Goal: Task Accomplishment & Management: Complete application form

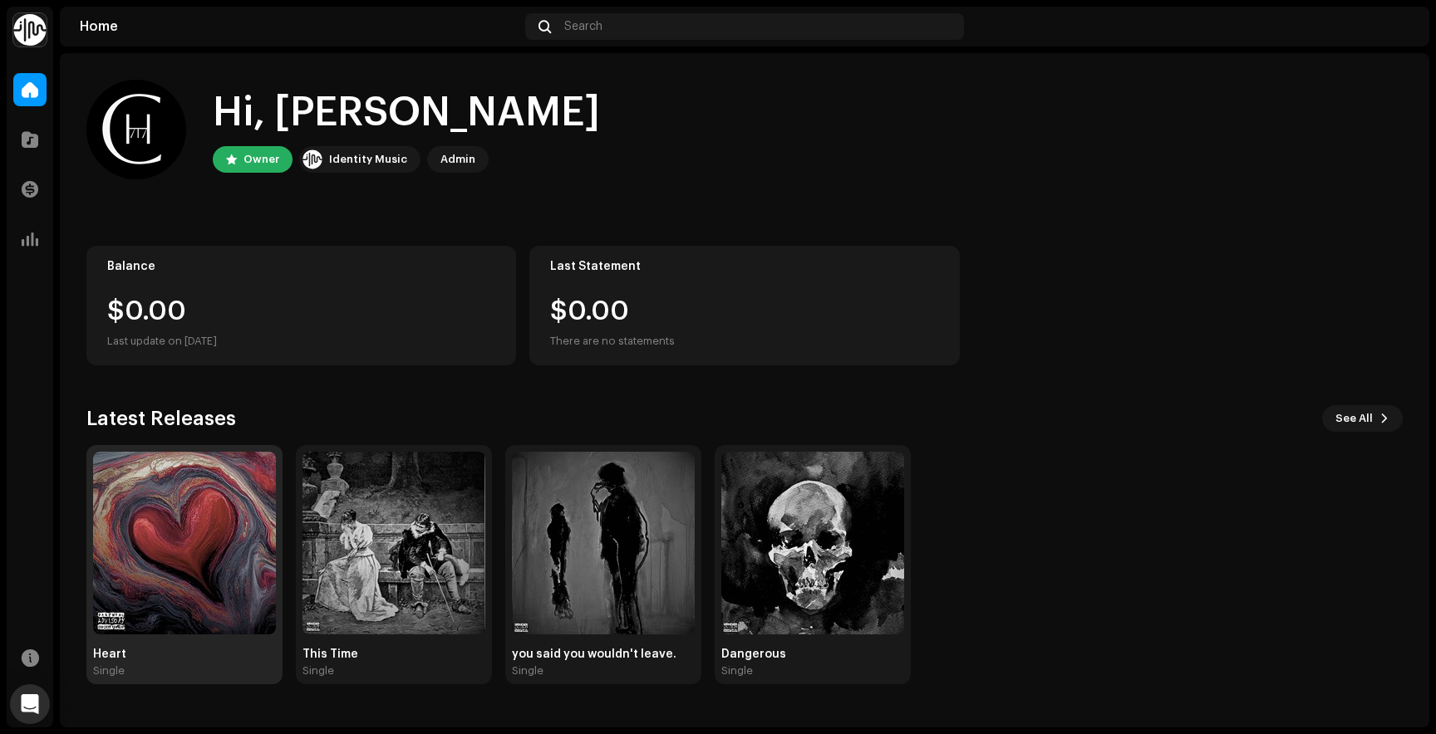
click at [209, 519] on img at bounding box center [184, 543] width 183 height 183
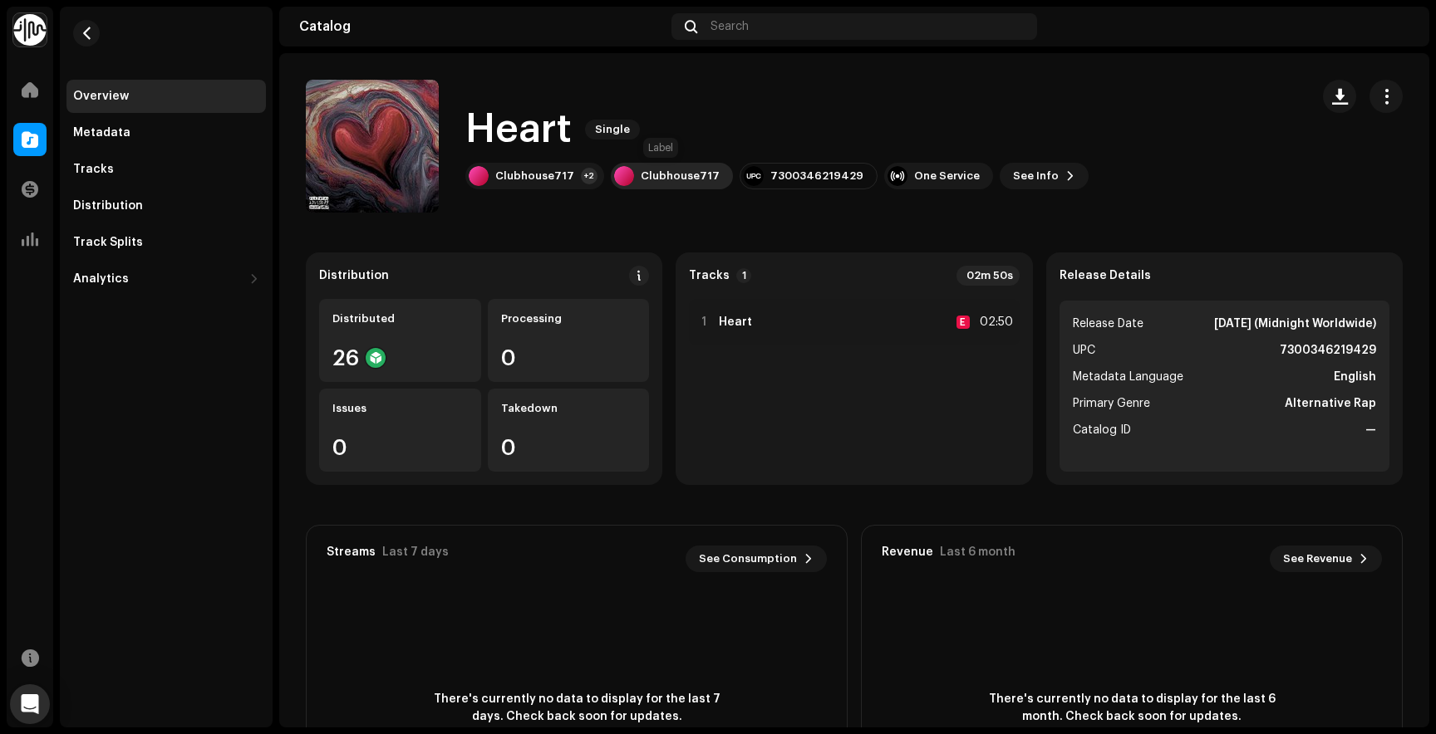
click at [690, 170] on div "Clubhouse717" at bounding box center [679, 175] width 79 height 13
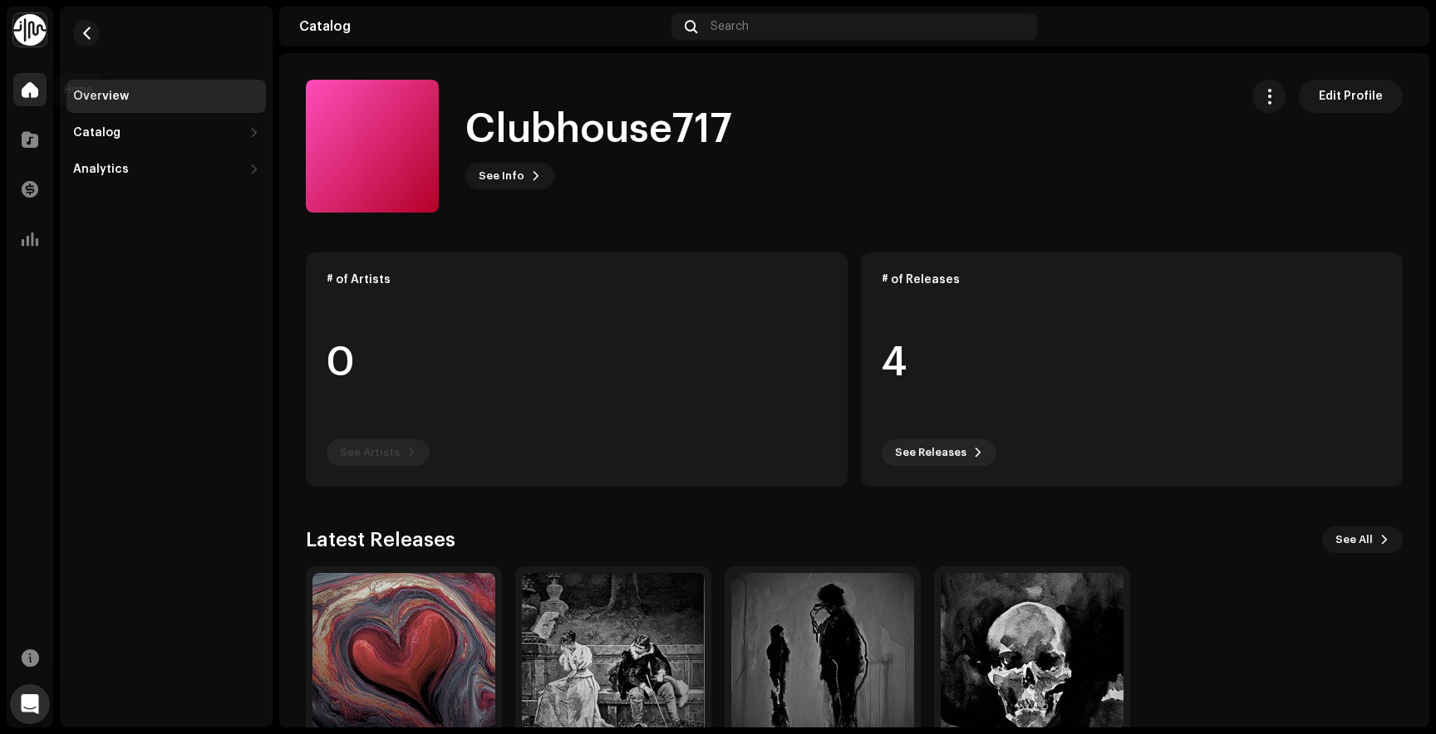
click at [25, 93] on span at bounding box center [30, 89] width 17 height 13
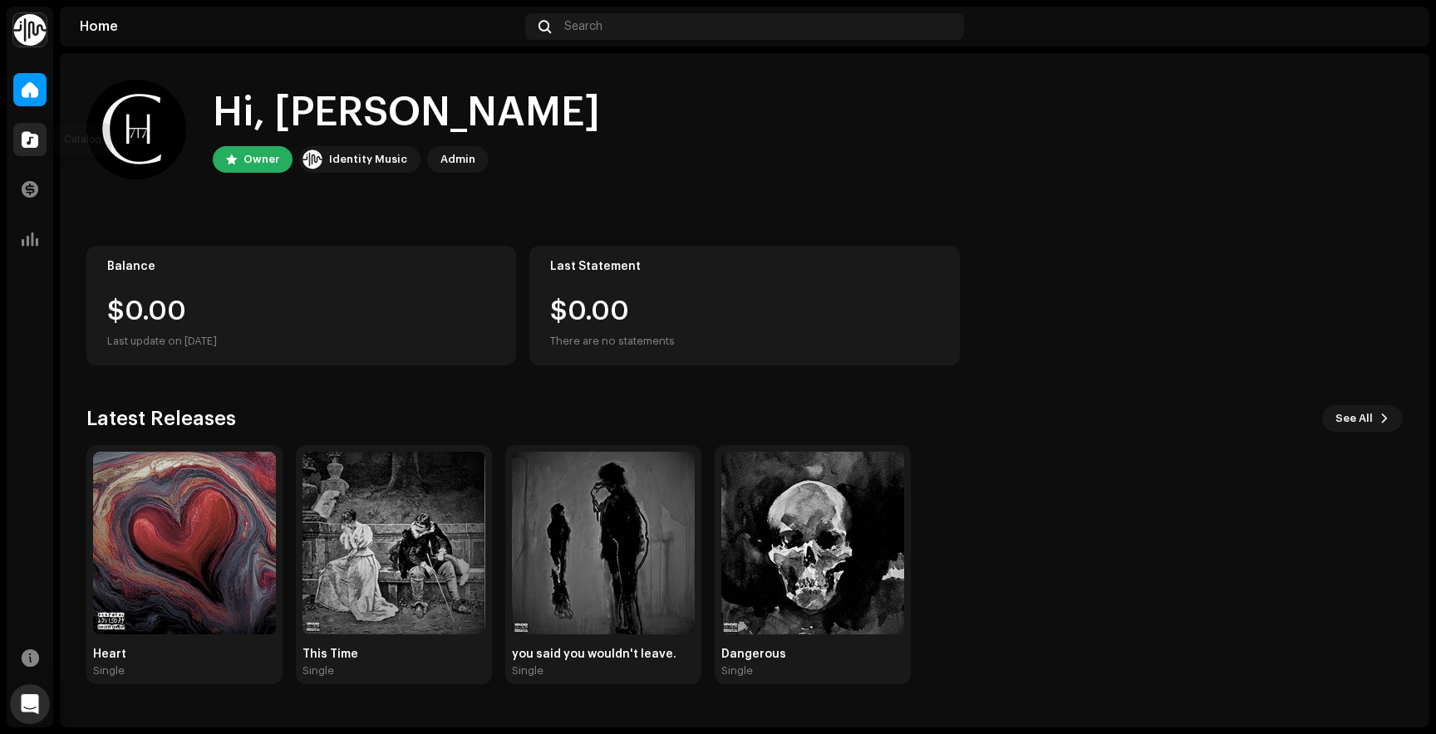
click at [30, 139] on span at bounding box center [30, 139] width 17 height 13
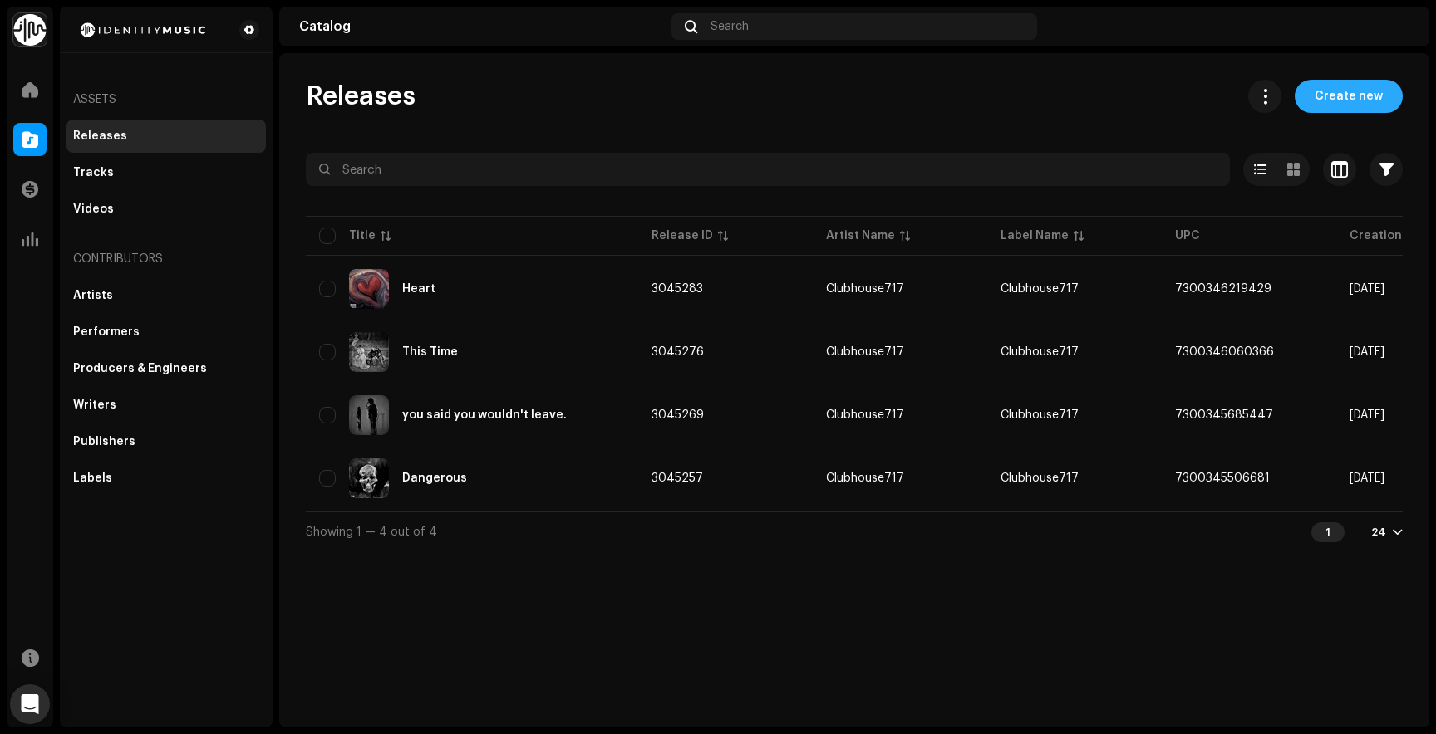
click at [1340, 91] on span "Create new" at bounding box center [1348, 96] width 68 height 33
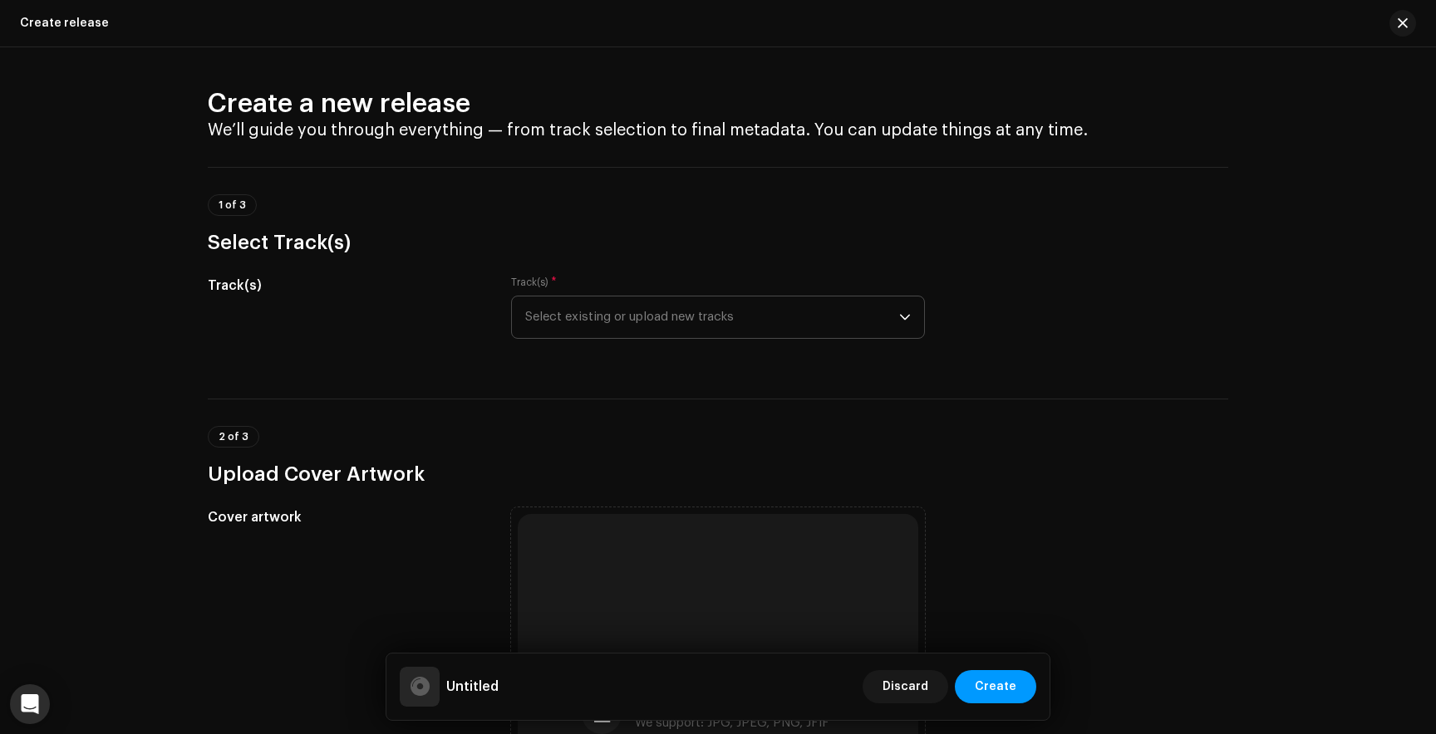
click at [724, 315] on span "Select existing or upload new tracks" at bounding box center [712, 318] width 374 height 42
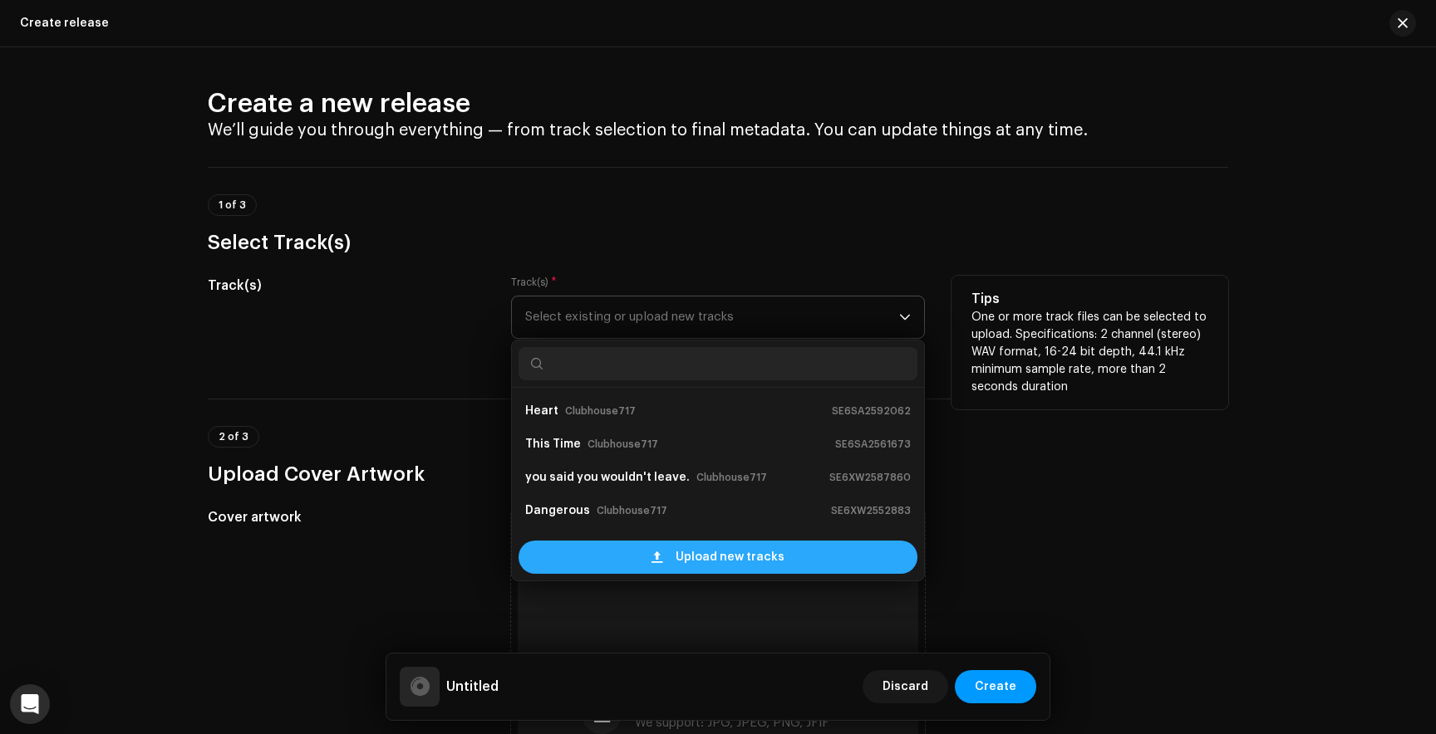
click at [677, 552] on span "Upload new tracks" at bounding box center [729, 557] width 109 height 33
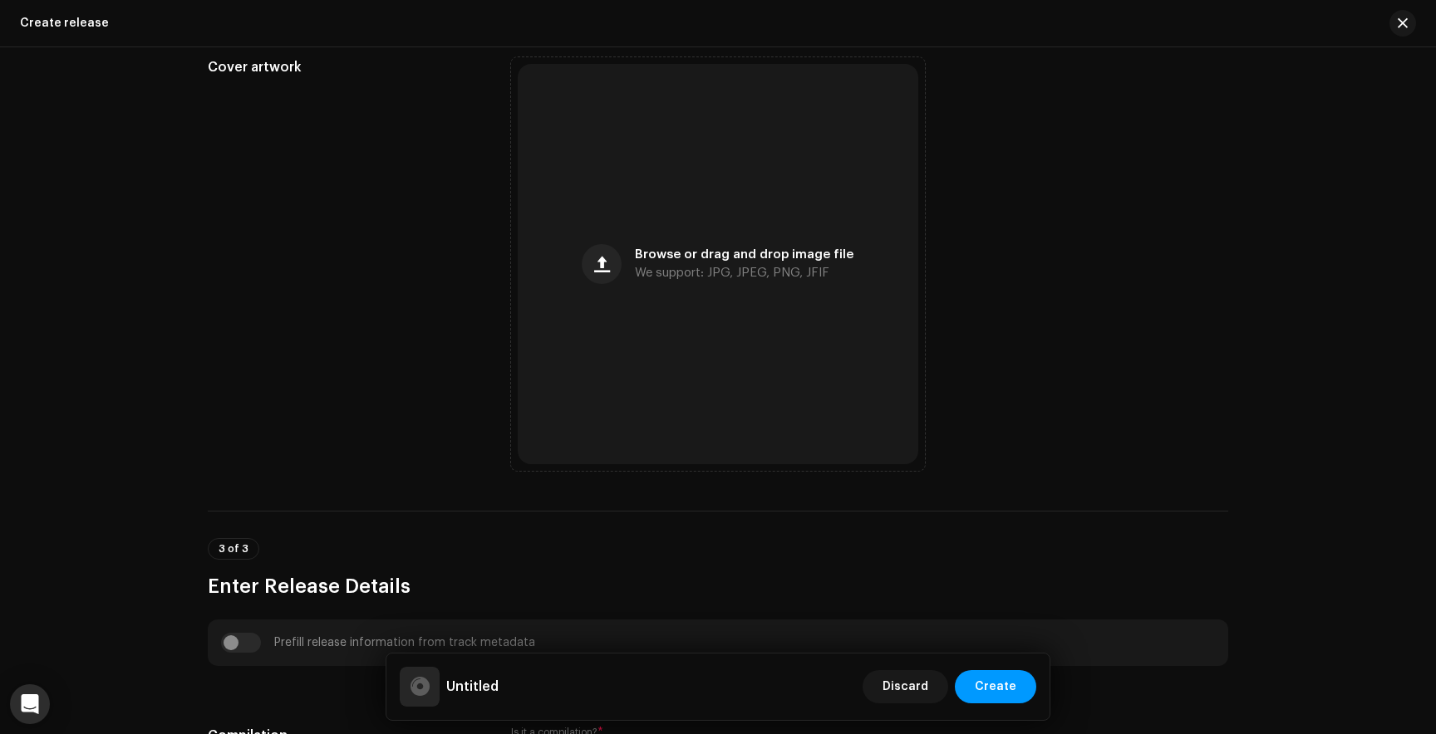
scroll to position [1697, 0]
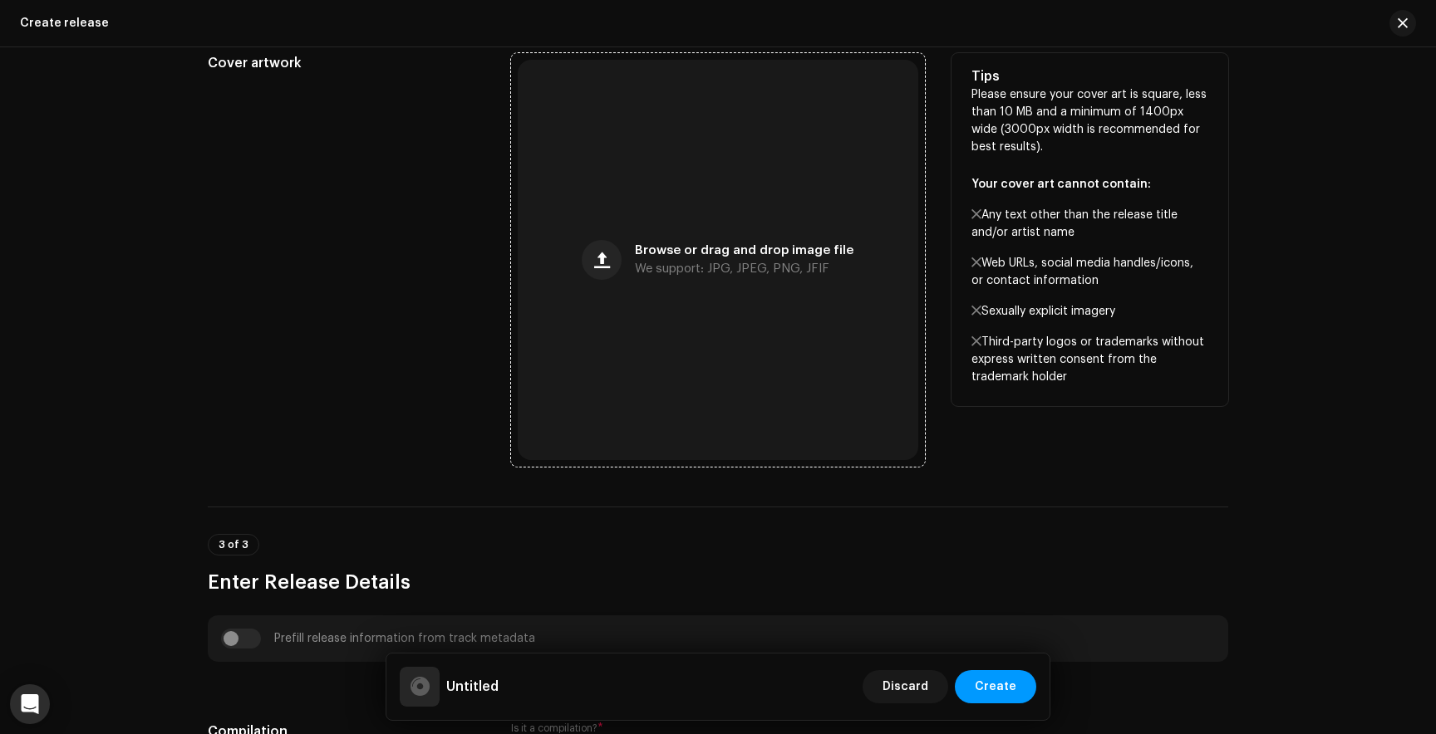
click at [734, 268] on span "We support: JPG, JPEG, PNG, JFIF" at bounding box center [732, 269] width 194 height 12
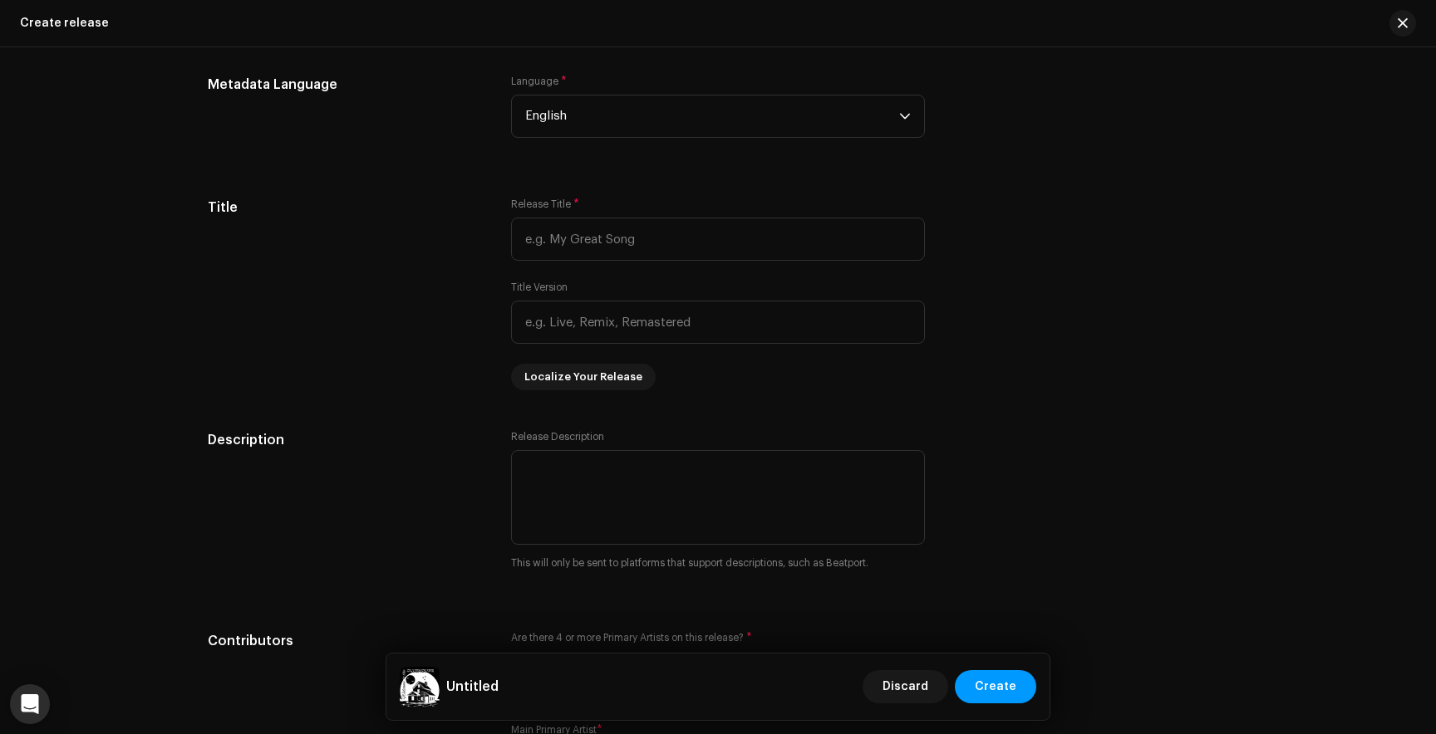
scroll to position [2519, 0]
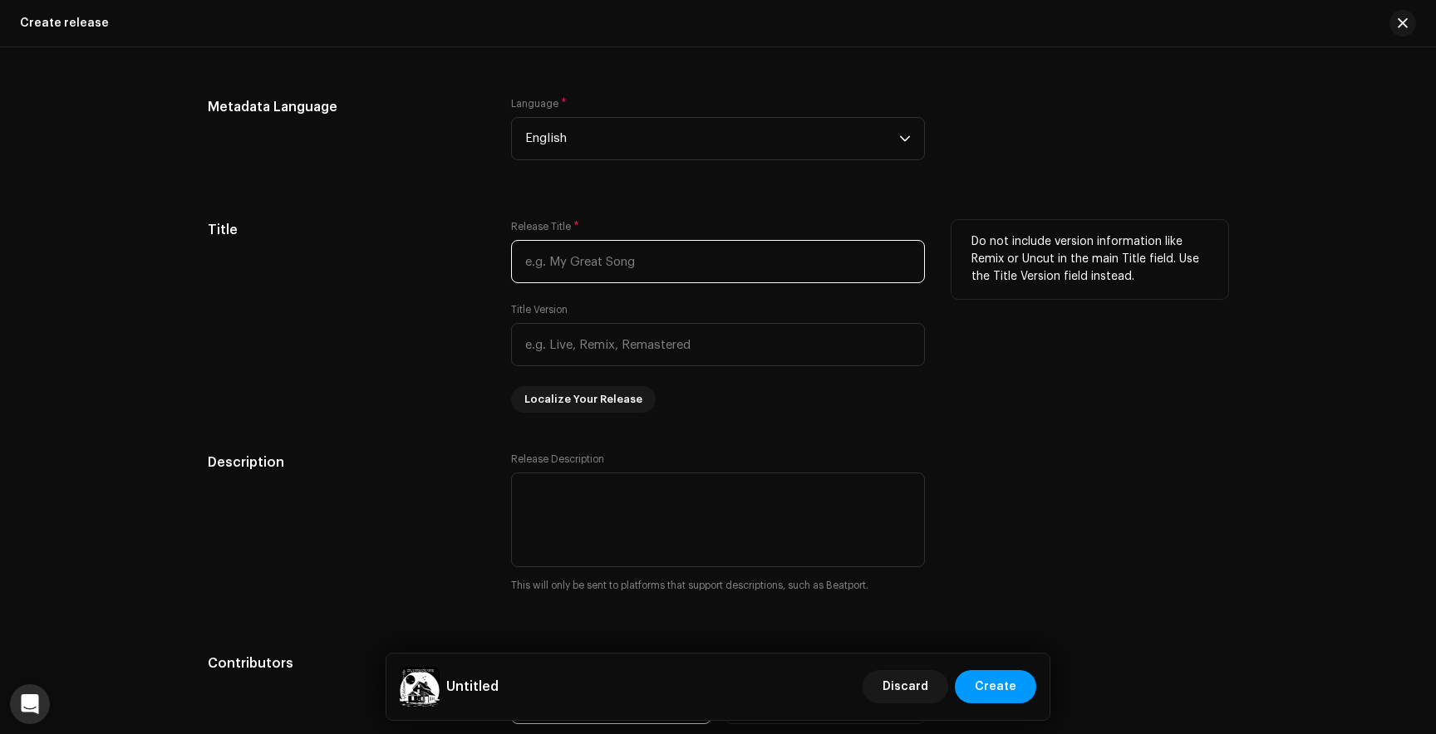
click at [678, 267] on input "text" at bounding box center [718, 261] width 414 height 43
type input "WELCOME TO THE CLUBHOUSE"
click at [1034, 390] on div "Do not include version information like Remix or Uncut in the main Title field.…" at bounding box center [1089, 316] width 277 height 193
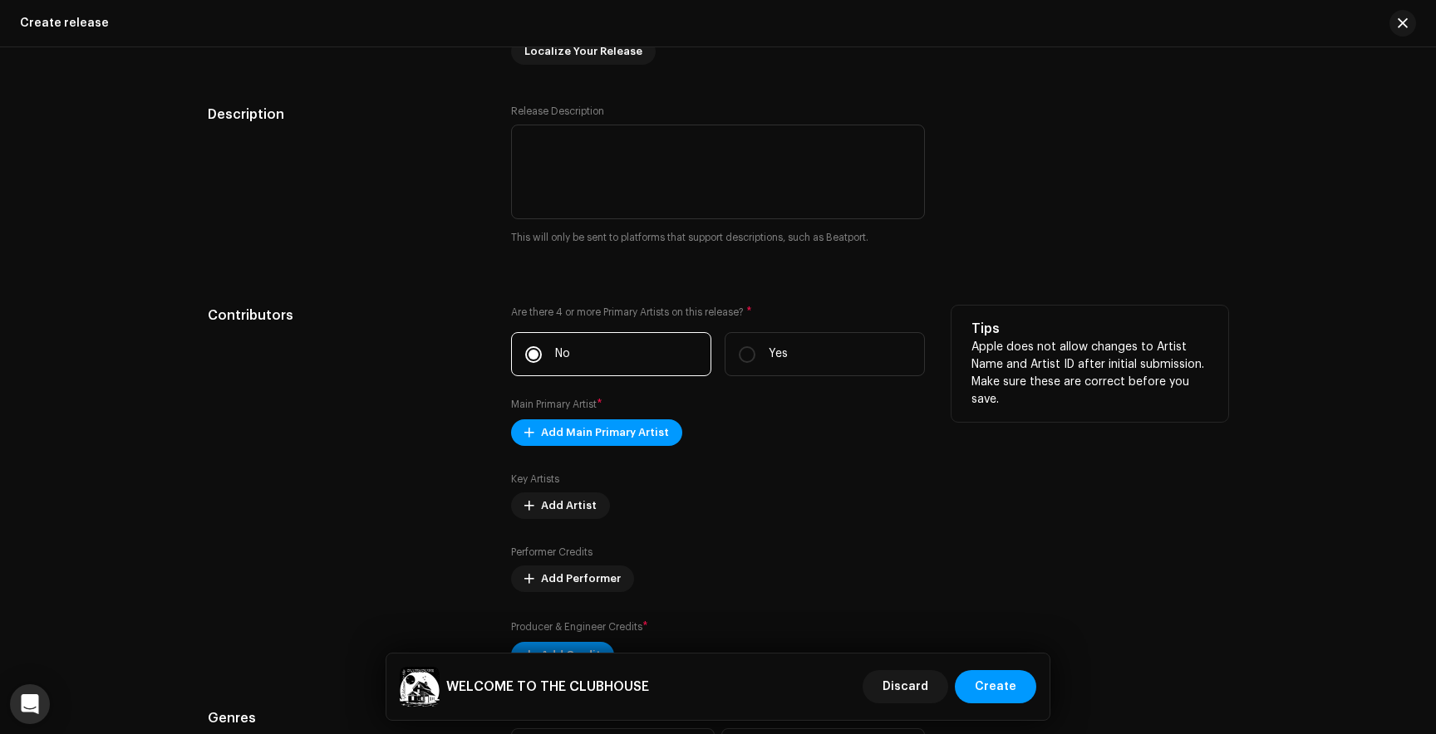
scroll to position [2877, 0]
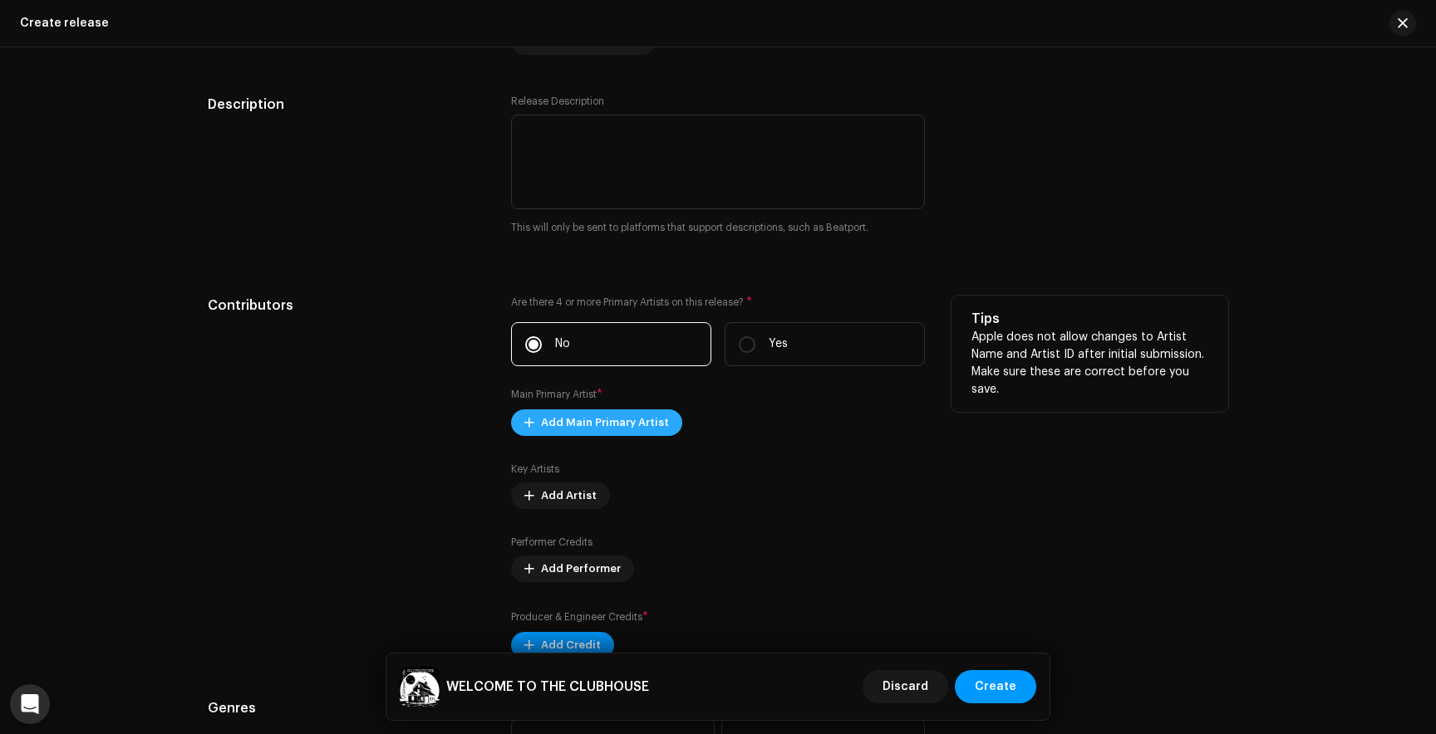
click at [615, 428] on span "Add Main Primary Artist" at bounding box center [605, 422] width 128 height 33
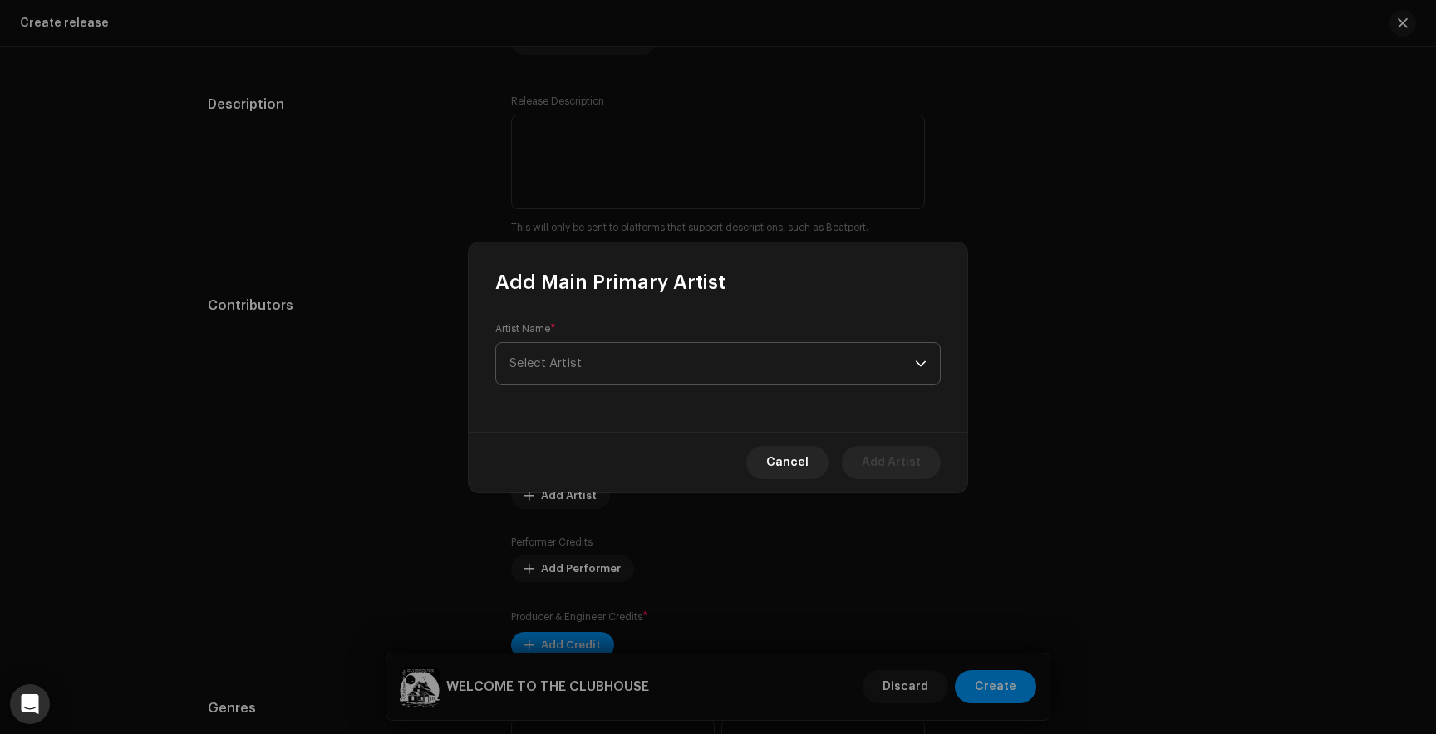
click at [577, 364] on span "Select Artist" at bounding box center [545, 363] width 72 height 12
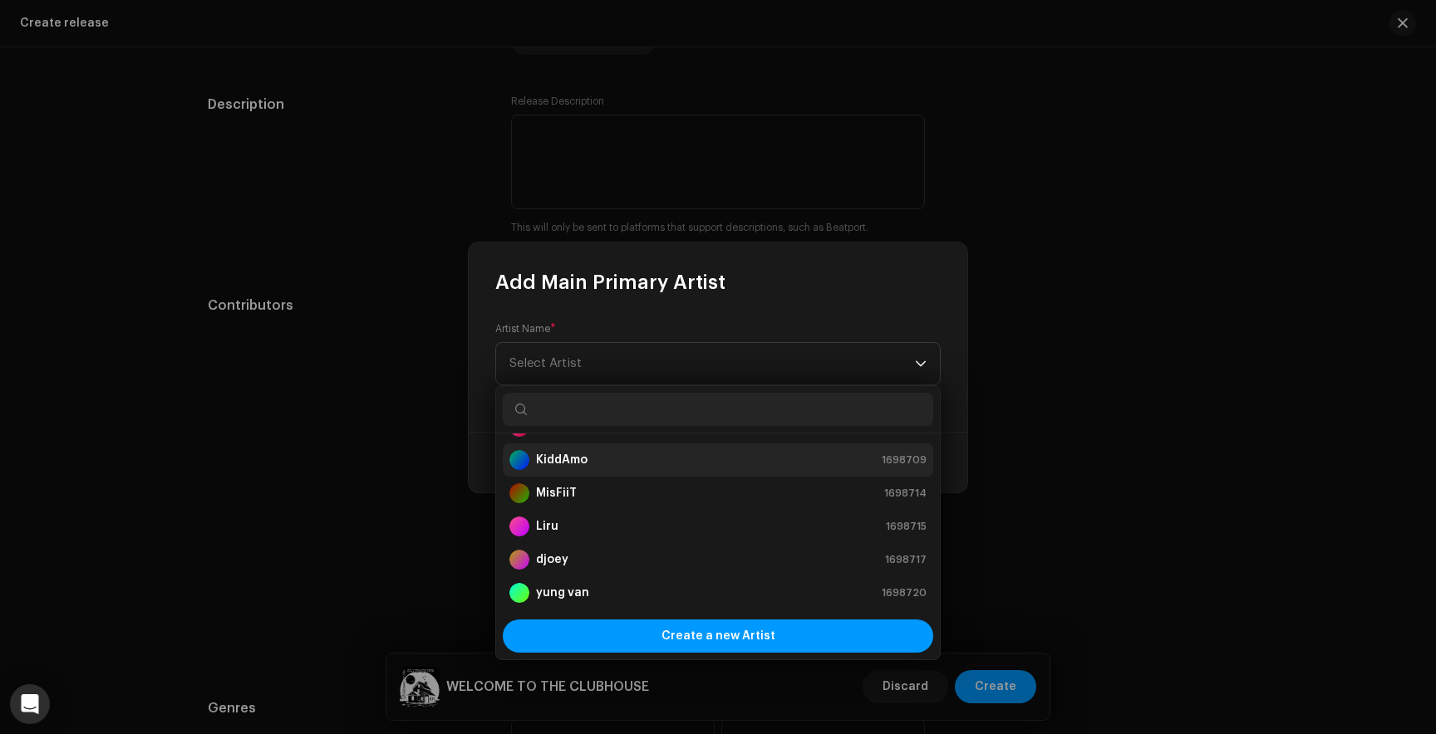
scroll to position [0, 0]
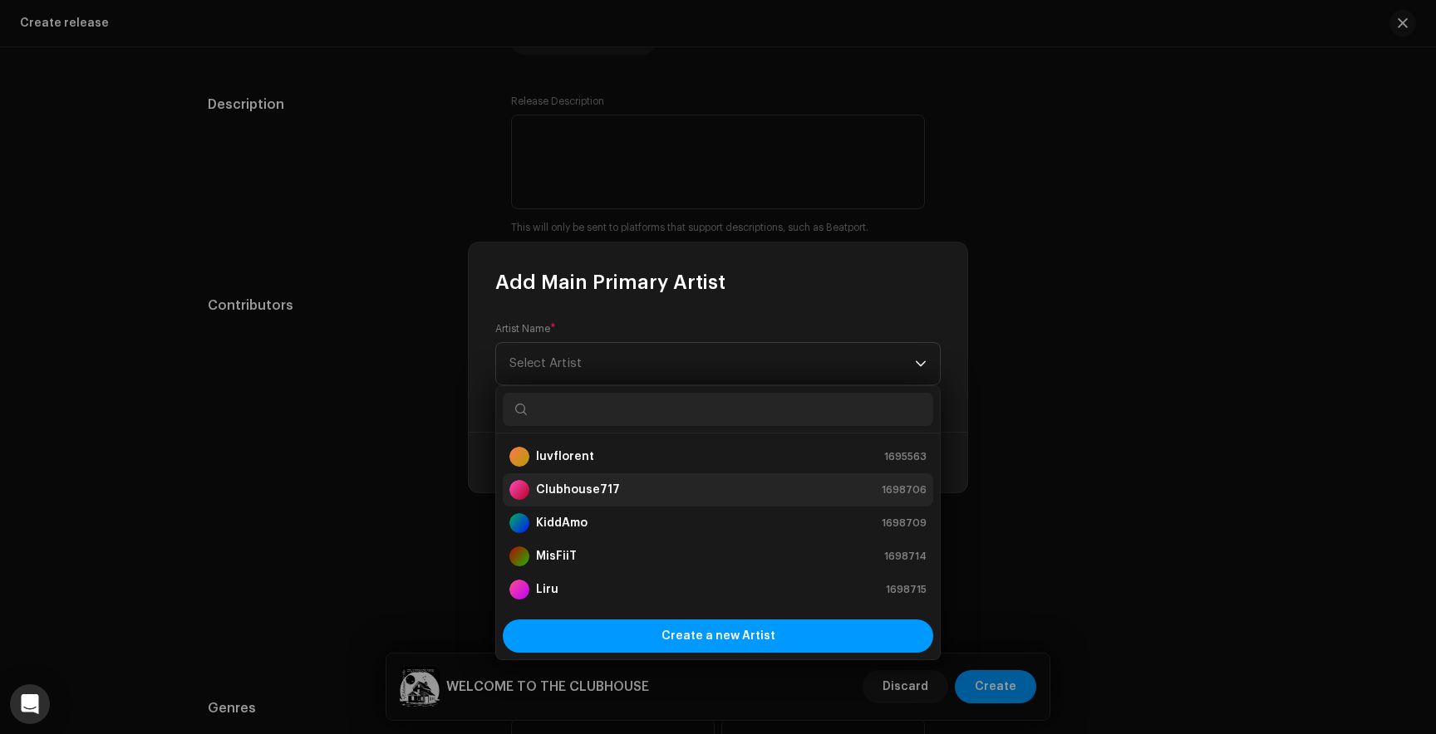
click at [593, 491] on strong "Clubhouse717" at bounding box center [578, 490] width 84 height 17
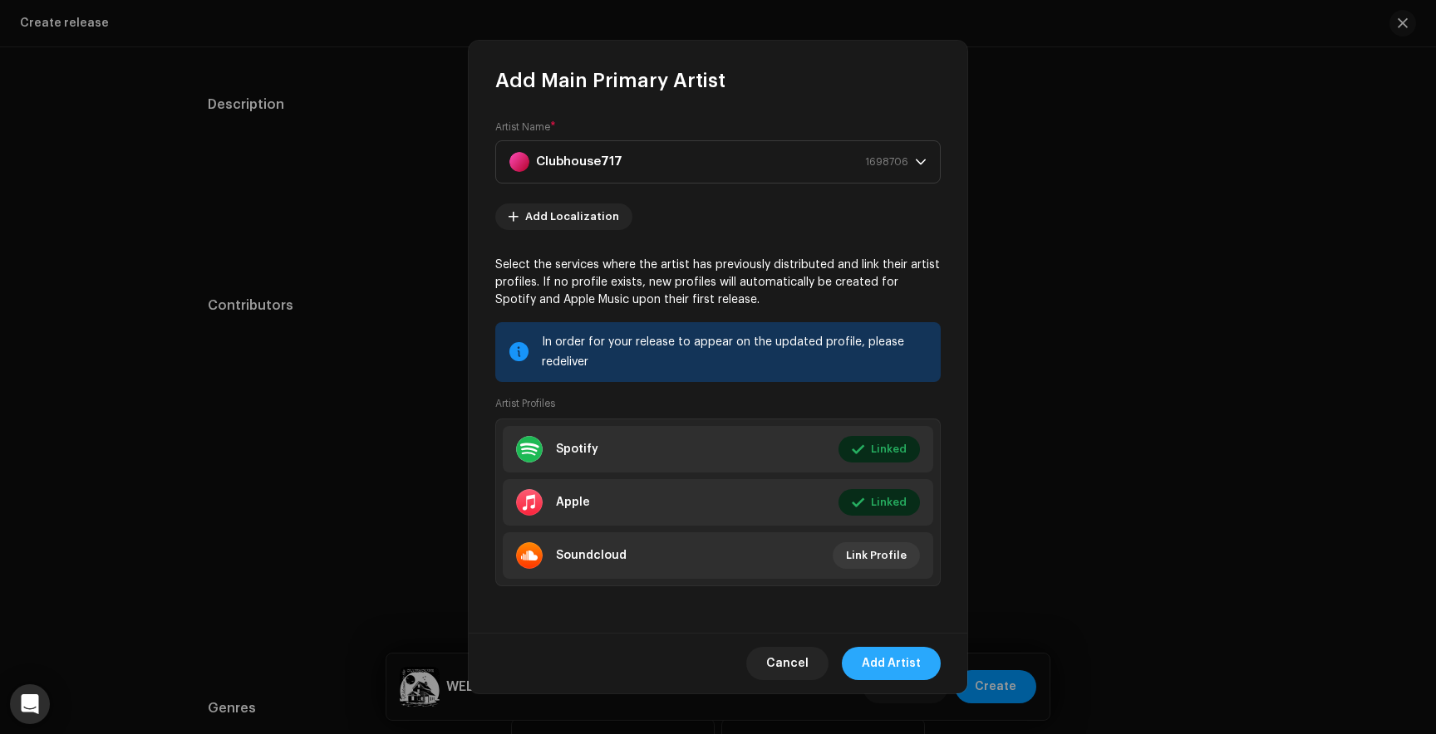
click at [886, 664] on span "Add Artist" at bounding box center [890, 663] width 59 height 33
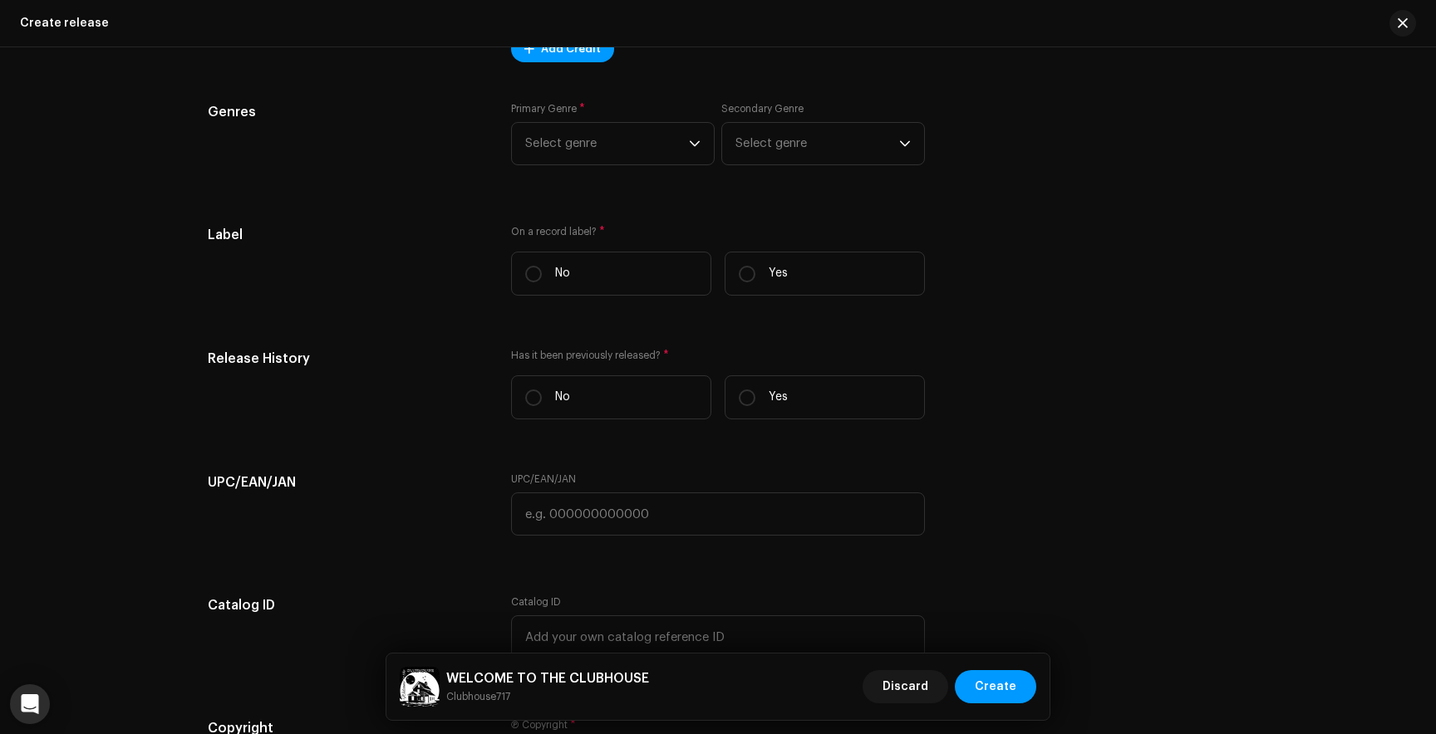
scroll to position [3494, 0]
click at [675, 139] on span "Select genre" at bounding box center [607, 141] width 164 height 42
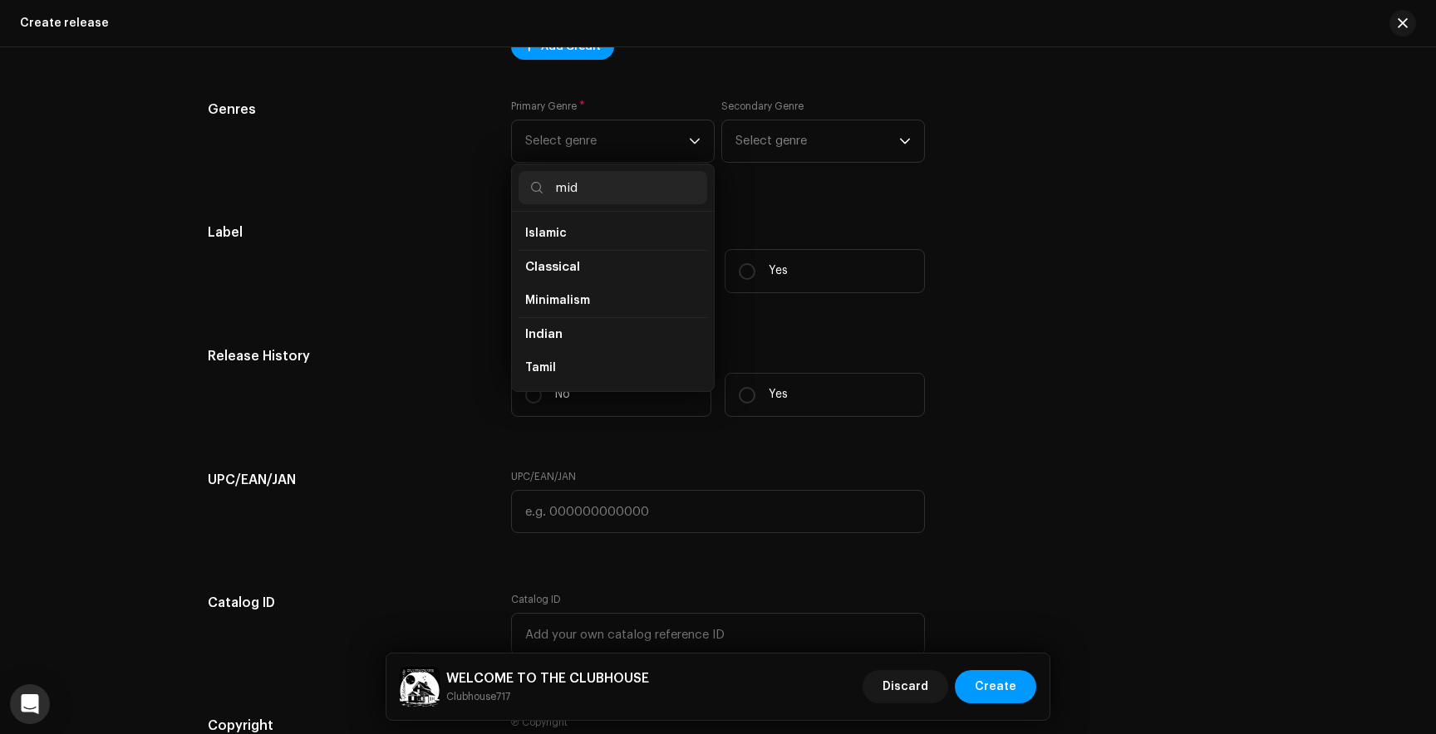
scroll to position [0, 0]
type input "m"
type input "e"
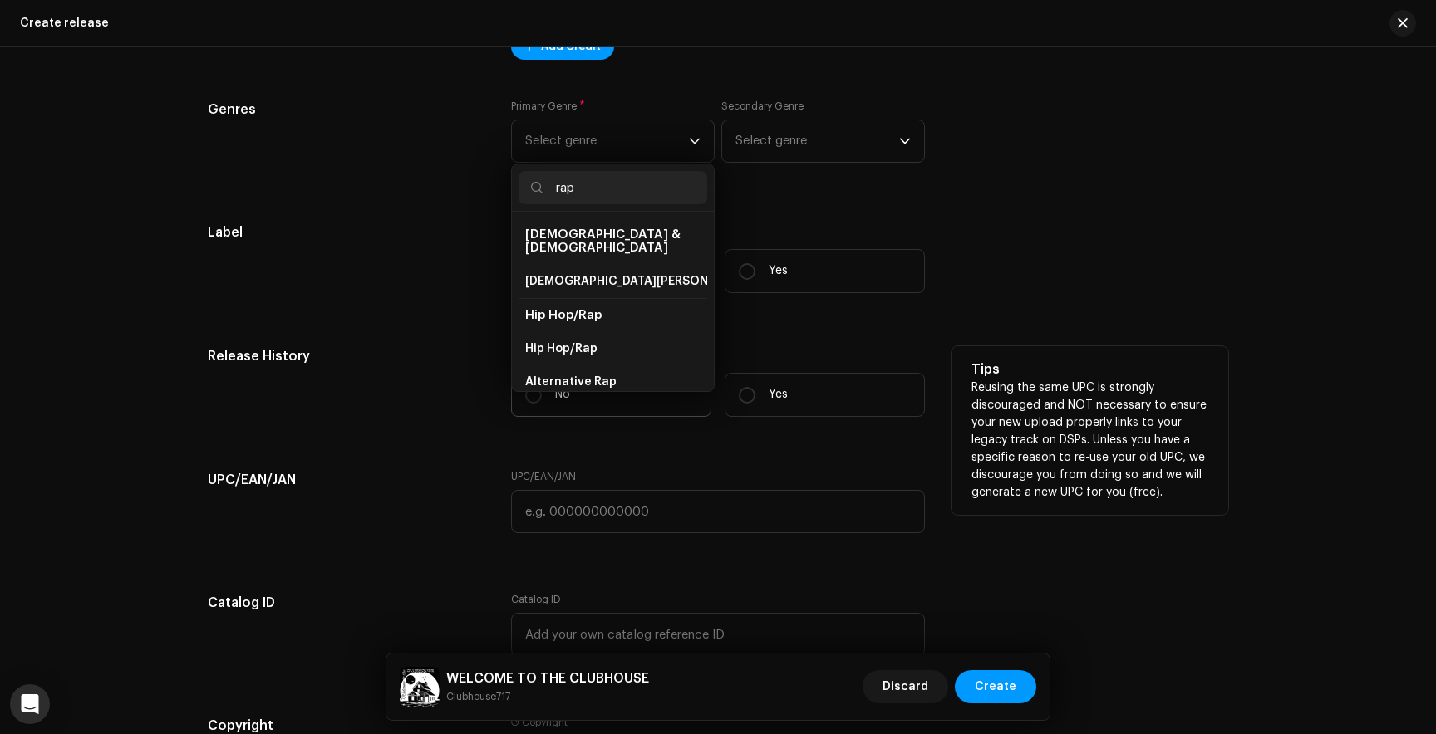
scroll to position [27, 0]
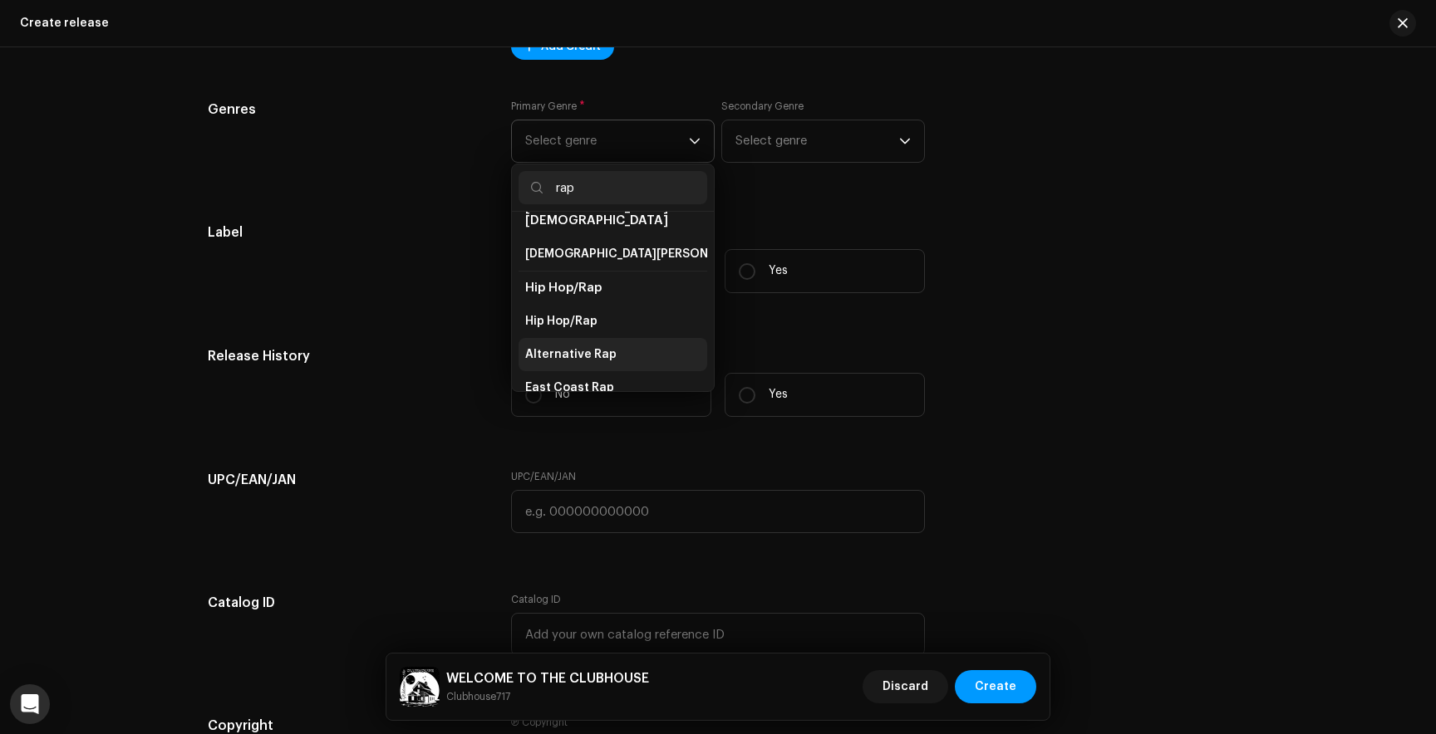
type input "rap"
click at [581, 346] on span "Alternative Rap" at bounding box center [570, 354] width 91 height 17
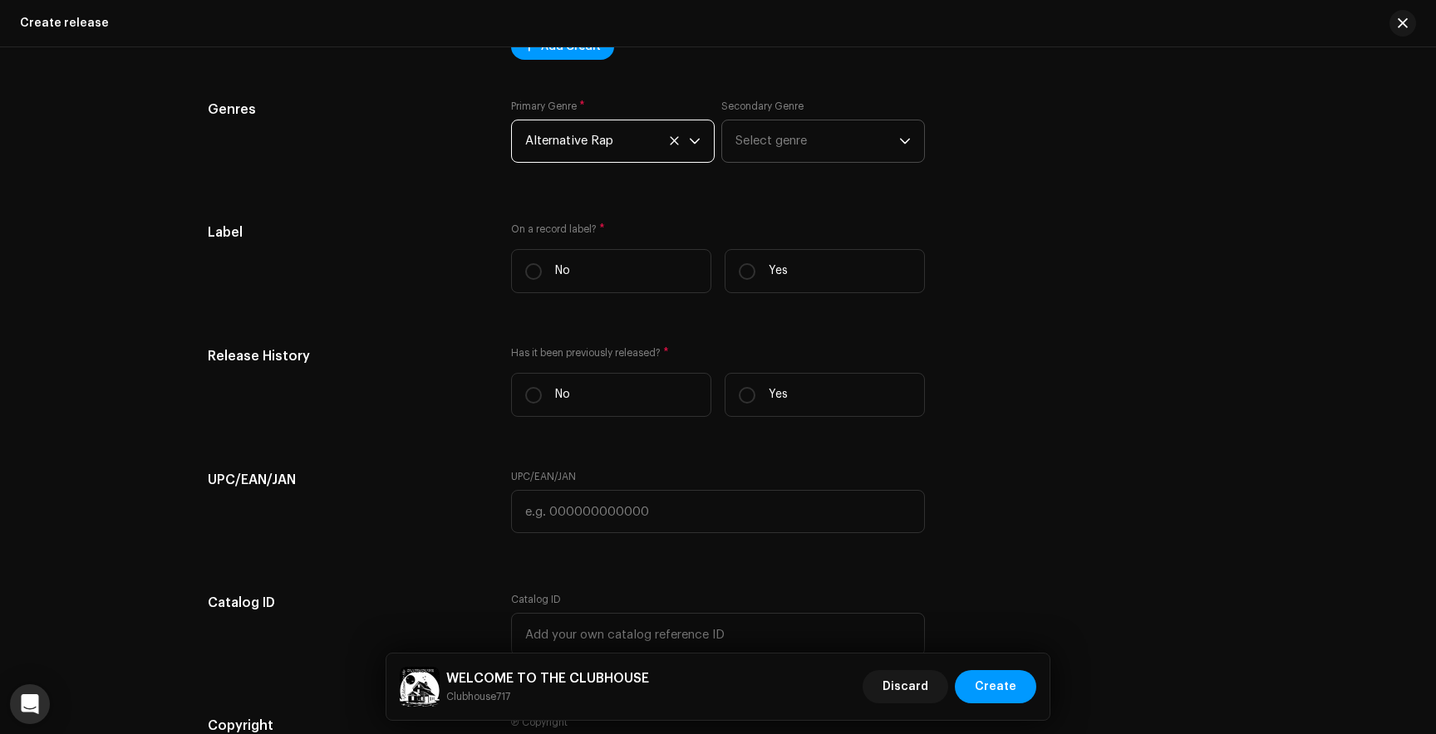
click at [785, 142] on span "Select genre" at bounding box center [817, 141] width 164 height 42
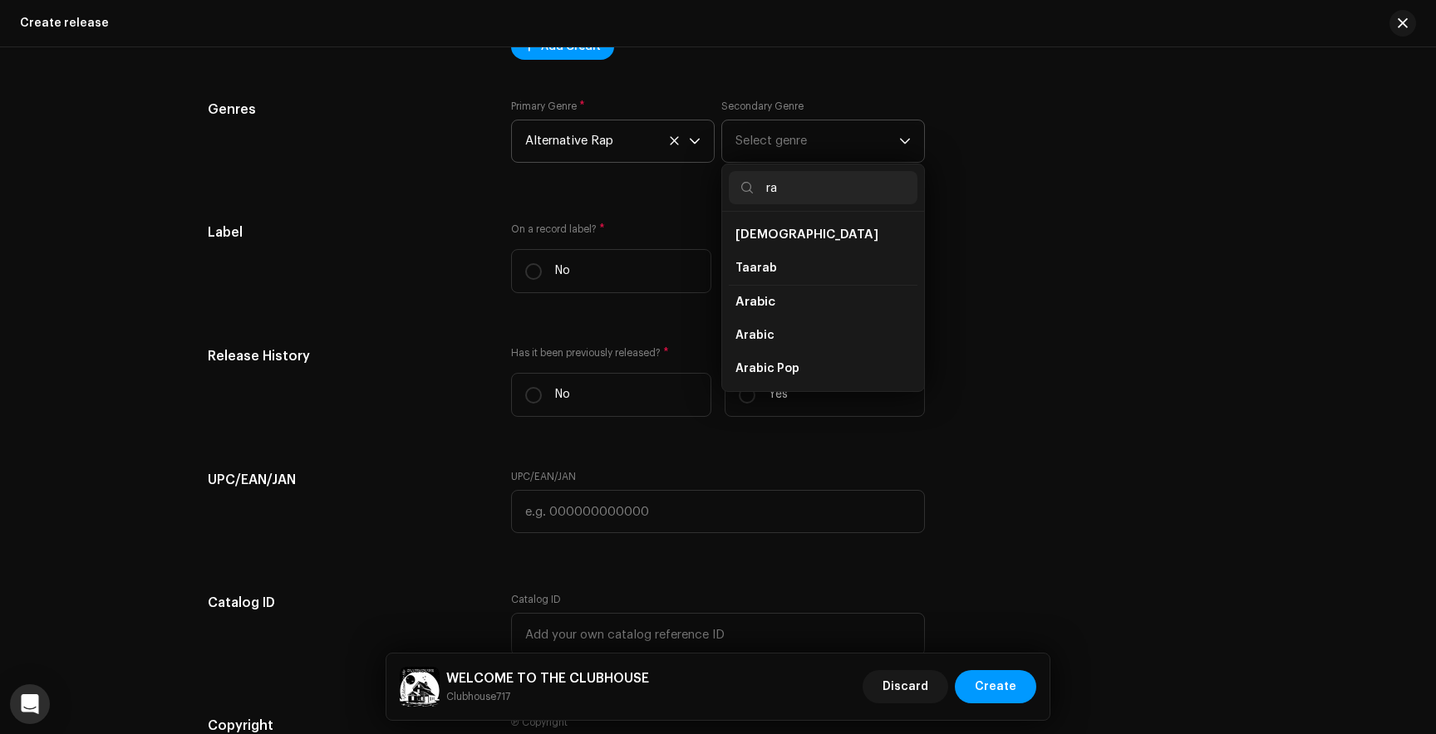
type input "r"
type input "alter"
click at [773, 238] on span "Alternative" at bounding box center [769, 234] width 69 height 12
click at [744, 223] on li "Alternative" at bounding box center [823, 234] width 189 height 33
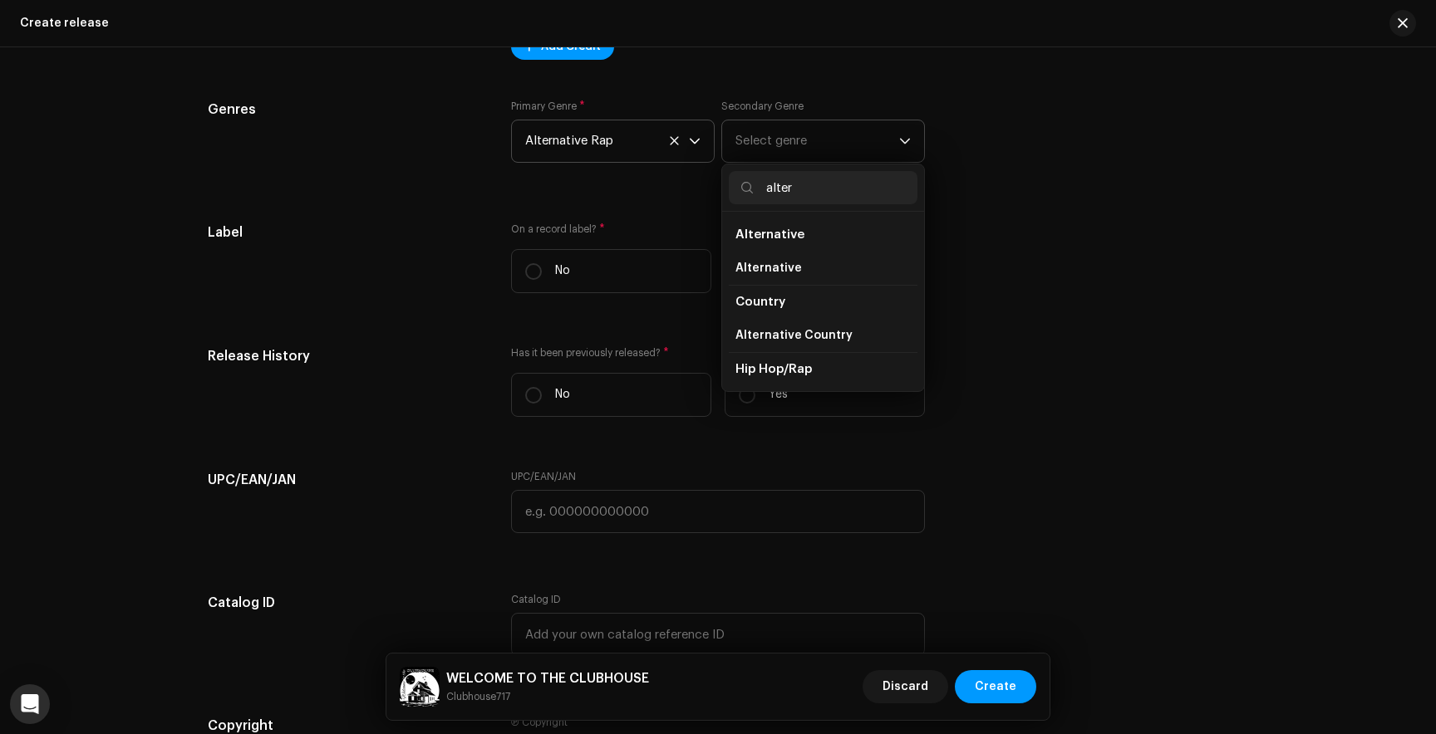
click at [747, 241] on span "Alternative" at bounding box center [769, 234] width 69 height 12
click at [749, 266] on span "Alternative" at bounding box center [768, 268] width 66 height 17
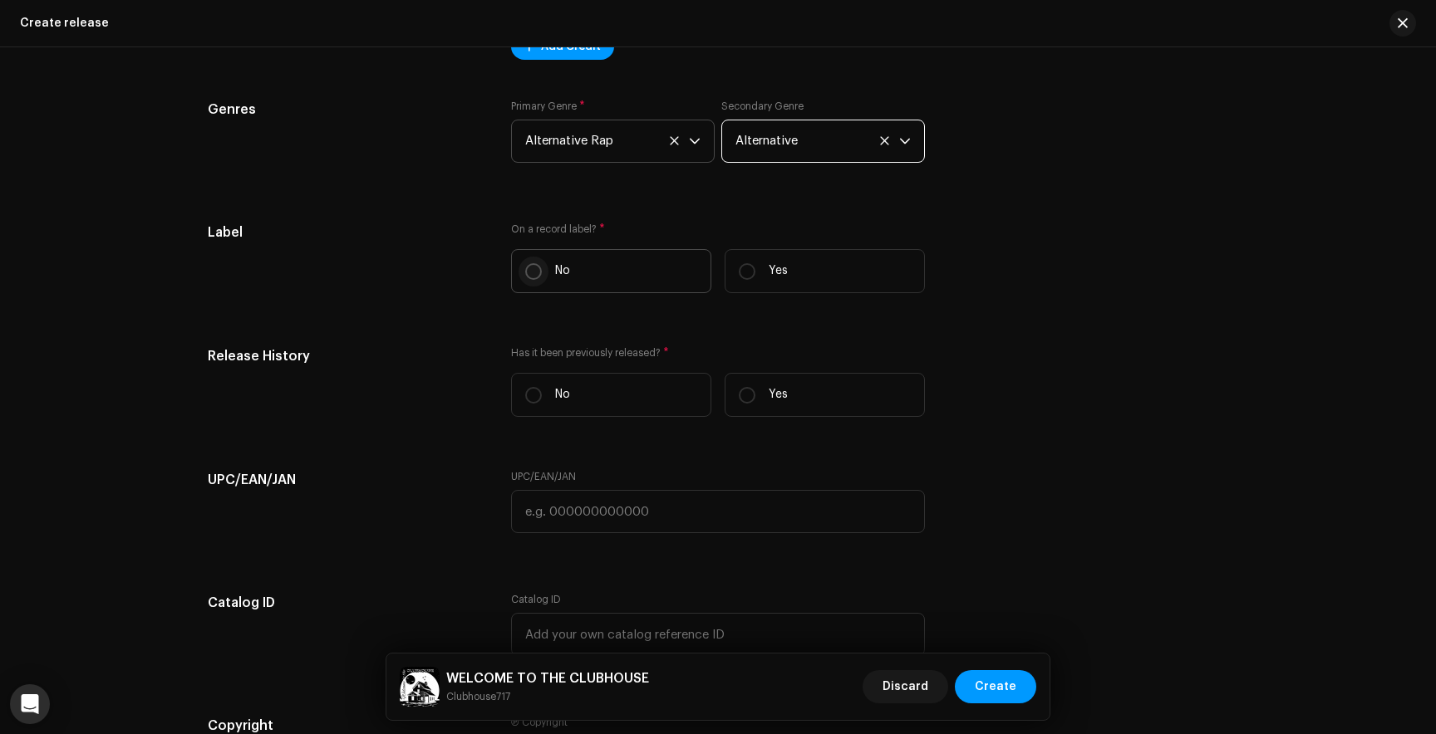
click at [525, 275] on input "No" at bounding box center [533, 271] width 17 height 17
radio input "true"
click at [744, 270] on input "Yes" at bounding box center [747, 271] width 17 height 17
radio input "true"
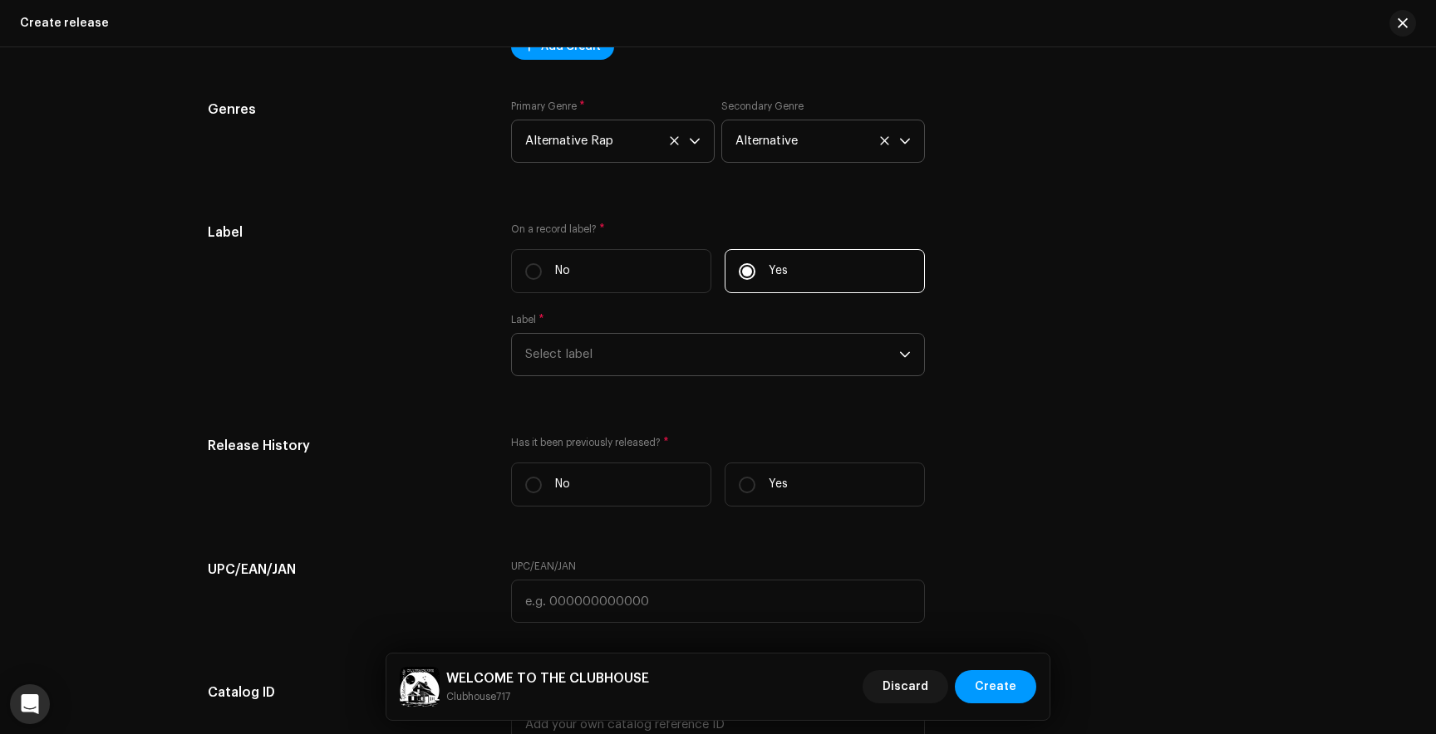
click at [625, 364] on span "Select label" at bounding box center [712, 355] width 374 height 42
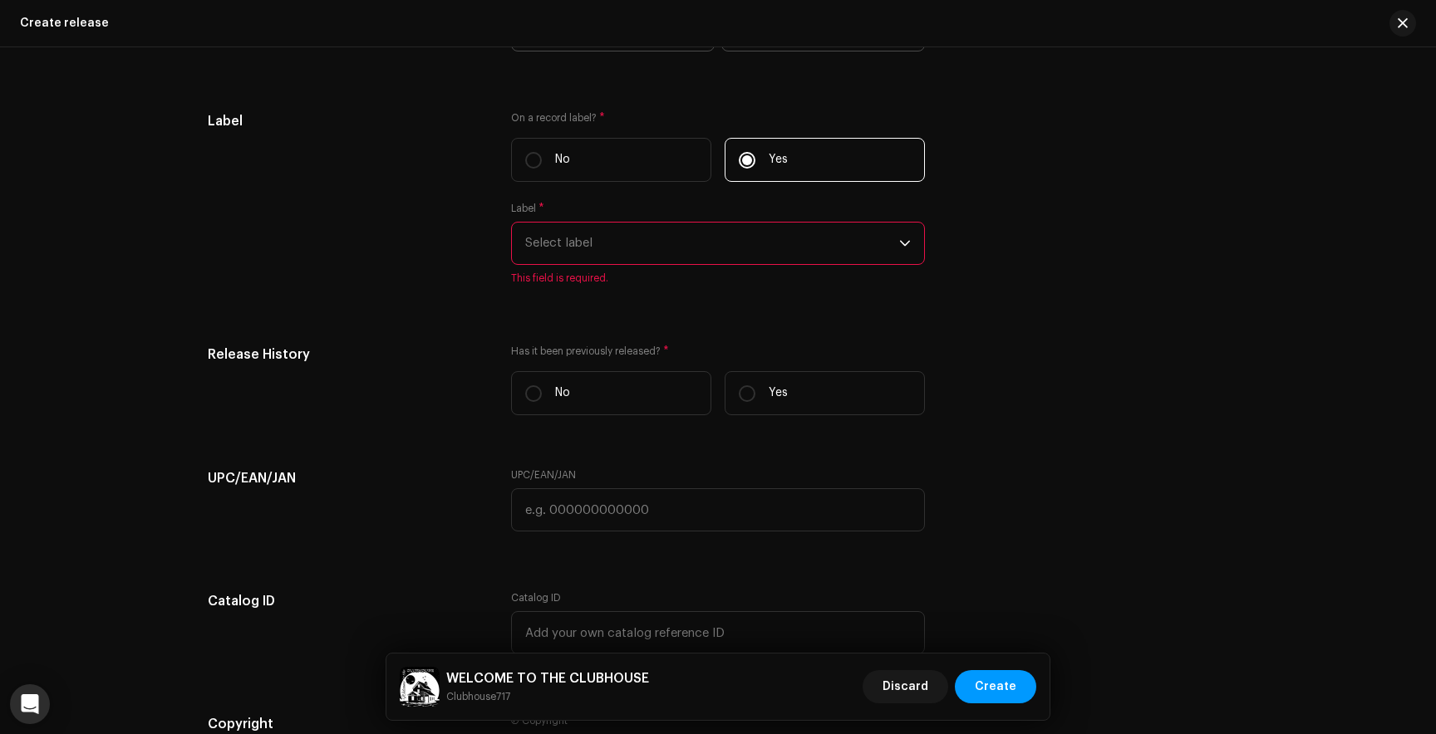
scroll to position [3649, 0]
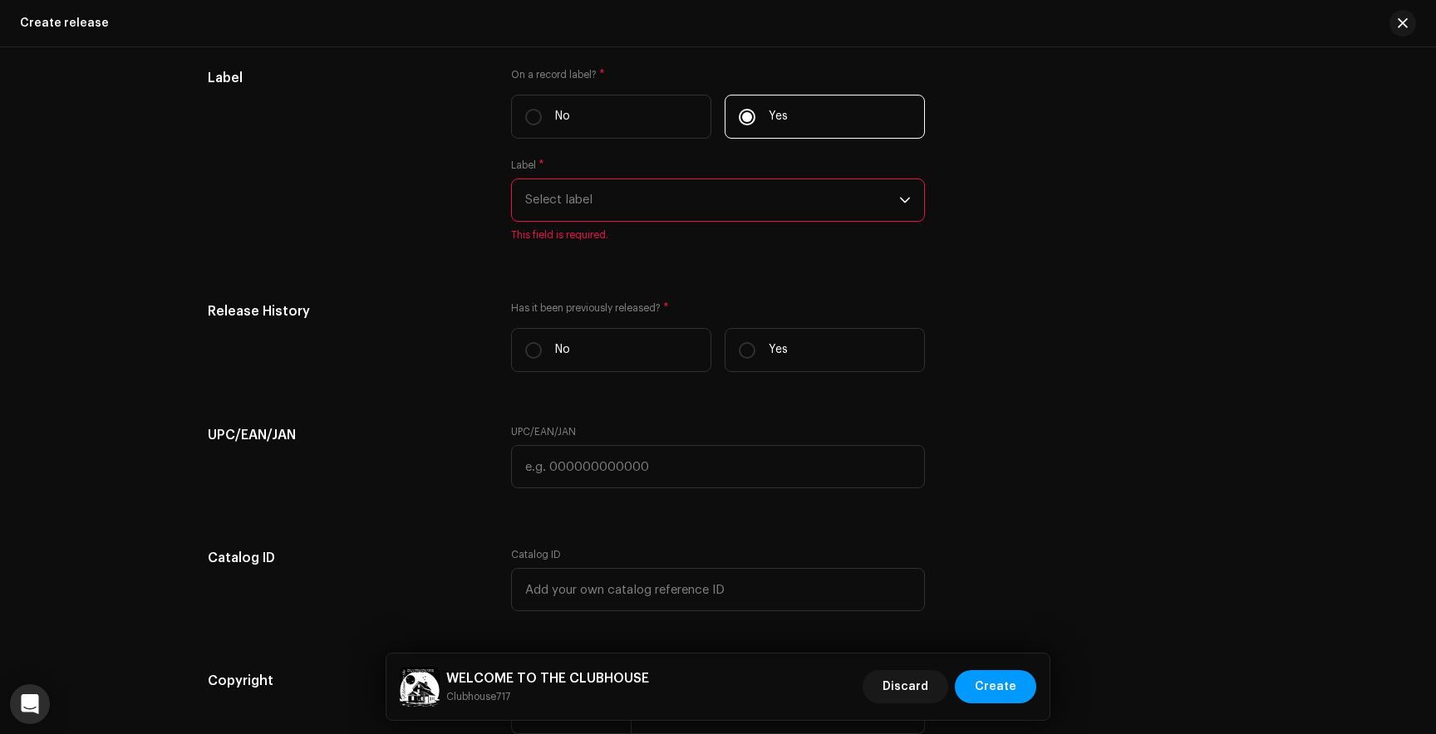
click at [646, 184] on span "Select label" at bounding box center [712, 200] width 374 height 42
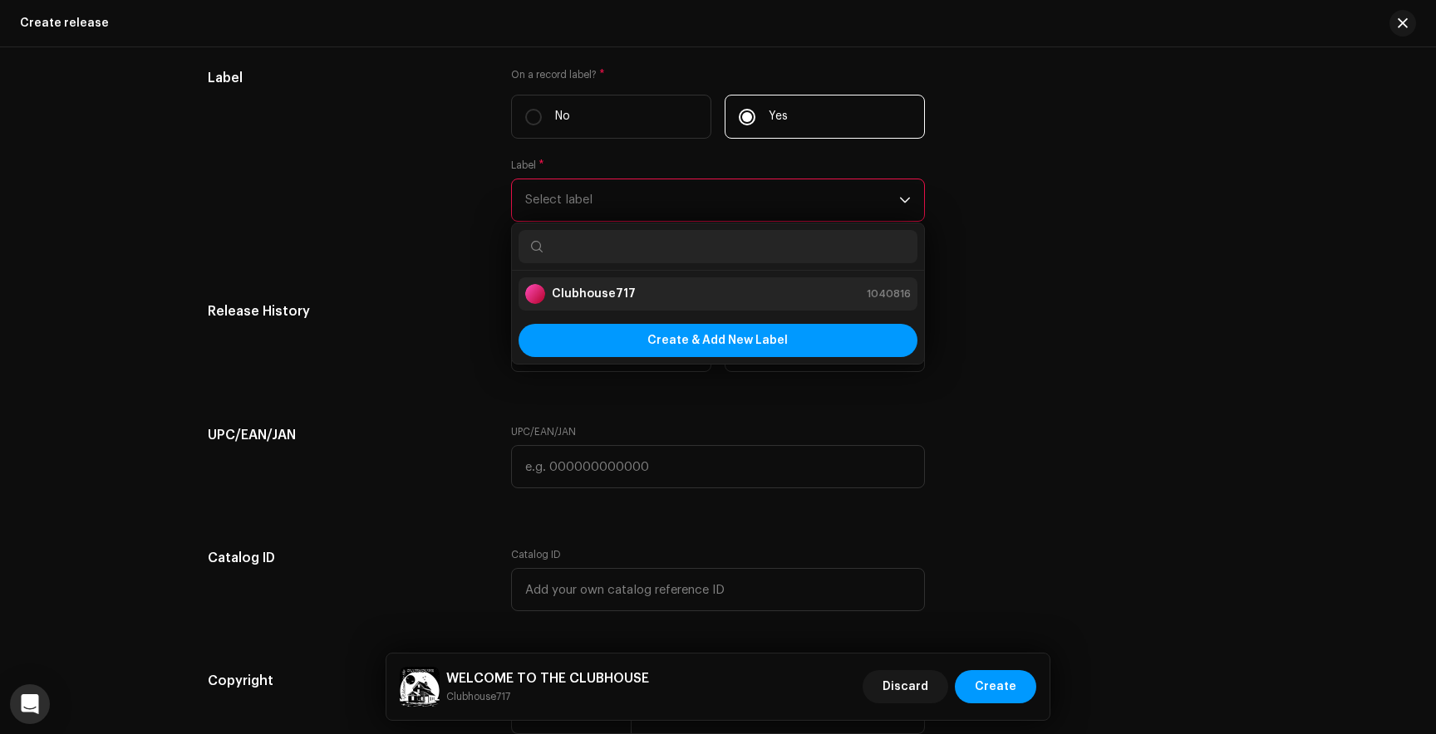
click at [591, 292] on strong "Clubhouse717" at bounding box center [594, 294] width 84 height 17
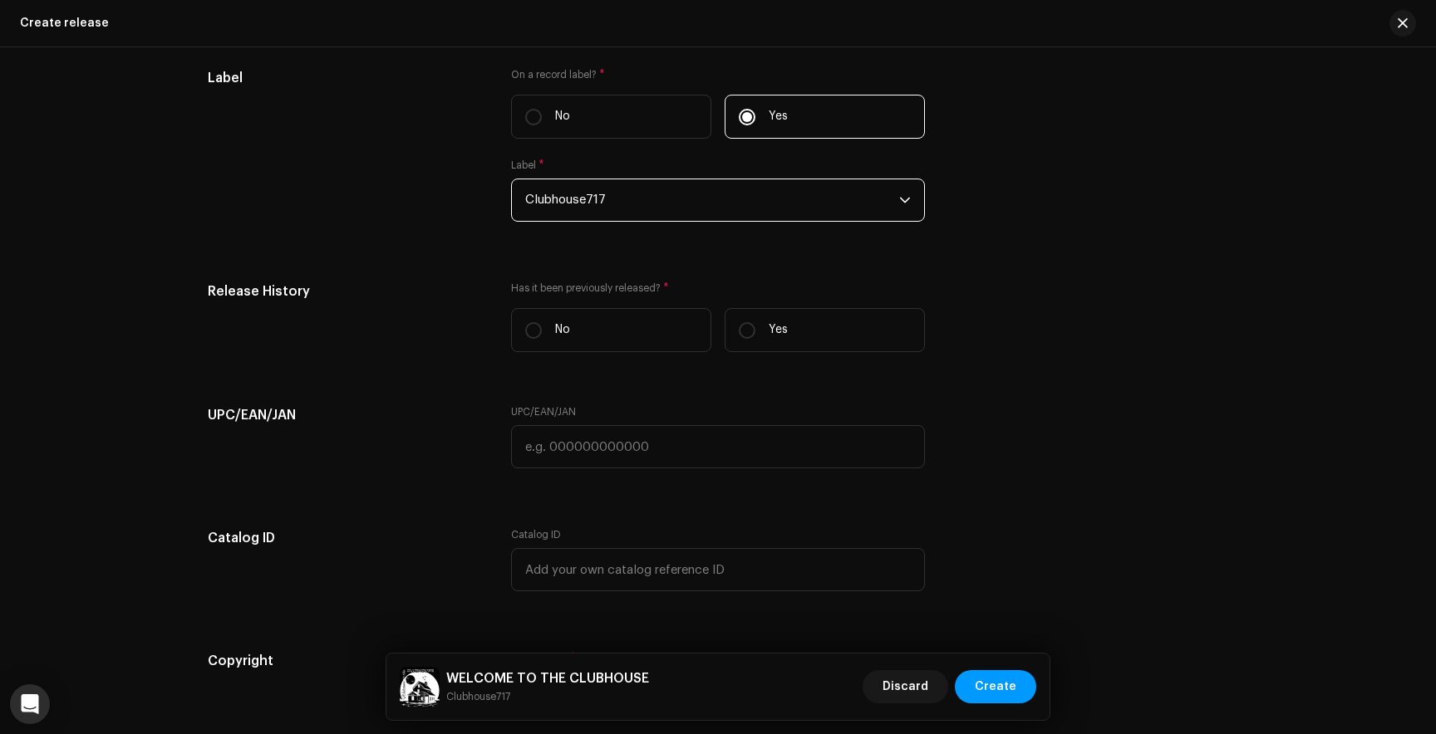
scroll to position [3693, 0]
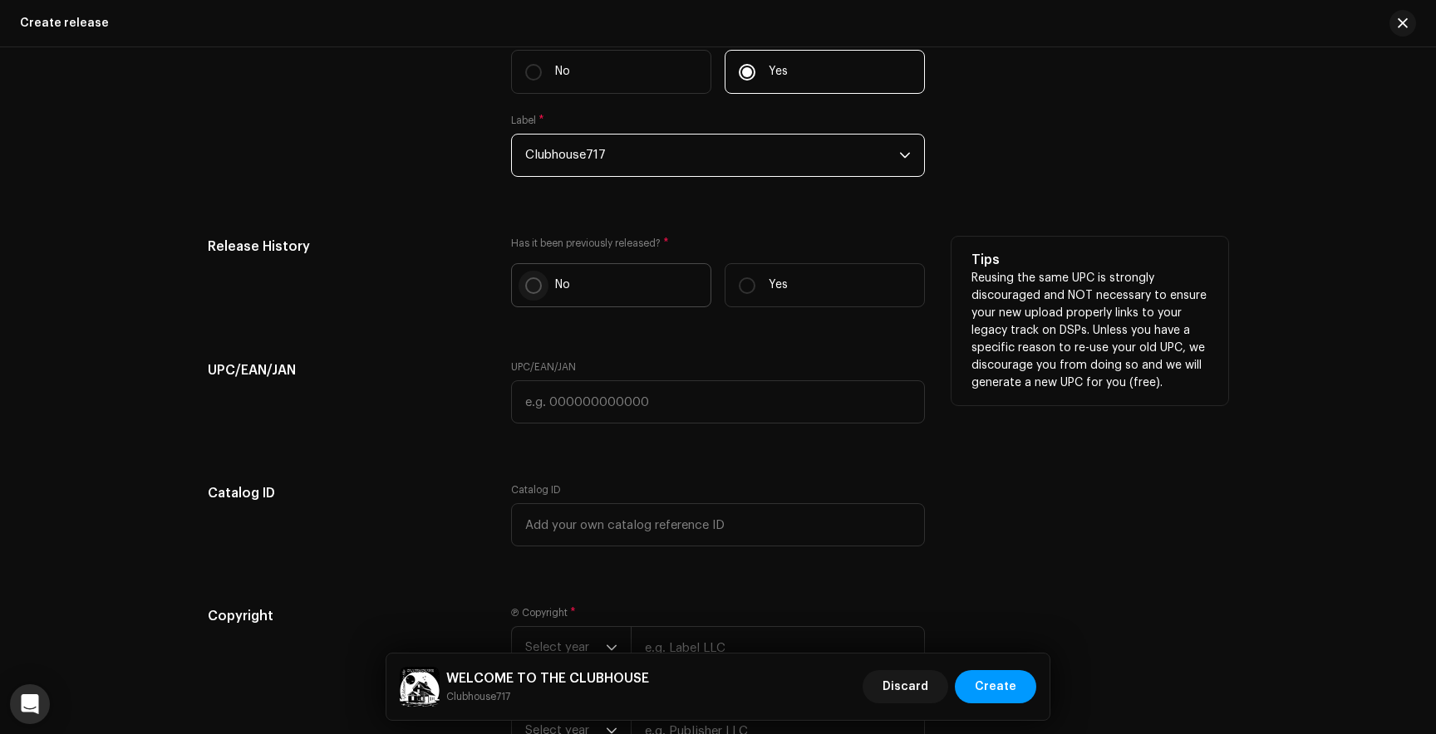
click at [525, 282] on input "No" at bounding box center [533, 285] width 17 height 17
radio input "true"
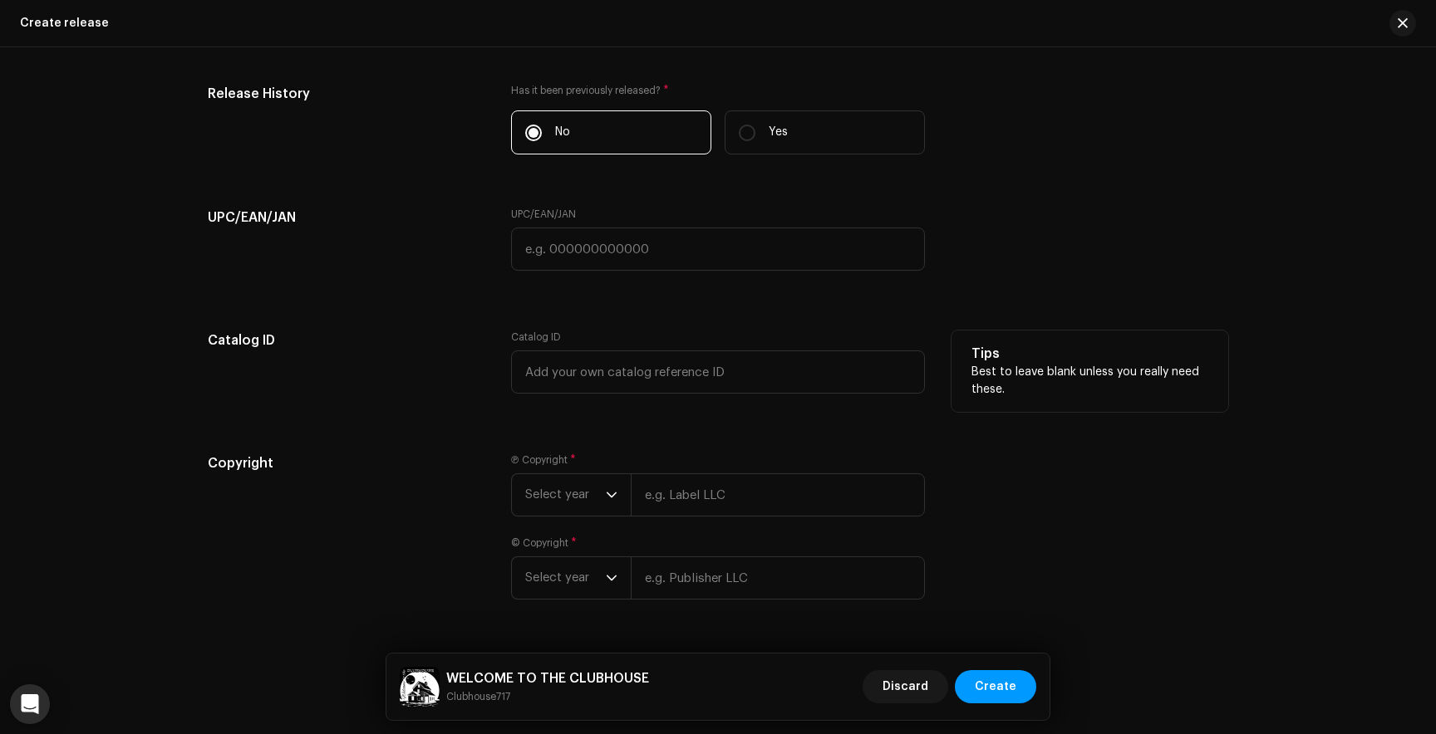
scroll to position [3897, 0]
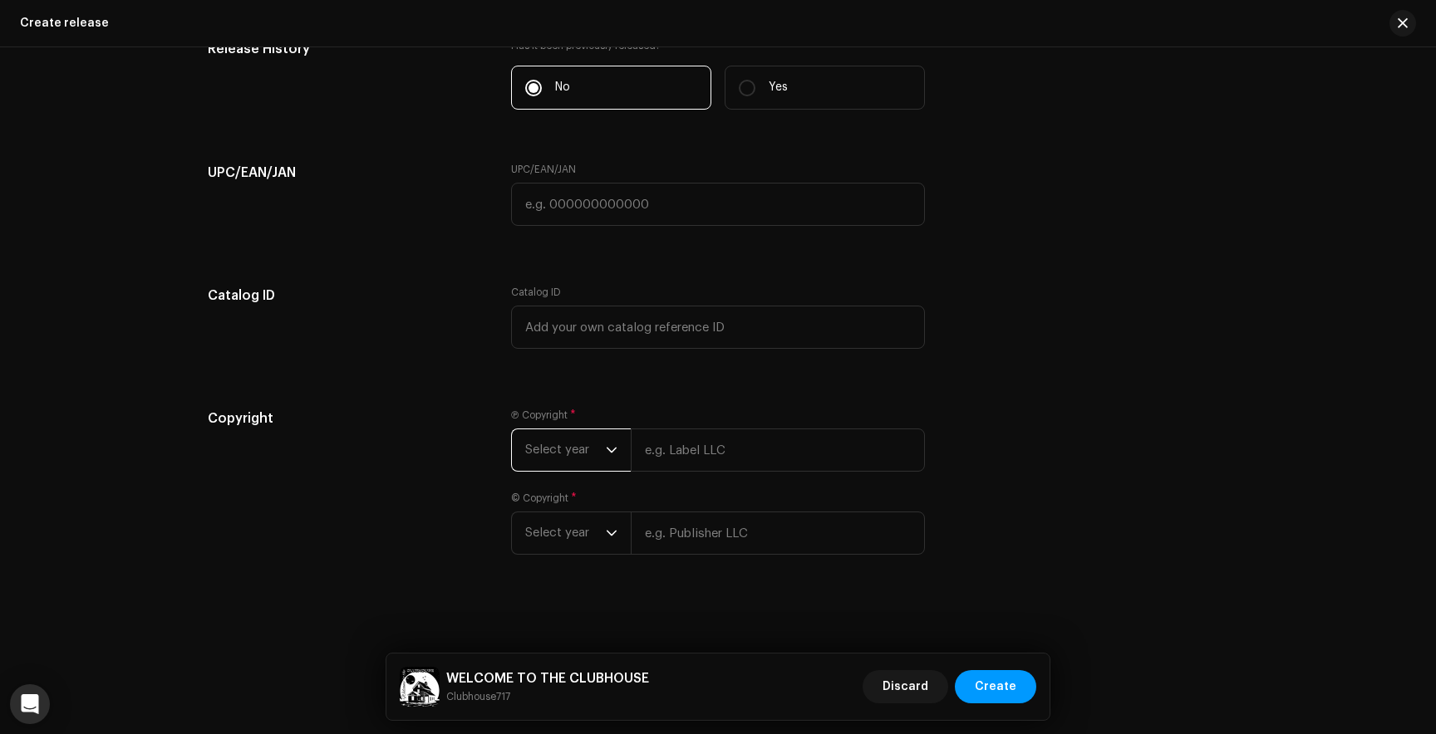
click at [582, 450] on span "Select year" at bounding box center [565, 450] width 81 height 42
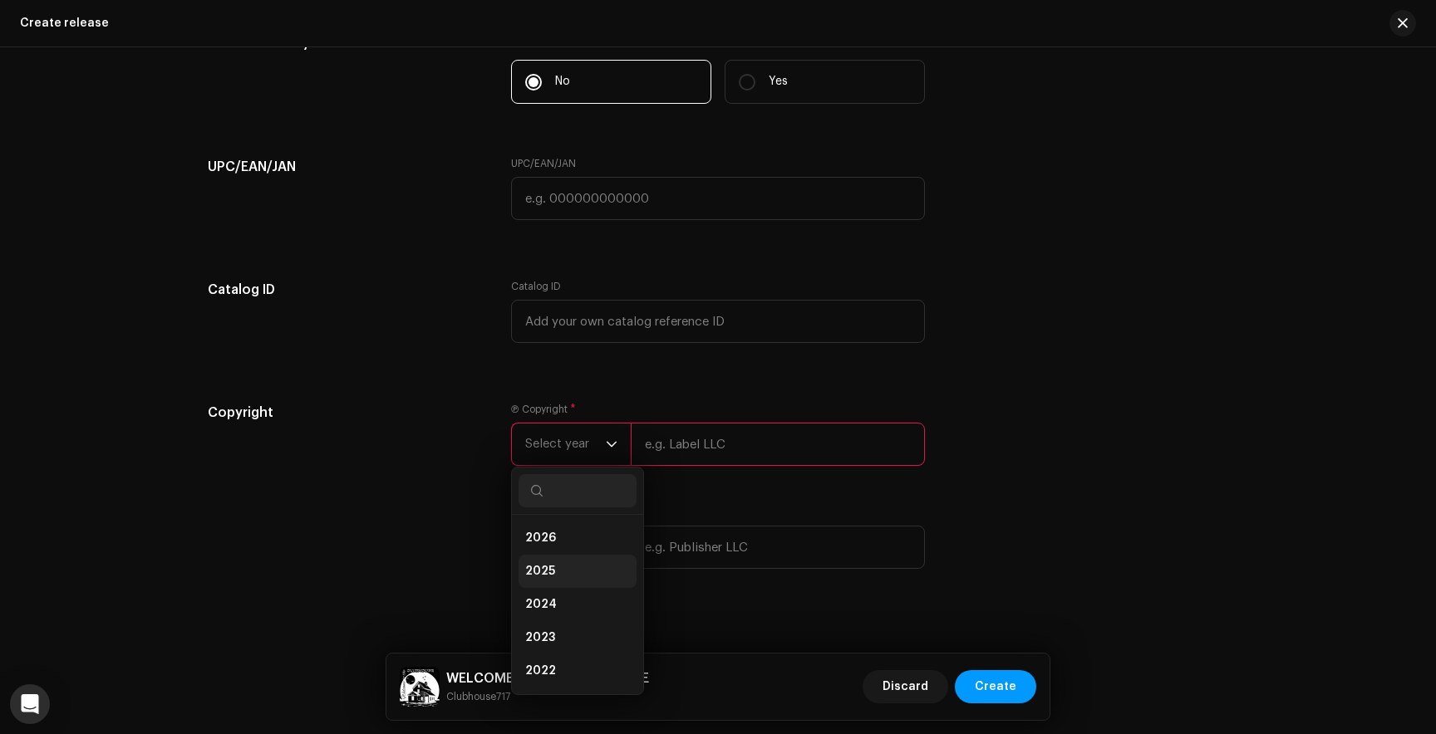
click at [542, 575] on span "2025" at bounding box center [540, 571] width 30 height 17
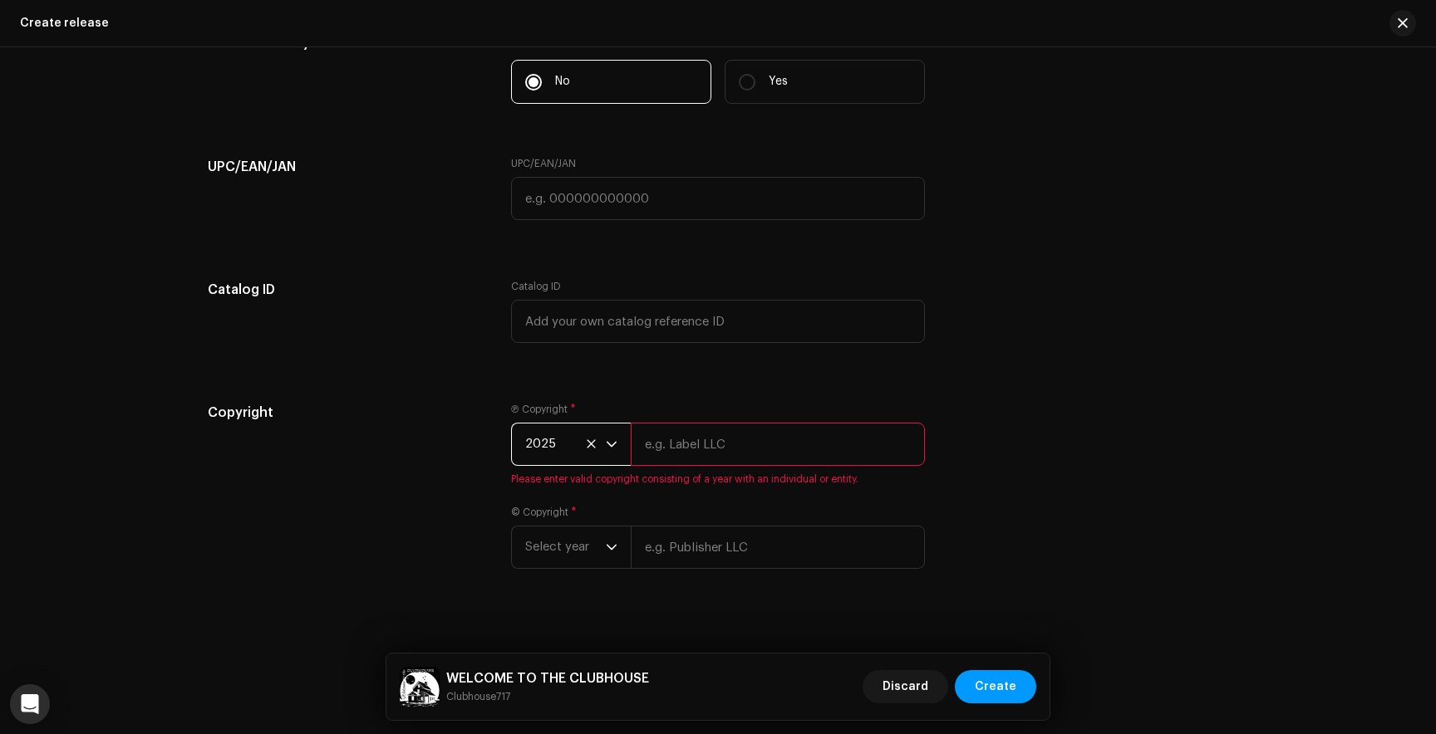
click at [689, 450] on input "text" at bounding box center [778, 444] width 294 height 43
type input "Clubhouse717"
click at [584, 559] on div "Ⓟ Copyright * 2025 Clubhouse717 Please enter valid copyright consisting of a ye…" at bounding box center [718, 496] width 414 height 186
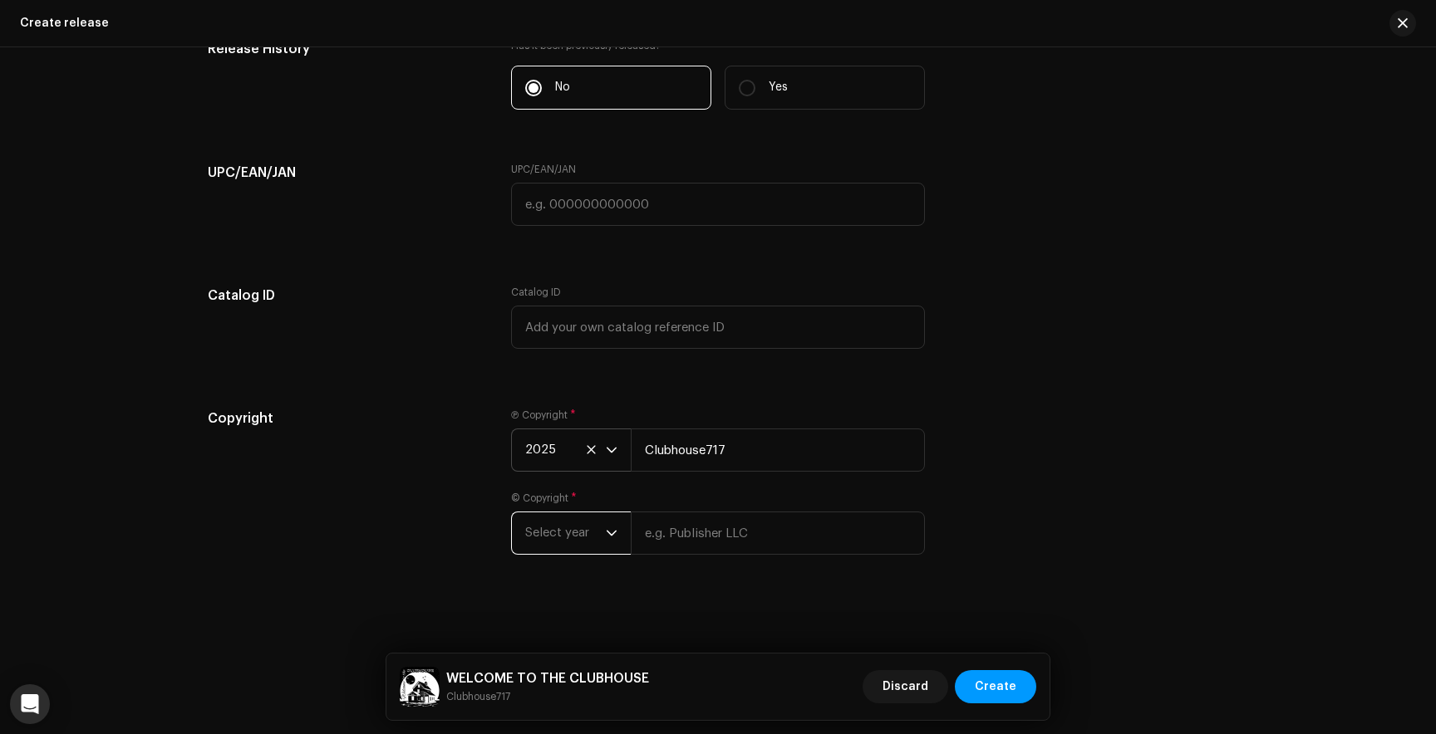
click at [579, 535] on span "Select year" at bounding box center [565, 534] width 81 height 42
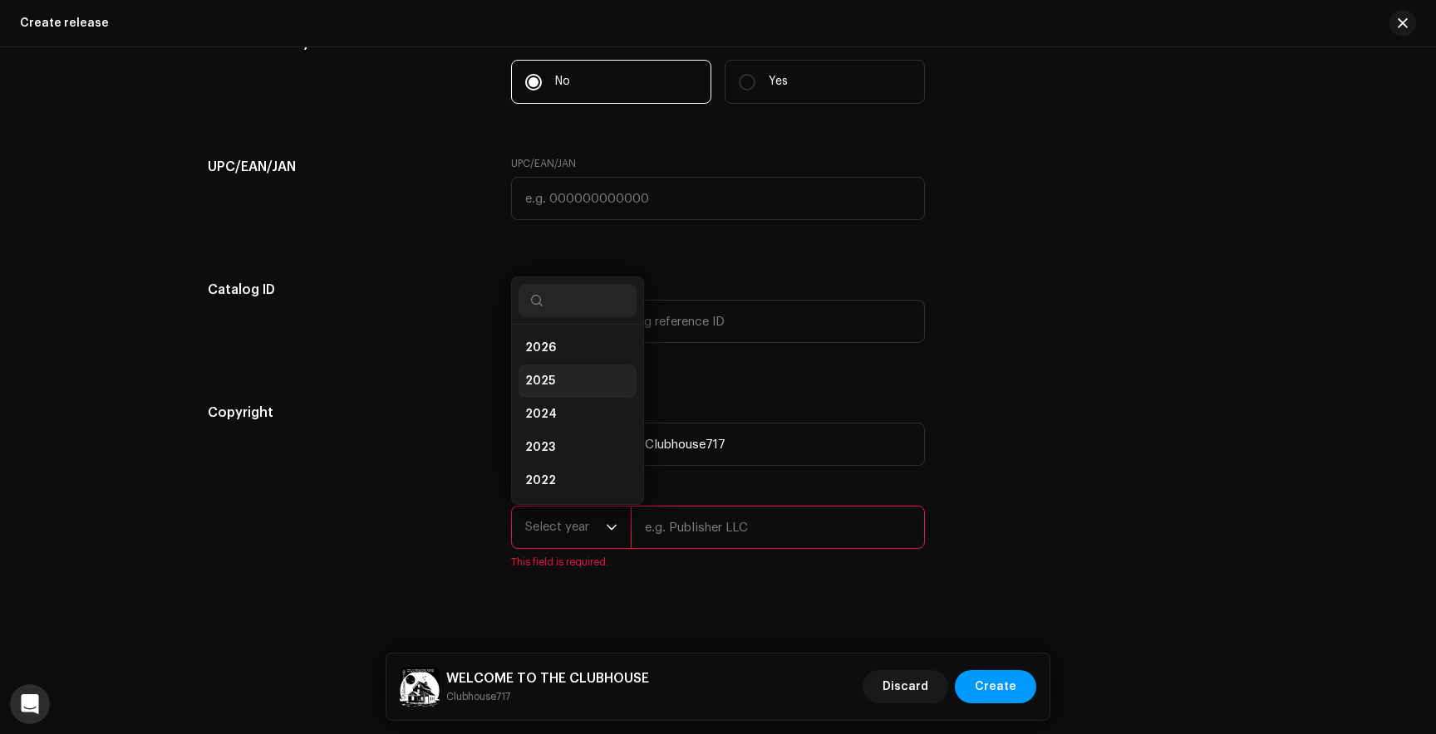
click at [557, 386] on li "2025" at bounding box center [577, 381] width 118 height 33
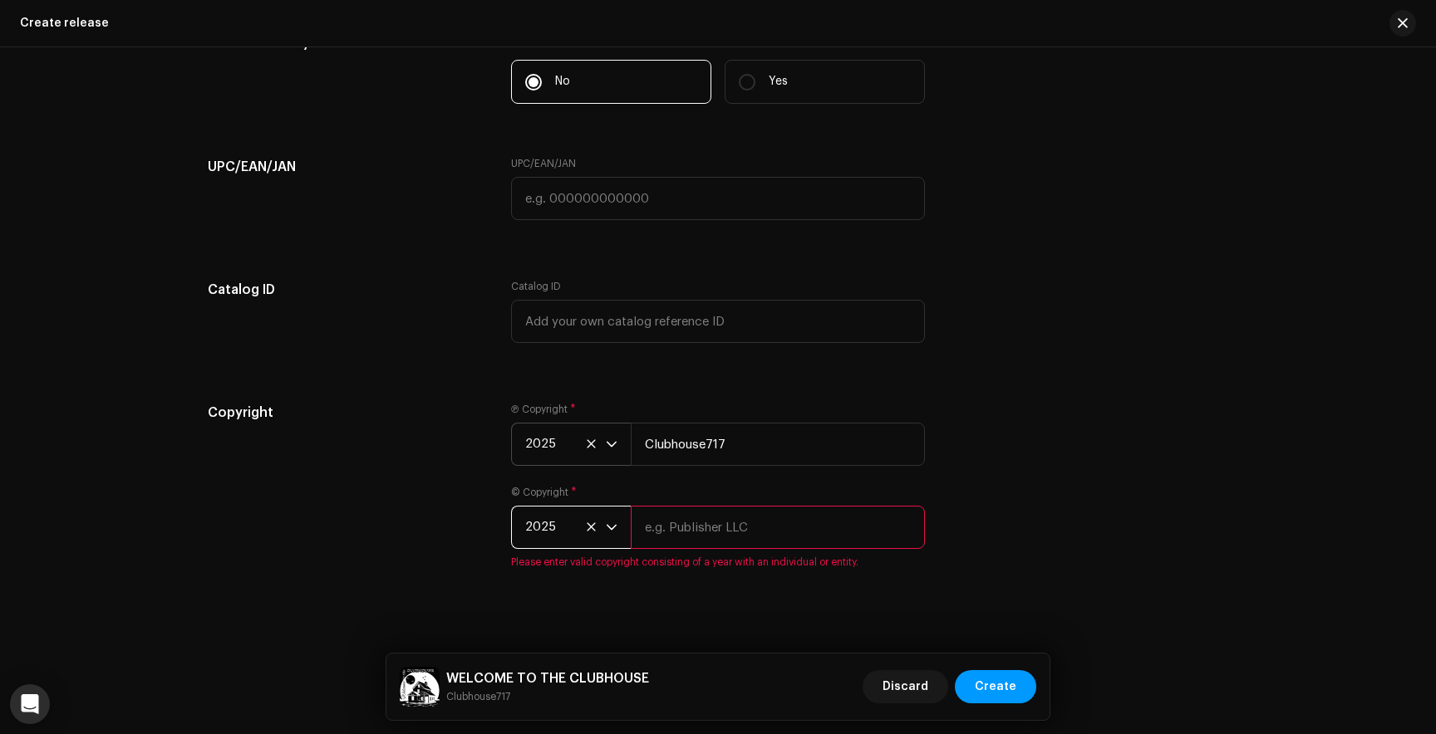
click at [670, 533] on input "text" at bounding box center [778, 527] width 294 height 43
type input "Clubhouse717"
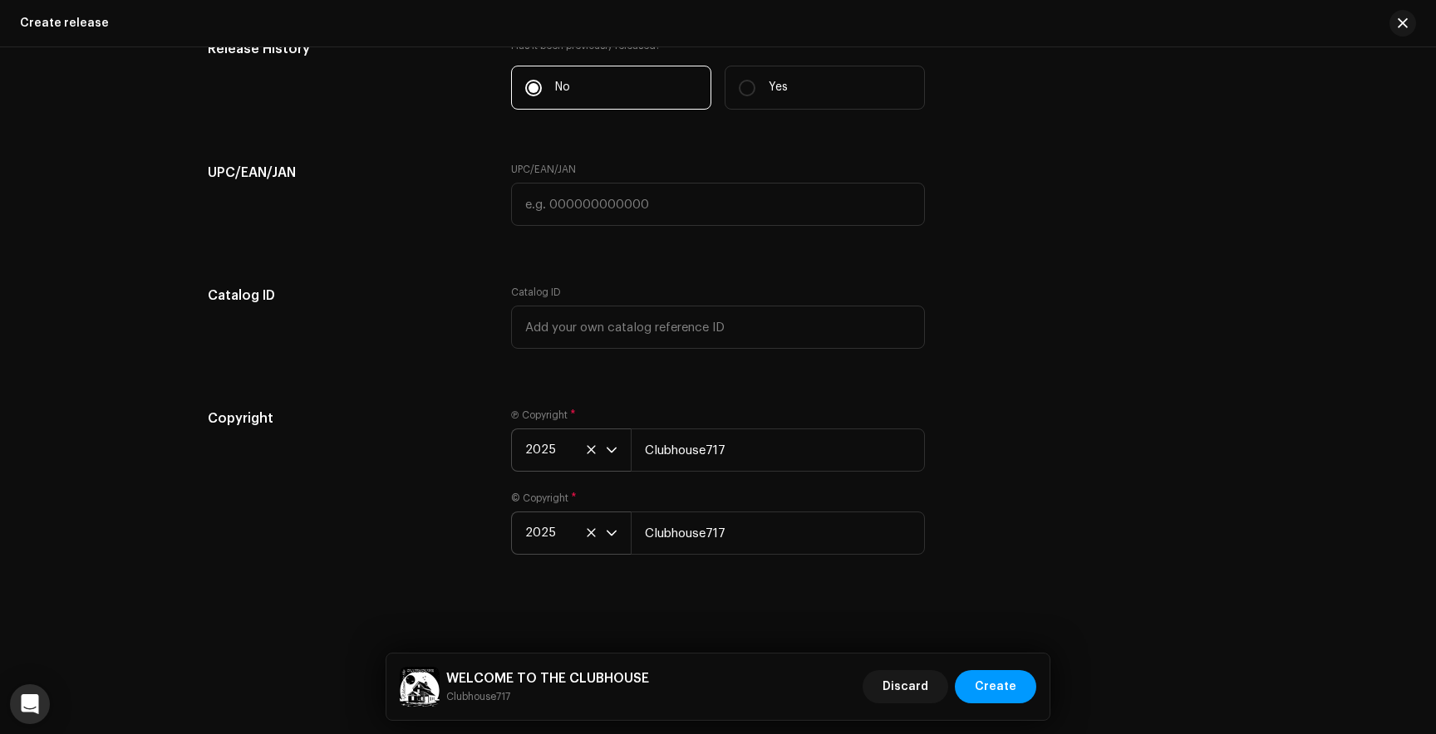
click at [1053, 434] on div "Copyright Ⓟ Copyright * 2025 Clubhouse717 © Copyright * 2025 Clubhouse717" at bounding box center [718, 492] width 1020 height 166
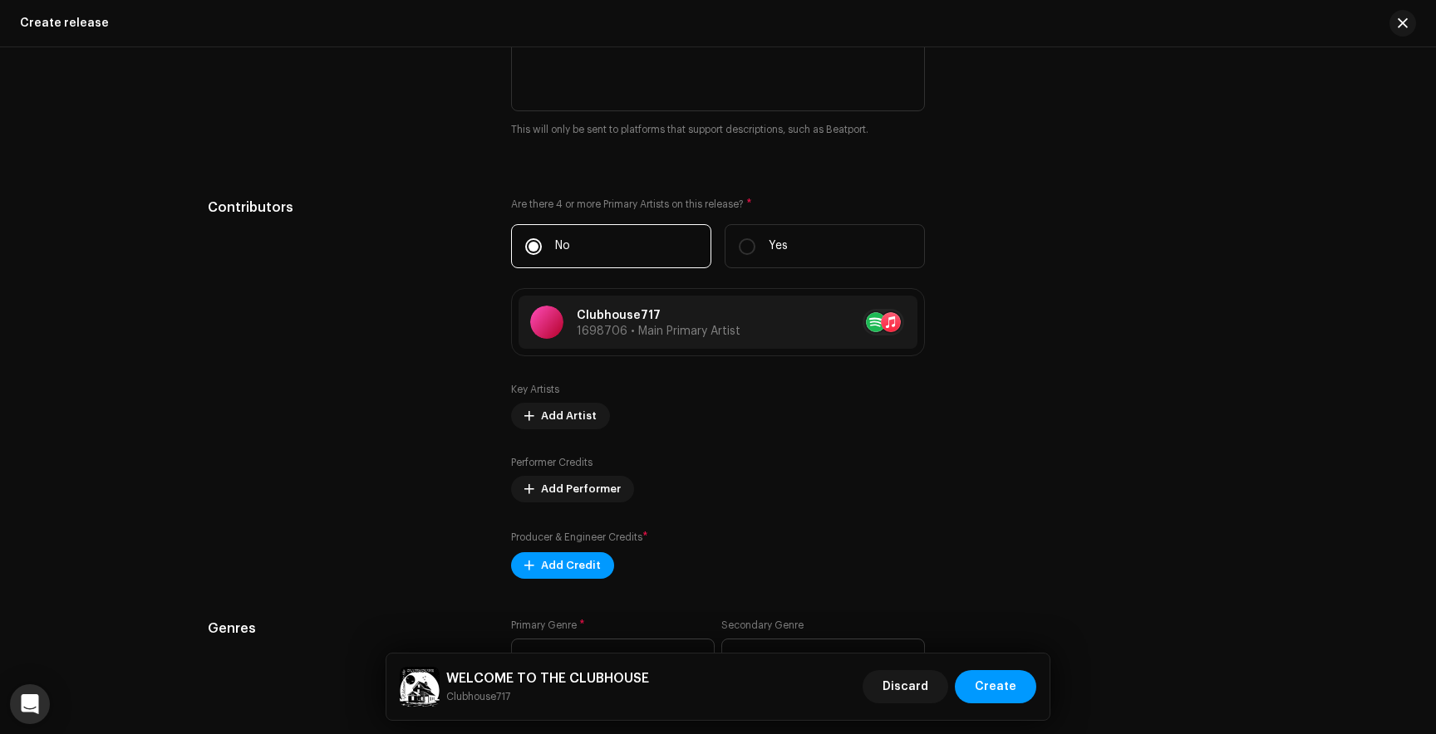
scroll to position [2974, 0]
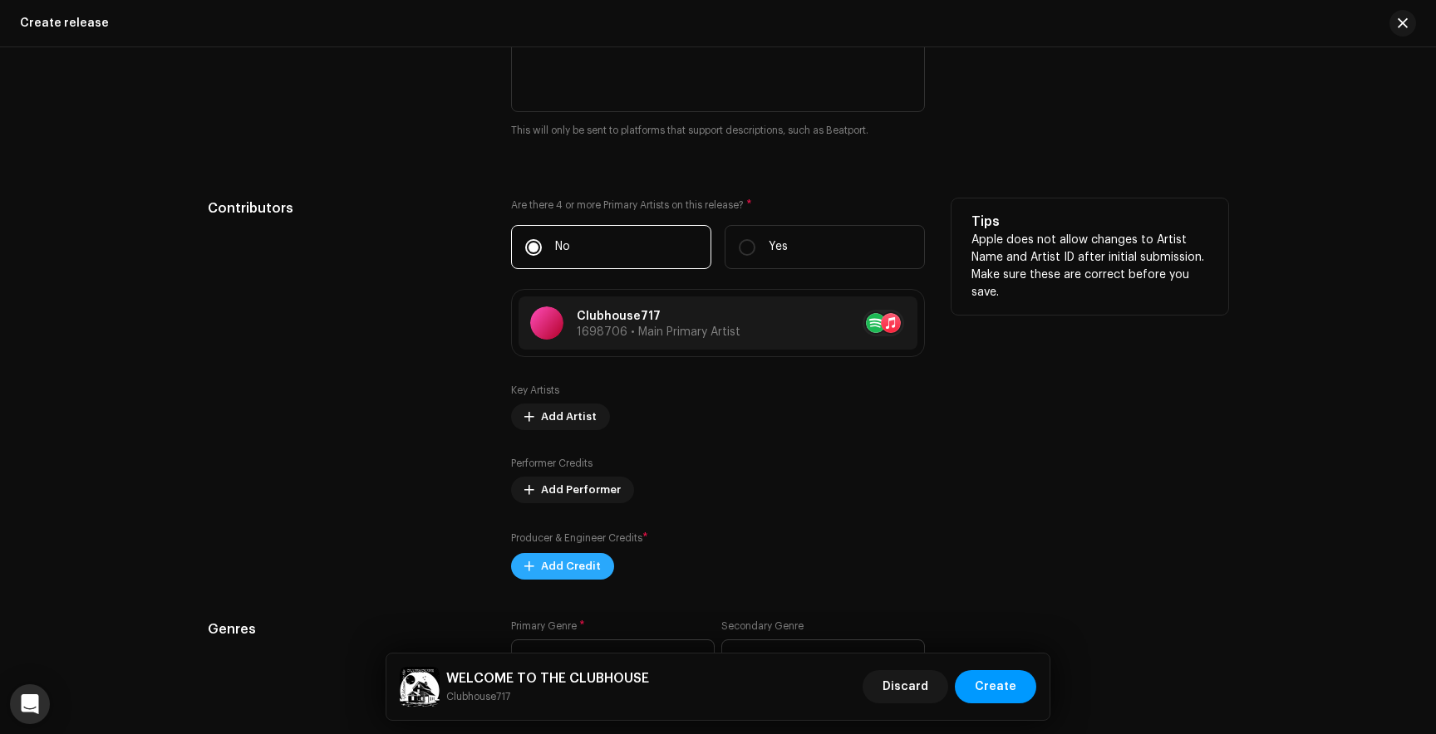
click at [541, 567] on span "Add Credit" at bounding box center [571, 566] width 60 height 33
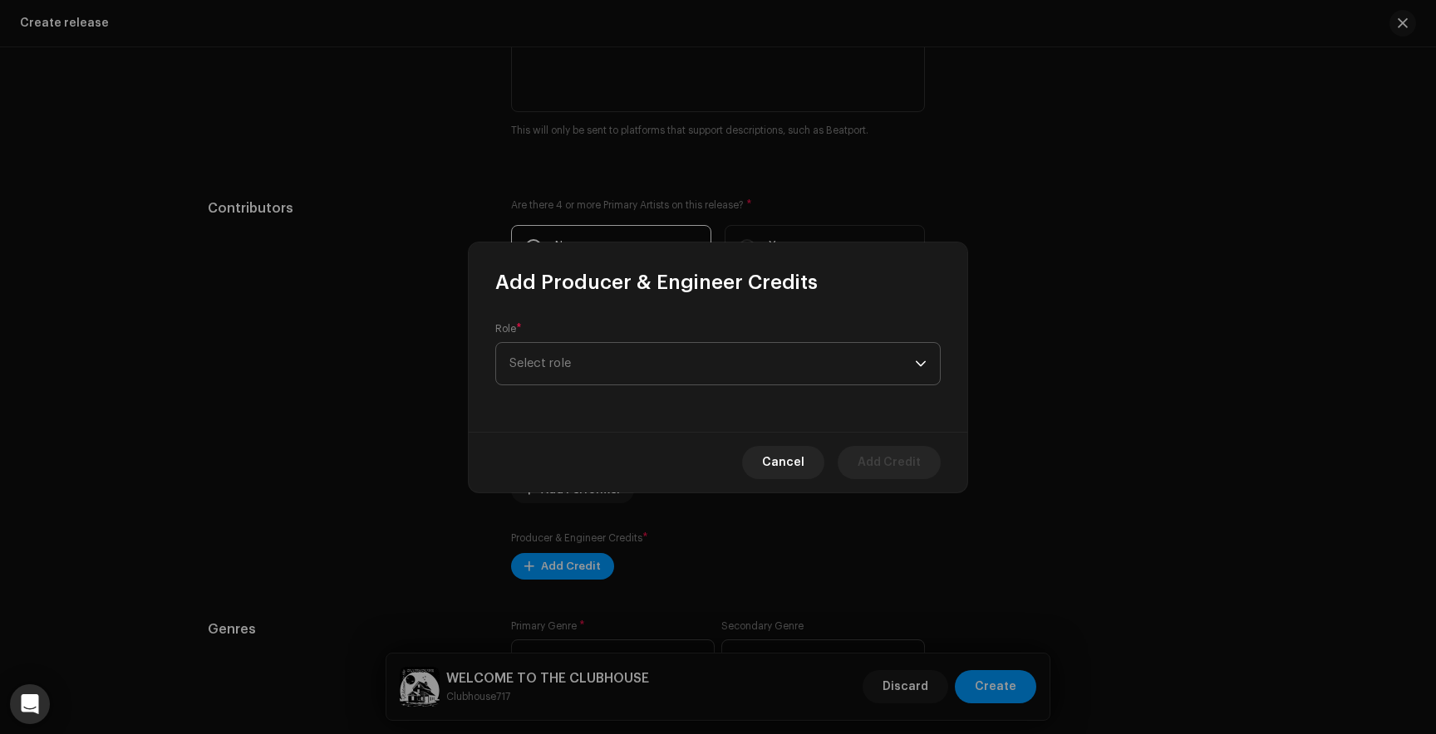
click at [596, 356] on span "Select role" at bounding box center [711, 364] width 405 height 42
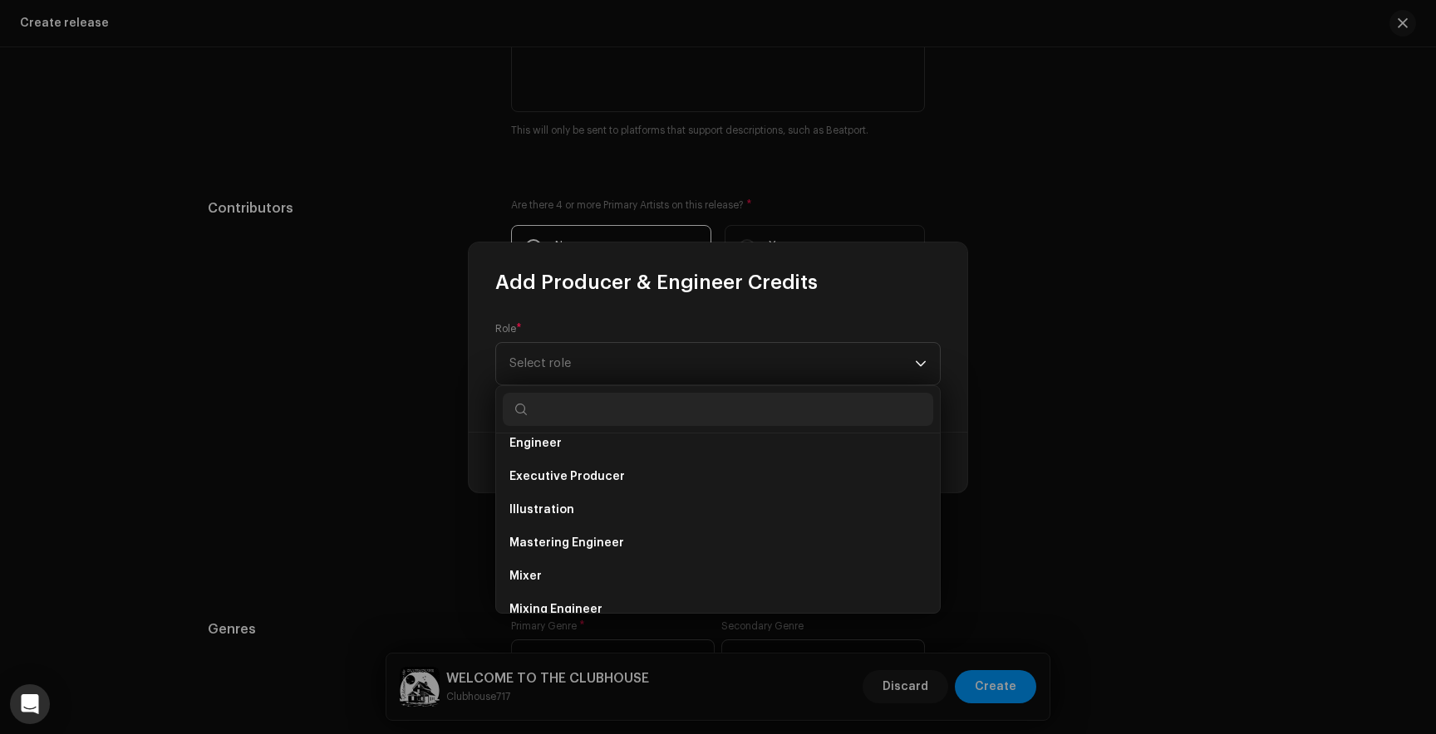
scroll to position [380, 0]
click at [588, 475] on span "Executive Producer" at bounding box center [566, 476] width 115 height 17
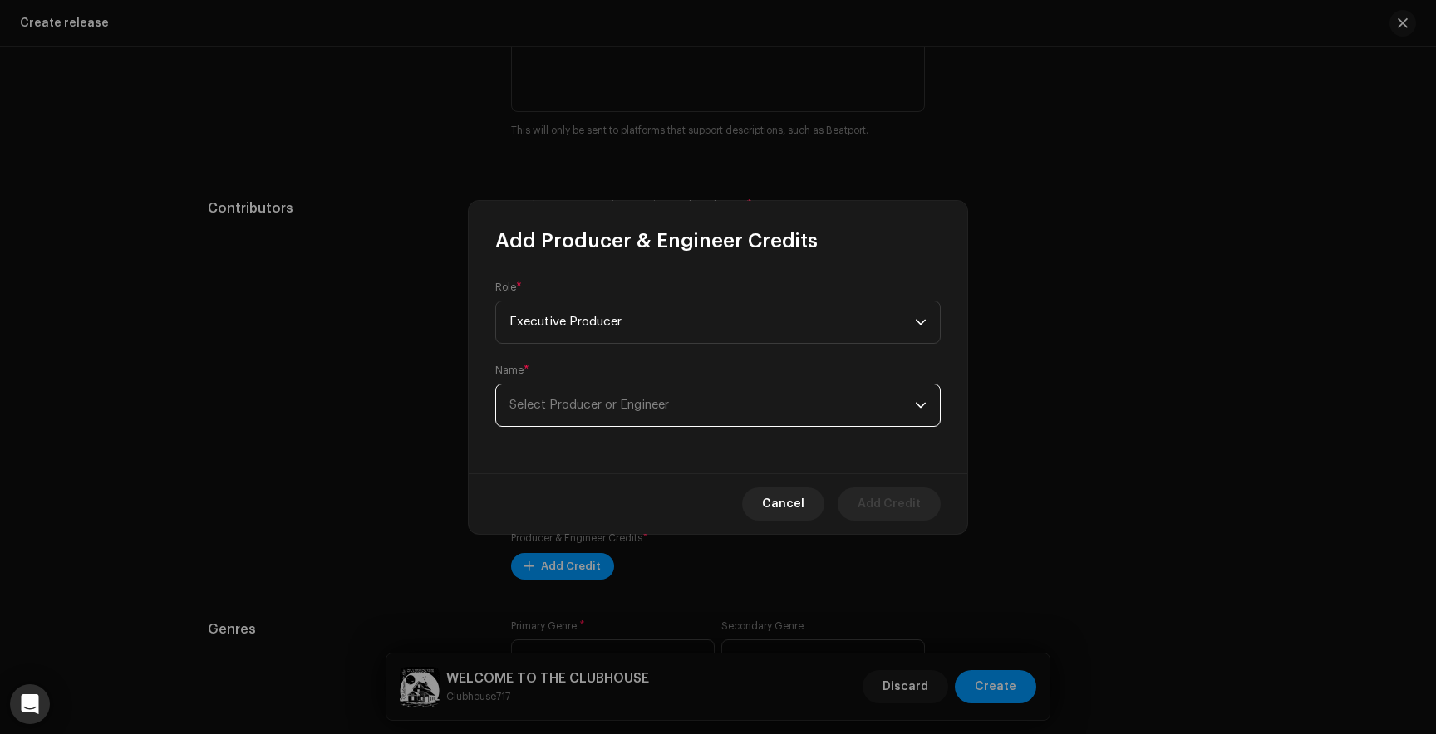
click at [610, 406] on span "Select Producer or Engineer" at bounding box center [589, 405] width 160 height 12
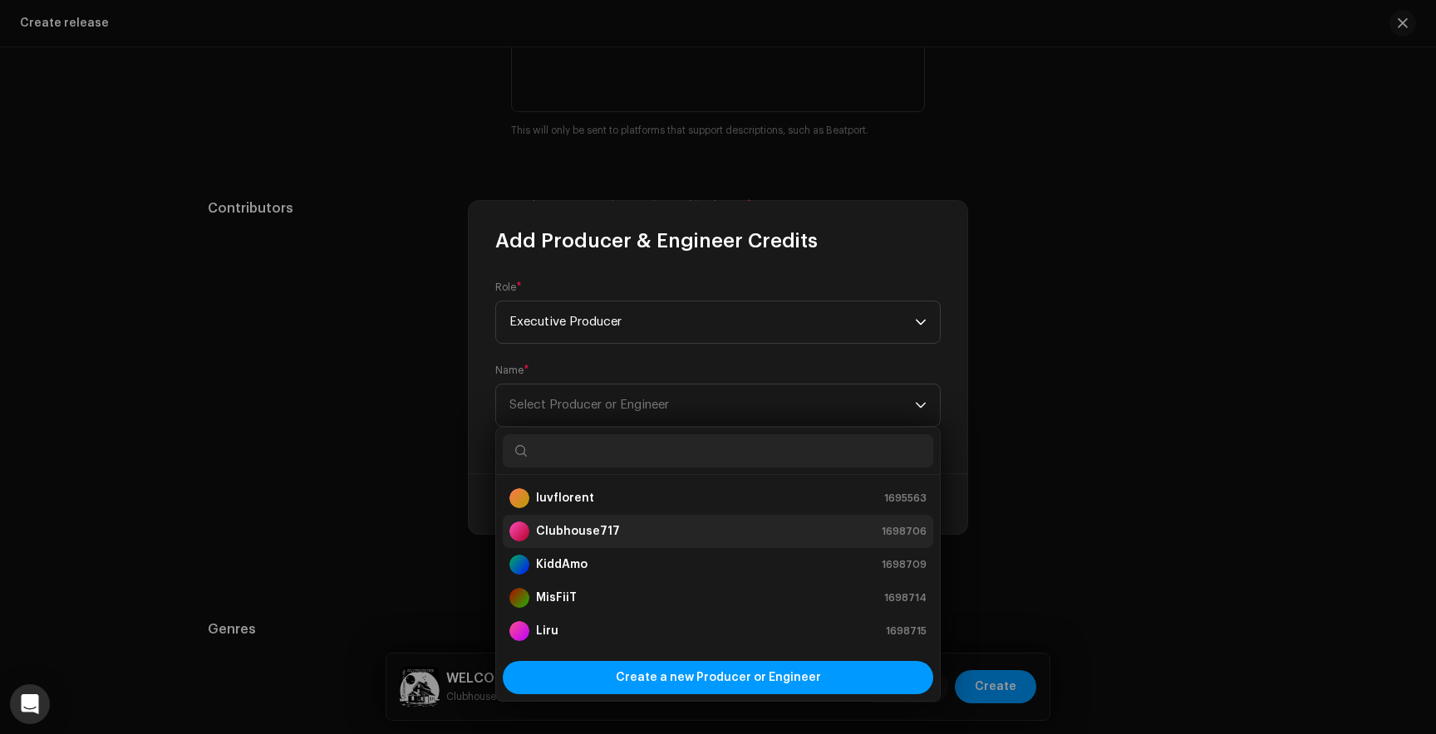
click at [590, 527] on strong "Clubhouse717" at bounding box center [578, 531] width 84 height 17
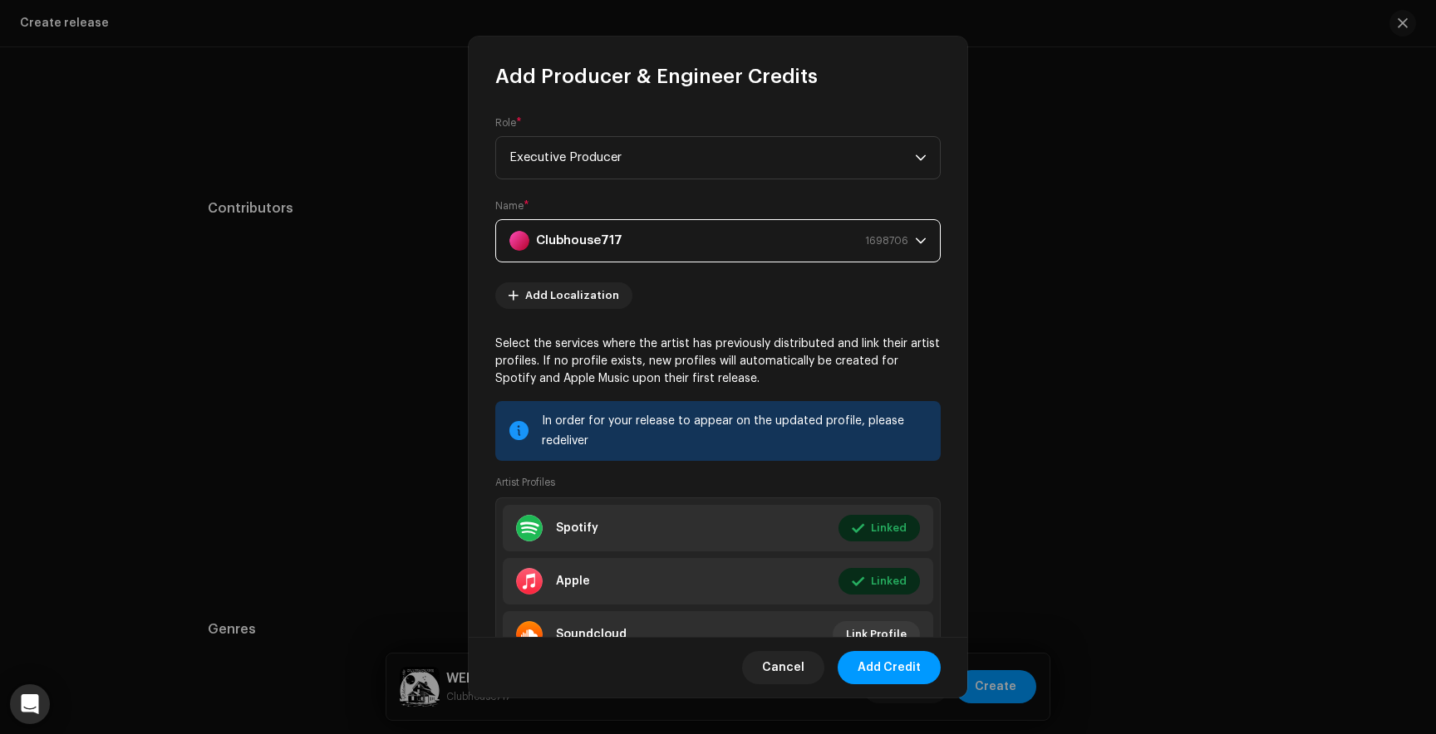
scroll to position [76, 0]
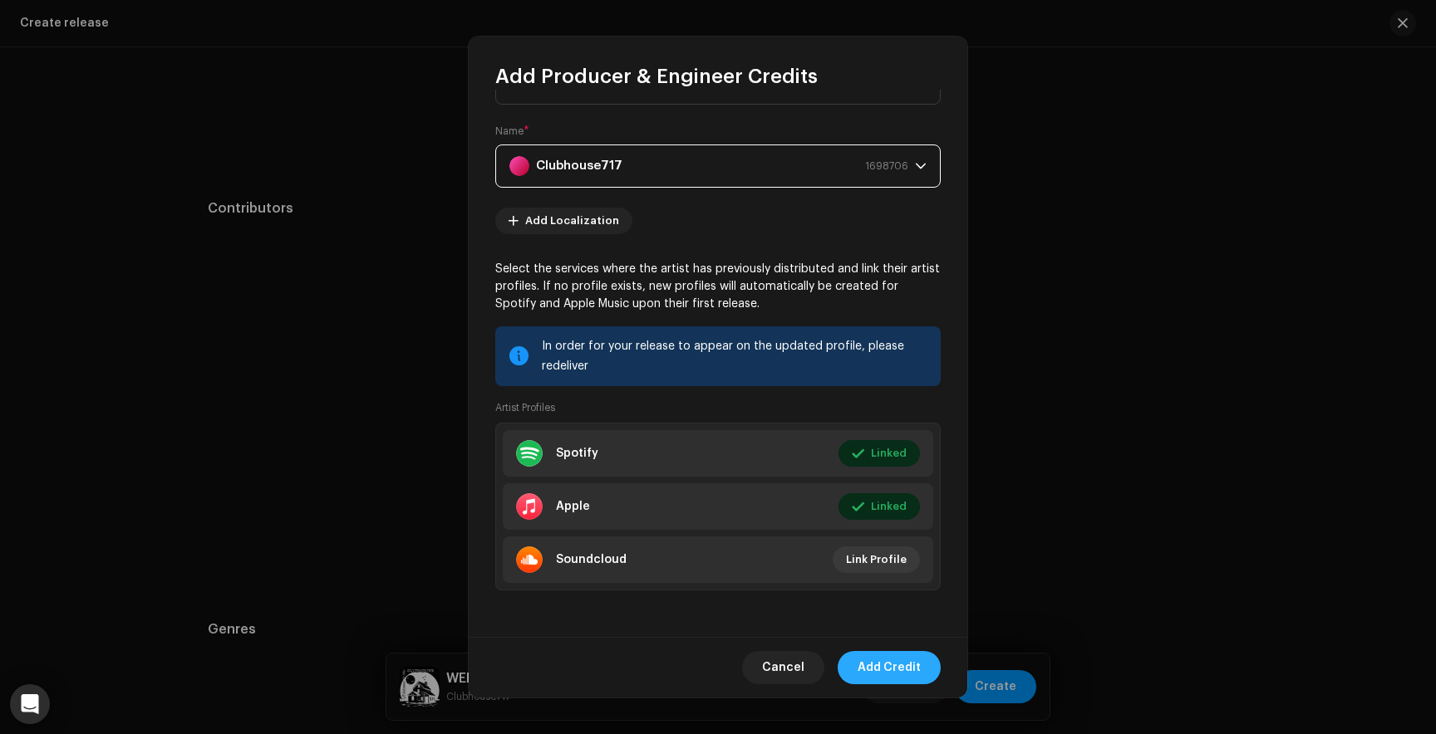
click at [881, 665] on span "Add Credit" at bounding box center [888, 667] width 63 height 33
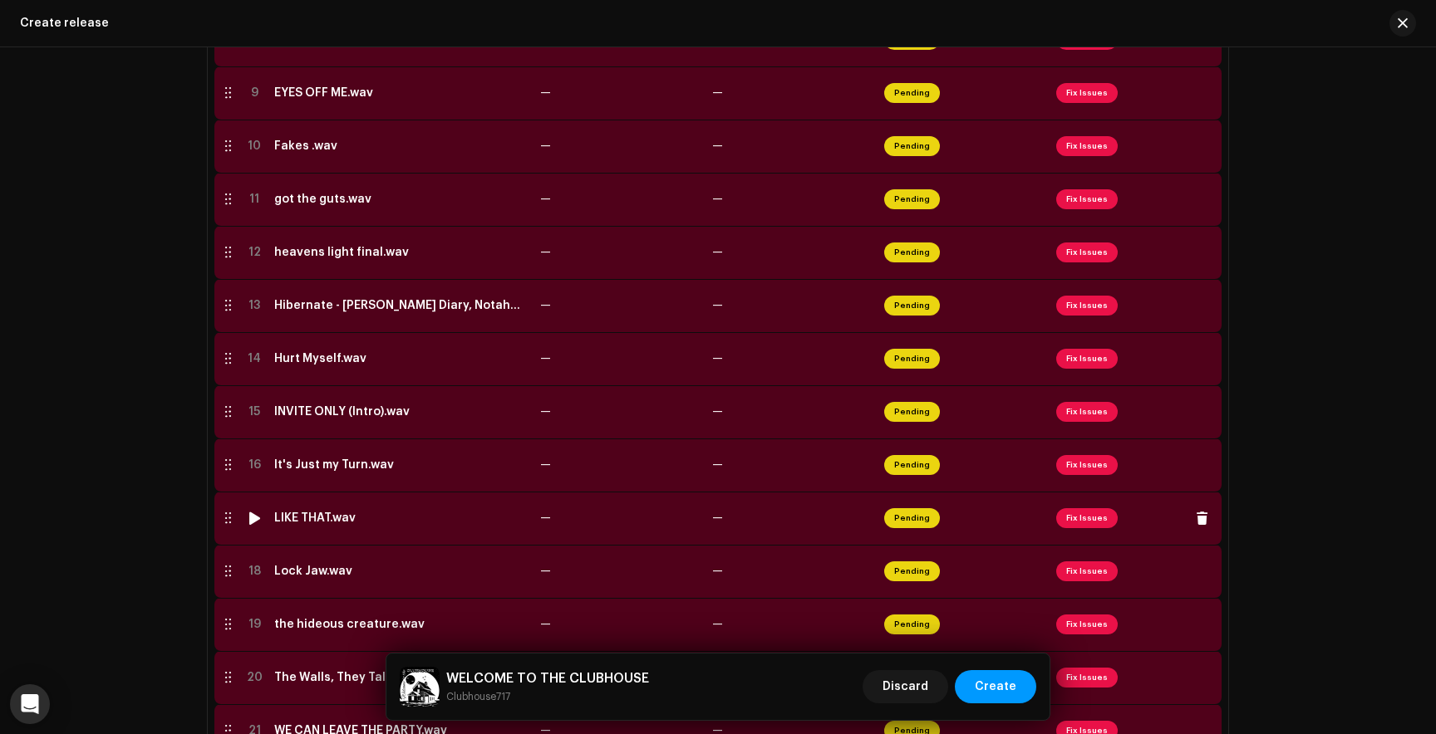
scroll to position [791, 0]
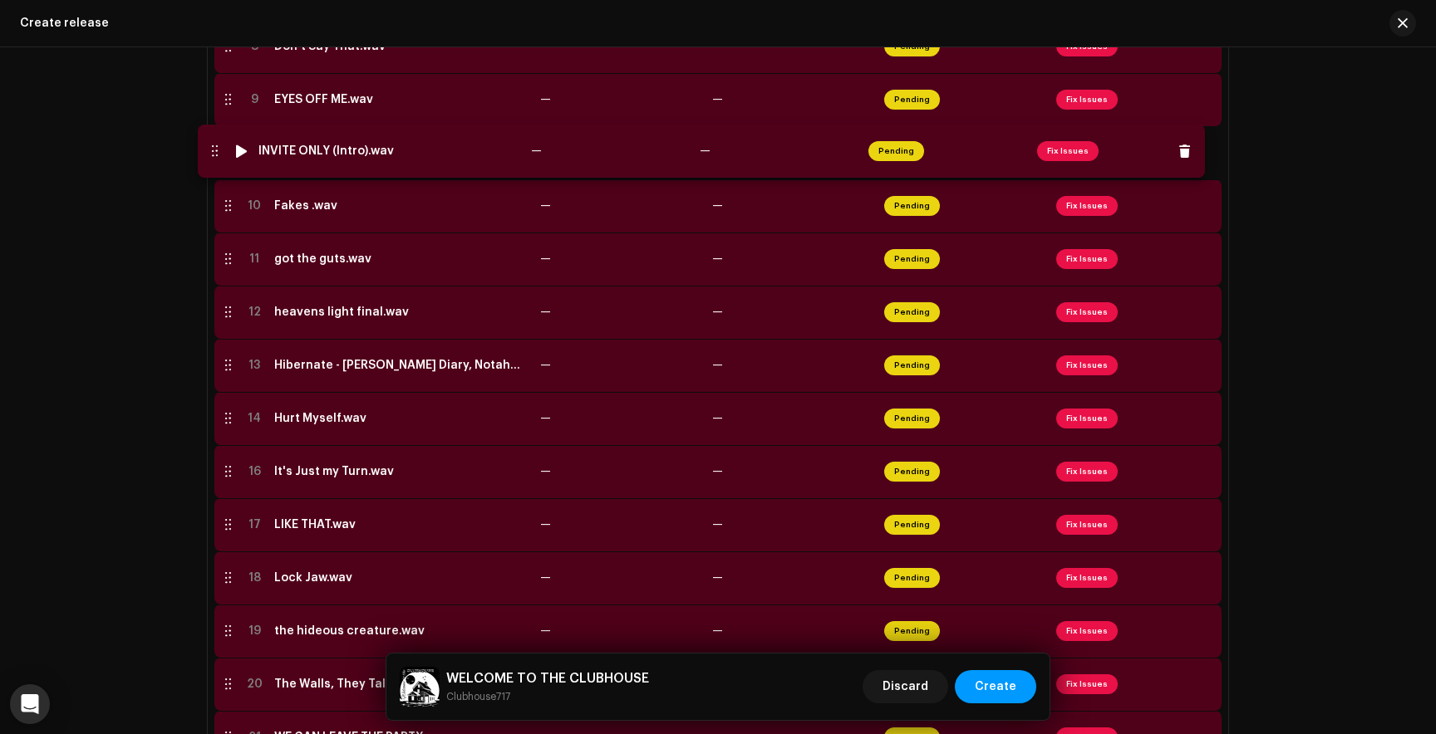
drag, startPoint x: 223, startPoint y: 425, endPoint x: 208, endPoint y: 150, distance: 275.4
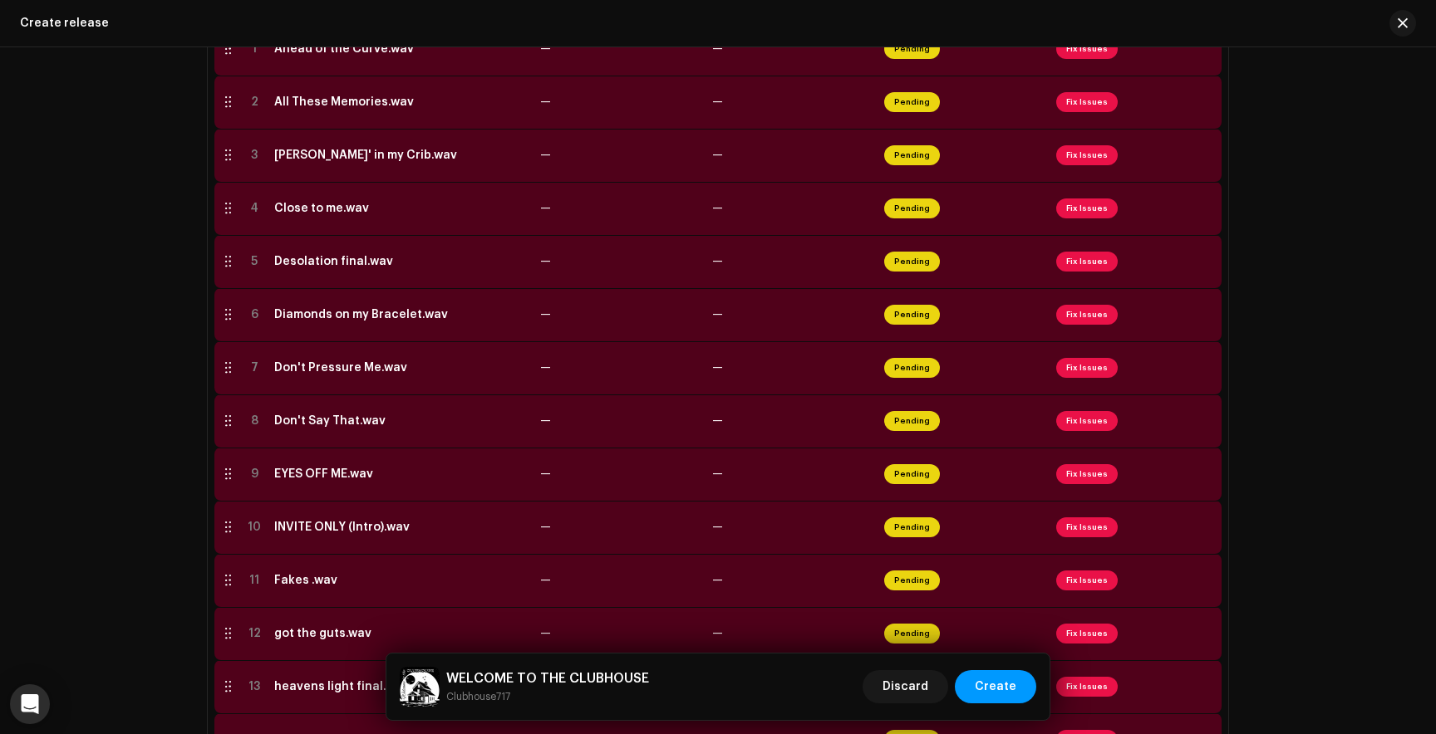
scroll to position [388, 0]
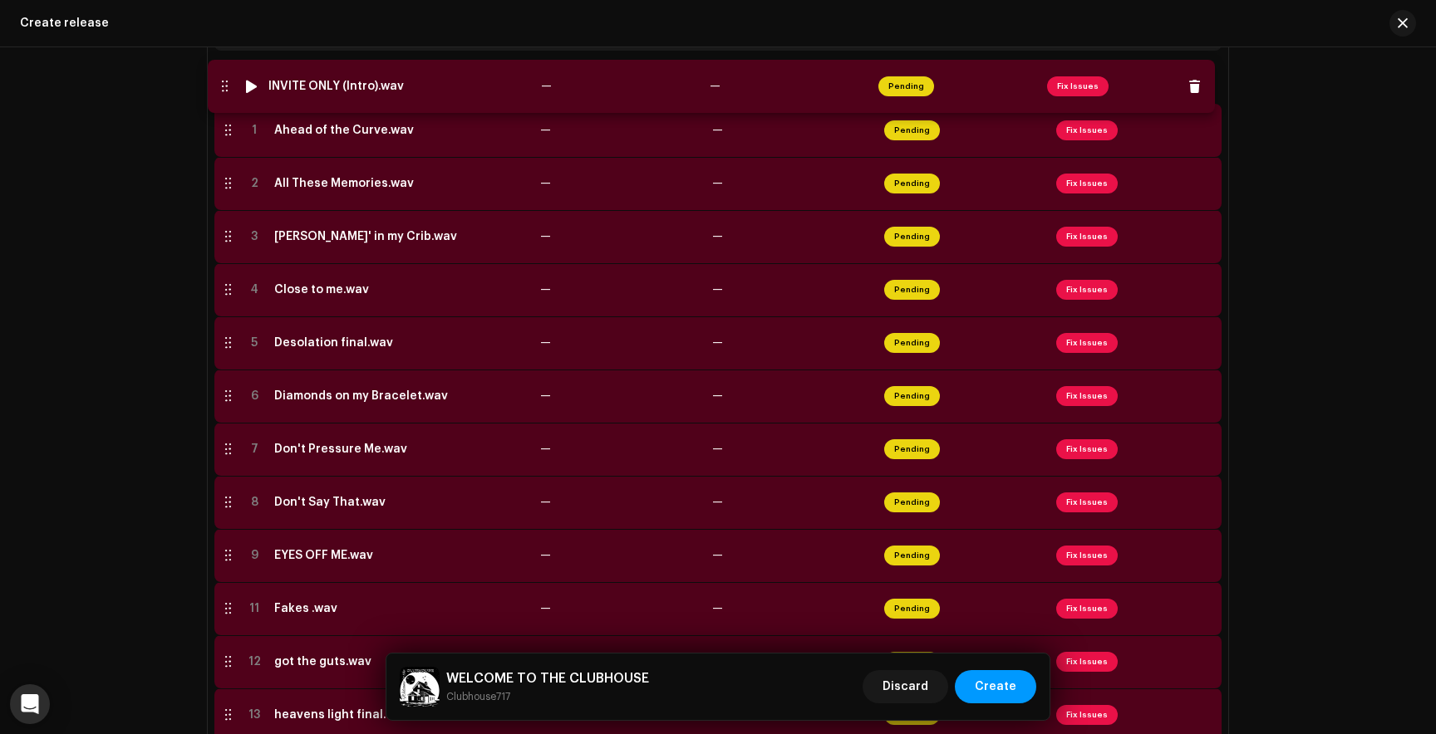
drag, startPoint x: 225, startPoint y: 557, endPoint x: 222, endPoint y: 85, distance: 471.9
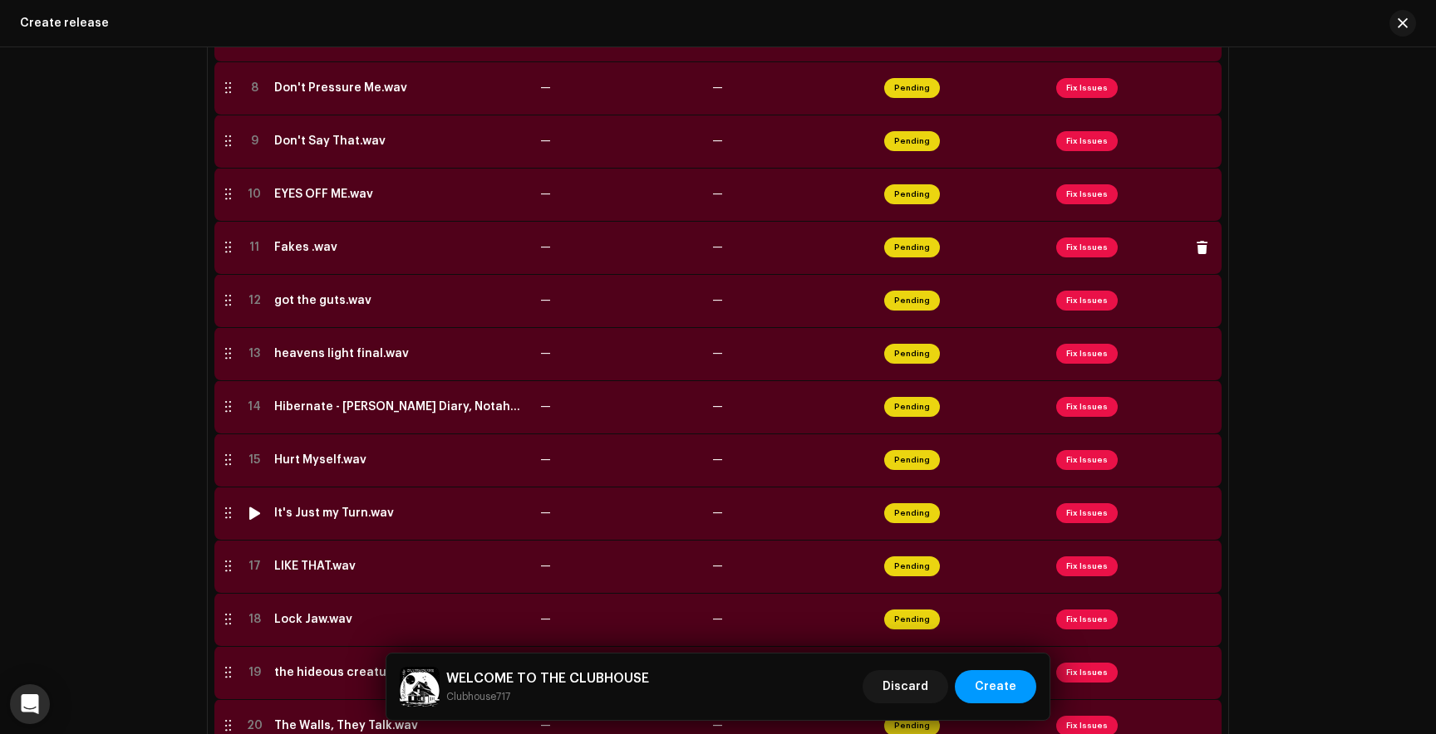
scroll to position [761, 0]
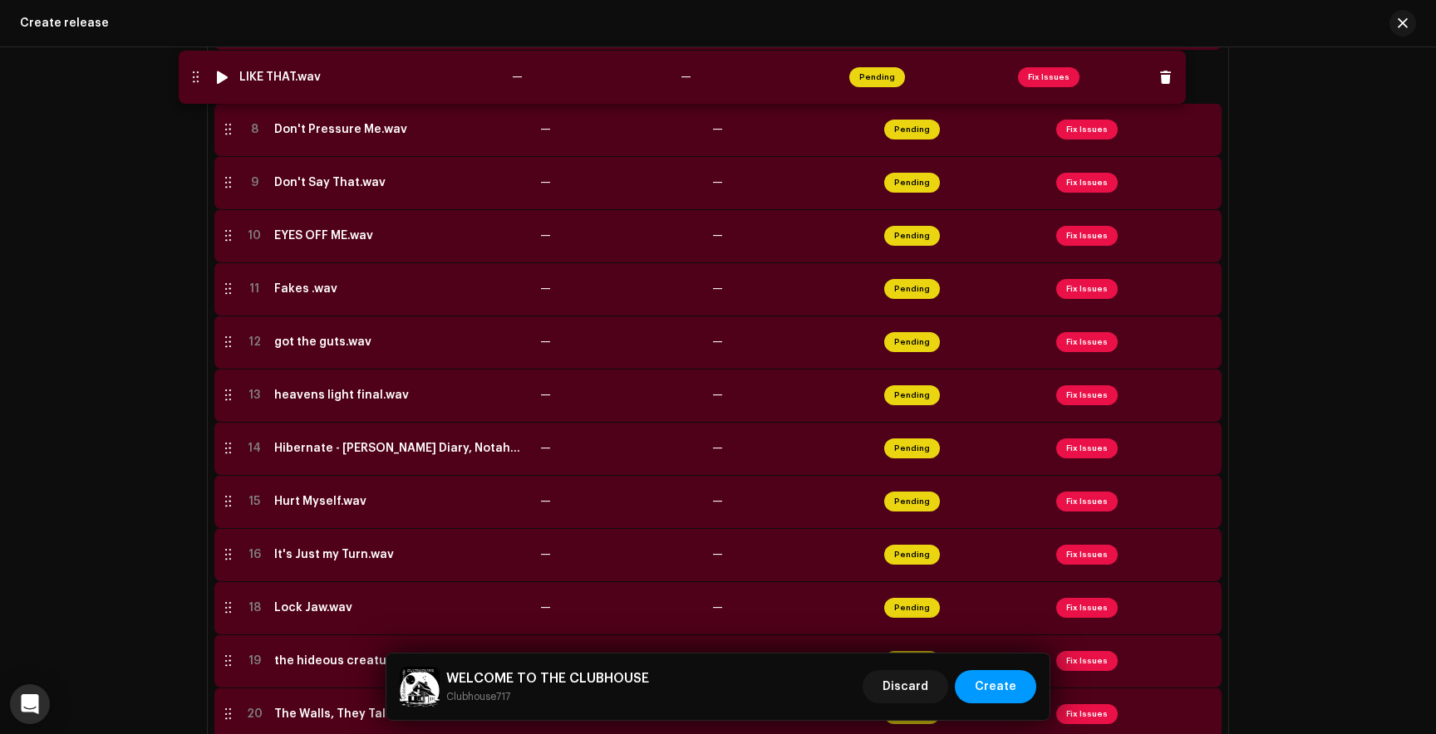
drag, startPoint x: 223, startPoint y: 562, endPoint x: 190, endPoint y: 83, distance: 479.6
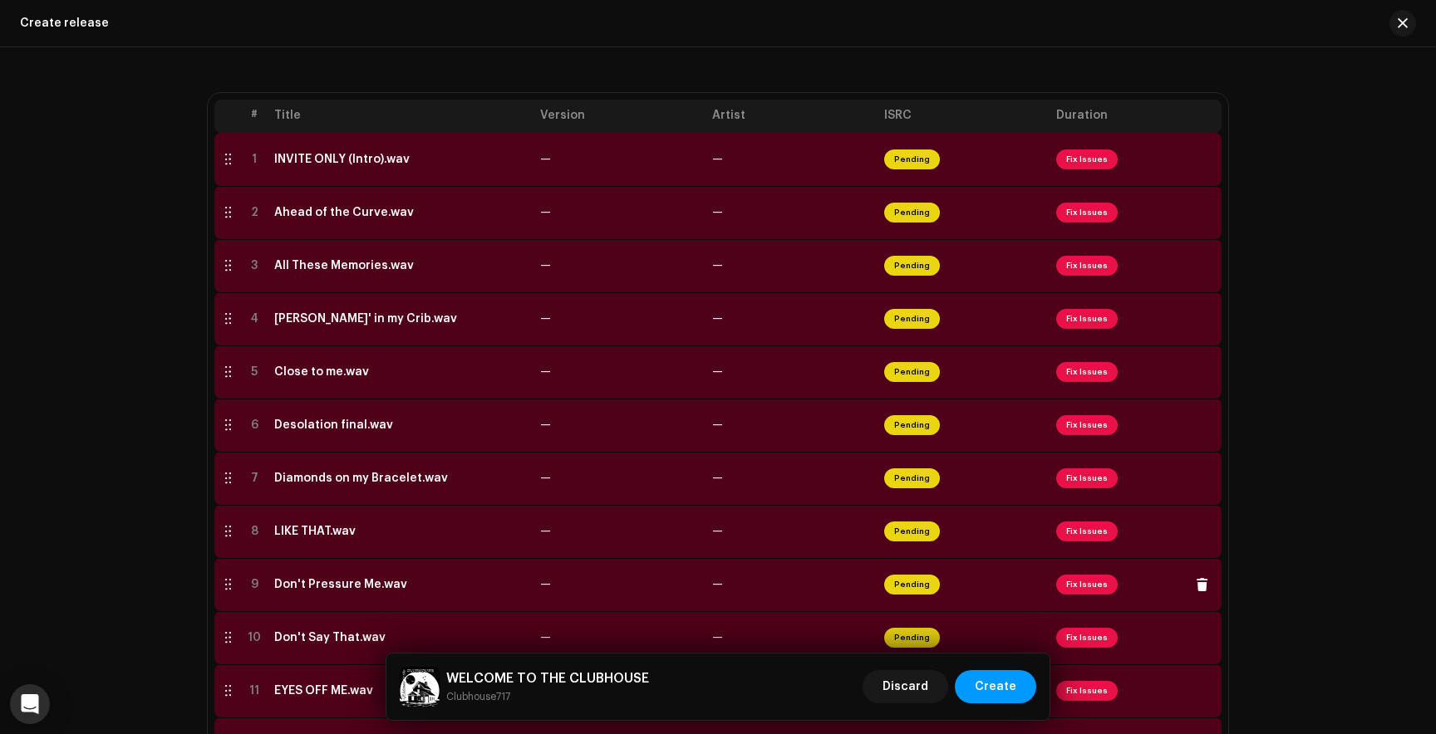
scroll to position [267, 0]
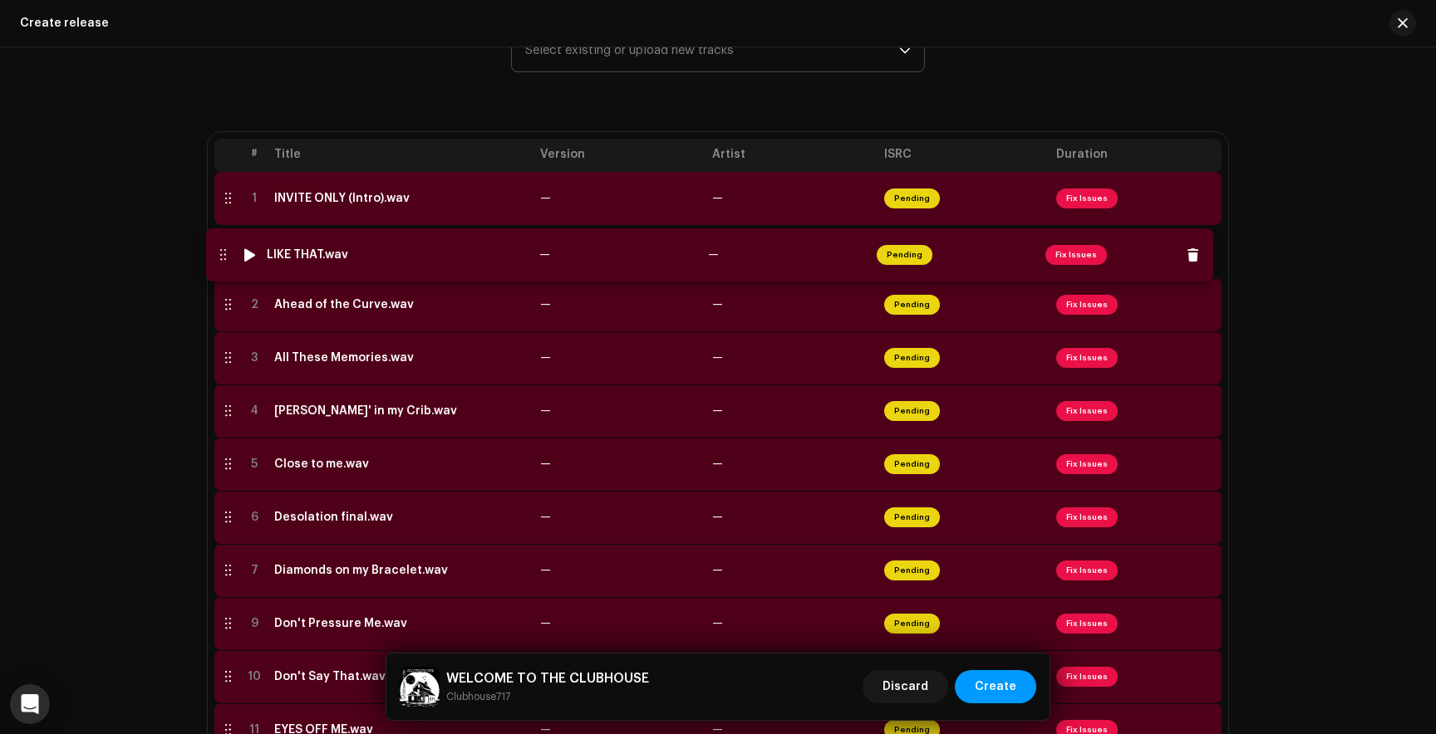
drag, startPoint x: 226, startPoint y: 573, endPoint x: 220, endPoint y: 254, distance: 319.1
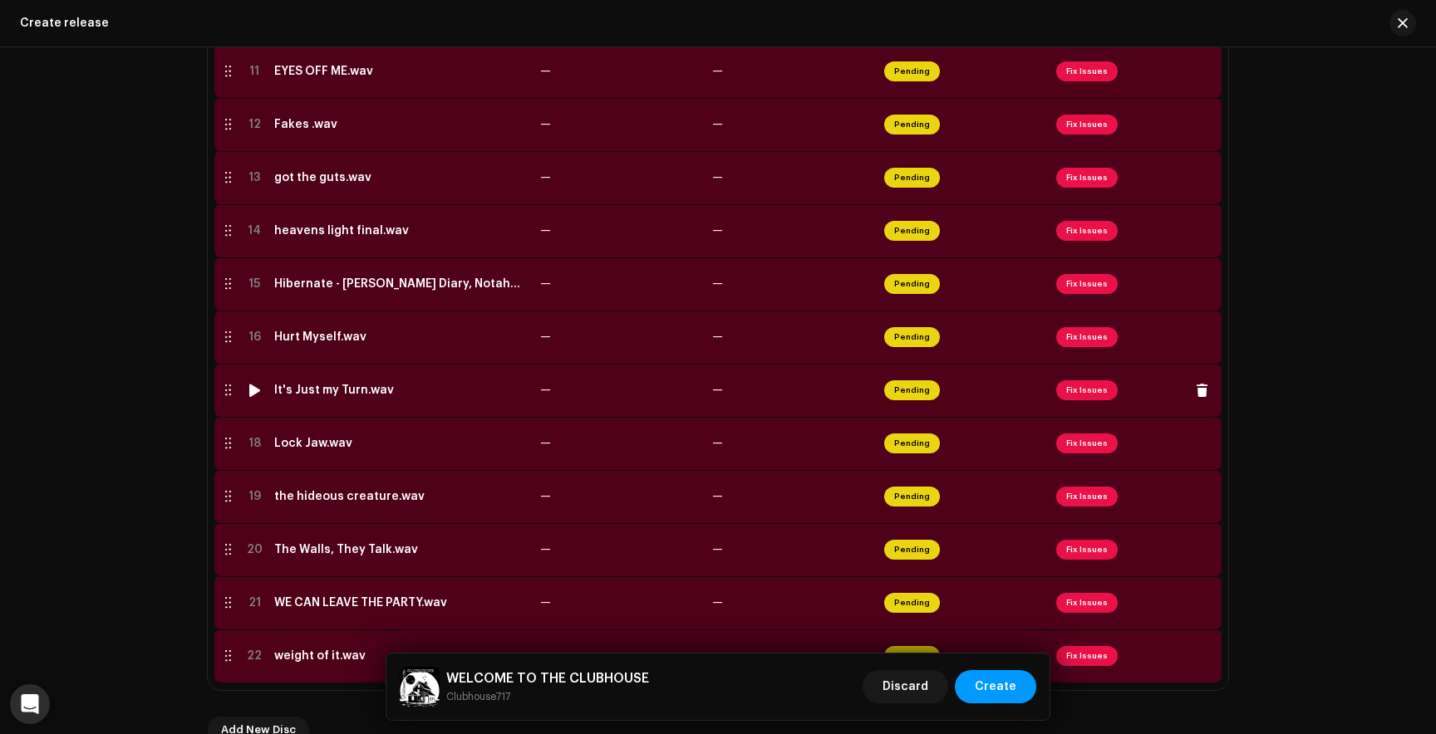
scroll to position [958, 0]
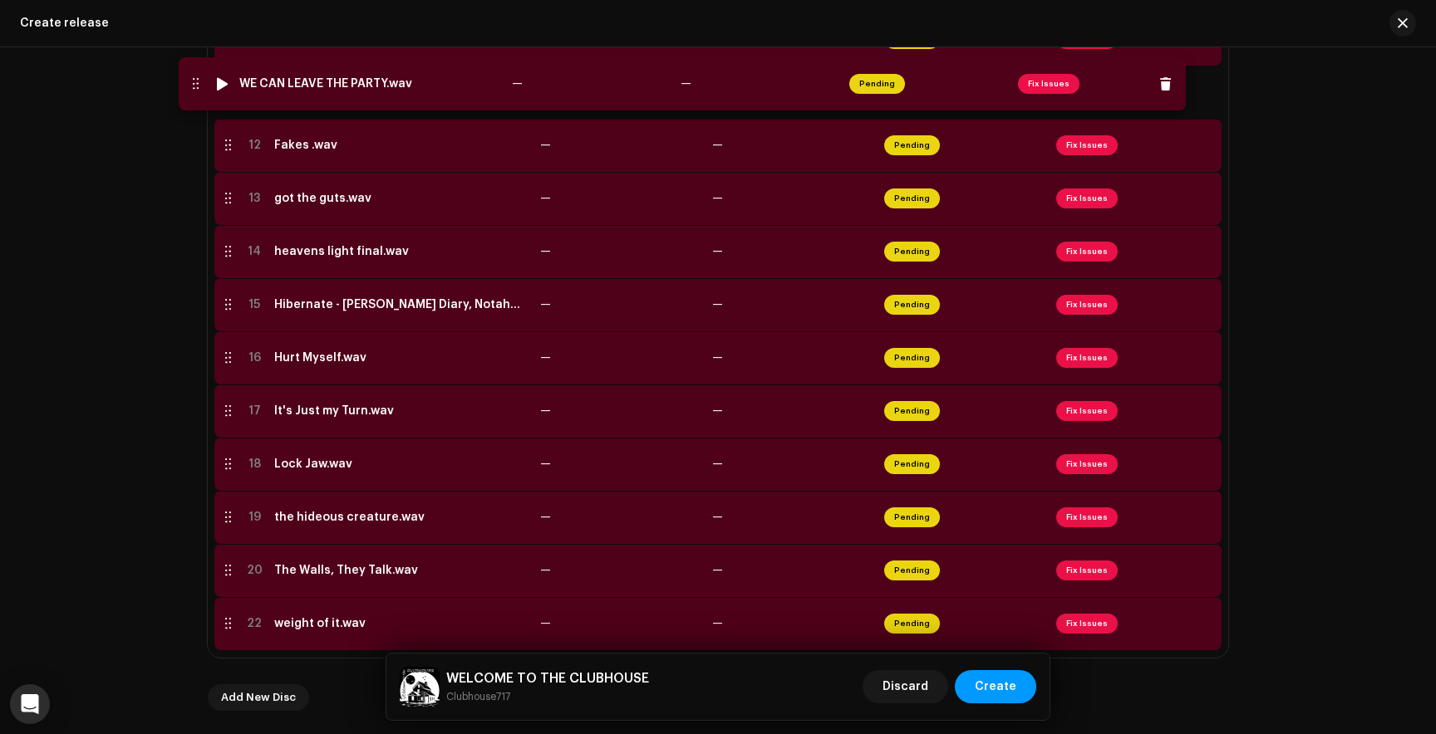
drag, startPoint x: 222, startPoint y: 573, endPoint x: 189, endPoint y: 86, distance: 488.7
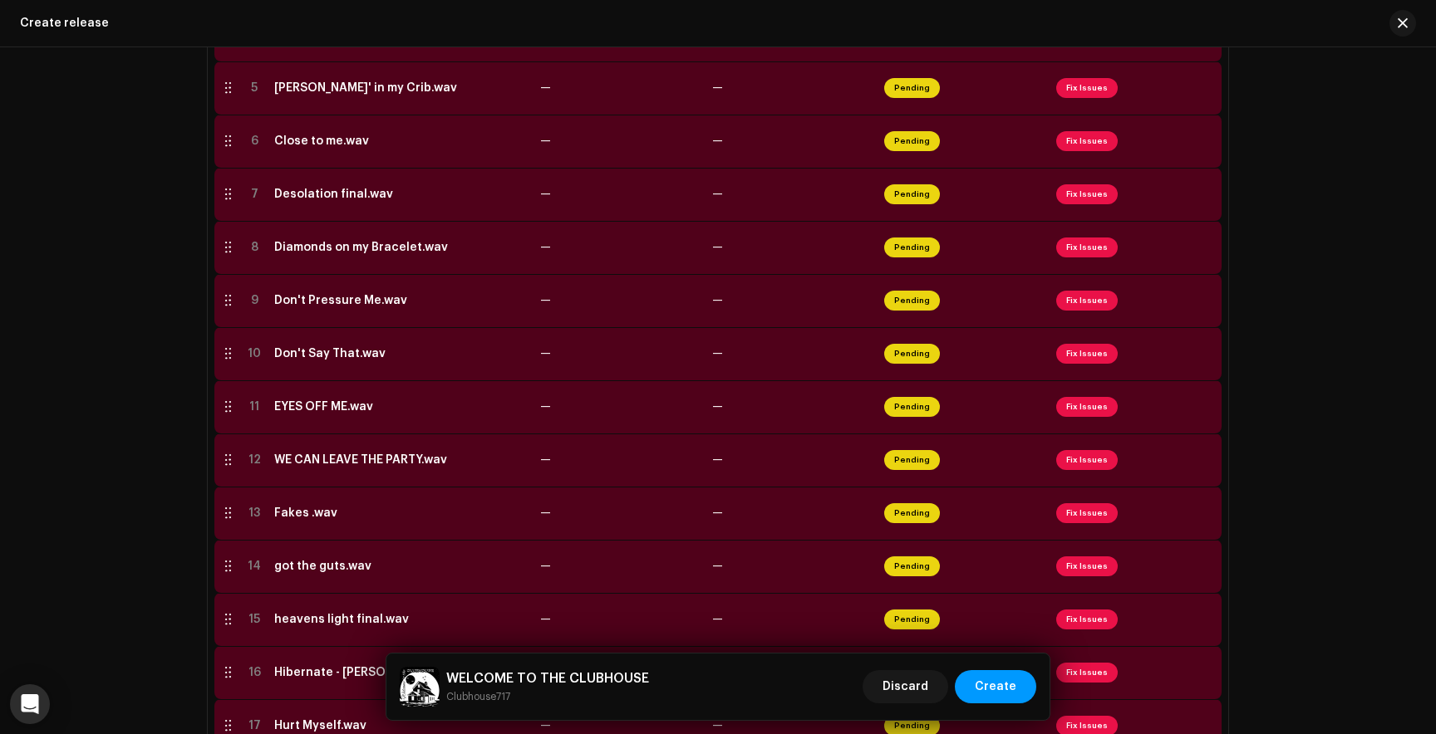
scroll to position [582, 0]
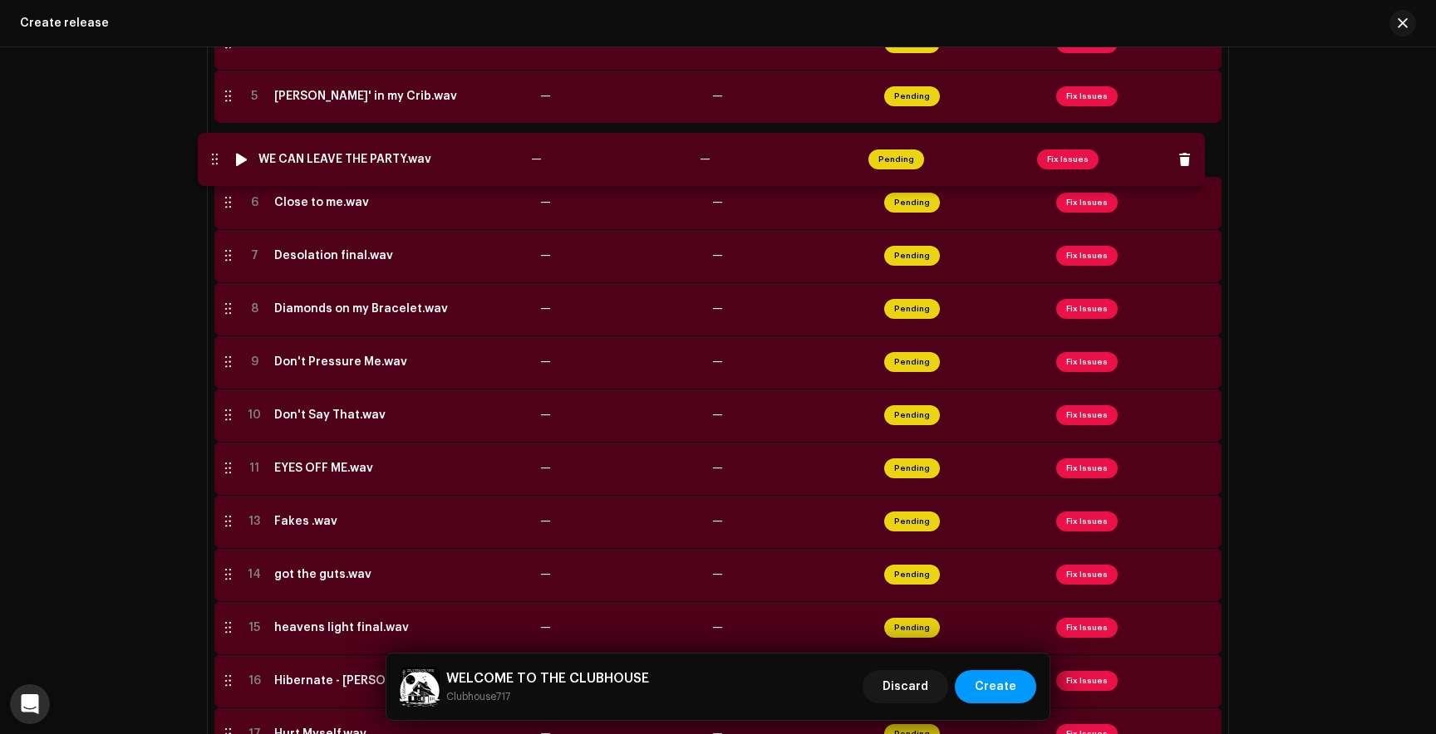
drag, startPoint x: 223, startPoint y: 473, endPoint x: 210, endPoint y: 129, distance: 344.2
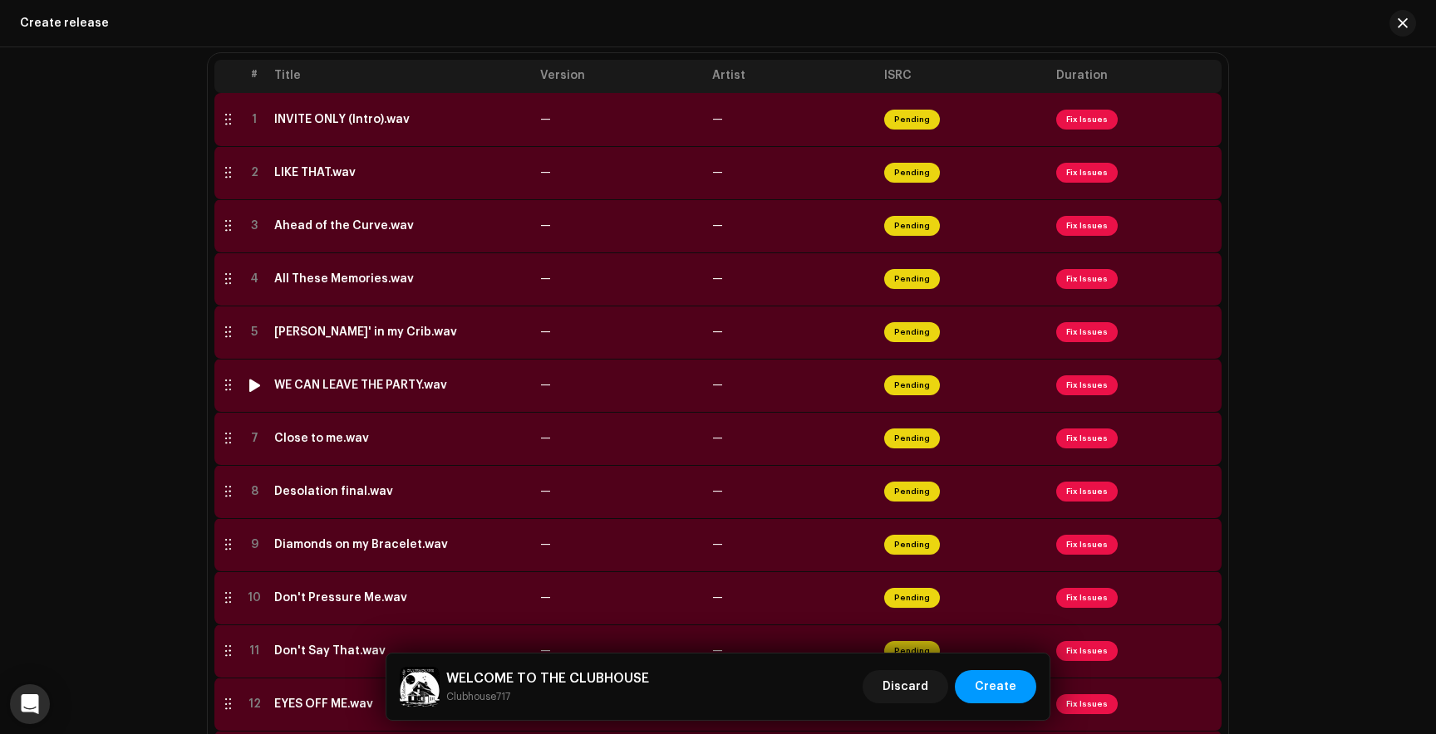
scroll to position [328, 0]
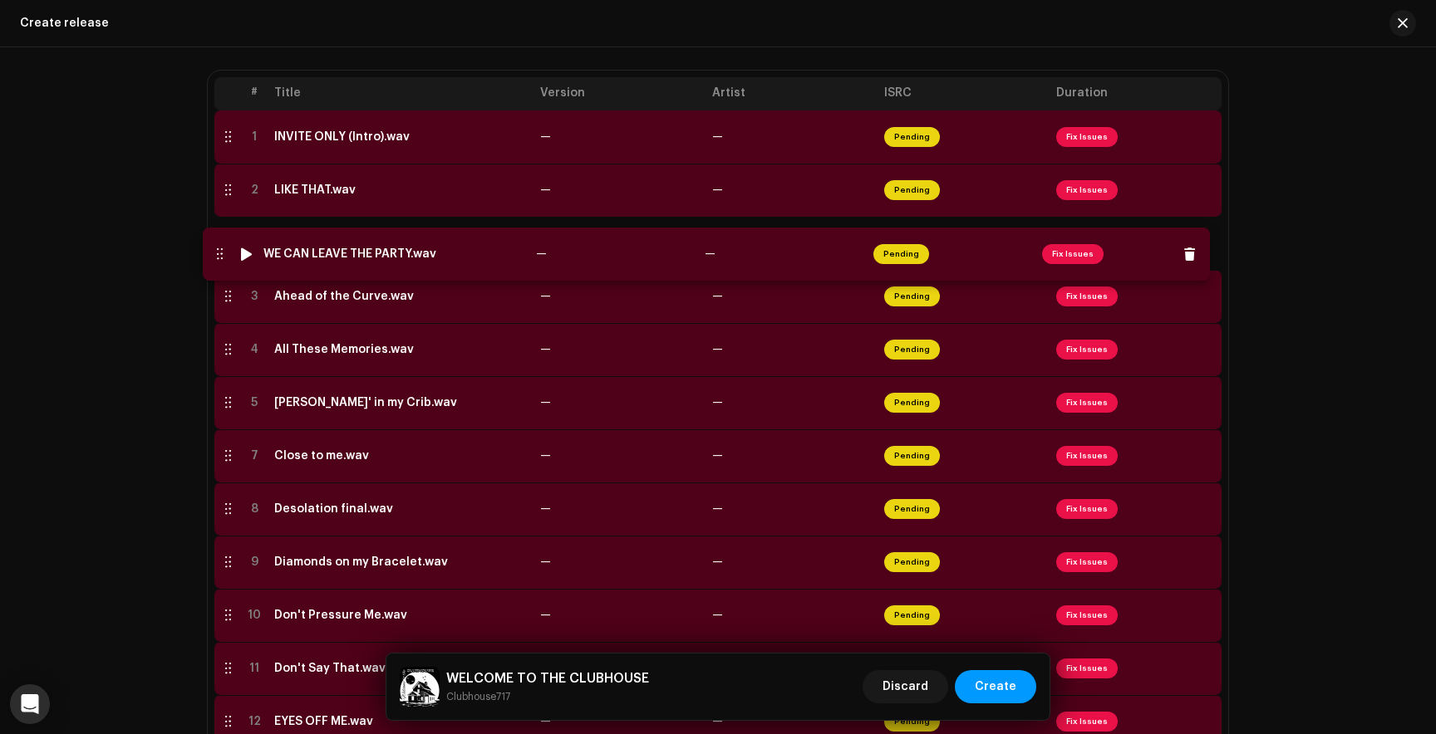
drag, startPoint x: 223, startPoint y: 403, endPoint x: 215, endPoint y: 253, distance: 149.8
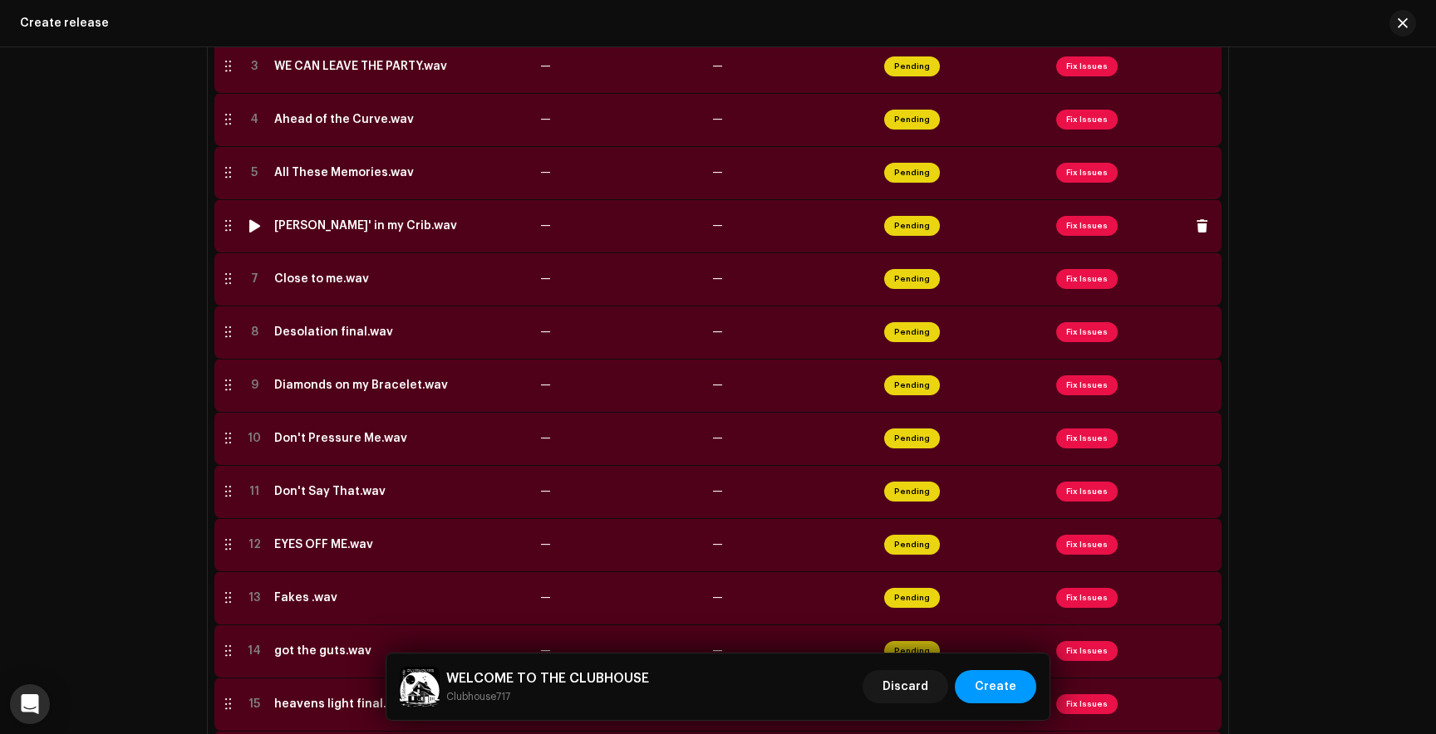
scroll to position [525, 0]
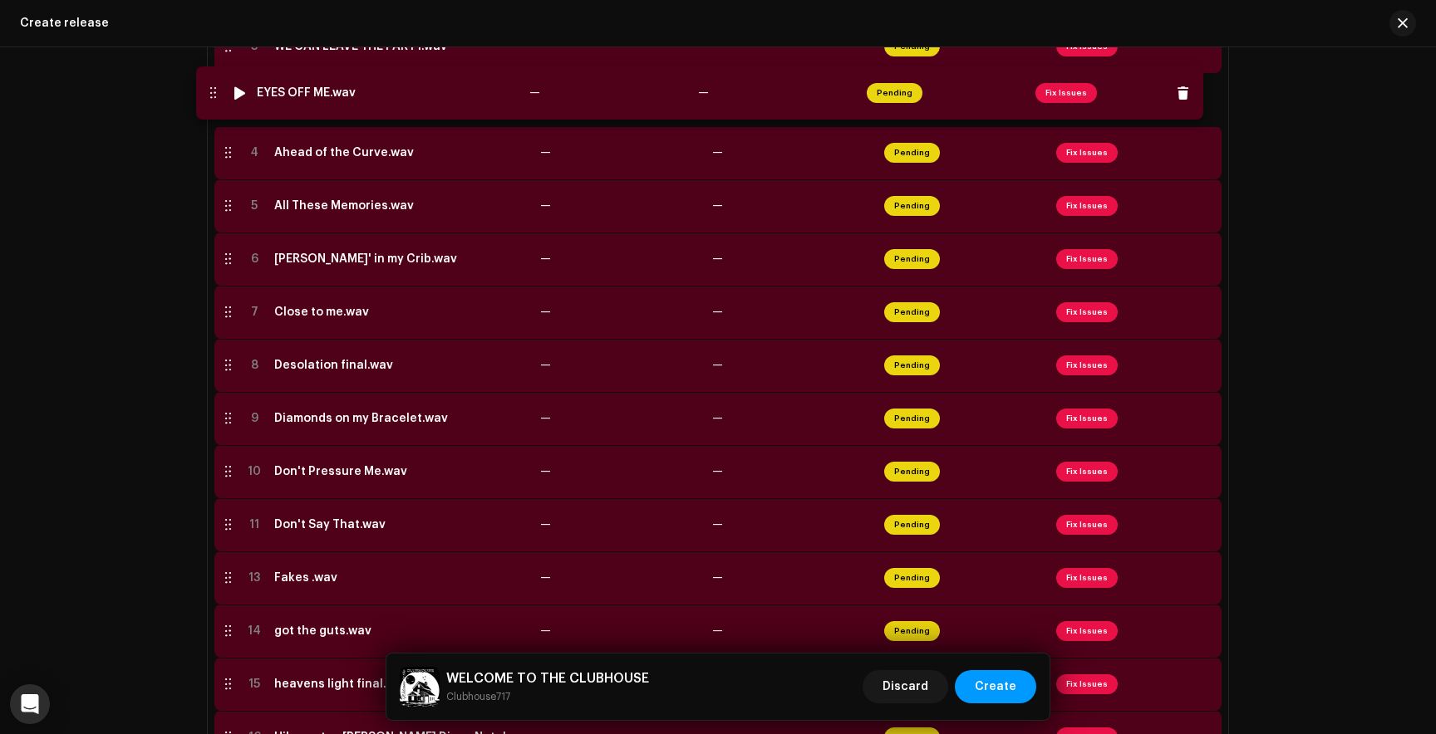
drag, startPoint x: 223, startPoint y: 527, endPoint x: 208, endPoint y: 94, distance: 433.1
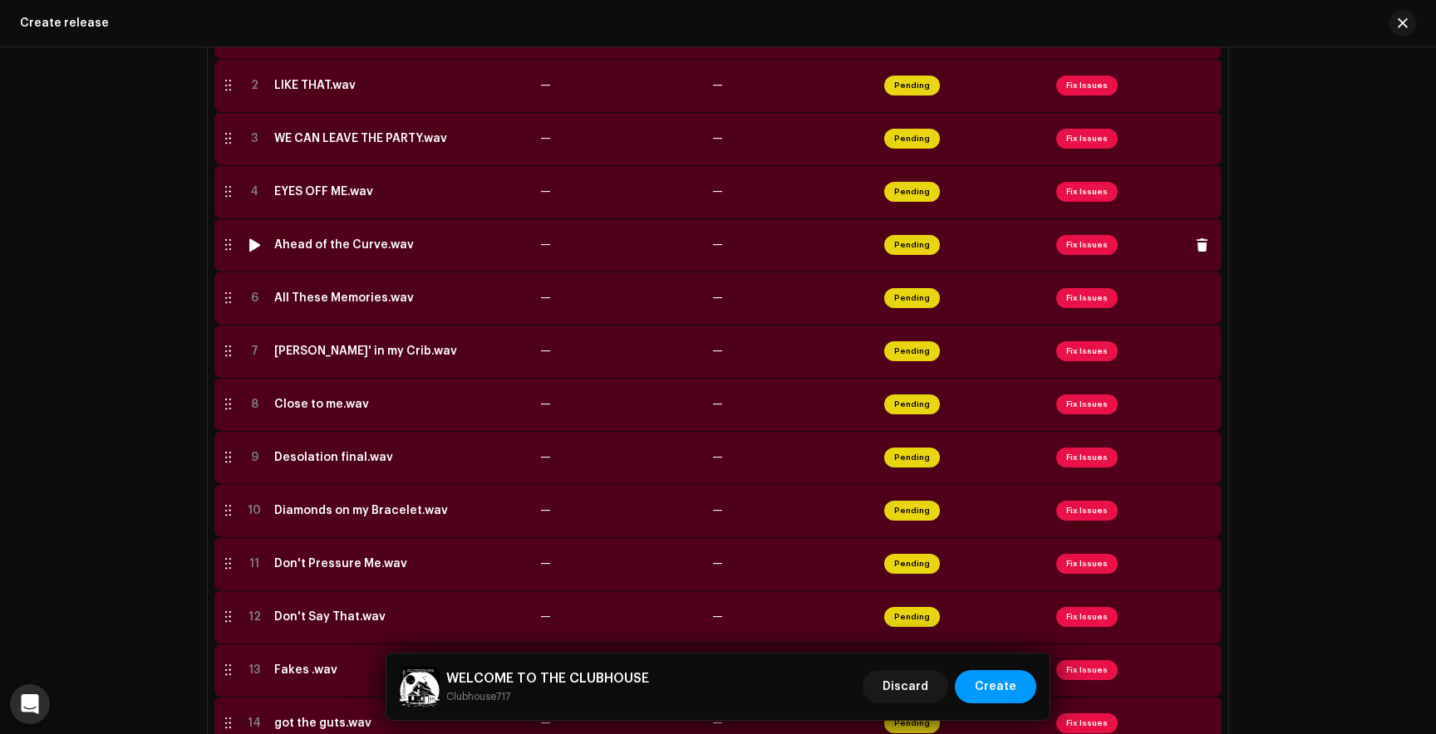
scroll to position [431, 0]
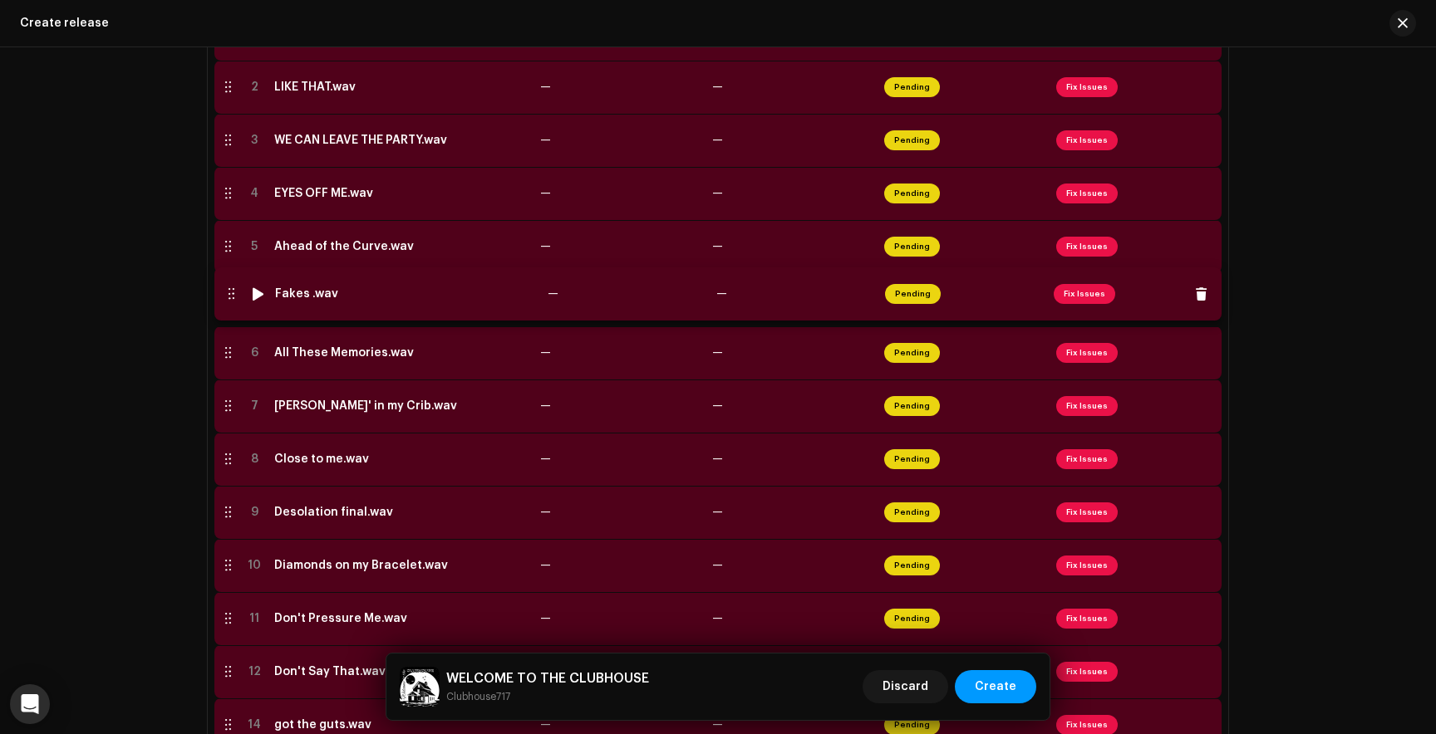
drag, startPoint x: 227, startPoint y: 674, endPoint x: 230, endPoint y: 295, distance: 378.8
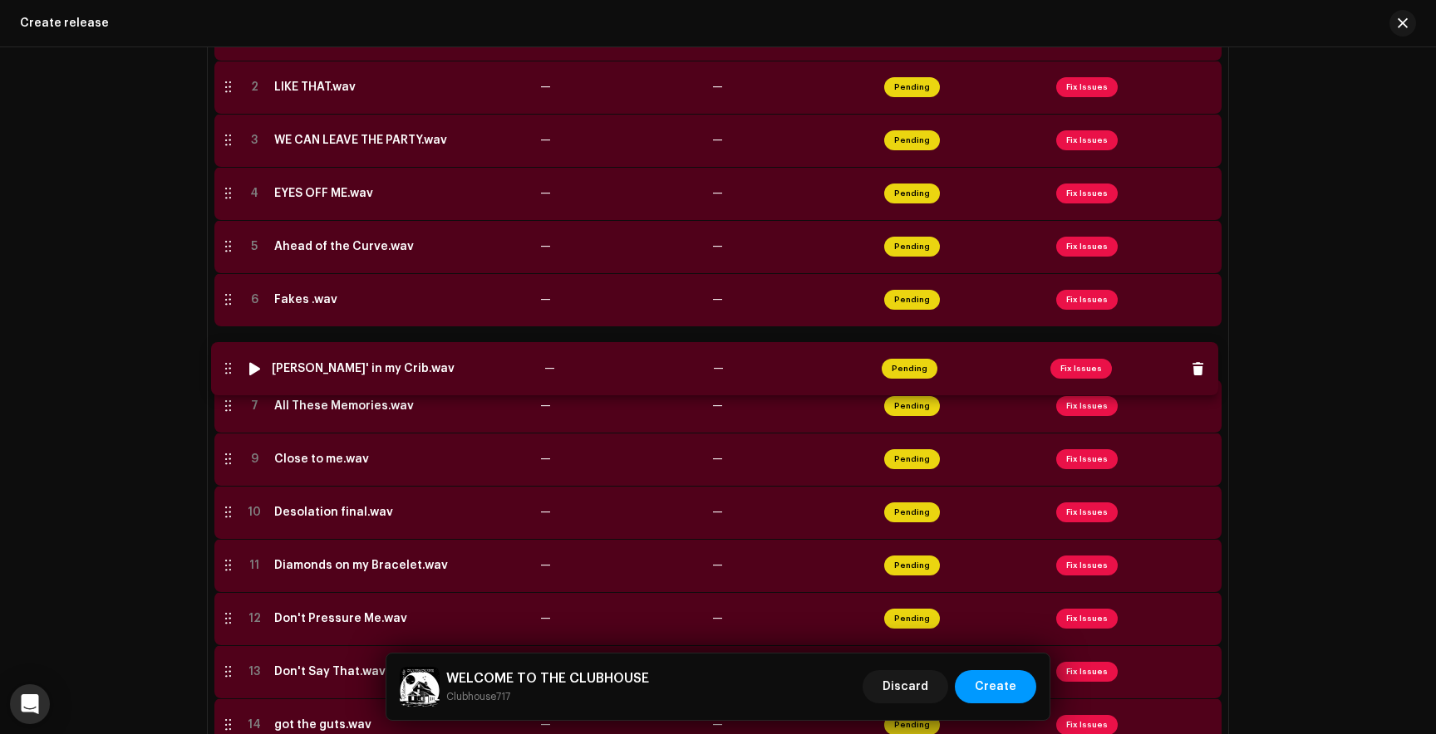
drag, startPoint x: 223, startPoint y: 403, endPoint x: 222, endPoint y: 353, distance: 49.9
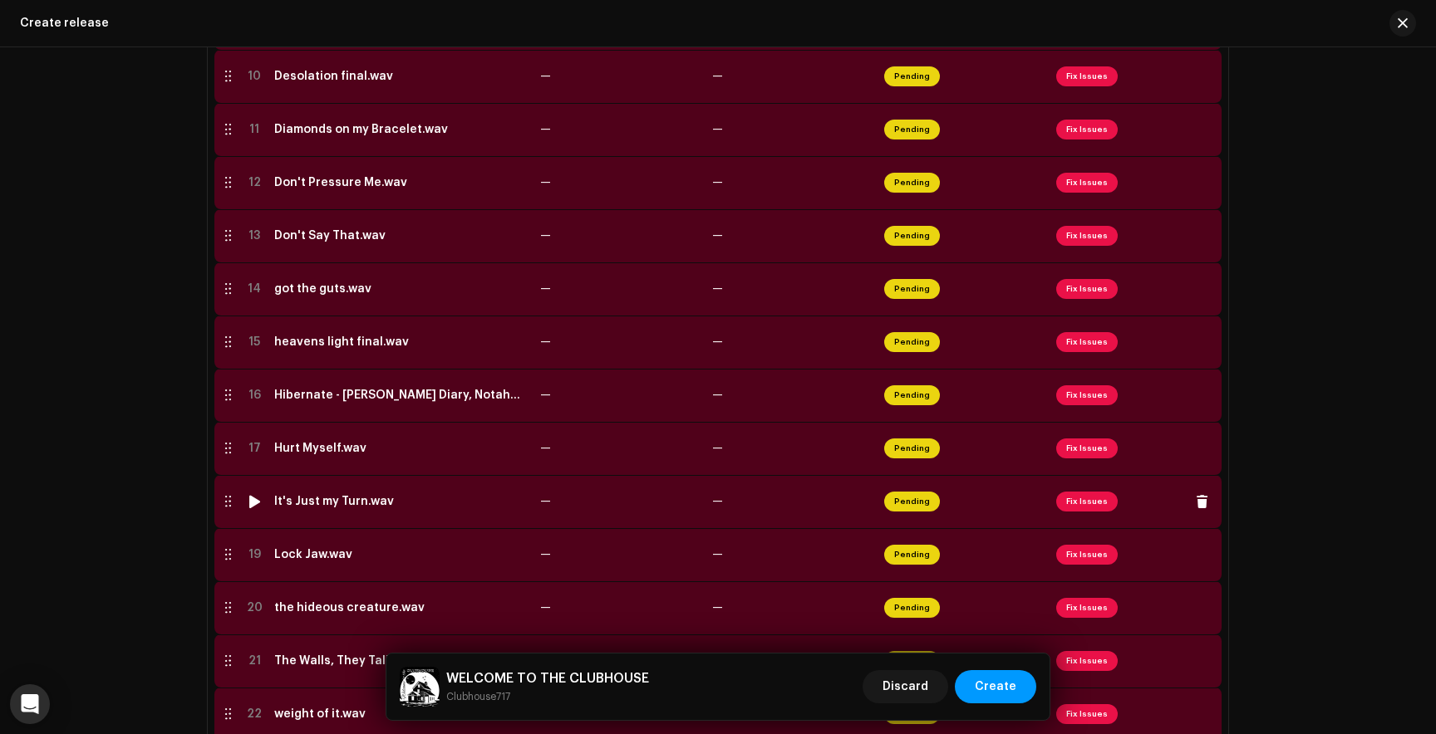
scroll to position [874, 0]
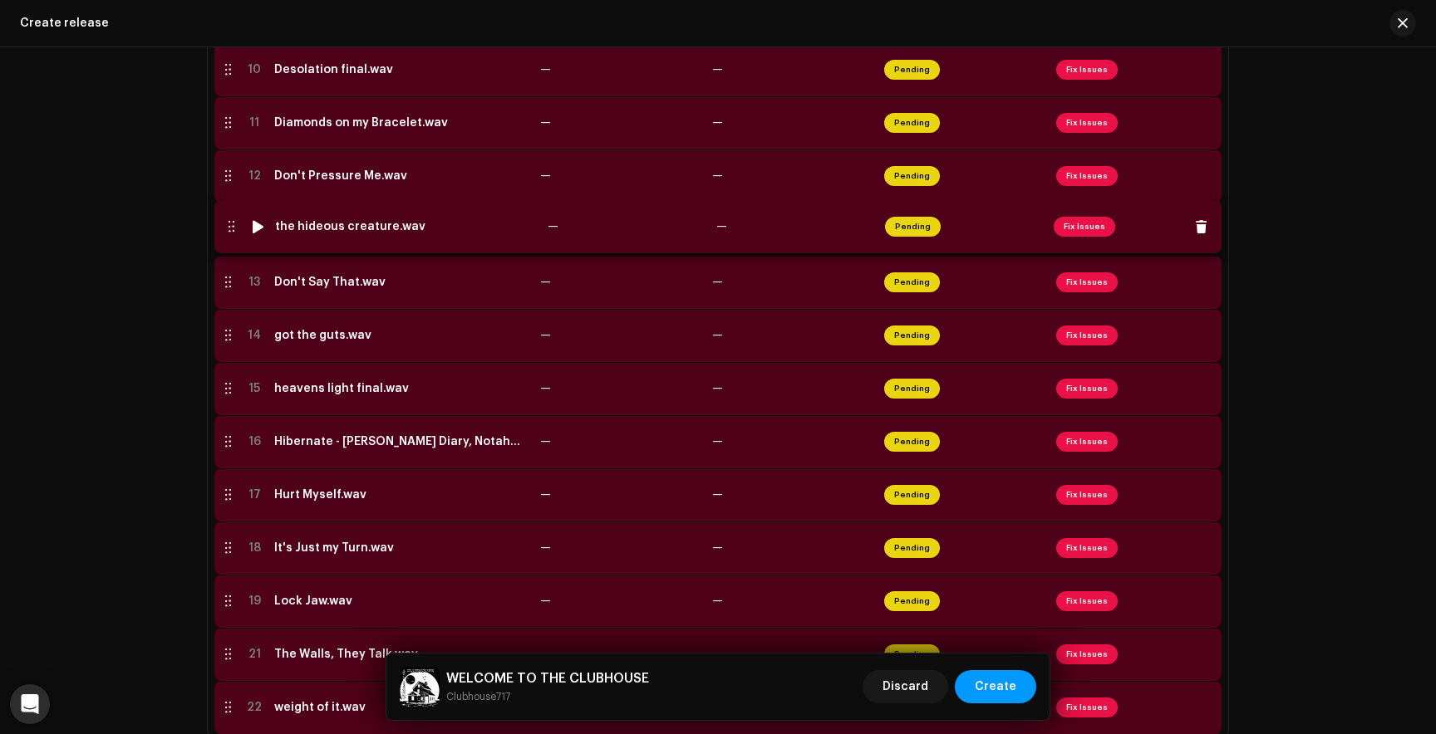
drag, startPoint x: 226, startPoint y: 598, endPoint x: 230, endPoint y: 145, distance: 452.8
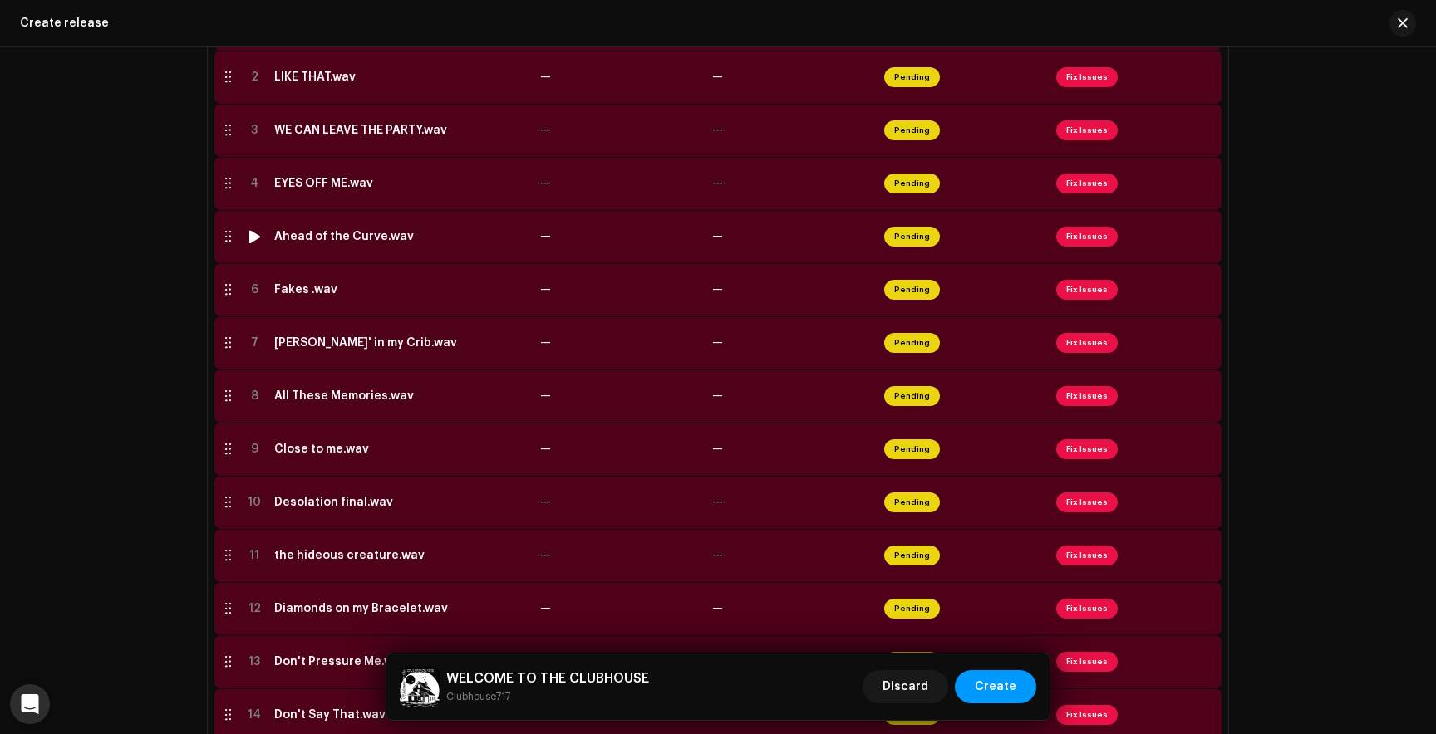
scroll to position [425, 0]
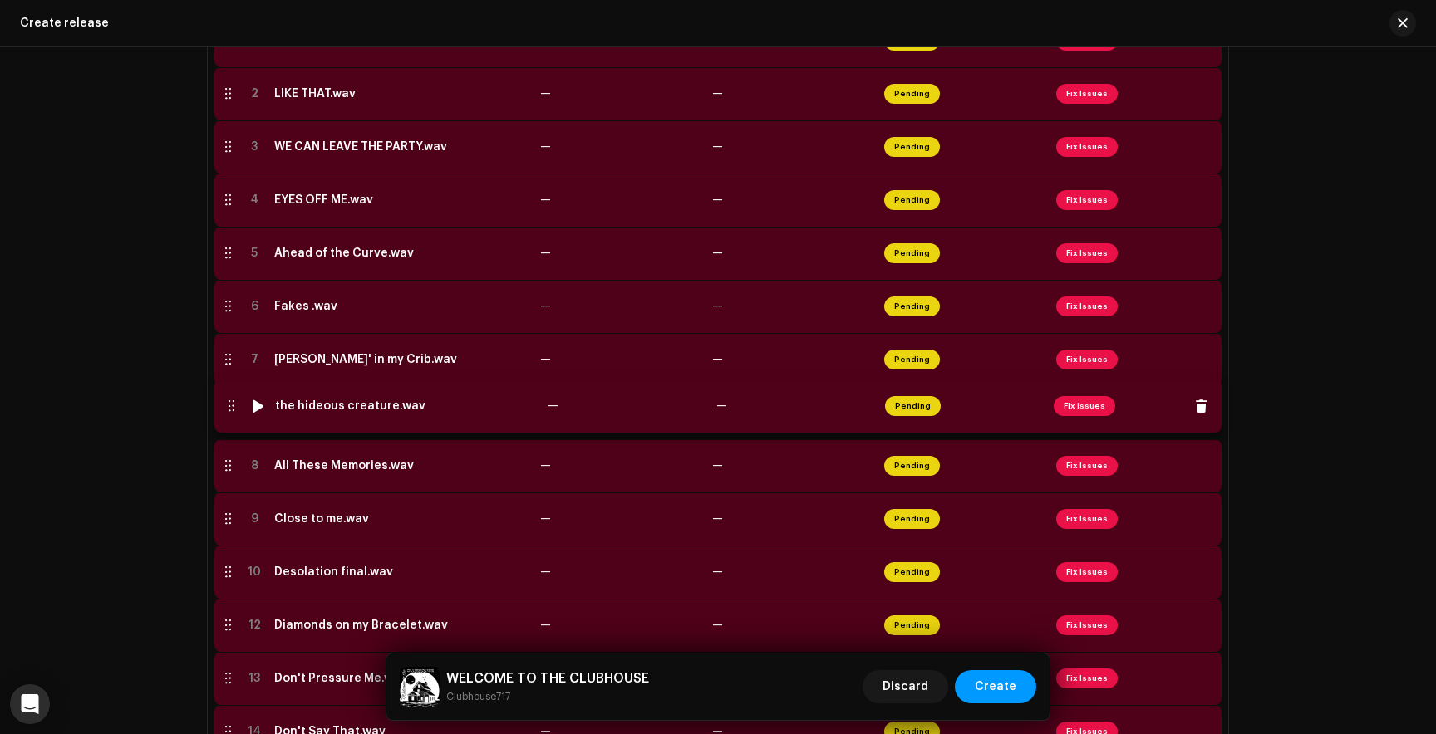
drag, startPoint x: 223, startPoint y: 574, endPoint x: 226, endPoint y: 407, distance: 167.0
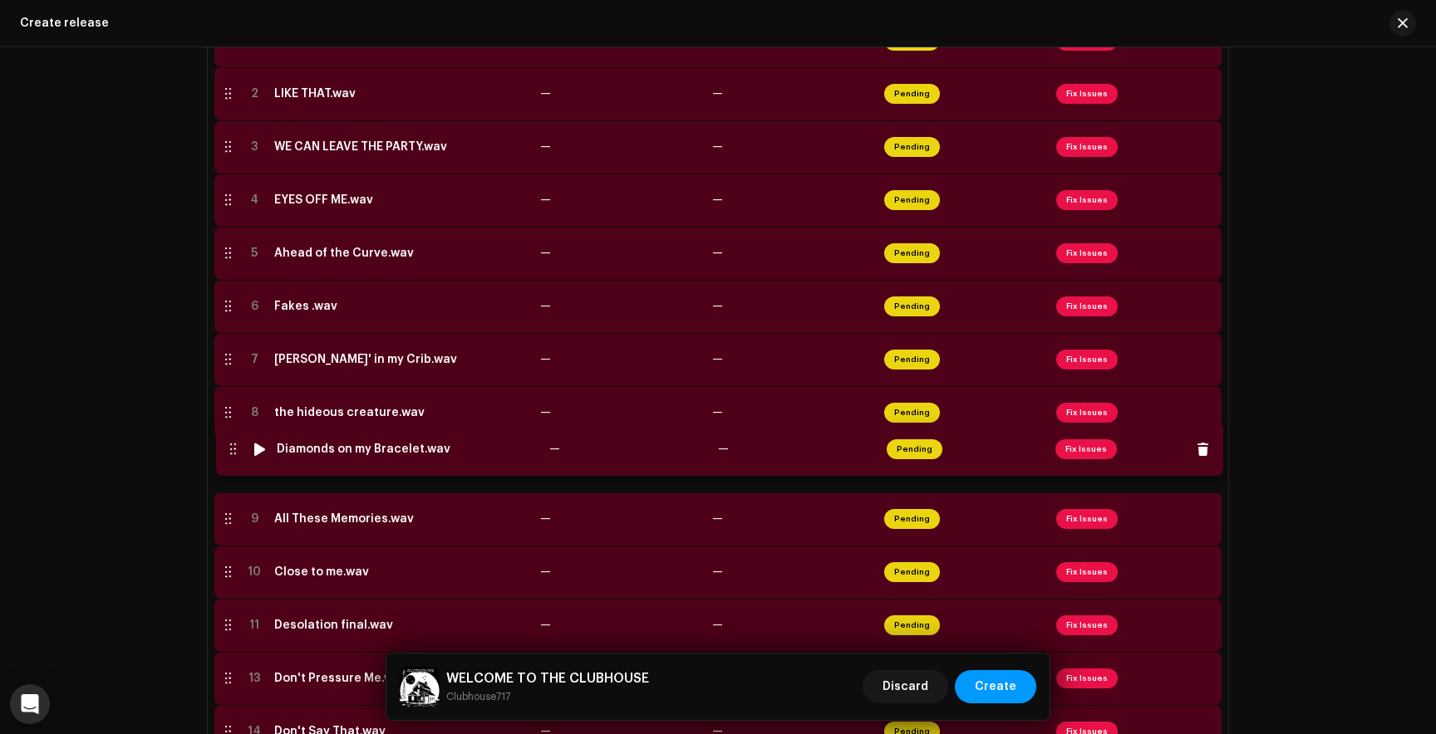
drag, startPoint x: 222, startPoint y: 630, endPoint x: 227, endPoint y: 453, distance: 177.0
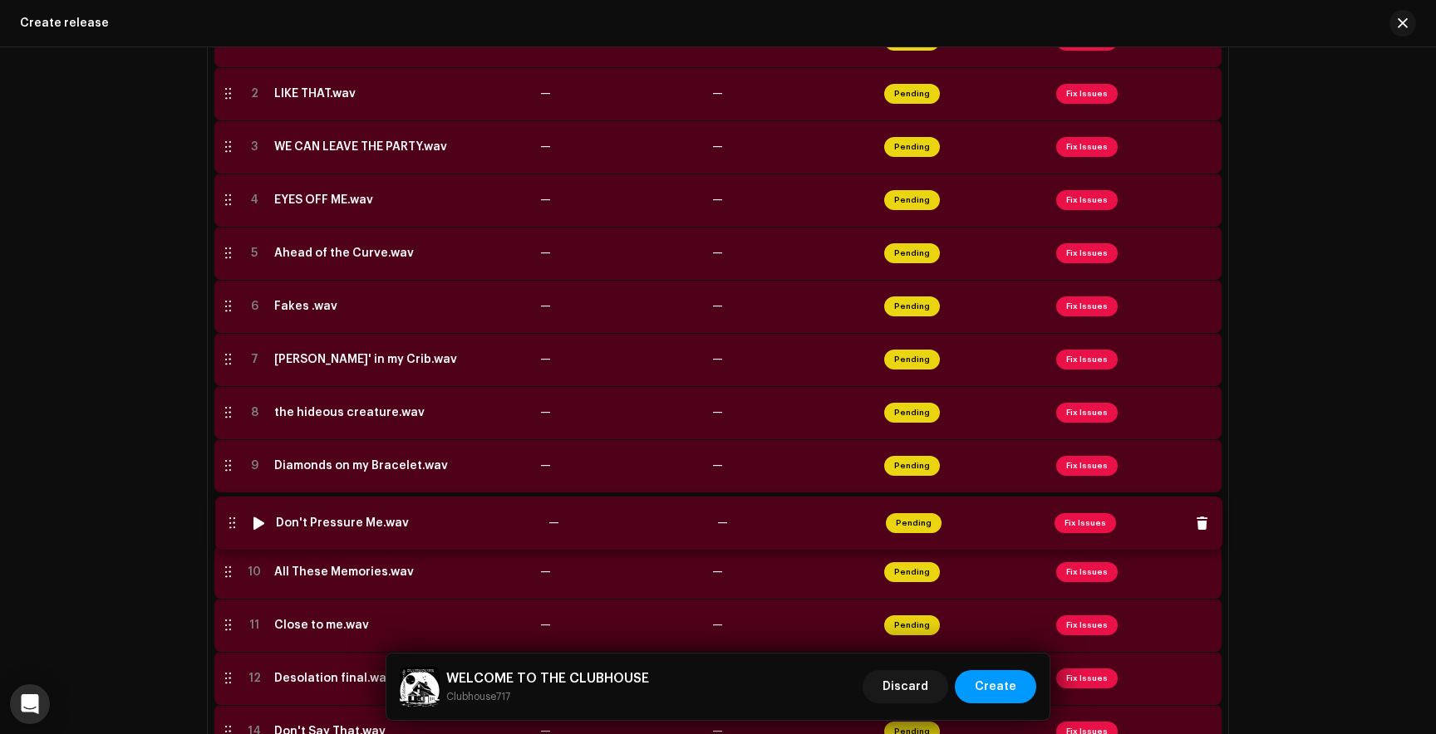
drag, startPoint x: 225, startPoint y: 677, endPoint x: 229, endPoint y: 520, distance: 157.1
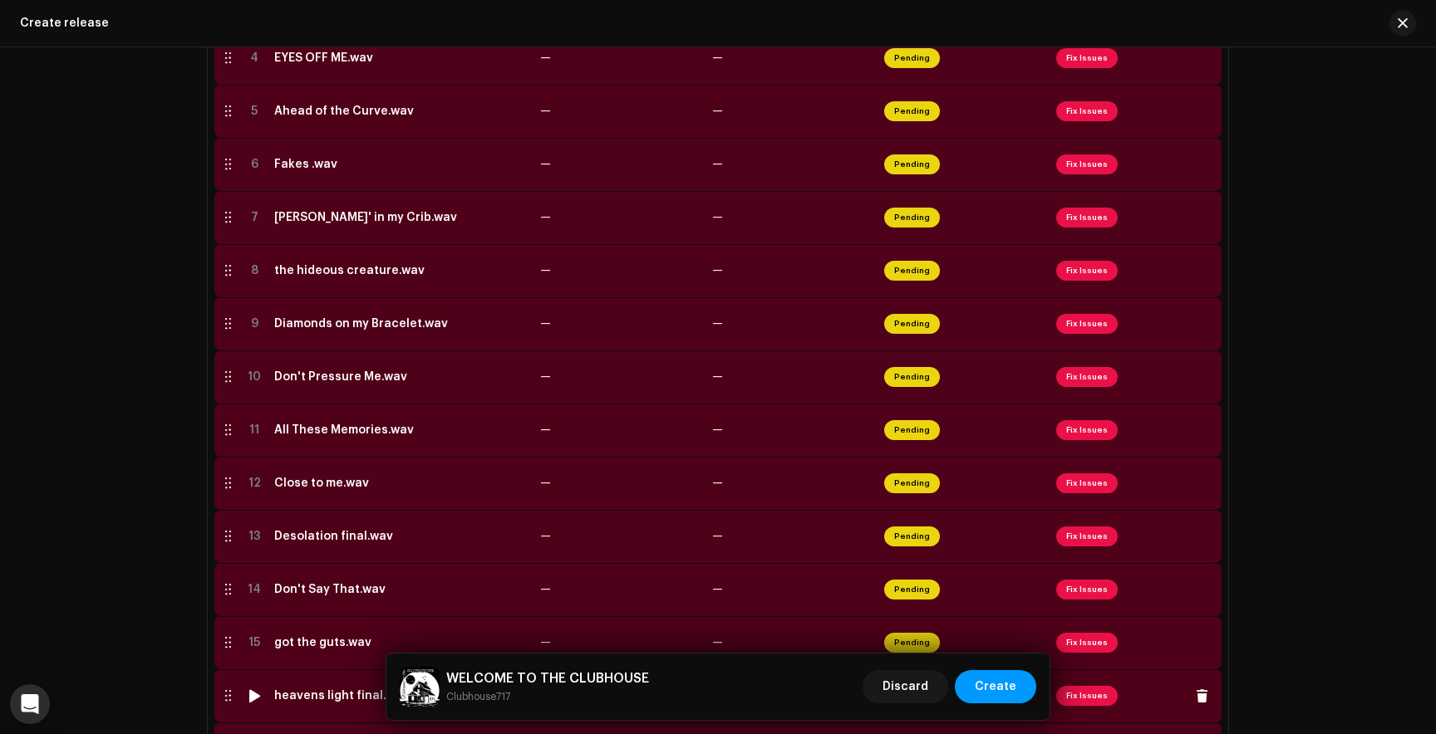
scroll to position [596, 0]
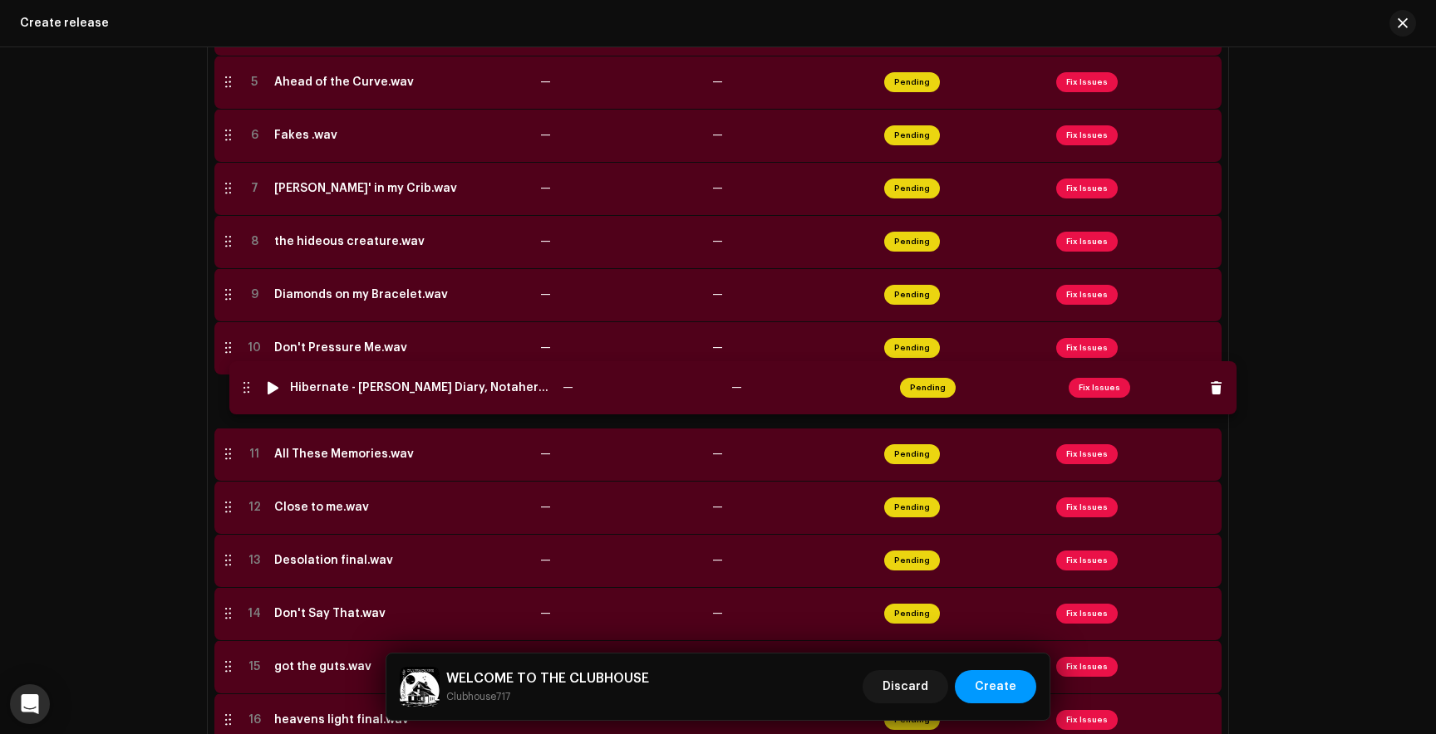
drag, startPoint x: 224, startPoint y: 719, endPoint x: 243, endPoint y: 385, distance: 333.6
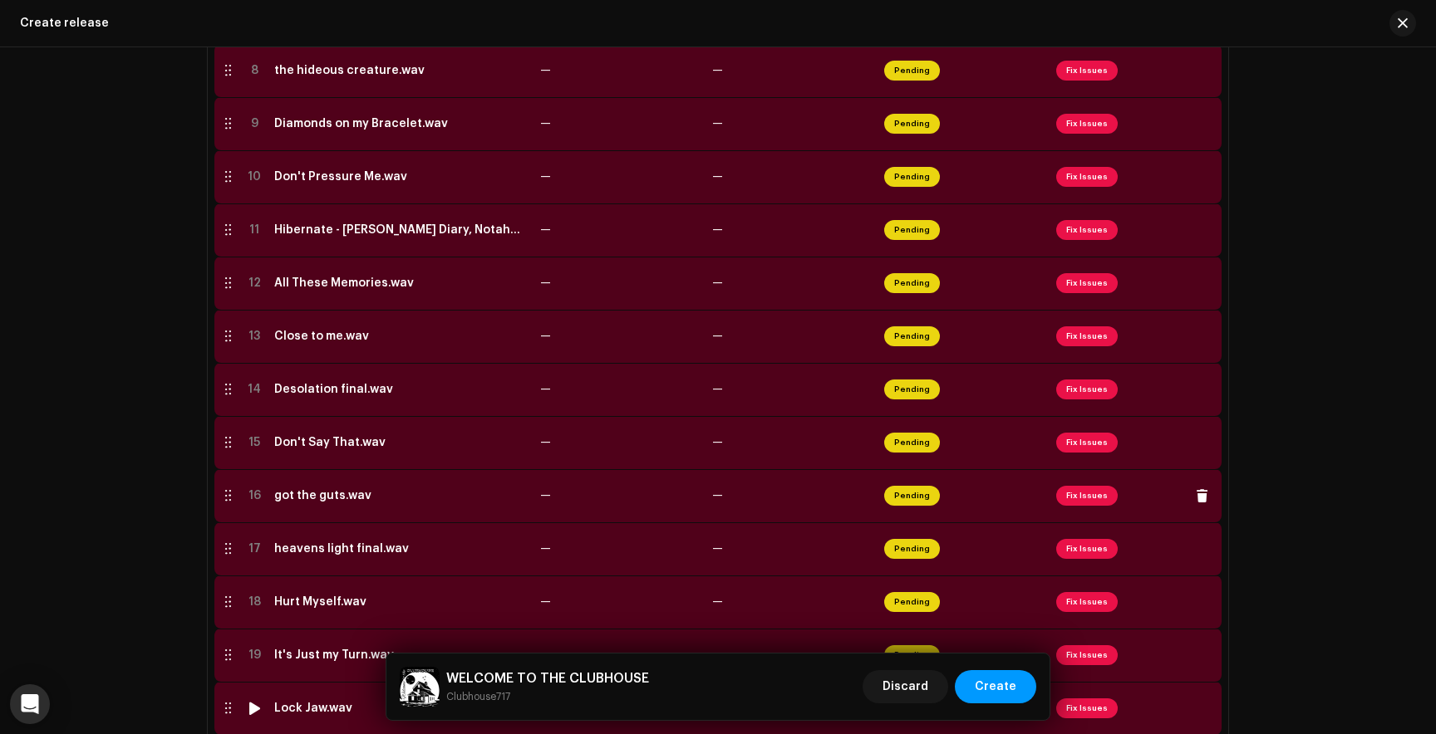
scroll to position [793, 0]
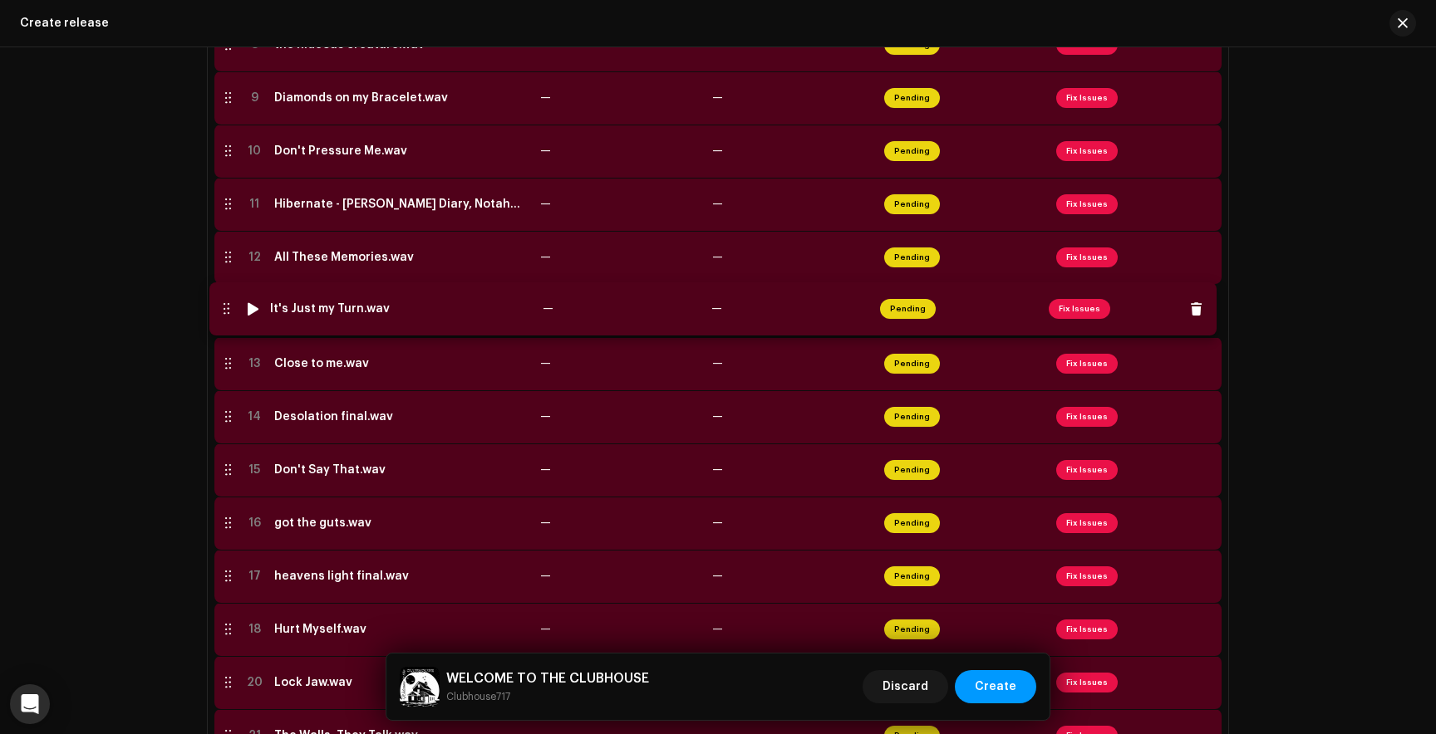
drag, startPoint x: 223, startPoint y: 627, endPoint x: 221, endPoint y: 307, distance: 320.7
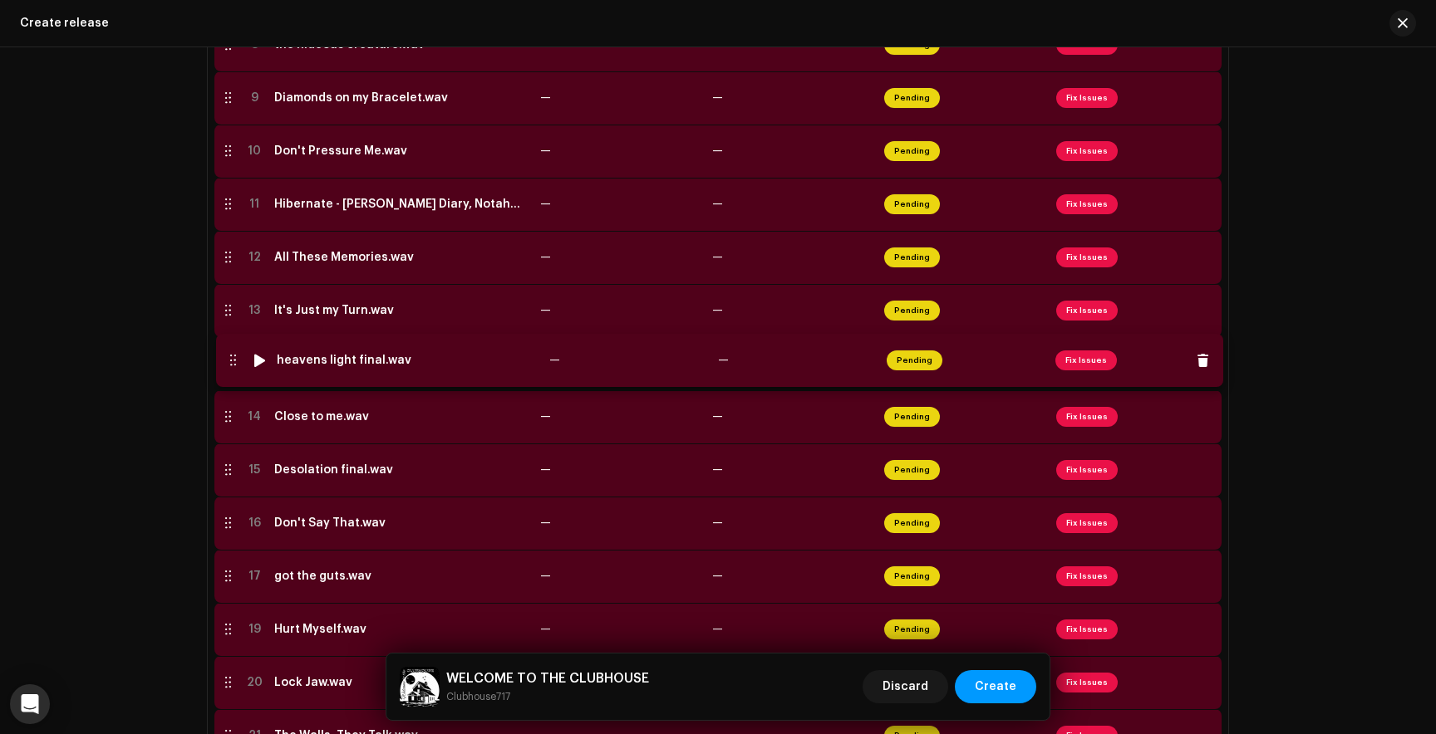
drag, startPoint x: 223, startPoint y: 583, endPoint x: 227, endPoint y: 363, distance: 220.2
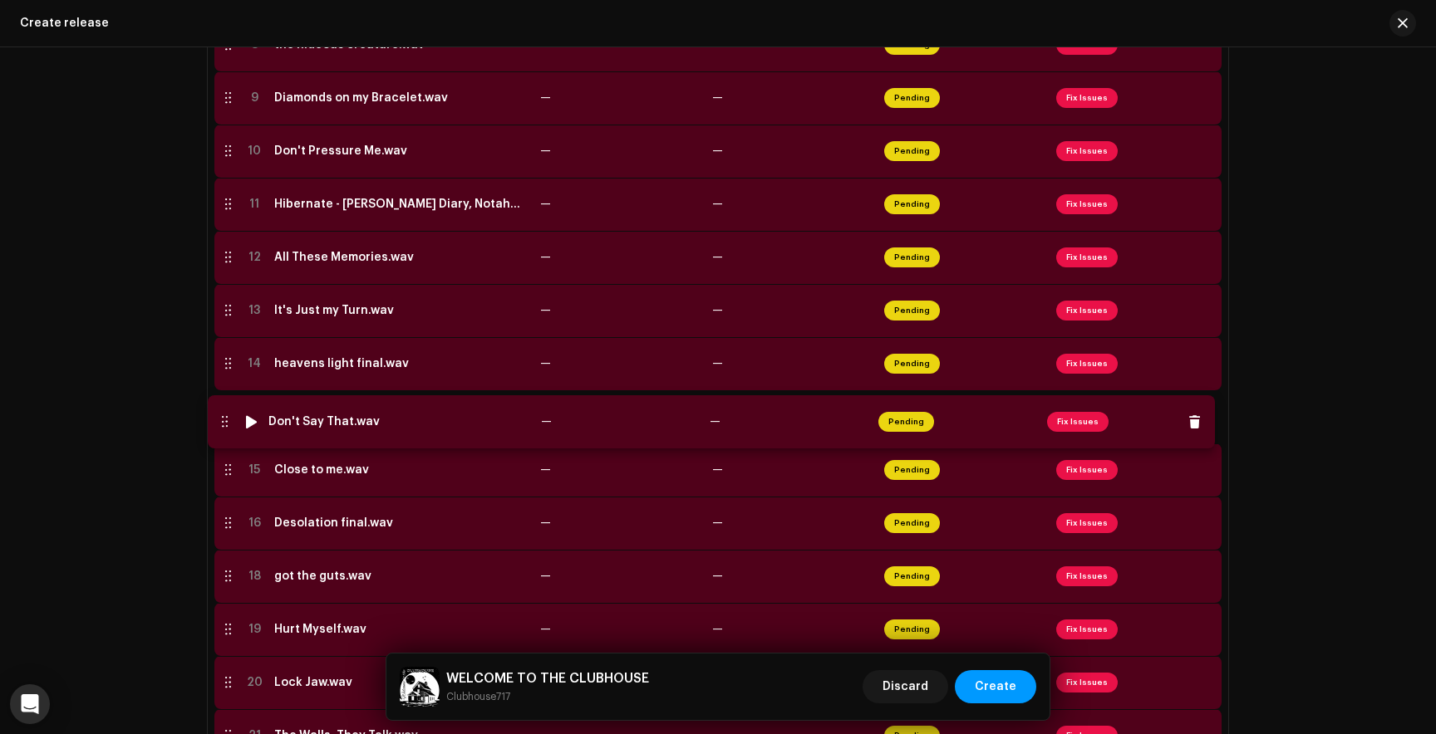
drag, startPoint x: 223, startPoint y: 532, endPoint x: 219, endPoint y: 429, distance: 102.2
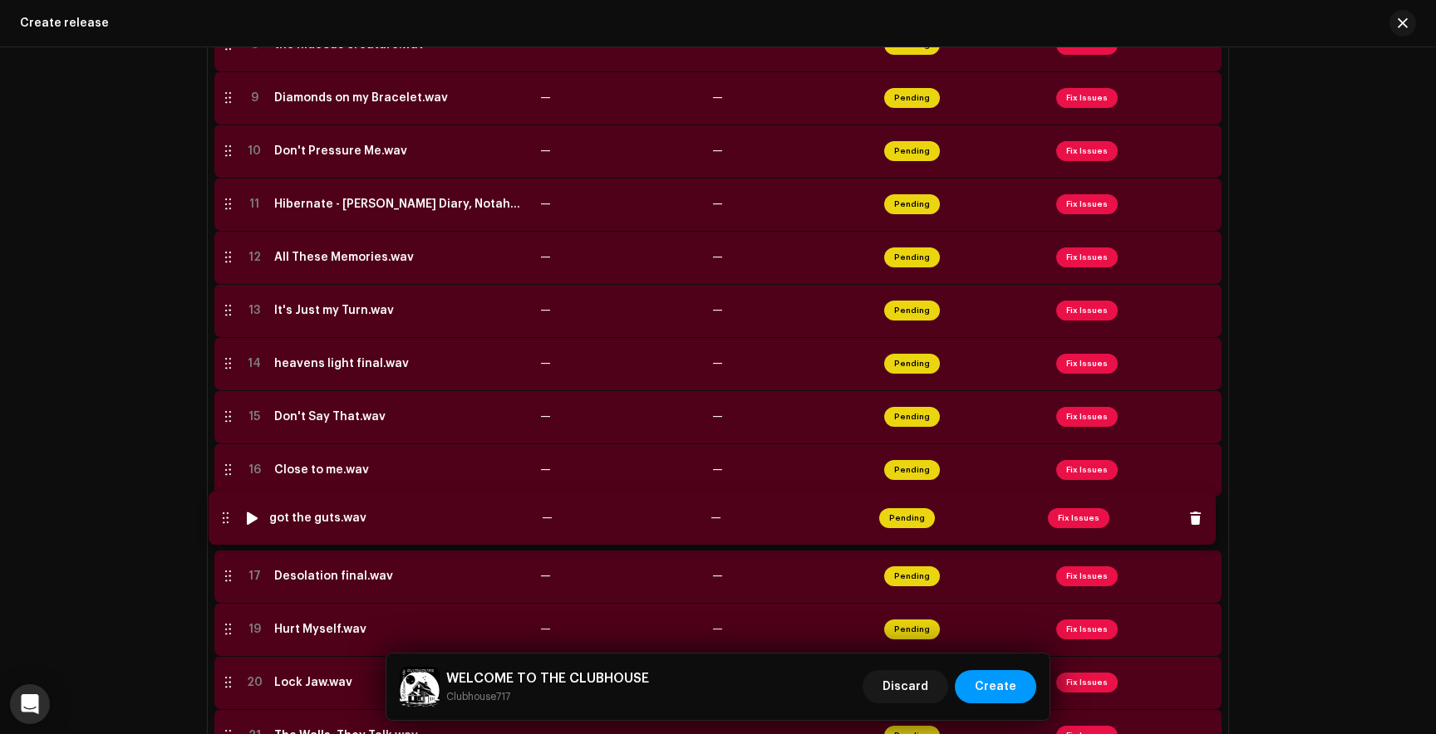
drag, startPoint x: 225, startPoint y: 585, endPoint x: 222, endPoint y: 523, distance: 61.6
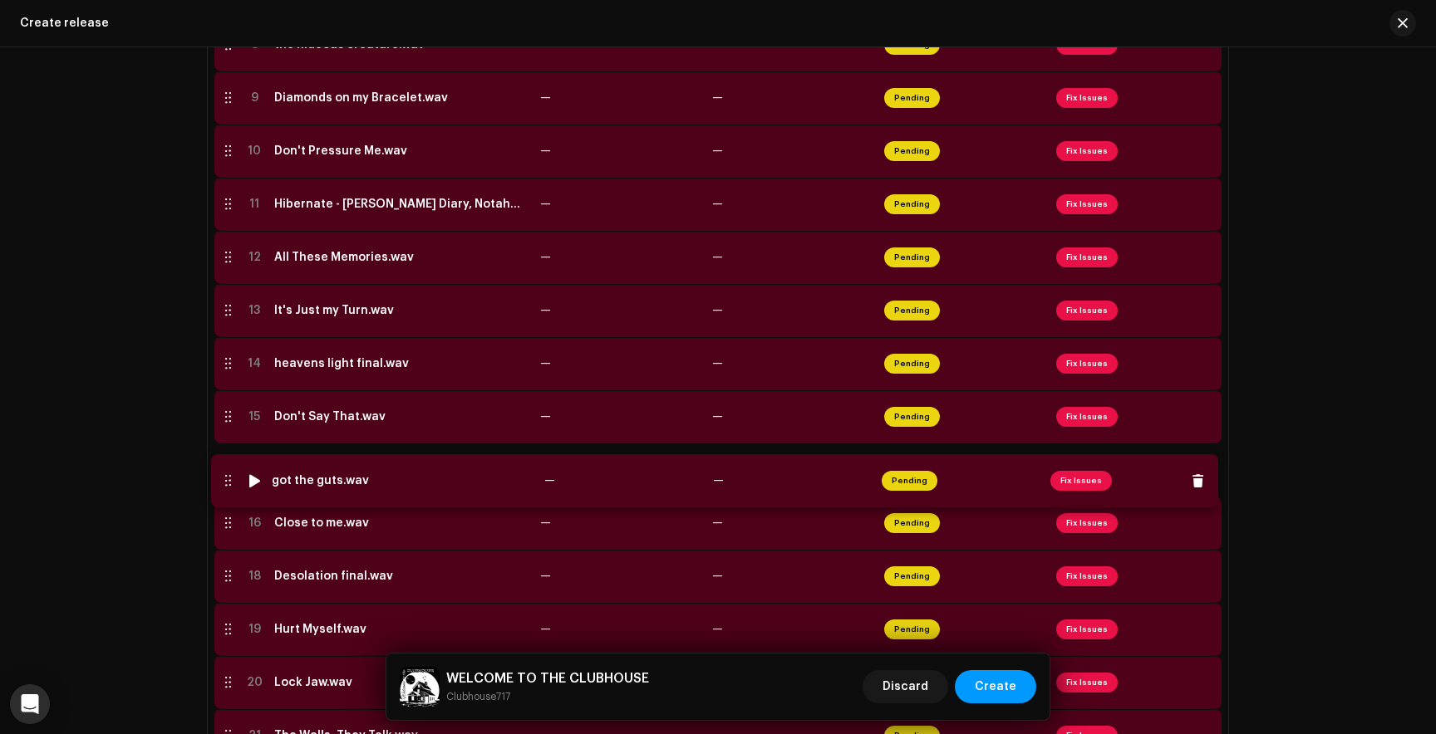
drag, startPoint x: 222, startPoint y: 523, endPoint x: 221, endPoint y: 477, distance: 46.5
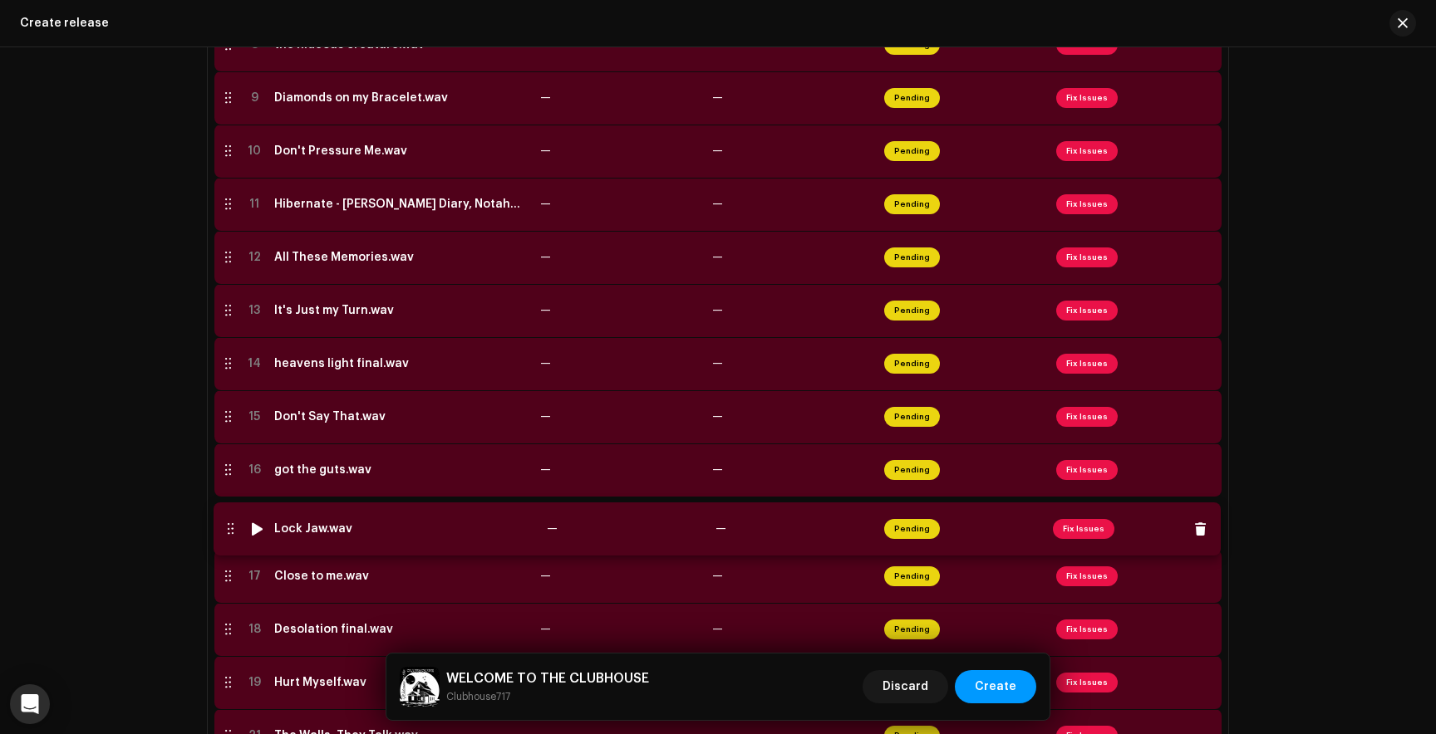
drag, startPoint x: 225, startPoint y: 675, endPoint x: 227, endPoint y: 520, distance: 154.5
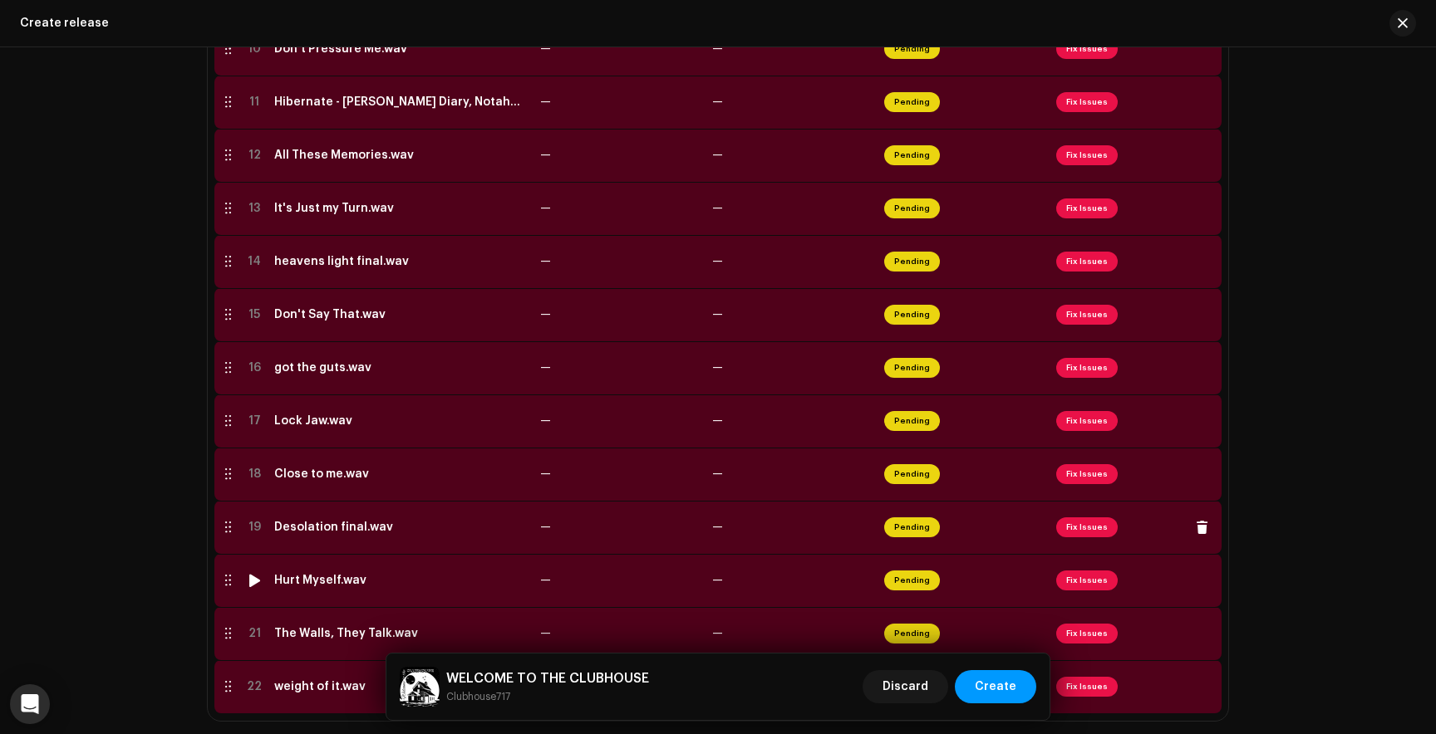
scroll to position [913, 0]
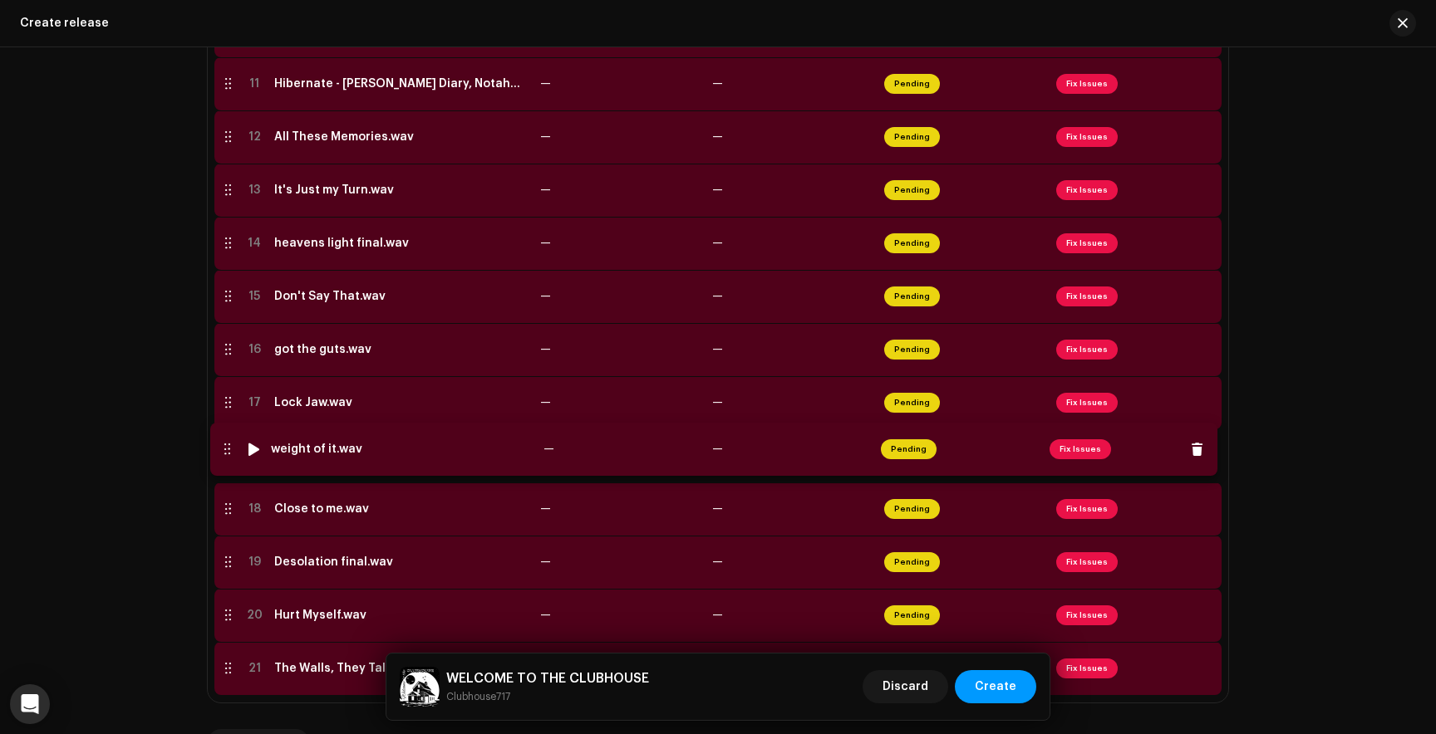
drag, startPoint x: 219, startPoint y: 667, endPoint x: 218, endPoint y: 445, distance: 221.8
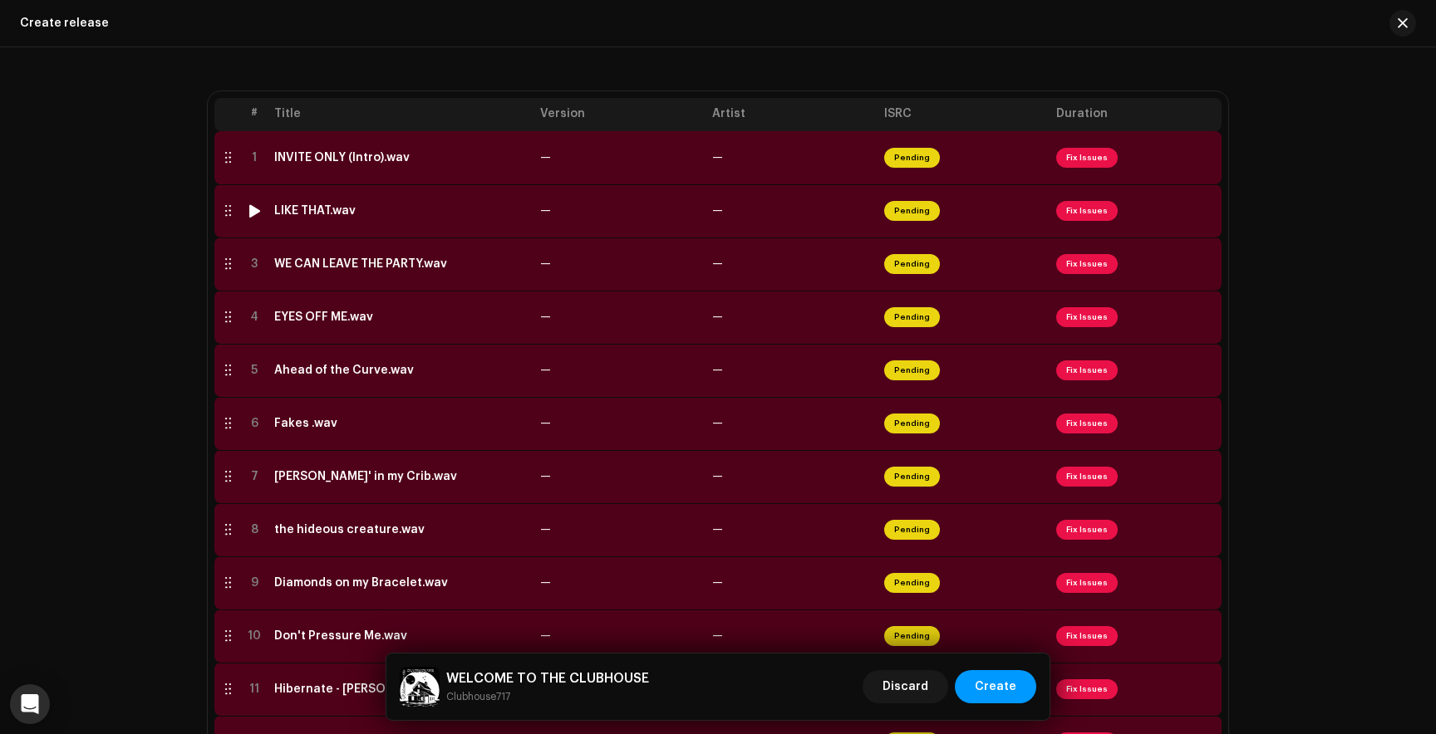
scroll to position [333, 0]
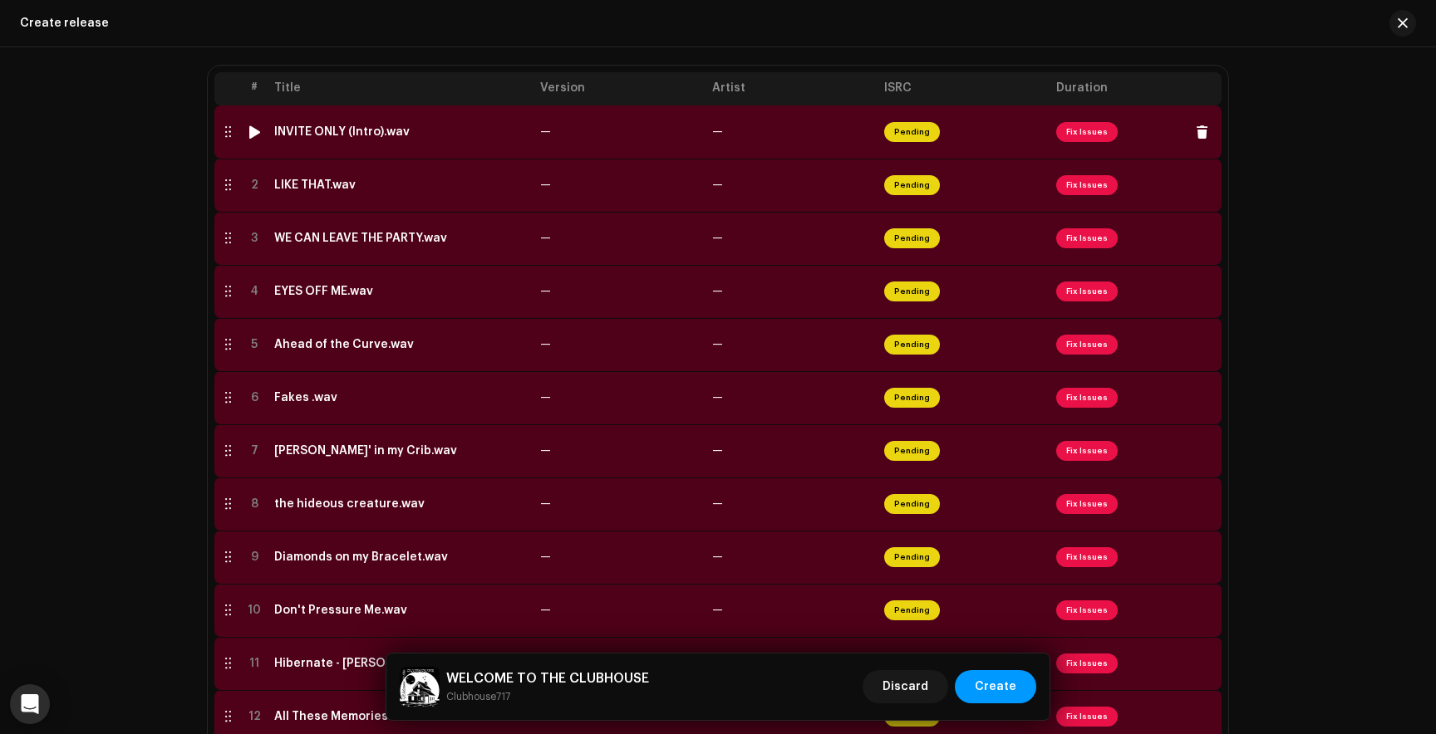
click at [1082, 132] on span "Fix Issues" at bounding box center [1086, 132] width 61 height 20
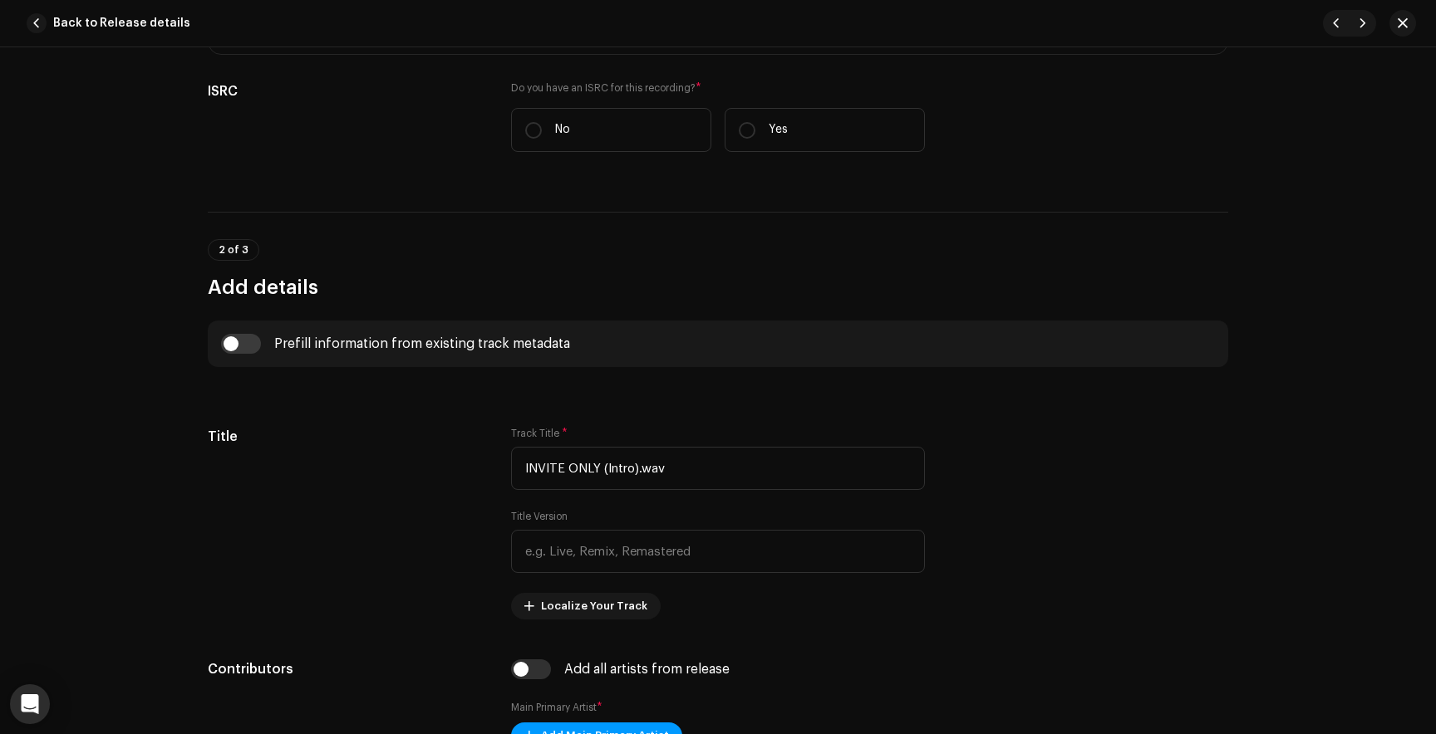
scroll to position [362, 0]
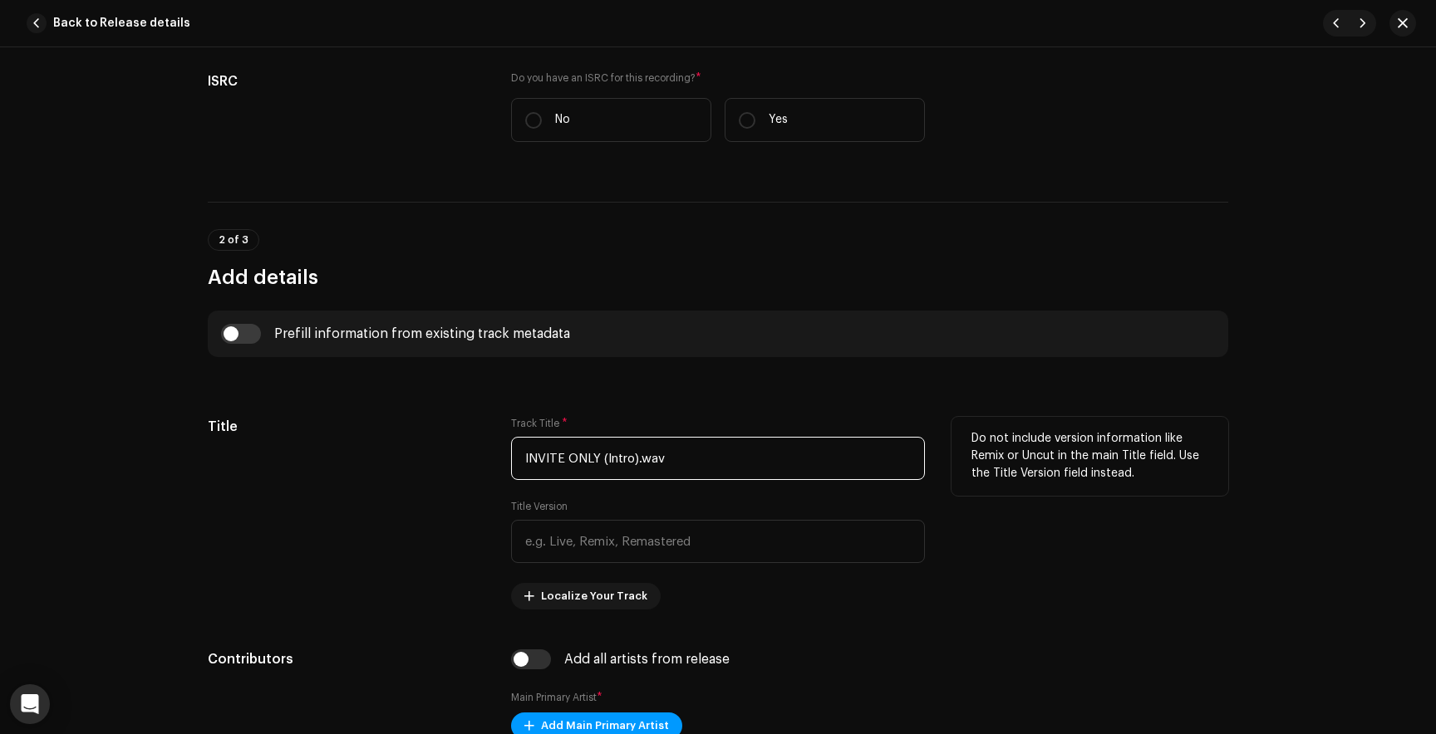
drag, startPoint x: 688, startPoint y: 461, endPoint x: 474, endPoint y: 460, distance: 213.5
click at [474, 460] on div "Title Track Title * INVITE ONLY (Intro).wav Title Version Localize Your Track D…" at bounding box center [718, 513] width 1020 height 193
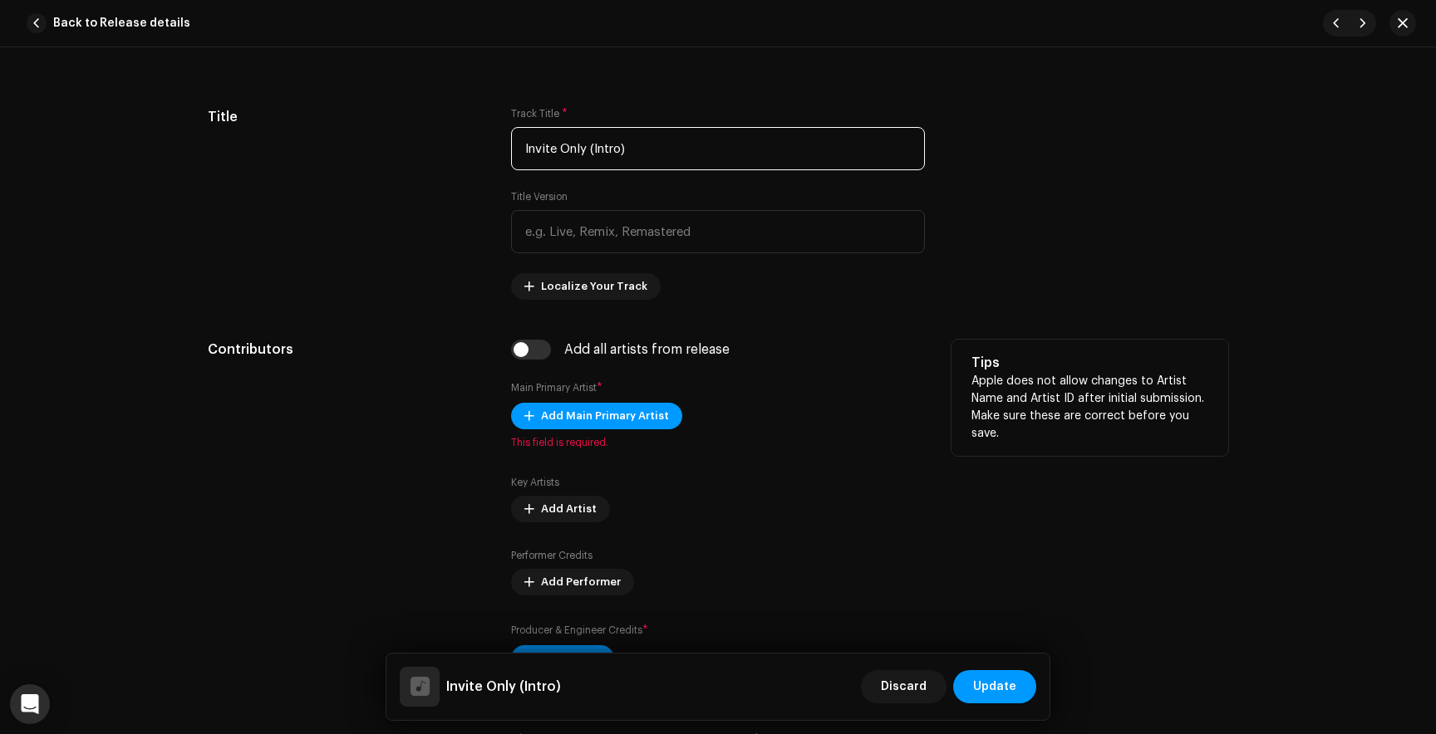
scroll to position [683, 0]
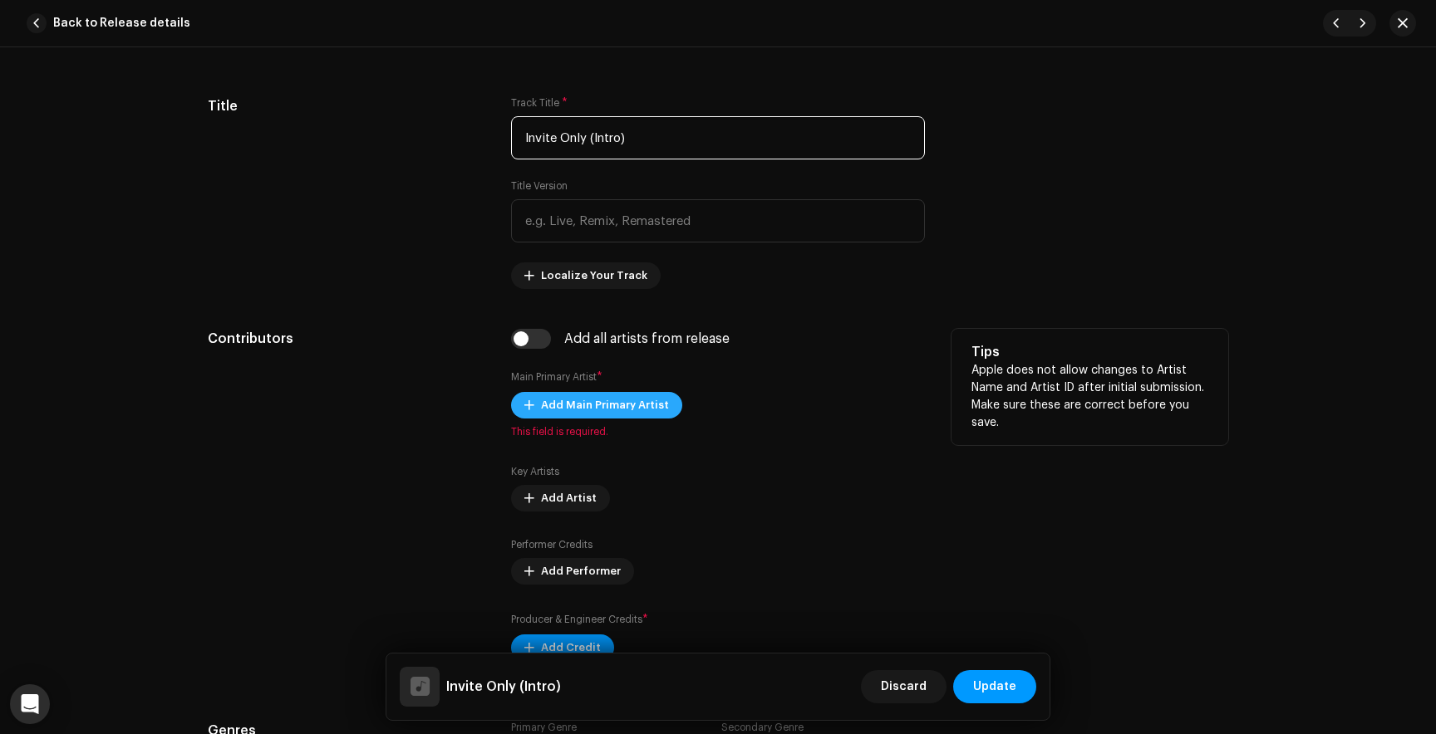
type input "Invite Only (Intro)"
click at [618, 405] on span "Add Main Primary Artist" at bounding box center [605, 405] width 128 height 33
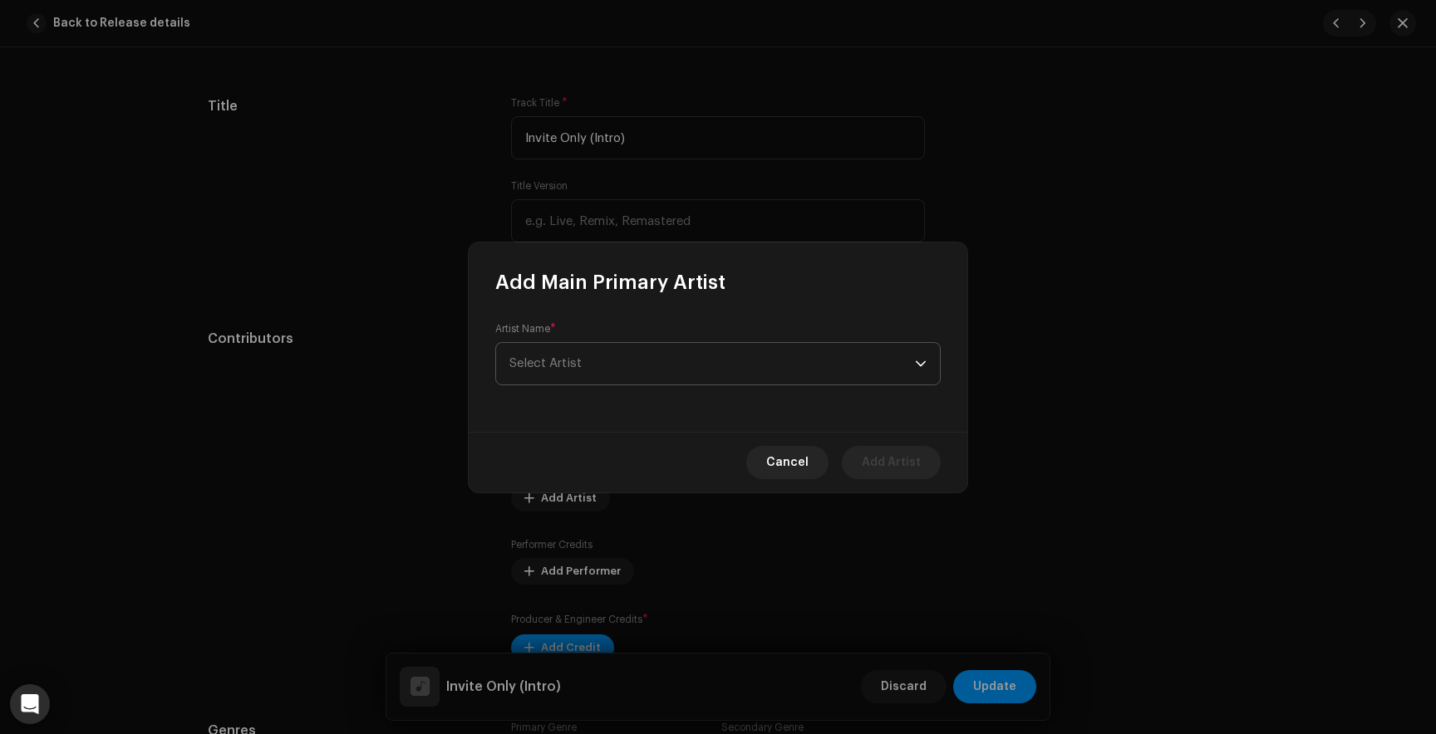
click at [589, 377] on span "Select Artist" at bounding box center [711, 364] width 405 height 42
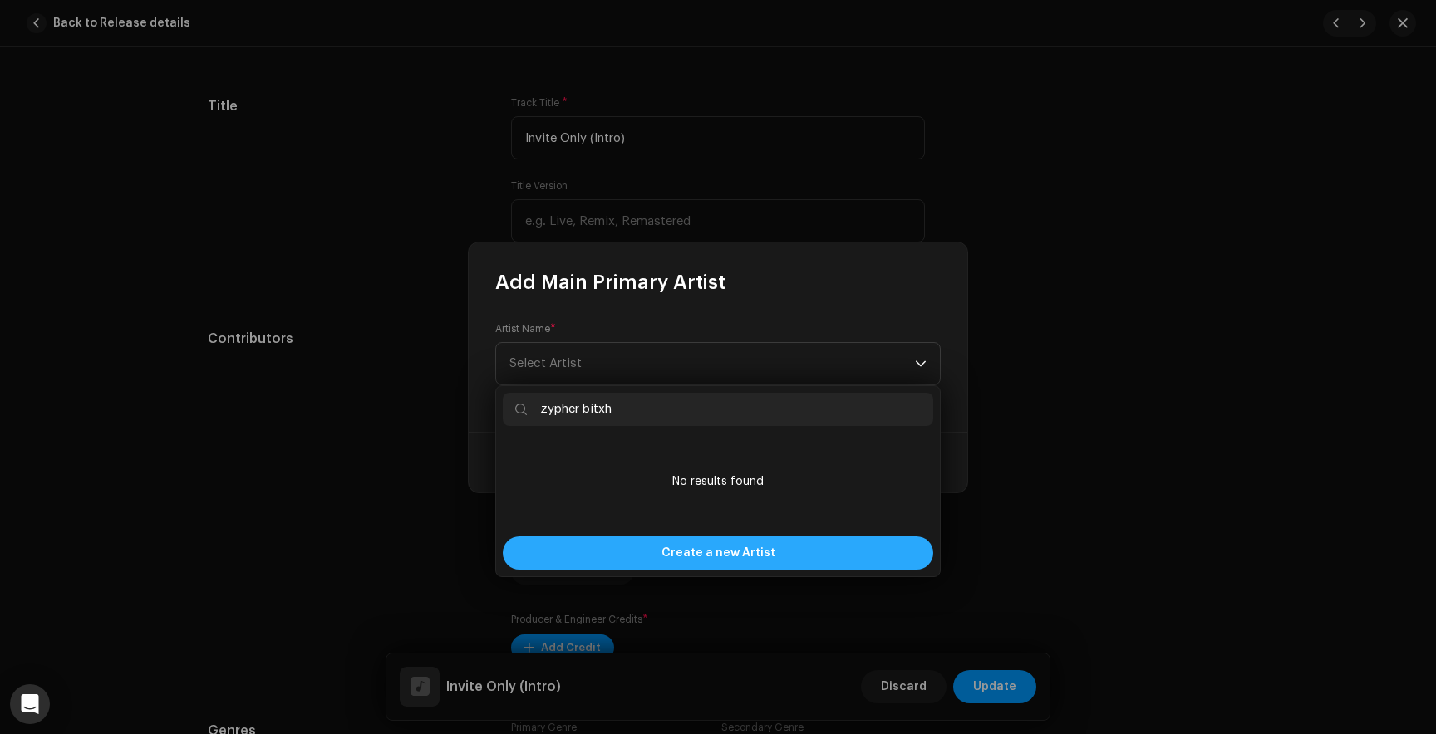
type input "zypher bitxh"
click at [705, 557] on span "Create a new Artist" at bounding box center [718, 553] width 114 height 33
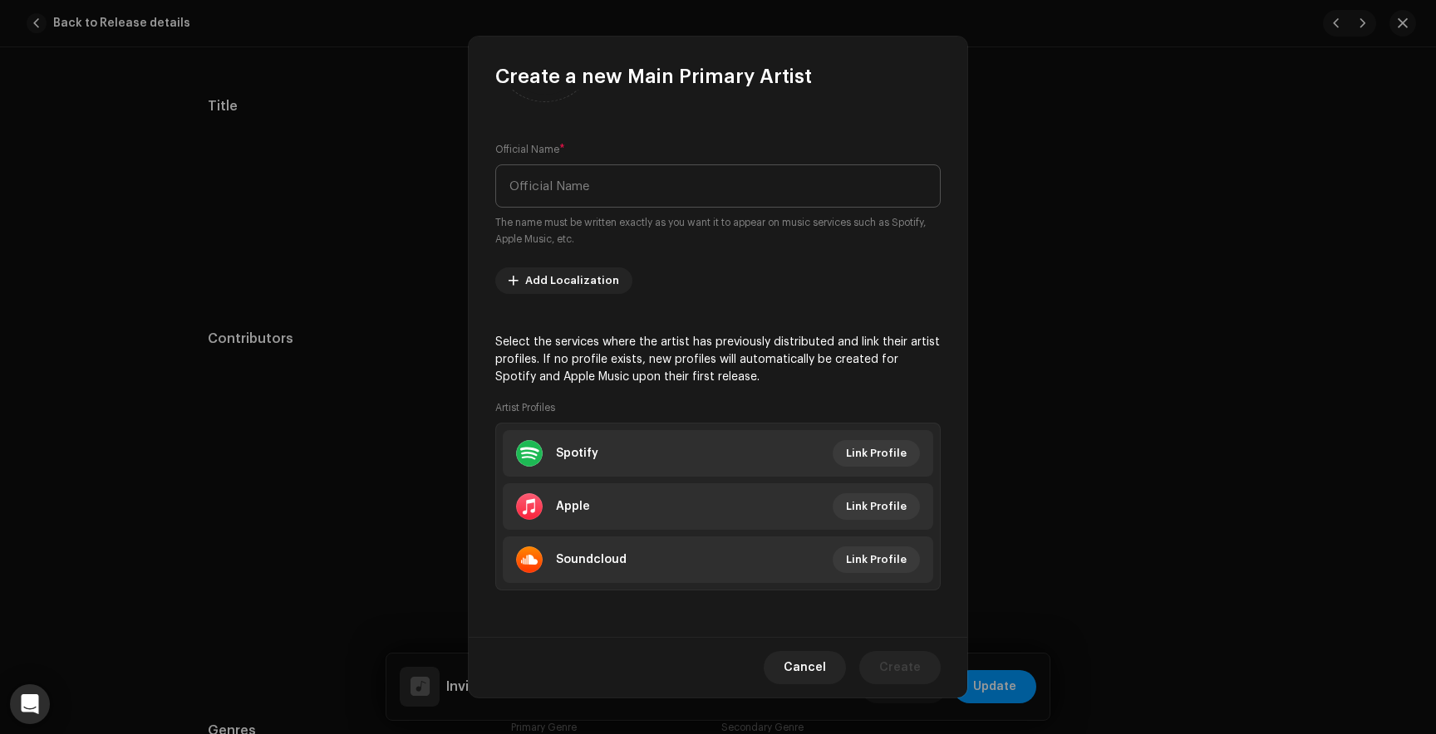
scroll to position [0, 0]
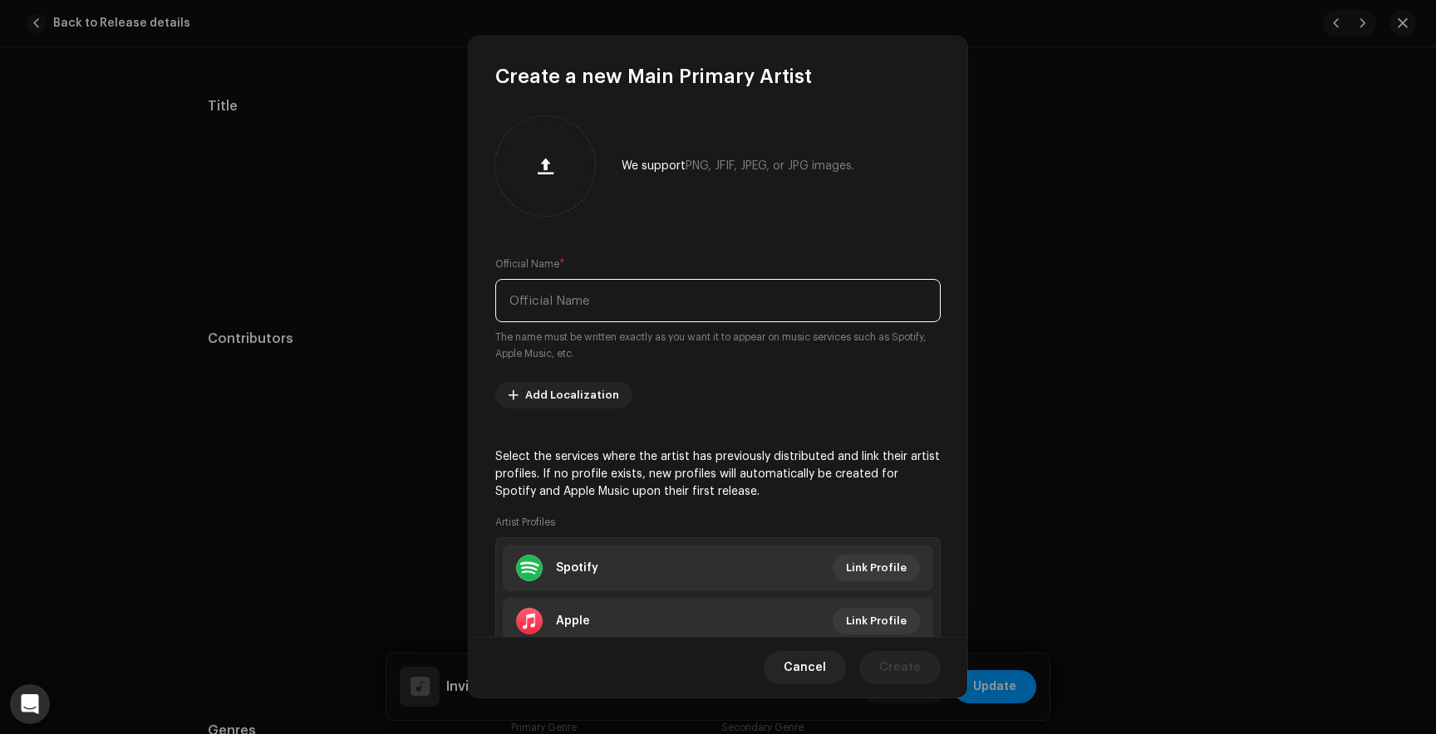
click at [601, 303] on input "text" at bounding box center [717, 300] width 445 height 43
type input "zypher bitxh"
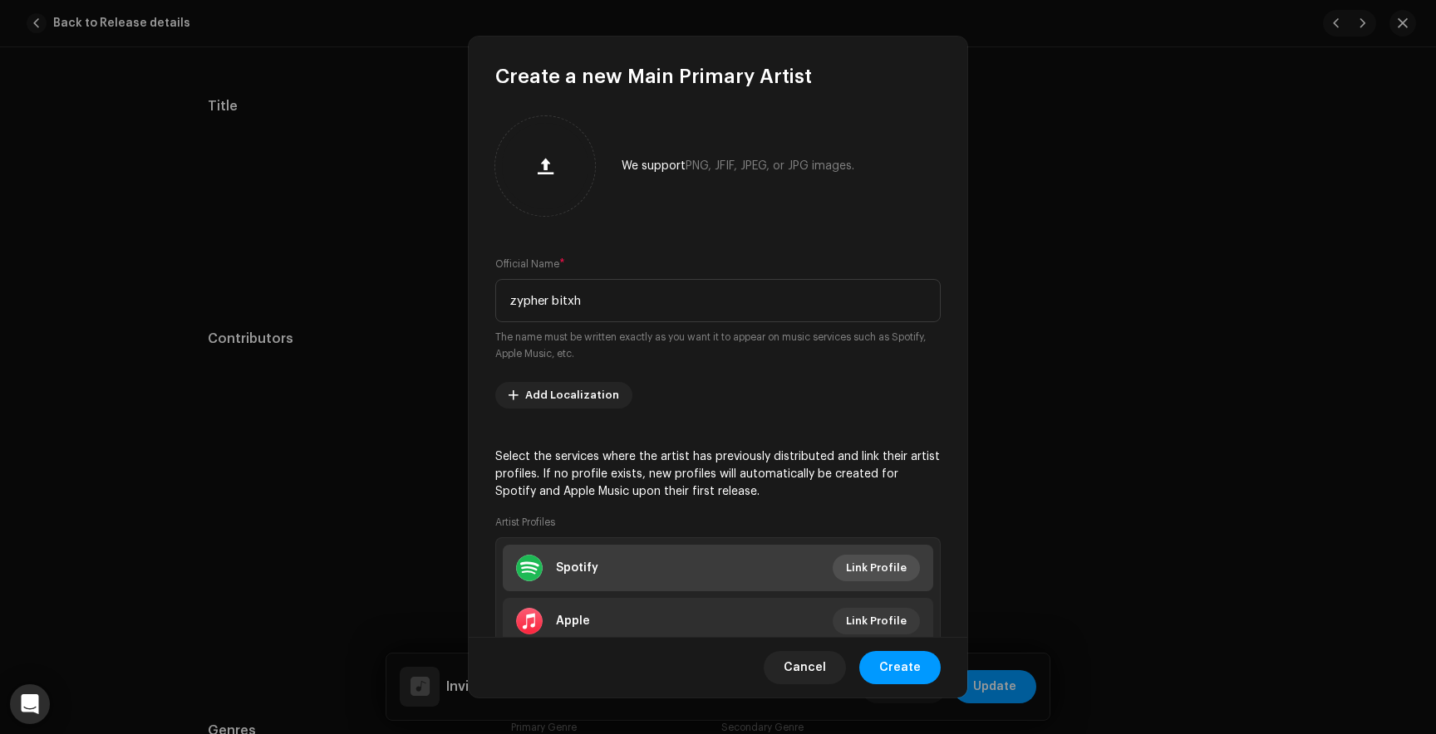
click at [883, 573] on span "Link Profile" at bounding box center [876, 568] width 61 height 33
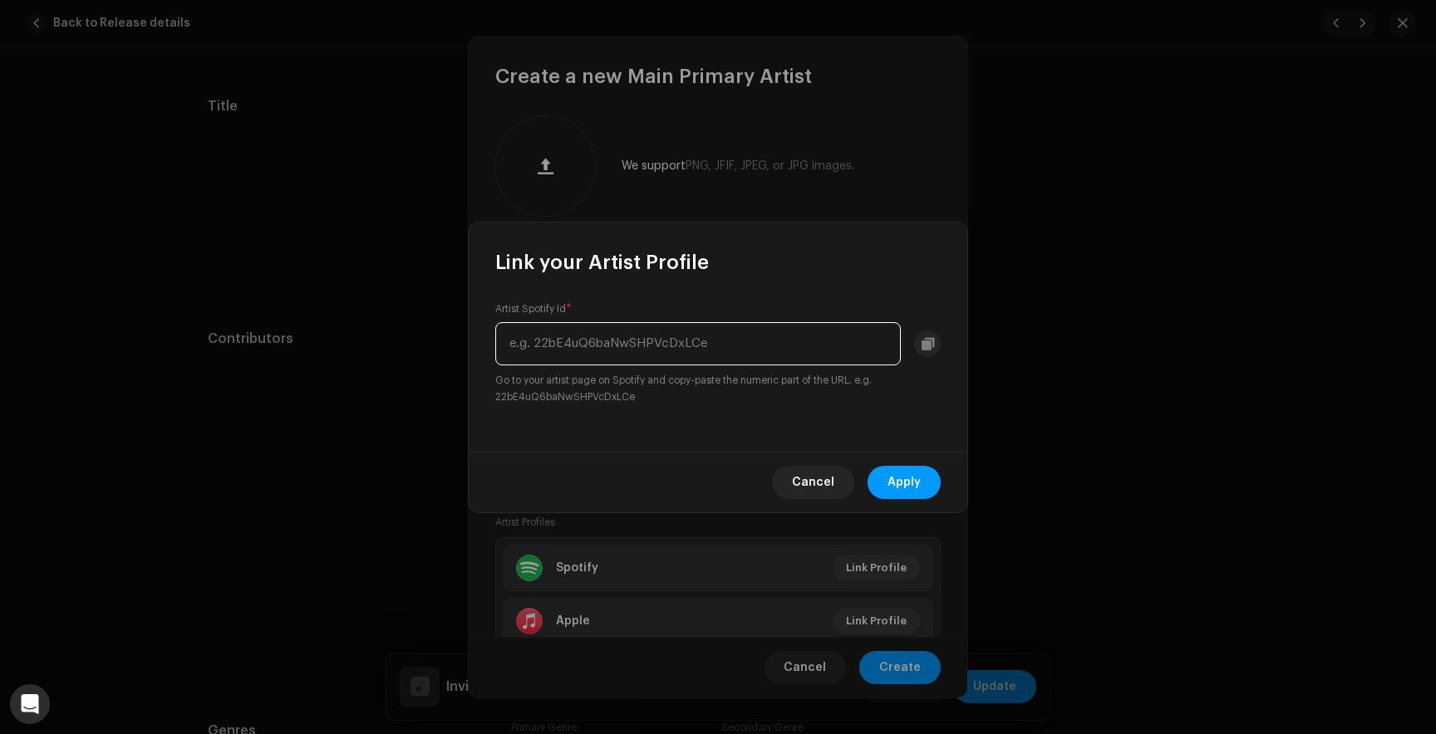
click at [587, 344] on input "text" at bounding box center [697, 343] width 405 height 43
paste input "13ZRlC3tosMmNu6QABVeG1"
type input "13ZRlC3tosMmNu6QABVeG1"
click at [910, 479] on span "Apply" at bounding box center [903, 482] width 33 height 33
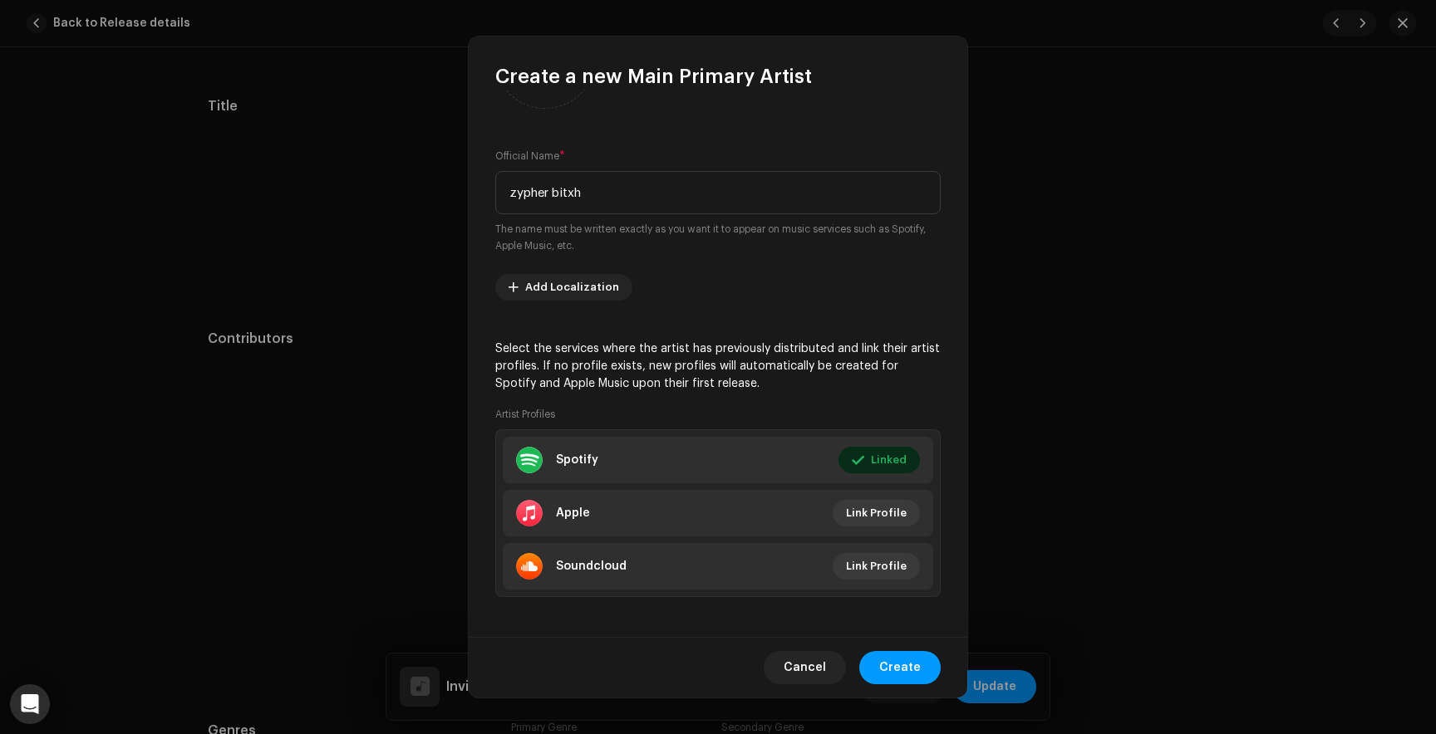
scroll to position [115, 0]
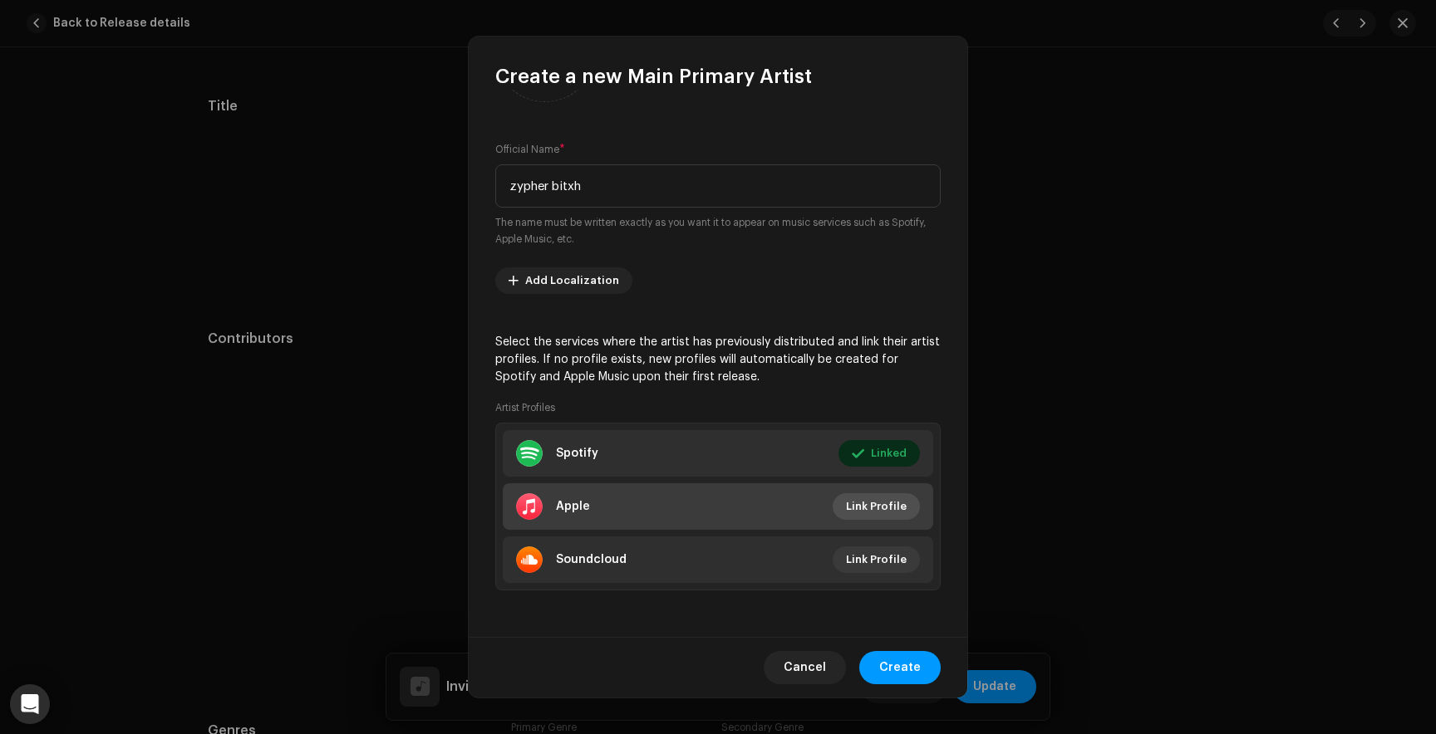
click at [865, 505] on span "Link Profile" at bounding box center [876, 506] width 61 height 33
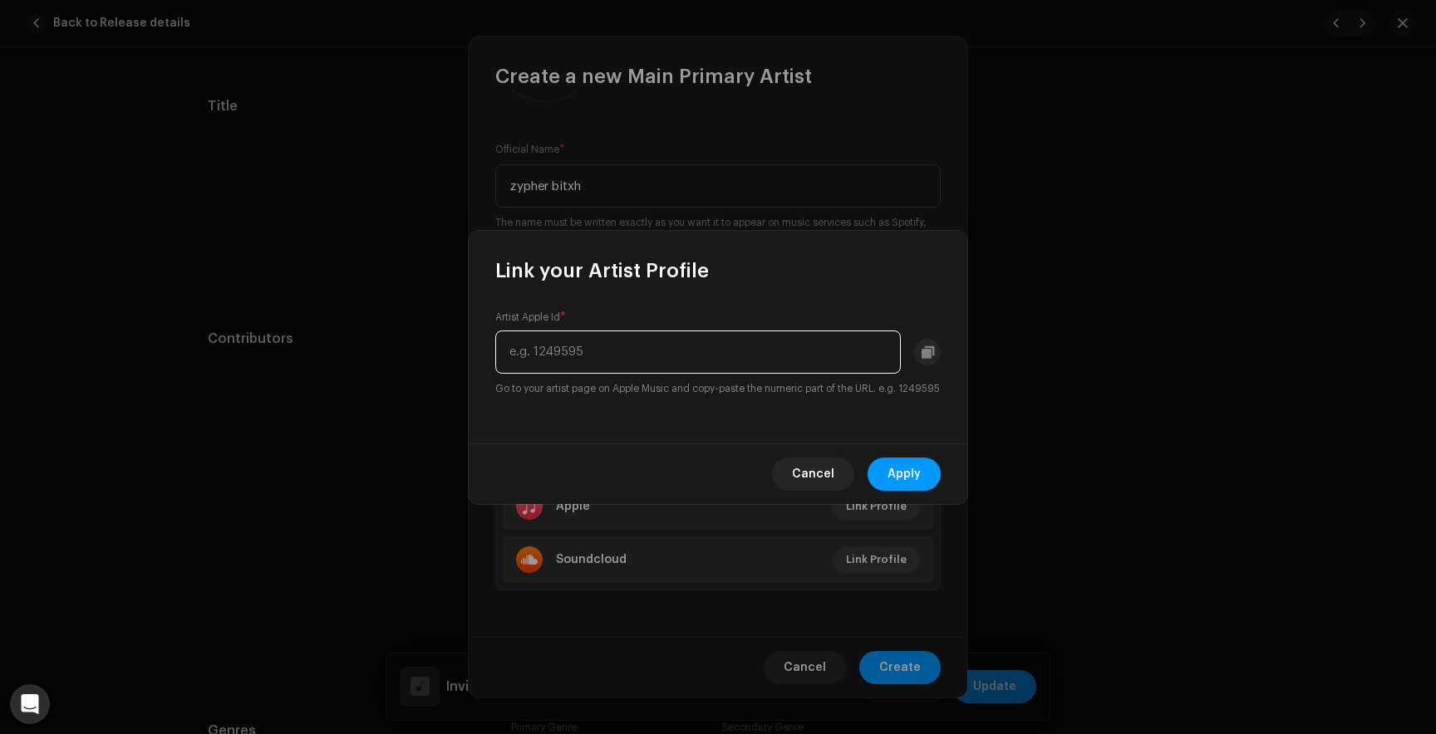
click at [572, 332] on input "text" at bounding box center [697, 352] width 405 height 43
paste input "1783856327"
type input "1783856327"
click at [893, 476] on span "Apply" at bounding box center [903, 474] width 33 height 33
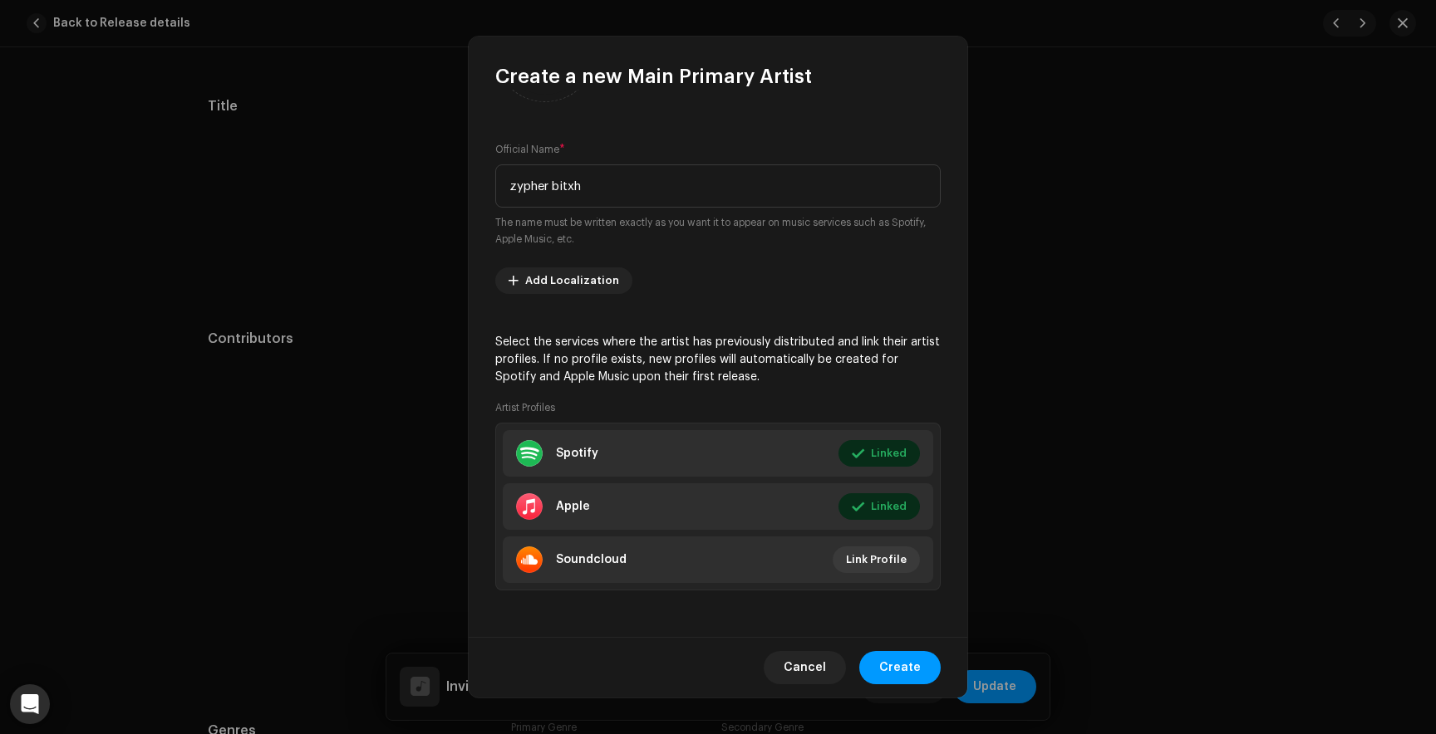
scroll to position [0, 0]
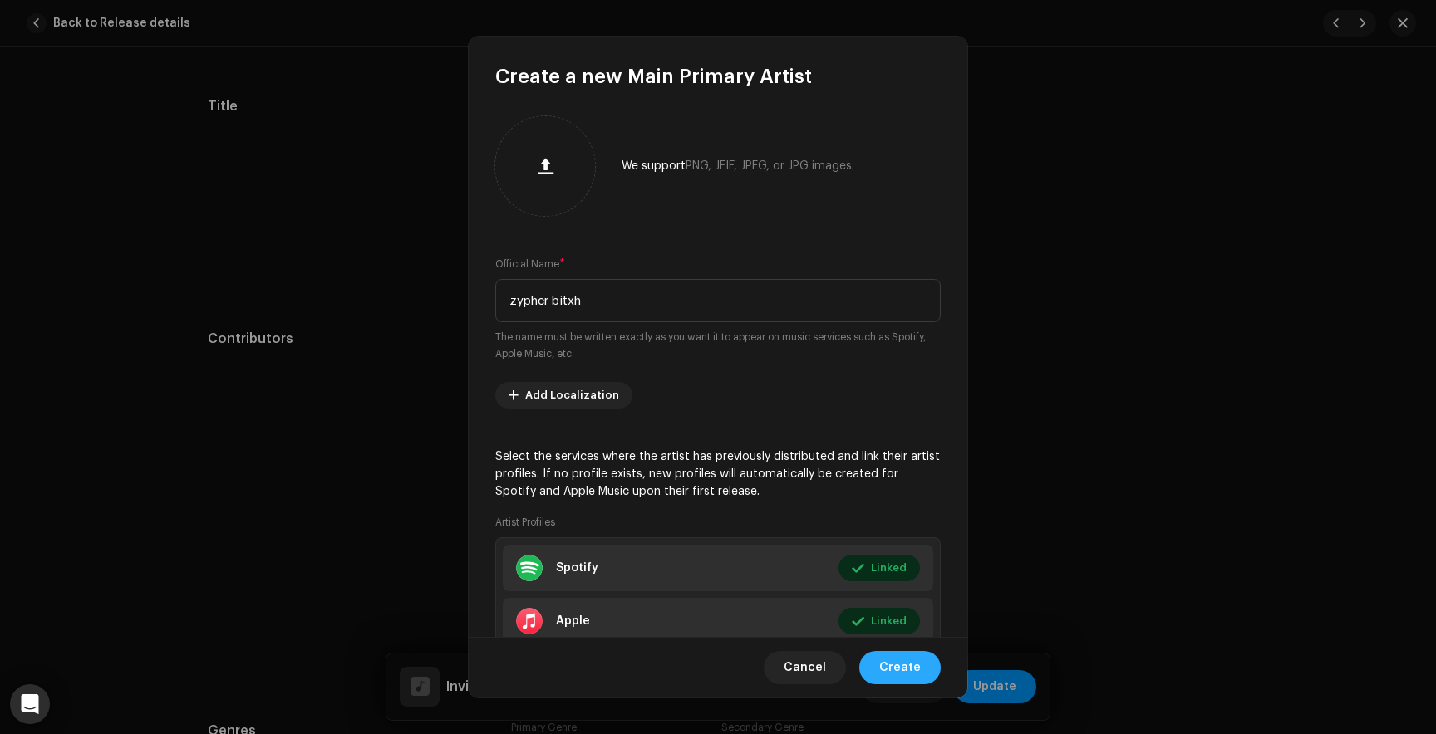
click at [913, 669] on span "Create" at bounding box center [900, 667] width 42 height 33
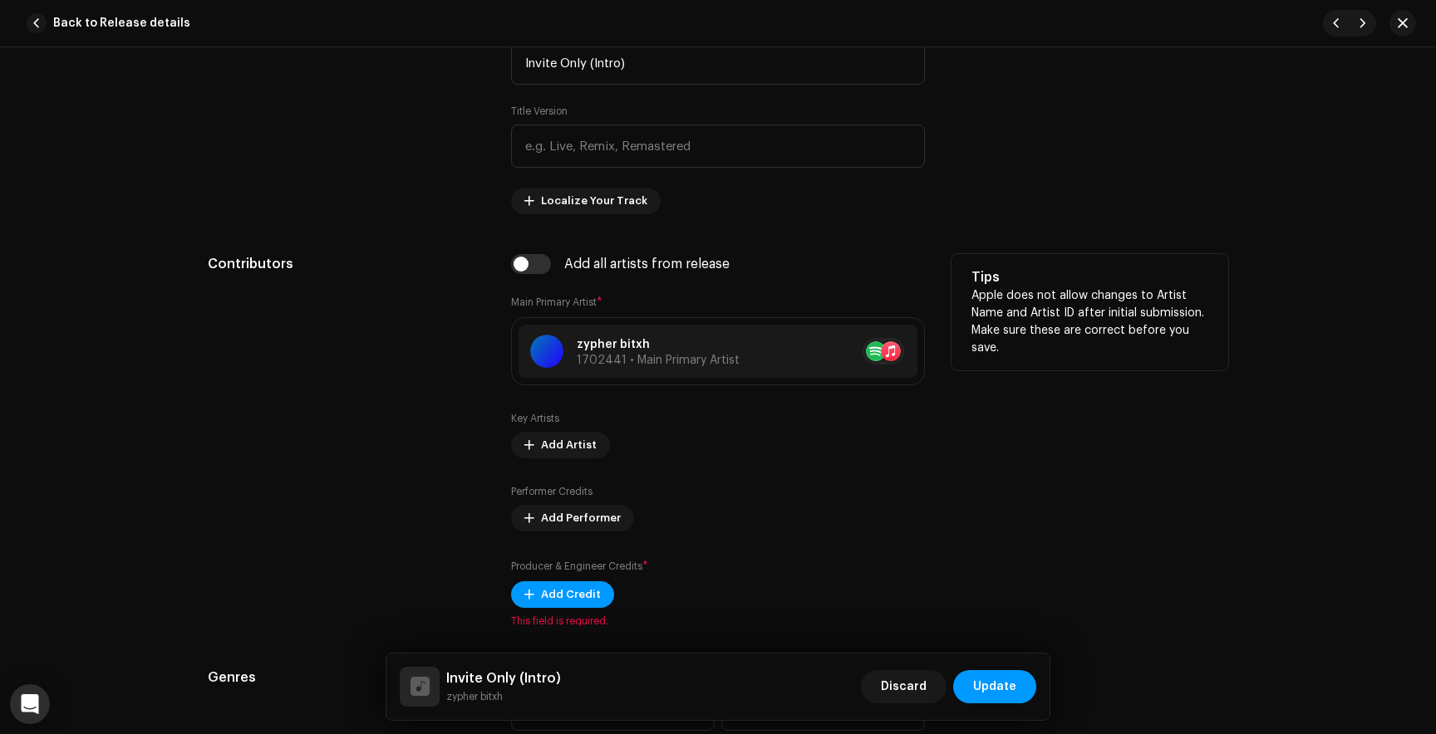
scroll to position [775, 0]
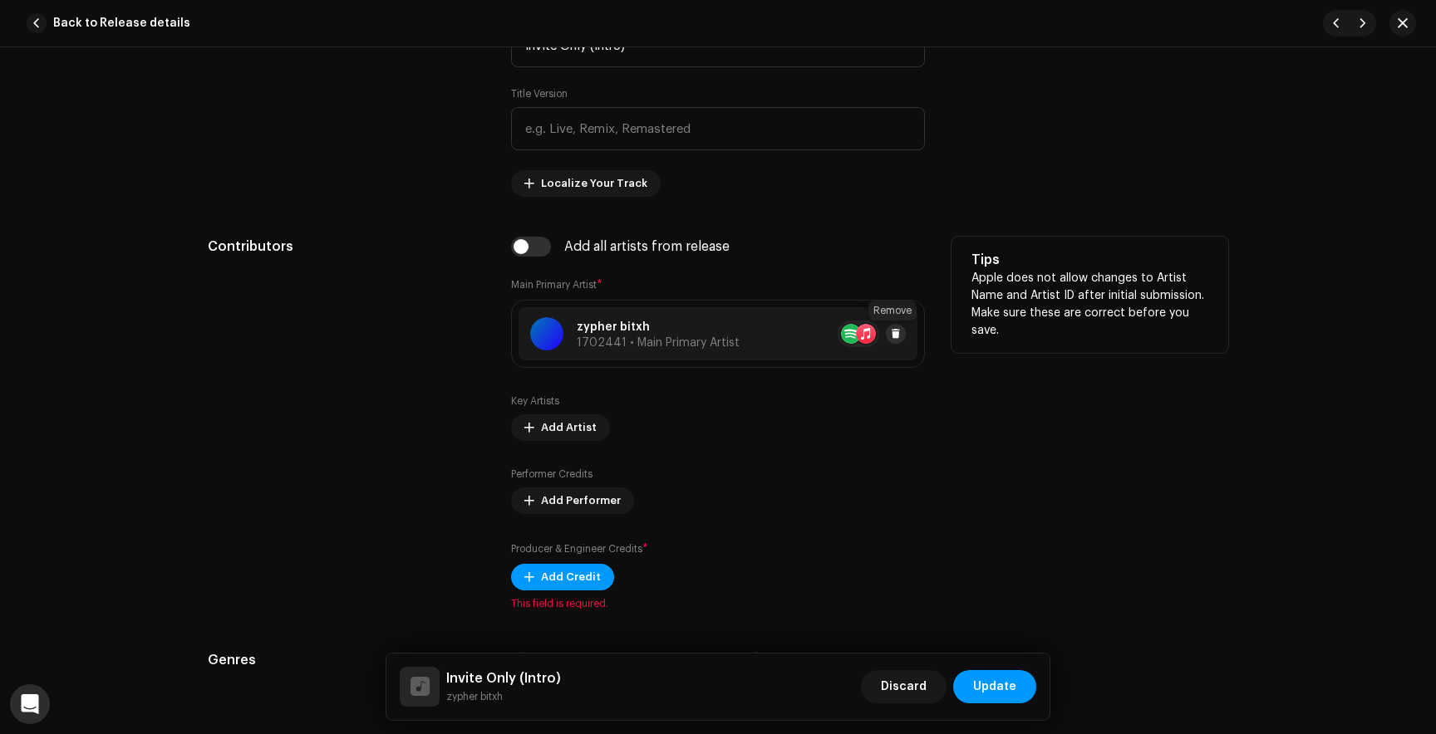
click at [892, 334] on span at bounding box center [896, 333] width 10 height 13
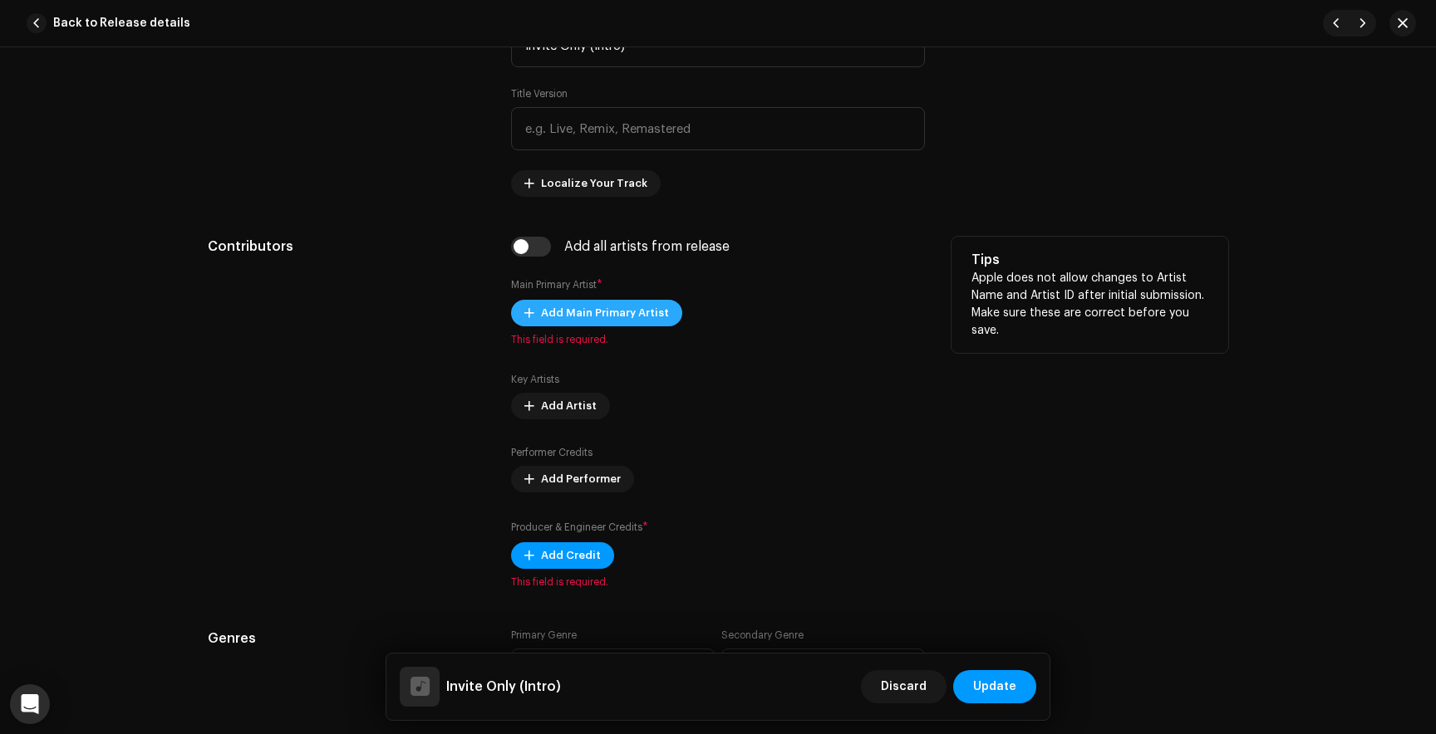
click at [577, 318] on span "Add Main Primary Artist" at bounding box center [605, 313] width 128 height 33
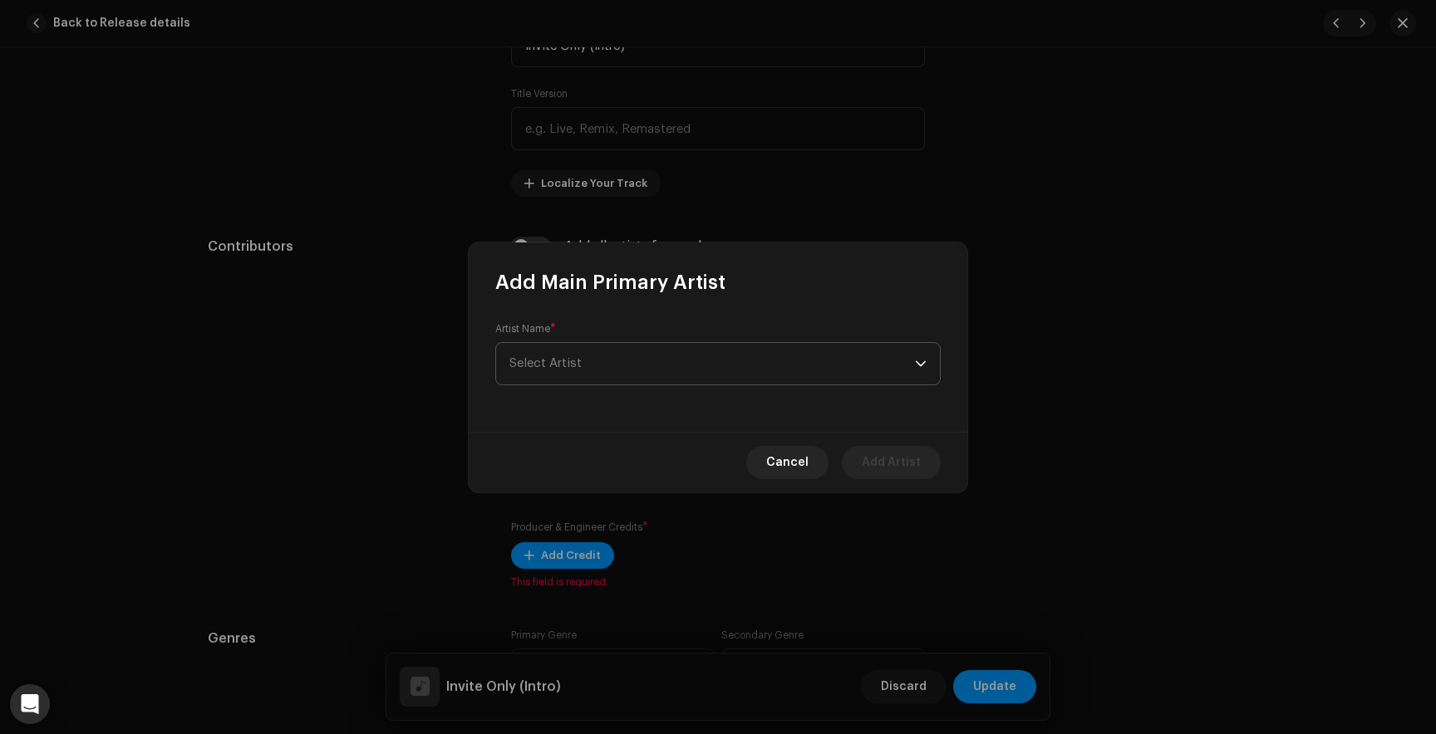
click at [576, 369] on span "Select Artist" at bounding box center [545, 363] width 72 height 12
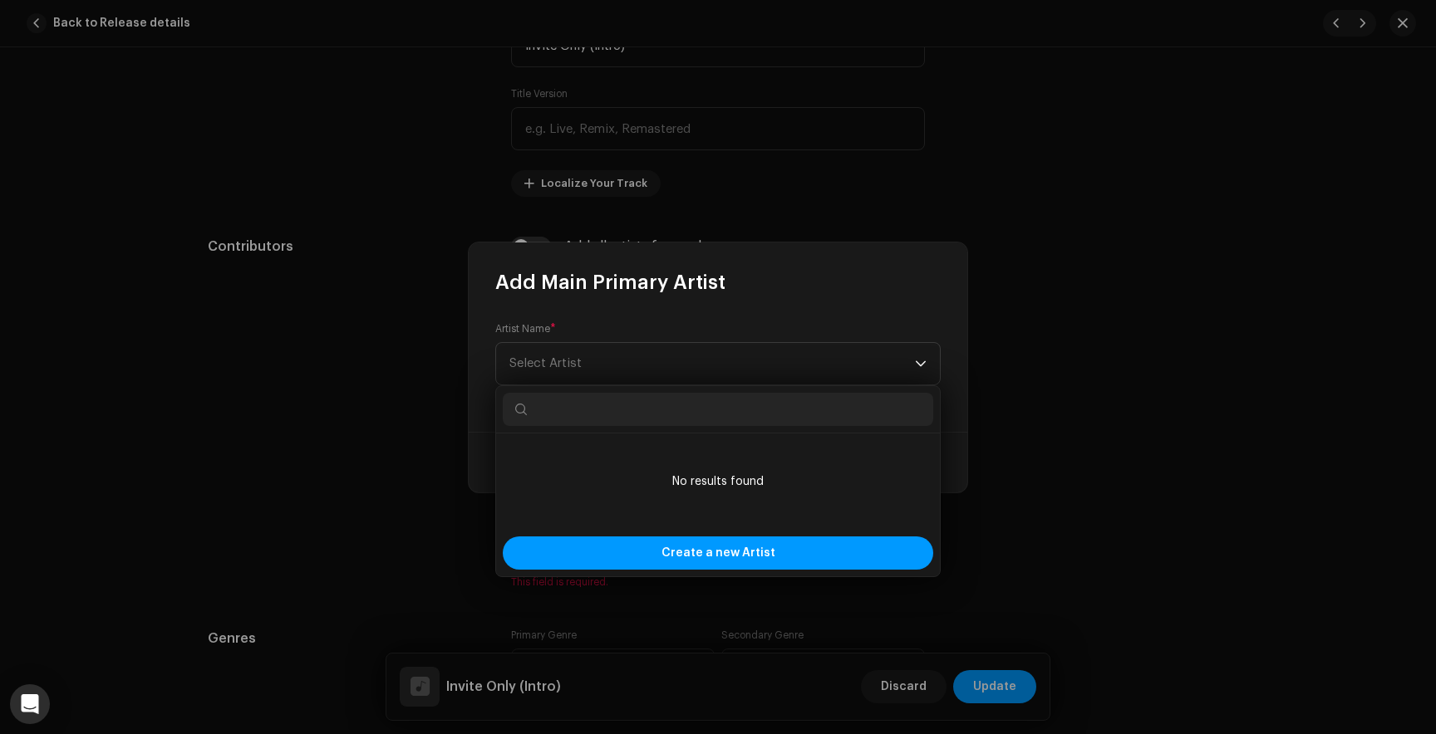
click at [583, 410] on input "text" at bounding box center [718, 409] width 430 height 33
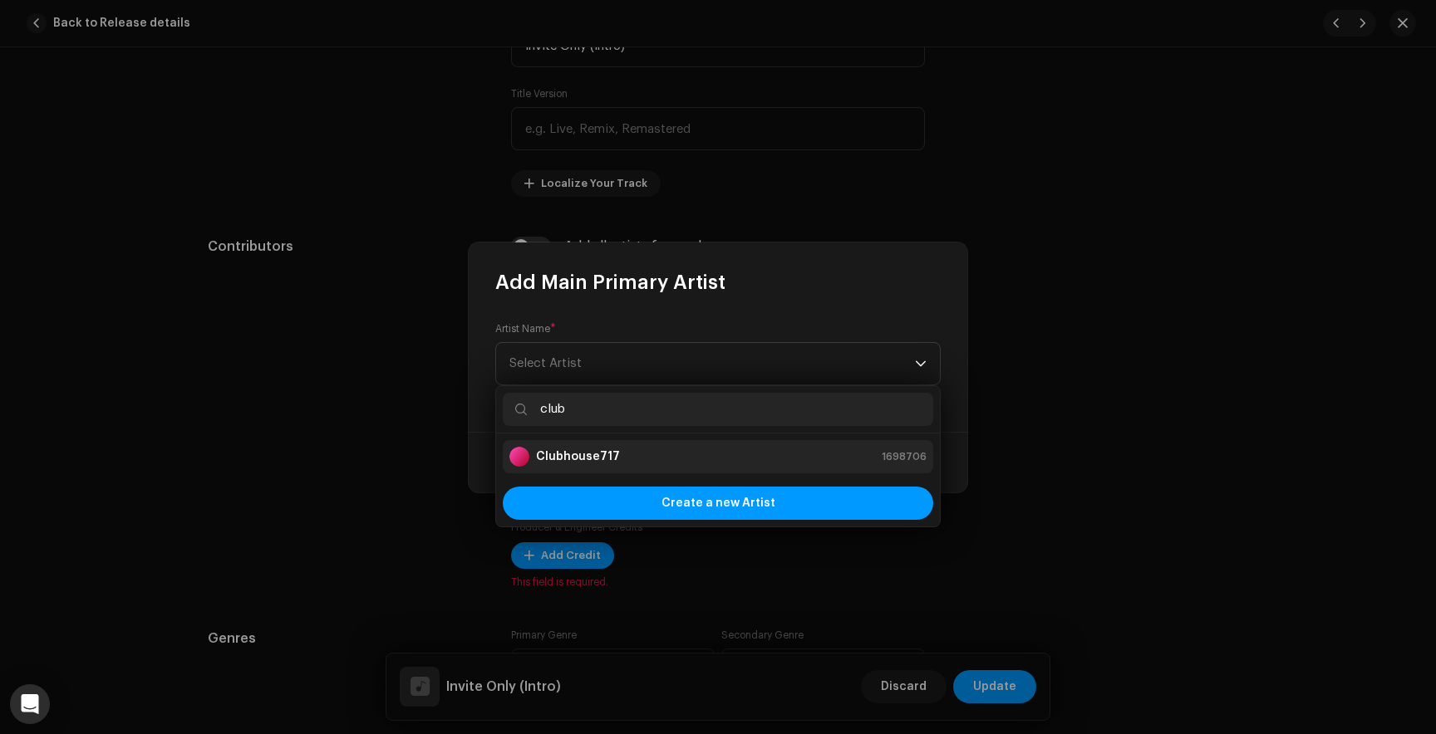
type input "club"
click at [591, 462] on strong "Clubhouse717" at bounding box center [578, 457] width 84 height 17
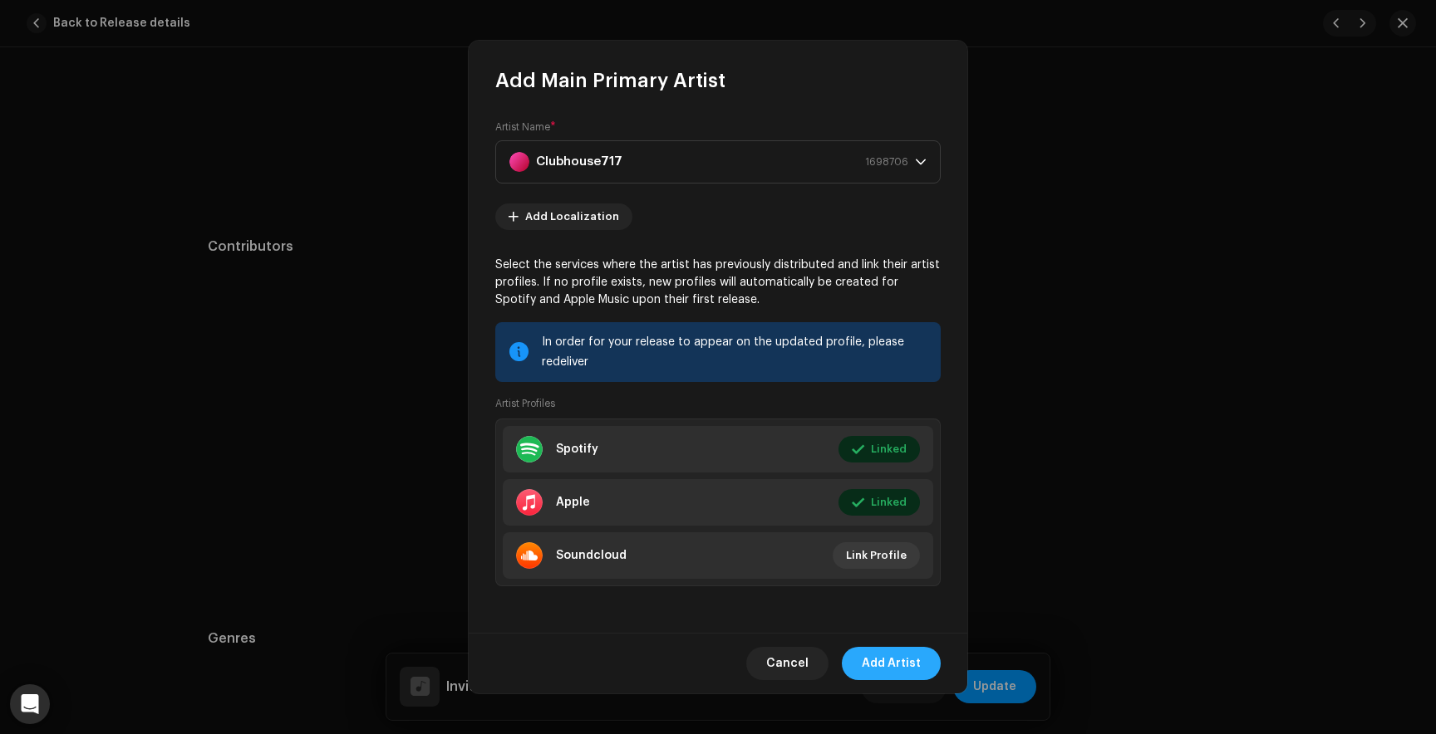
click at [891, 660] on span "Add Artist" at bounding box center [890, 663] width 59 height 33
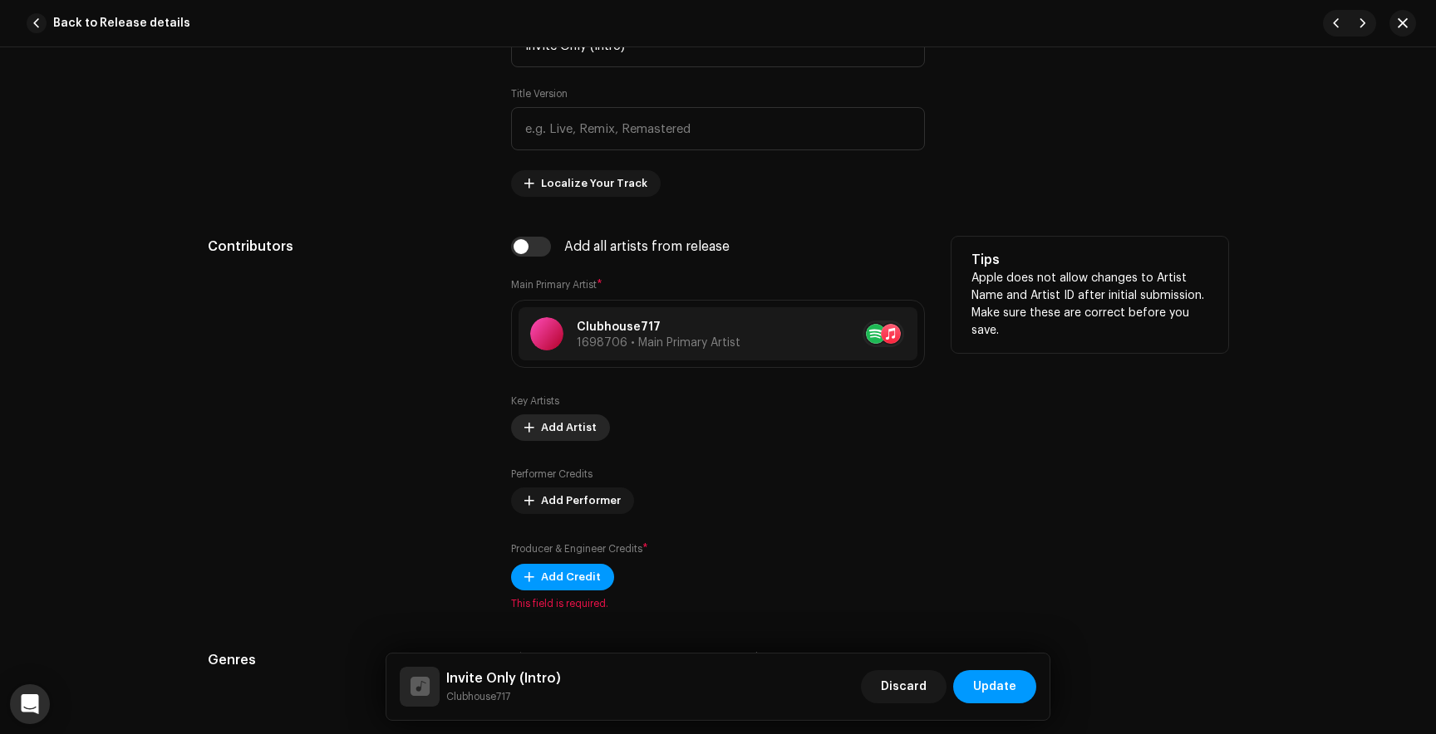
click at [552, 429] on span "Add Artist" at bounding box center [569, 427] width 56 height 33
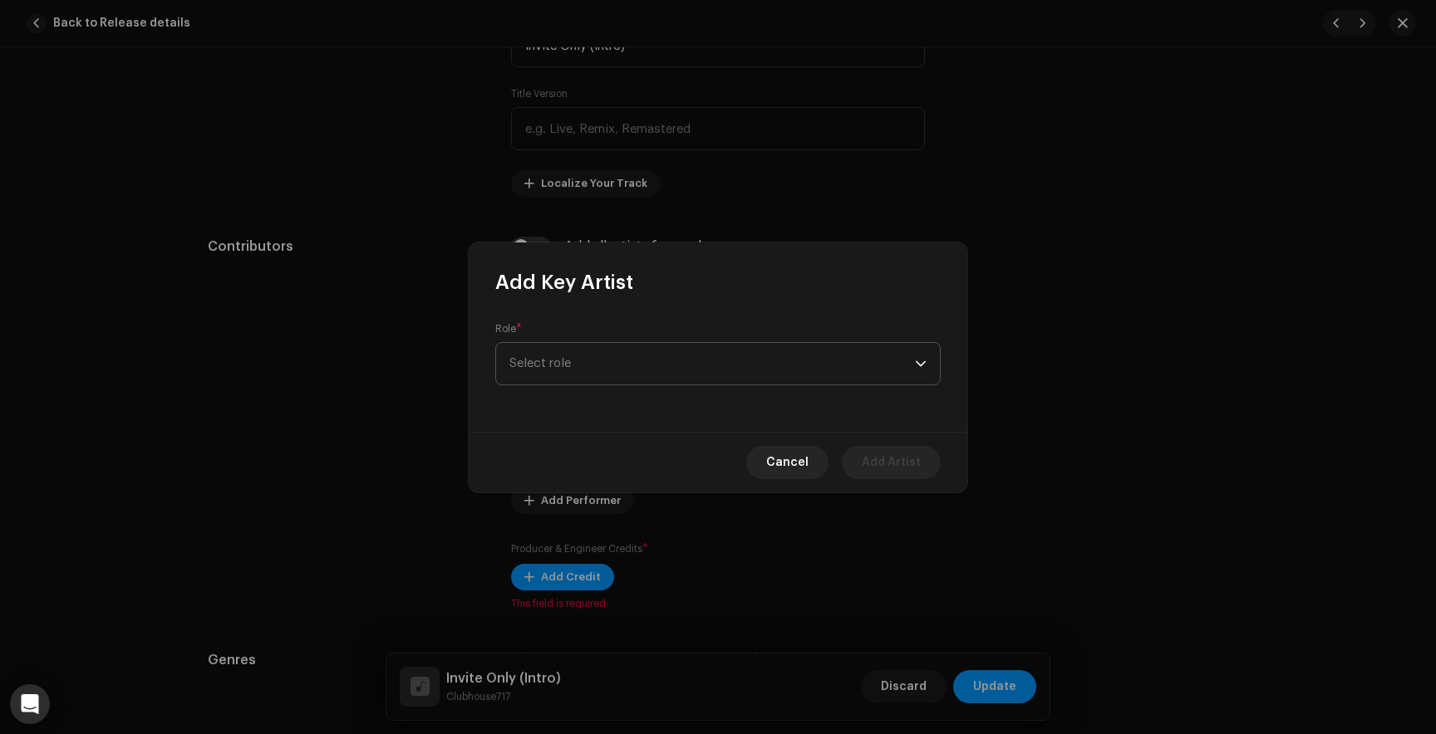
click at [537, 366] on span "Select role" at bounding box center [711, 364] width 405 height 42
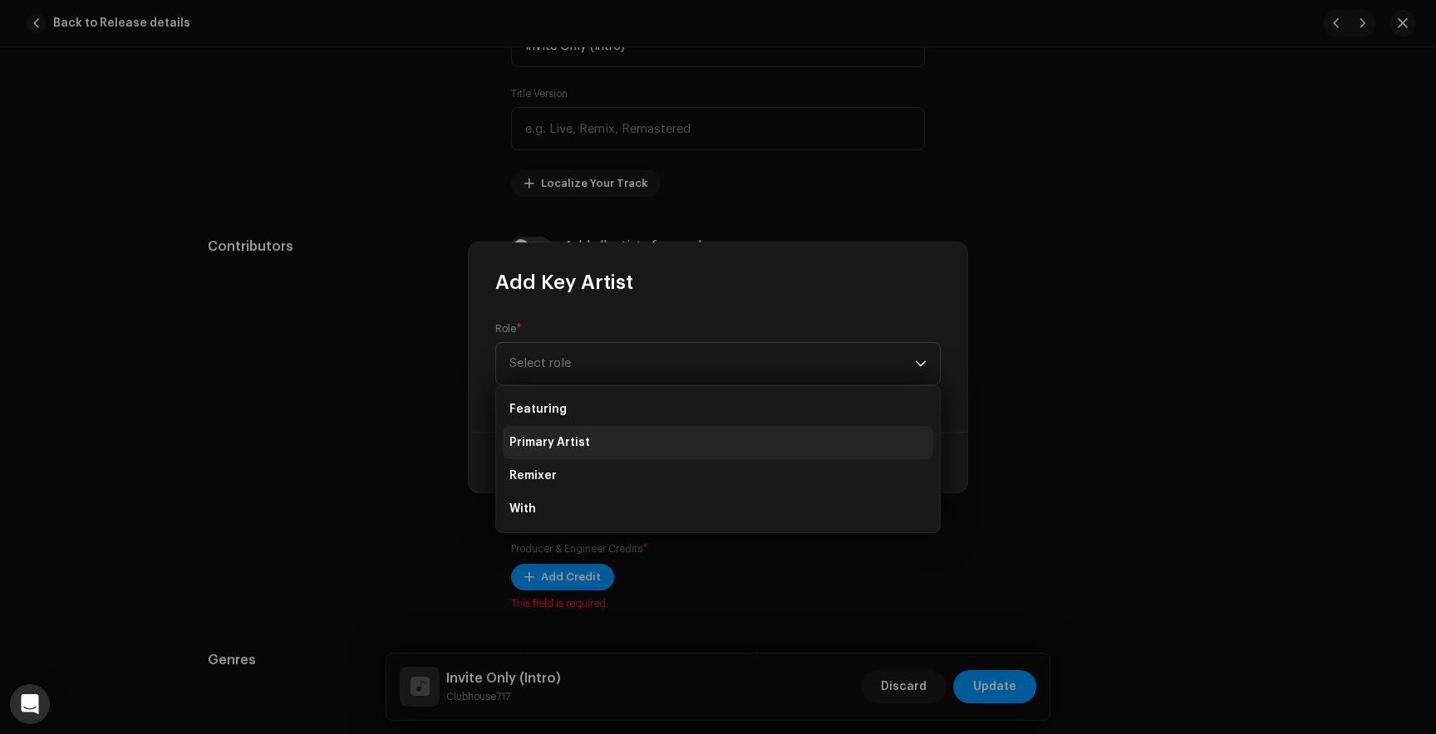
click at [554, 435] on span "Primary Artist" at bounding box center [549, 442] width 81 height 17
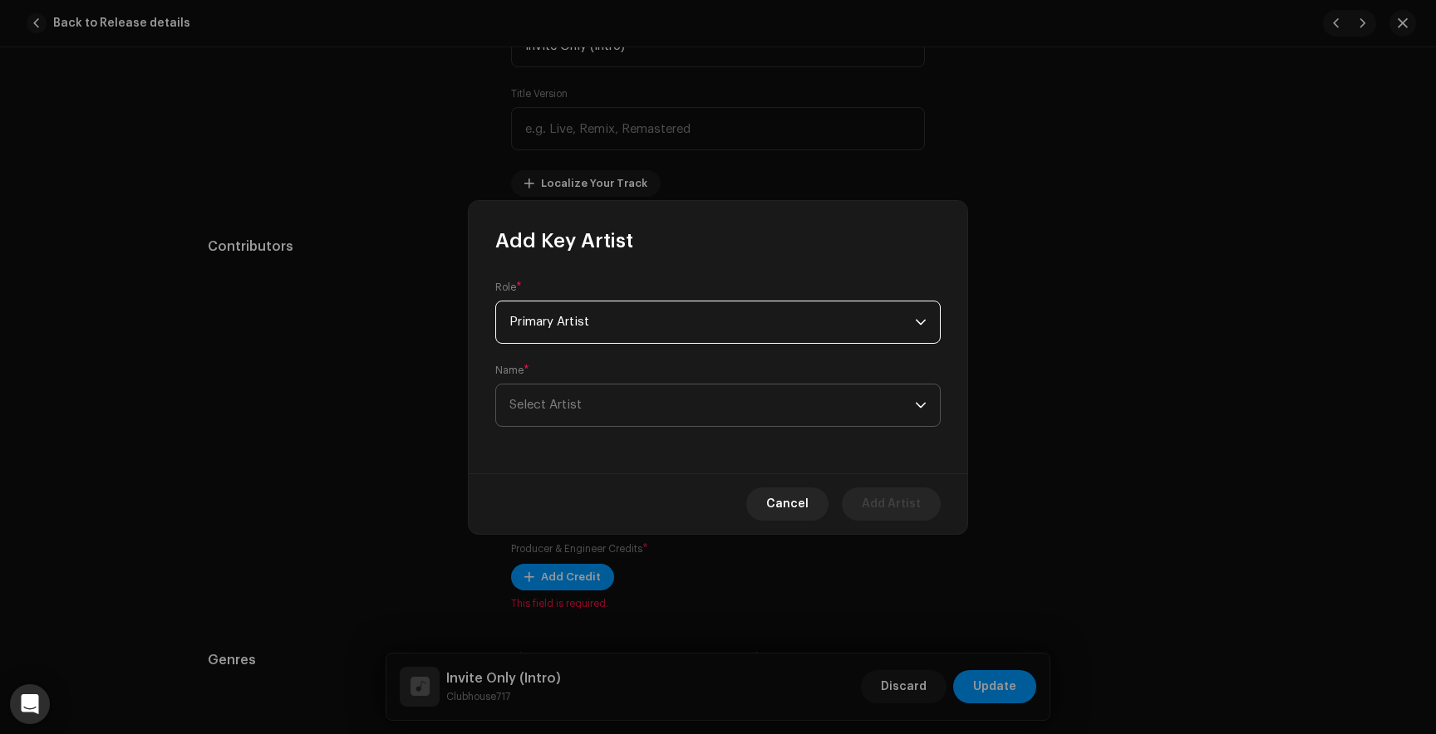
click at [564, 414] on span "Select Artist" at bounding box center [711, 406] width 405 height 42
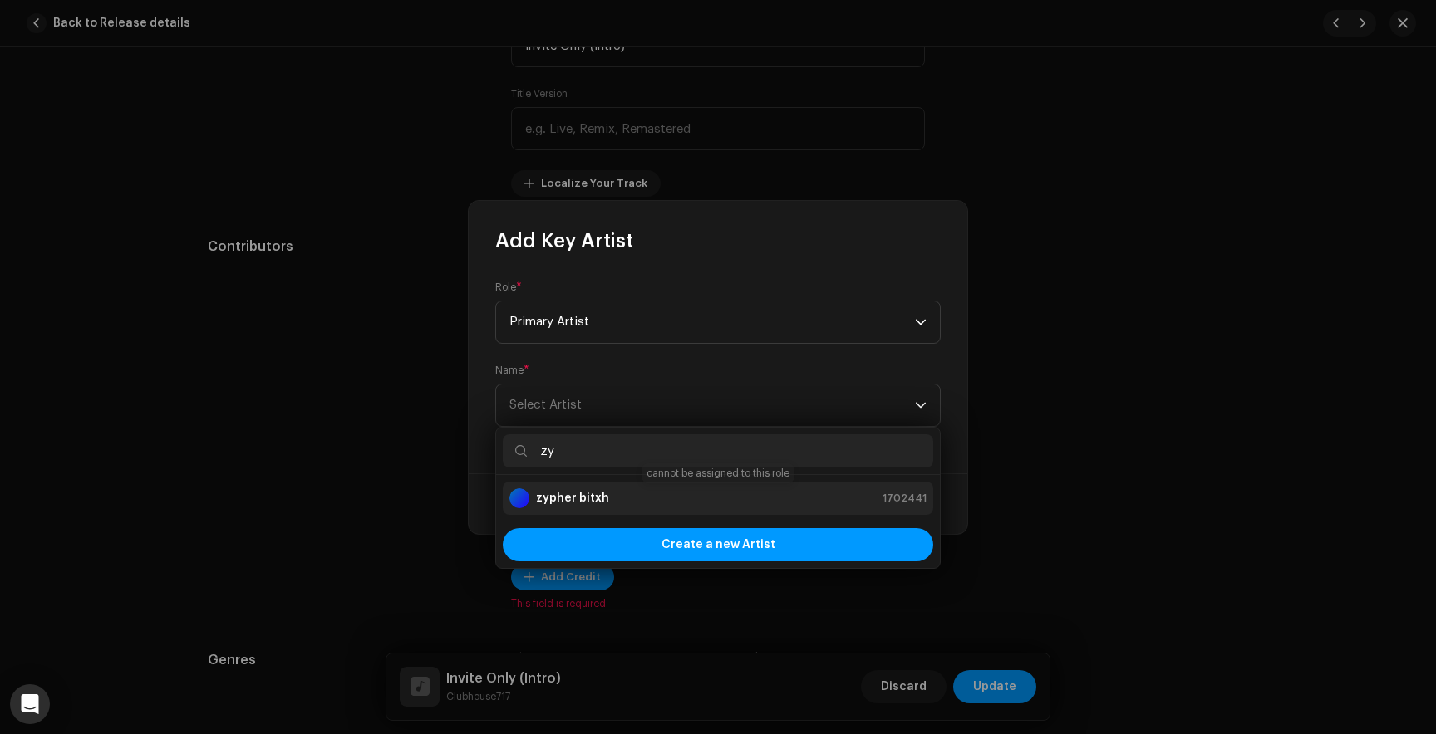
type input "zy"
click at [606, 492] on div "zypher bitxh 1702441" at bounding box center [717, 498] width 417 height 20
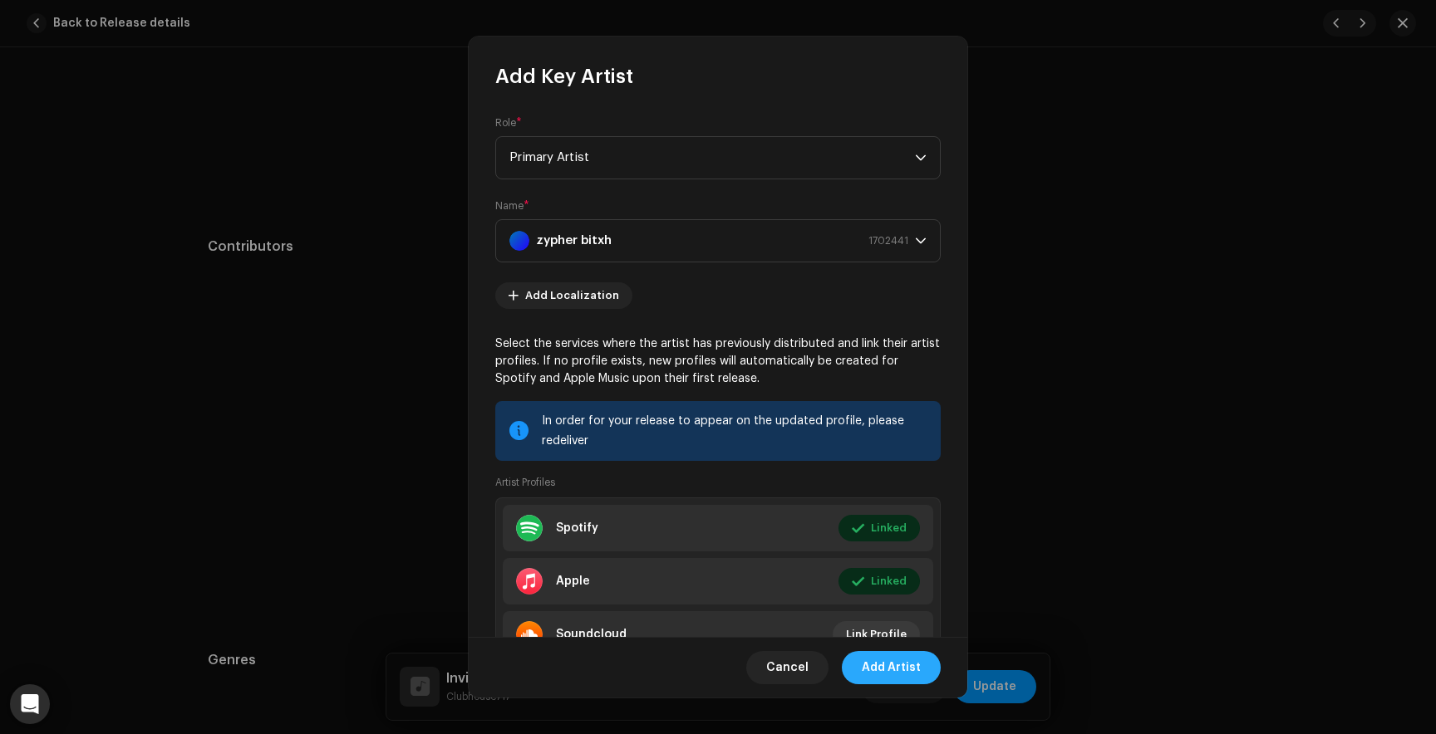
click at [894, 661] on span "Add Artist" at bounding box center [890, 667] width 59 height 33
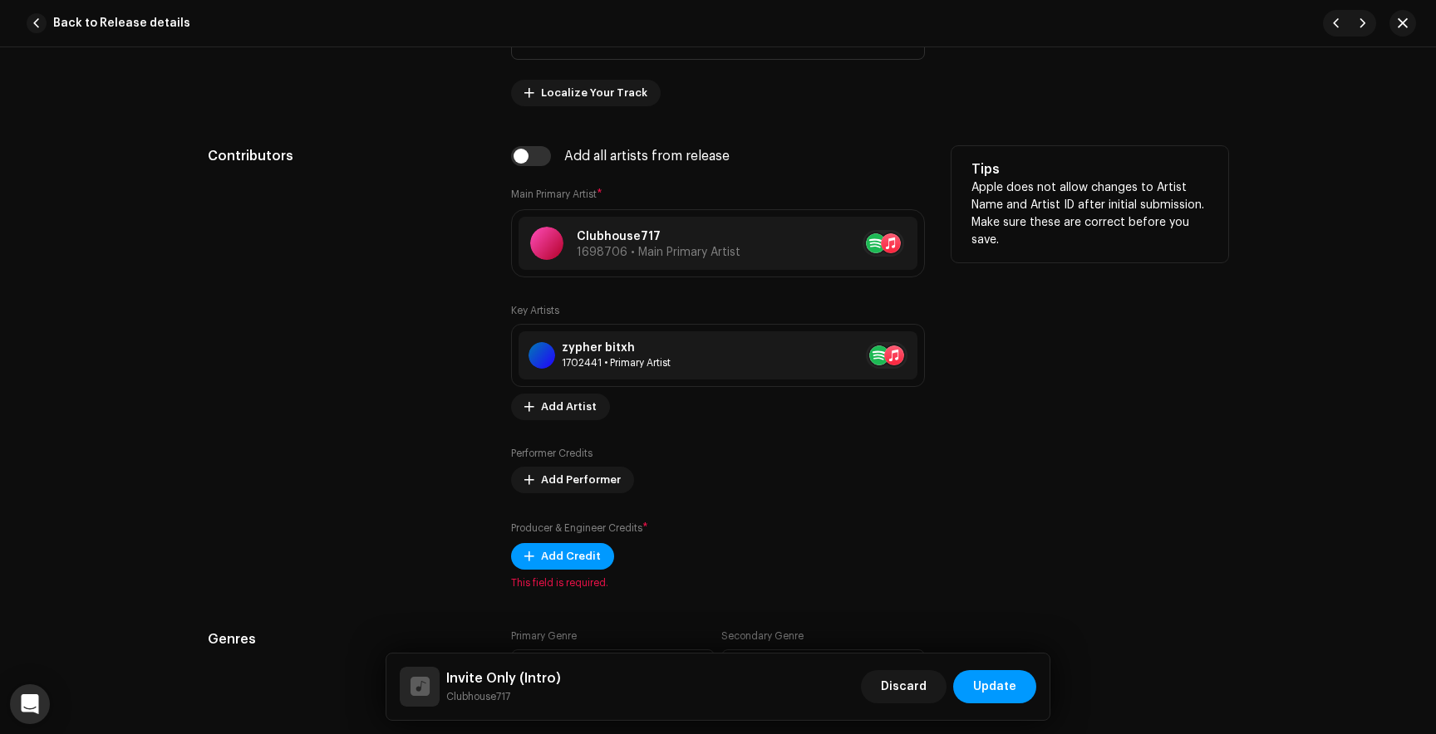
scroll to position [865, 0]
click at [589, 480] on span "Add Performer" at bounding box center [581, 480] width 80 height 33
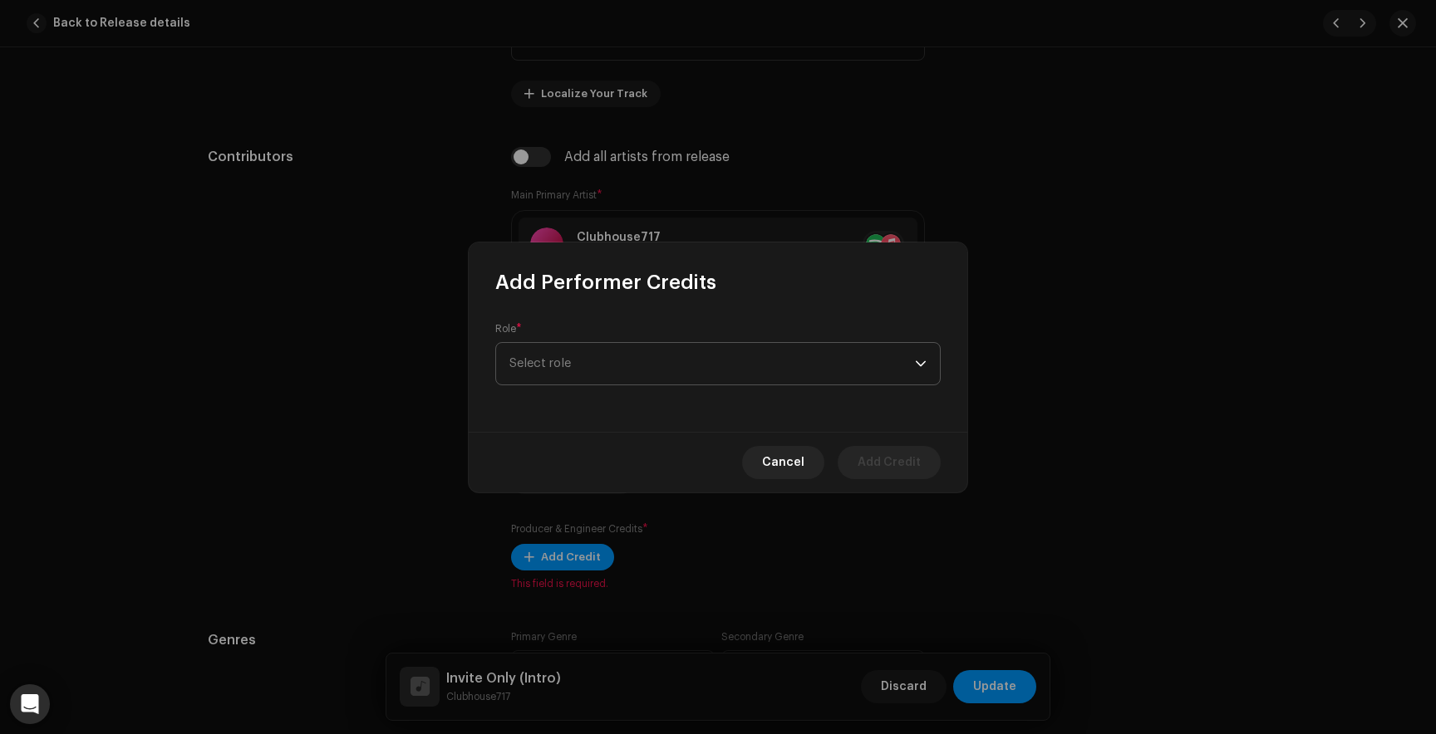
click at [621, 366] on span "Select role" at bounding box center [711, 364] width 405 height 42
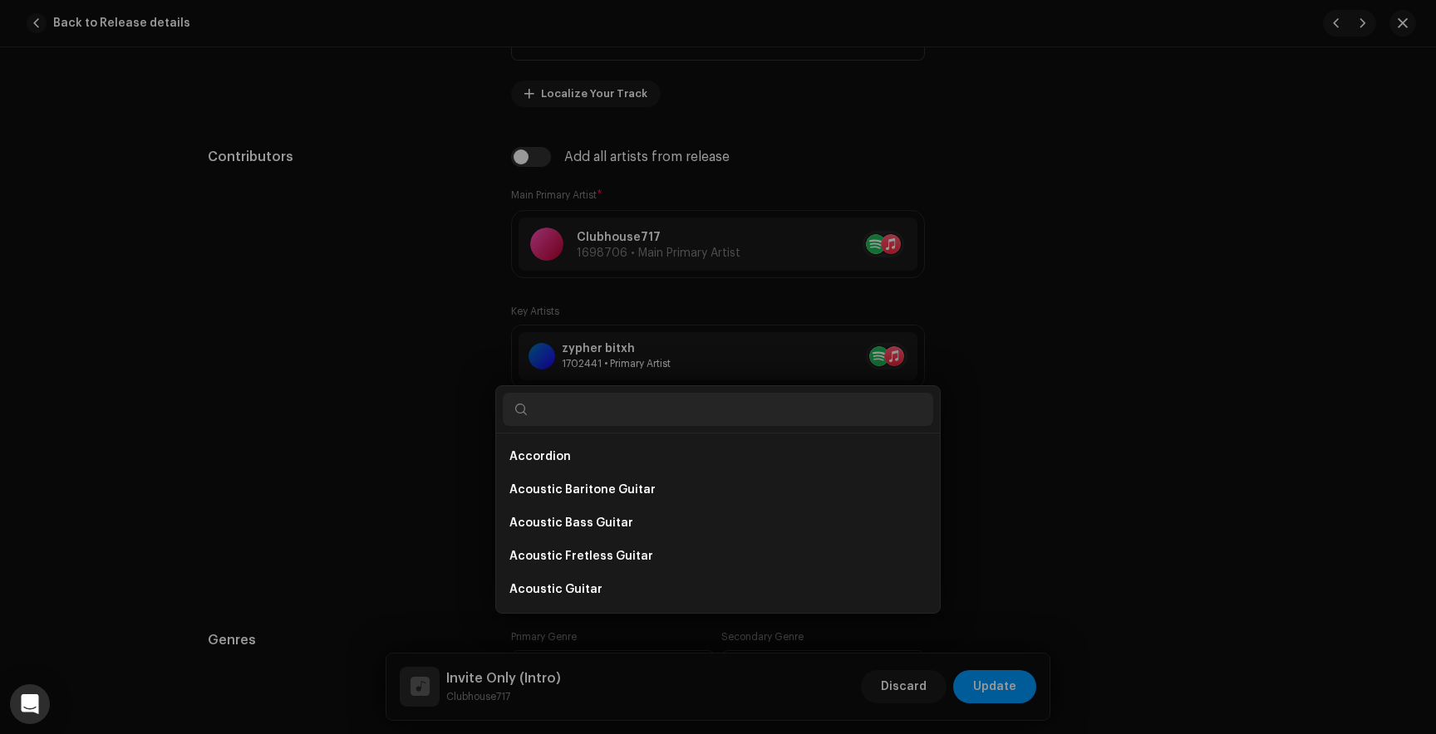
click at [1007, 352] on div "Add Performer Credits Role * Select role Cancel Add Credit" at bounding box center [718, 367] width 1436 height 734
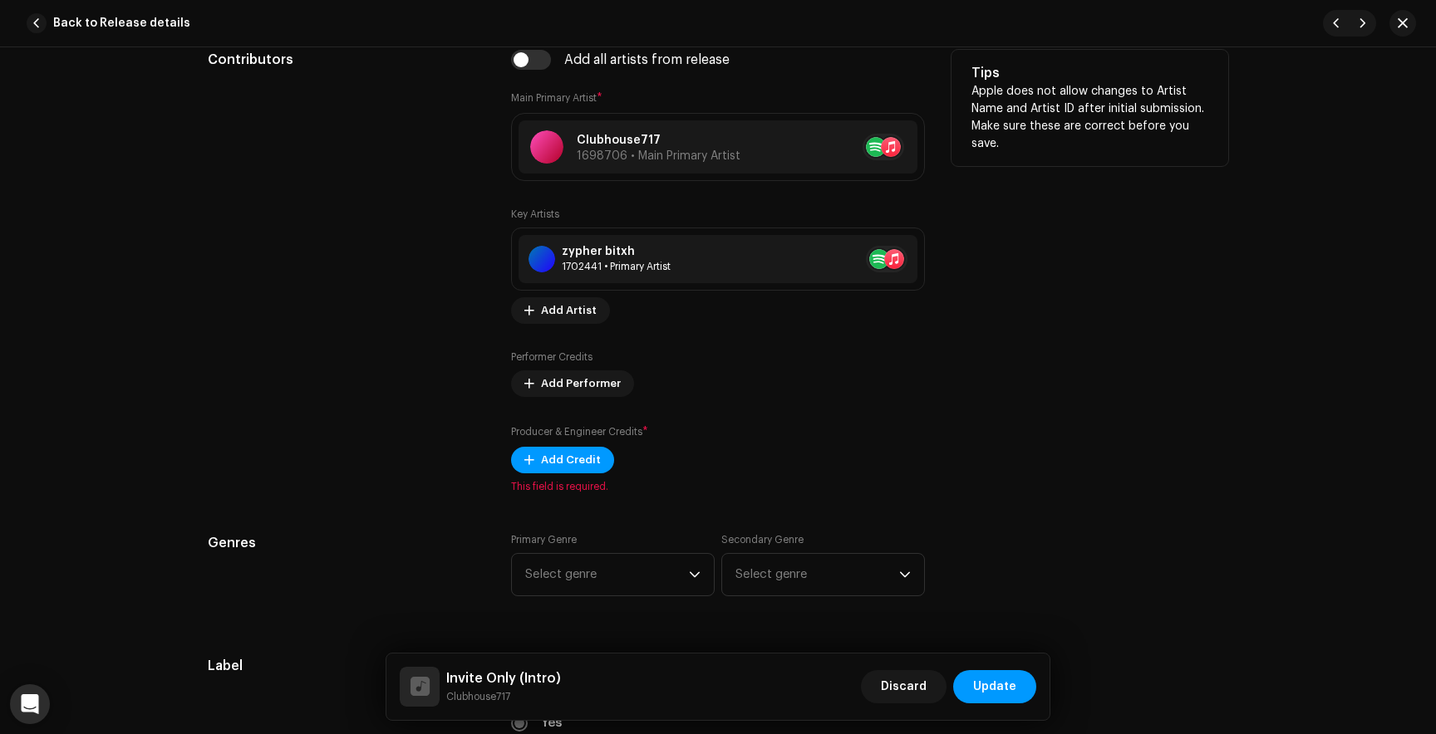
scroll to position [994, 0]
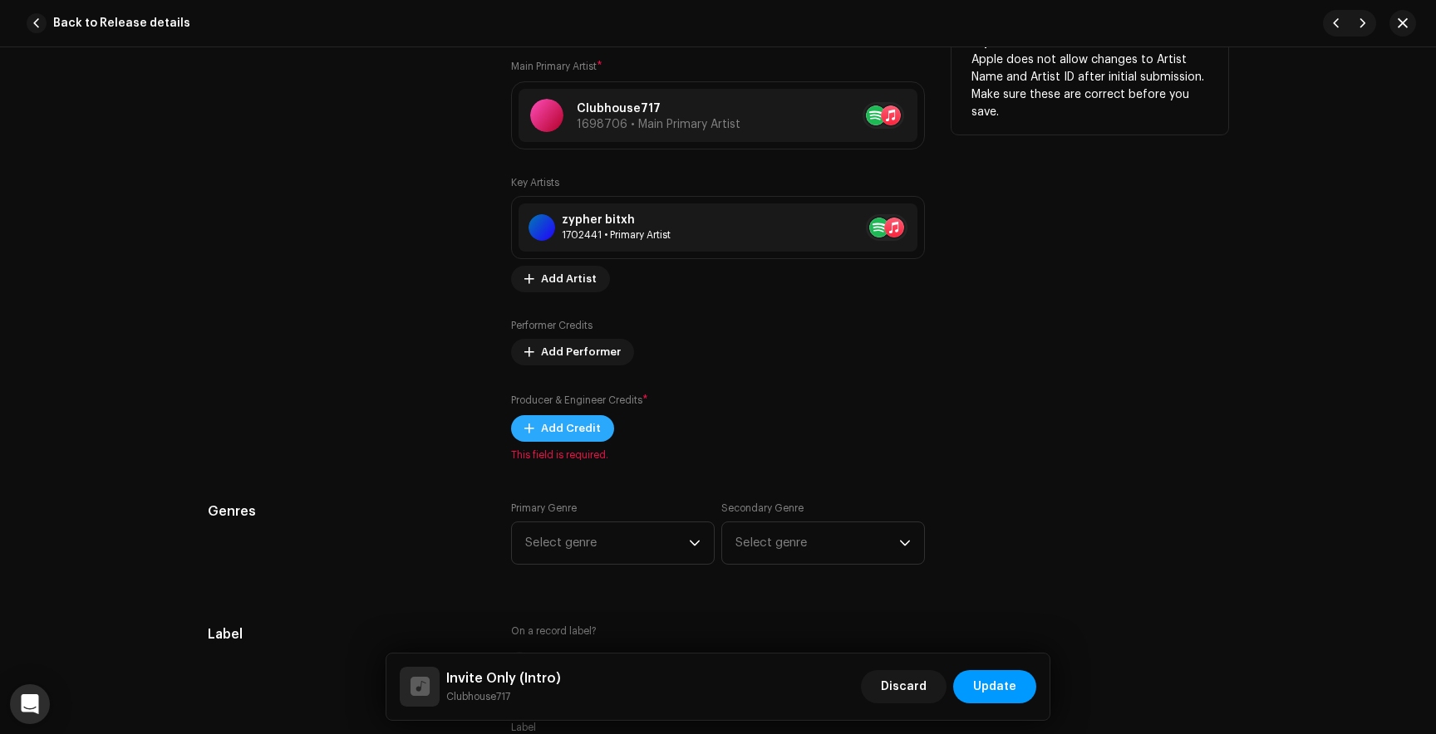
click at [558, 428] on span "Add Credit" at bounding box center [571, 428] width 60 height 33
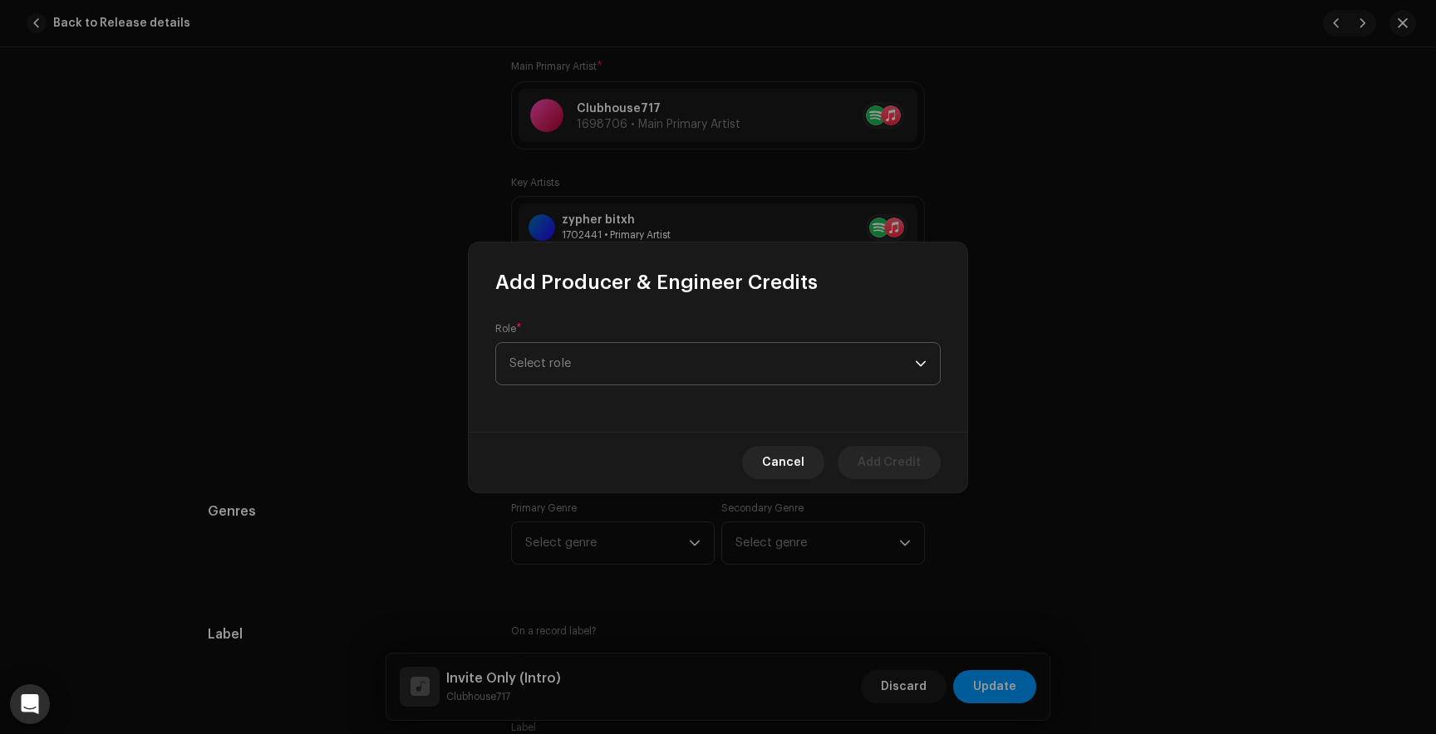
click at [575, 367] on span "Select role" at bounding box center [711, 364] width 405 height 42
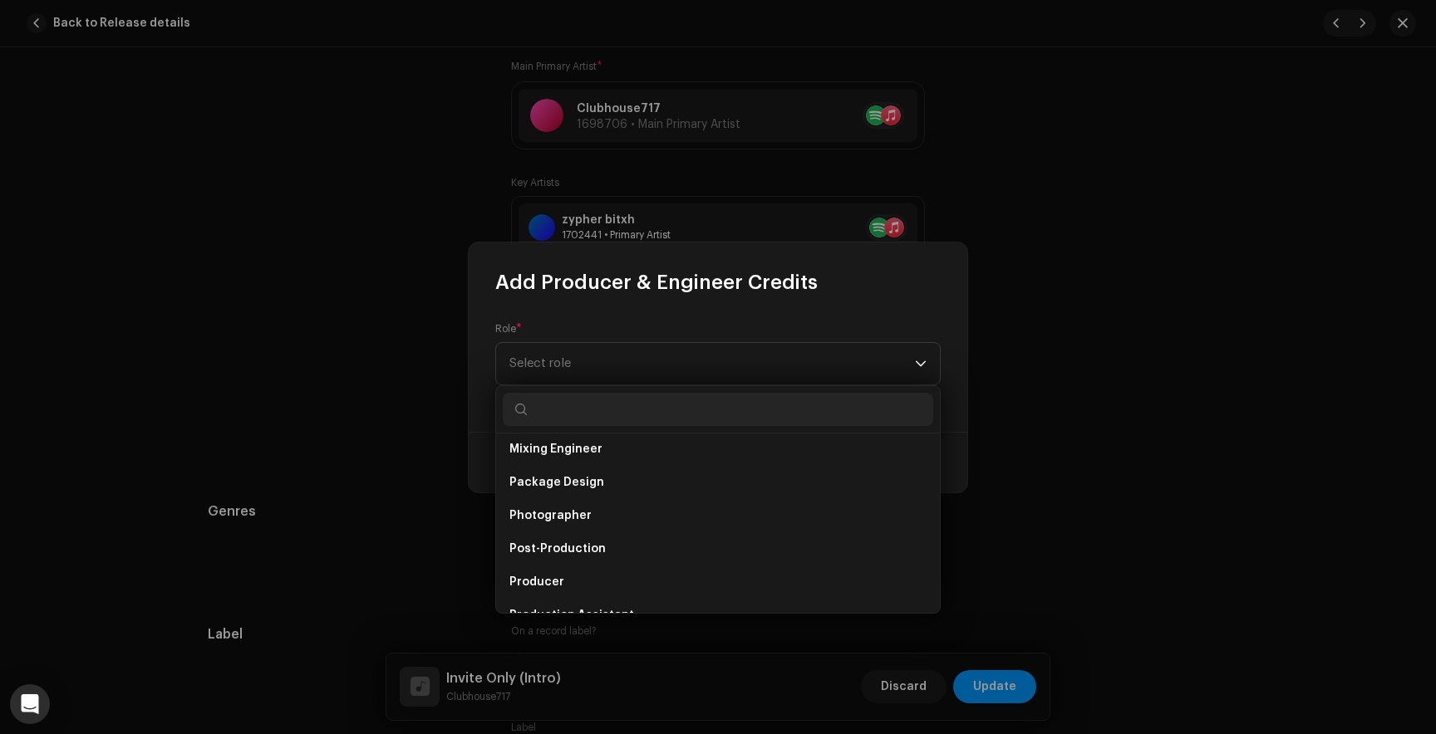
scroll to position [548, 0]
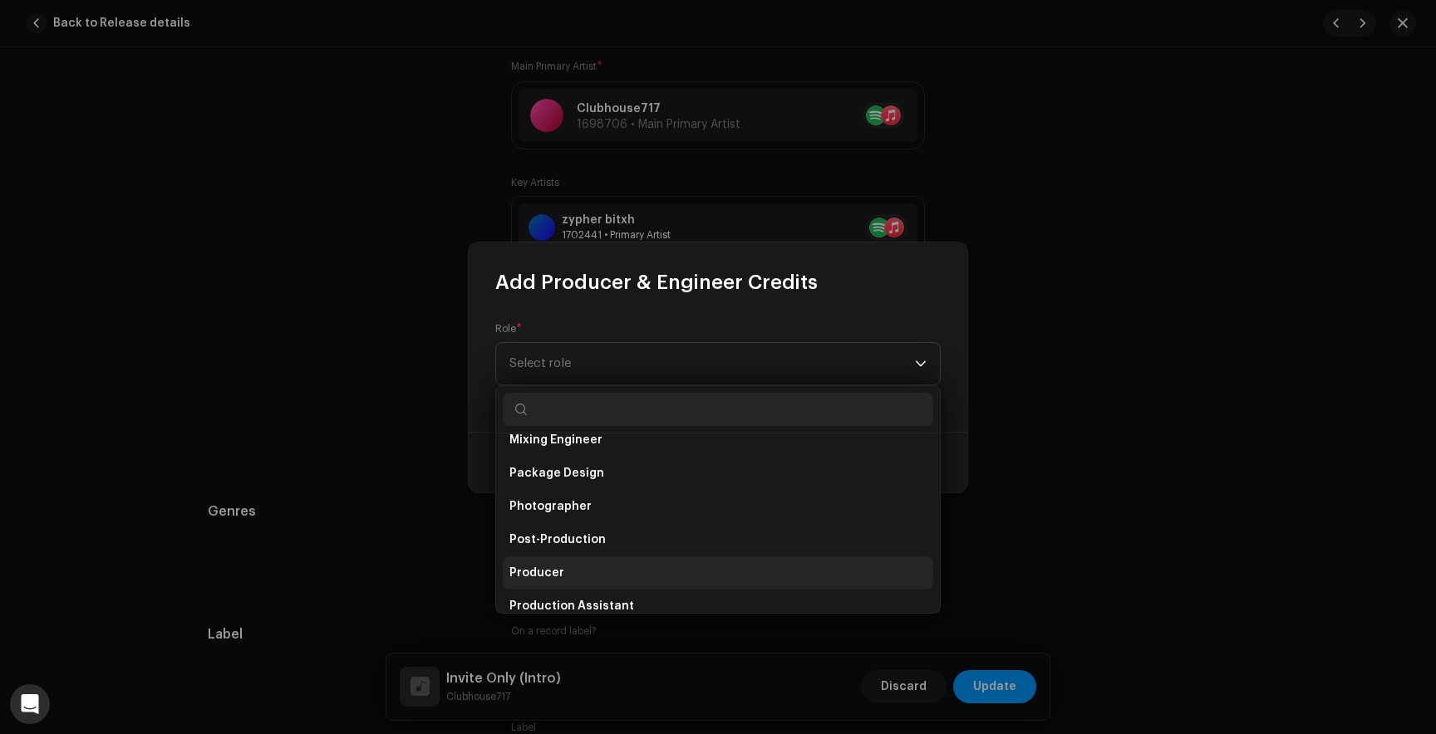
click at [533, 568] on span "Producer" at bounding box center [536, 573] width 55 height 17
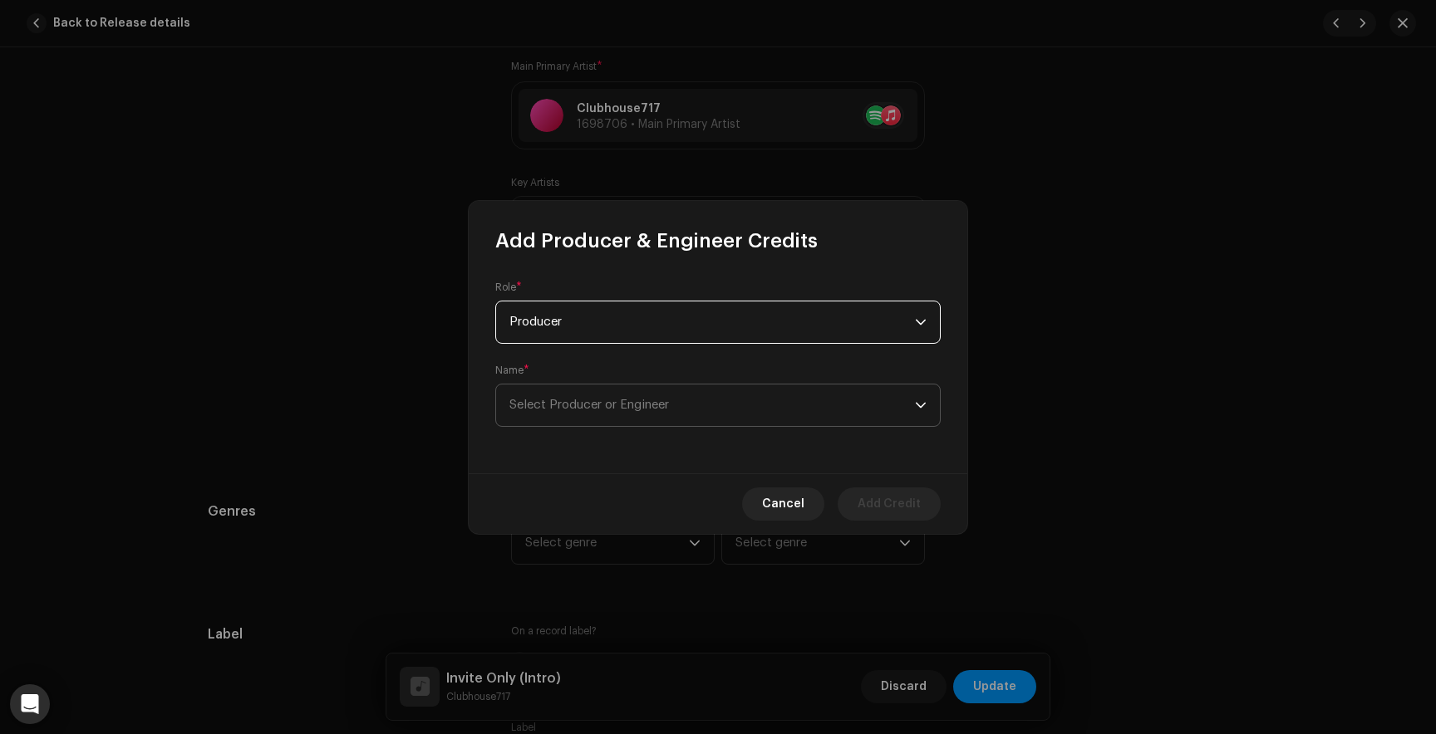
click at [625, 394] on span "Select Producer or Engineer" at bounding box center [711, 406] width 405 height 42
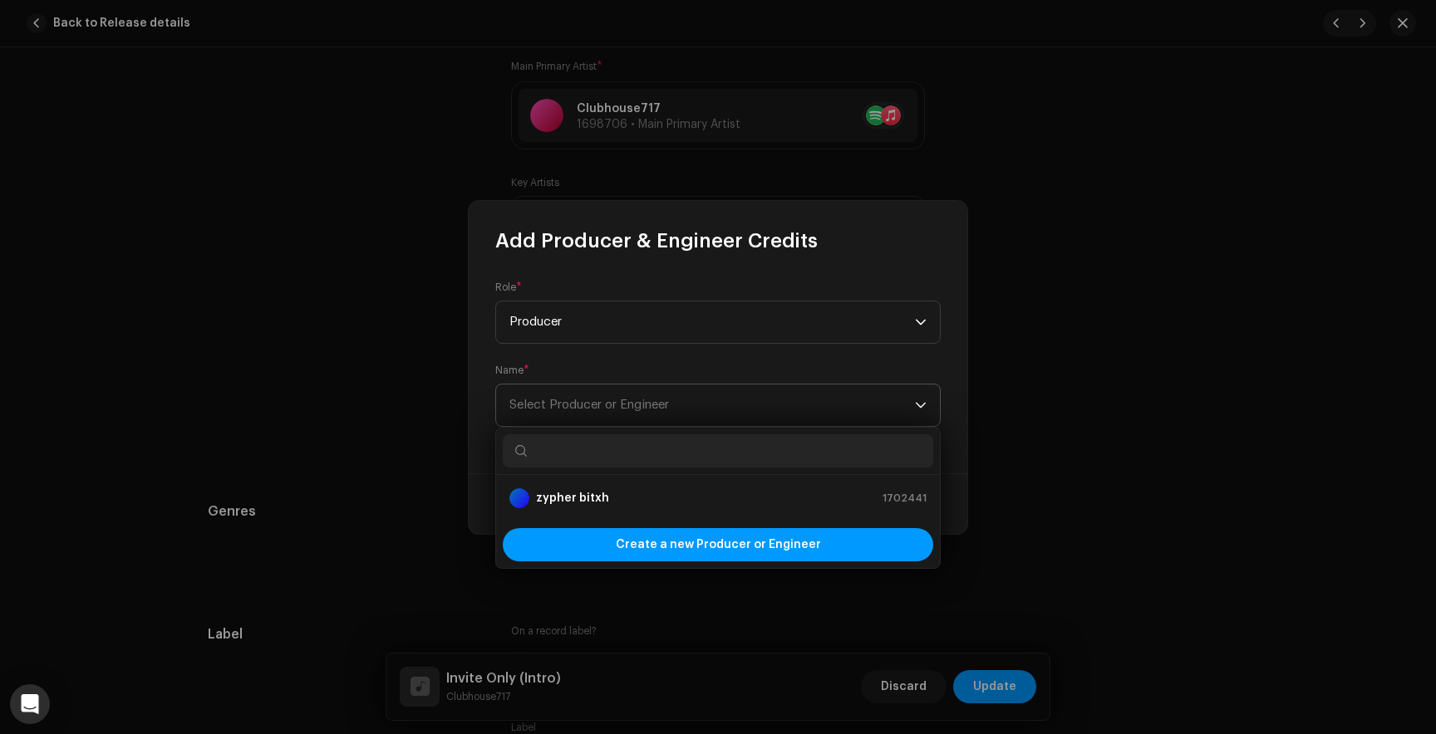
click at [564, 398] on span "Select Producer or Engineer" at bounding box center [711, 406] width 405 height 42
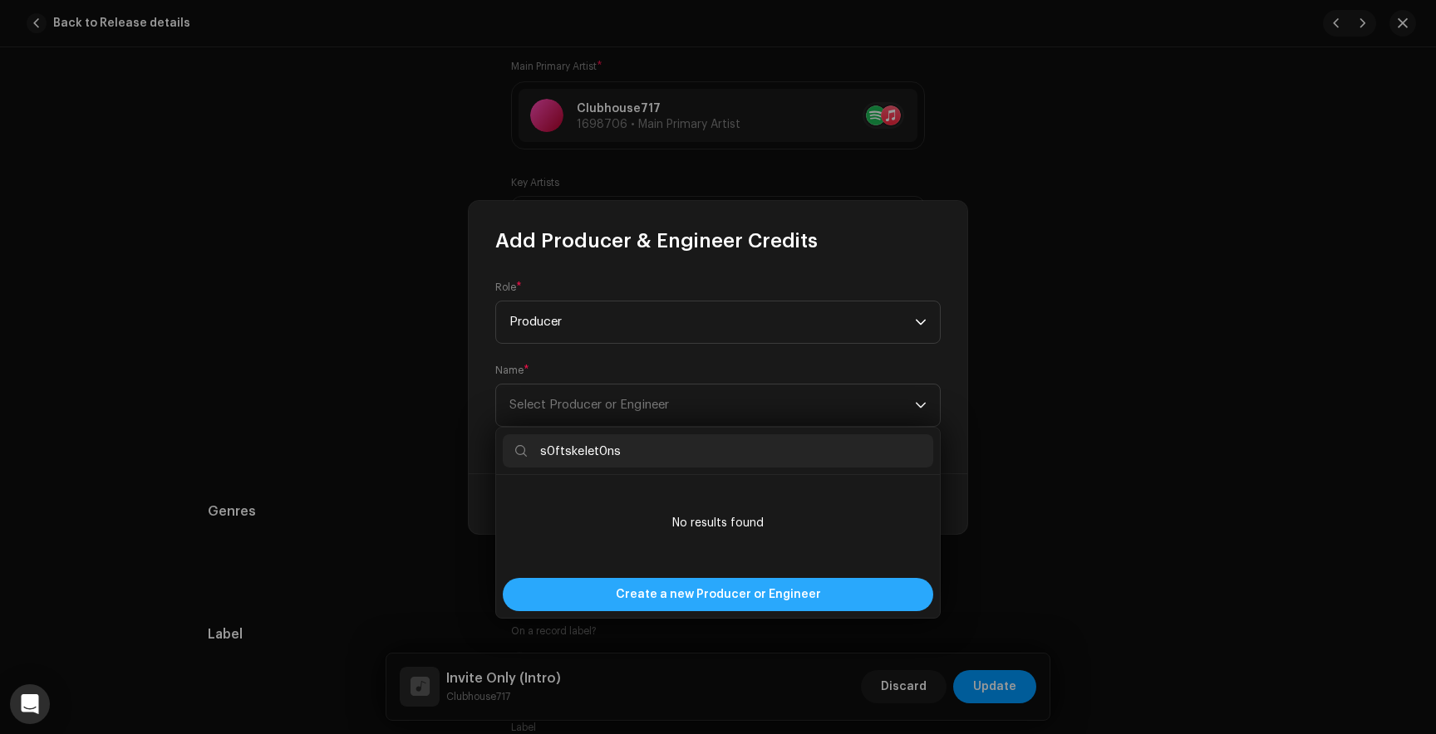
type input "s0ftskelet0ns"
click at [641, 602] on span "Create a new Producer or Engineer" at bounding box center [718, 594] width 205 height 33
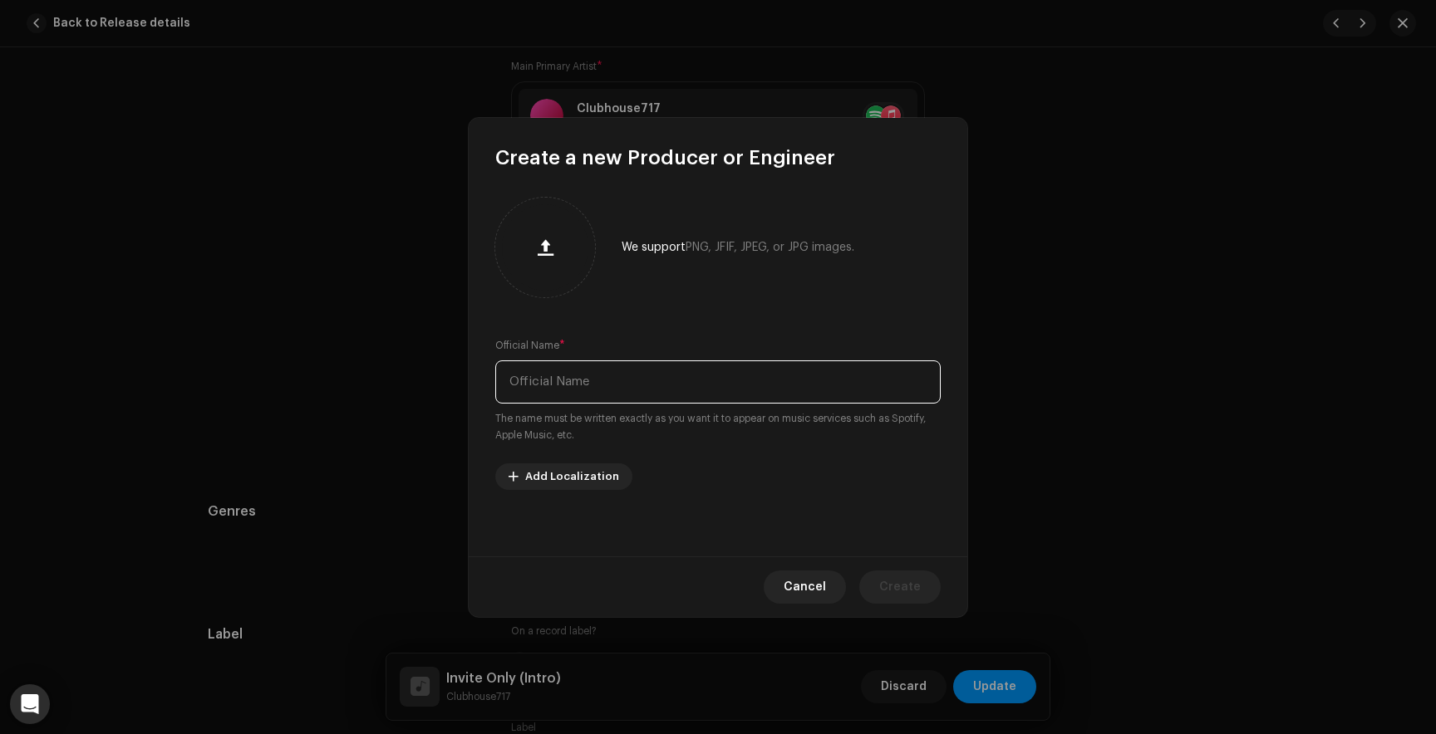
click at [595, 388] on input "text" at bounding box center [717, 382] width 445 height 43
type input "s0ftskelet0ns"
click at [900, 572] on span "Create" at bounding box center [900, 587] width 42 height 33
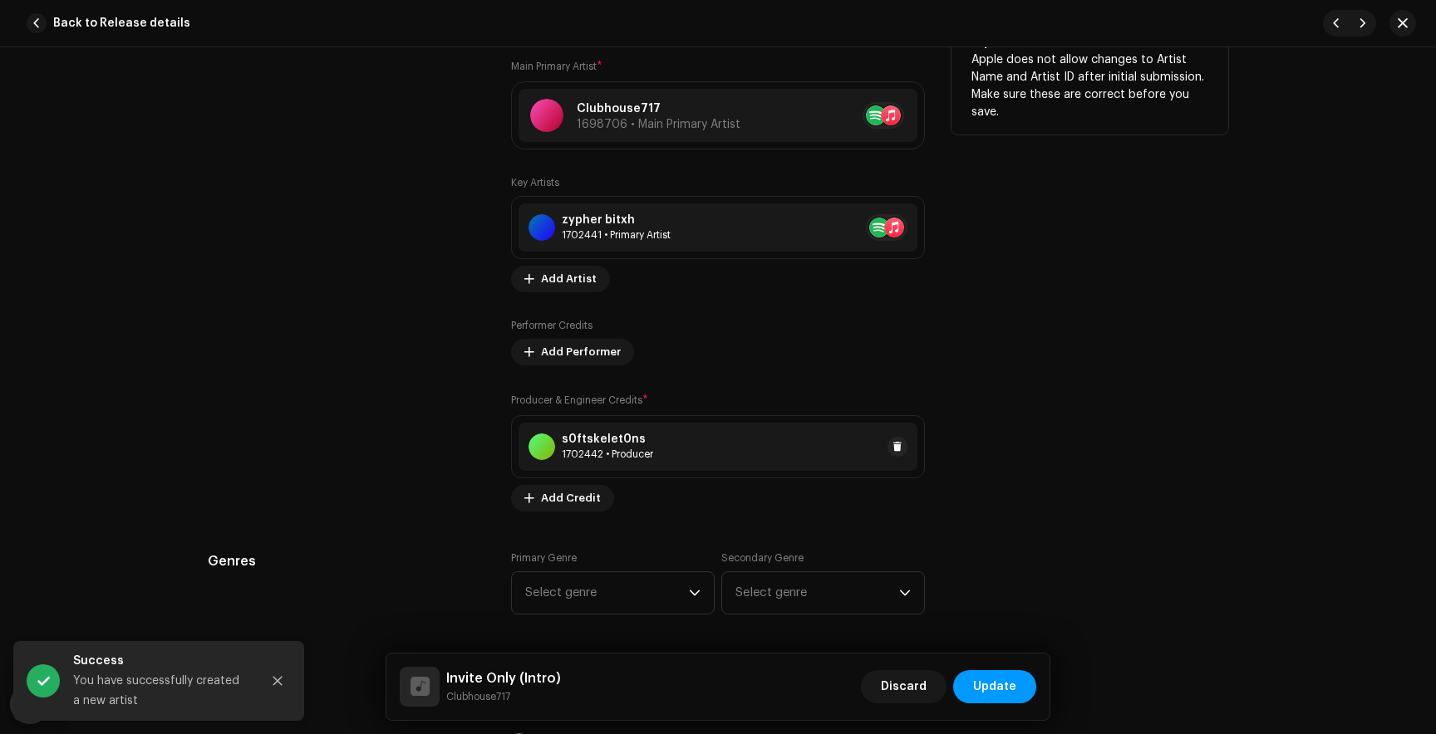
click at [584, 457] on div "1702442 • Producer" at bounding box center [607, 454] width 91 height 13
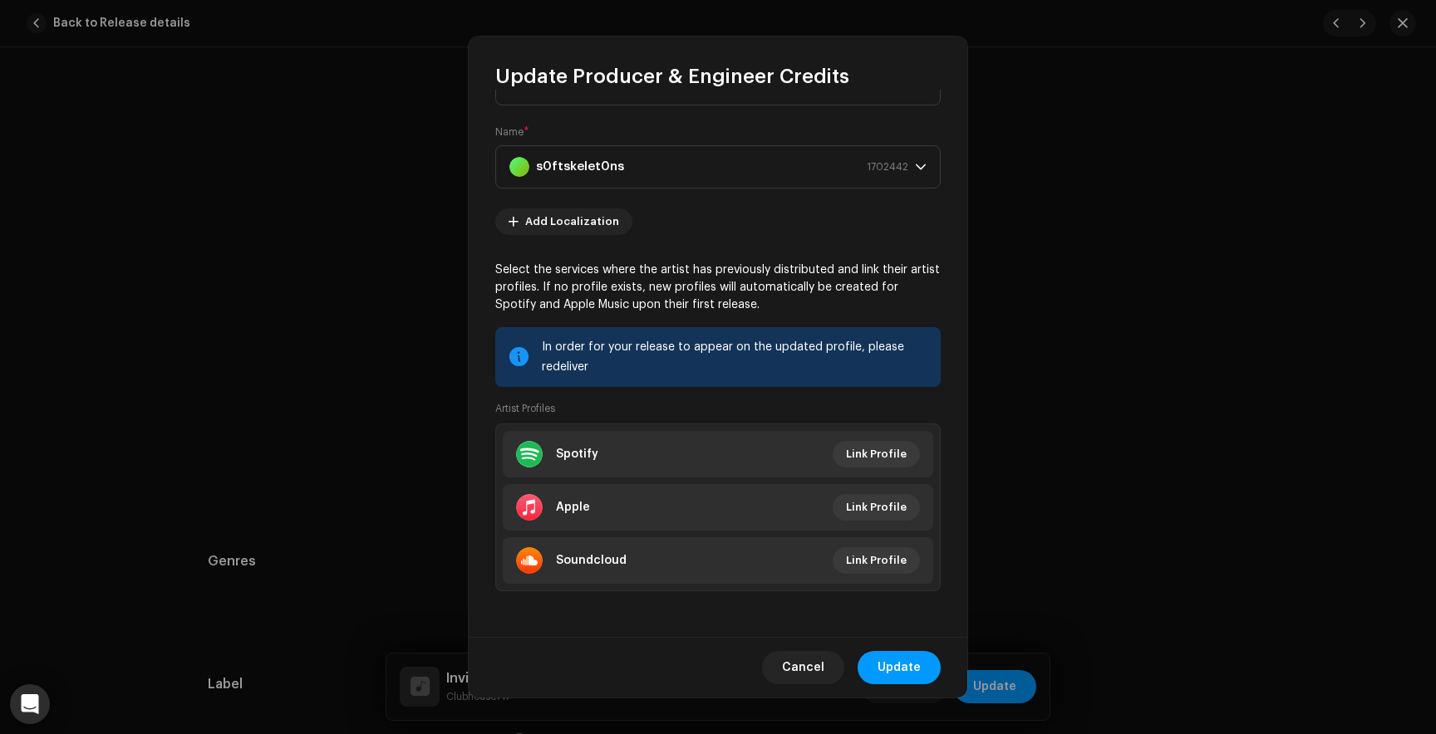
scroll to position [0, 0]
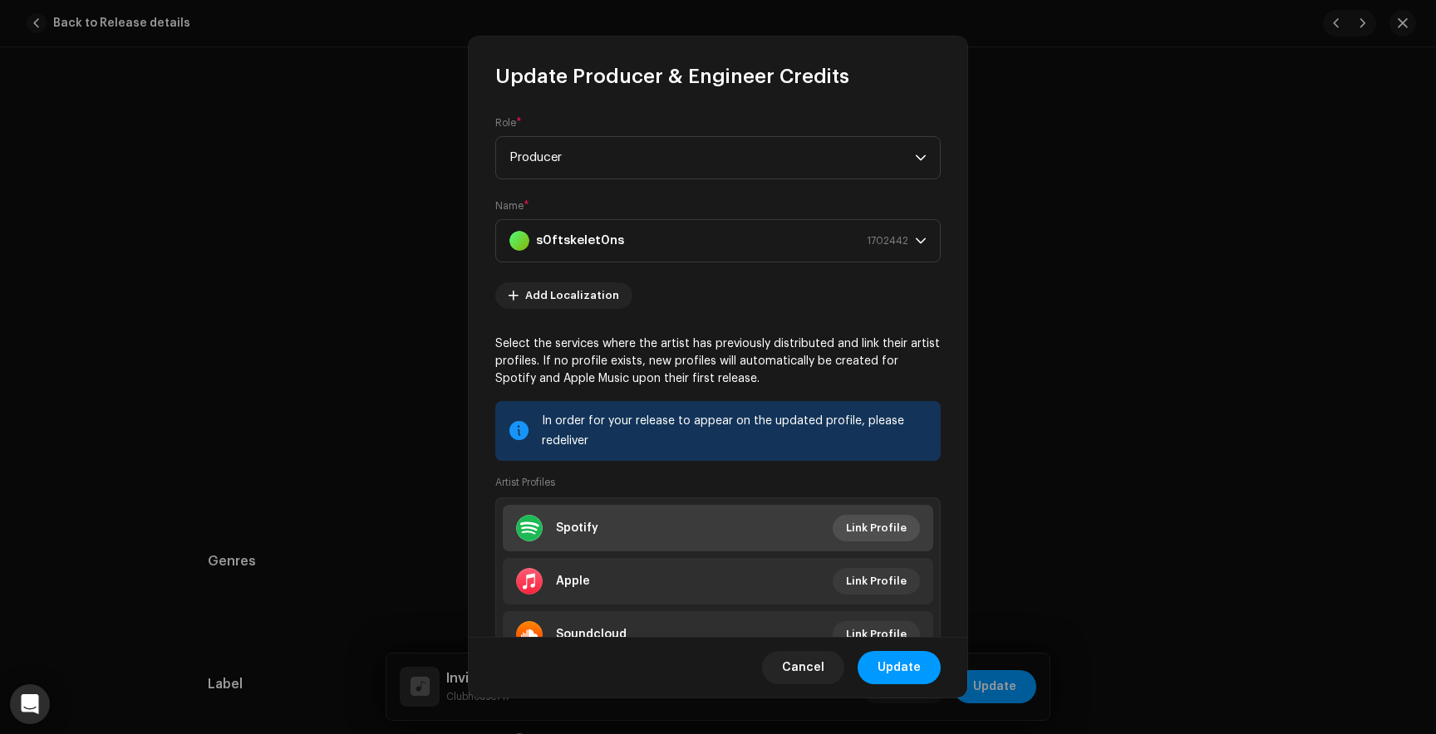
click at [864, 527] on span "Link Profile" at bounding box center [876, 528] width 61 height 33
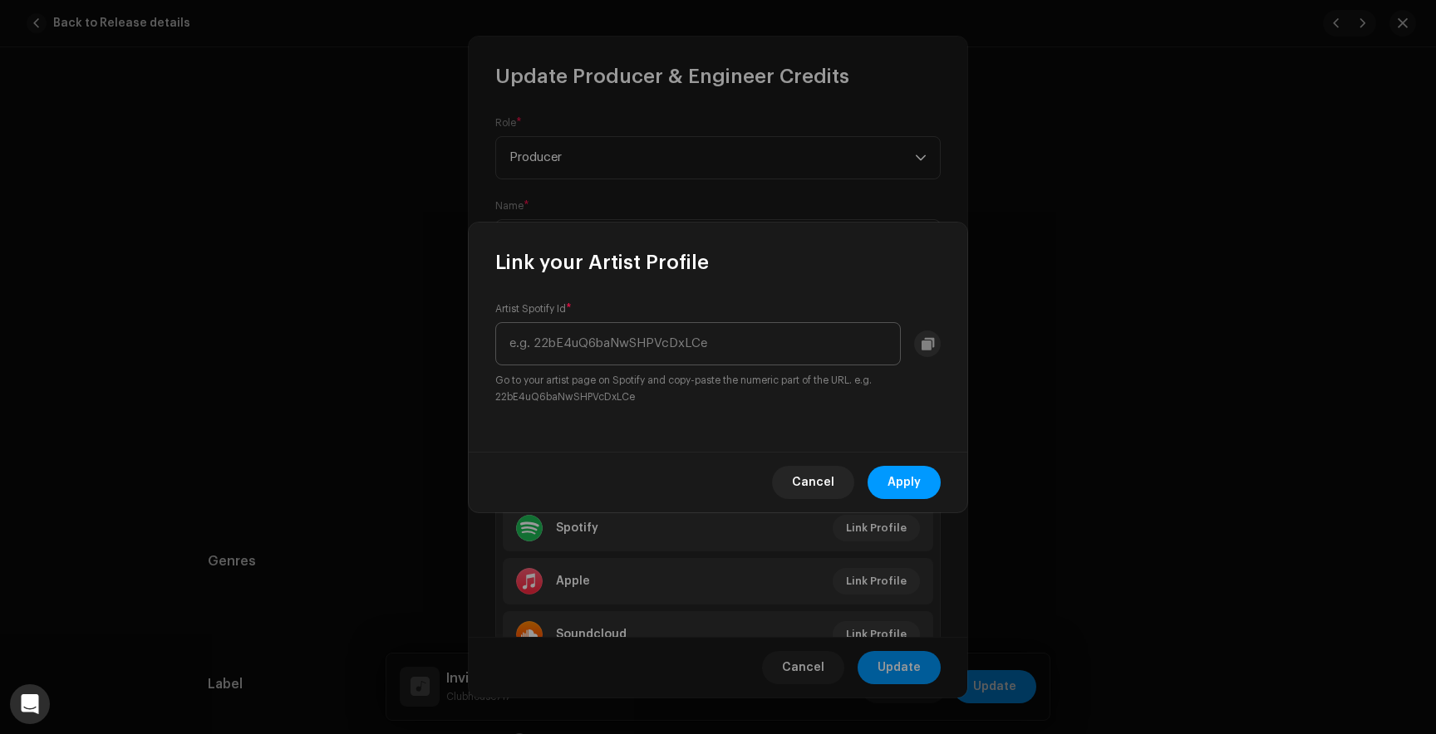
click at [606, 352] on input "text" at bounding box center [697, 343] width 405 height 43
type input "3M47251hd64ygy3mjVOmL7"
click at [890, 481] on span "Apply" at bounding box center [903, 482] width 33 height 33
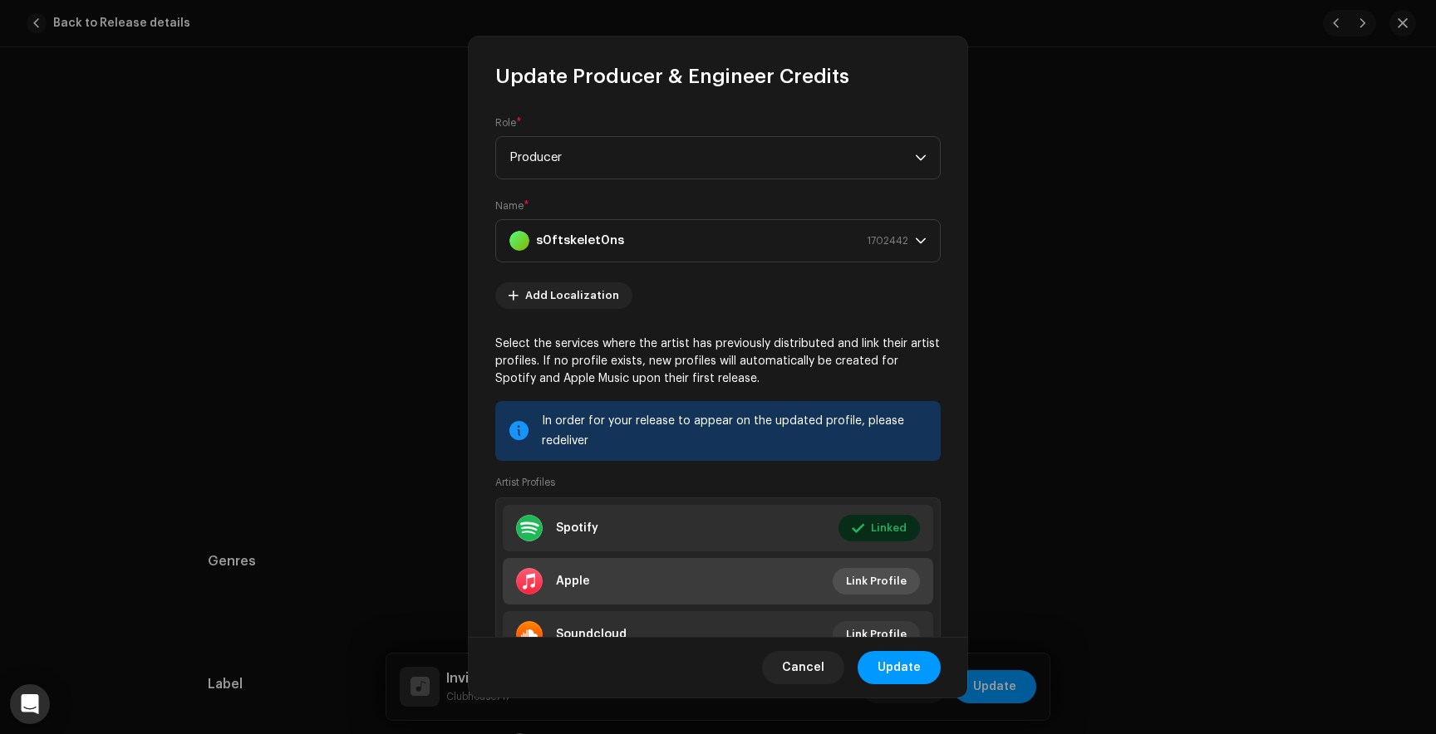
click at [852, 575] on span "Link Profile" at bounding box center [876, 581] width 61 height 33
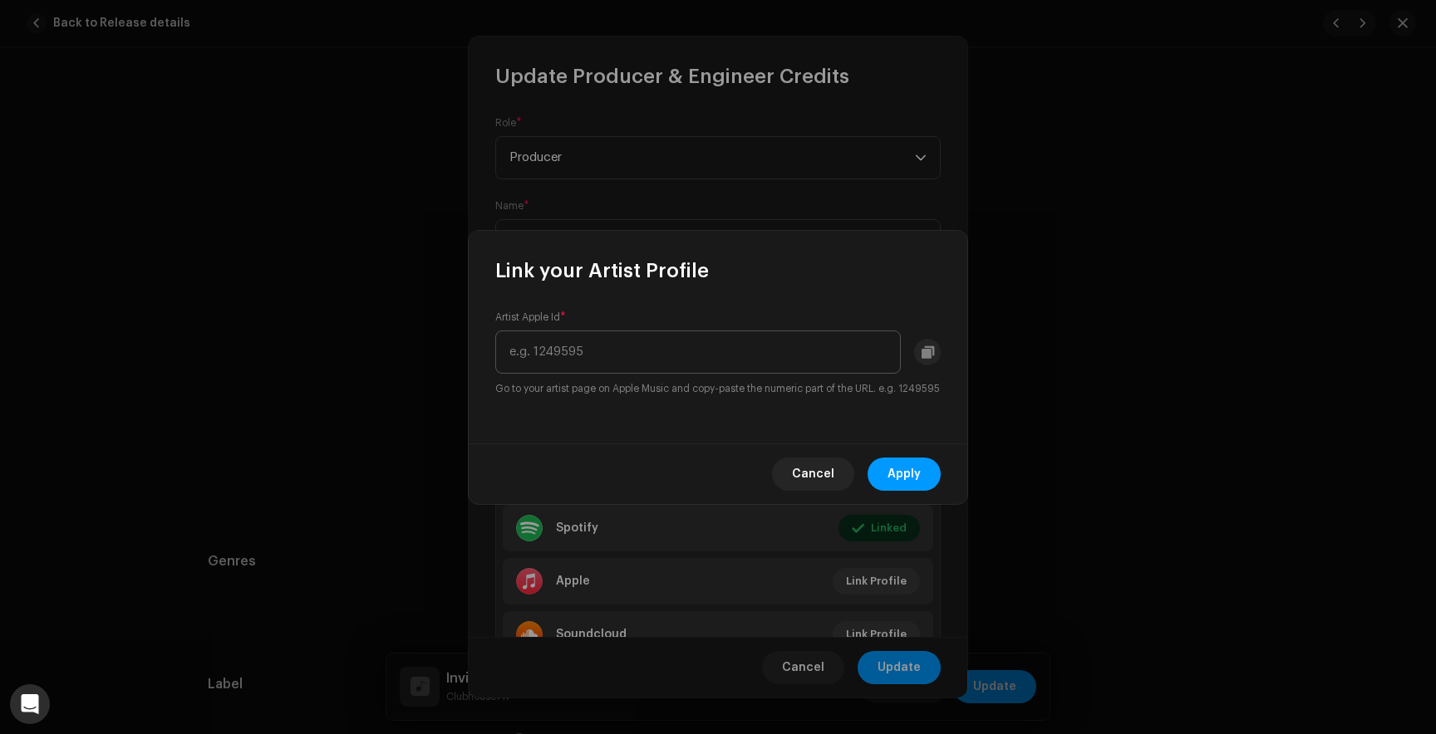
click at [691, 336] on input "text" at bounding box center [697, 352] width 405 height 43
type input "1777496560"
click at [890, 485] on span "Apply" at bounding box center [903, 474] width 33 height 33
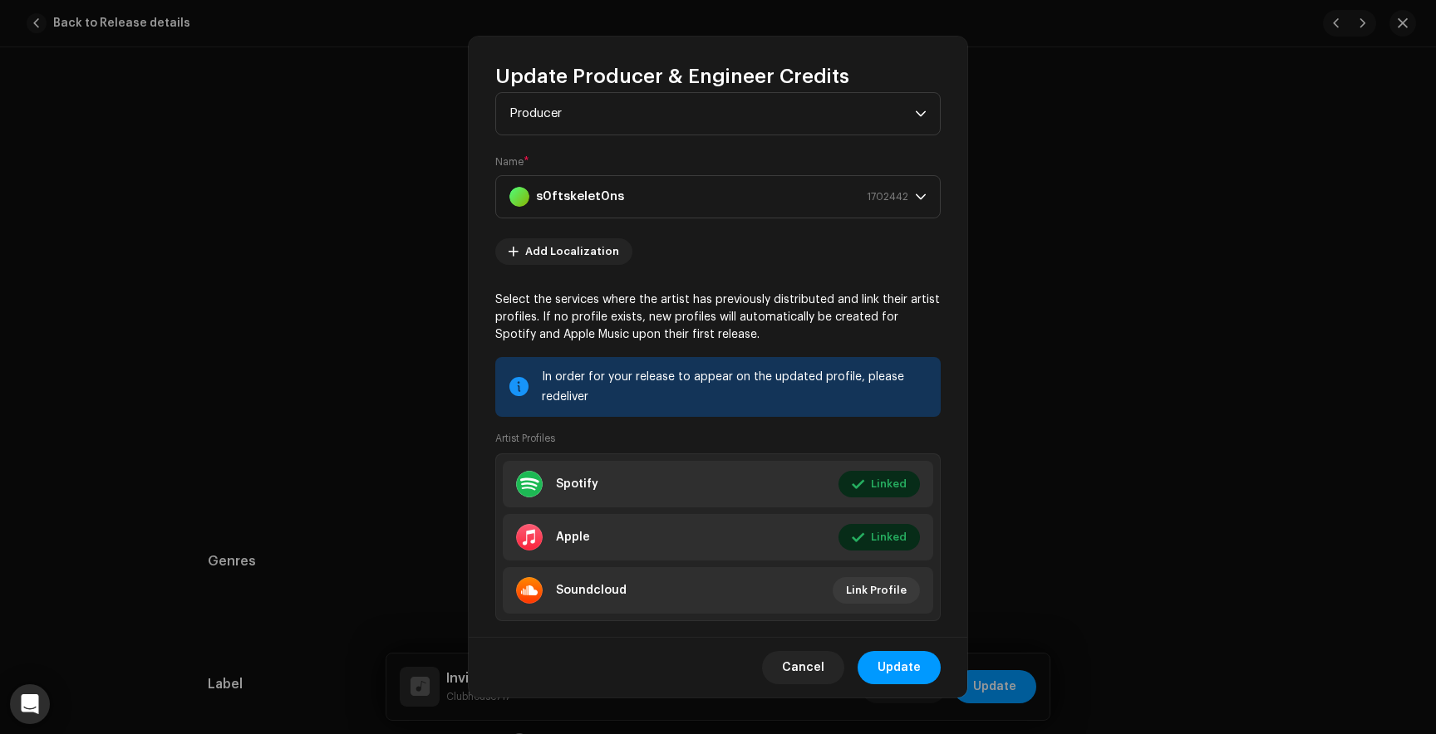
scroll to position [76, 0]
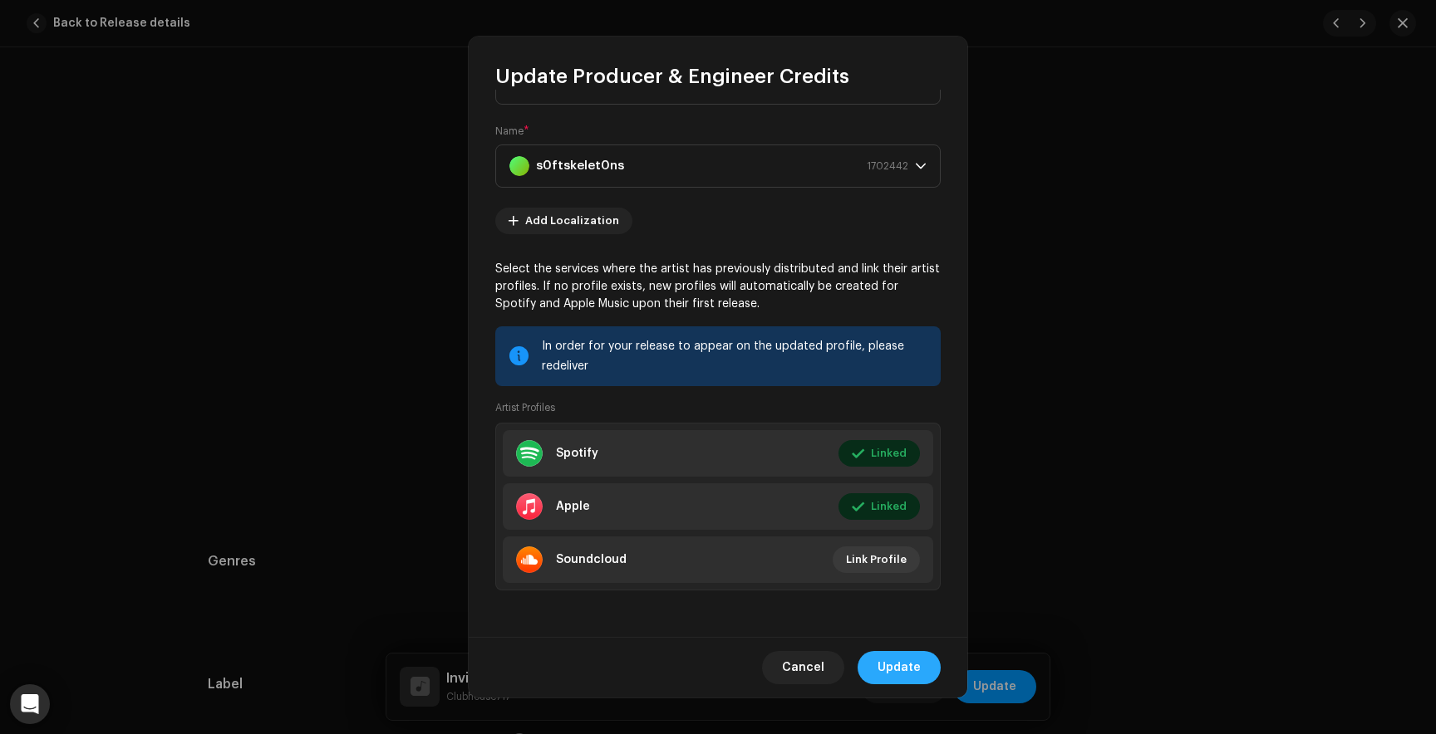
click at [888, 665] on span "Update" at bounding box center [898, 667] width 43 height 33
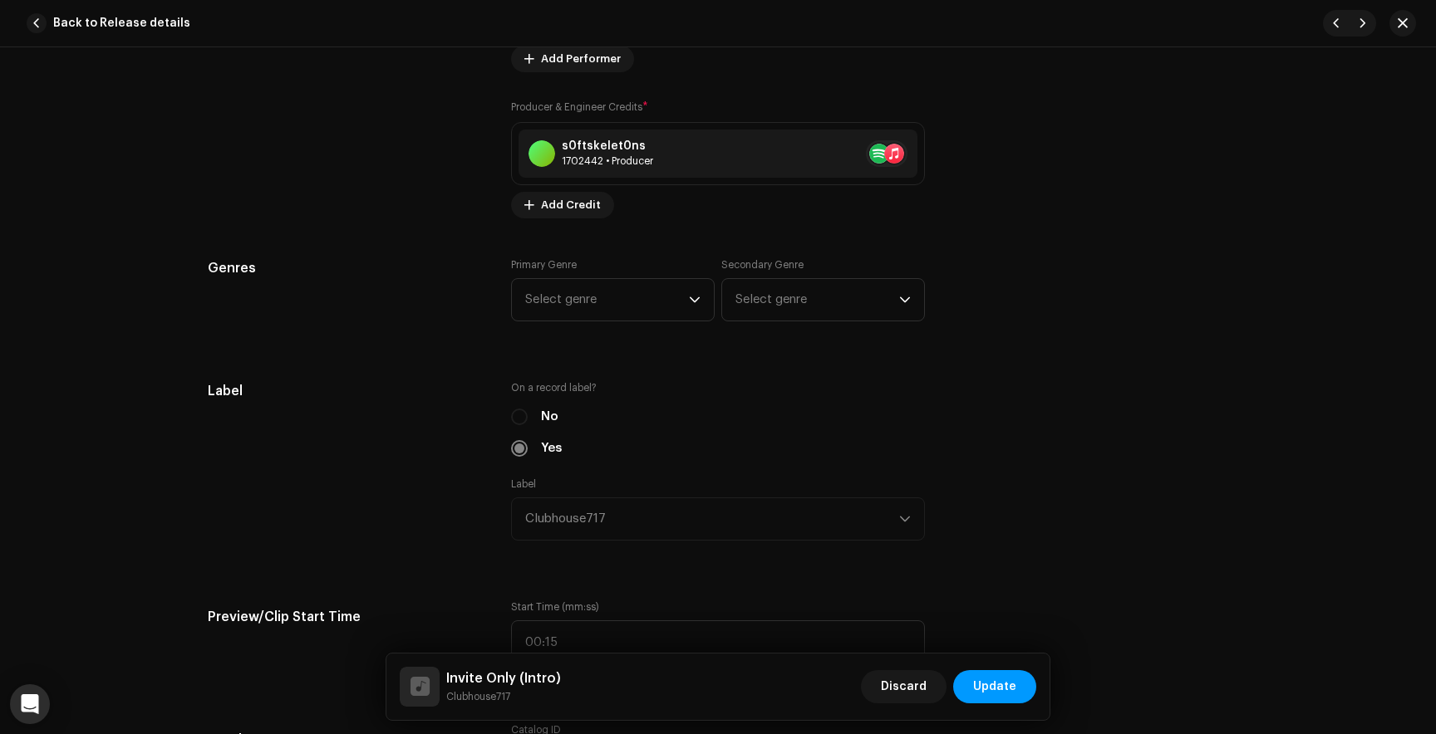
scroll to position [1308, 0]
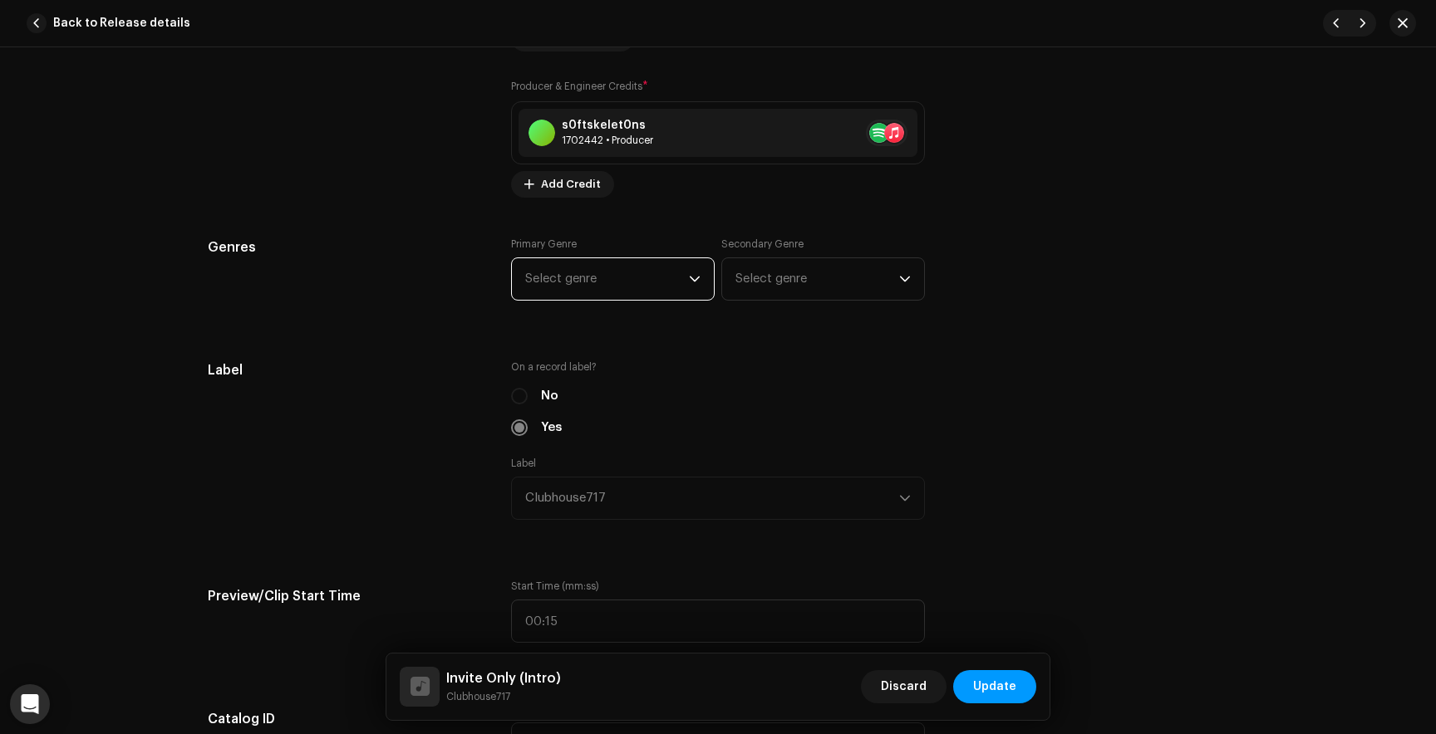
click at [630, 277] on span "Select genre" at bounding box center [607, 279] width 164 height 42
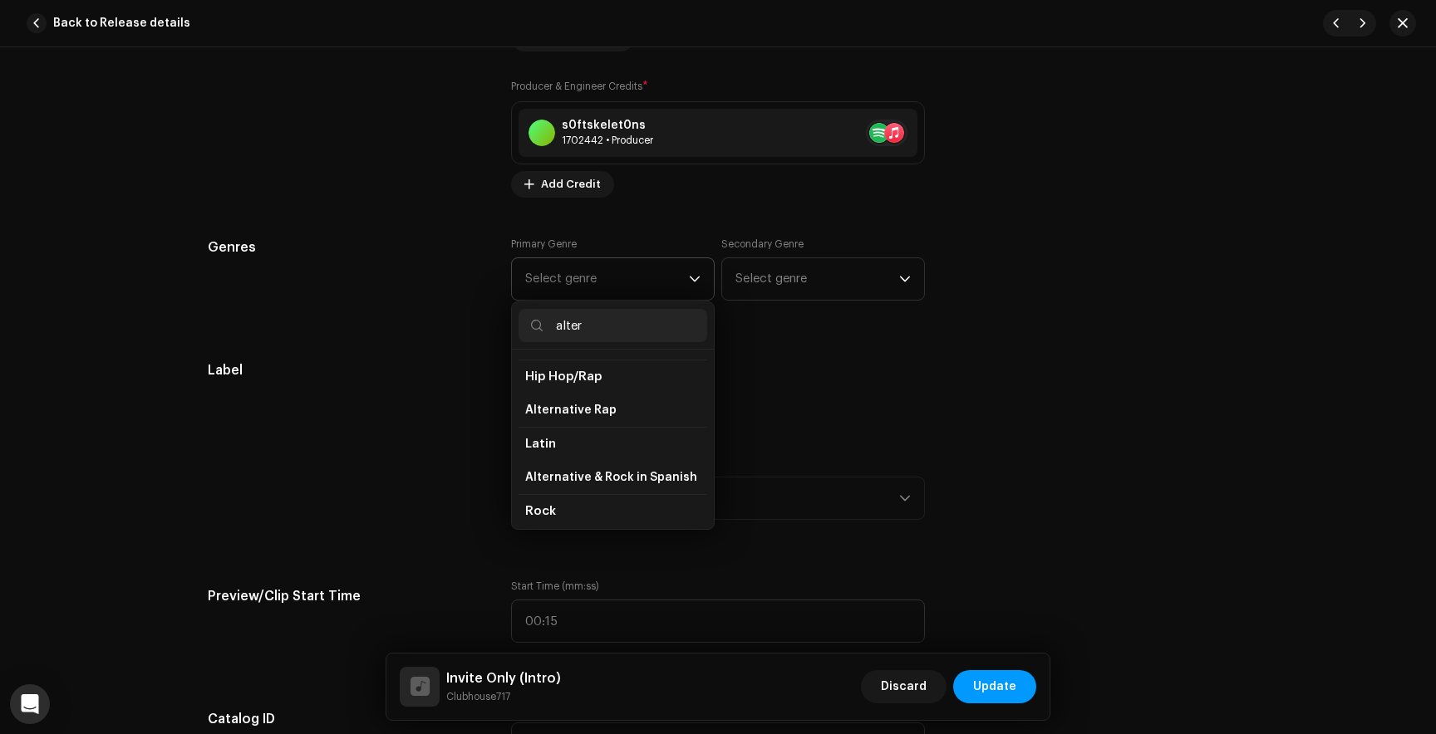
scroll to position [133, 0]
type input "alter"
click at [594, 400] on li "Alternative Rap" at bounding box center [612, 407] width 189 height 33
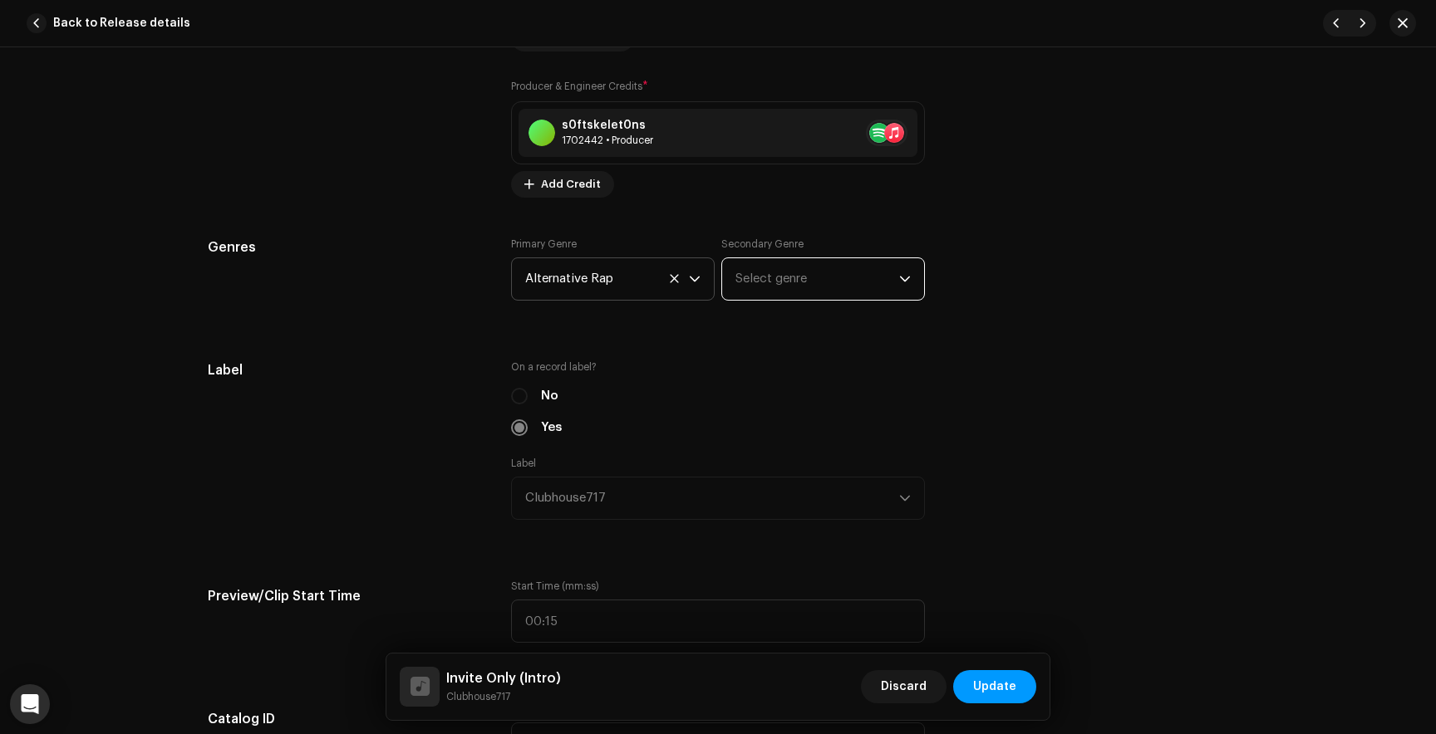
click at [813, 287] on span "Select genre" at bounding box center [817, 279] width 164 height 42
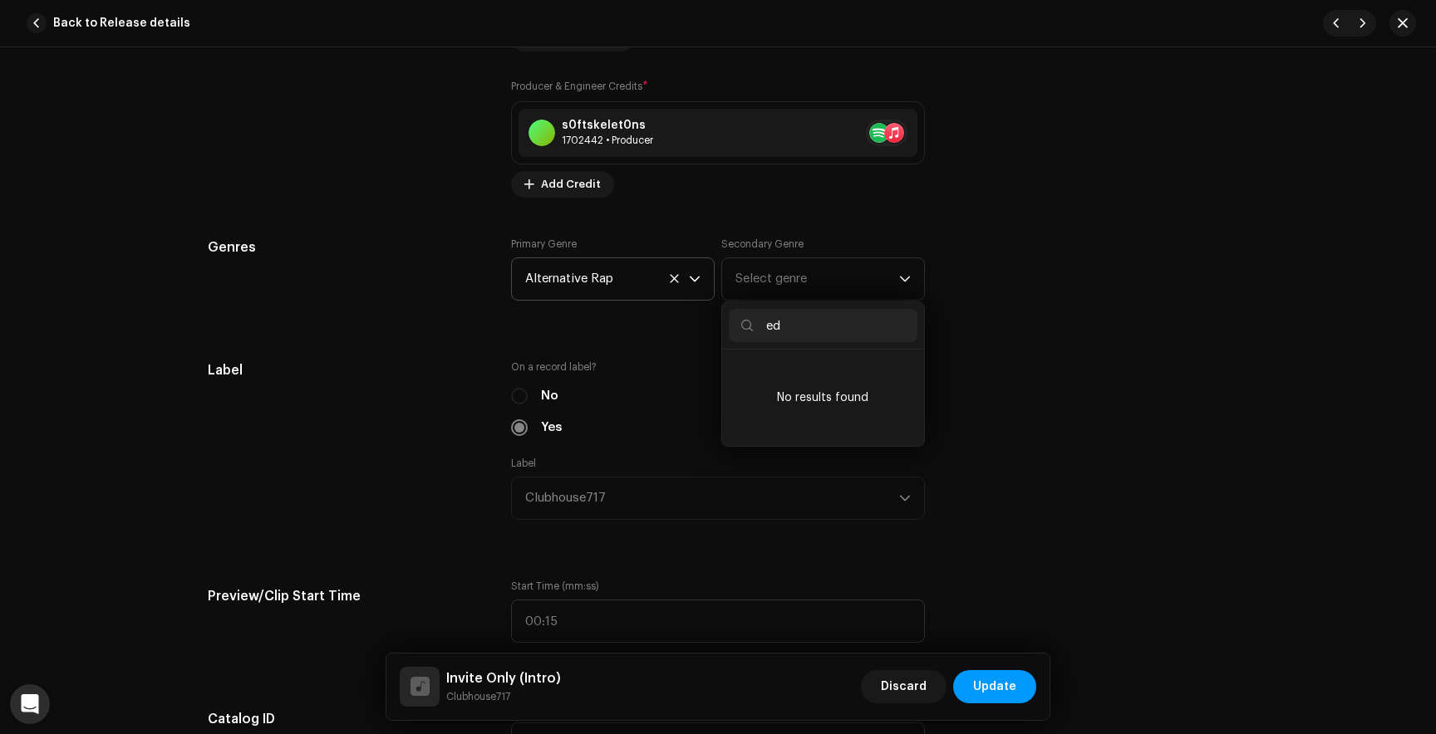
type input "e"
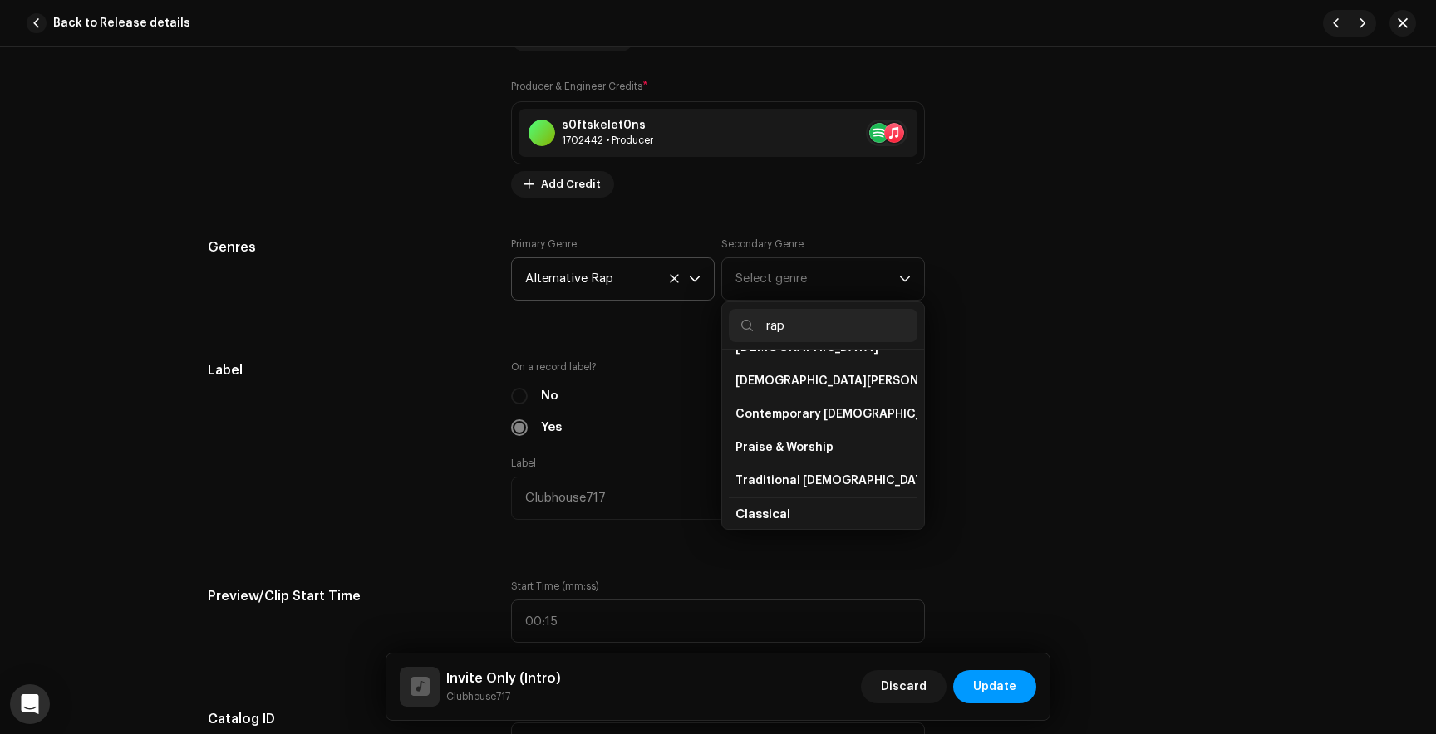
scroll to position [39, 0]
type input "rap"
click at [793, 439] on span "Hip Hop/Rap" at bounding box center [771, 447] width 72 height 17
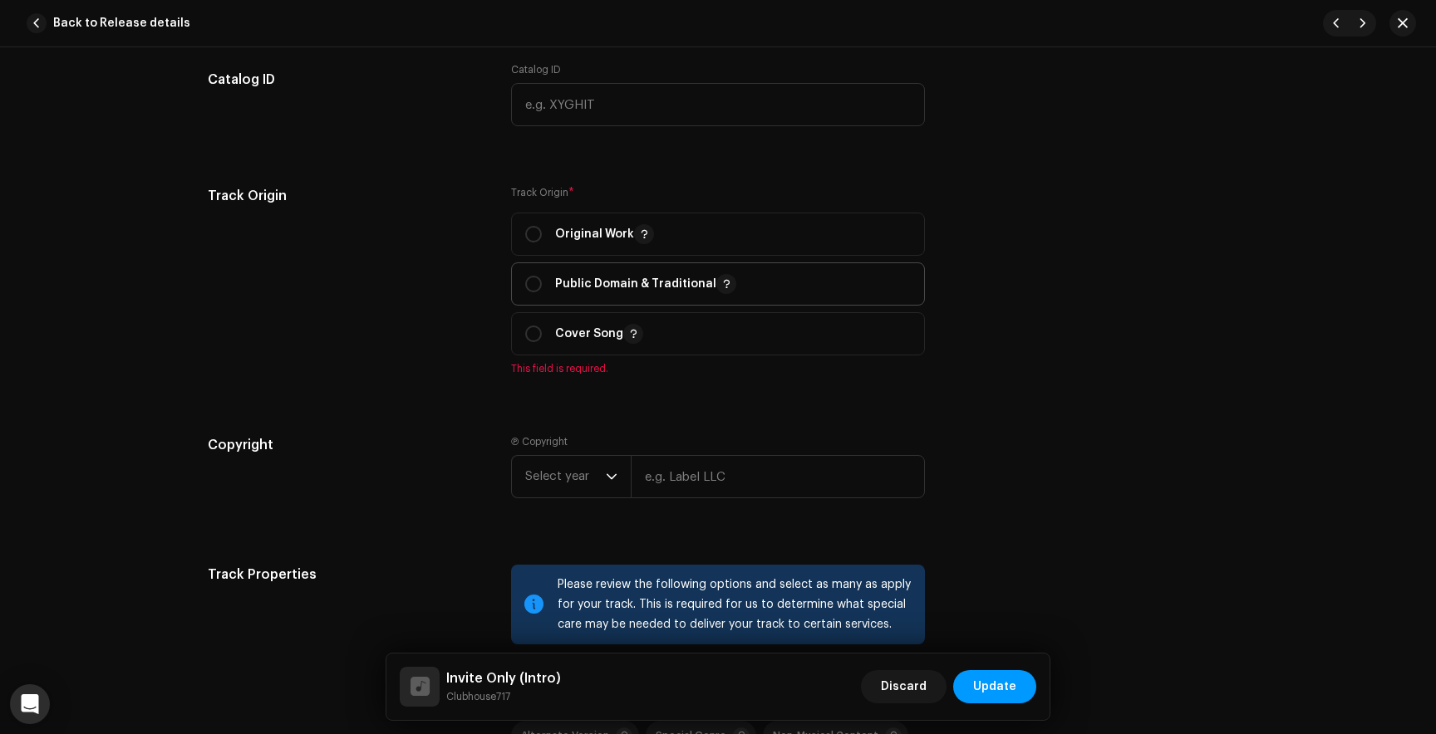
scroll to position [1951, 0]
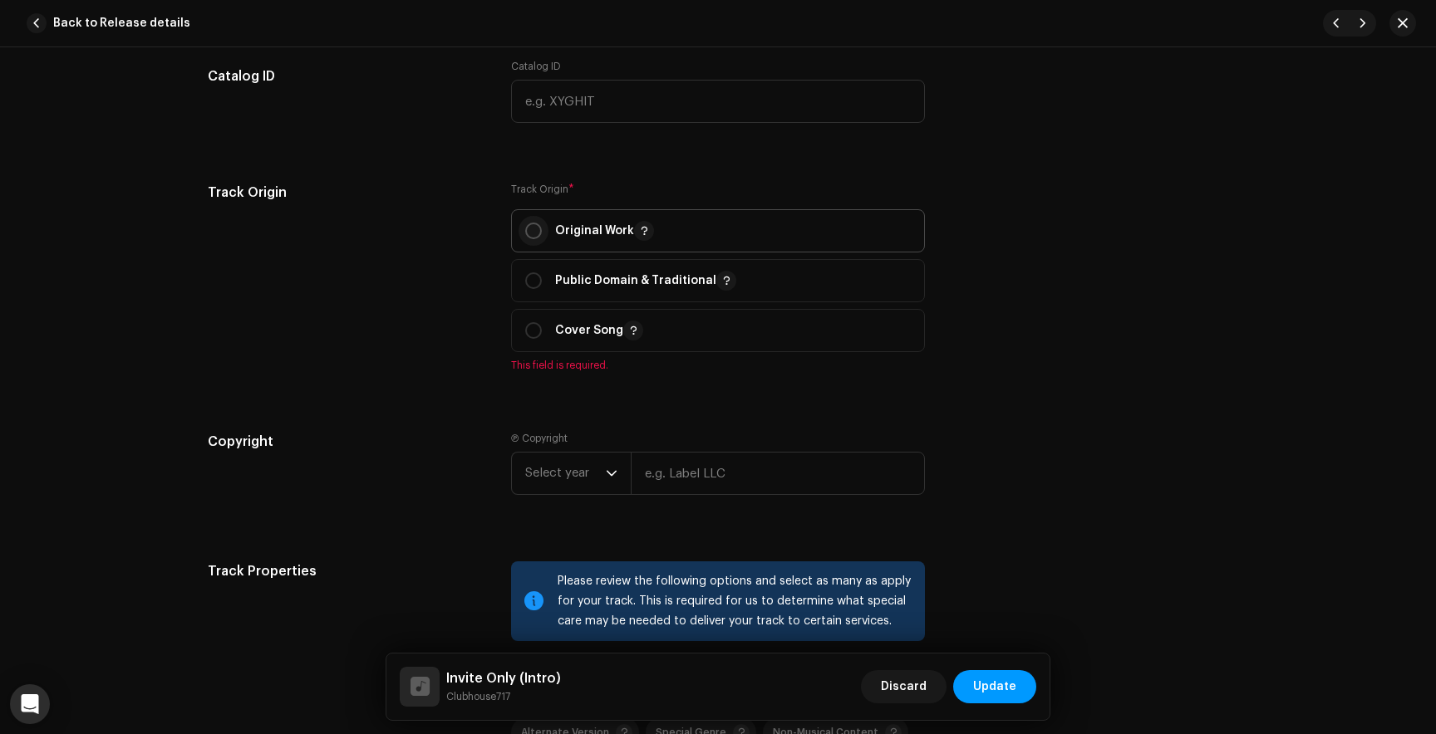
click at [526, 237] on input "radio" at bounding box center [533, 231] width 17 height 17
radio input "true"
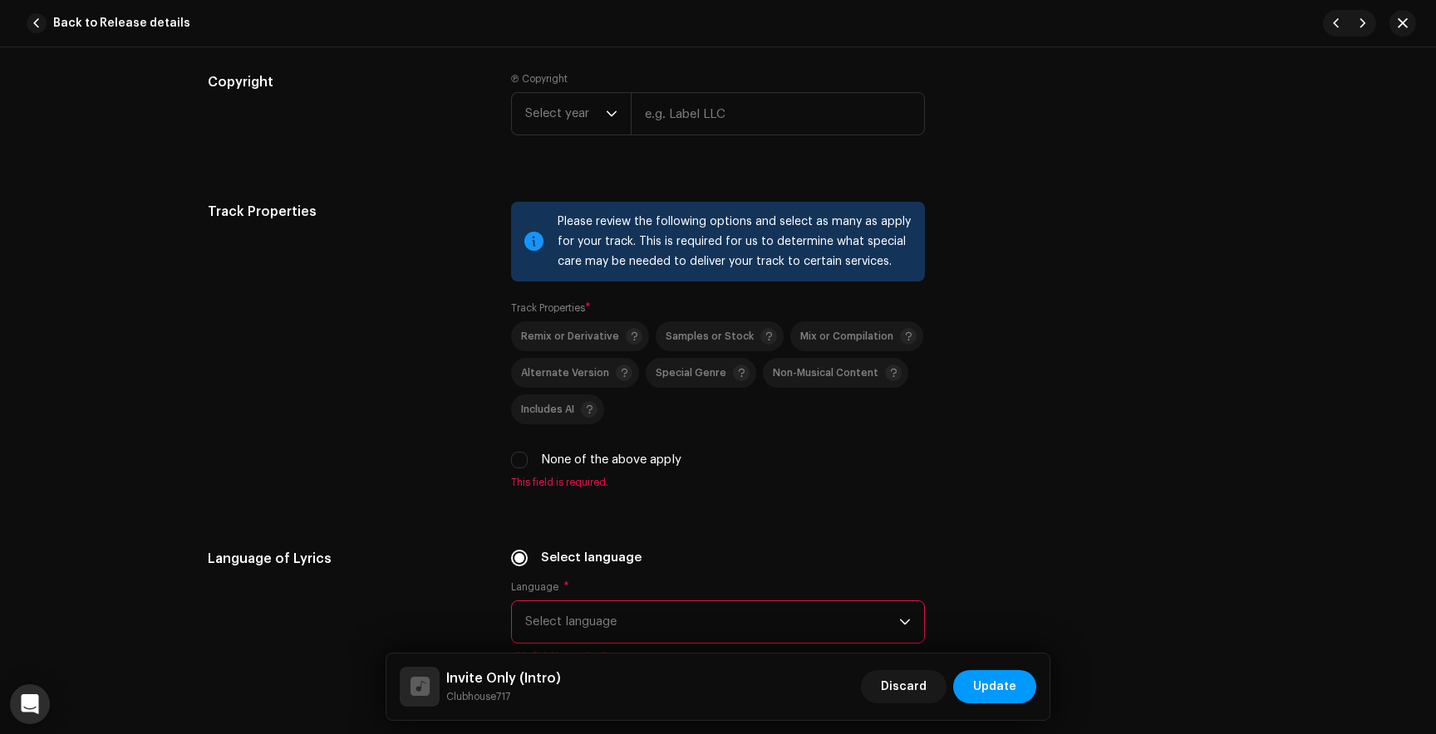
scroll to position [2359, 0]
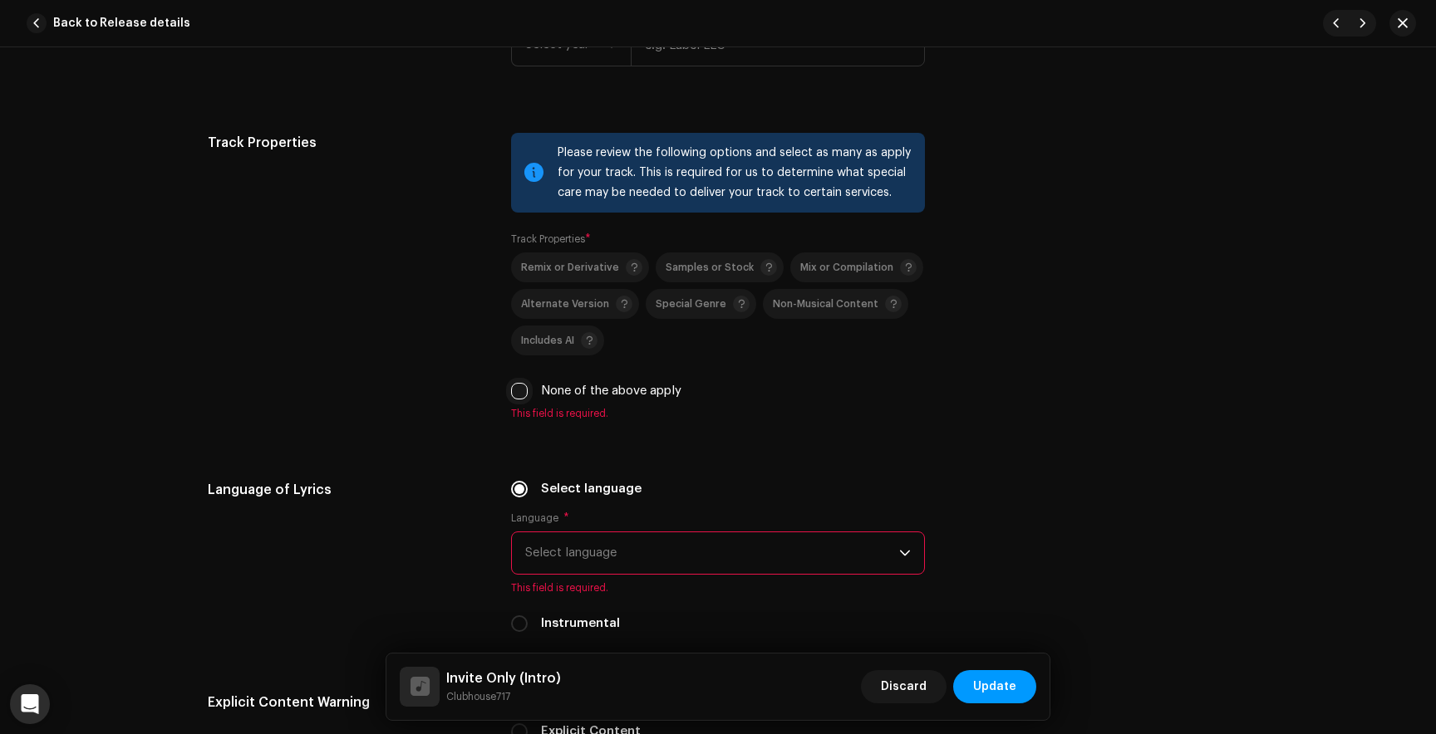
click at [517, 395] on input "None of the above apply" at bounding box center [519, 391] width 17 height 17
checkbox input "true"
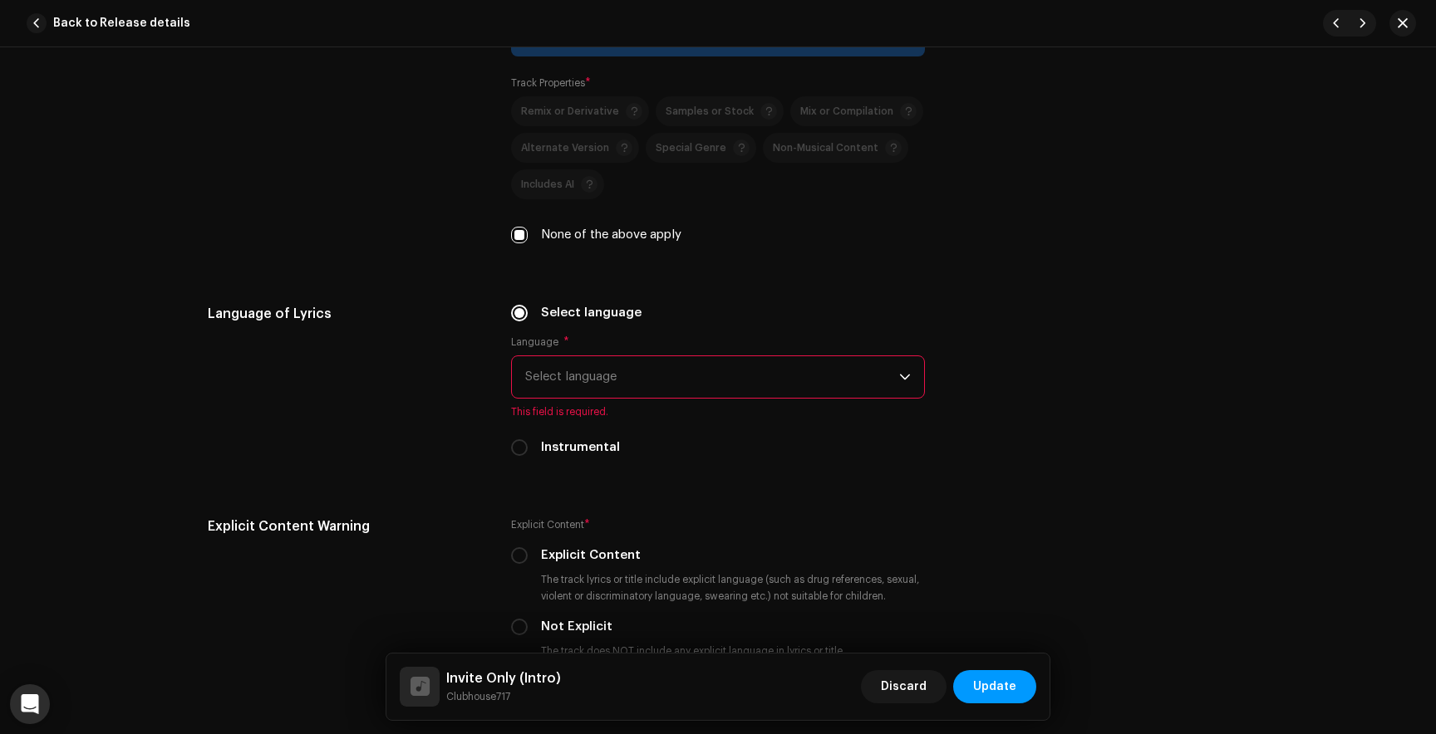
scroll to position [2523, 0]
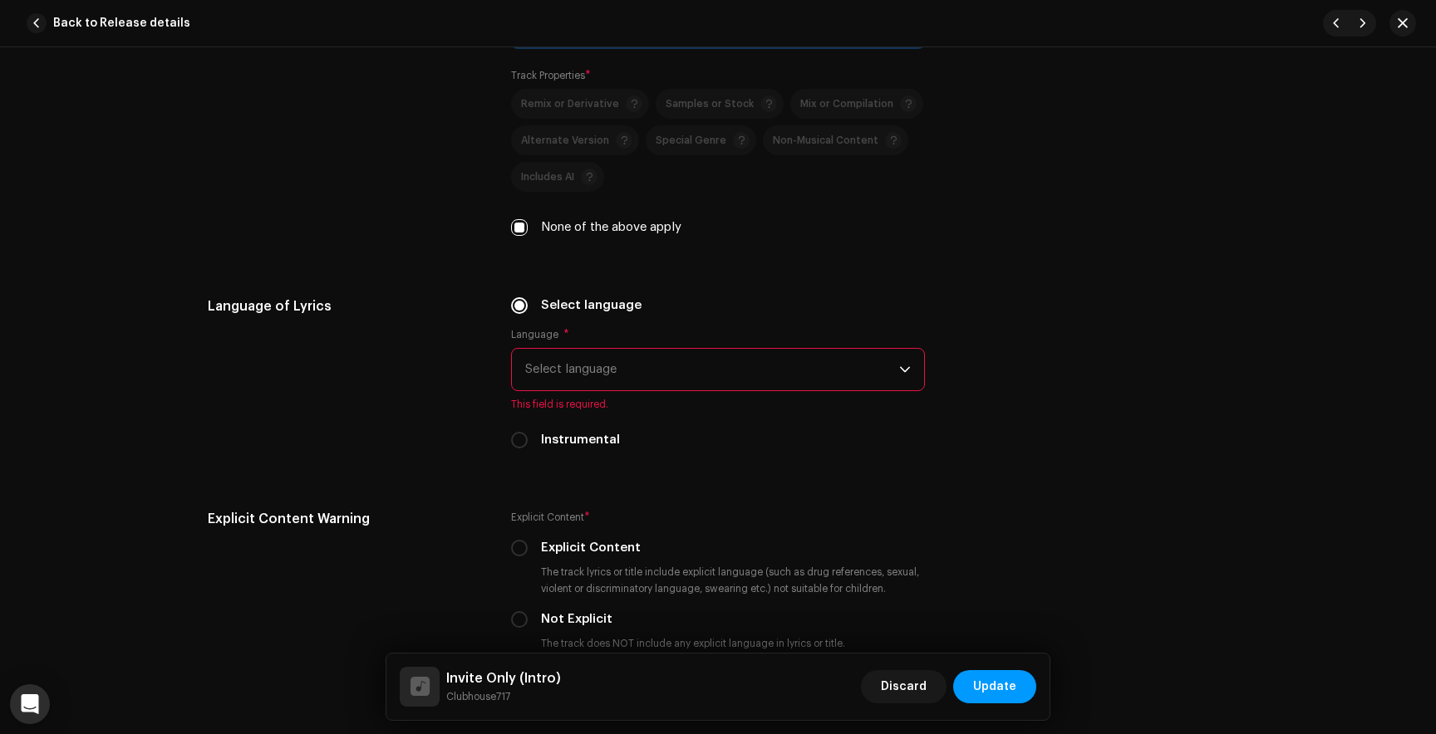
click at [613, 366] on span "Select language" at bounding box center [712, 370] width 374 height 42
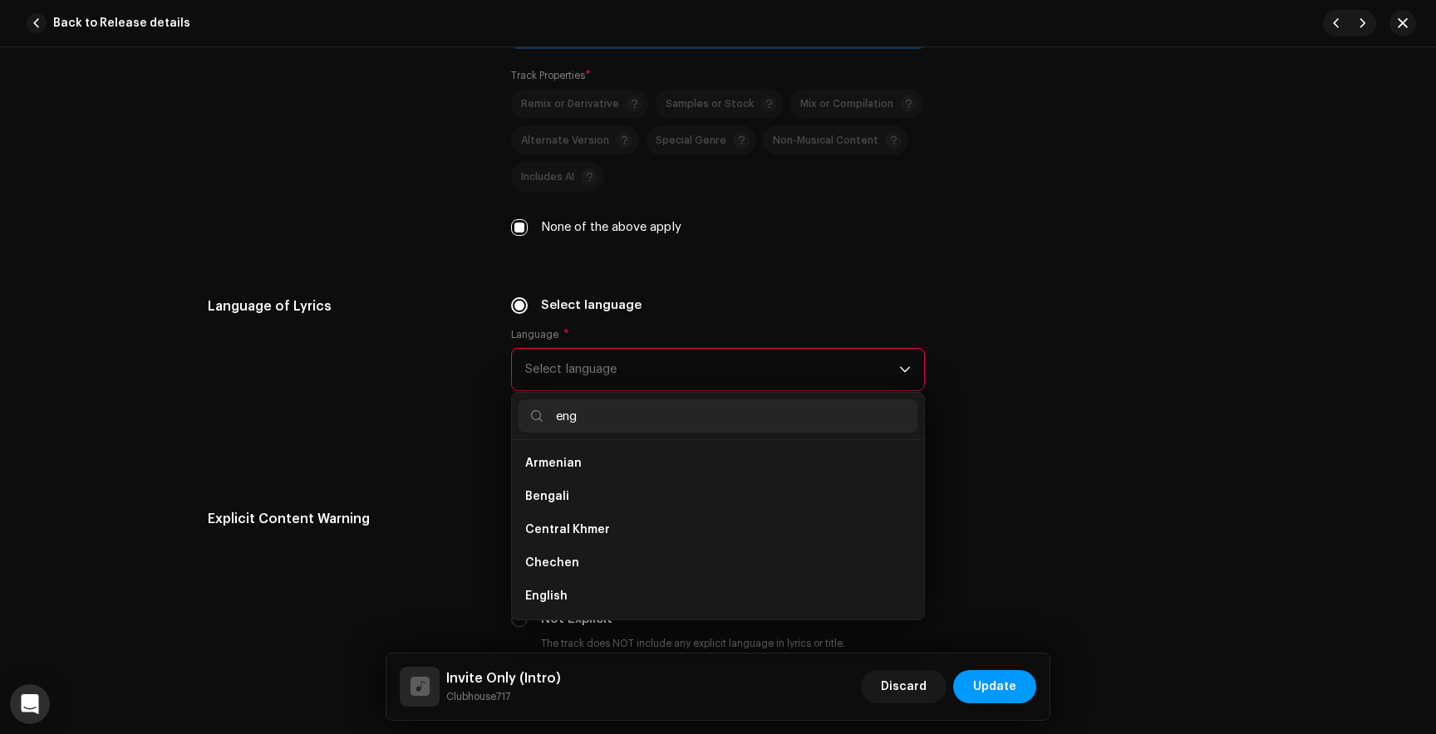
scroll to position [0, 0]
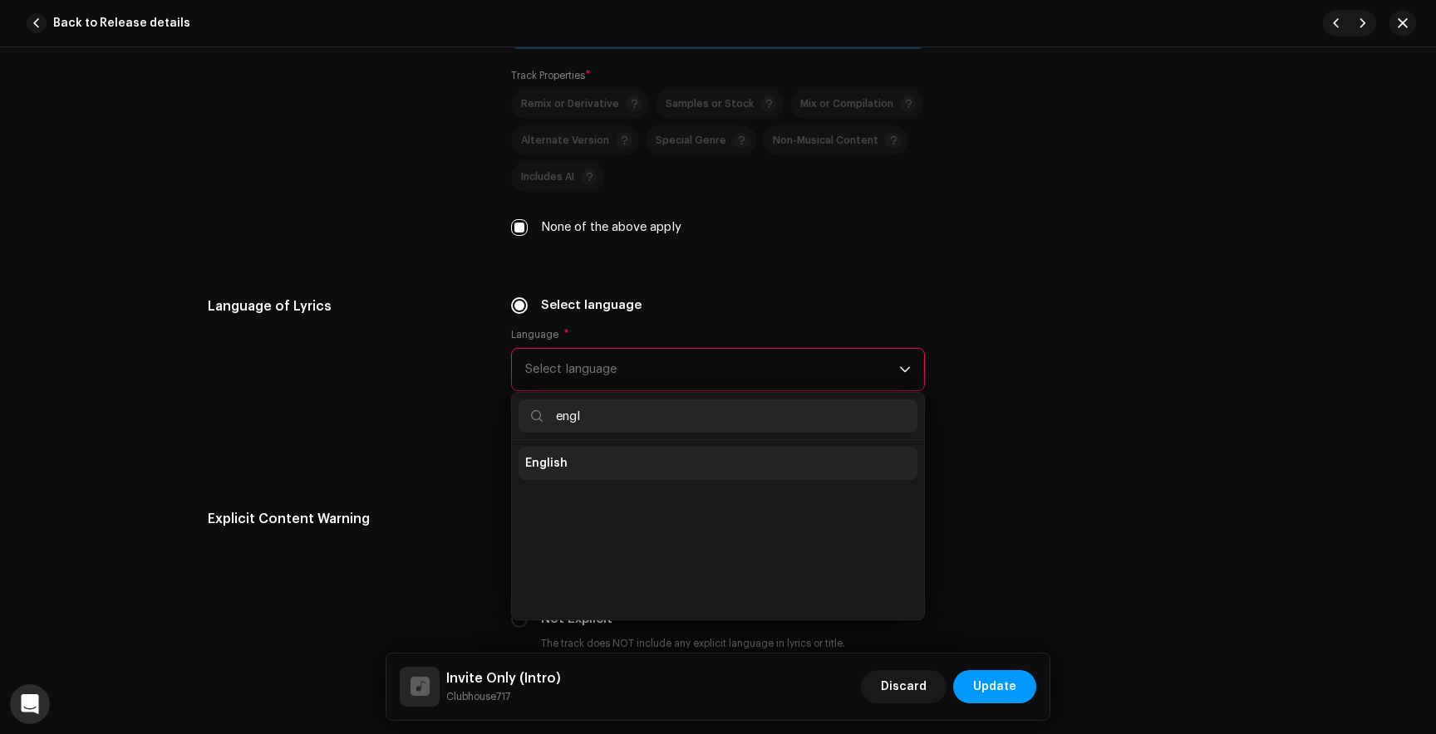
type input "engl"
click at [567, 474] on li "English" at bounding box center [717, 463] width 399 height 33
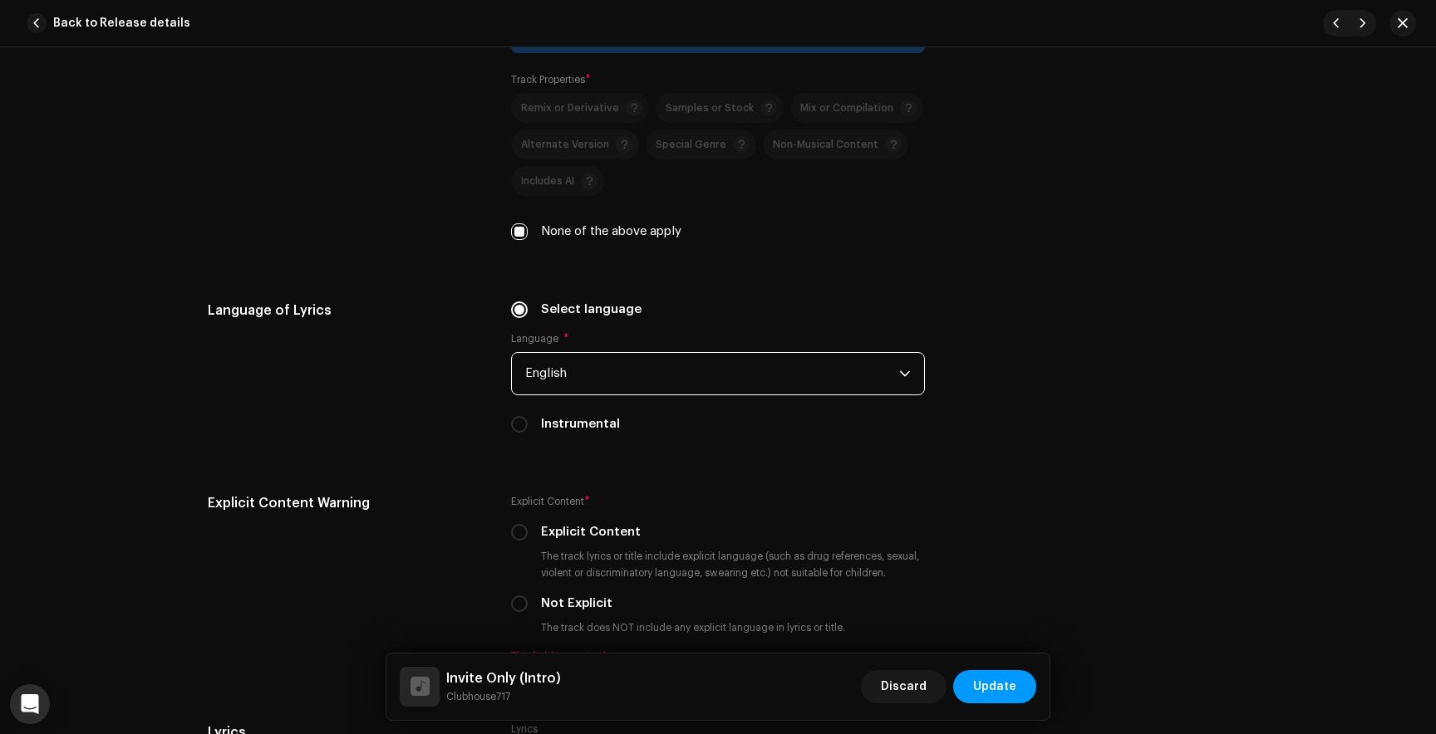
scroll to position [2512, 0]
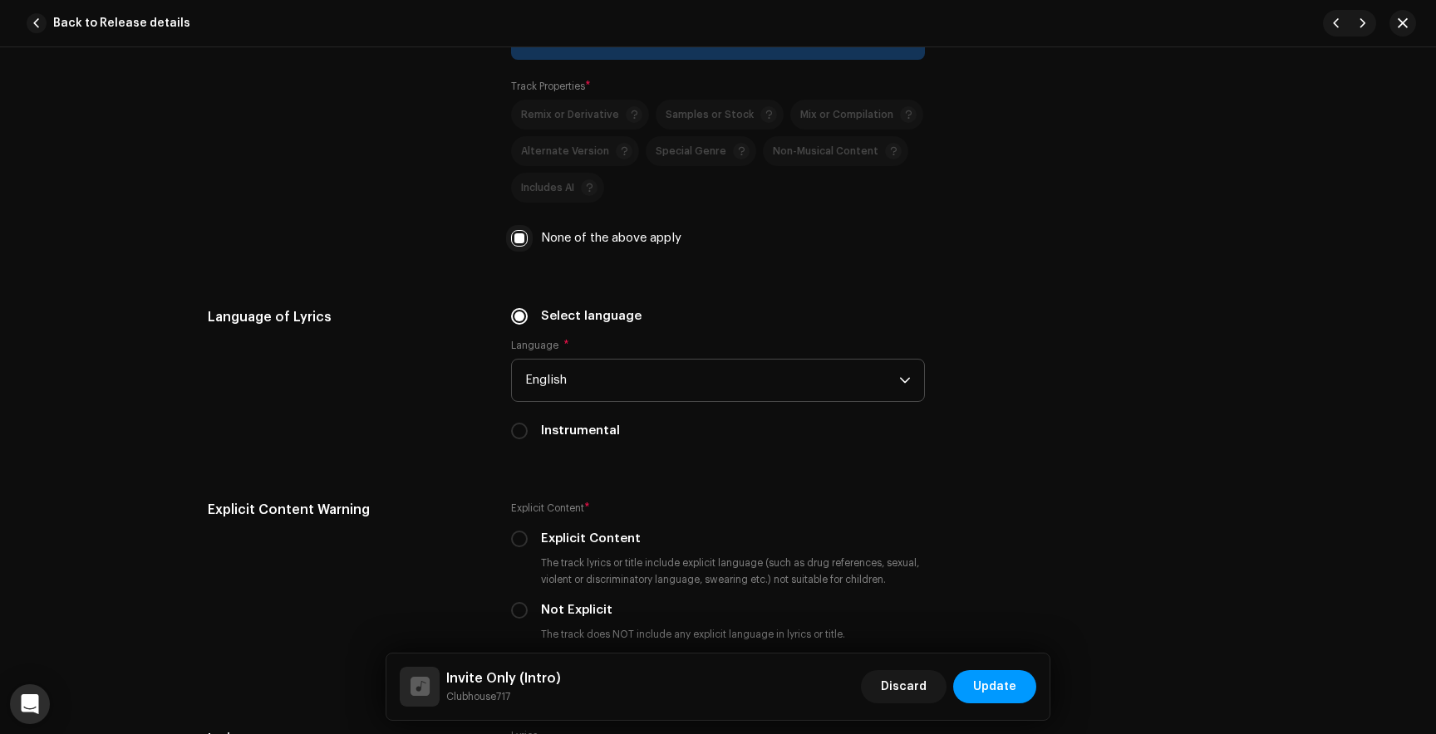
click at [513, 234] on input "None of the above apply" at bounding box center [519, 238] width 17 height 17
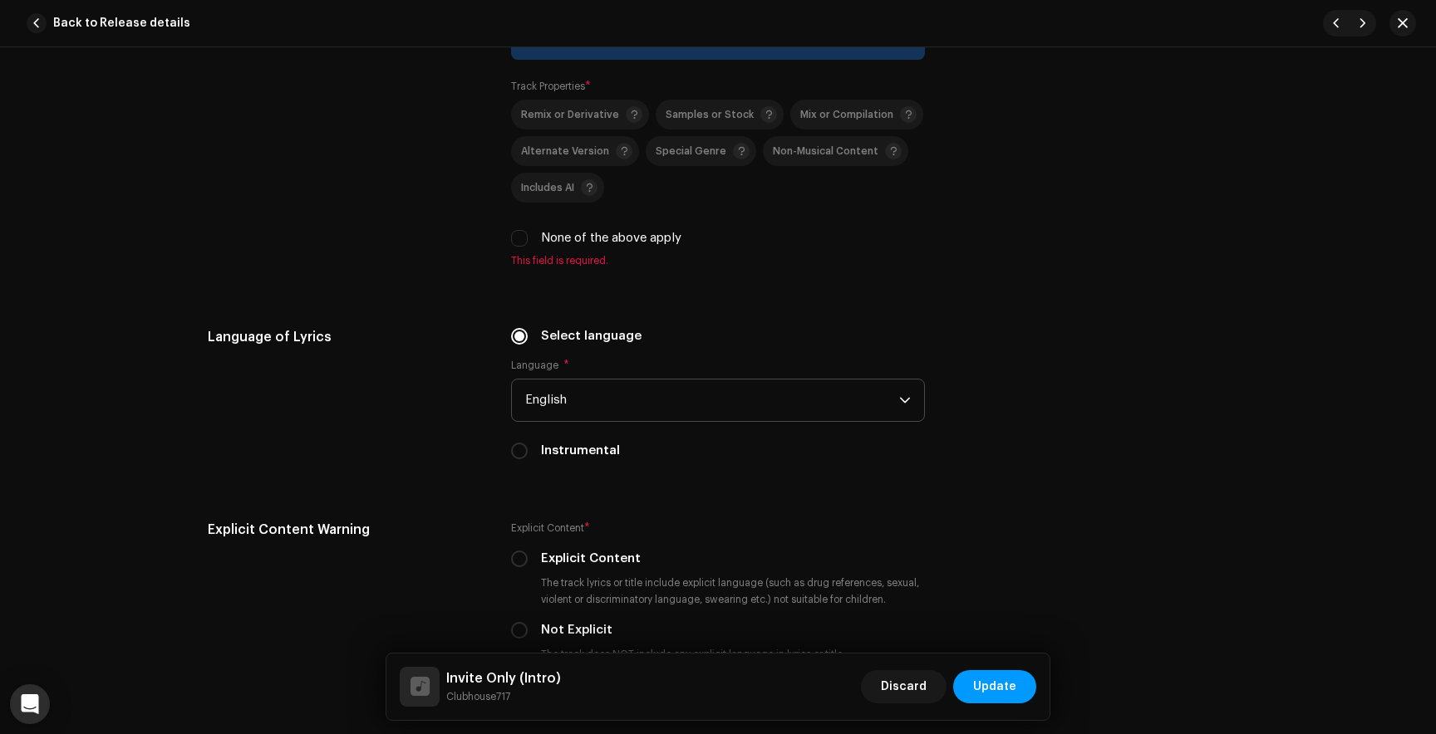
scroll to position [2473, 0]
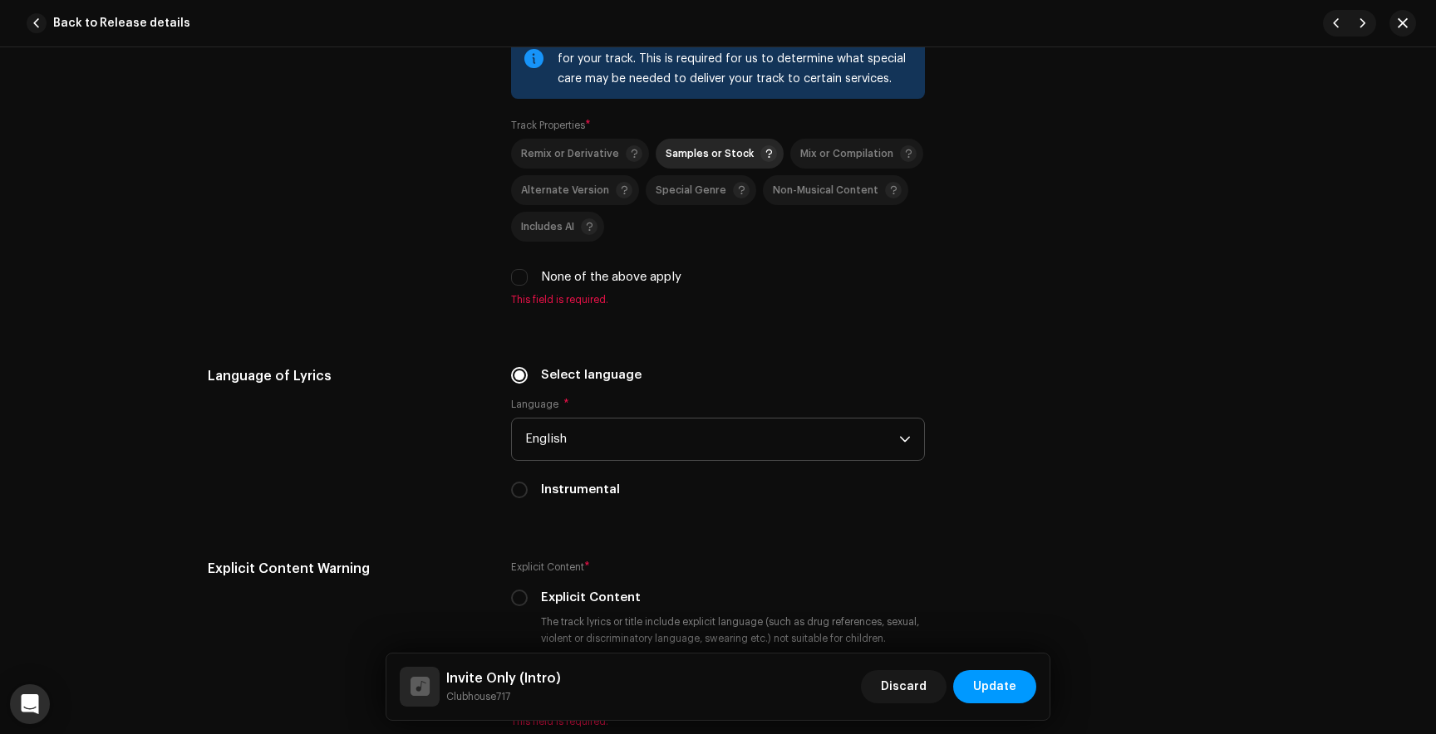
click at [710, 160] on span "Samples or Stock" at bounding box center [709, 154] width 88 height 11
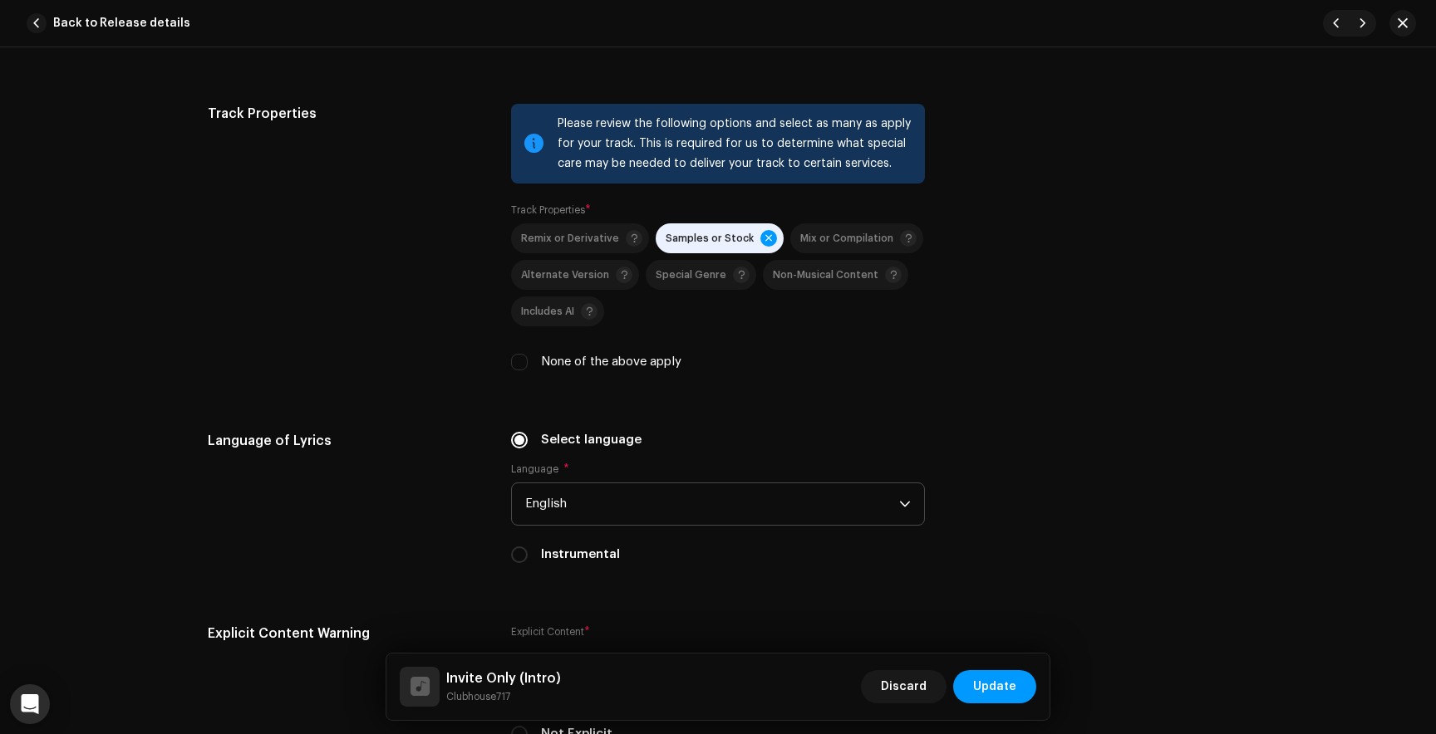
scroll to position [2387, 0]
click at [725, 237] on div "Samples or Stock" at bounding box center [720, 240] width 111 height 17
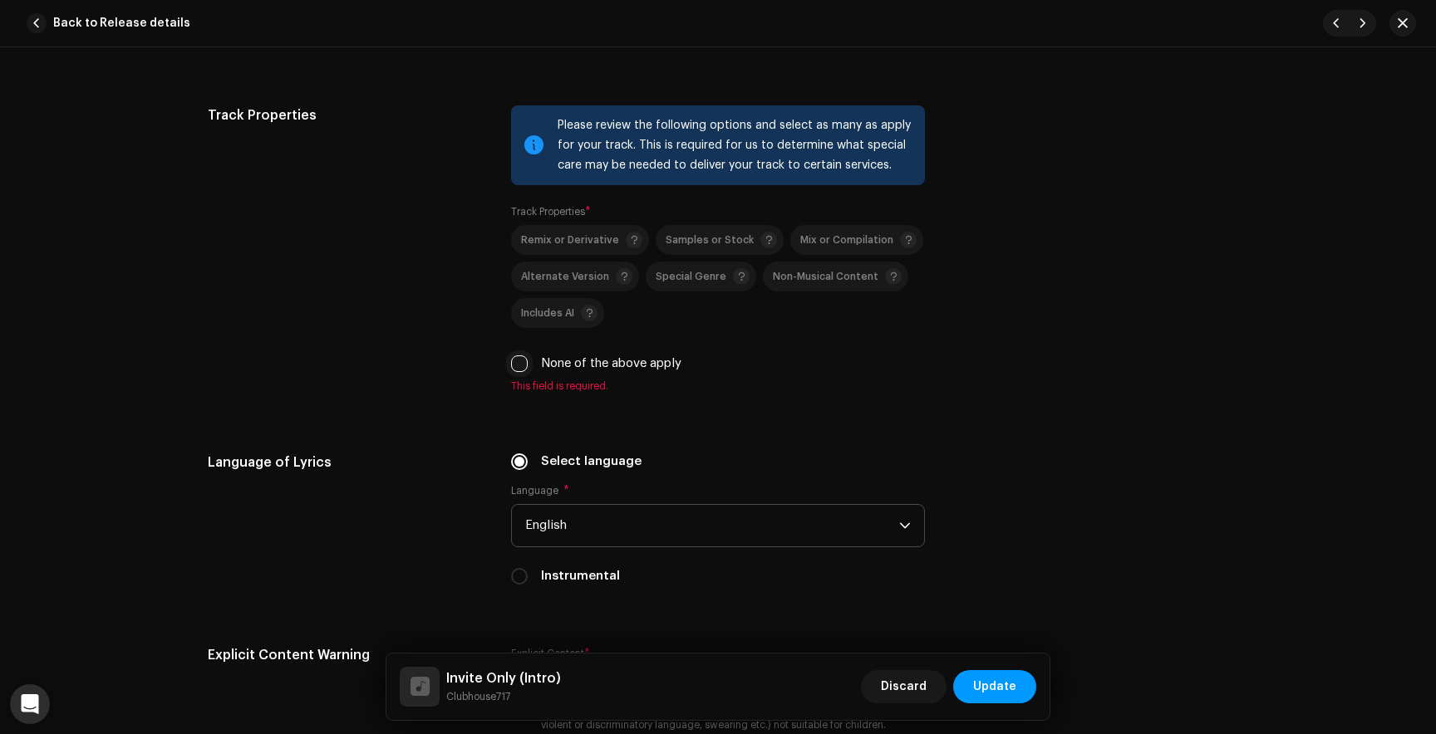
click at [511, 372] on input "None of the above apply" at bounding box center [519, 364] width 17 height 17
checkbox input "true"
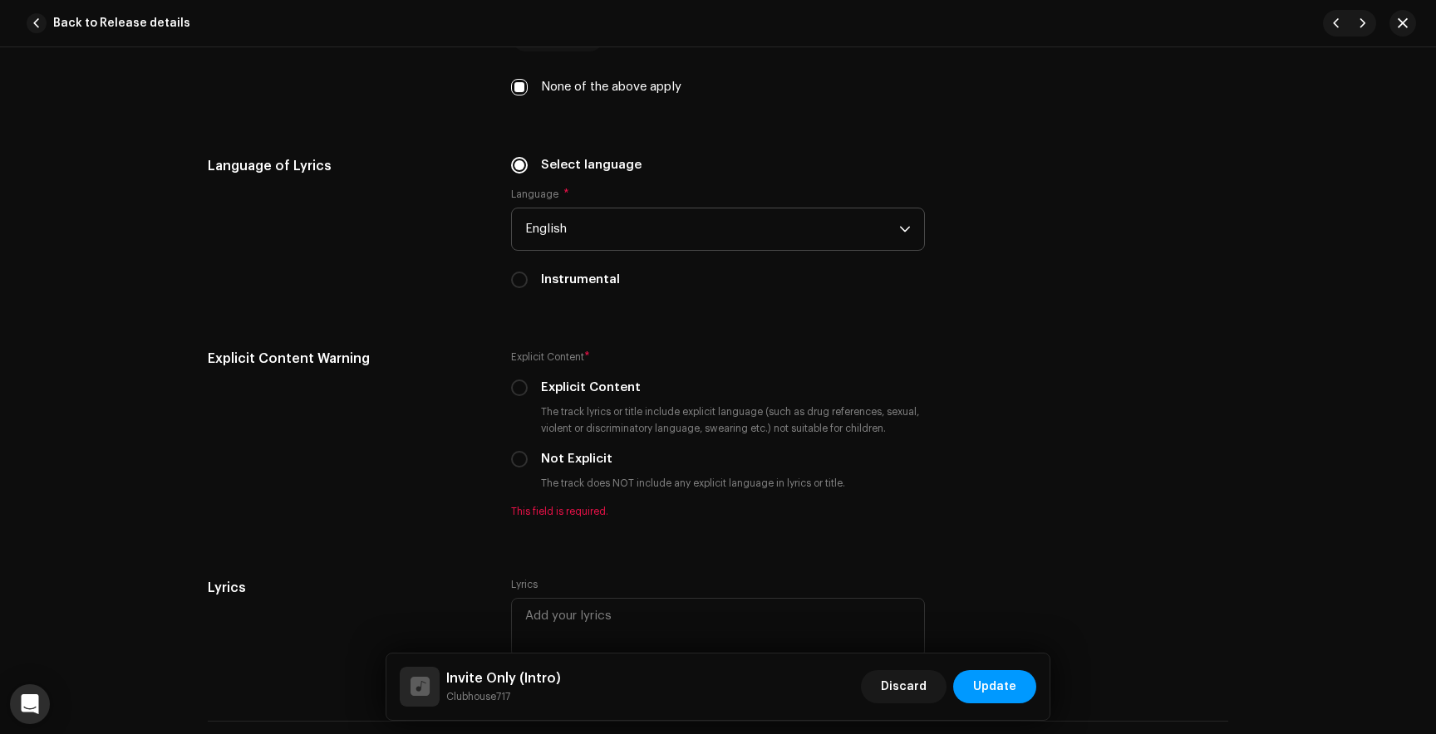
scroll to position [2694, 0]
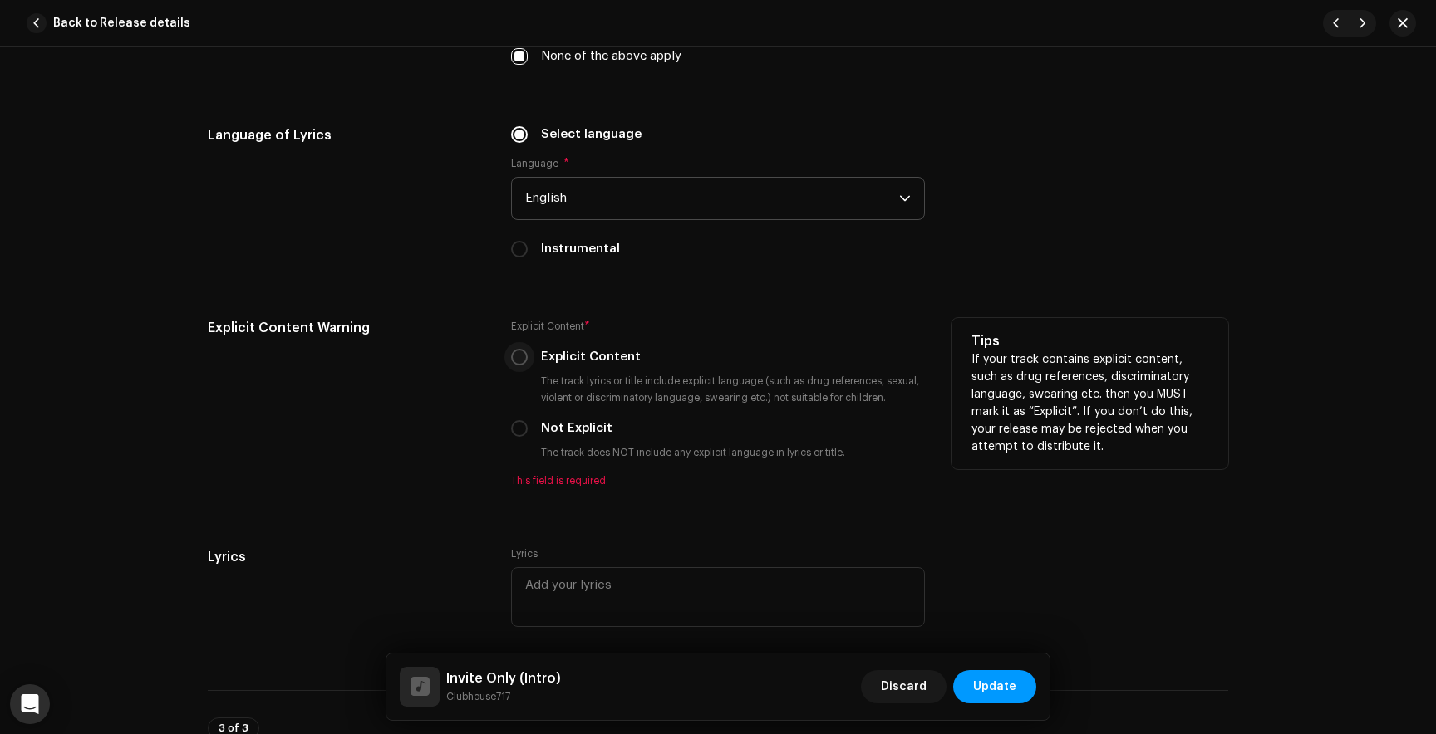
click at [511, 362] on input "Explicit Content" at bounding box center [519, 357] width 17 height 17
radio input "true"
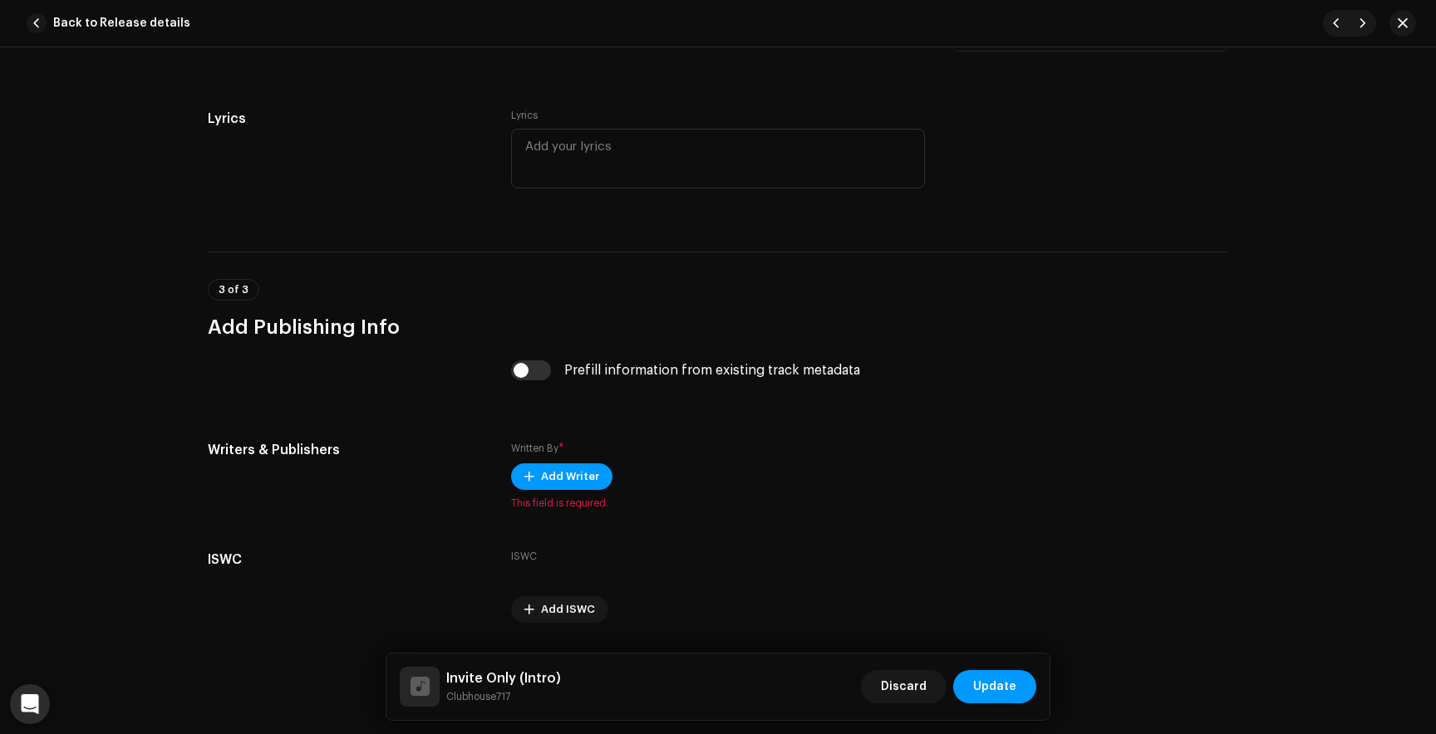
scroll to position [3165, 0]
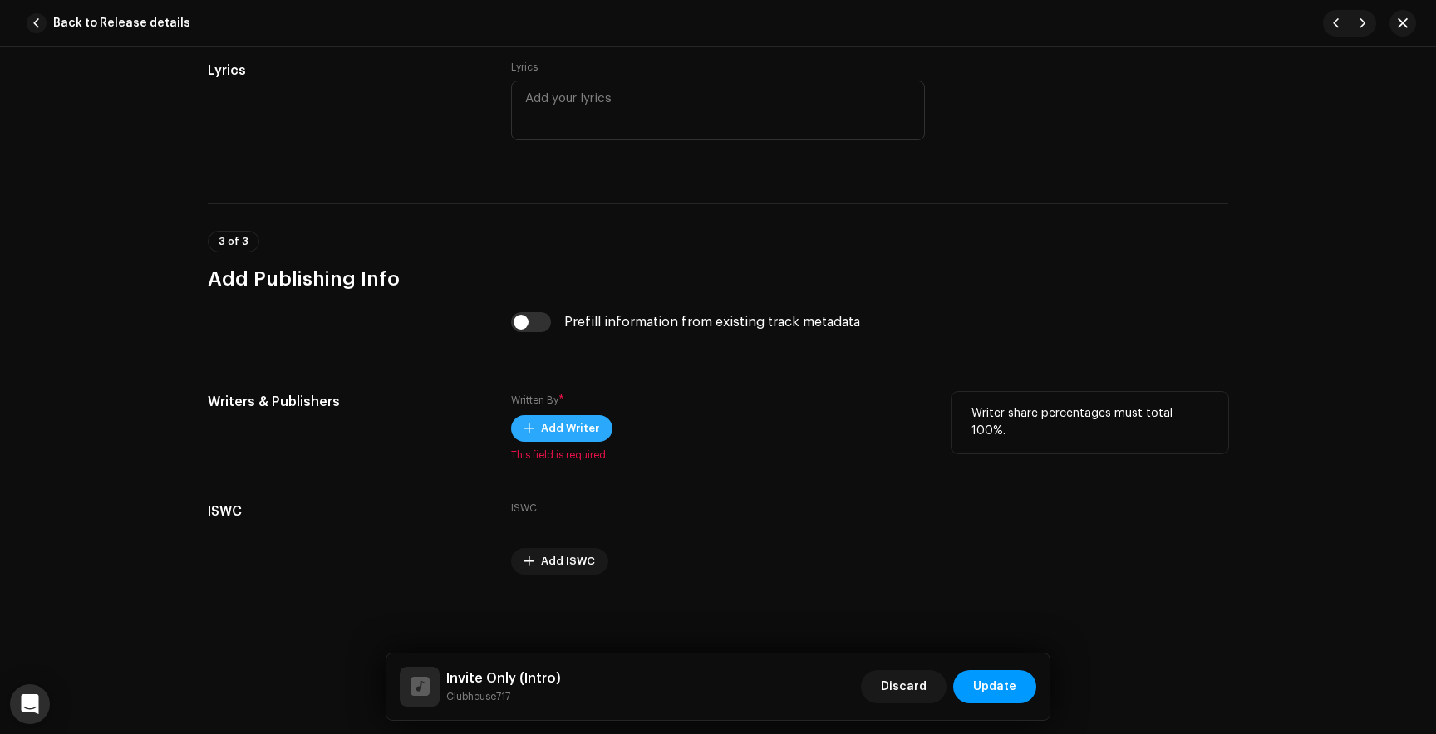
click at [583, 425] on span "Add Writer" at bounding box center [570, 428] width 58 height 33
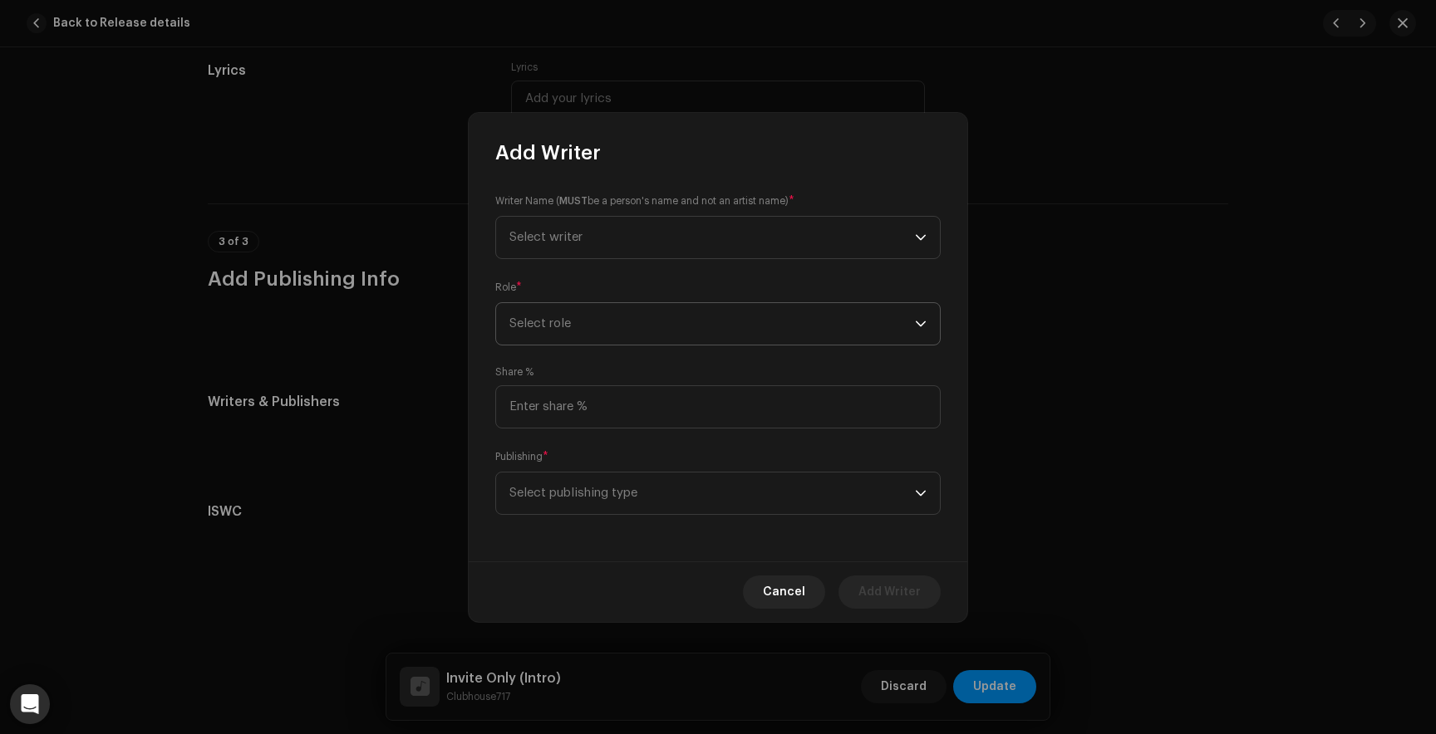
click at [578, 315] on span "Select role" at bounding box center [711, 324] width 405 height 42
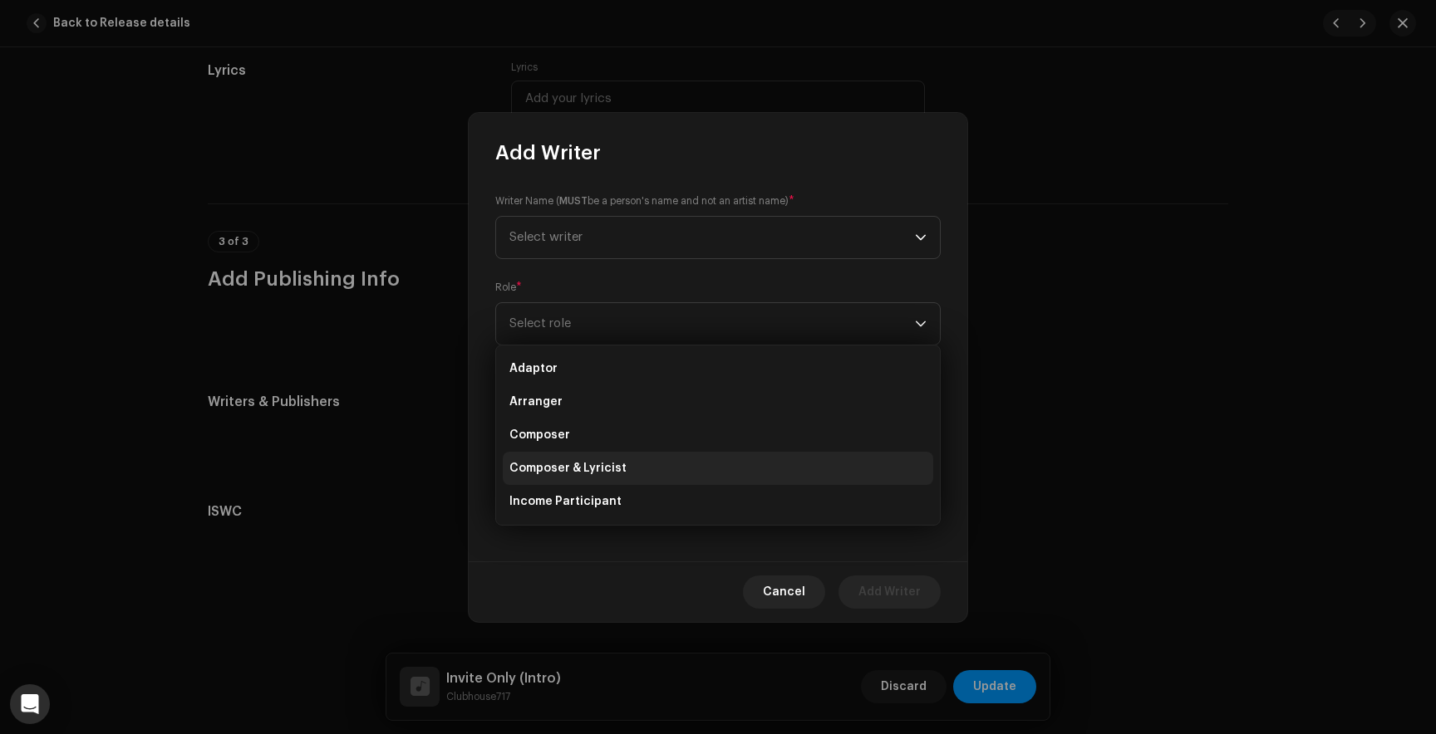
click at [550, 471] on span "Composer & Lyricist" at bounding box center [567, 468] width 117 height 17
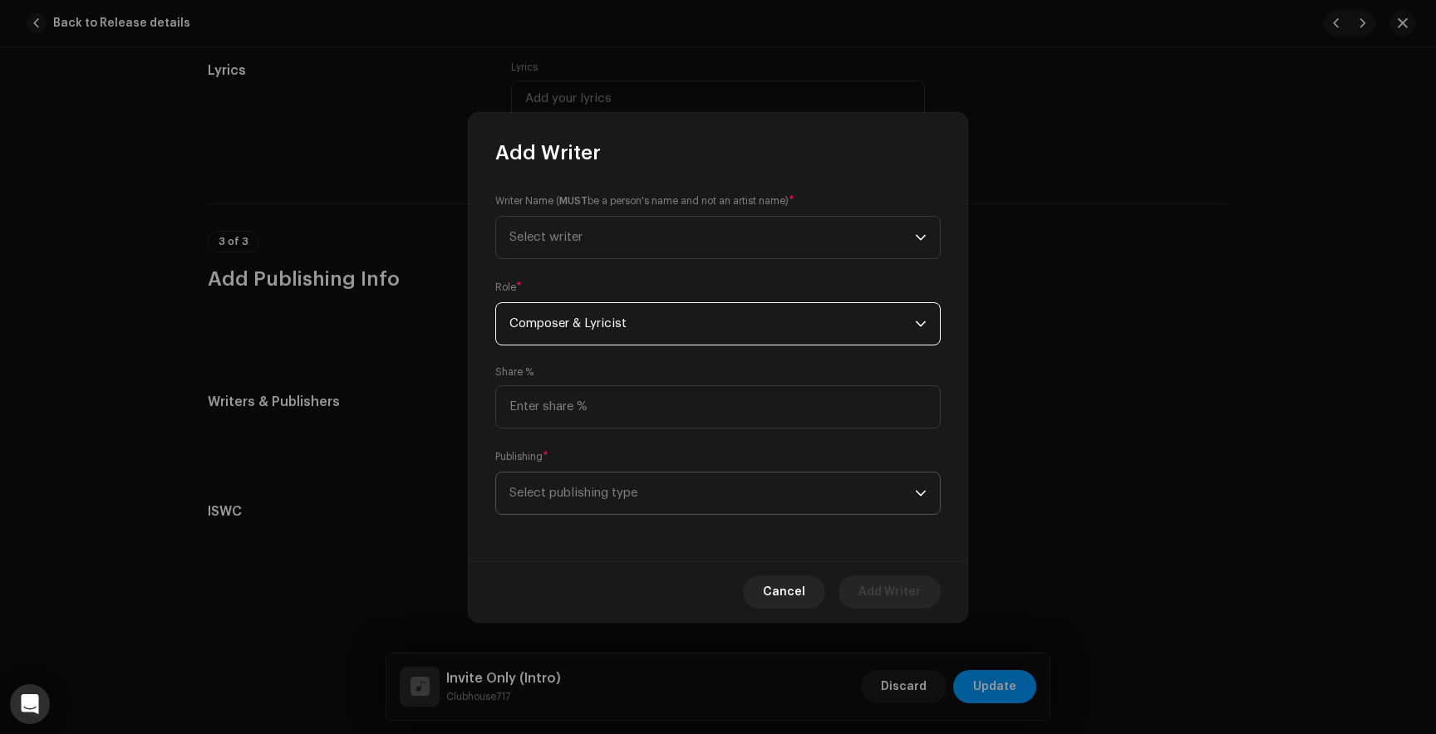
click at [589, 479] on span "Select publishing type" at bounding box center [711, 494] width 405 height 42
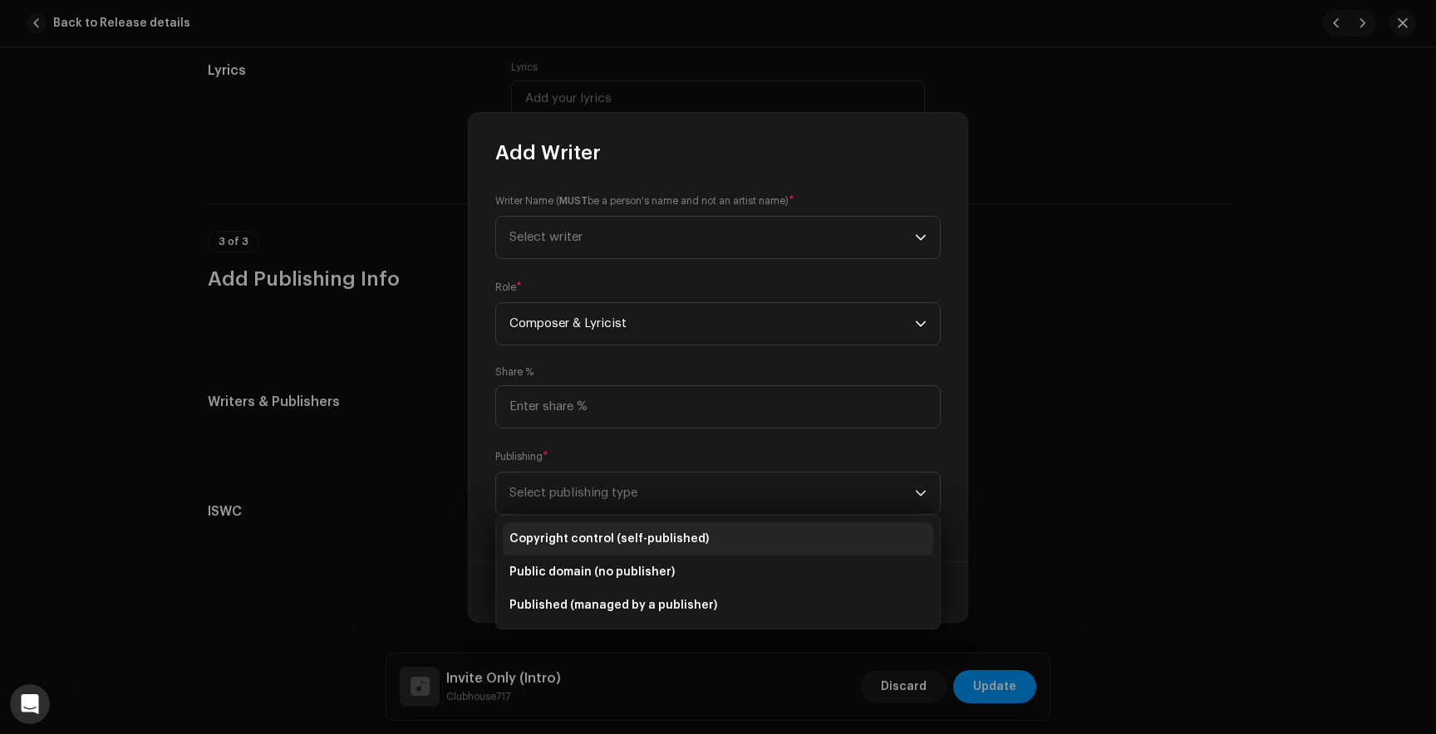
click at [600, 542] on span "Copyright control (self-published)" at bounding box center [608, 539] width 199 height 17
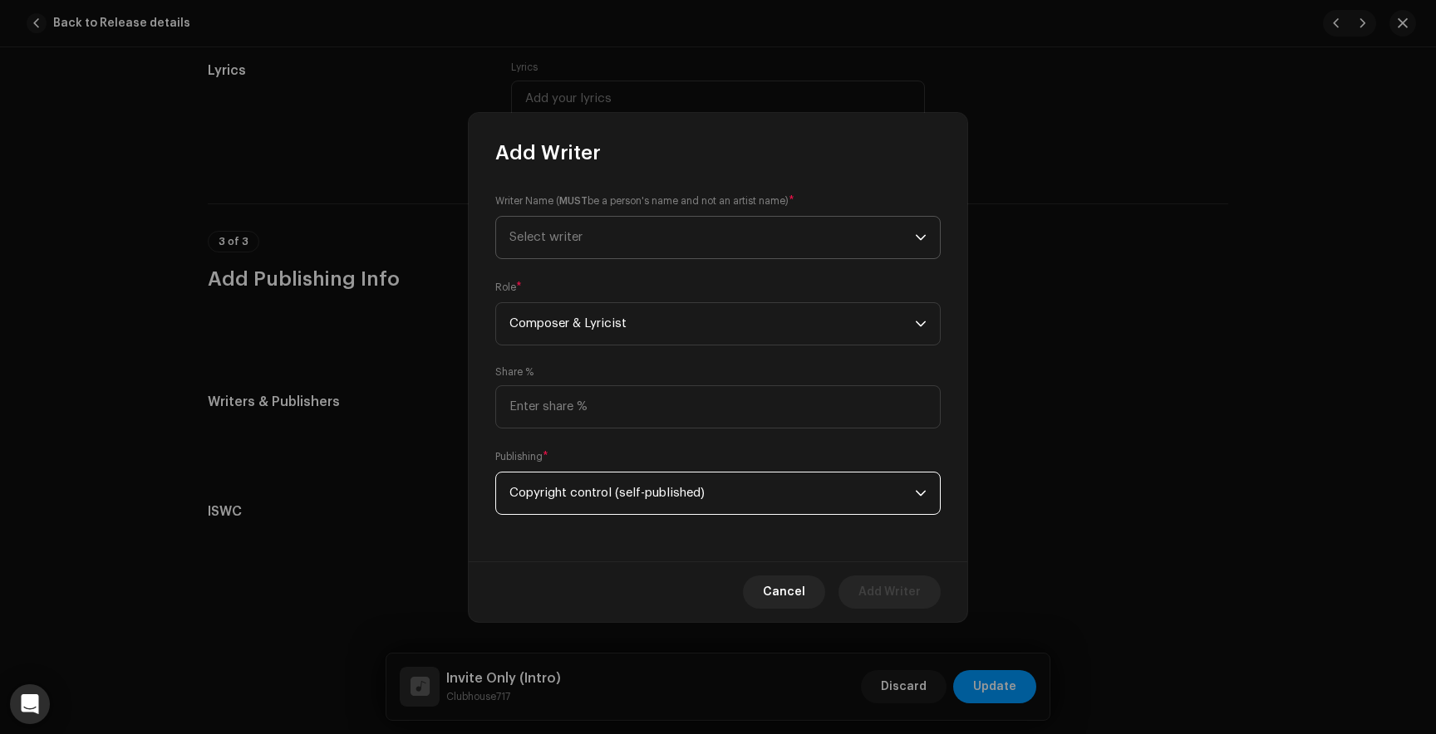
click at [631, 235] on span "Select writer" at bounding box center [711, 238] width 405 height 42
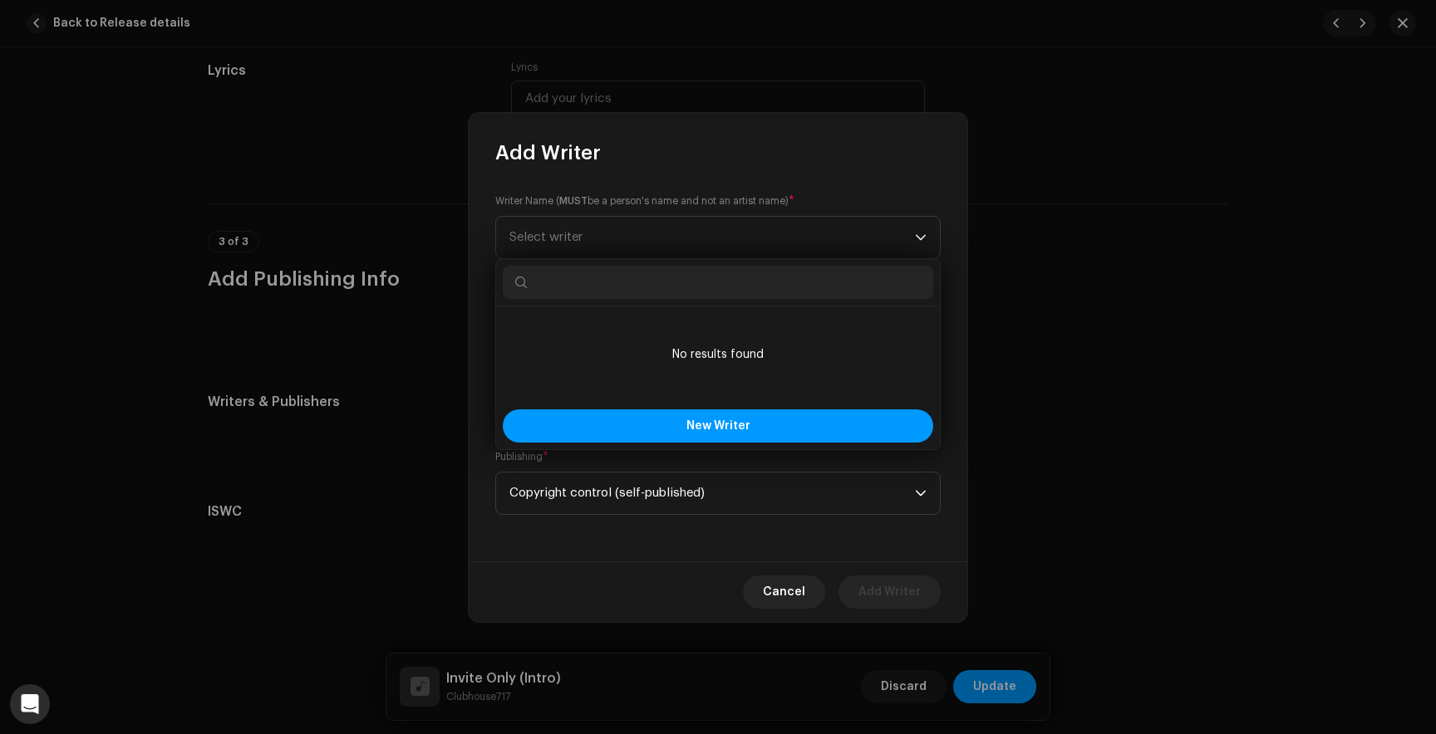
click at [554, 282] on input "text" at bounding box center [718, 282] width 430 height 33
paste input "Zypher [PERSON_NAME]"
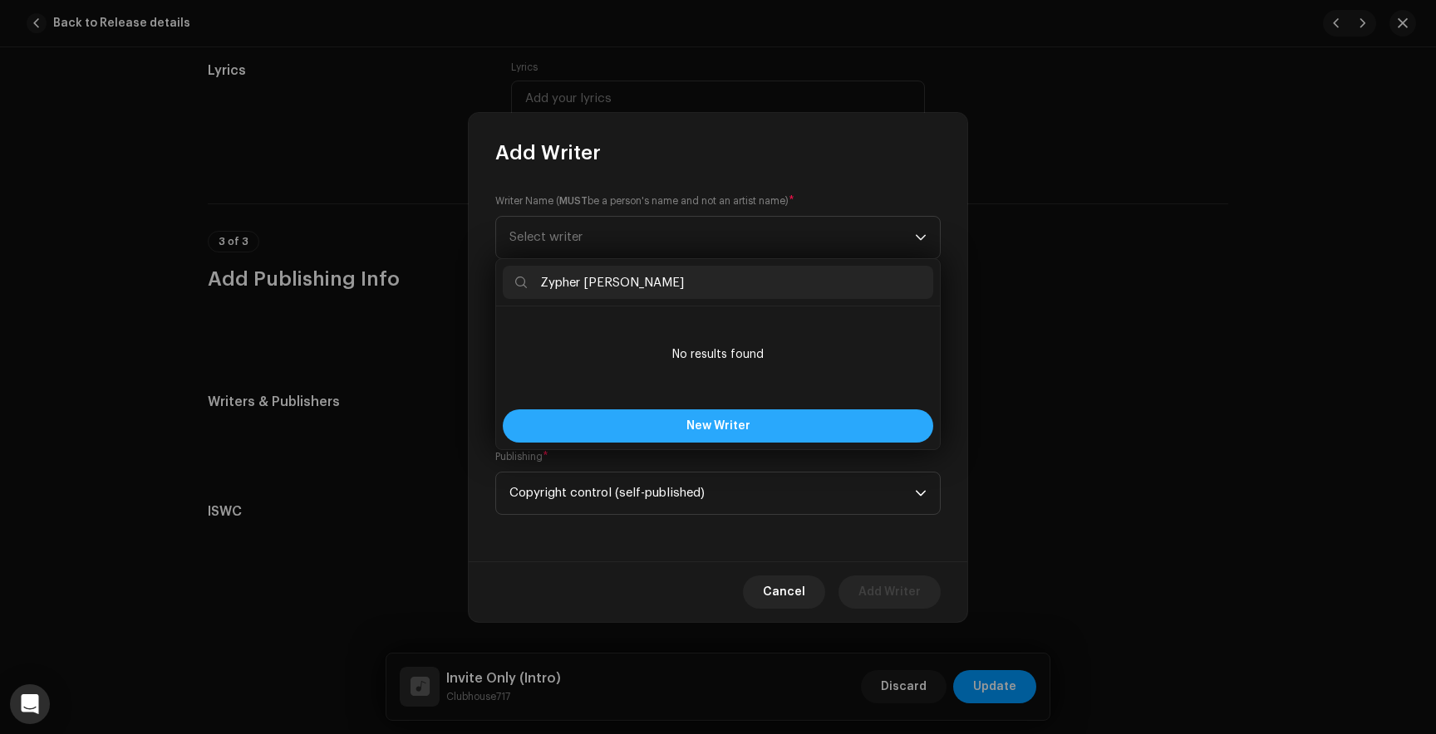
type input "Zypher [PERSON_NAME]"
click at [653, 430] on button "New Writer" at bounding box center [718, 426] width 430 height 33
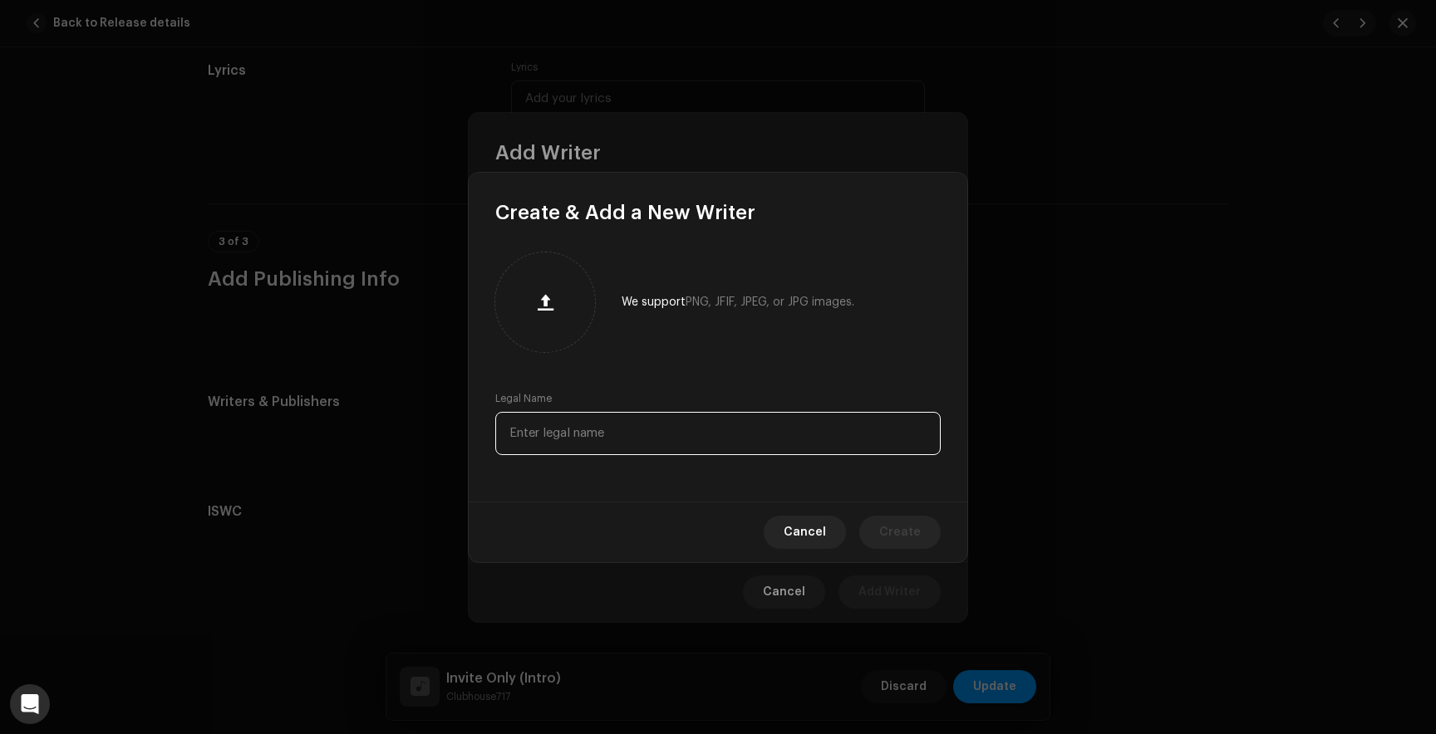
click at [615, 430] on input "text" at bounding box center [717, 433] width 445 height 43
paste input "Zypher [PERSON_NAME]"
type input "Zypher [PERSON_NAME]"
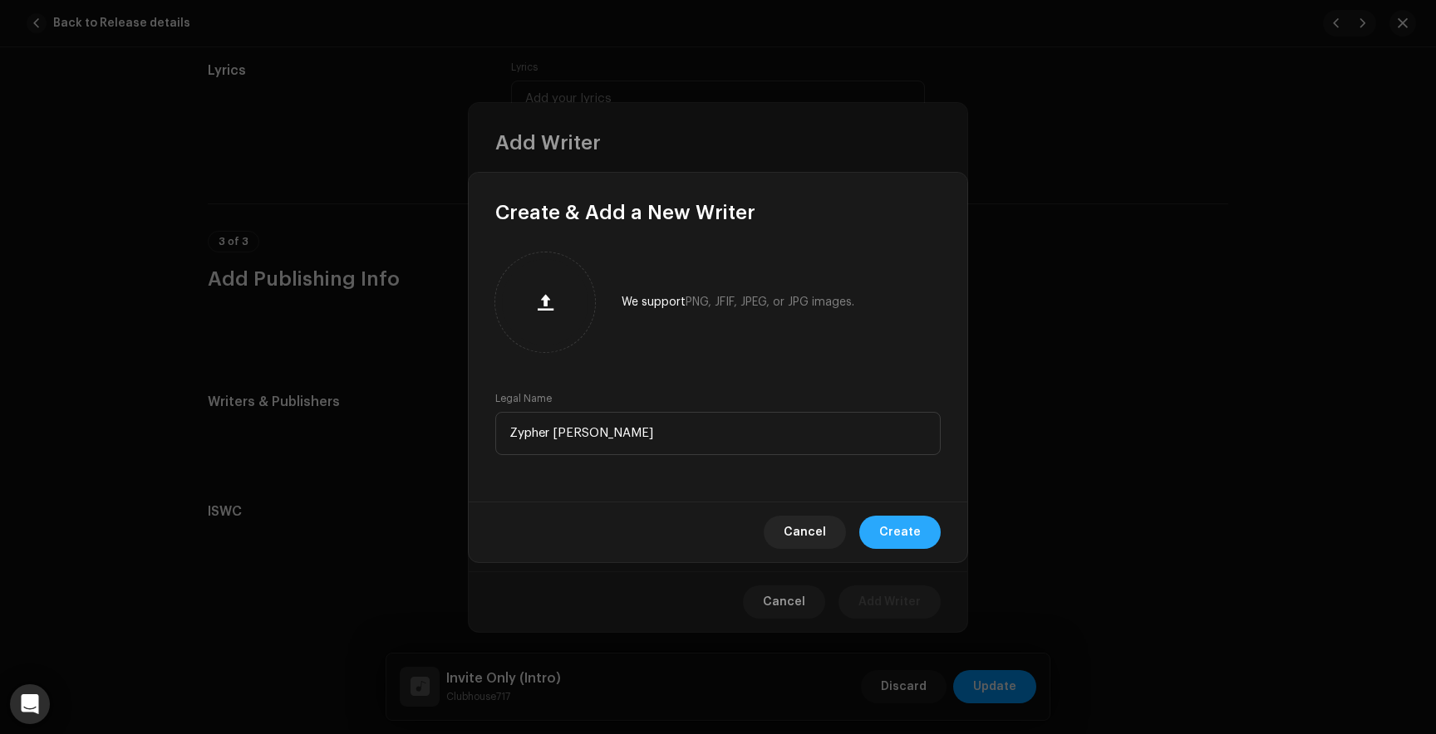
click at [896, 517] on span "Create" at bounding box center [900, 532] width 42 height 33
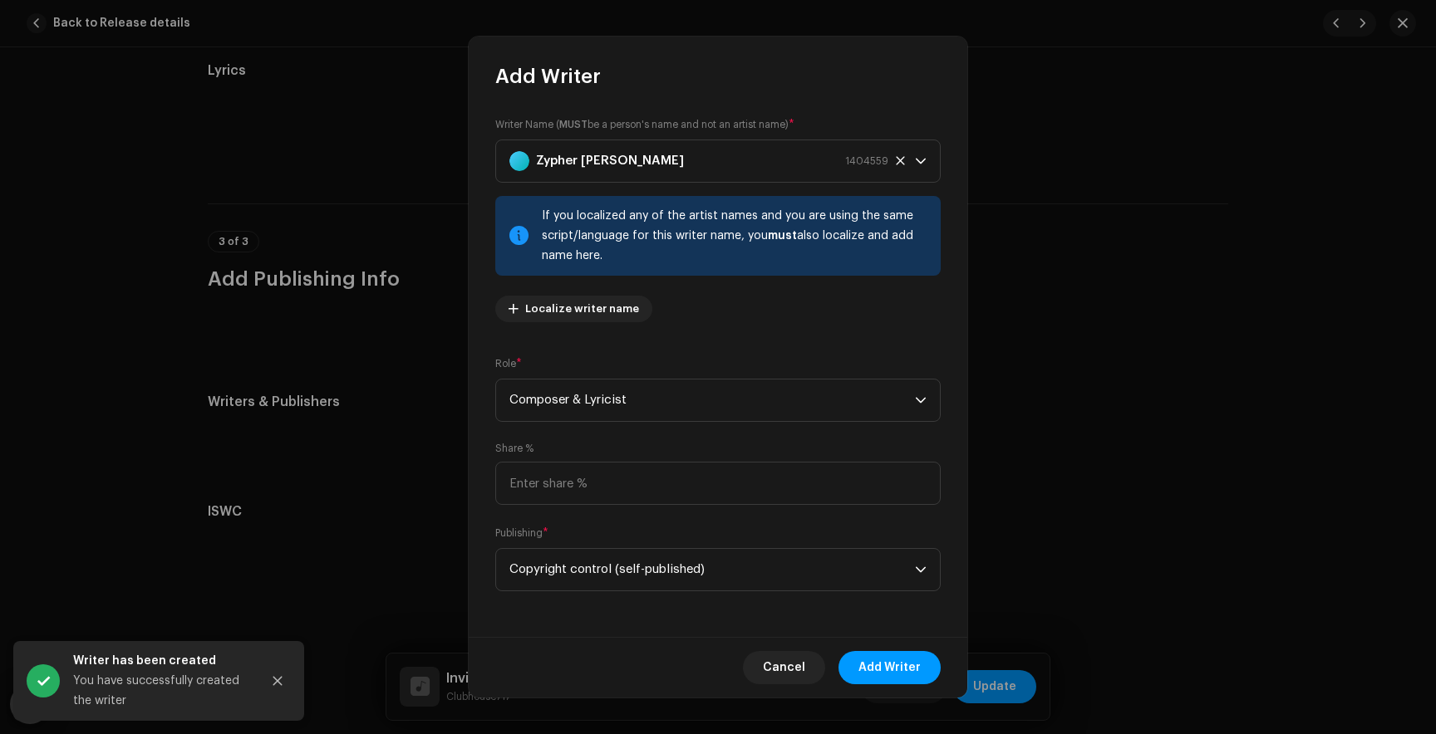
scroll to position [1, 0]
click at [891, 671] on span "Add Writer" at bounding box center [889, 667] width 62 height 33
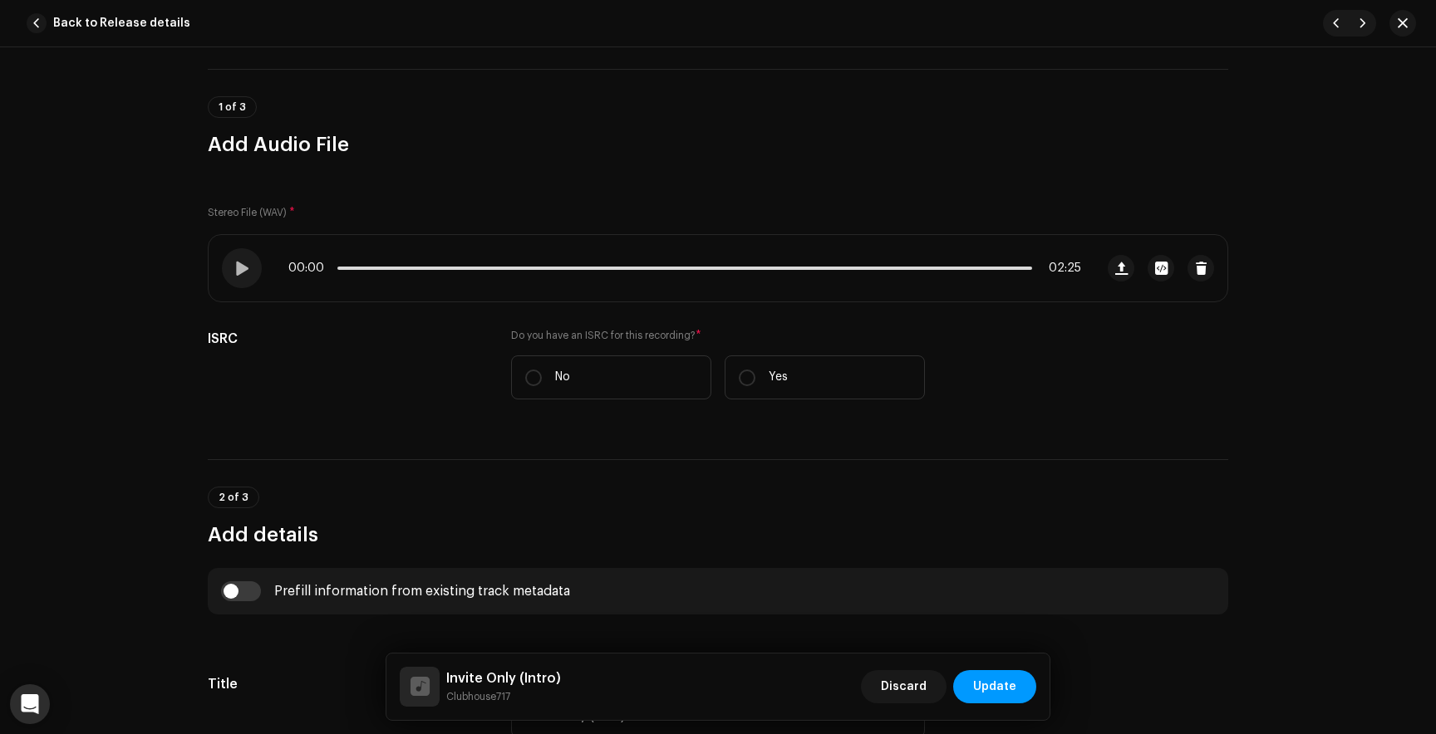
scroll to position [132, 0]
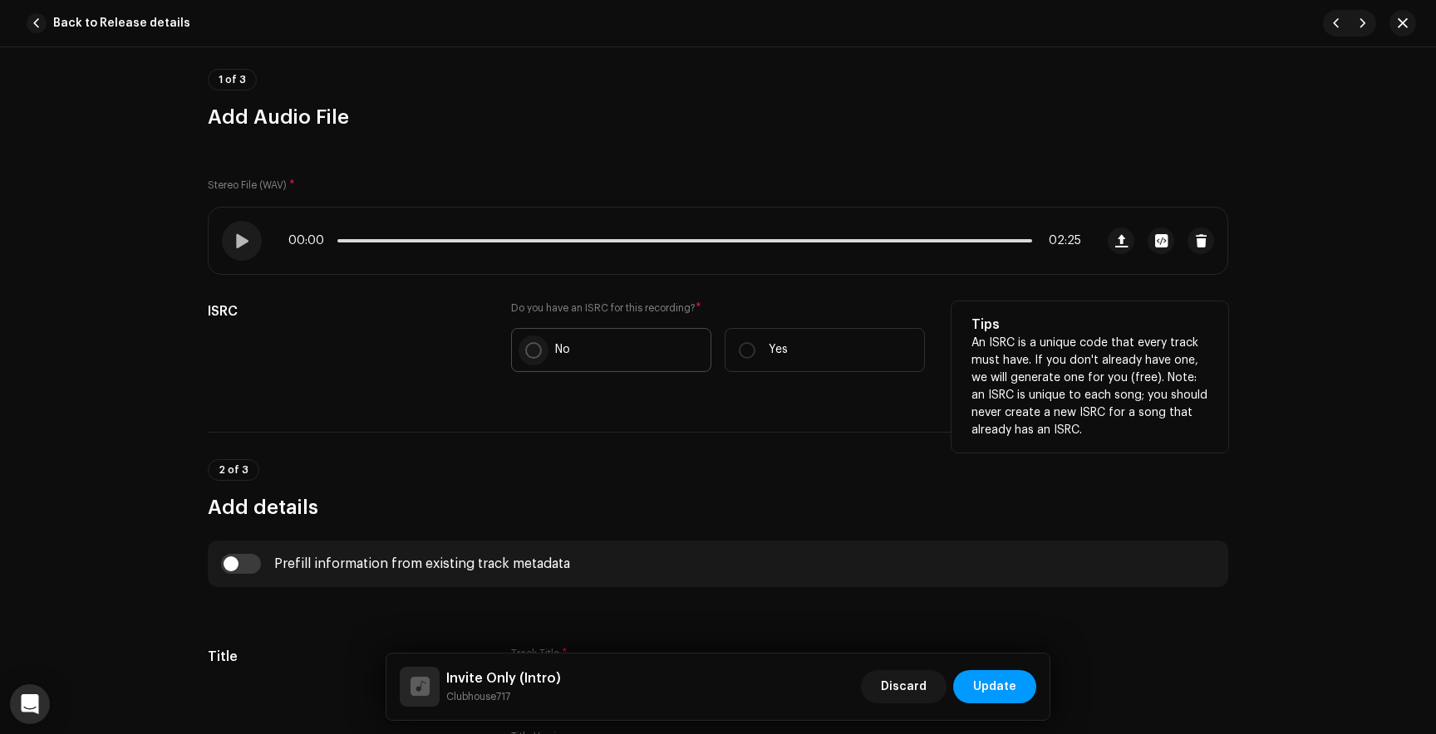
click at [527, 346] on input "No" at bounding box center [533, 350] width 17 height 17
radio input "true"
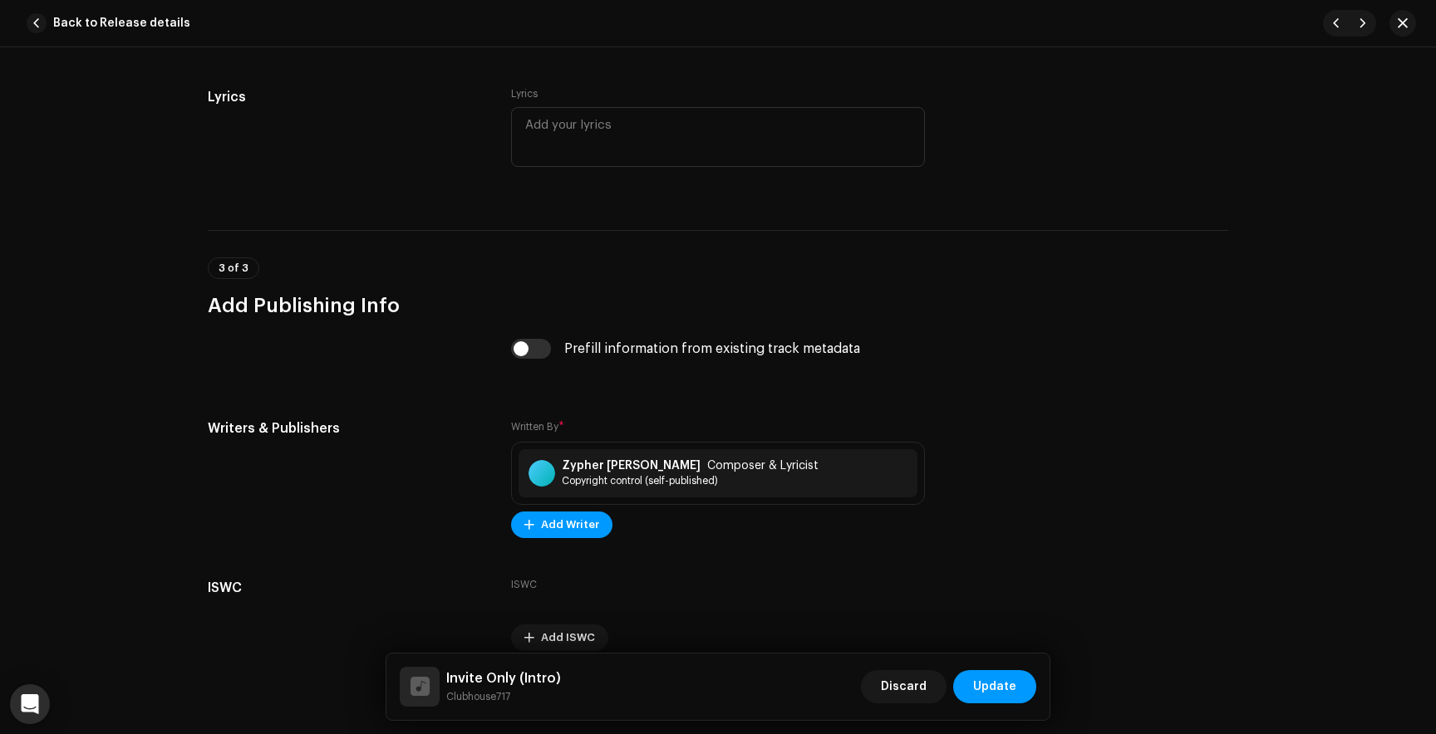
scroll to position [3258, 0]
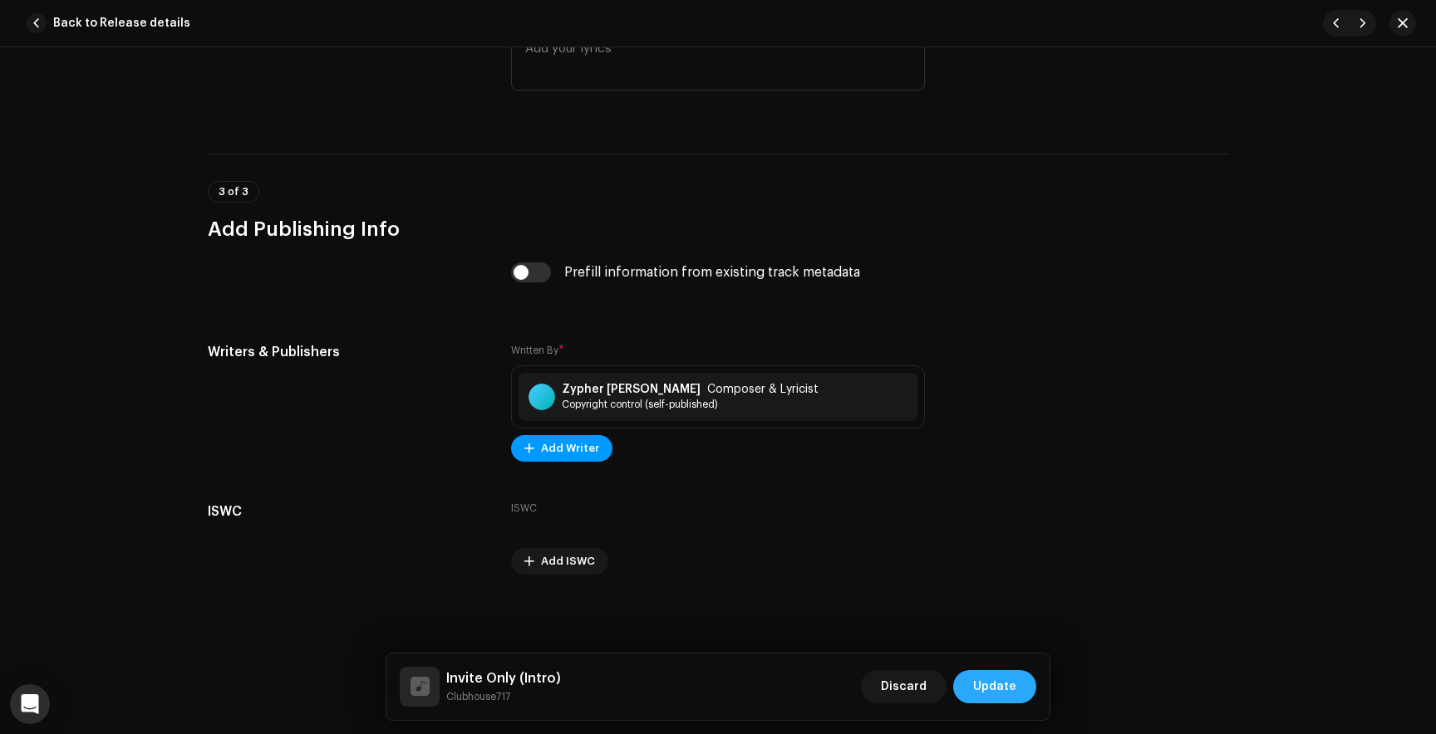
click at [994, 686] on span "Update" at bounding box center [994, 686] width 43 height 33
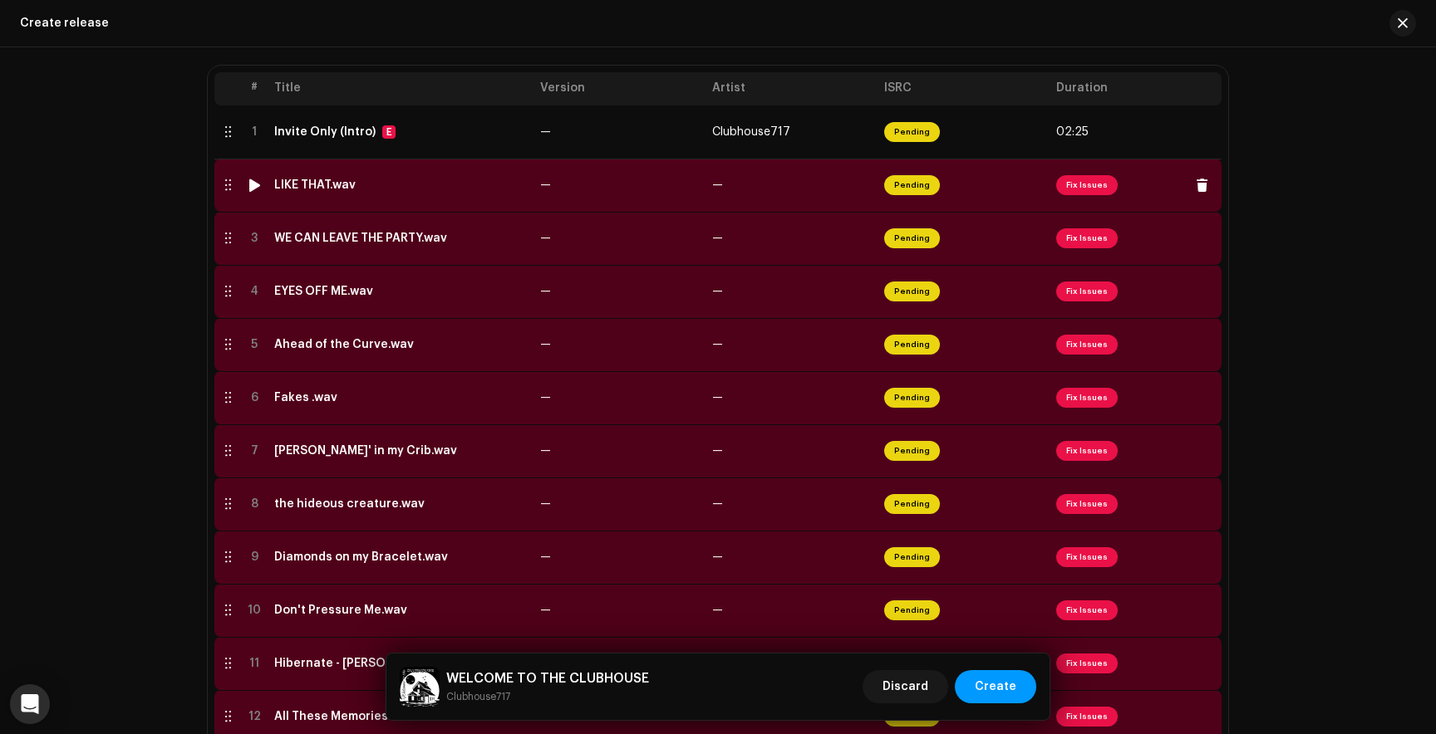
click at [1082, 189] on span "Fix Issues" at bounding box center [1086, 185] width 61 height 20
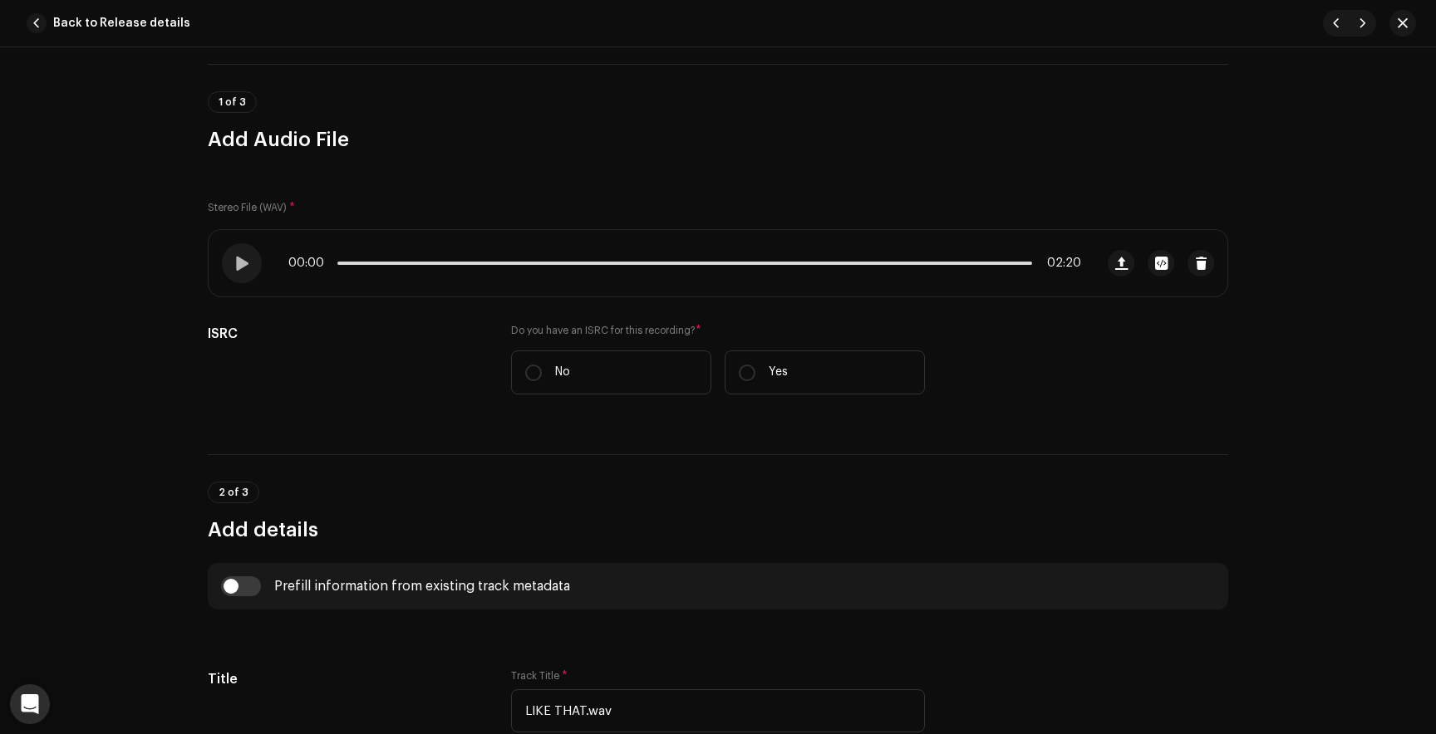
scroll to position [120, 0]
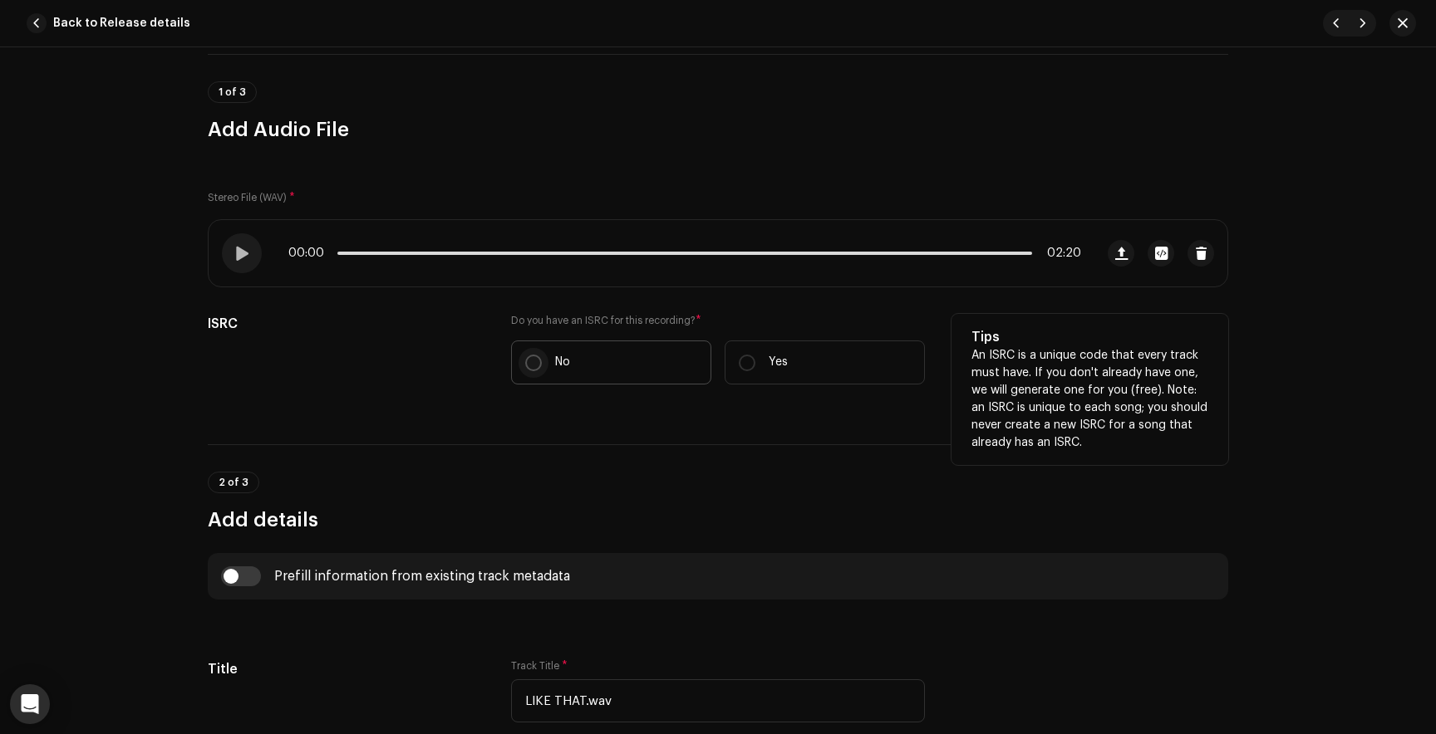
click at [530, 360] on input "No" at bounding box center [533, 363] width 17 height 17
radio input "true"
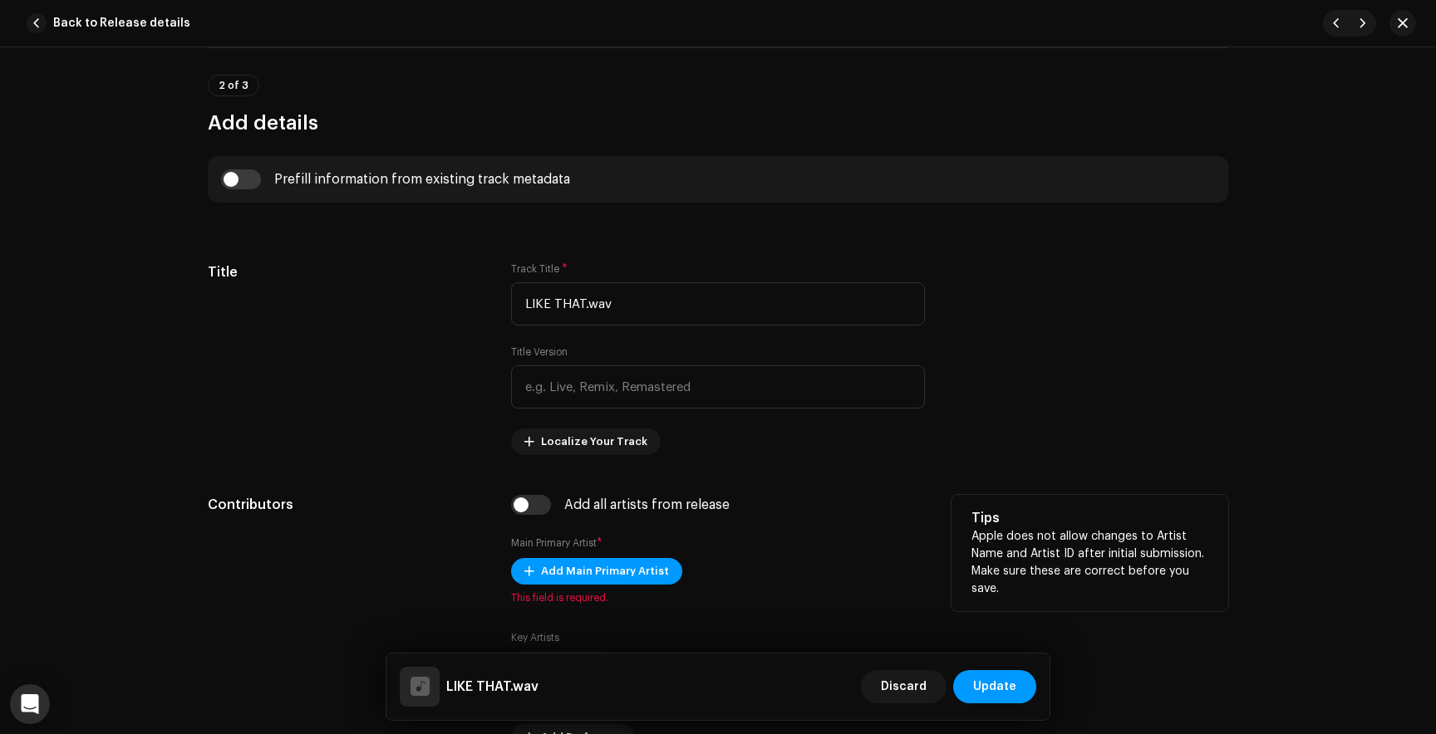
scroll to position [583, 0]
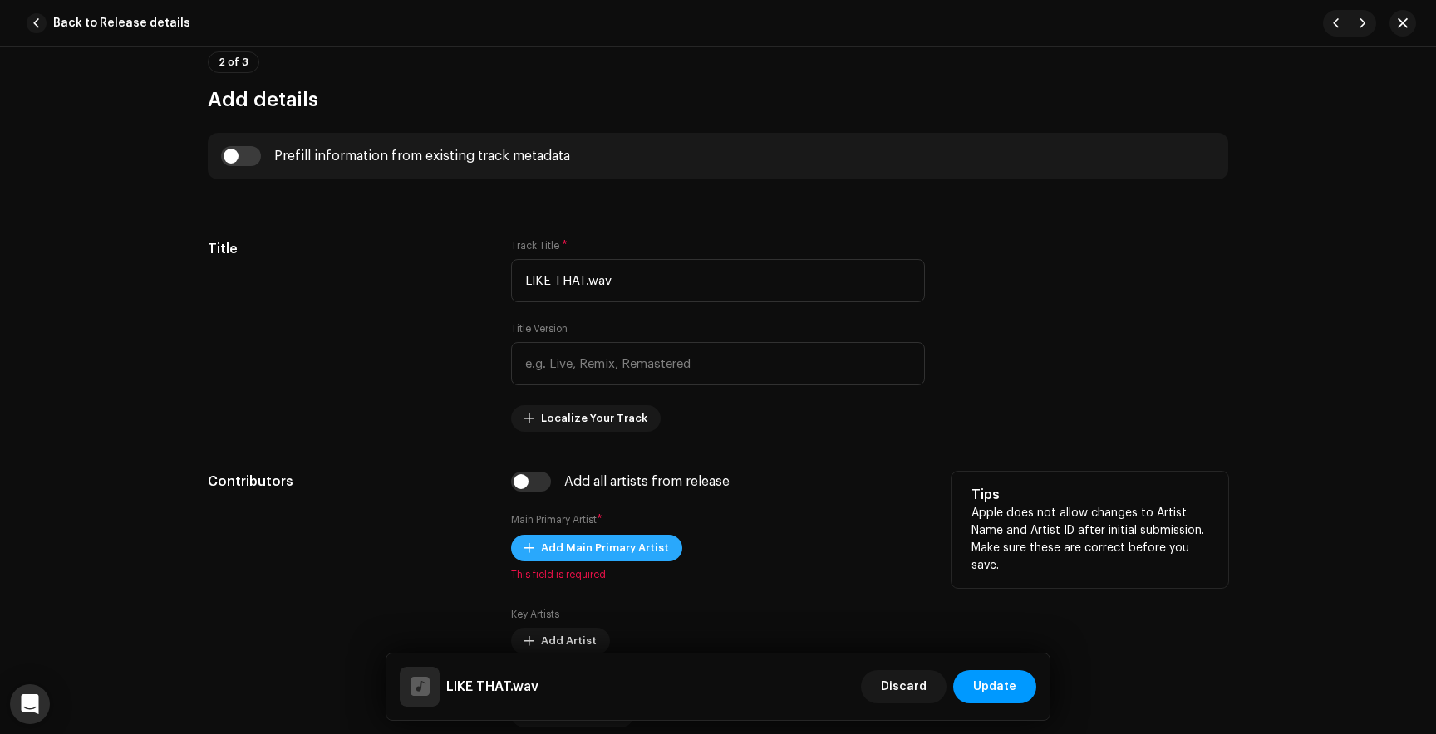
click at [572, 543] on span "Add Main Primary Artist" at bounding box center [605, 548] width 128 height 33
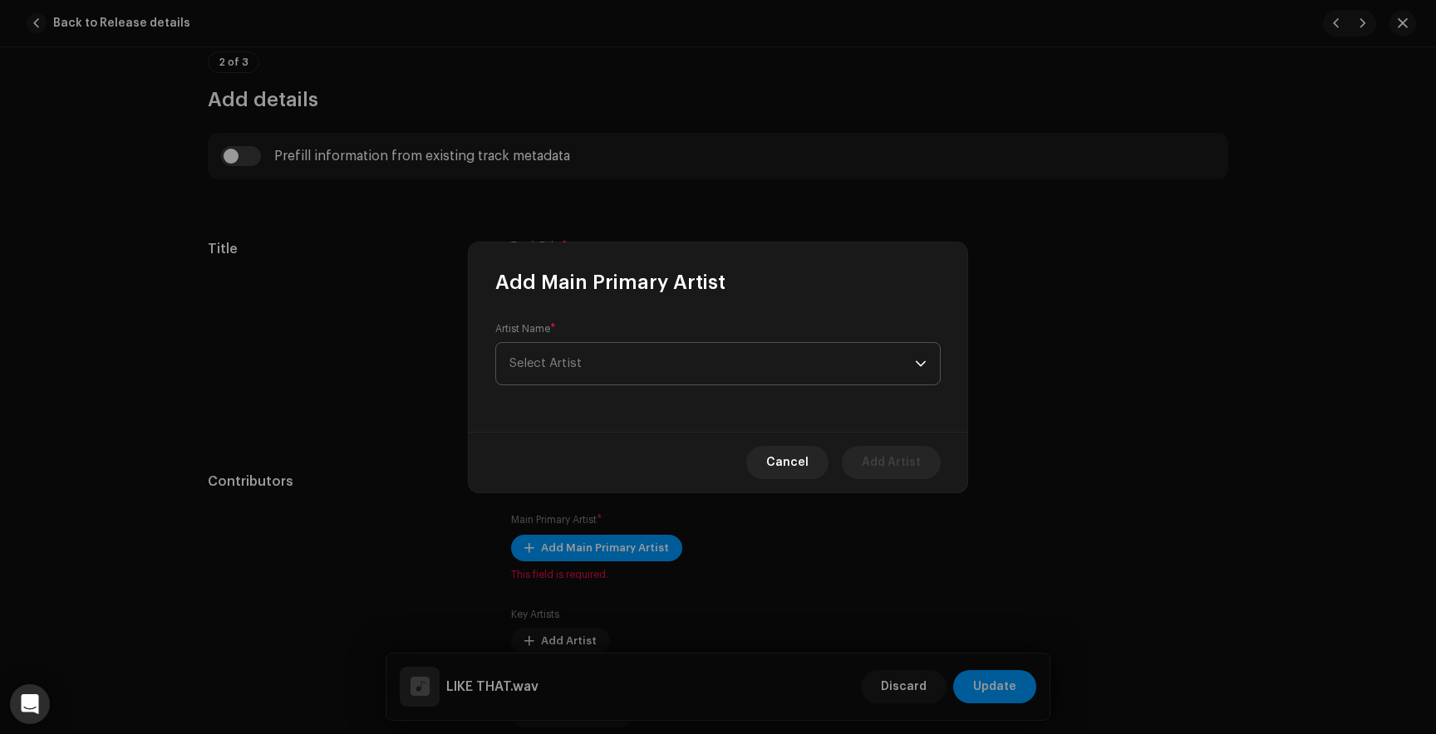
click at [572, 358] on span "Select Artist" at bounding box center [545, 363] width 72 height 12
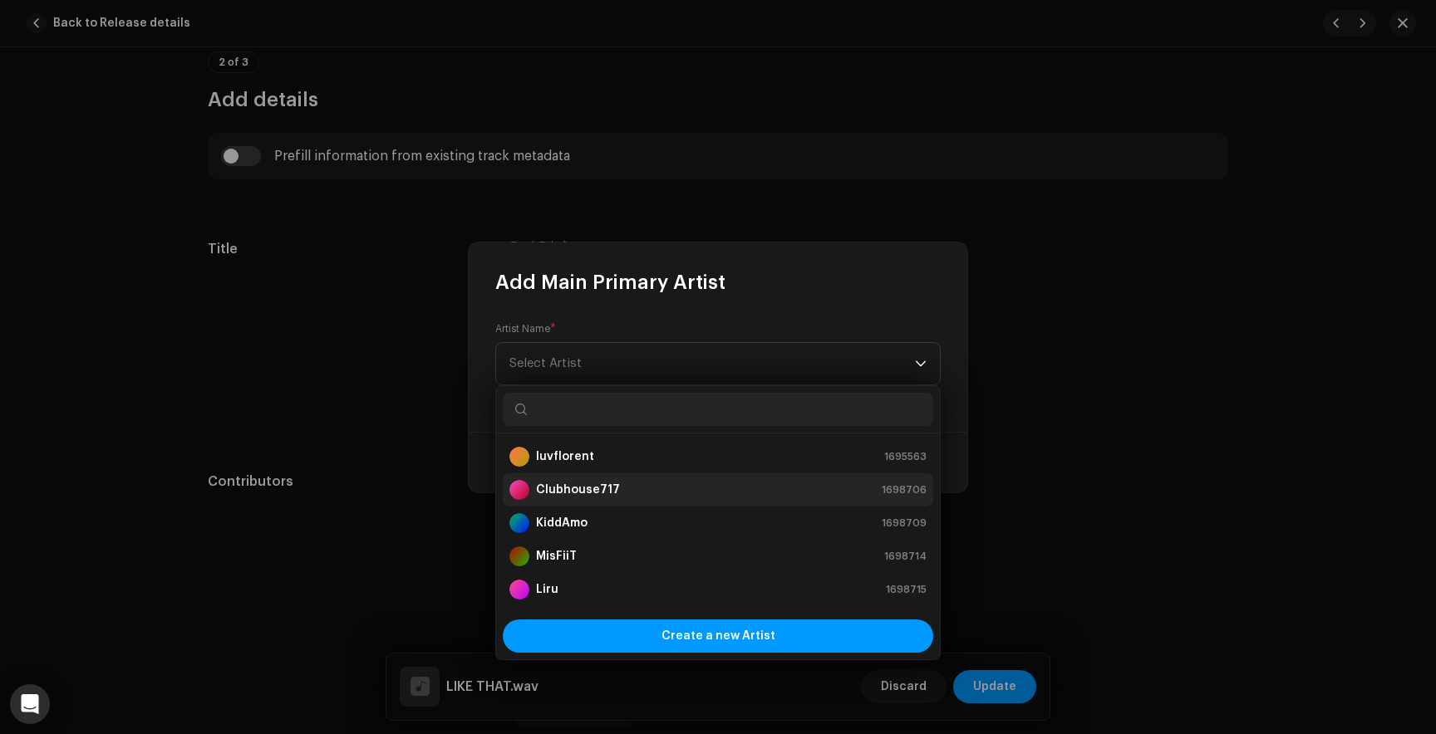
click at [577, 485] on strong "Clubhouse717" at bounding box center [578, 490] width 84 height 17
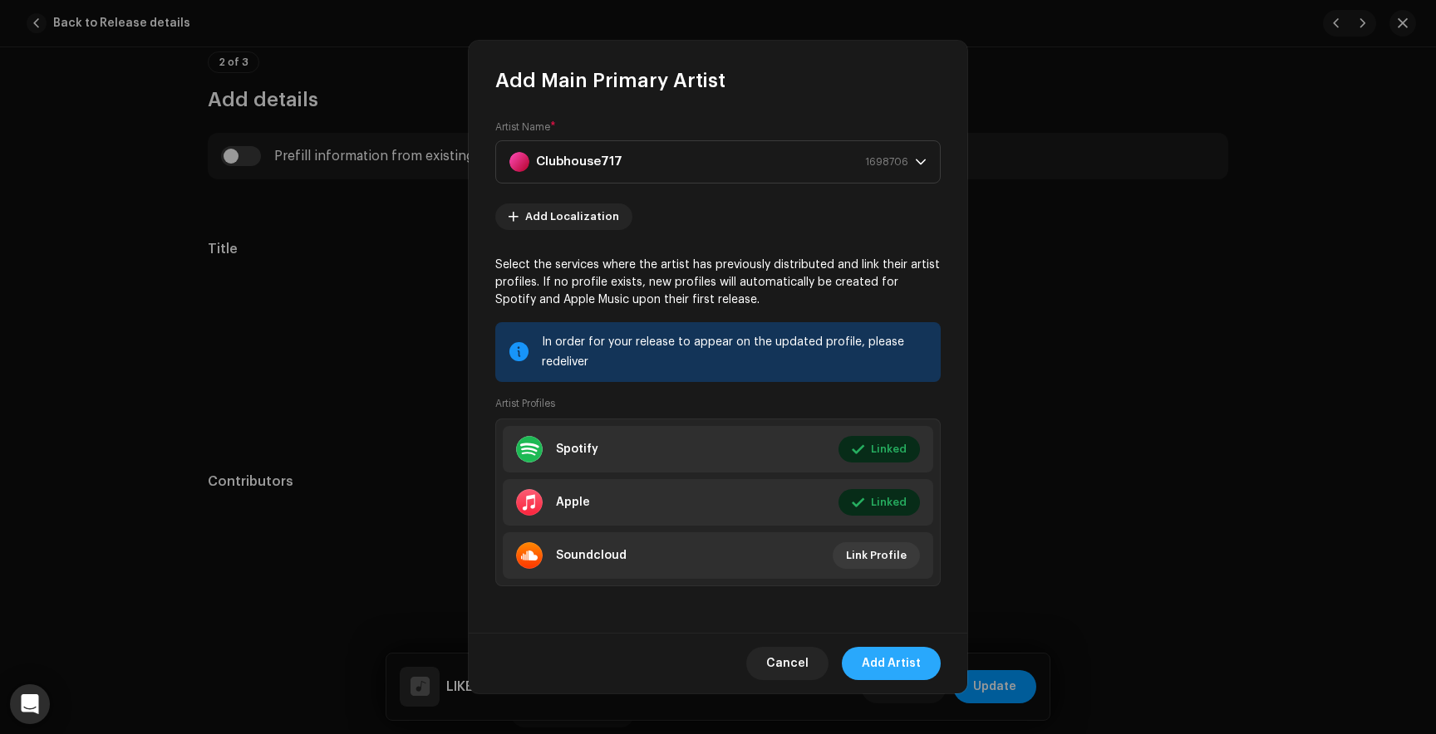
click at [895, 671] on span "Add Artist" at bounding box center [890, 663] width 59 height 33
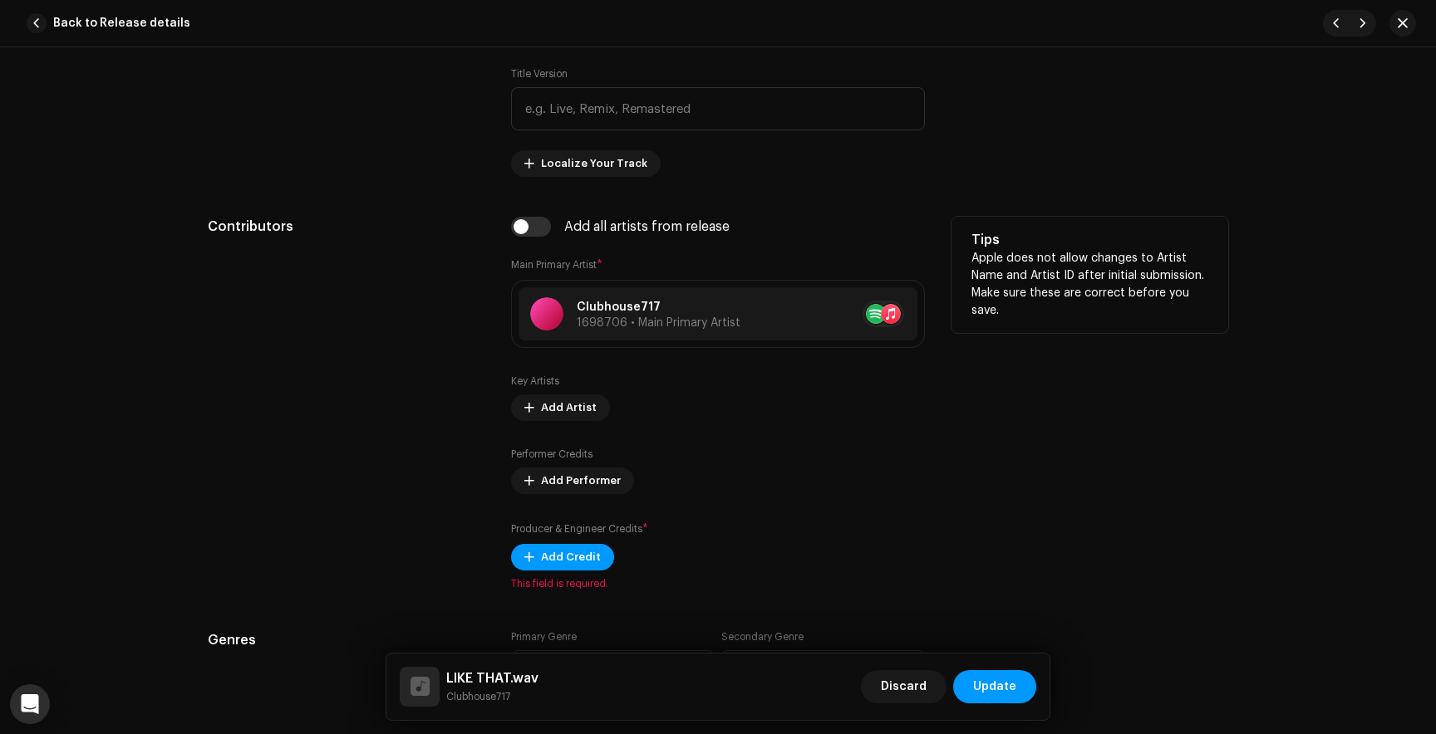
scroll to position [838, 0]
click at [541, 413] on span "Add Artist" at bounding box center [569, 407] width 56 height 33
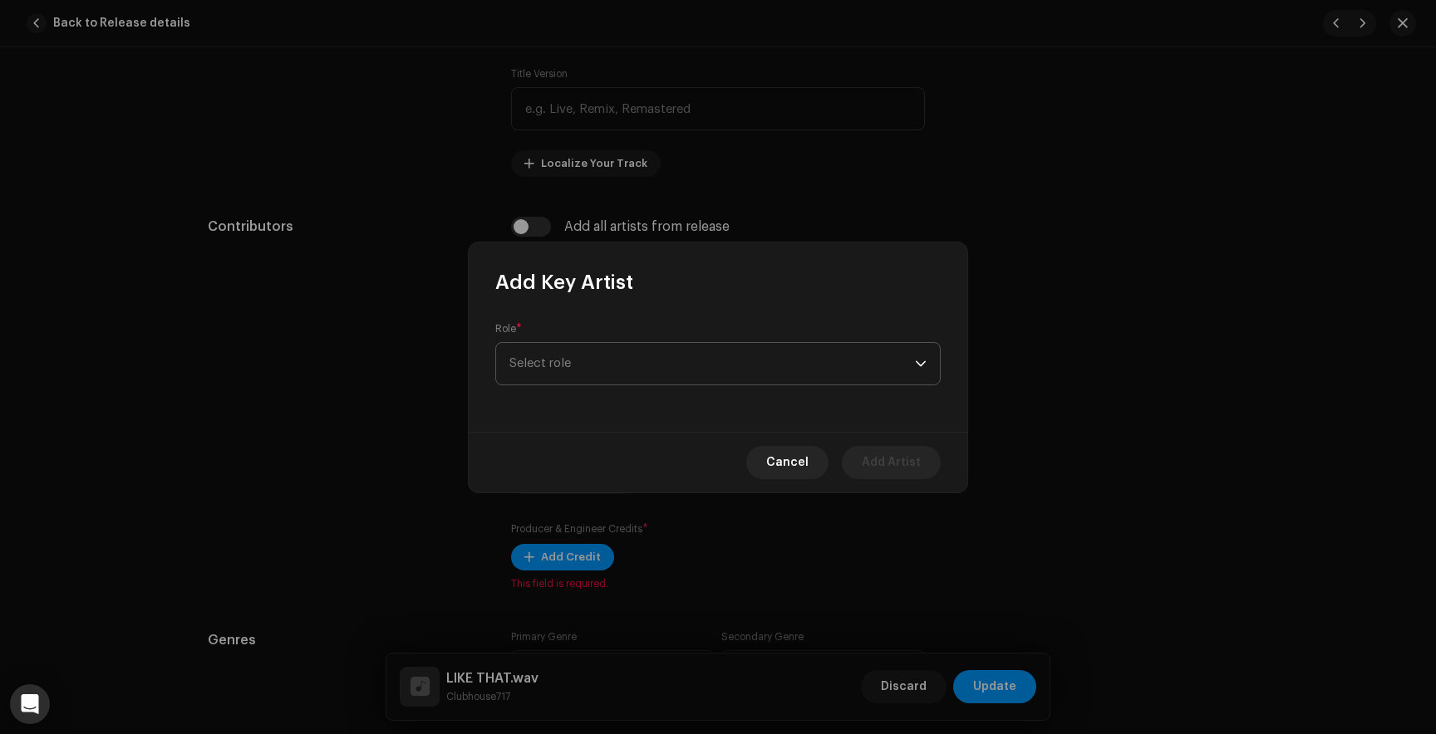
click at [588, 365] on span "Select role" at bounding box center [711, 364] width 405 height 42
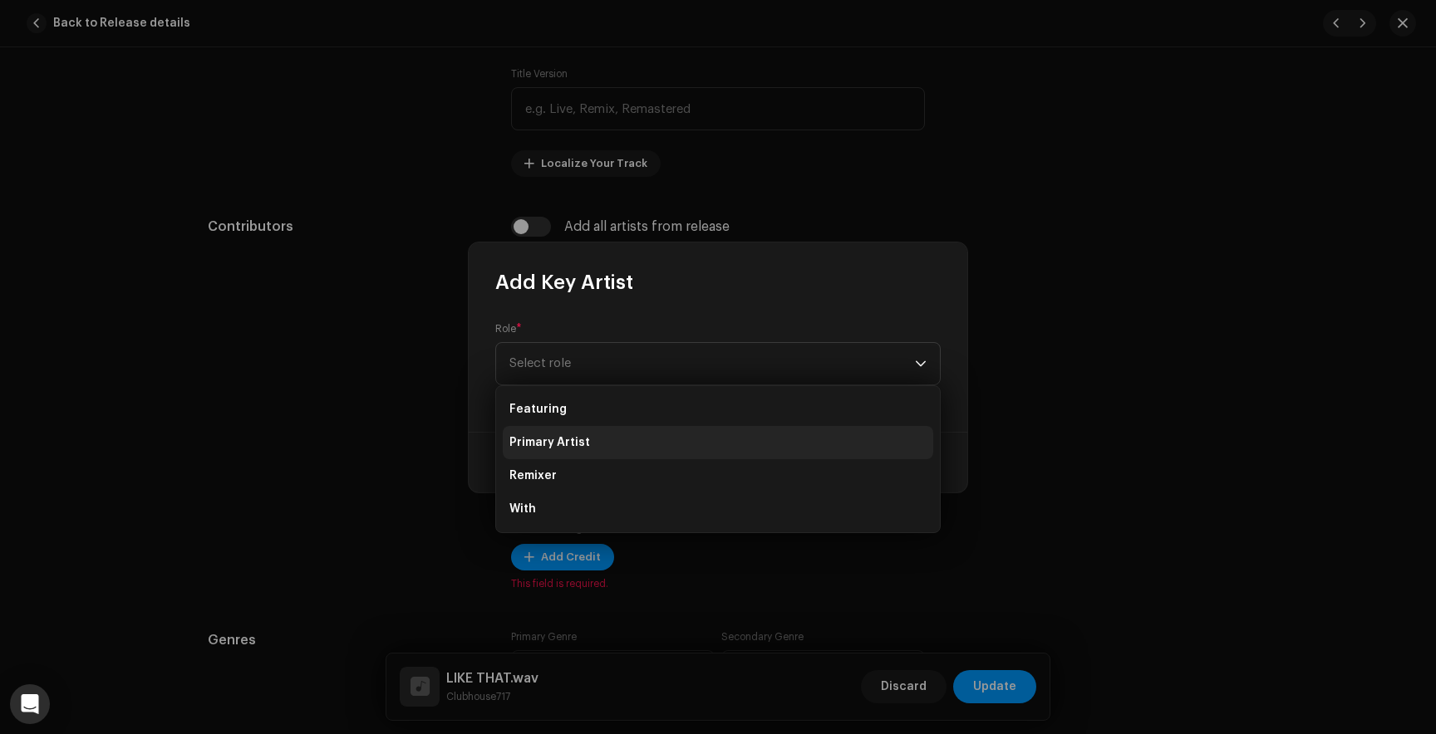
click at [567, 444] on span "Primary Artist" at bounding box center [549, 442] width 81 height 17
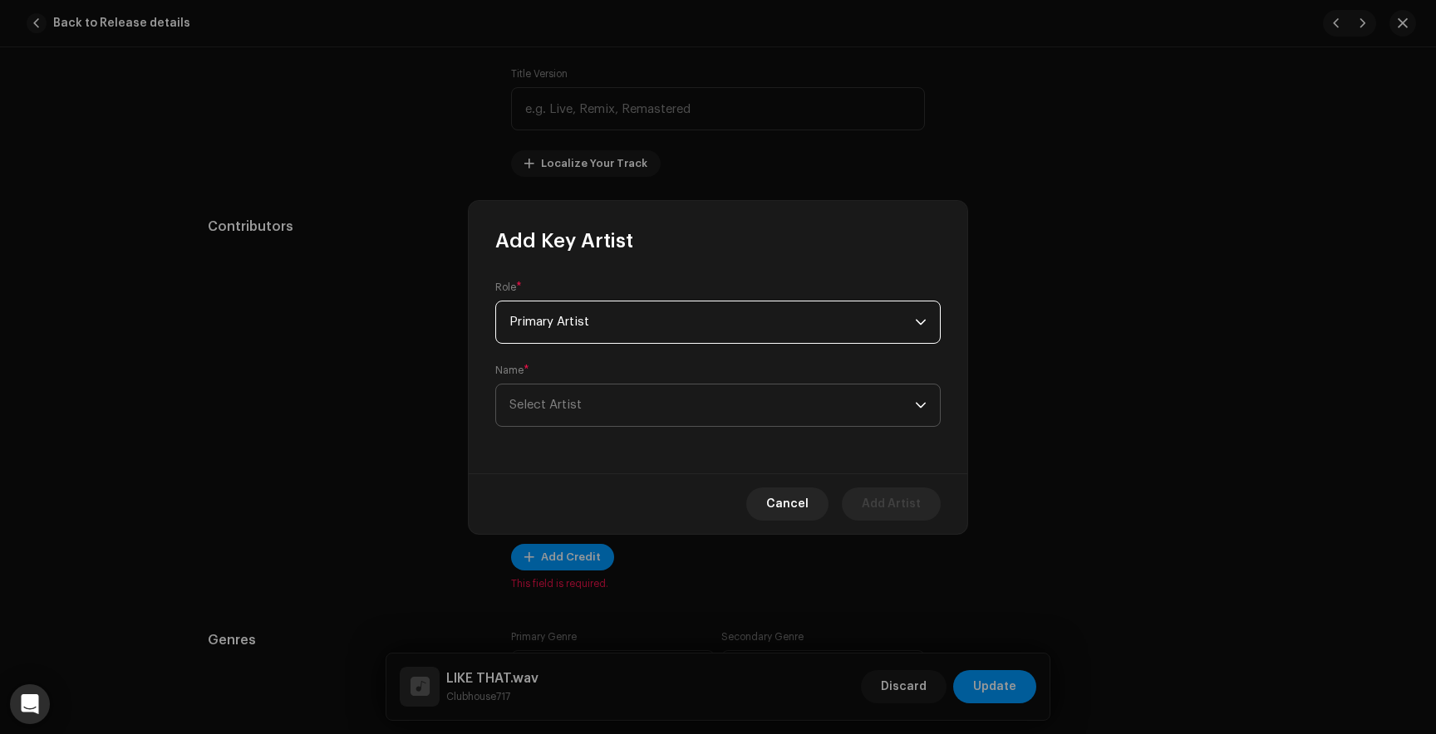
click at [758, 405] on span "Select Artist" at bounding box center [711, 406] width 405 height 42
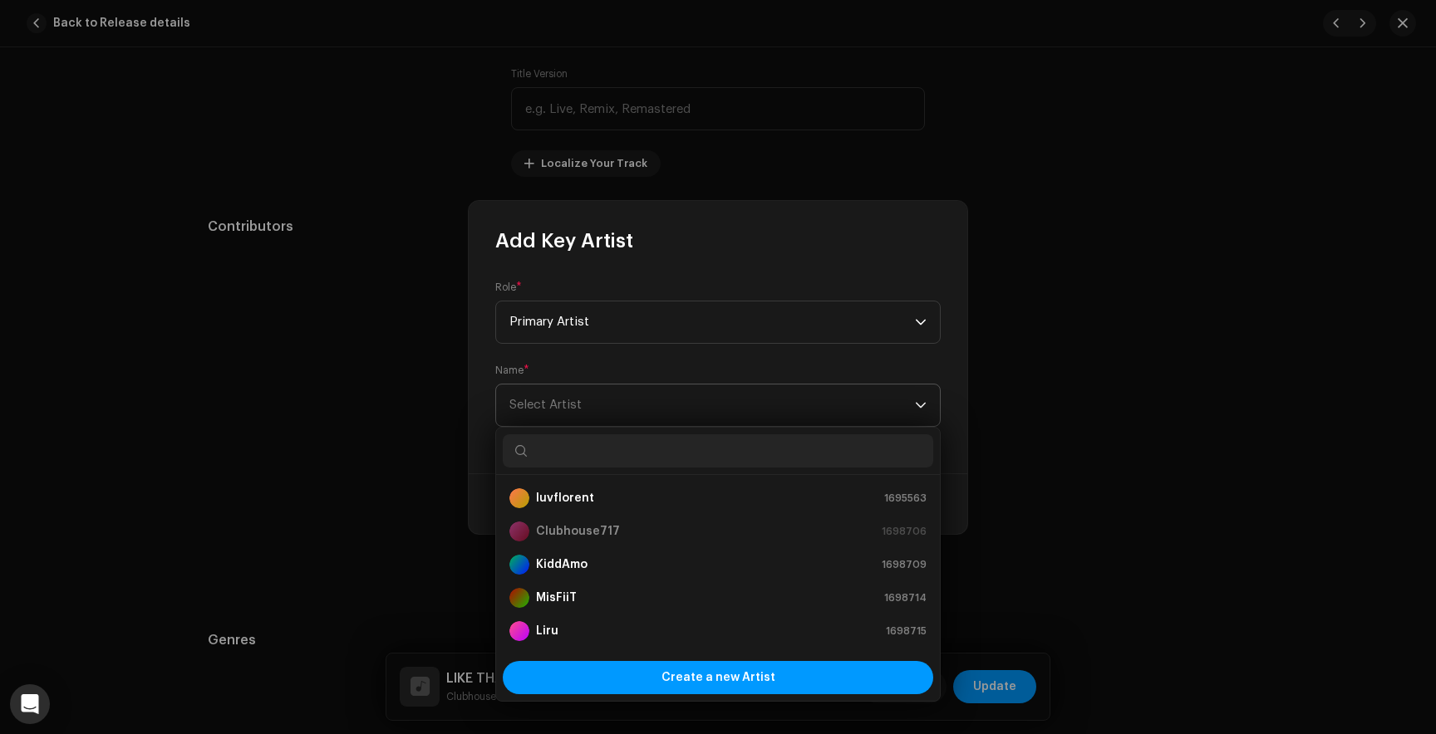
click at [548, 404] on span "Select Artist" at bounding box center [545, 405] width 72 height 12
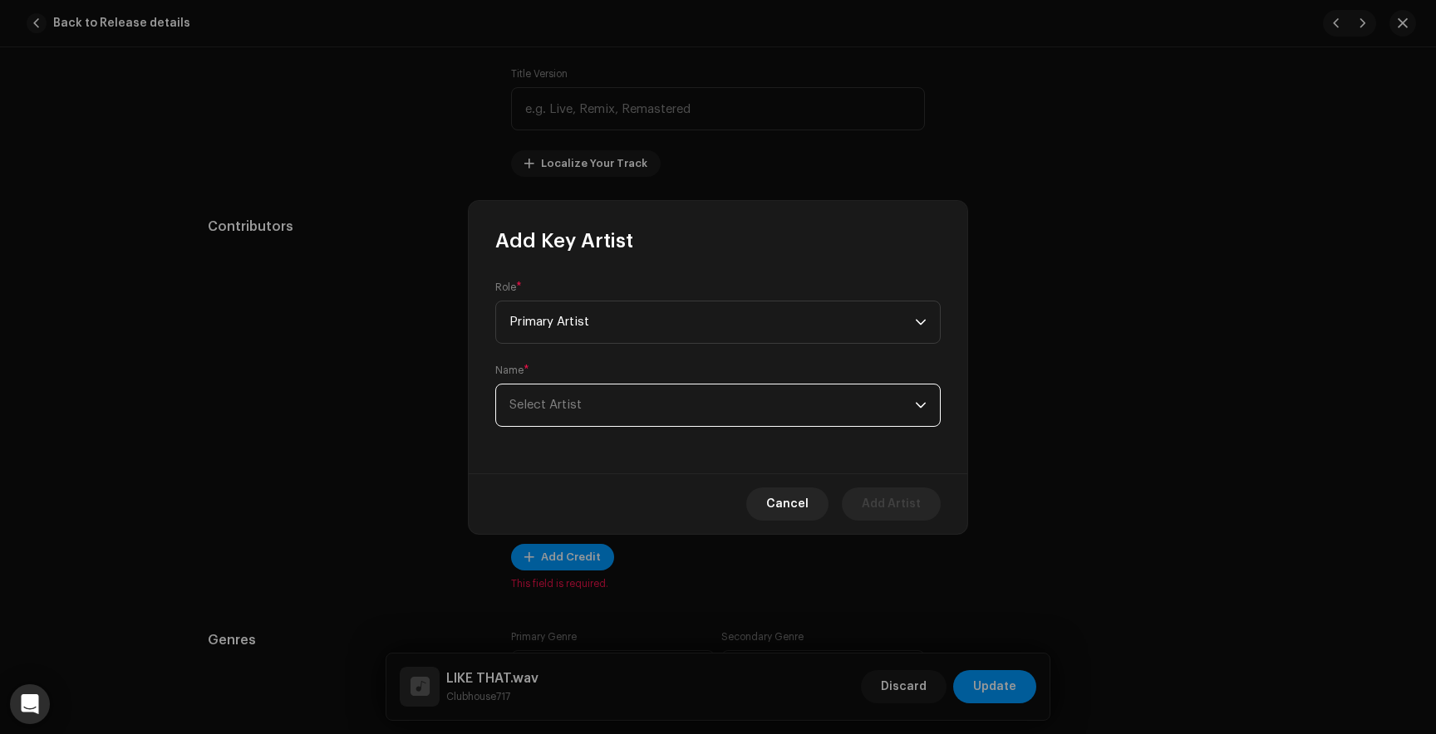
click at [548, 404] on span "Select Artist" at bounding box center [545, 405] width 72 height 12
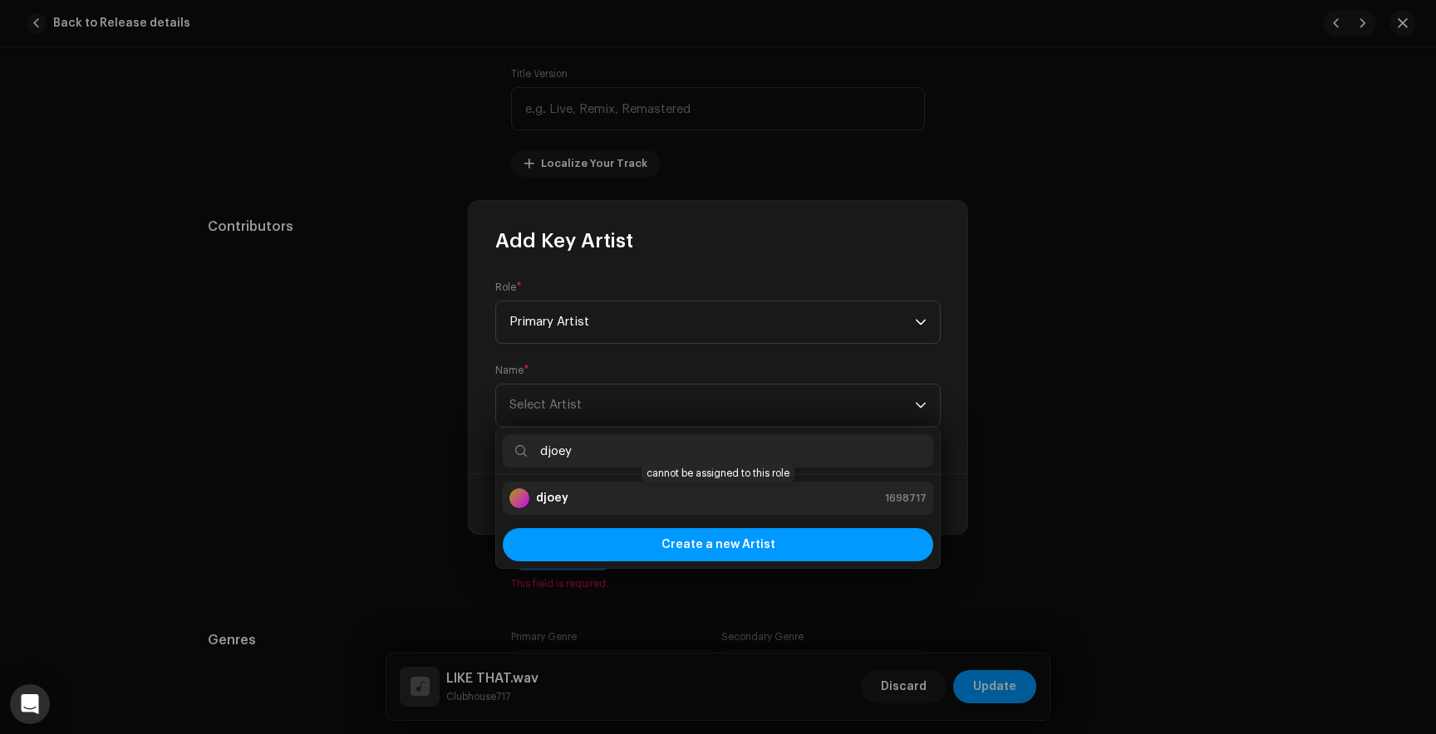
type input "djoey"
click at [572, 498] on div "djoey 1698717" at bounding box center [717, 498] width 417 height 20
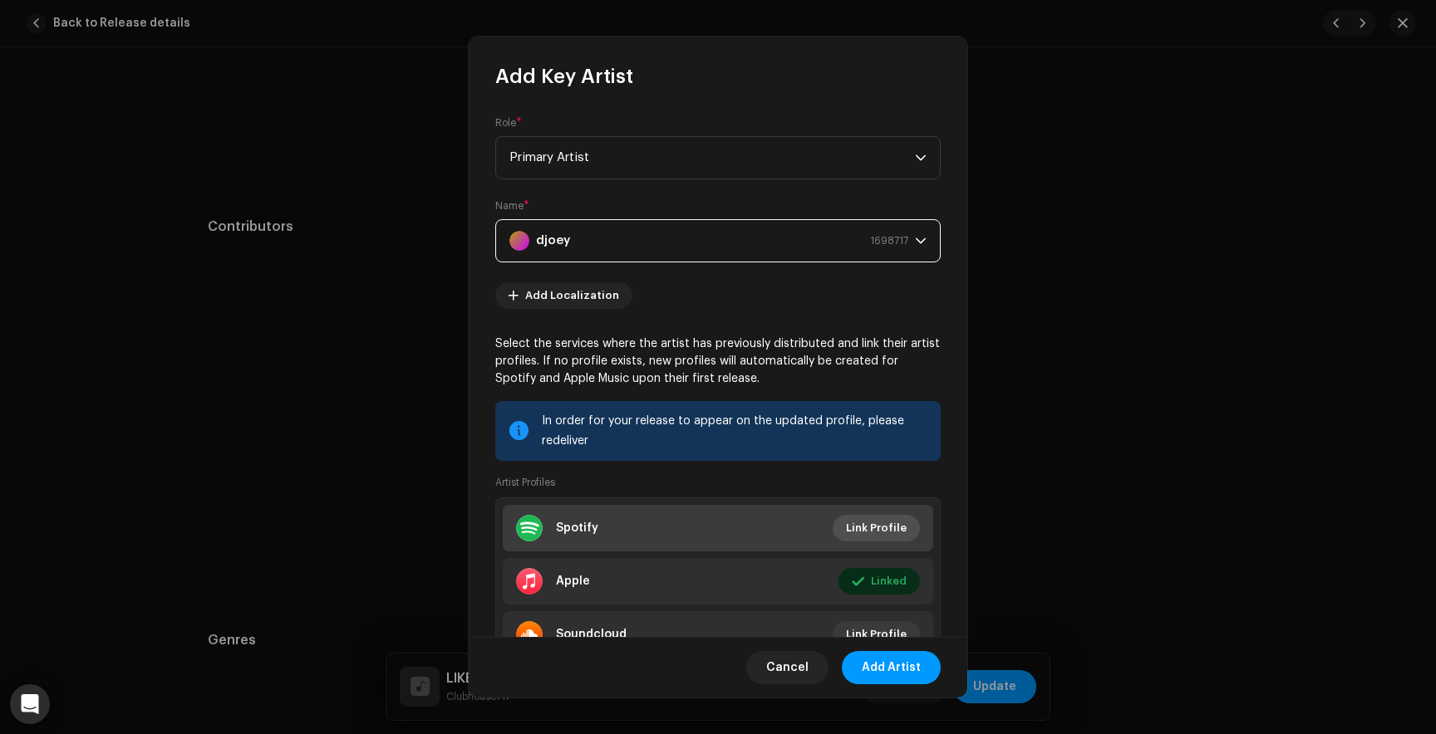
click at [866, 523] on span "Link Profile" at bounding box center [876, 528] width 61 height 33
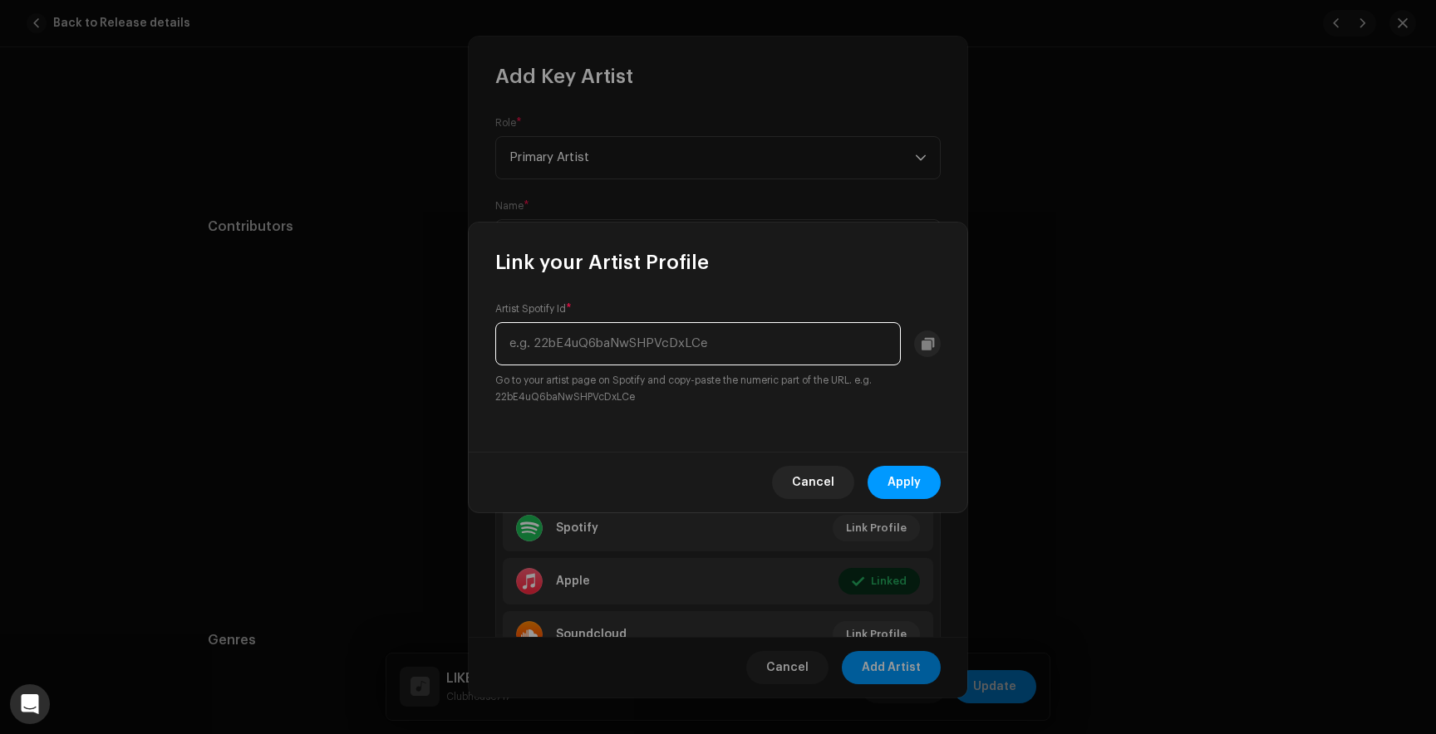
click at [660, 343] on input "text" at bounding box center [697, 343] width 405 height 43
paste input "7LLWThwDSxXYPN9VFzvfUJ"
type input "7LLWThwDSxXYPN9VFzvfUJ"
click at [906, 483] on span "Apply" at bounding box center [903, 482] width 33 height 33
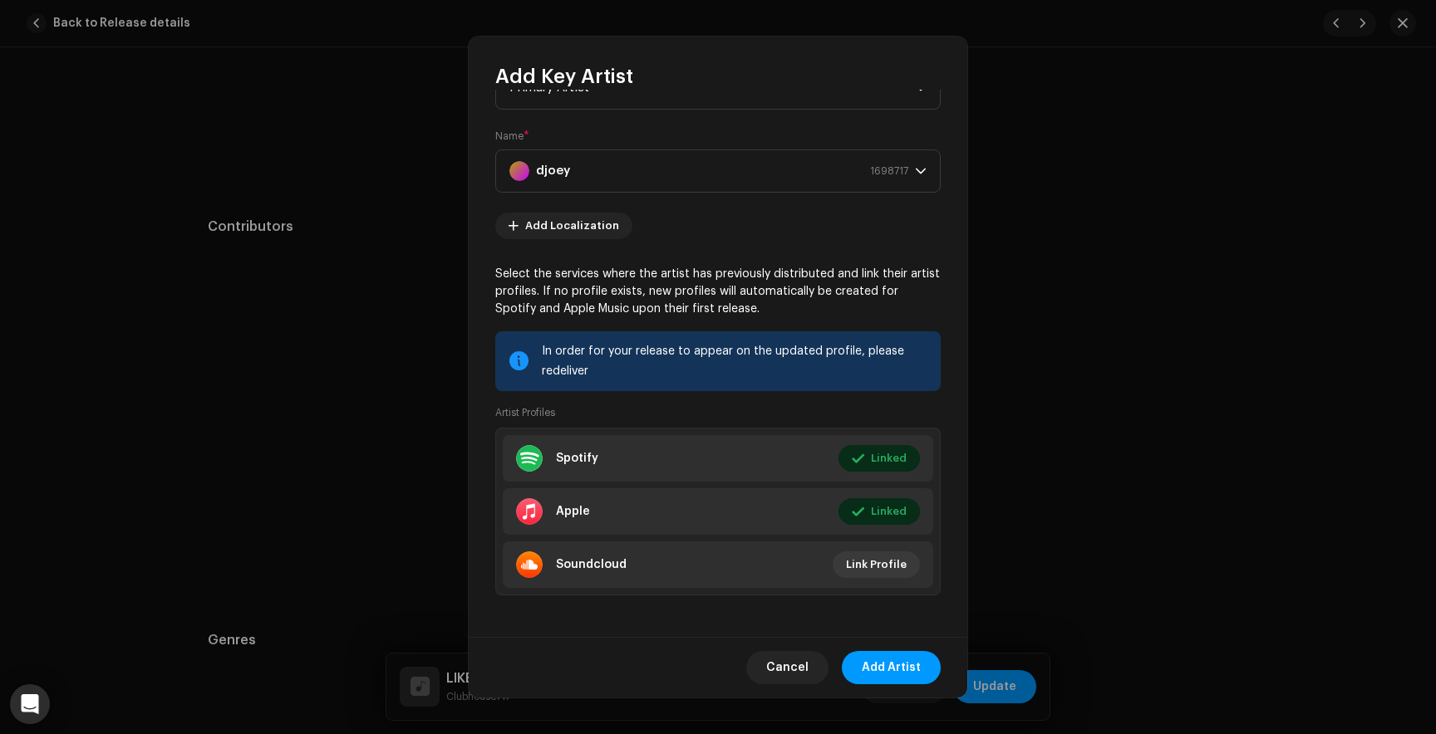
scroll to position [76, 0]
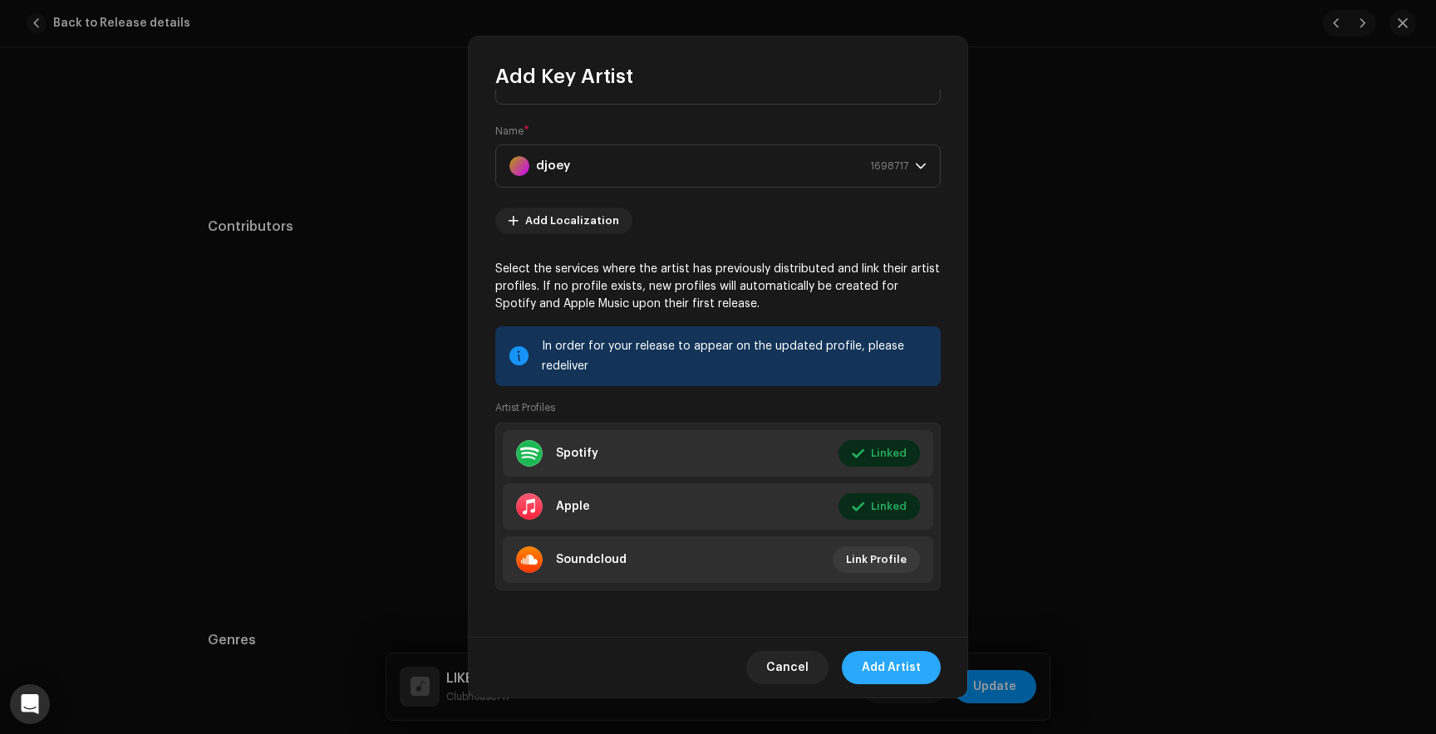
click at [879, 665] on span "Add Artist" at bounding box center [890, 667] width 59 height 33
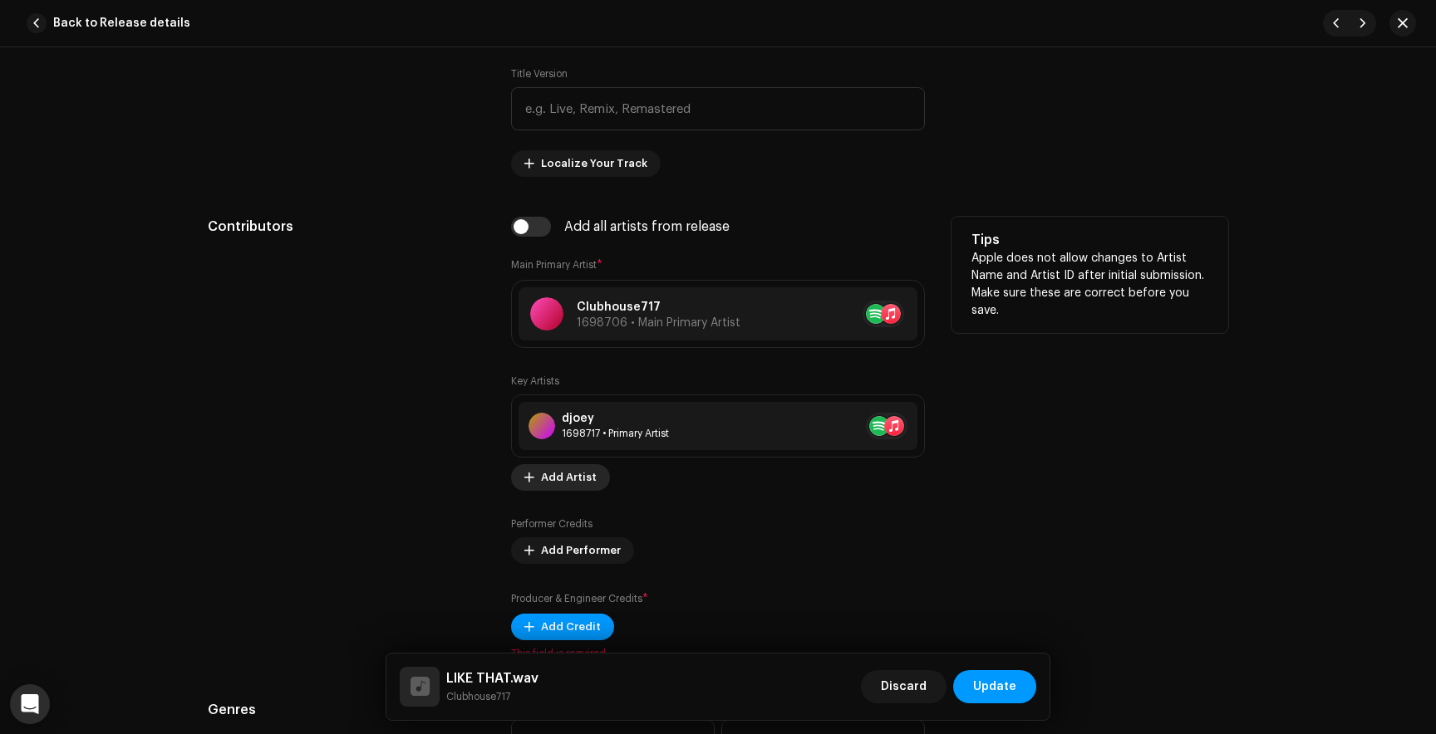
click at [566, 479] on span "Add Artist" at bounding box center [569, 477] width 56 height 33
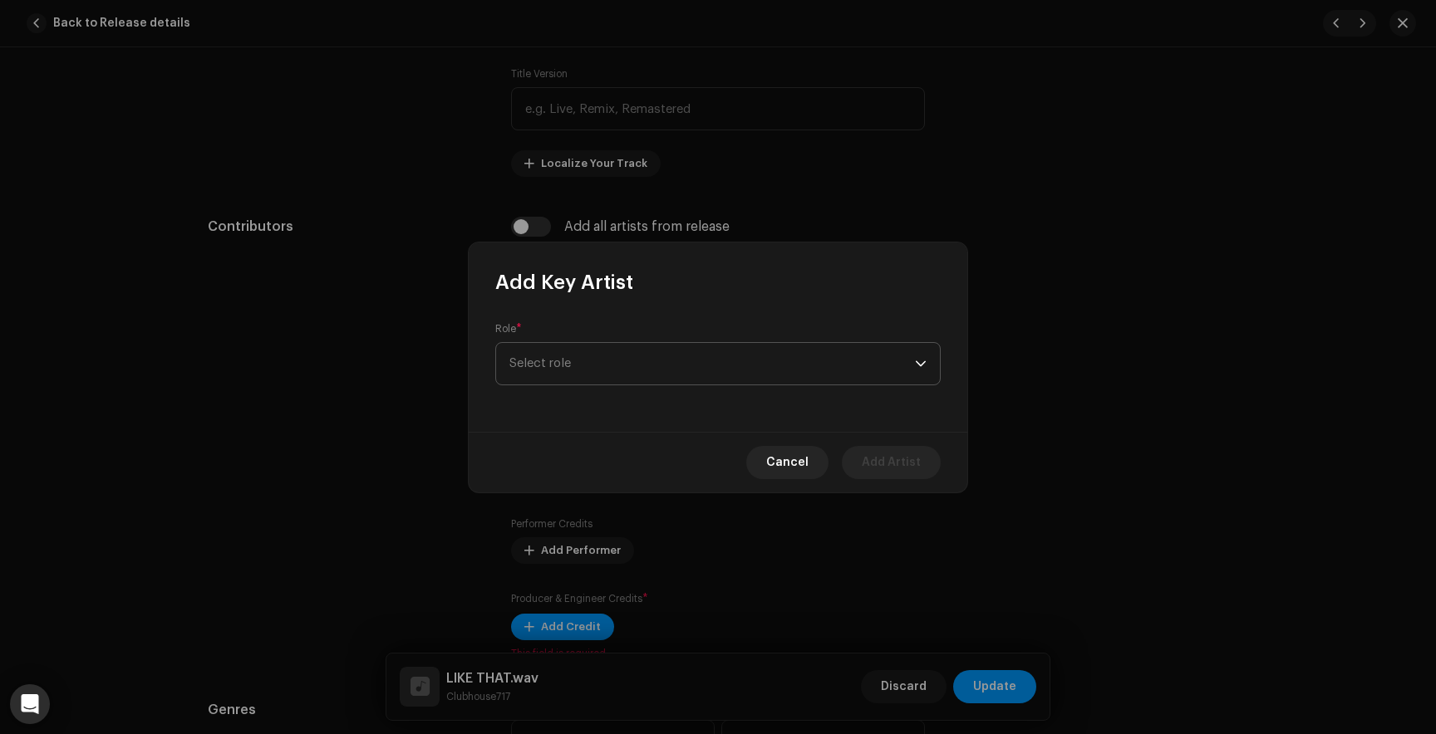
click at [578, 365] on span "Select role" at bounding box center [711, 364] width 405 height 42
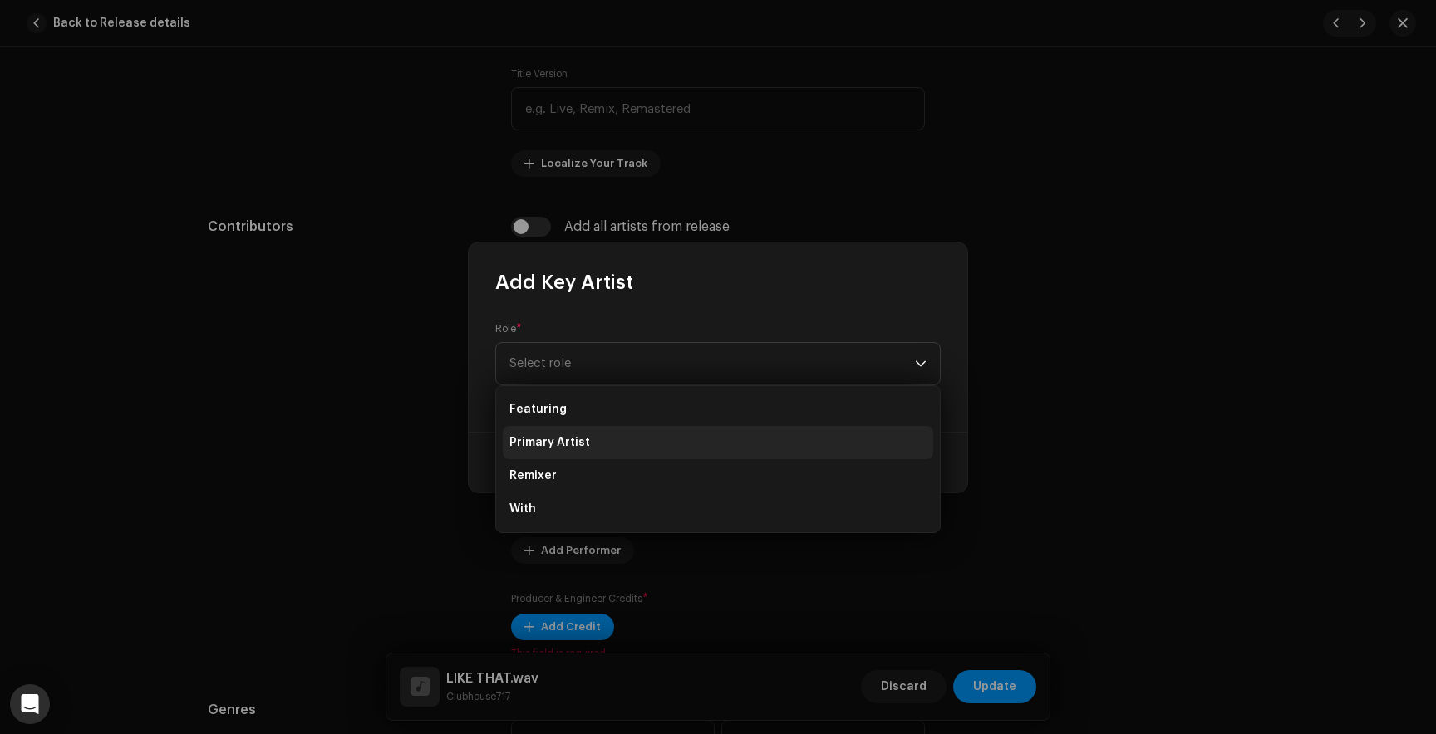
click at [589, 442] on li "Primary Artist" at bounding box center [718, 442] width 430 height 33
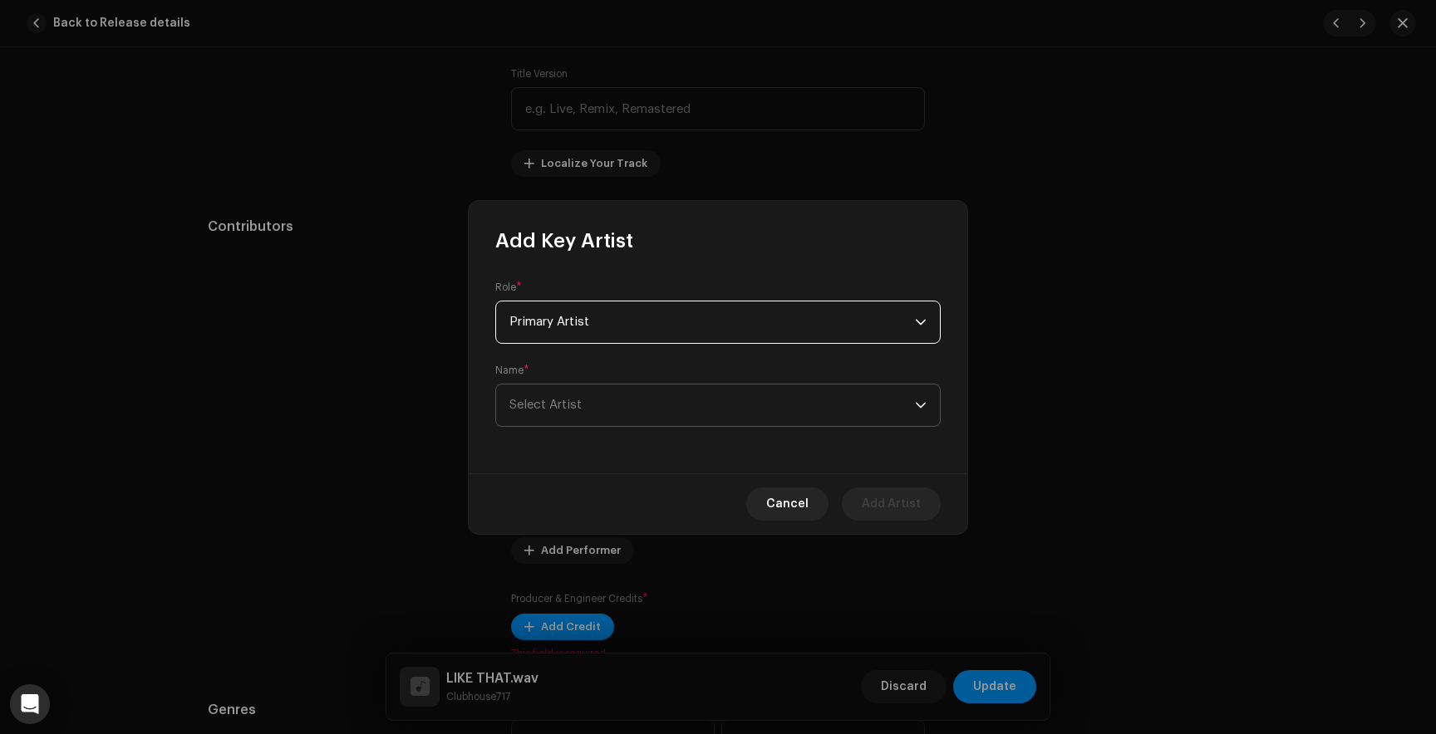
click at [658, 406] on span "Select Artist" at bounding box center [711, 406] width 405 height 42
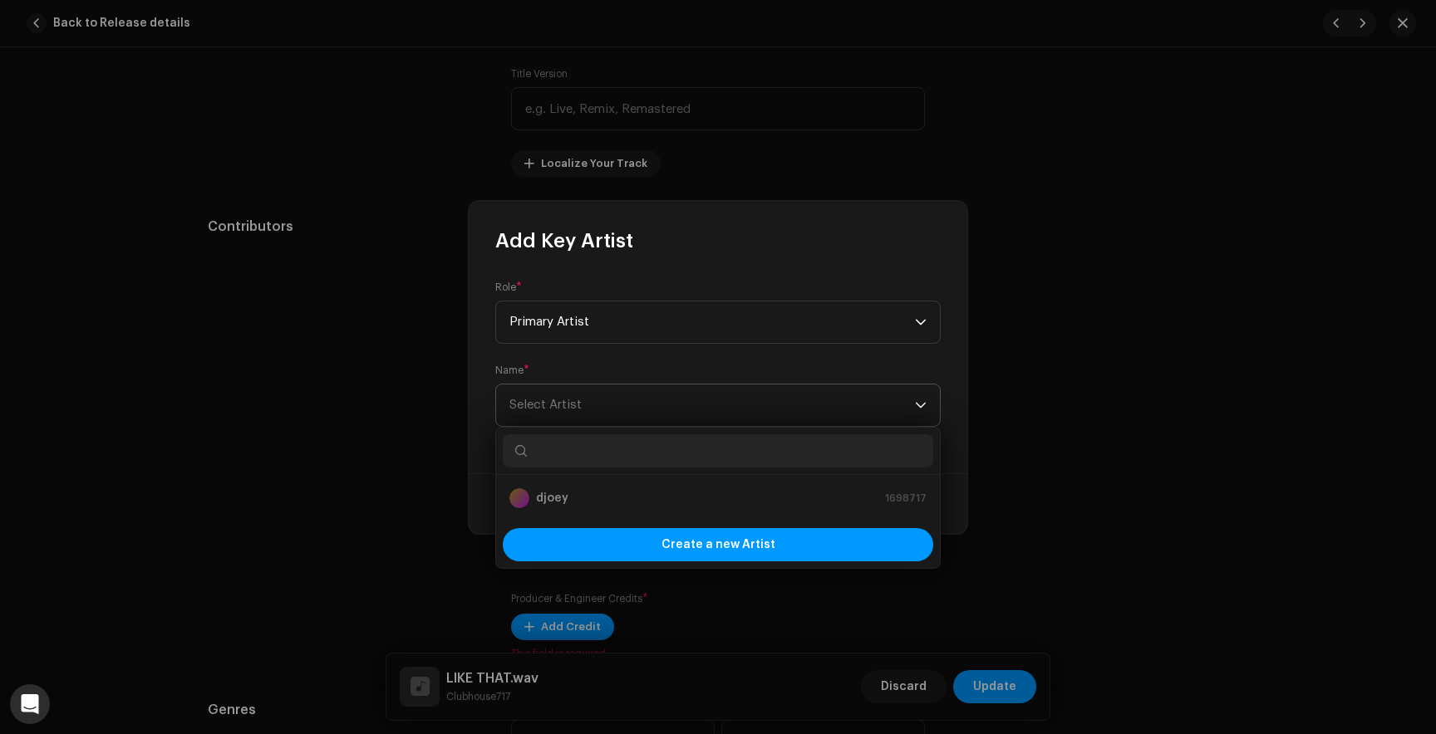
click at [557, 405] on span "Select Artist" at bounding box center [545, 405] width 72 height 12
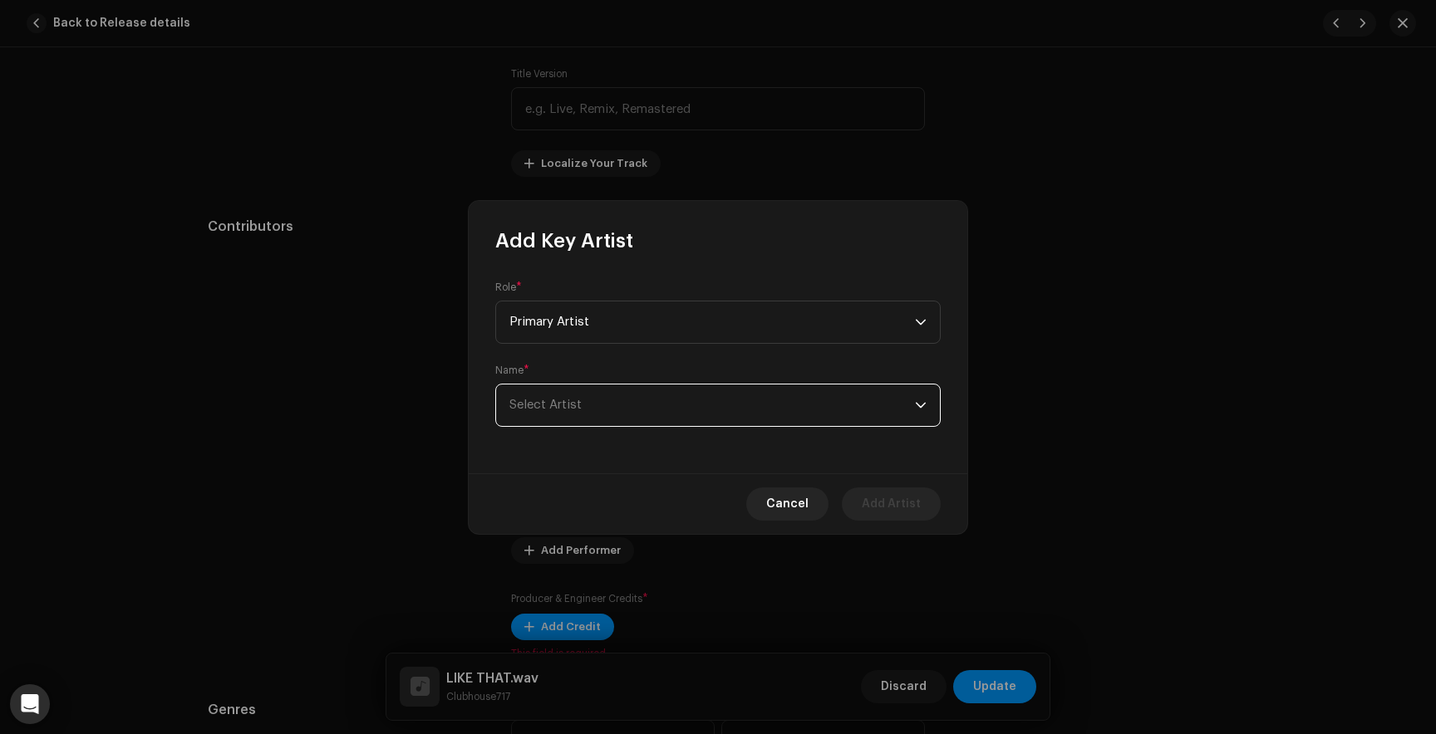
click at [562, 404] on span "Select Artist" at bounding box center [545, 405] width 72 height 12
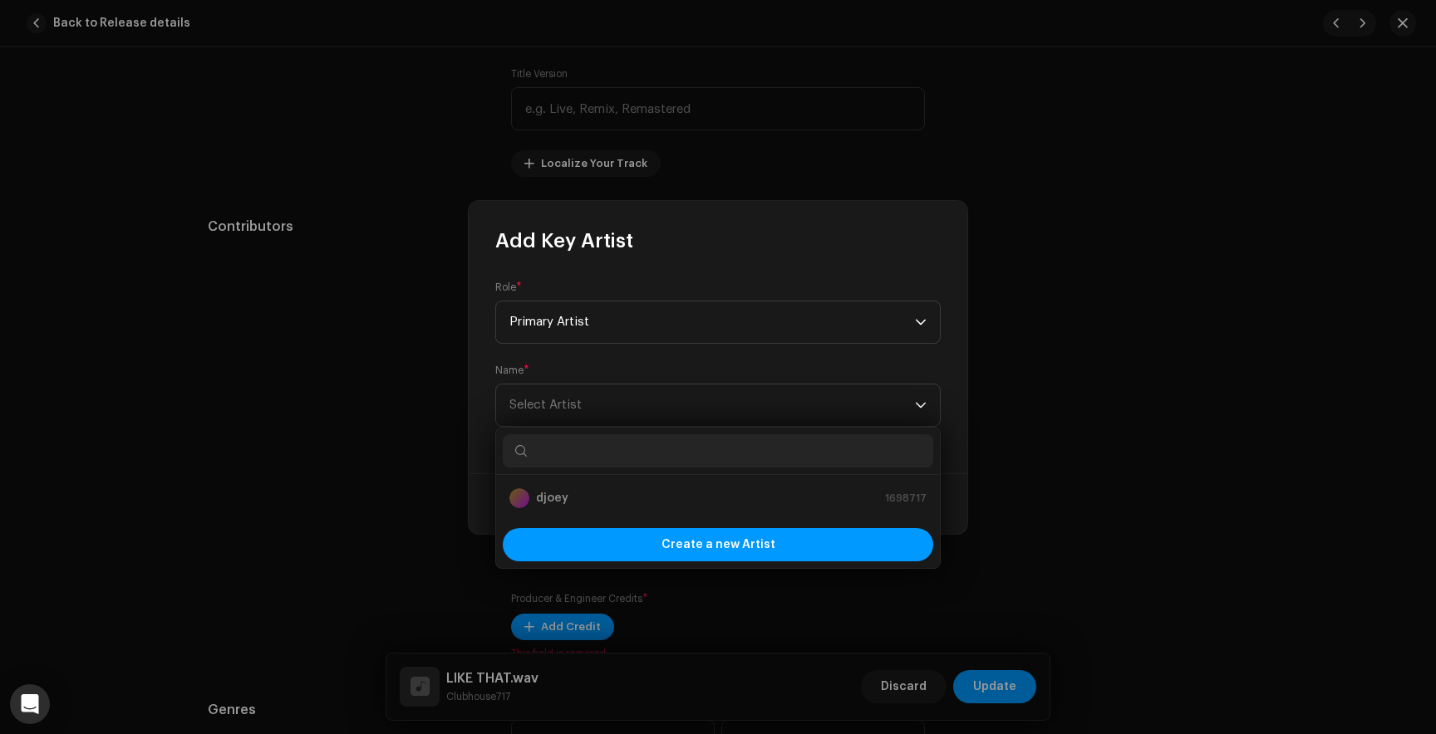
click at [566, 450] on input "text" at bounding box center [718, 450] width 430 height 33
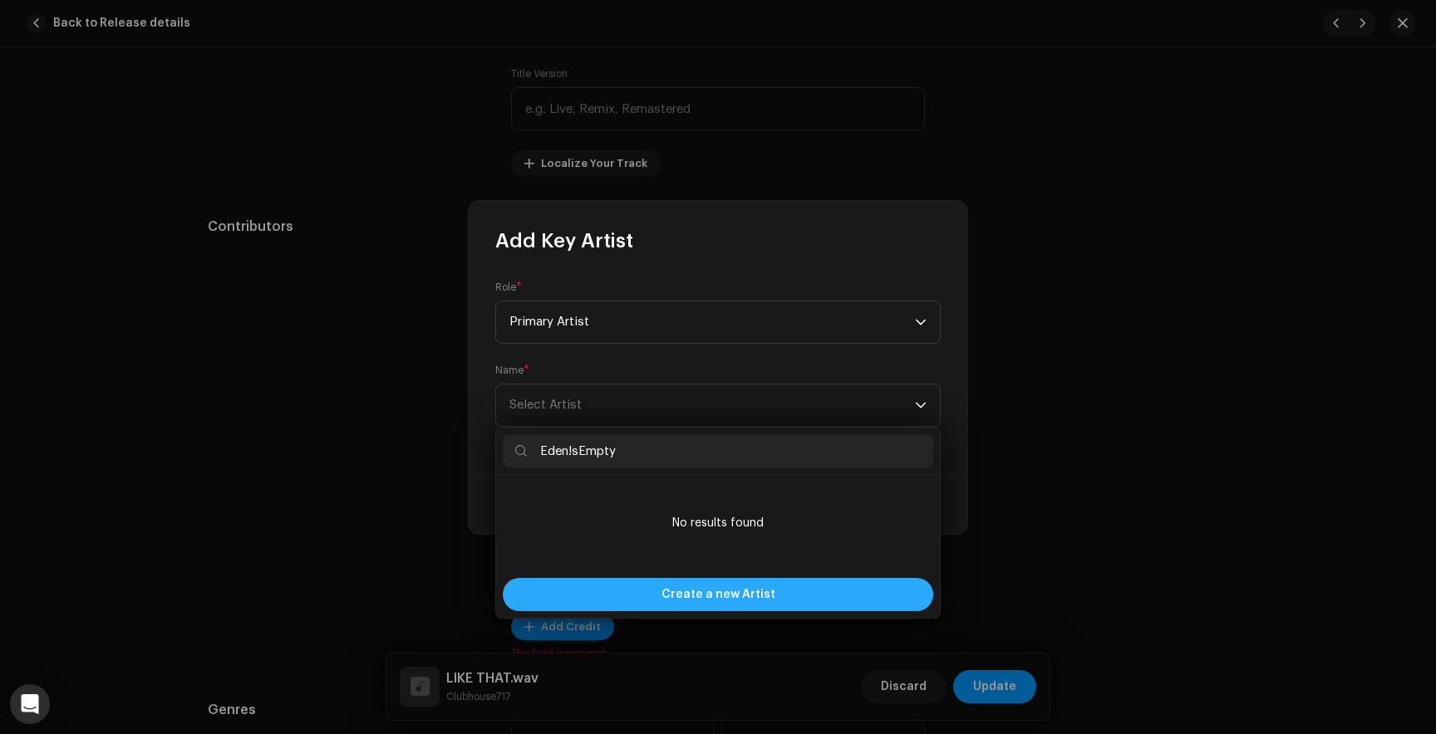
type input "Eden!sEmpty"
click at [734, 591] on span "Create a new Artist" at bounding box center [718, 594] width 114 height 33
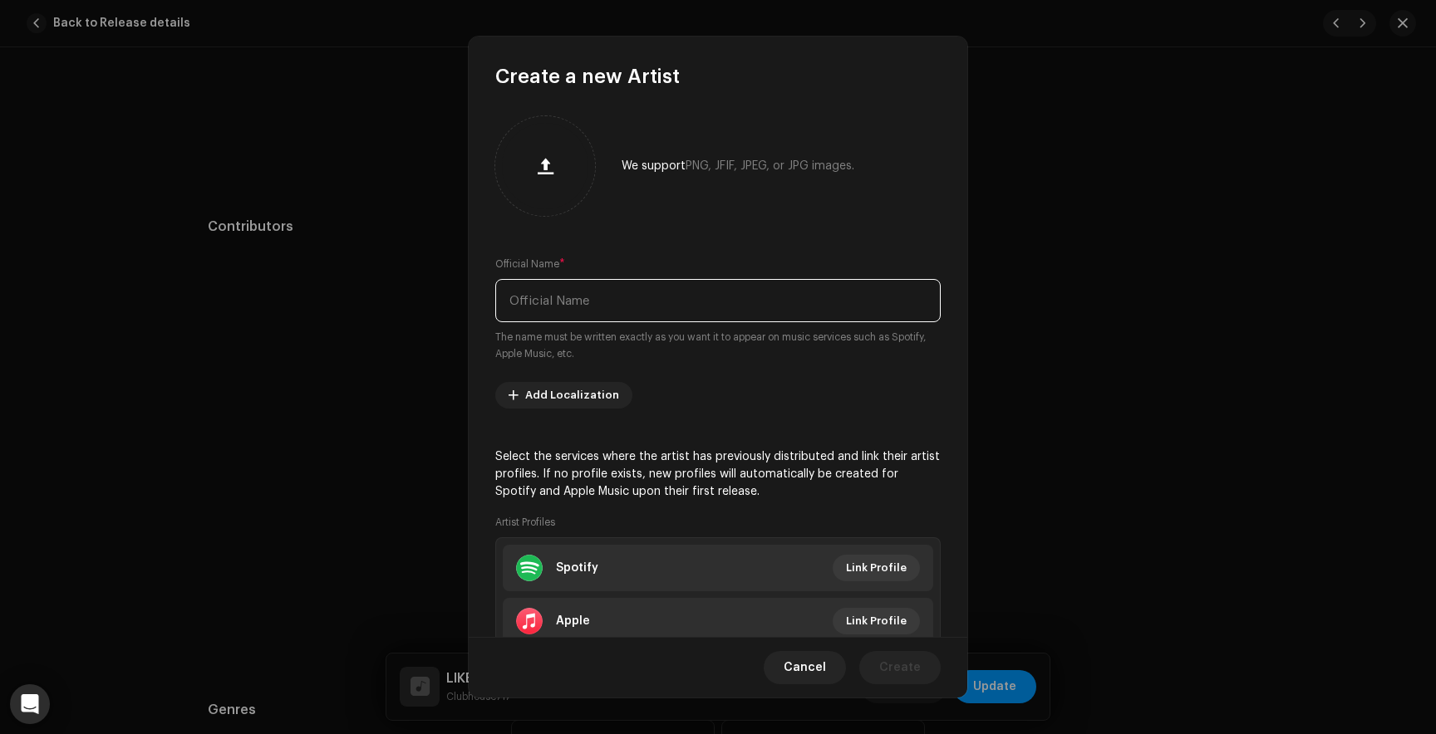
click at [583, 291] on input "text" at bounding box center [717, 300] width 445 height 43
paste input "Eden!sEmpty"
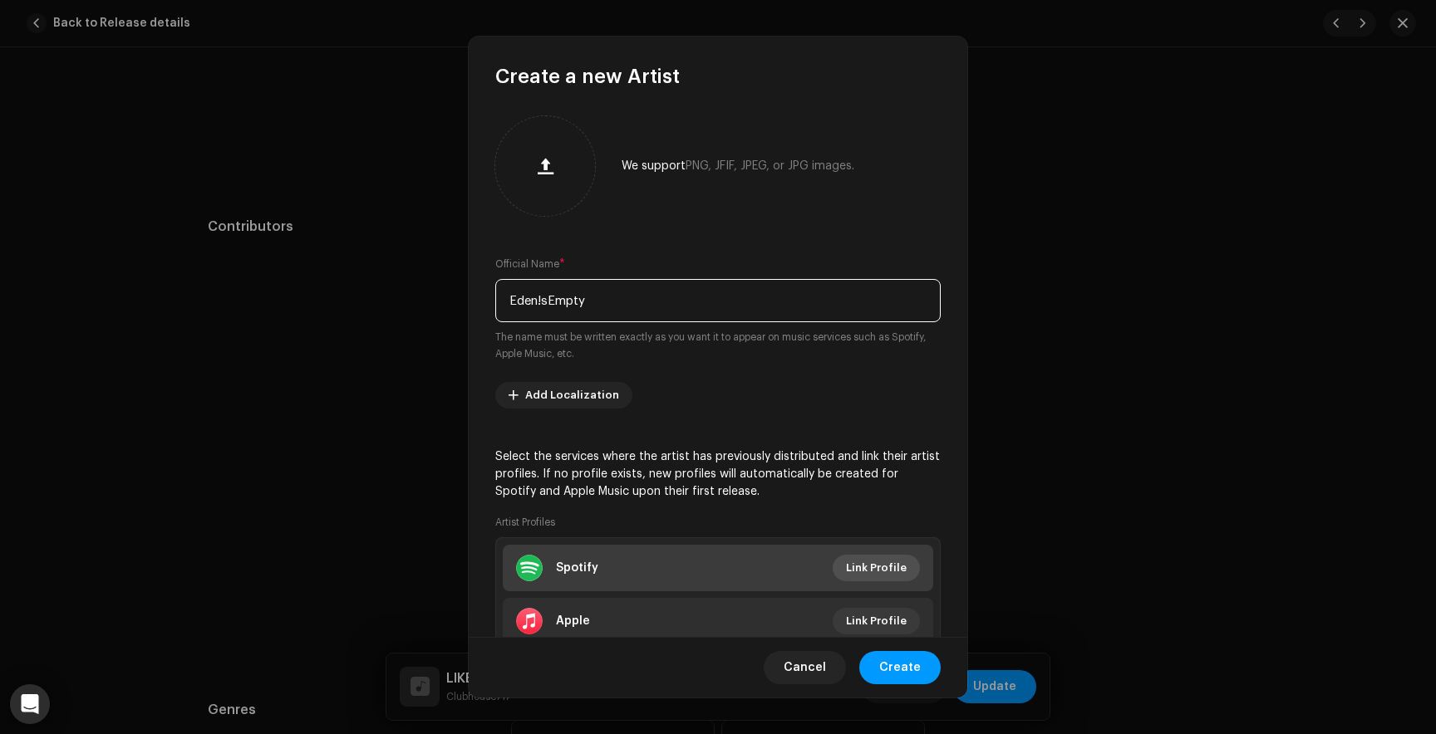
type input "Eden!sEmpty"
click at [888, 567] on span "Link Profile" at bounding box center [876, 568] width 61 height 33
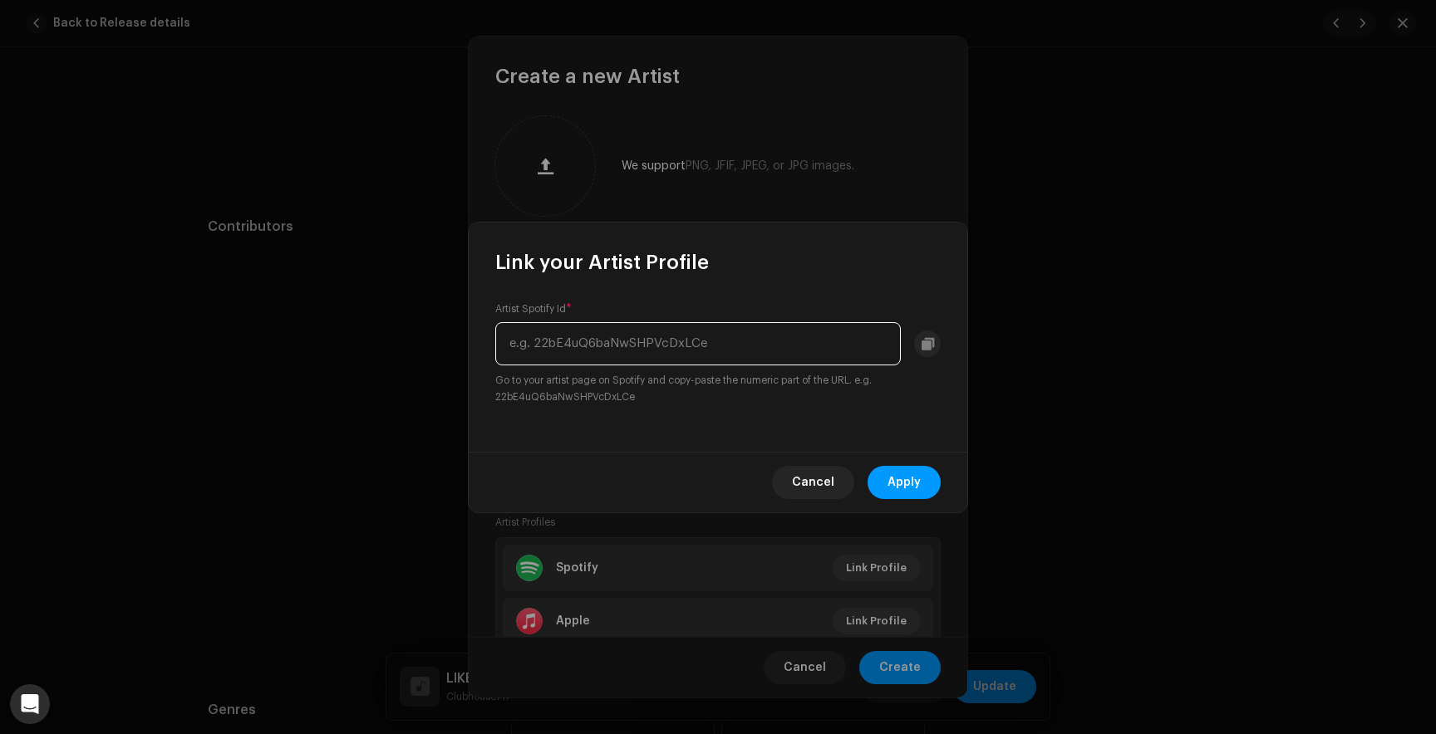
click at [744, 344] on input "text" at bounding box center [697, 343] width 405 height 43
paste input "1i3nNDSmEHbaixXhegDnZq"
type input "1i3nNDSmEHbaixXhegDnZq"
click at [896, 484] on span "Apply" at bounding box center [903, 482] width 33 height 33
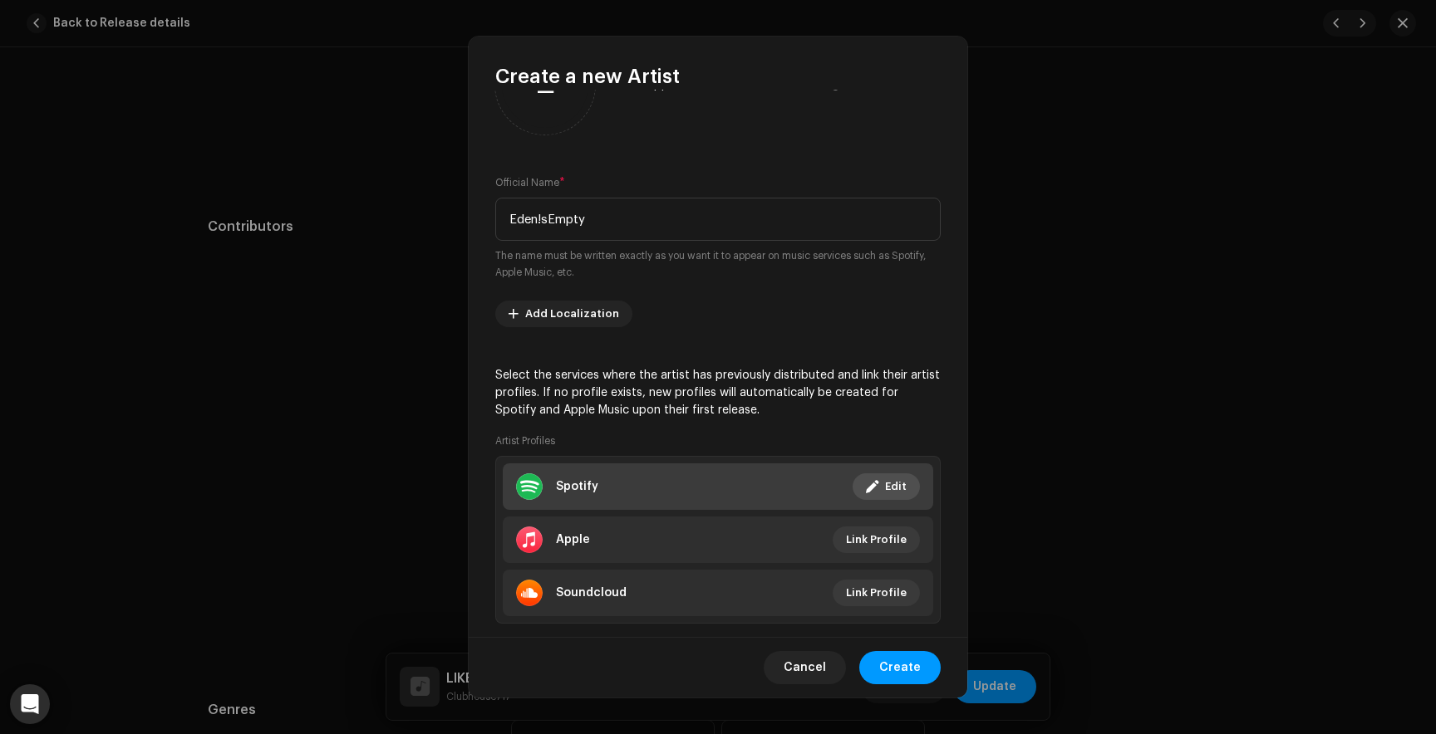
scroll to position [115, 0]
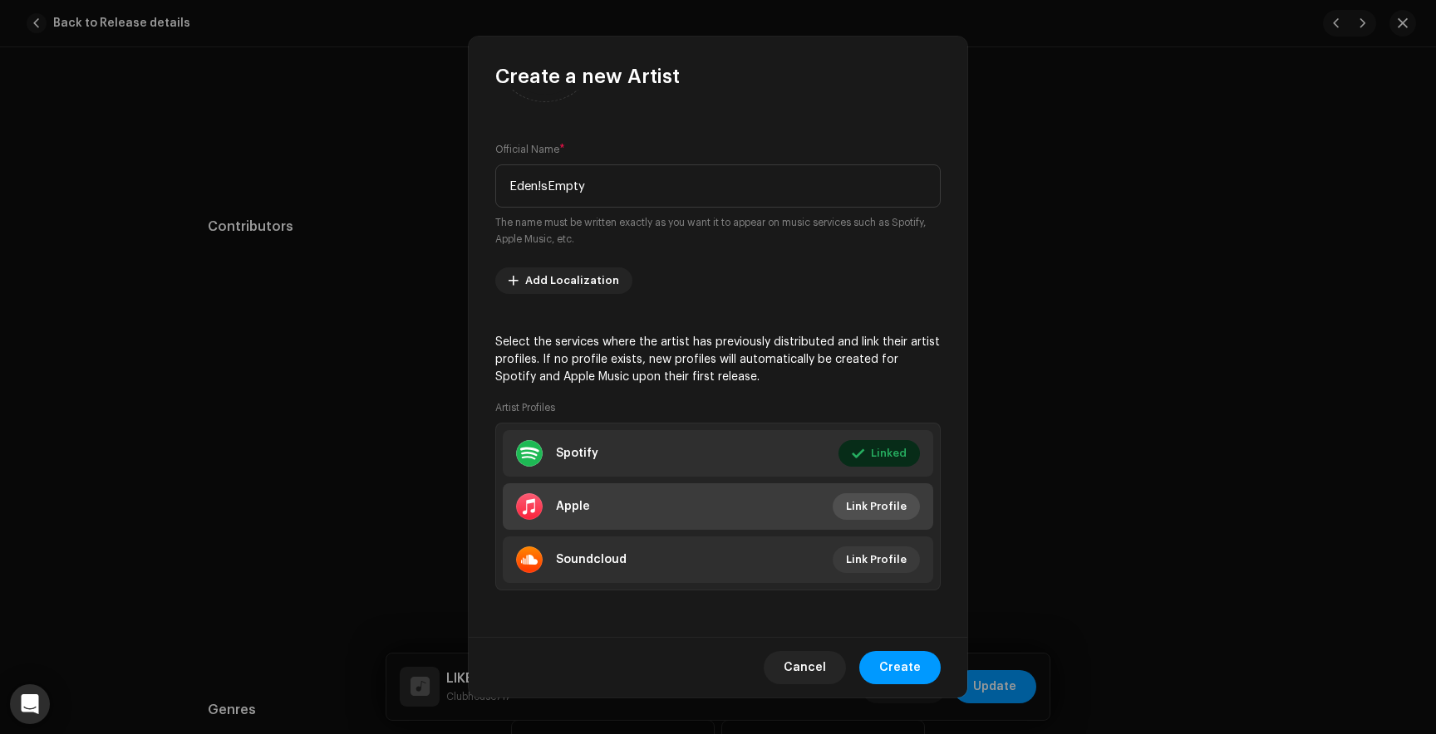
click at [876, 494] on span "Link Profile" at bounding box center [876, 506] width 61 height 33
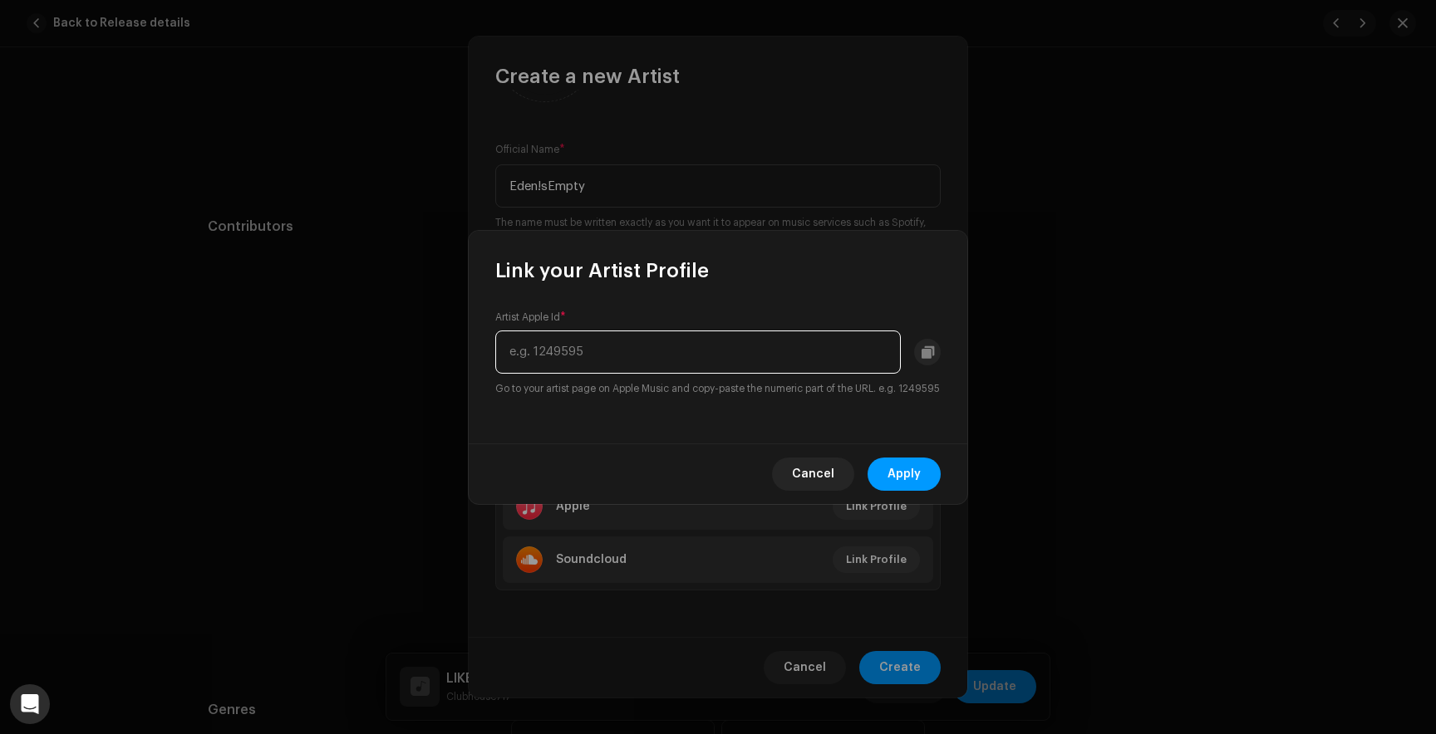
click at [691, 336] on input "text" at bounding box center [697, 352] width 405 height 43
paste input "1723626987"
type input "1723626987"
click at [924, 491] on button "Apply" at bounding box center [903, 474] width 73 height 33
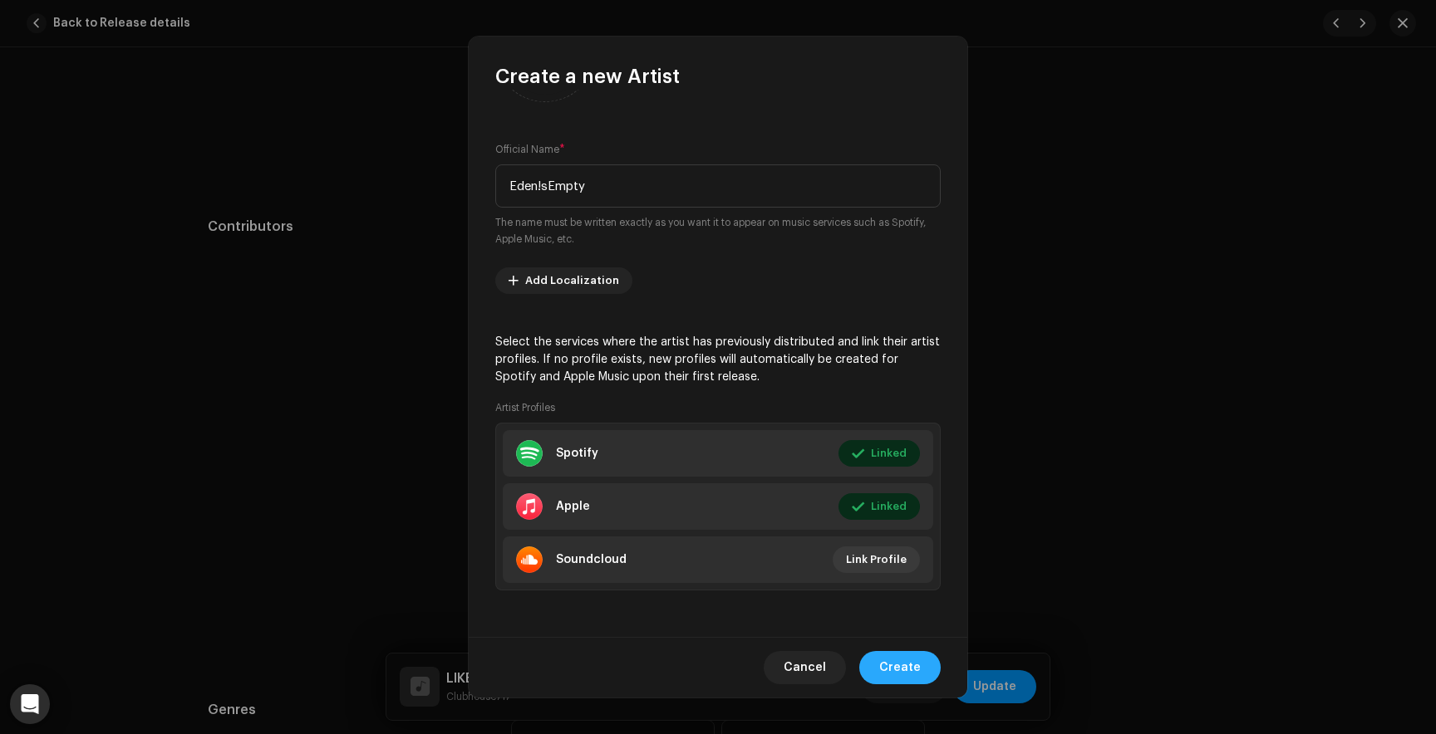
click at [901, 667] on span "Create" at bounding box center [900, 667] width 42 height 33
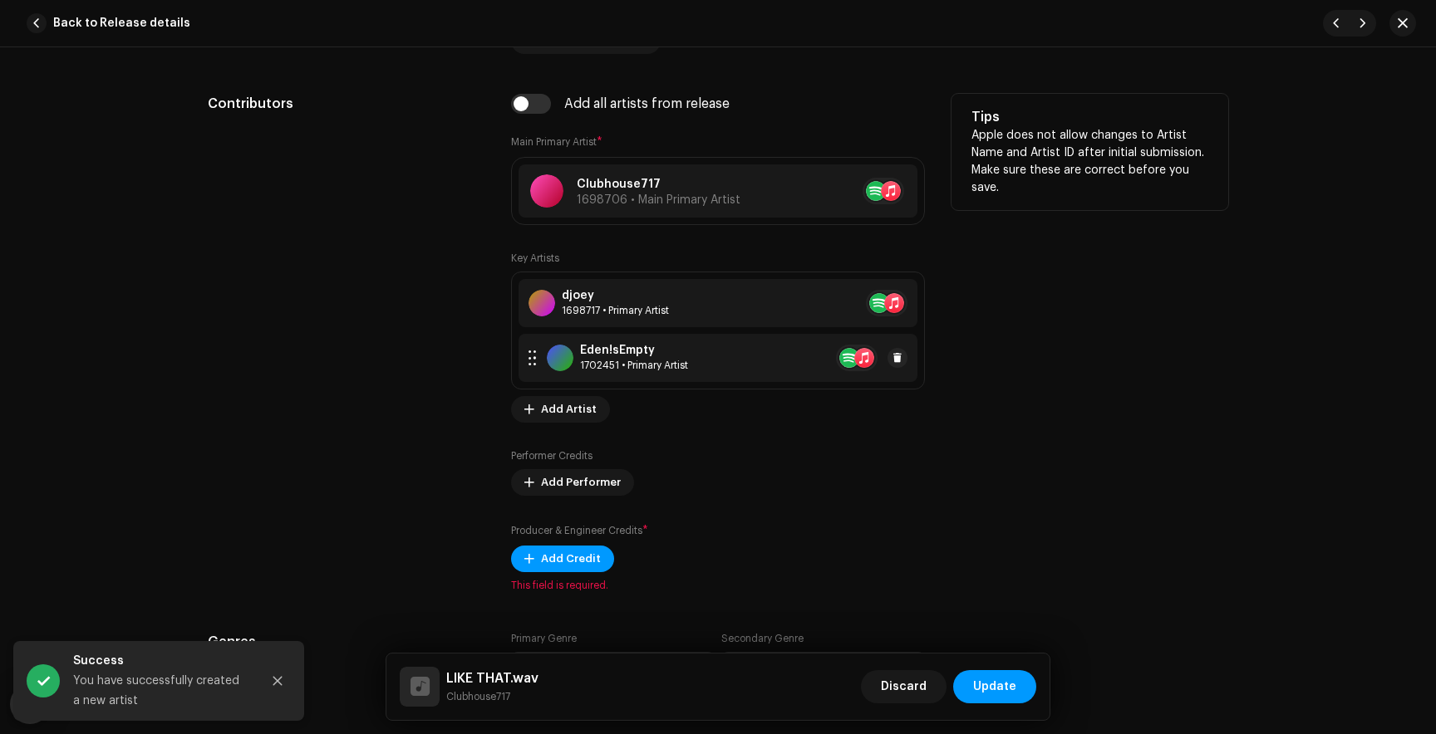
scroll to position [984, 0]
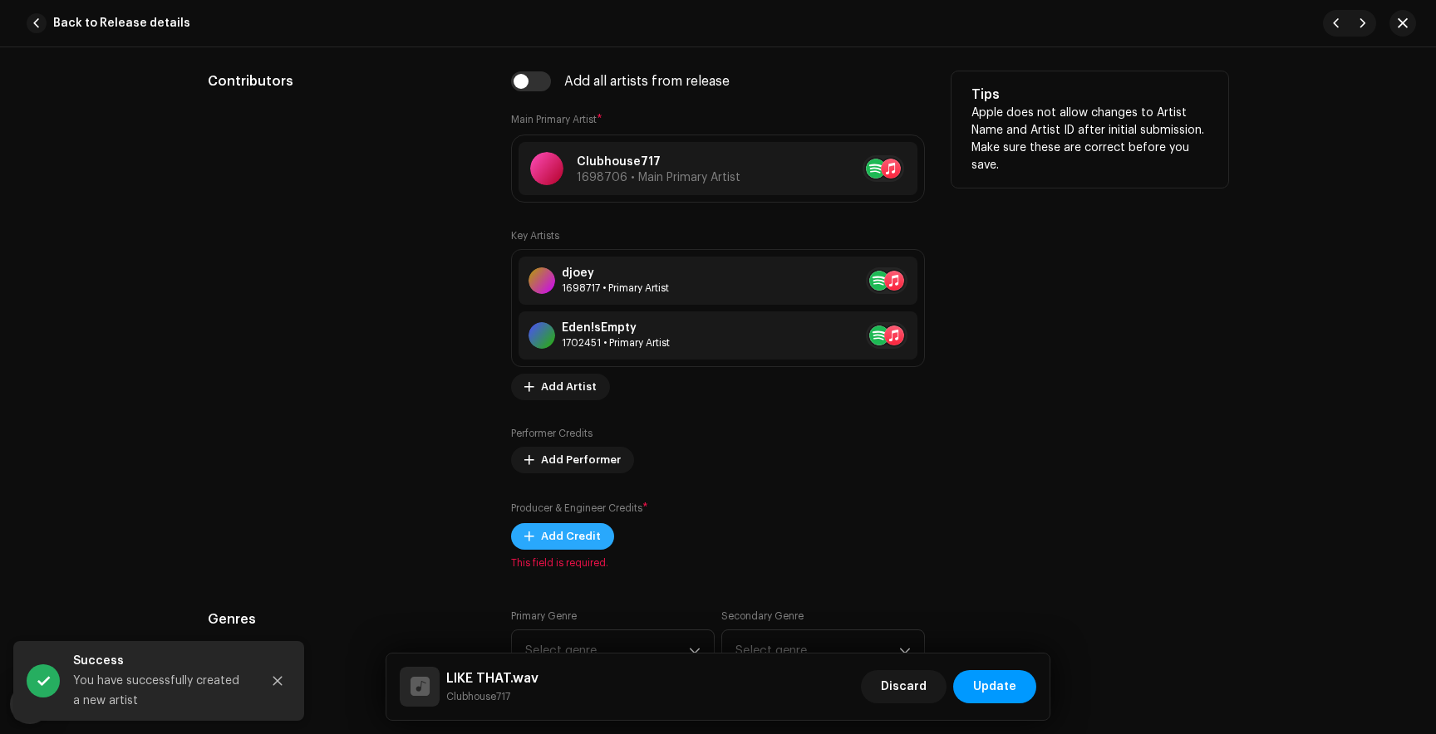
click at [569, 540] on span "Add Credit" at bounding box center [571, 536] width 60 height 33
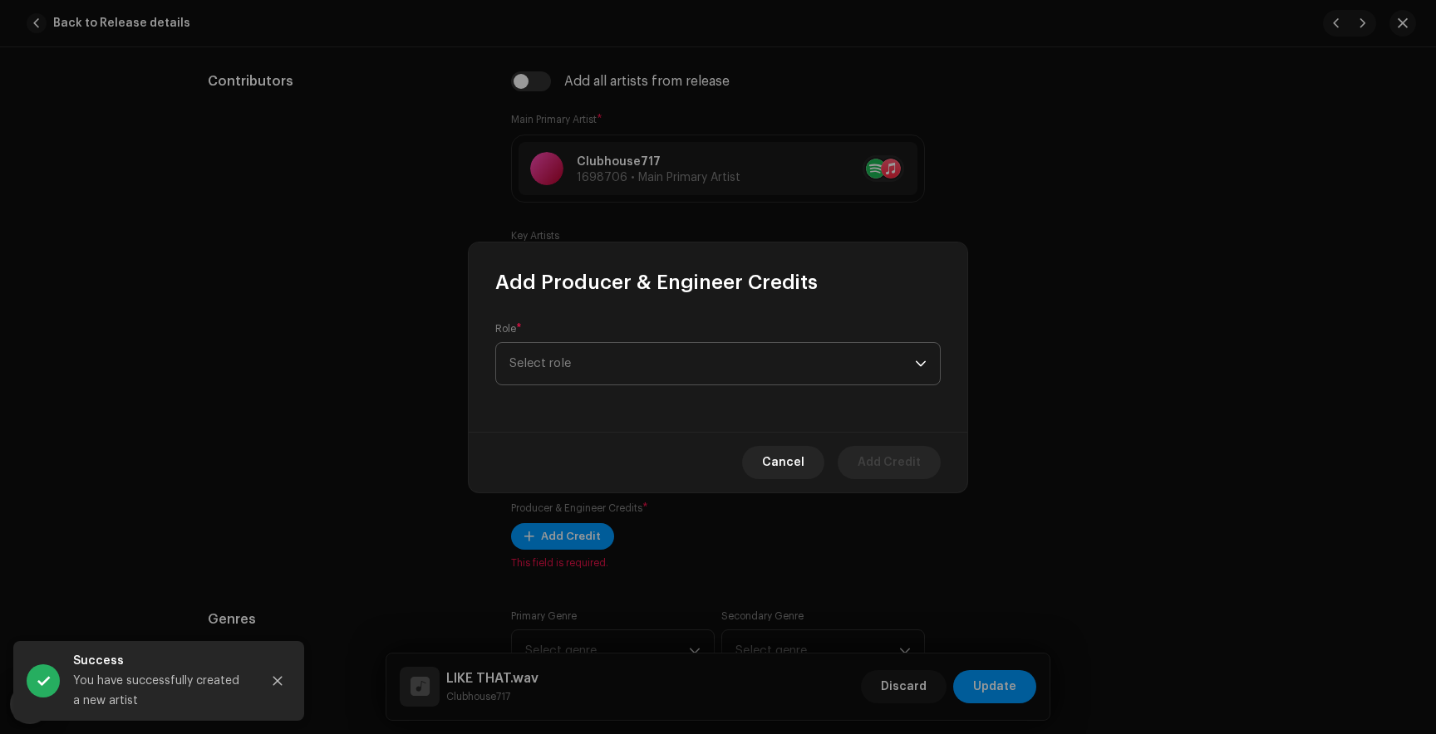
click at [591, 371] on span "Select role" at bounding box center [711, 364] width 405 height 42
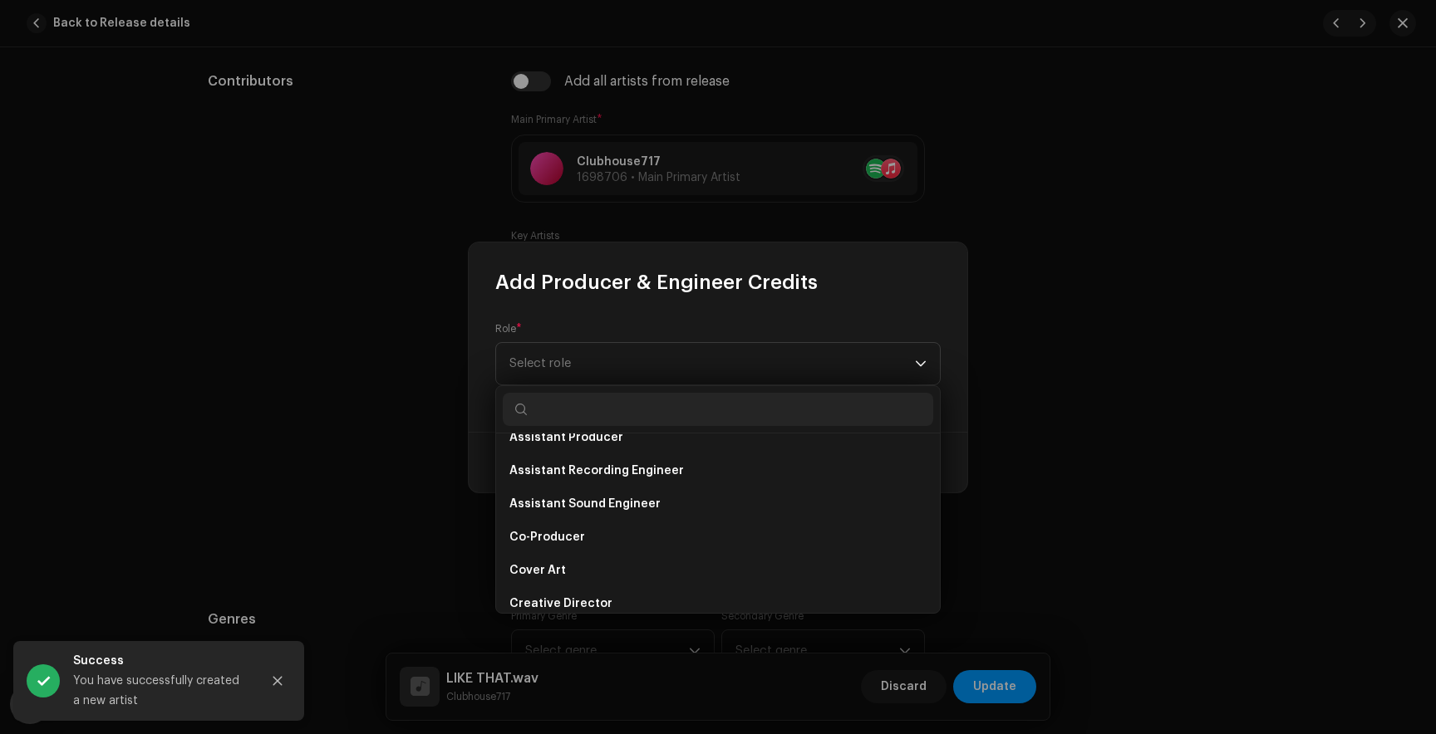
scroll to position [186, 0]
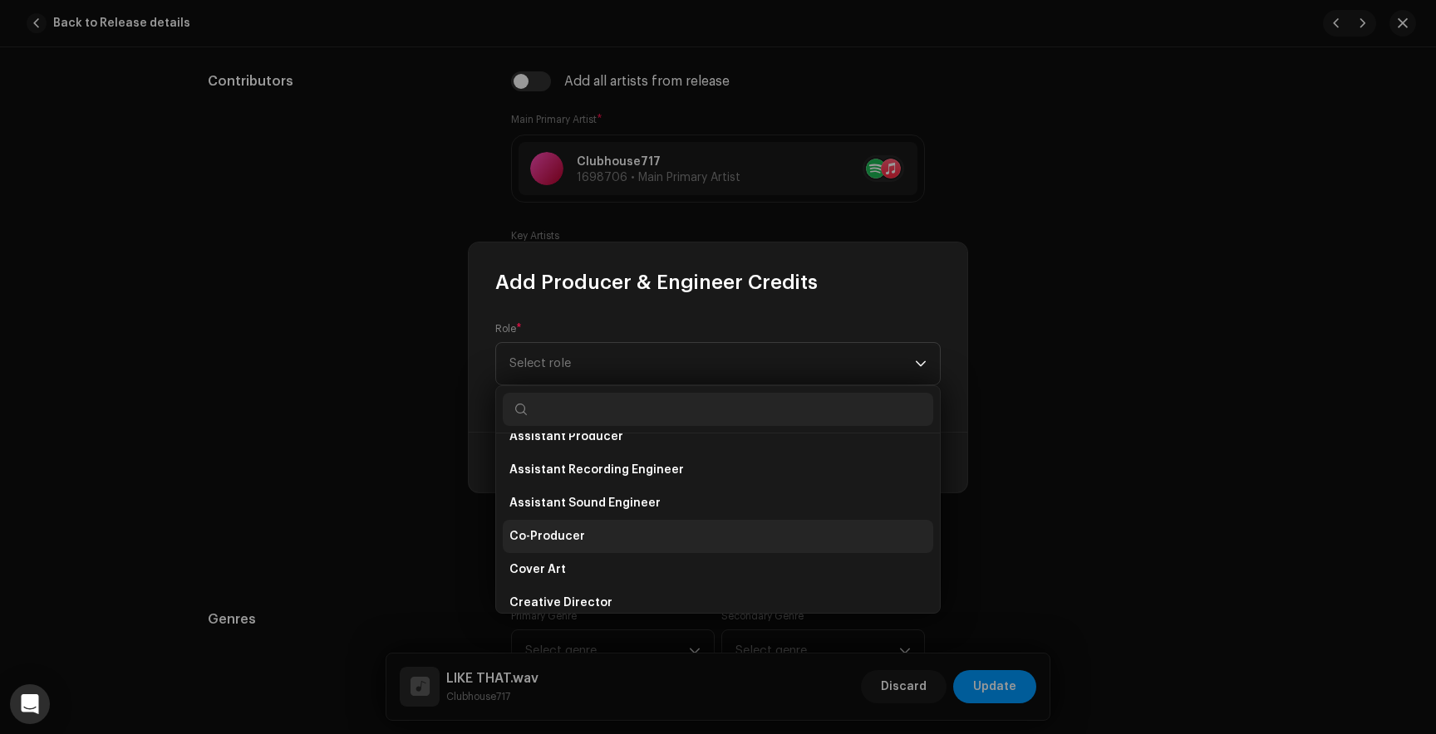
click at [582, 528] on li "Co-Producer" at bounding box center [718, 536] width 430 height 33
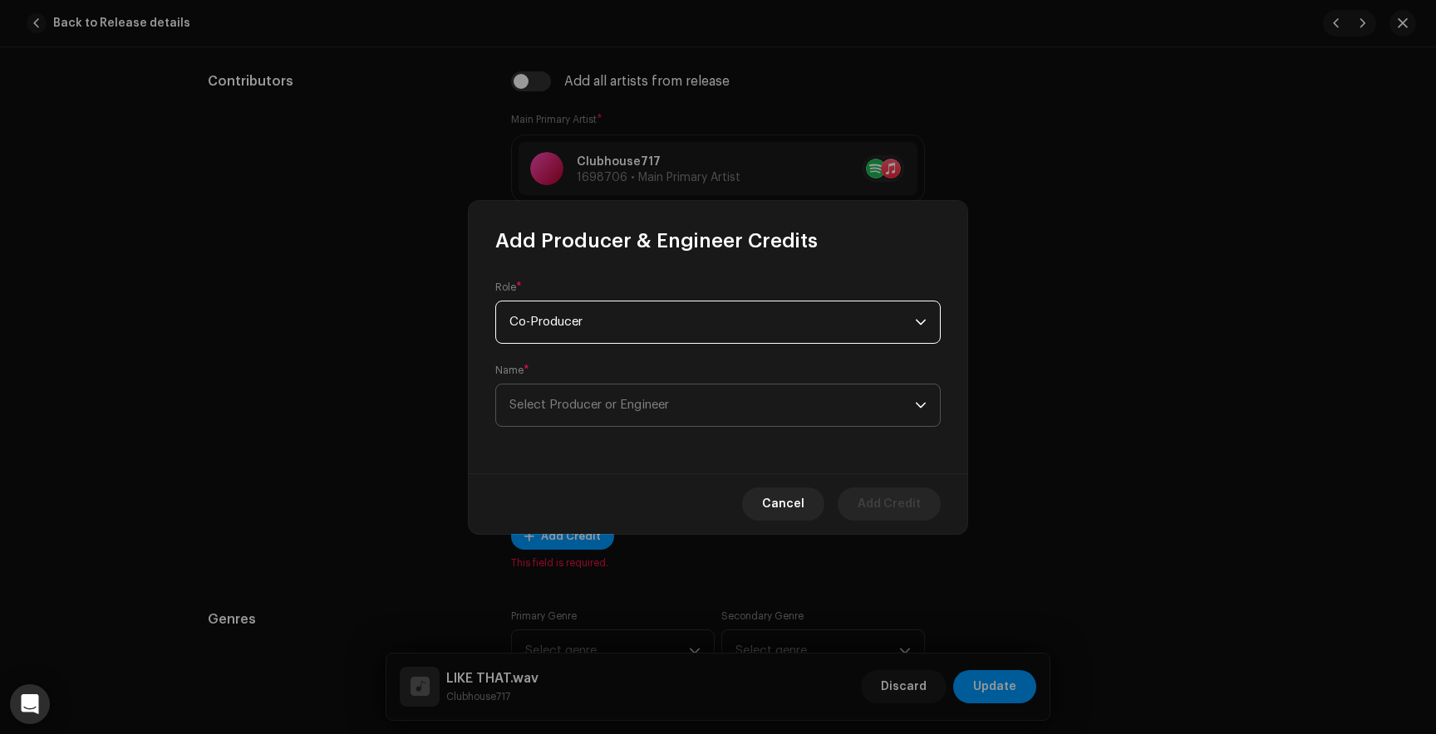
click at [616, 394] on span "Select Producer or Engineer" at bounding box center [711, 406] width 405 height 42
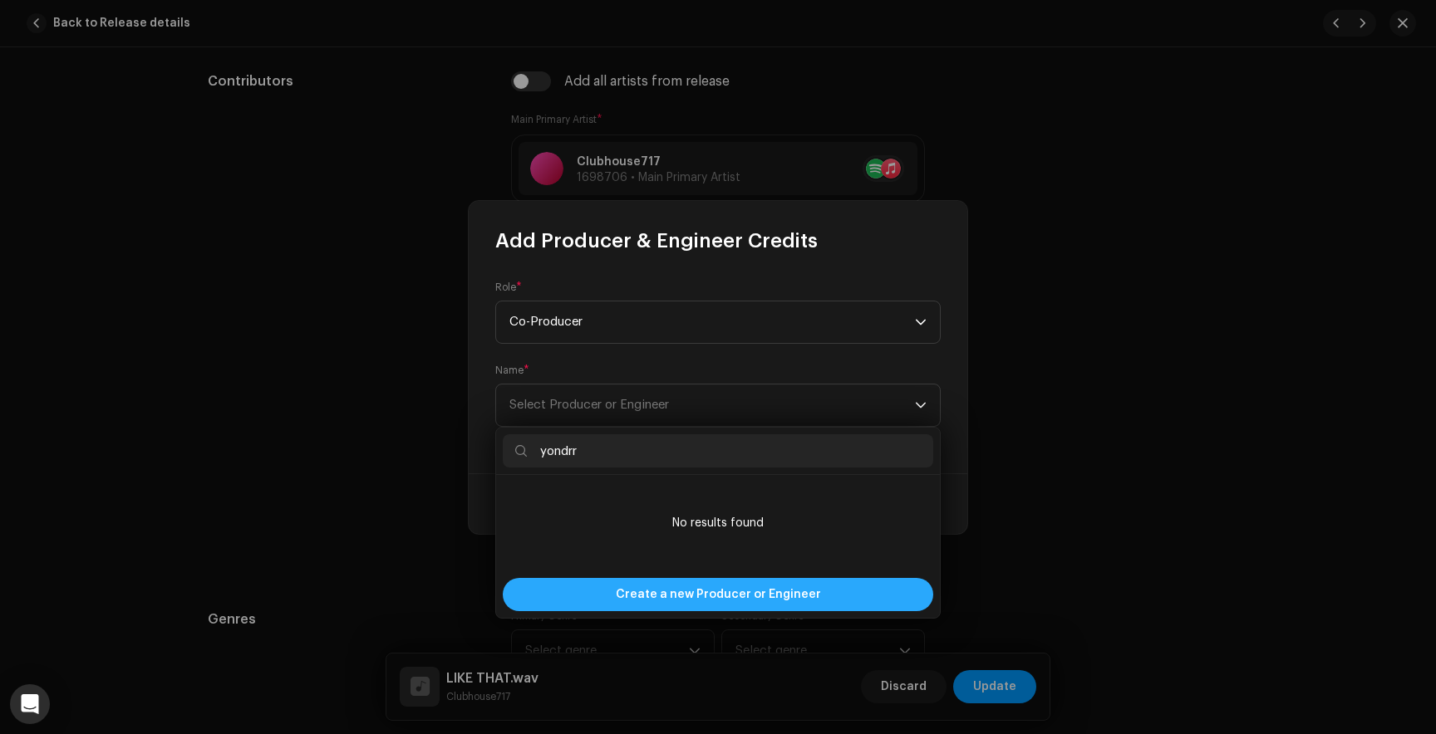
type input "yondrr"
click at [704, 587] on span "Create a new Producer or Engineer" at bounding box center [718, 594] width 205 height 33
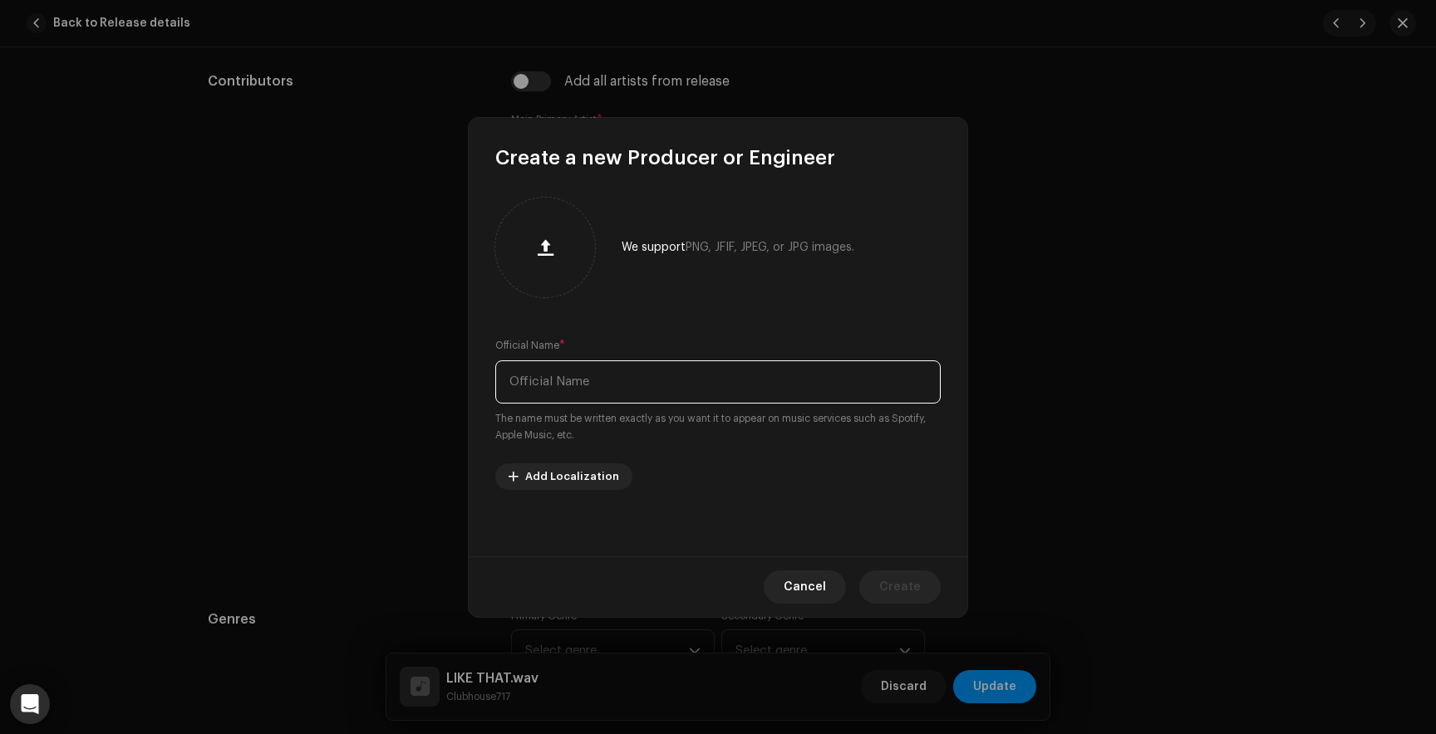
click at [629, 373] on input "text" at bounding box center [717, 382] width 445 height 43
type input "yondrr"
click at [897, 584] on span "Create" at bounding box center [900, 587] width 42 height 33
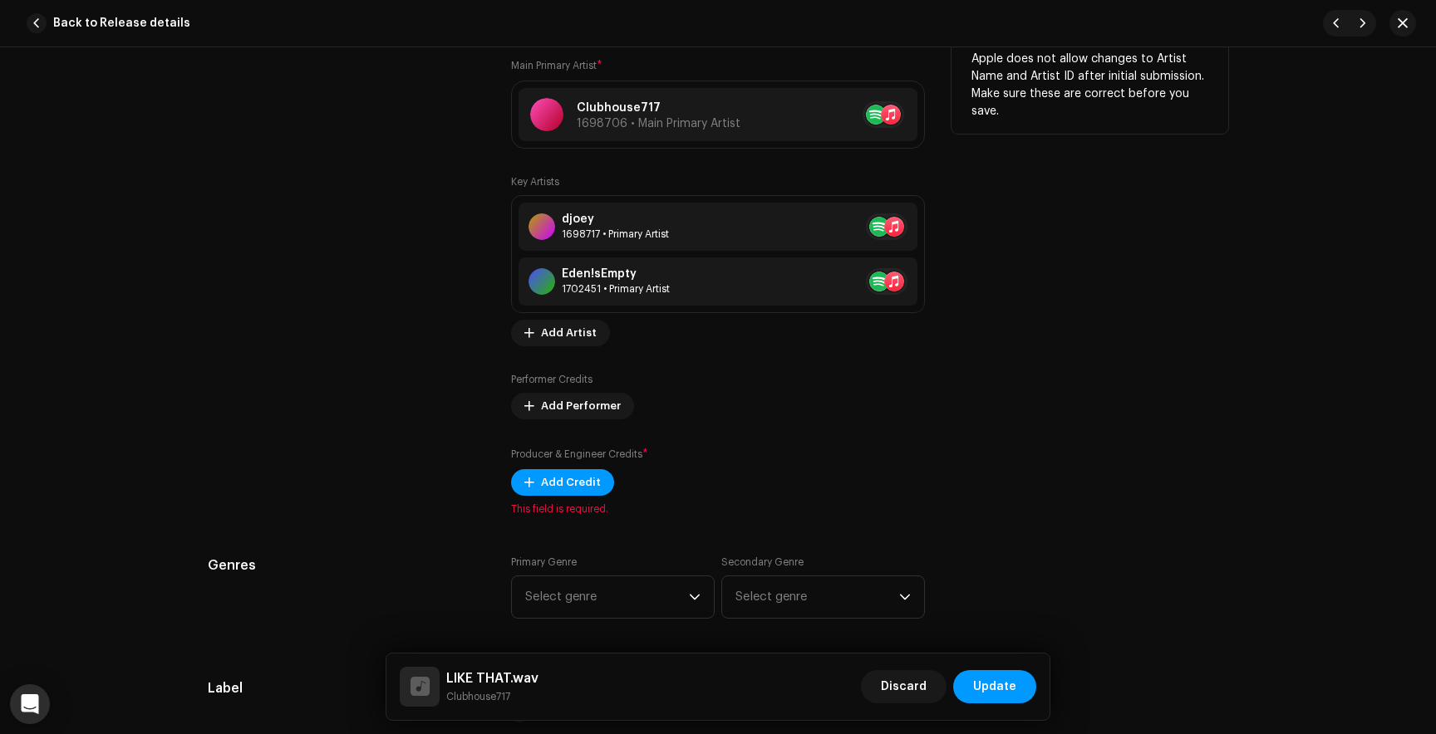
scroll to position [1043, 0]
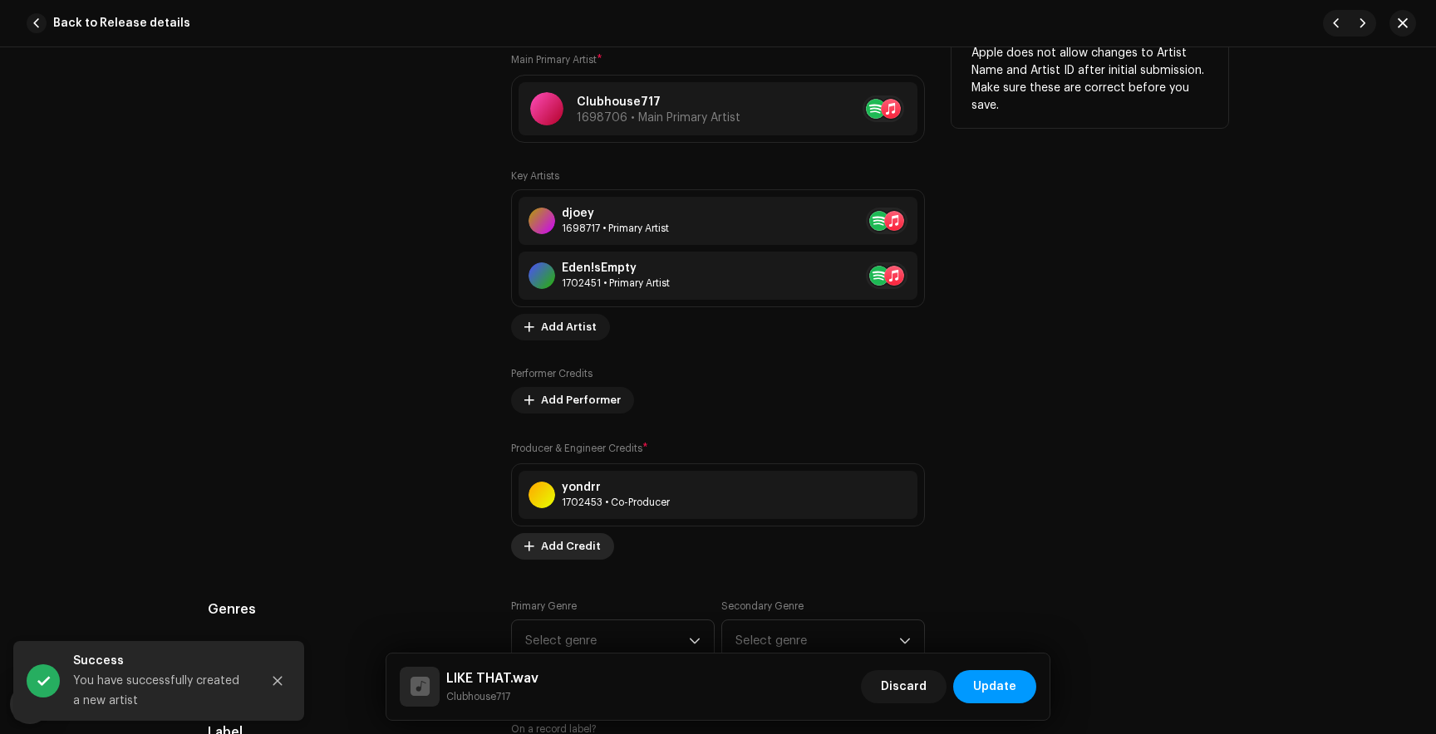
click at [541, 547] on span "Add Credit" at bounding box center [571, 546] width 60 height 33
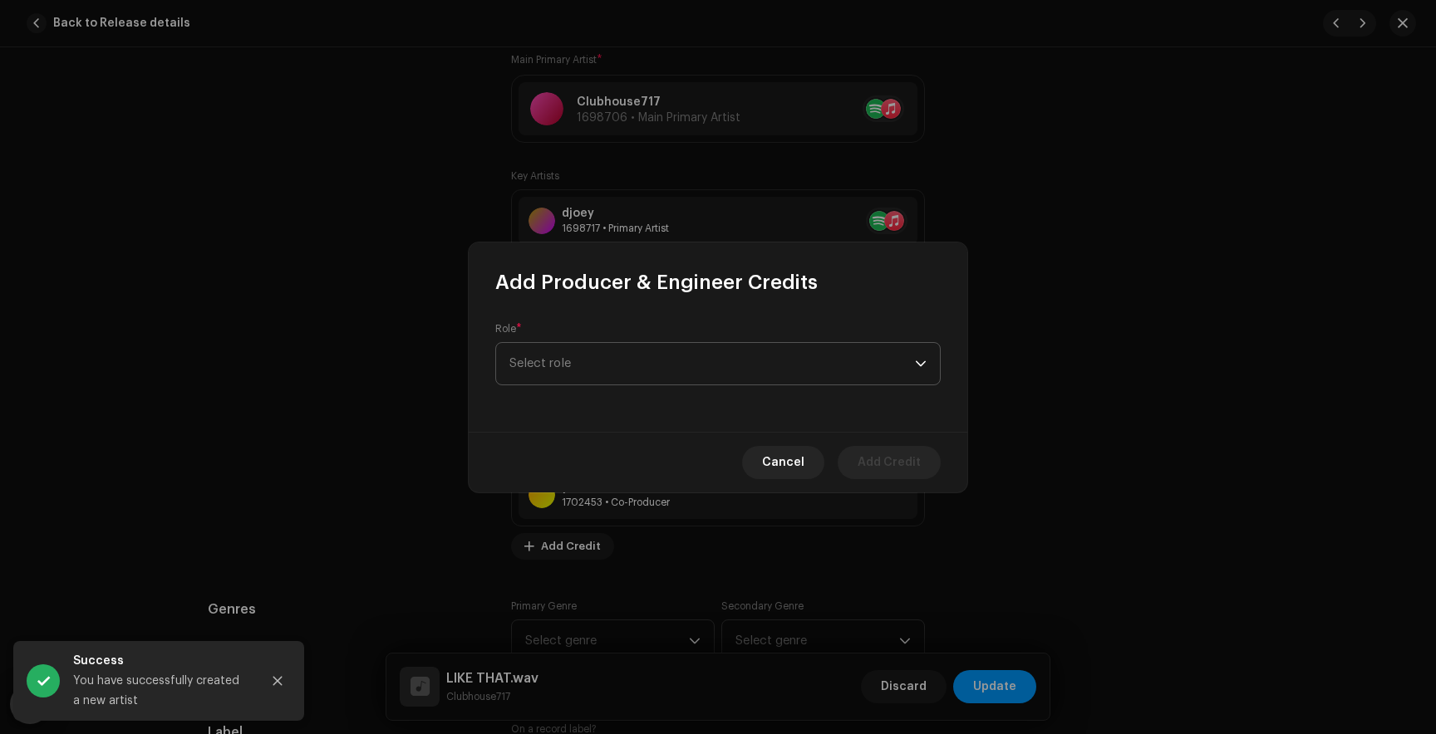
click at [597, 347] on span "Select role" at bounding box center [711, 364] width 405 height 42
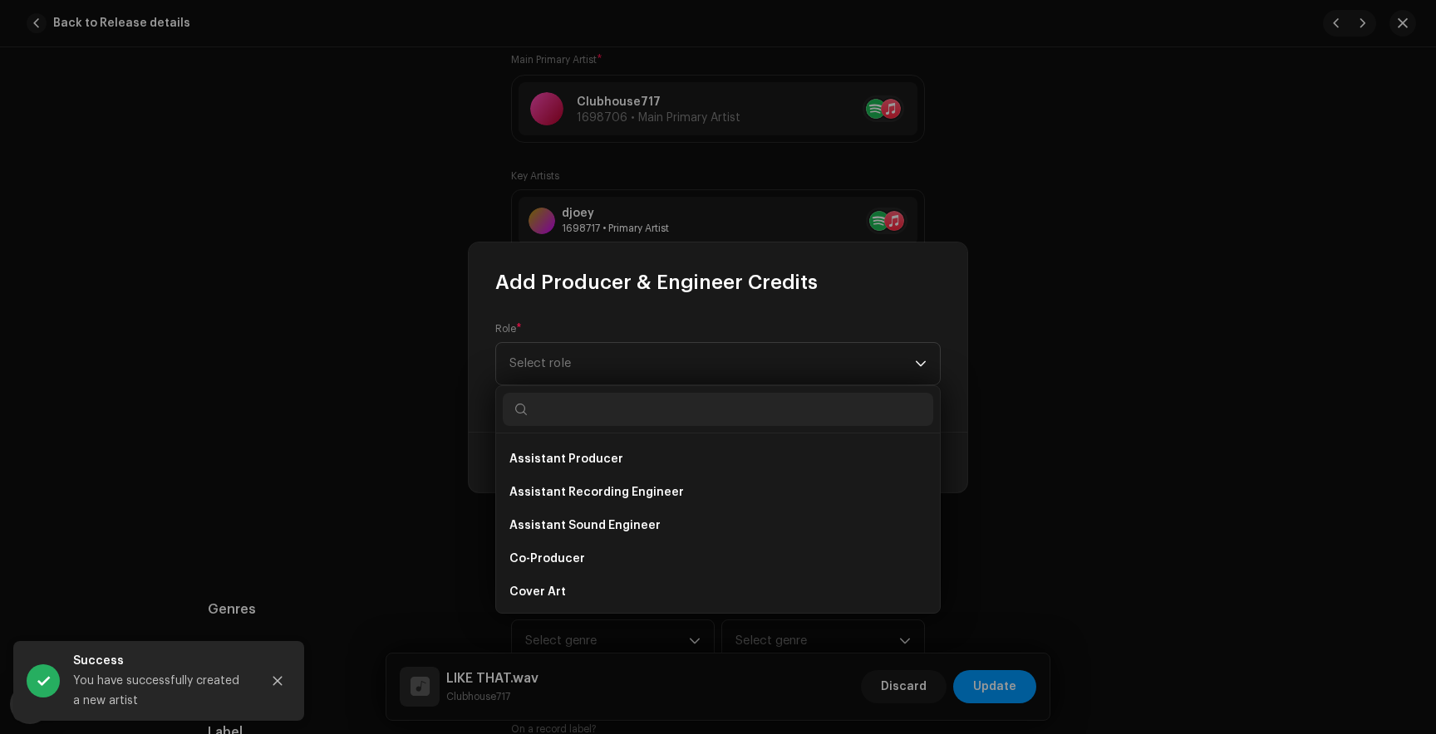
scroll to position [174, 0]
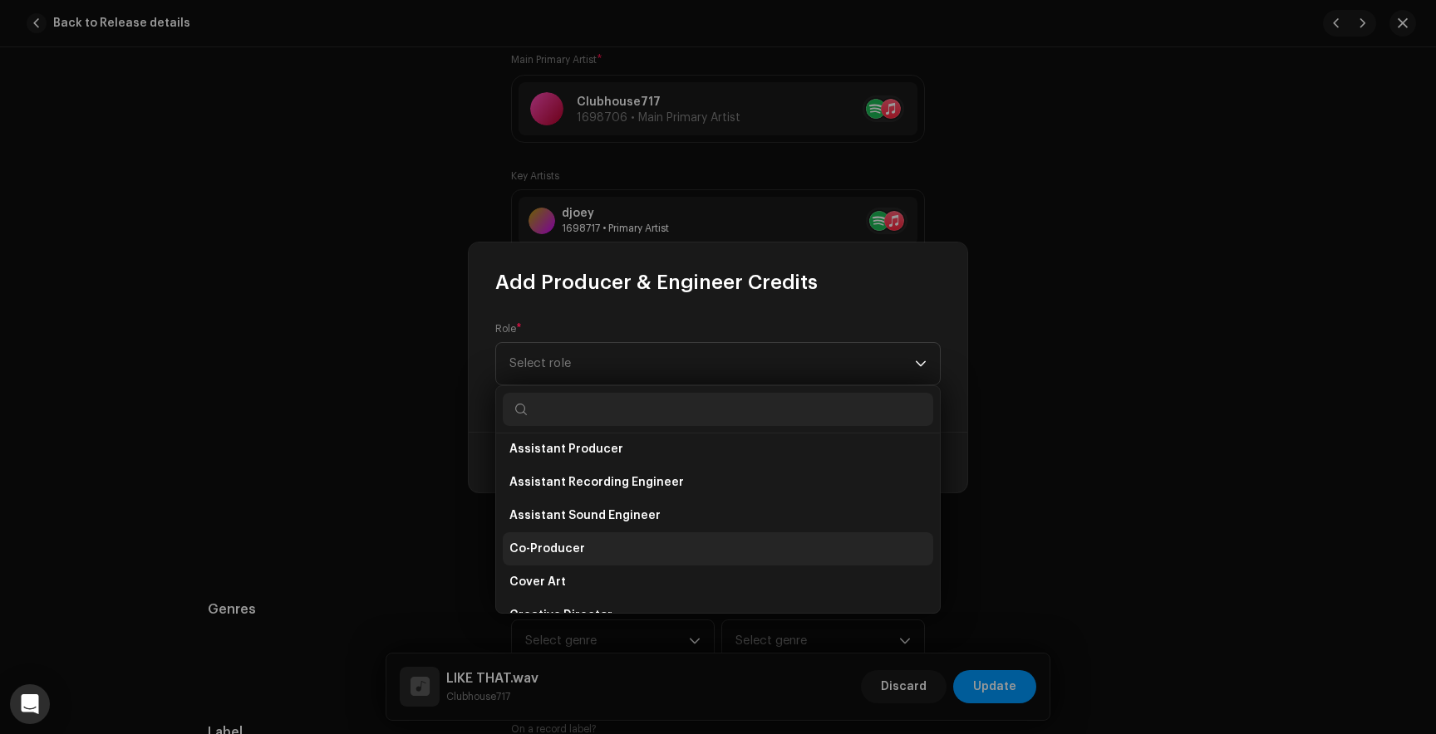
click at [572, 553] on span "Co-Producer" at bounding box center [547, 549] width 76 height 17
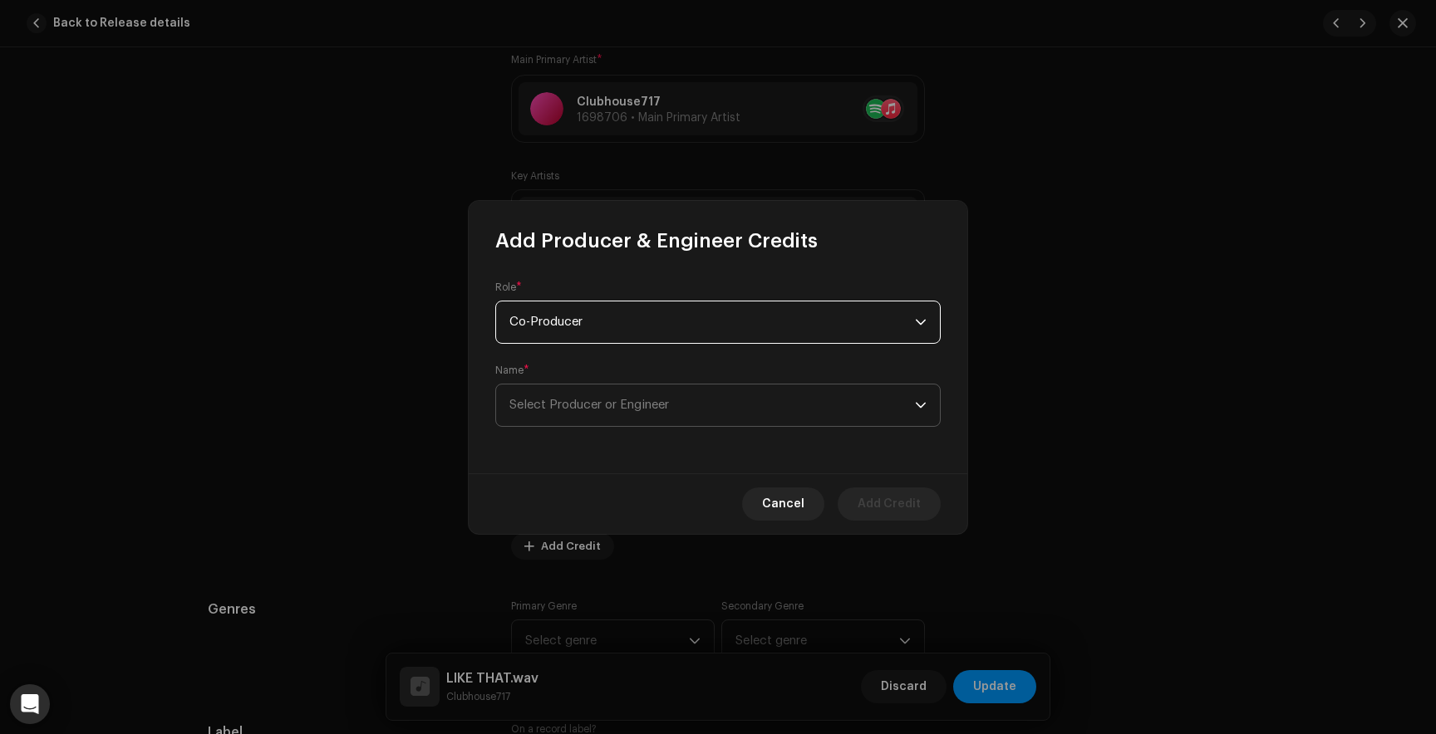
click at [660, 395] on span "Select Producer or Engineer" at bounding box center [711, 406] width 405 height 42
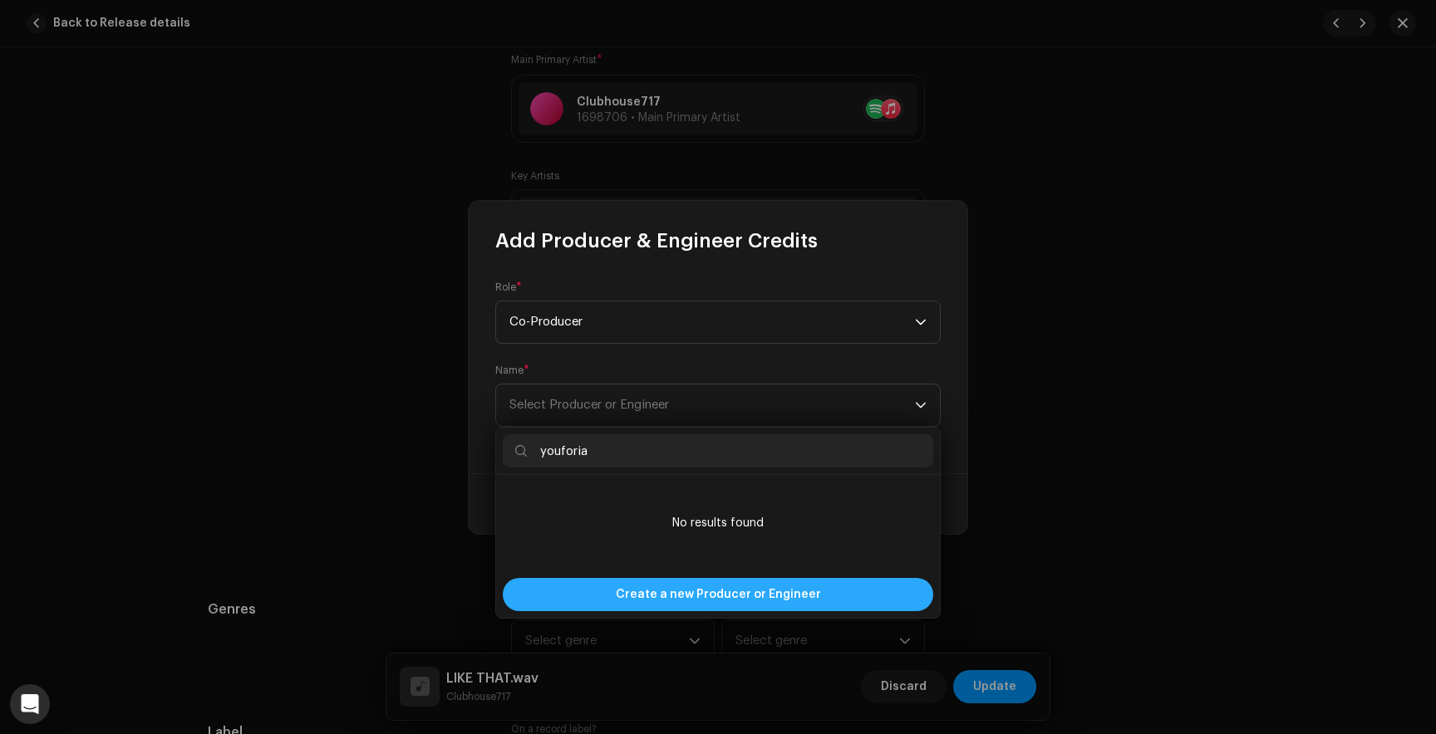
type input "youforia"
click at [863, 598] on div "Create a new Producer or Engineer" at bounding box center [718, 594] width 430 height 33
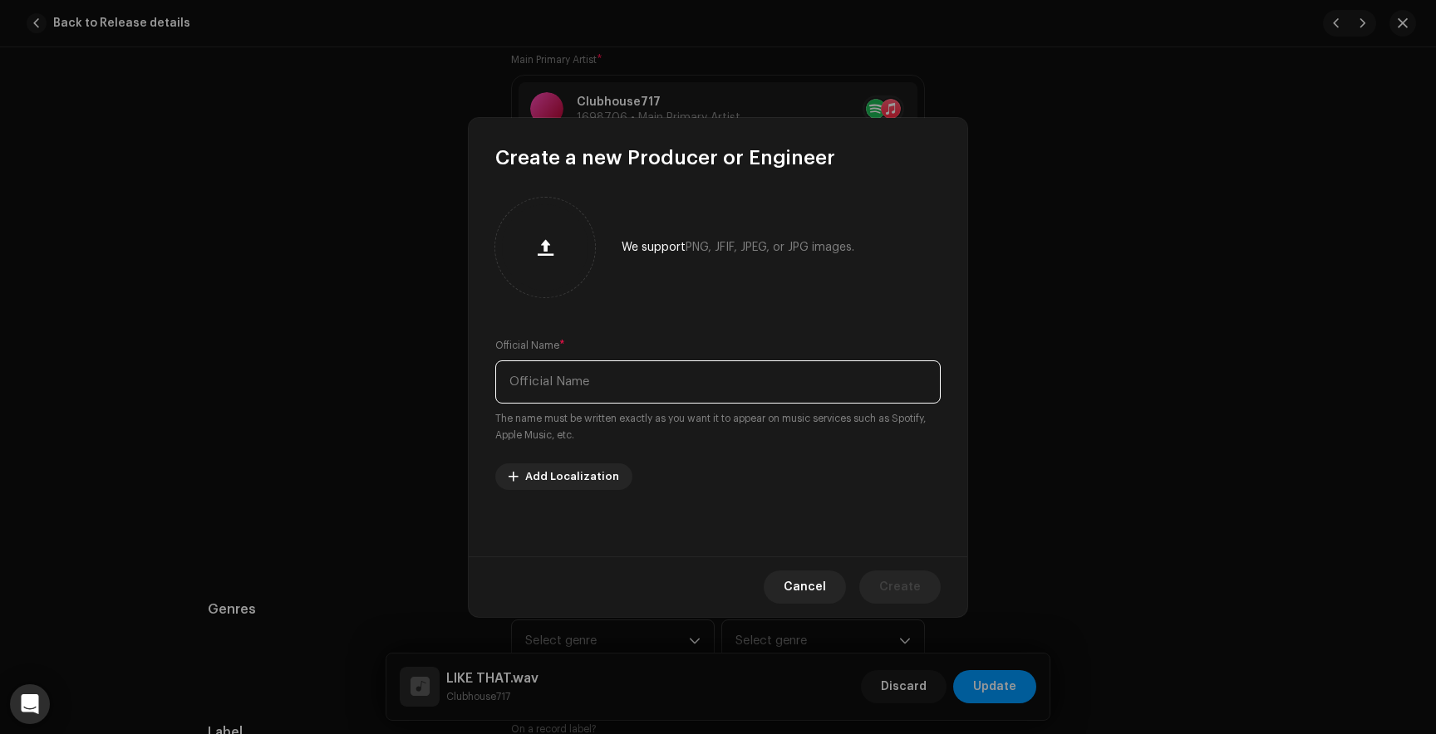
click at [609, 371] on input "text" at bounding box center [717, 382] width 445 height 43
type input "youforia"
click at [926, 586] on button "Create" at bounding box center [899, 587] width 81 height 33
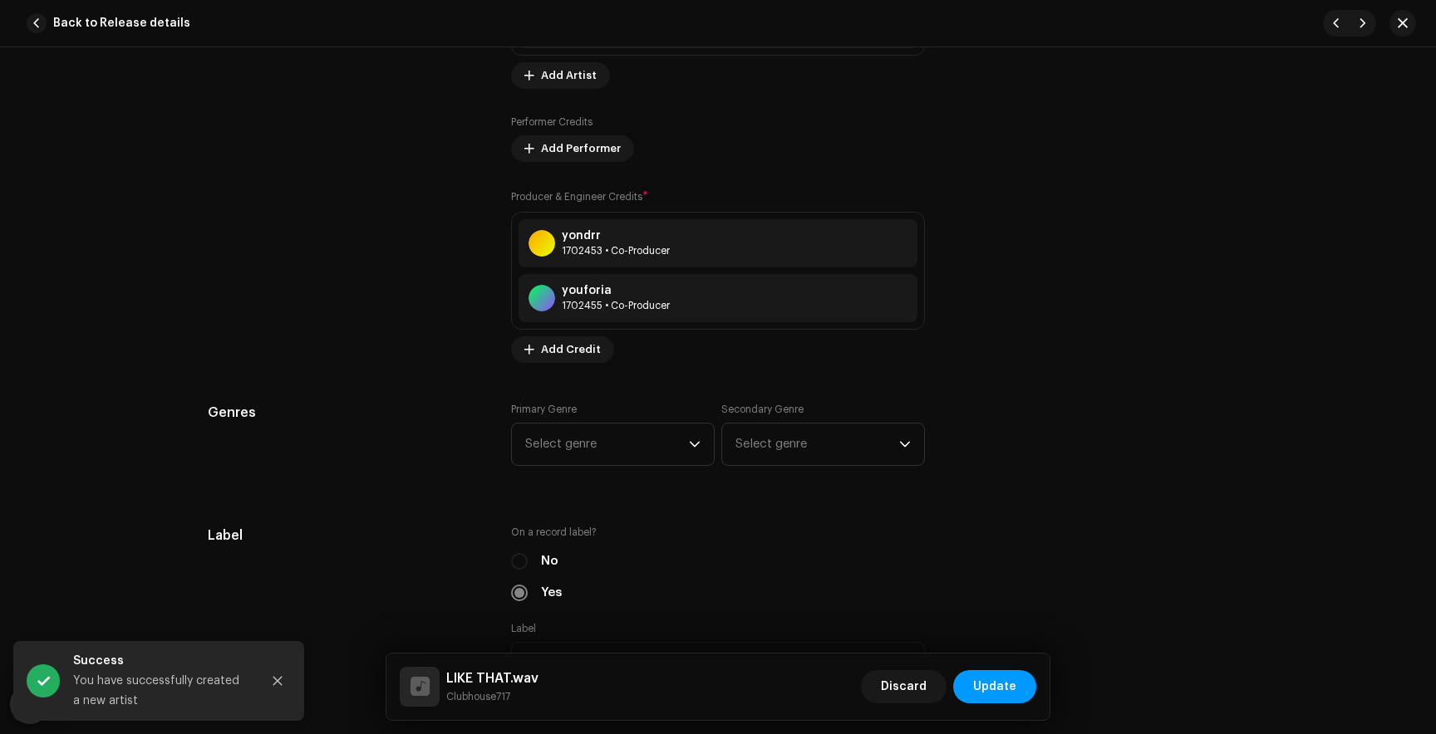
scroll to position [1306, 0]
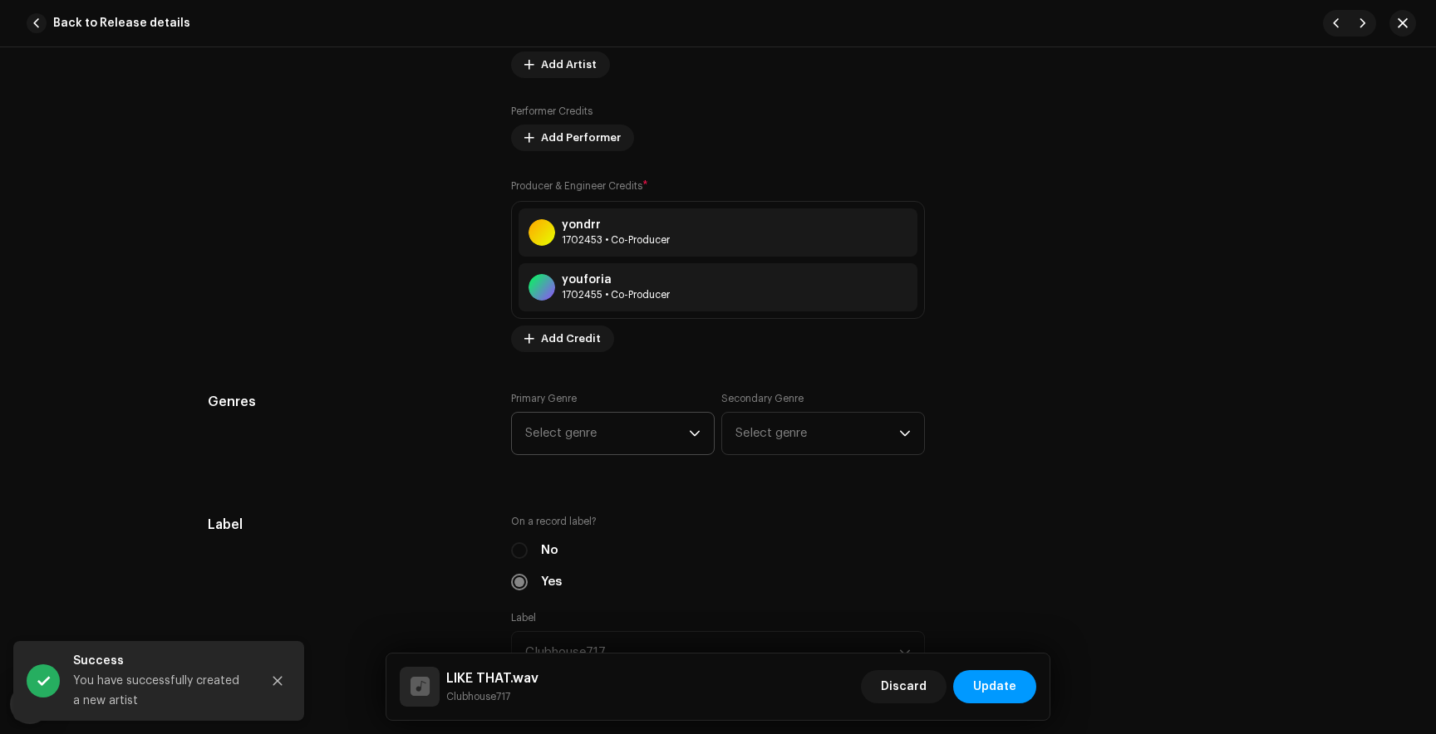
click at [610, 429] on span "Select genre" at bounding box center [607, 434] width 164 height 42
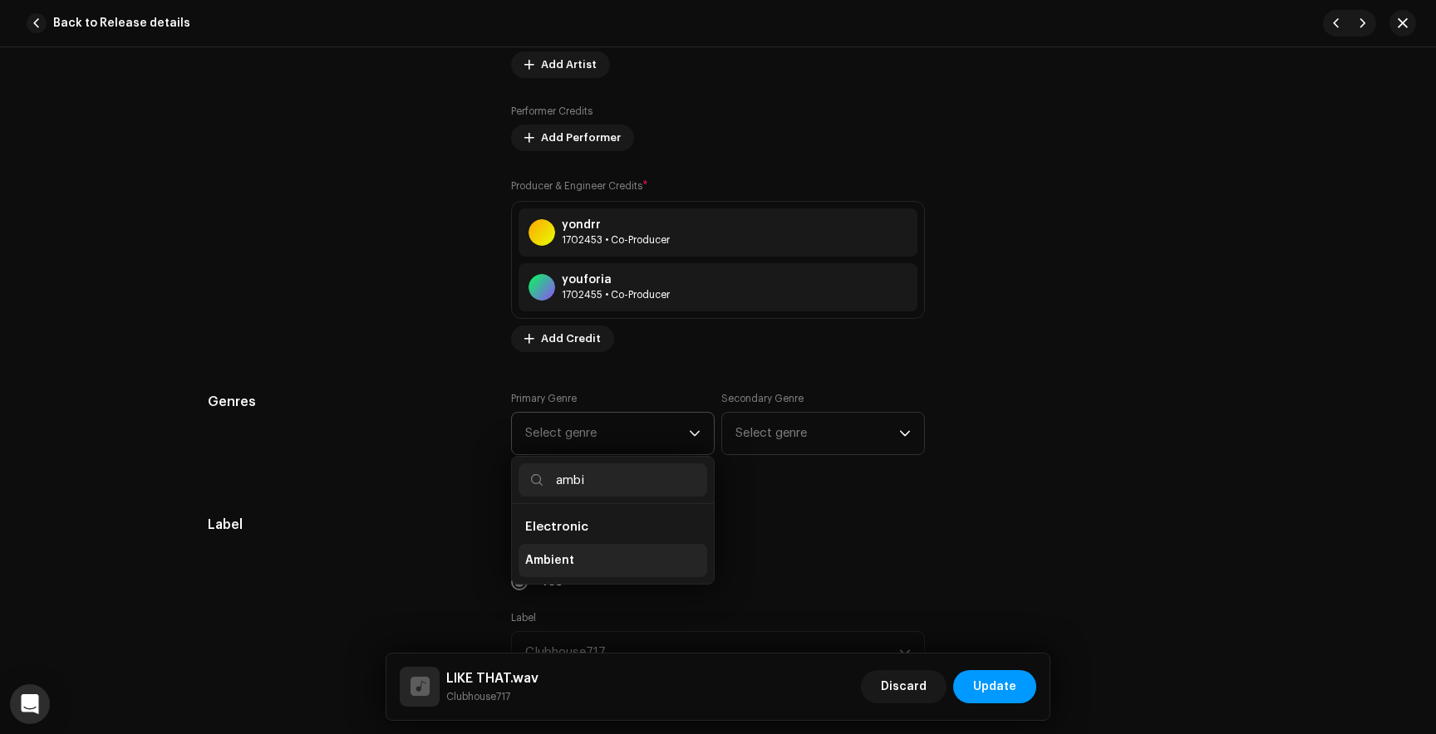
type input "ambi"
click at [558, 567] on span "Ambient" at bounding box center [549, 560] width 49 height 17
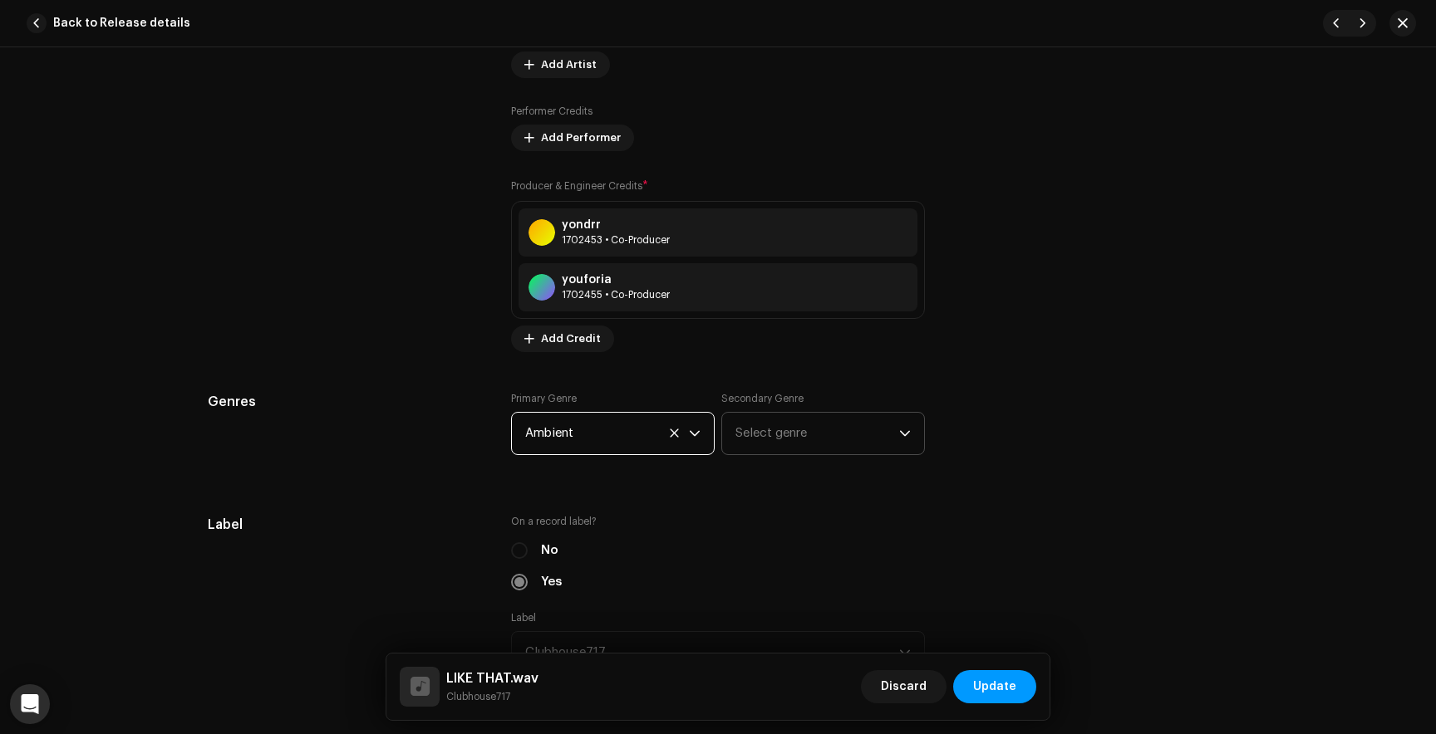
click at [785, 435] on span "Select genre" at bounding box center [817, 434] width 164 height 42
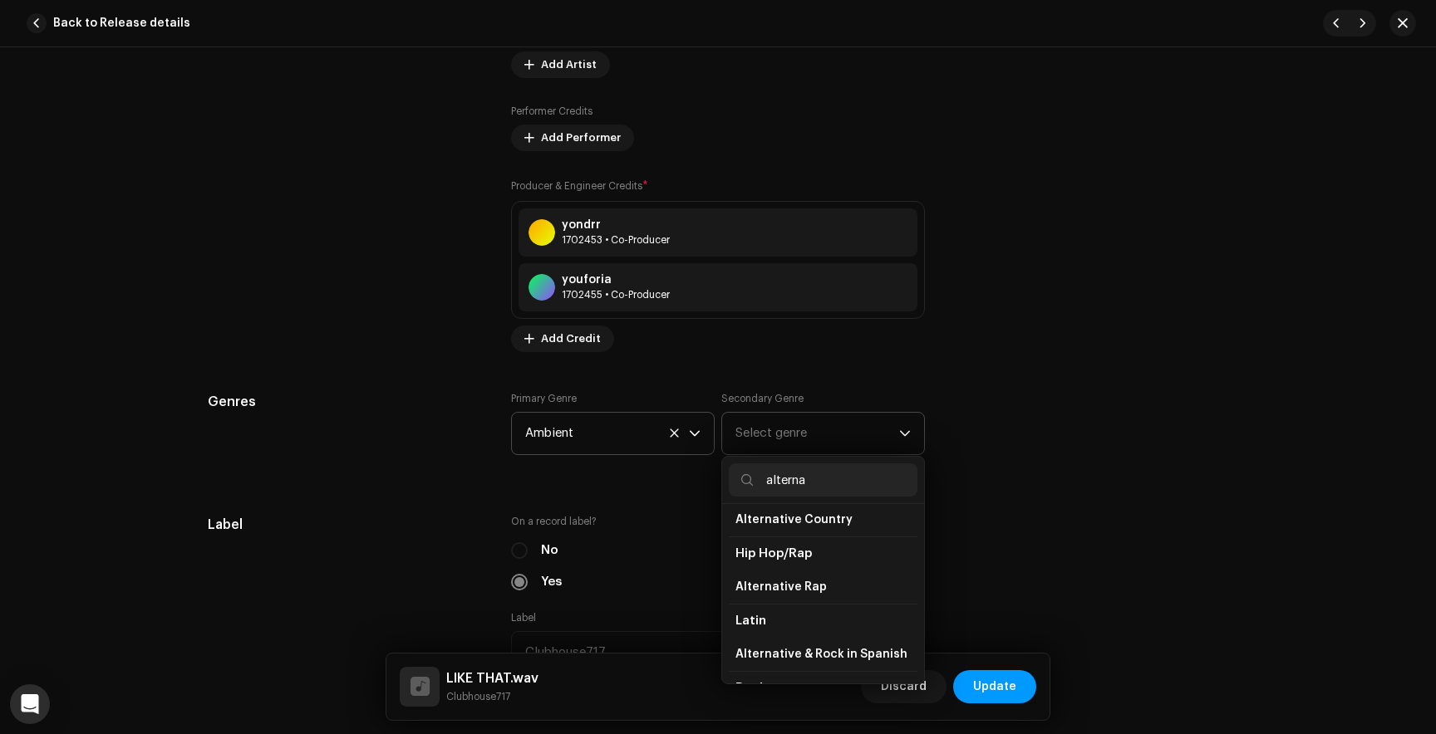
scroll to position [110, 0]
type input "alterna"
click at [798, 587] on span "Alternative Rap" at bounding box center [780, 585] width 91 height 17
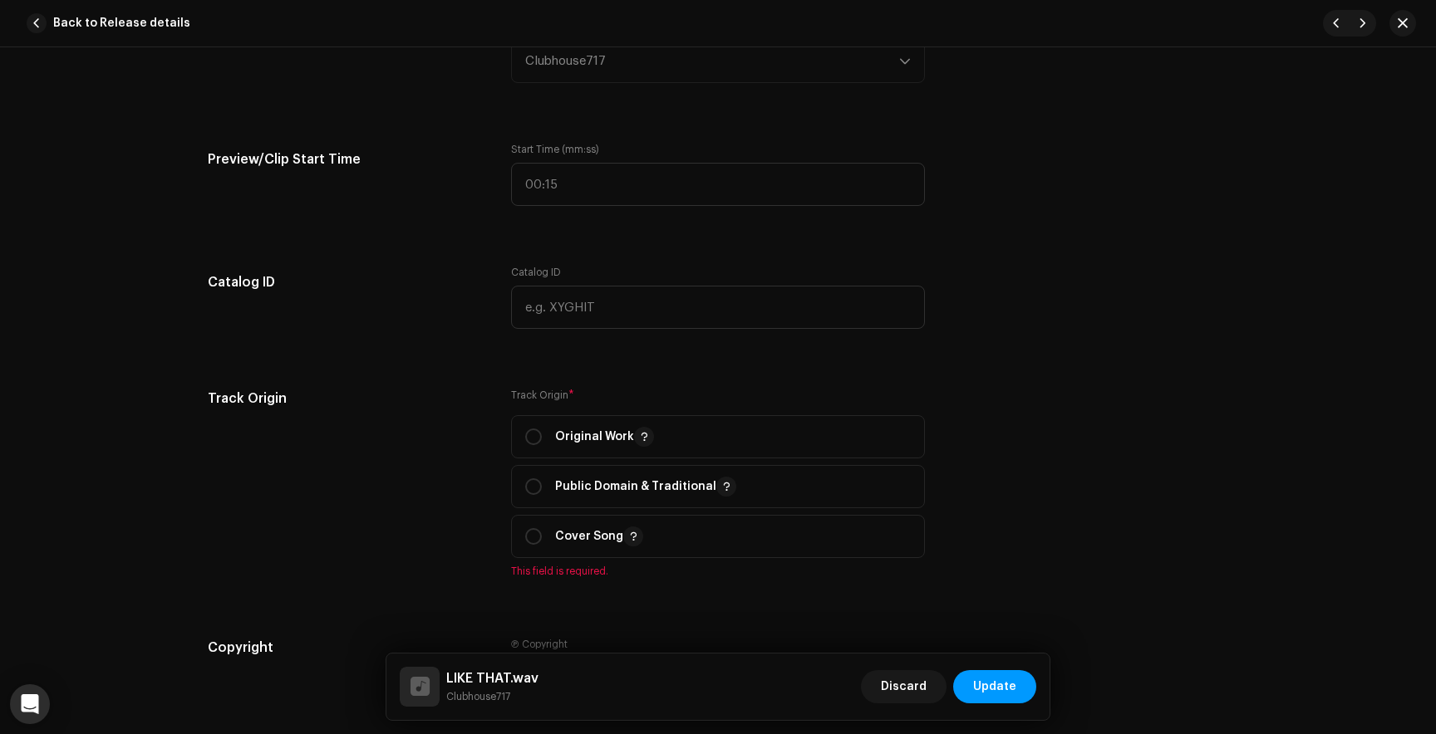
scroll to position [1898, 0]
click at [527, 444] on input "radio" at bounding box center [533, 436] width 17 height 17
radio input "true"
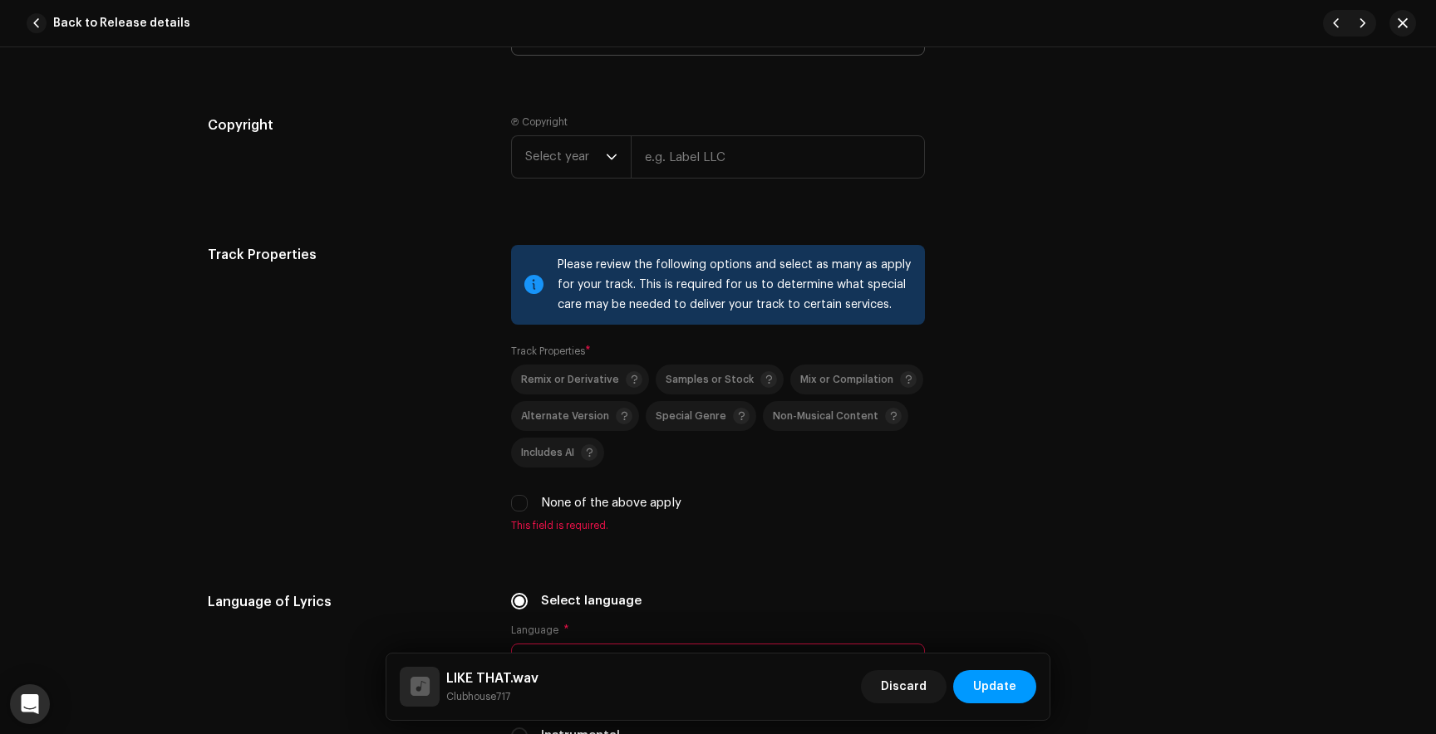
scroll to position [2397, 0]
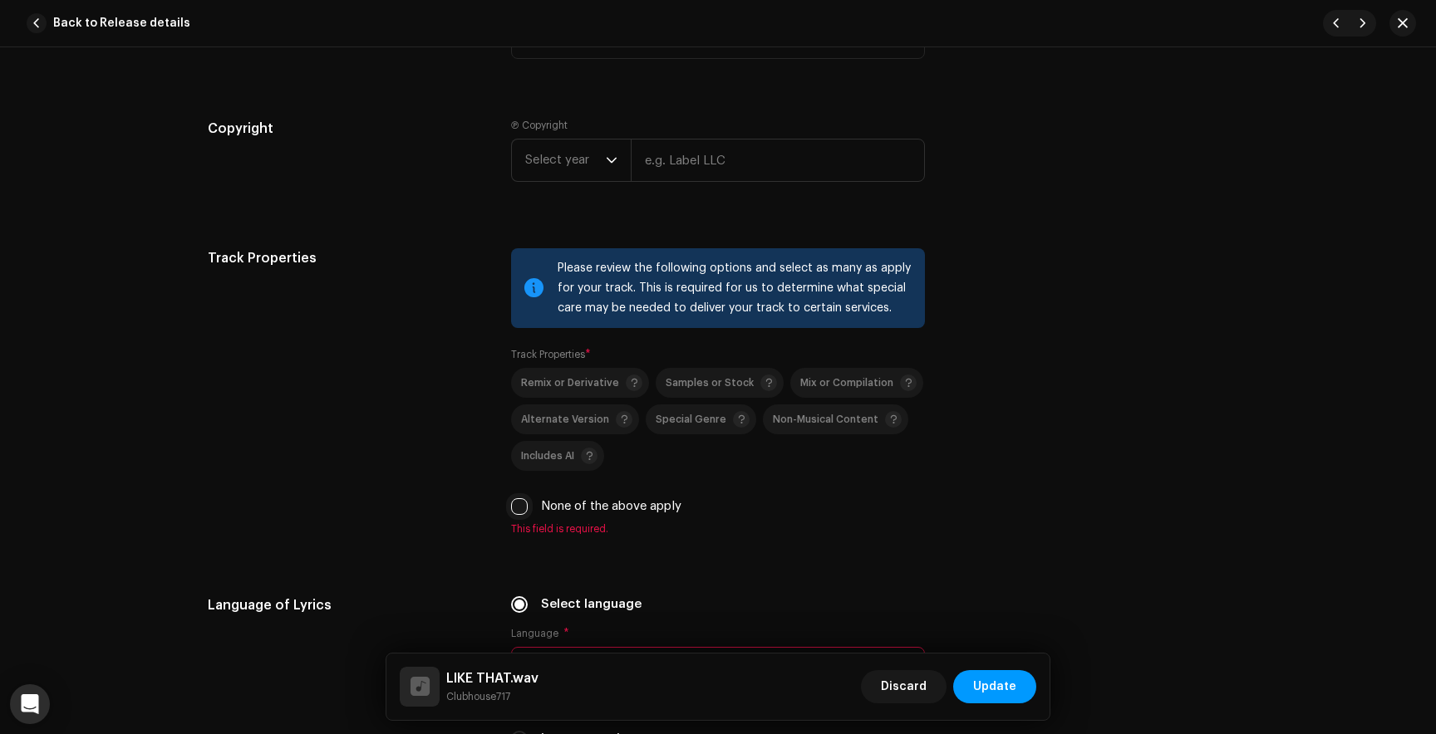
click at [512, 510] on input "None of the above apply" at bounding box center [519, 506] width 17 height 17
checkbox input "true"
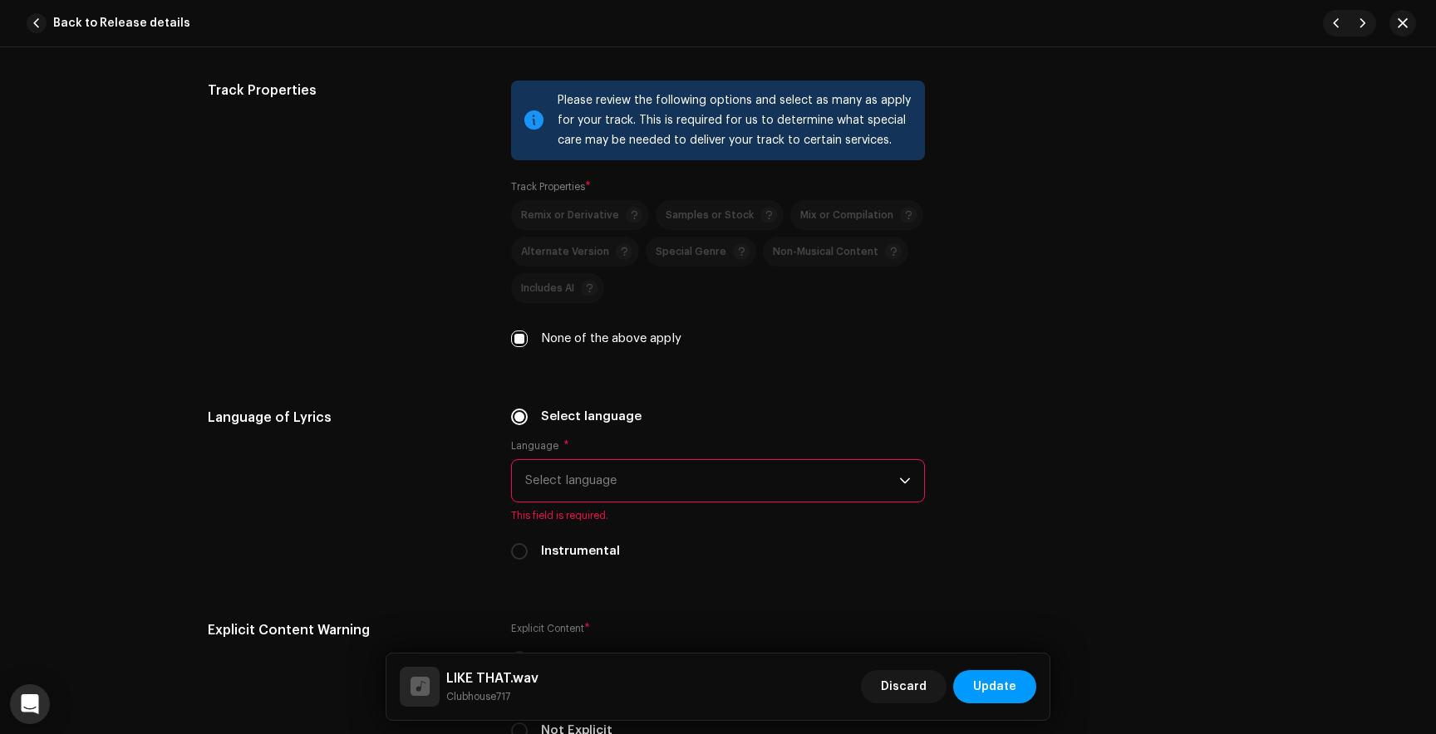
scroll to position [2614, 0]
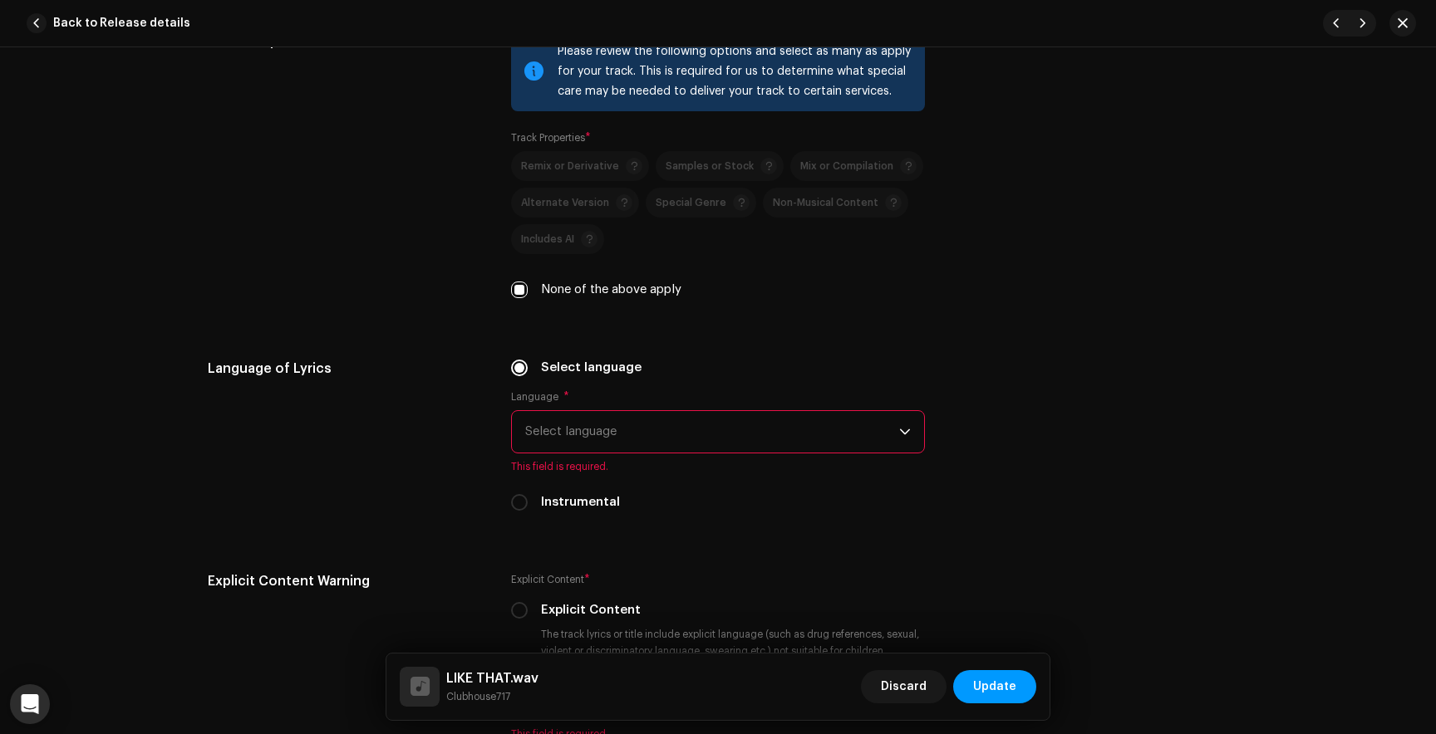
click at [640, 439] on span "Select language" at bounding box center [712, 432] width 374 height 42
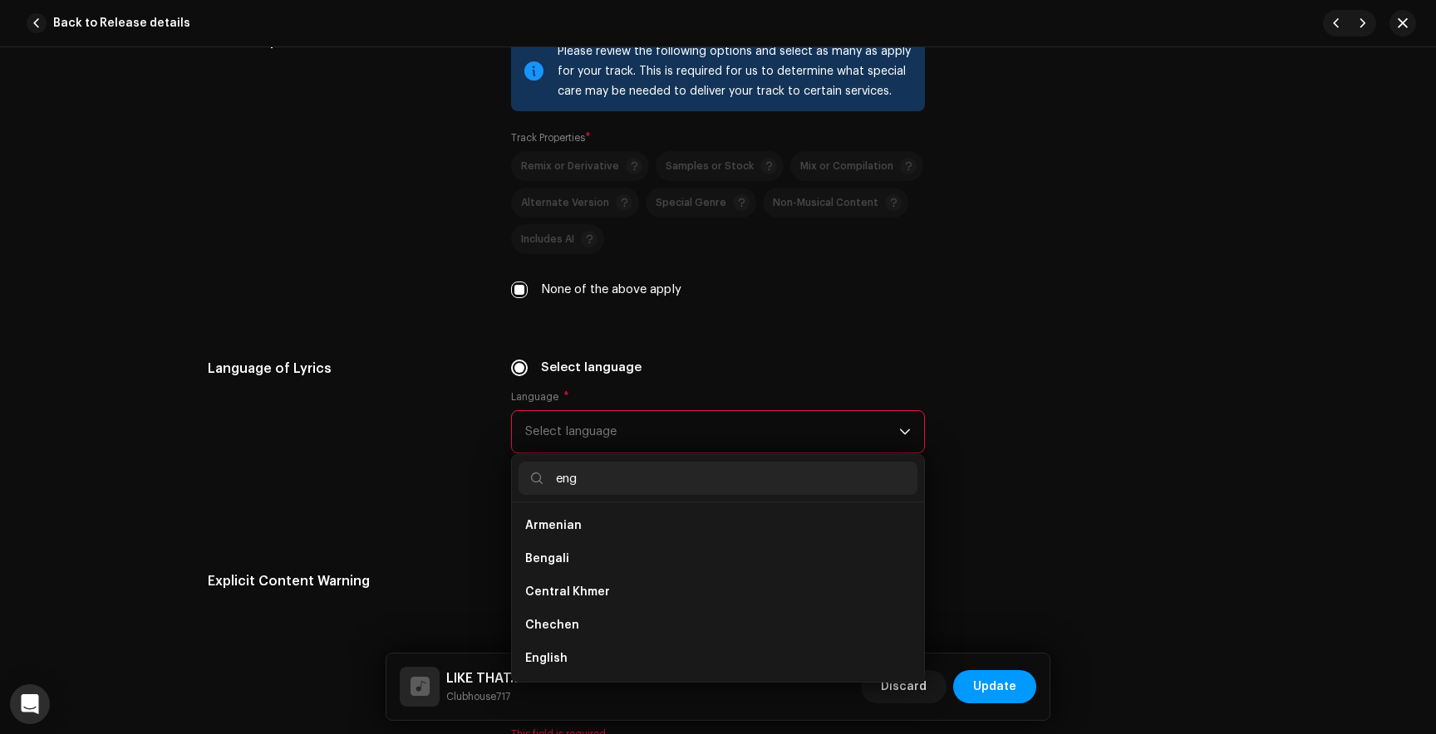
scroll to position [0, 0]
type input "eng"
click at [572, 568] on li "English" at bounding box center [717, 558] width 399 height 33
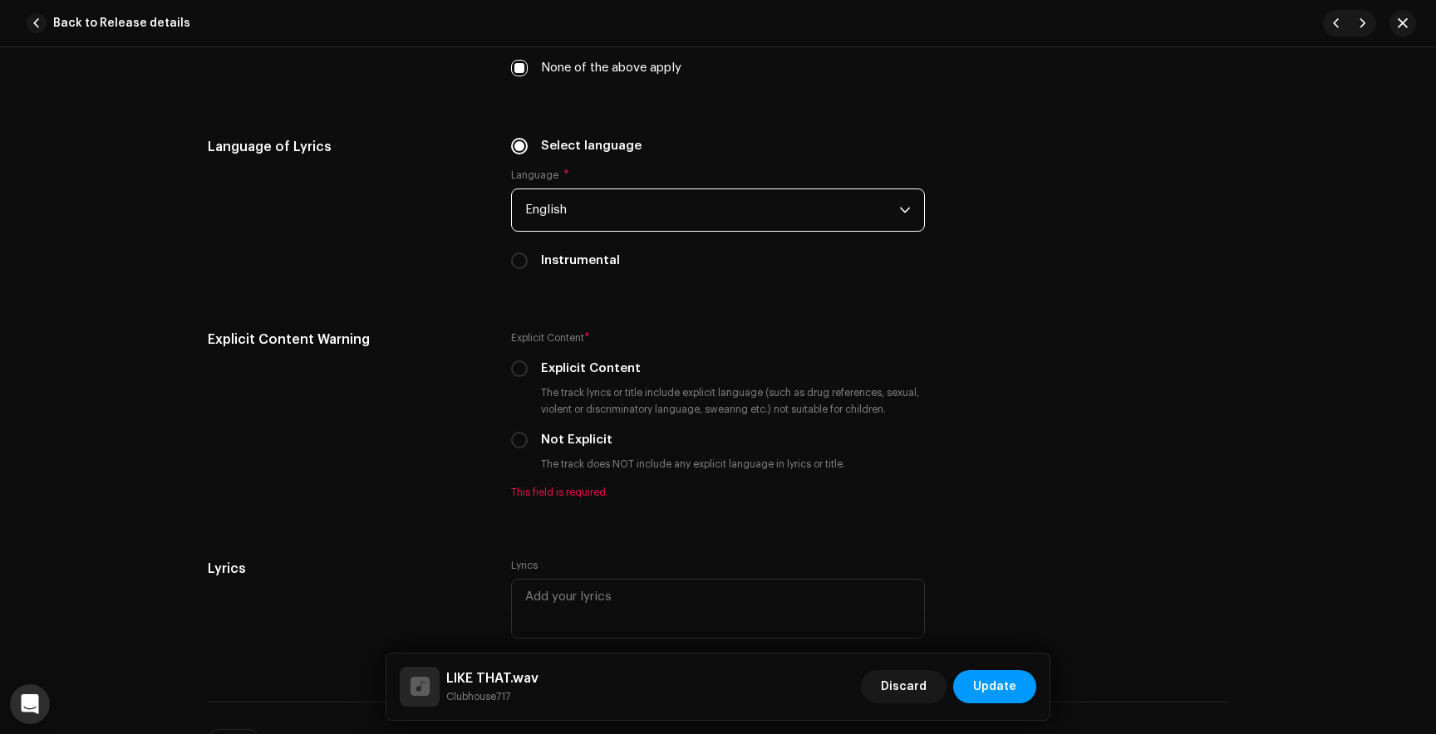
scroll to position [2839, 0]
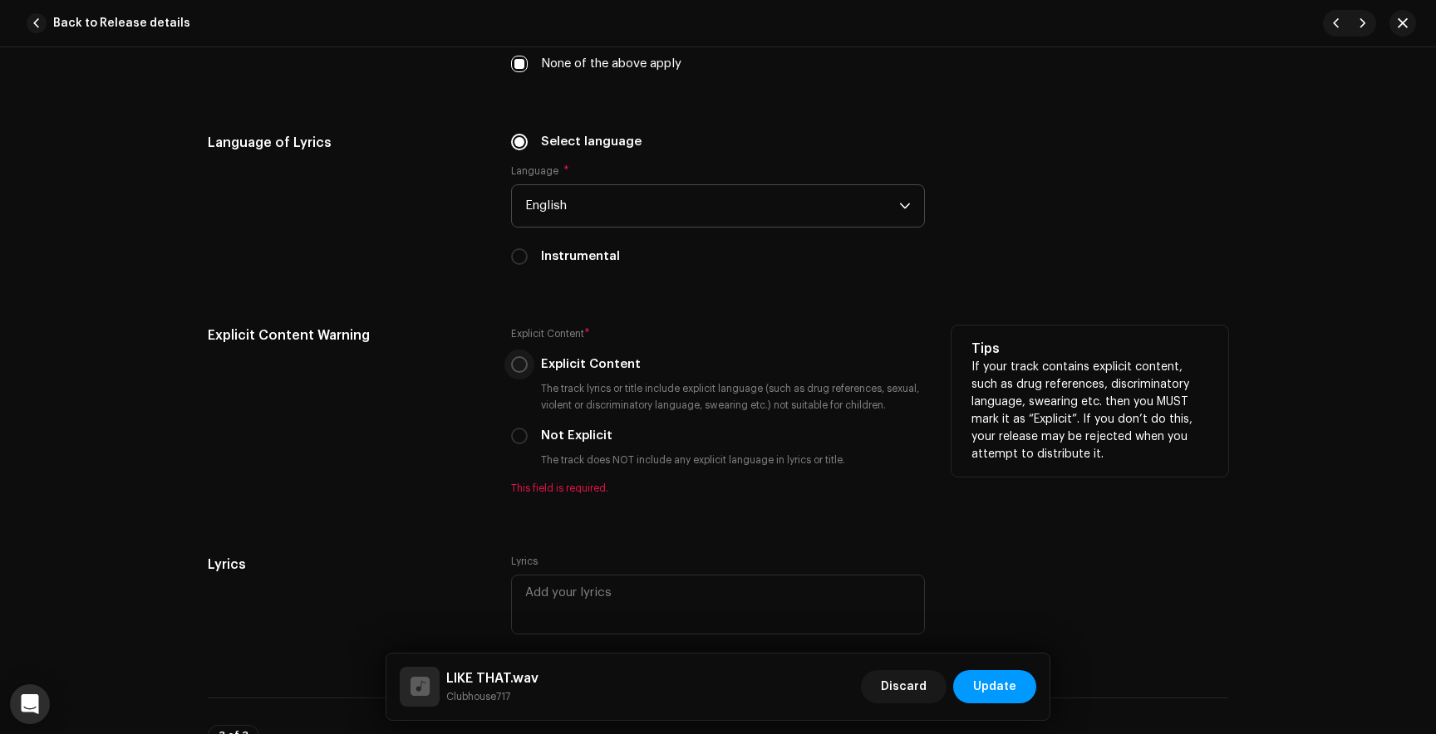
click at [517, 373] on input "Explicit Content" at bounding box center [519, 364] width 17 height 17
radio input "true"
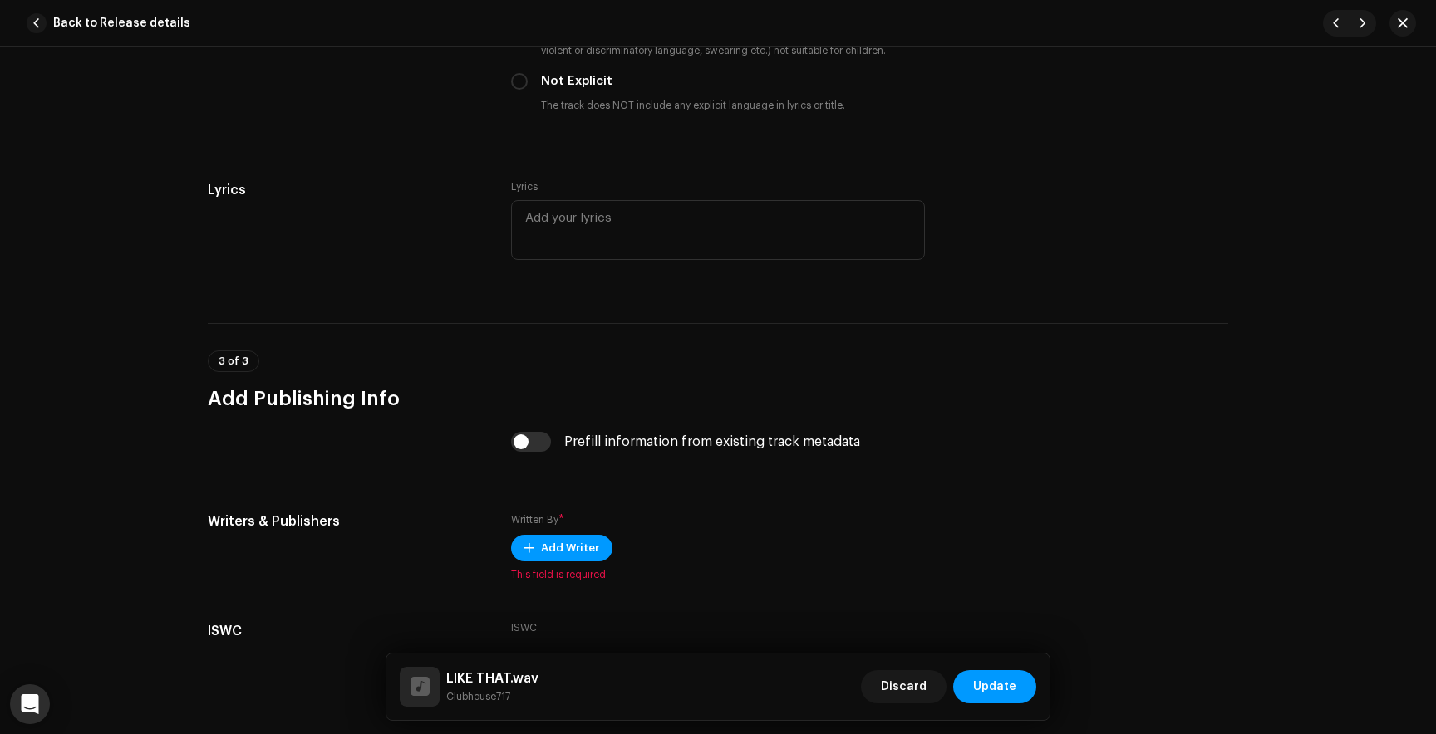
scroll to position [3318, 0]
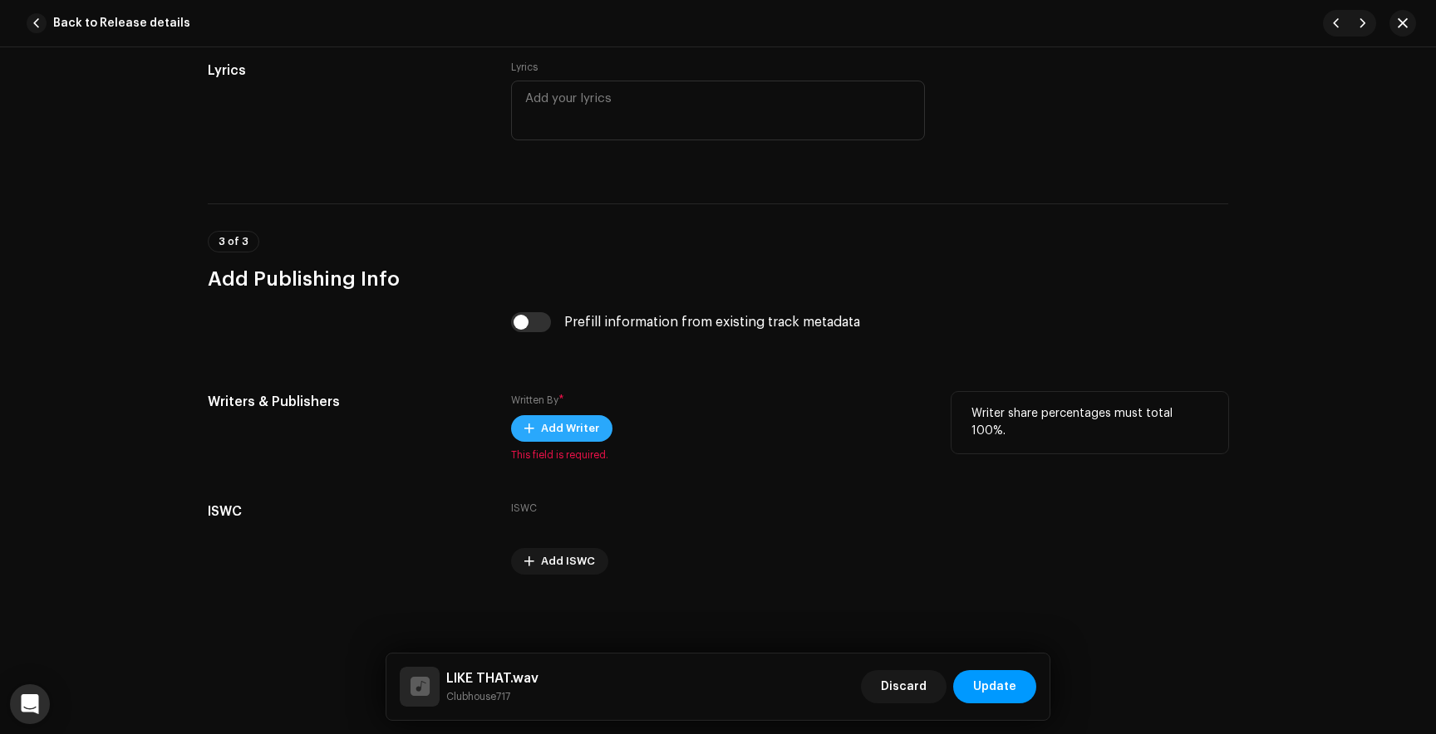
click at [571, 431] on span "Add Writer" at bounding box center [570, 428] width 58 height 33
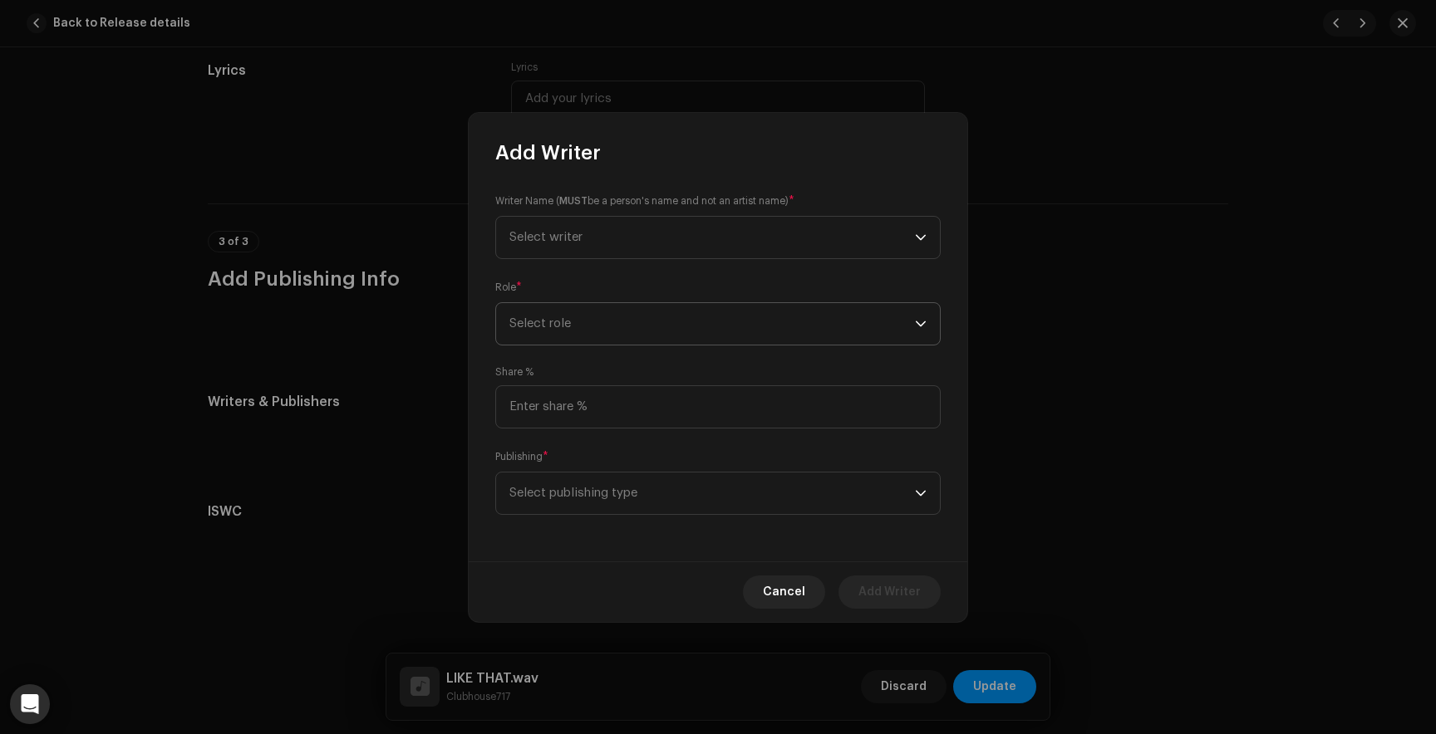
click at [545, 333] on span "Select role" at bounding box center [711, 324] width 405 height 42
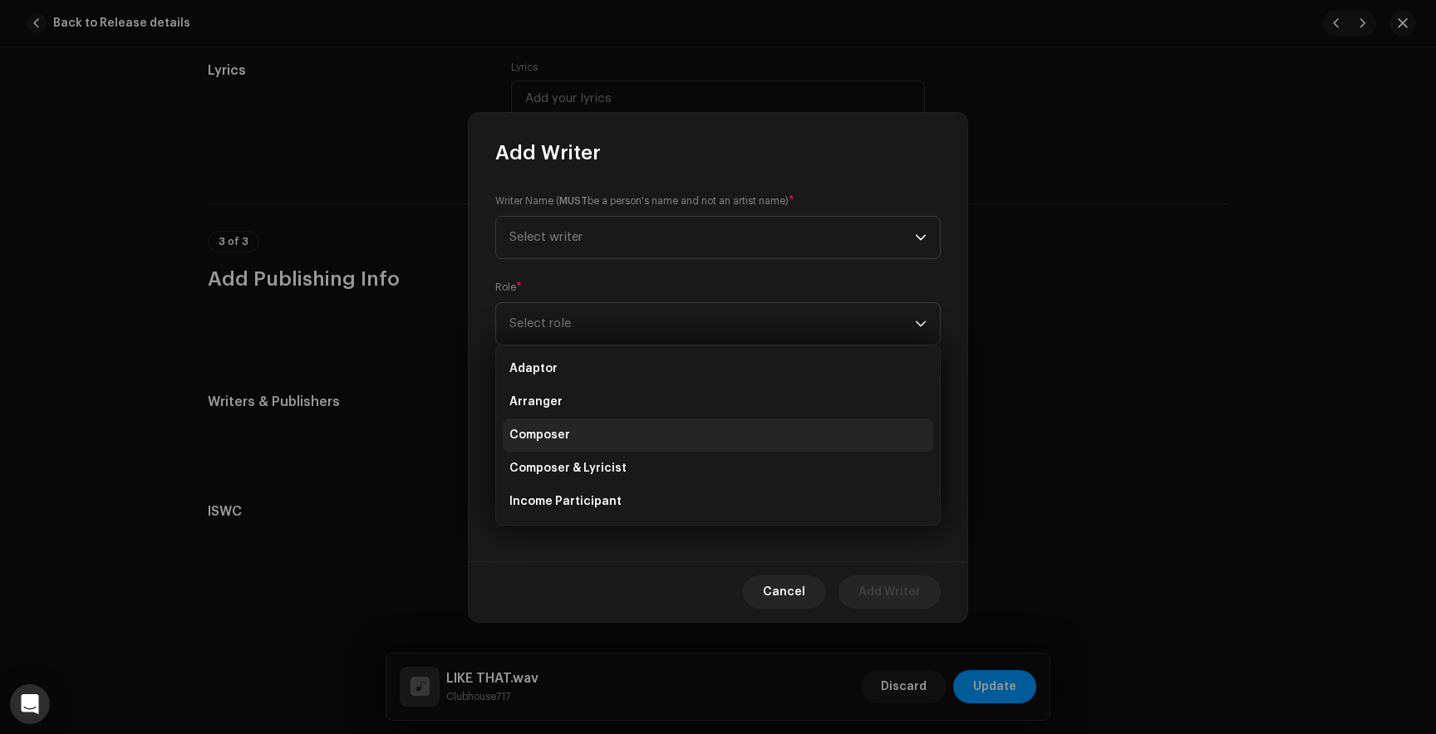
click at [552, 427] on span "Composer" at bounding box center [539, 435] width 61 height 17
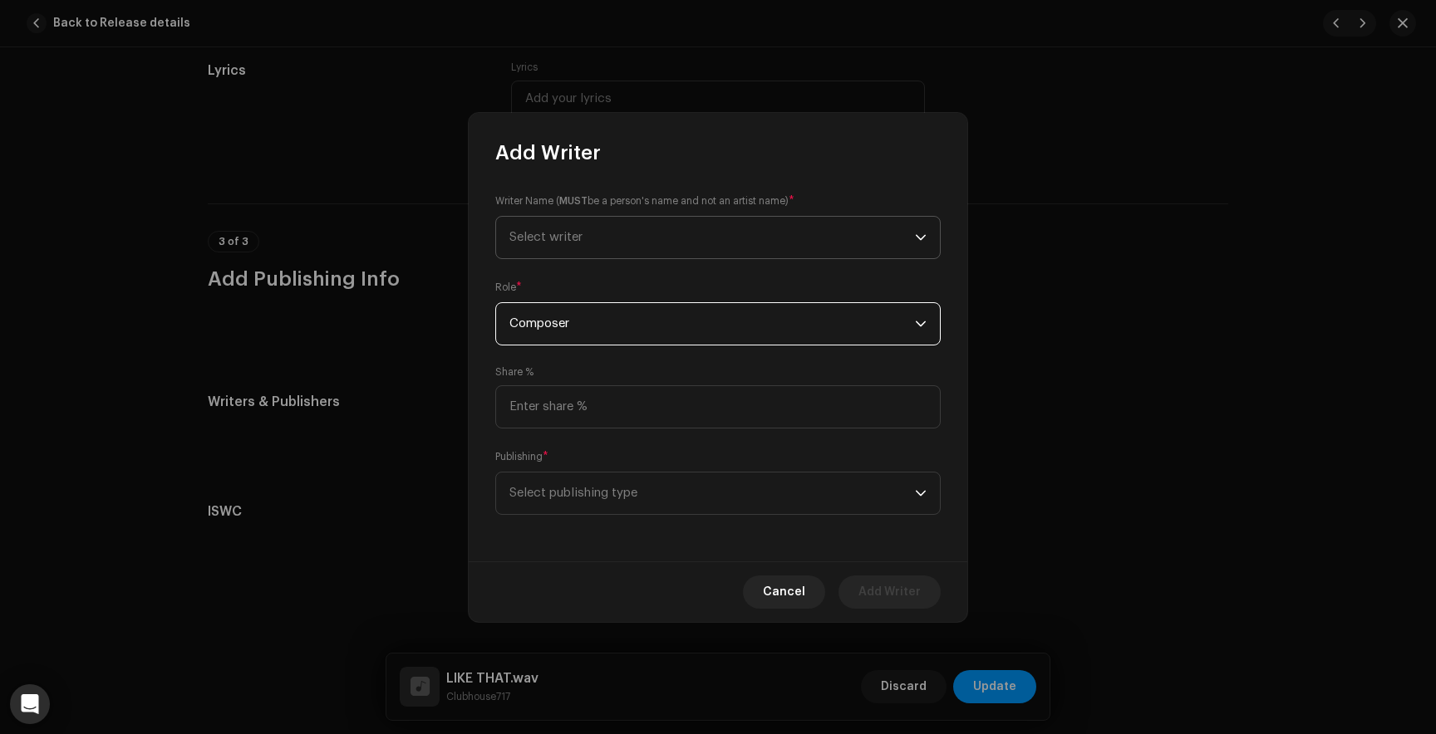
click at [607, 231] on span "Select writer" at bounding box center [711, 238] width 405 height 42
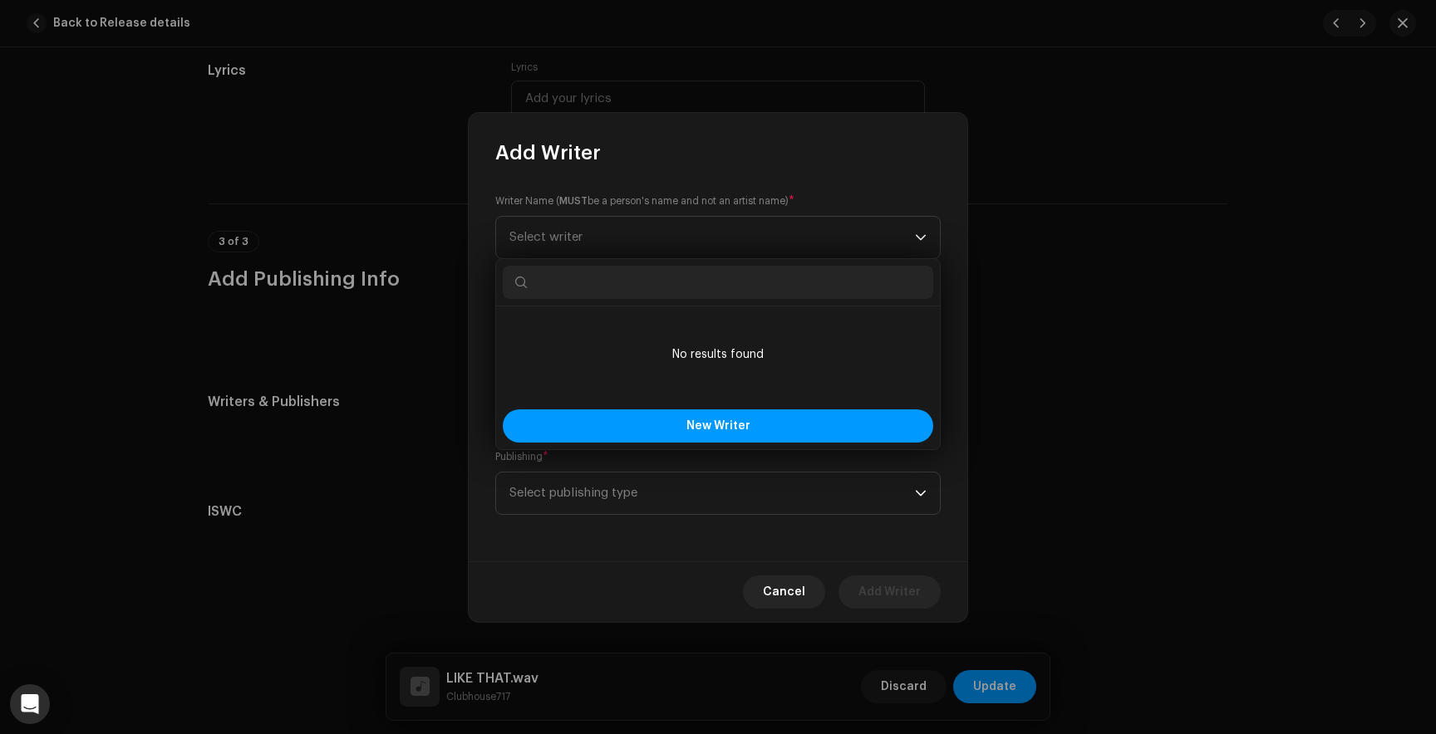
click at [579, 279] on input "text" at bounding box center [718, 282] width 430 height 33
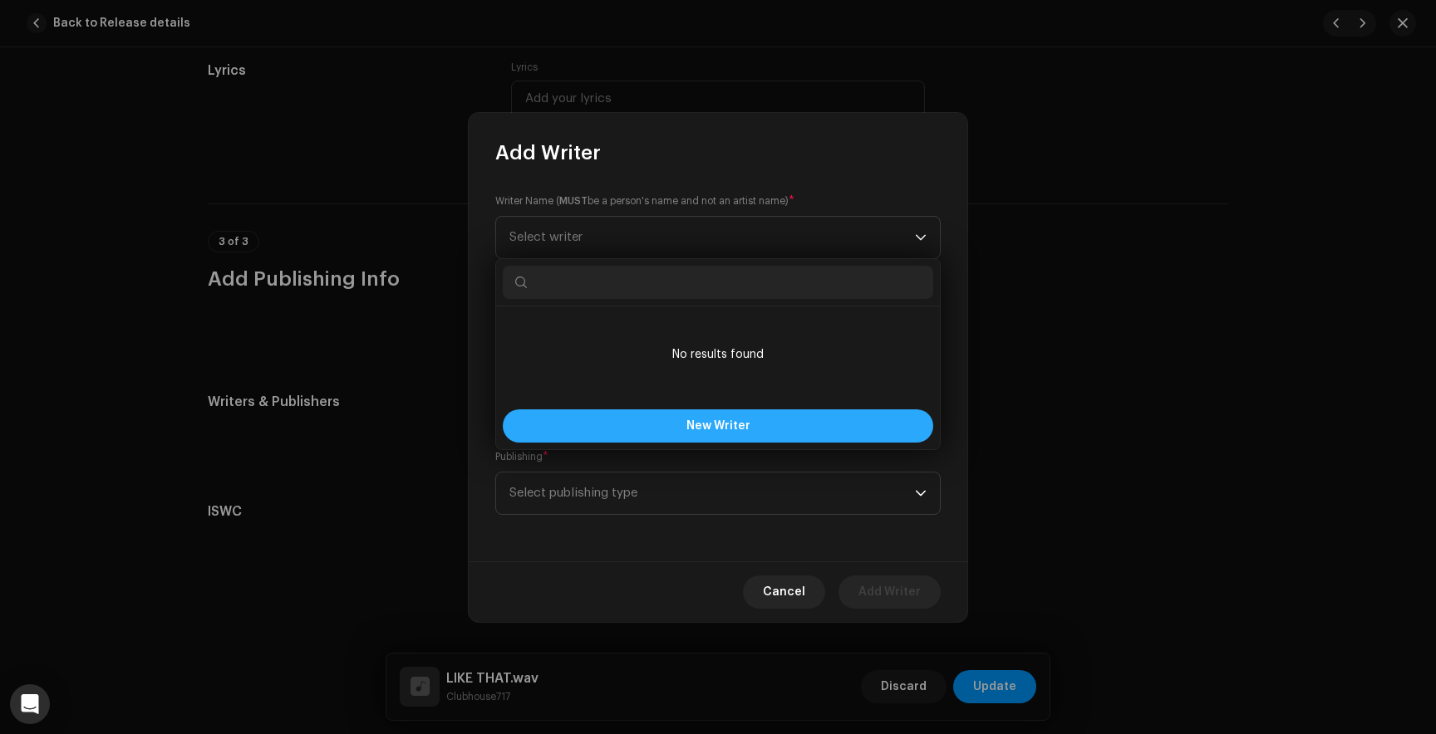
click at [659, 430] on button "New Writer" at bounding box center [718, 426] width 430 height 33
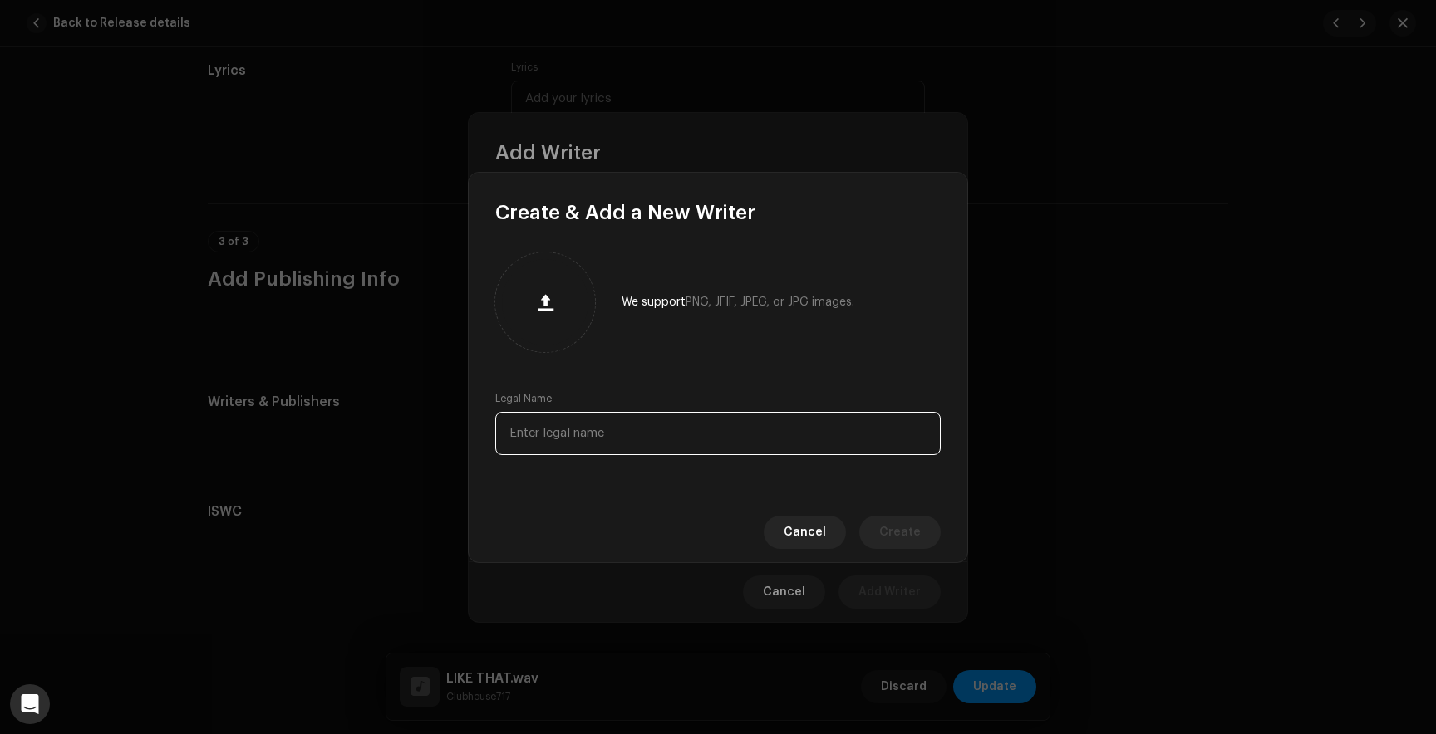
click at [588, 444] on input "text" at bounding box center [717, 433] width 445 height 43
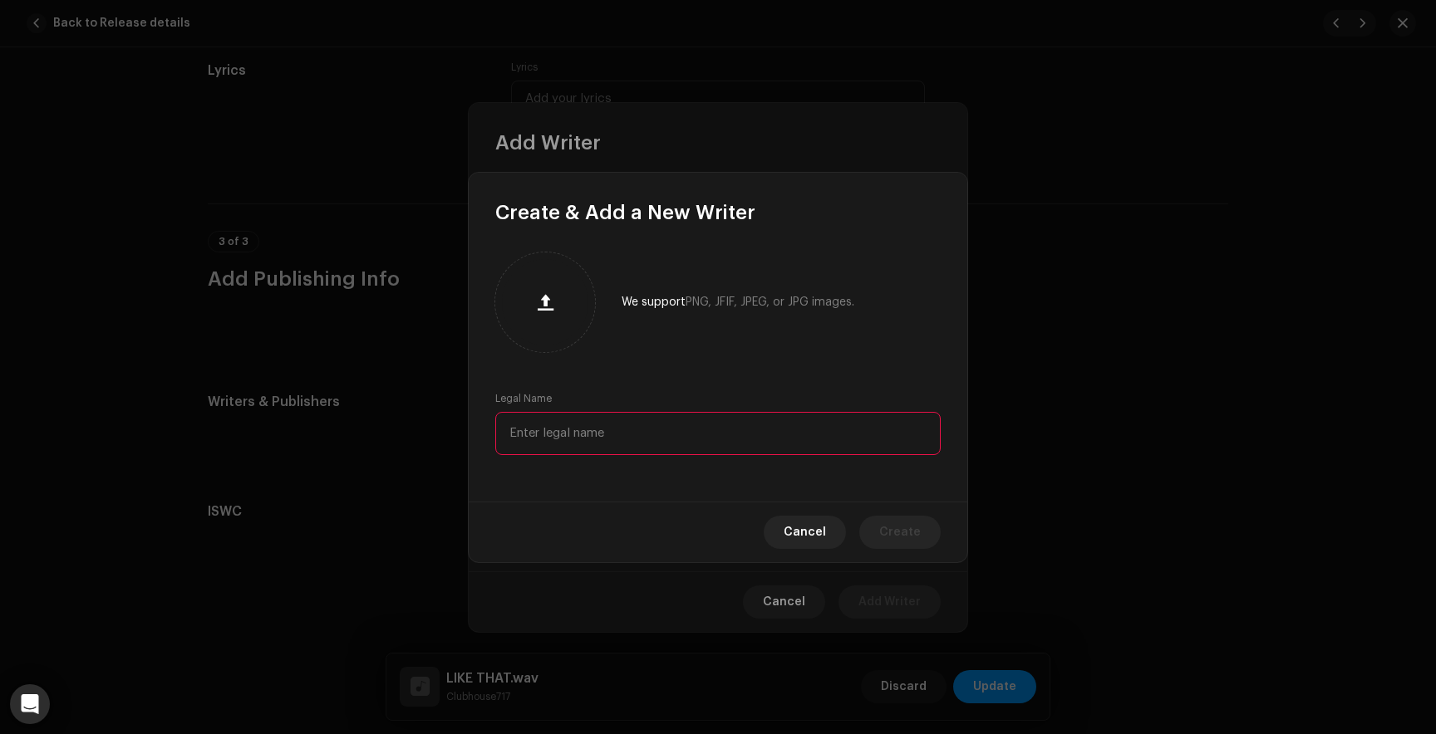
click at [528, 437] on input "text" at bounding box center [717, 433] width 445 height 43
paste input "[PERSON_NAME]"
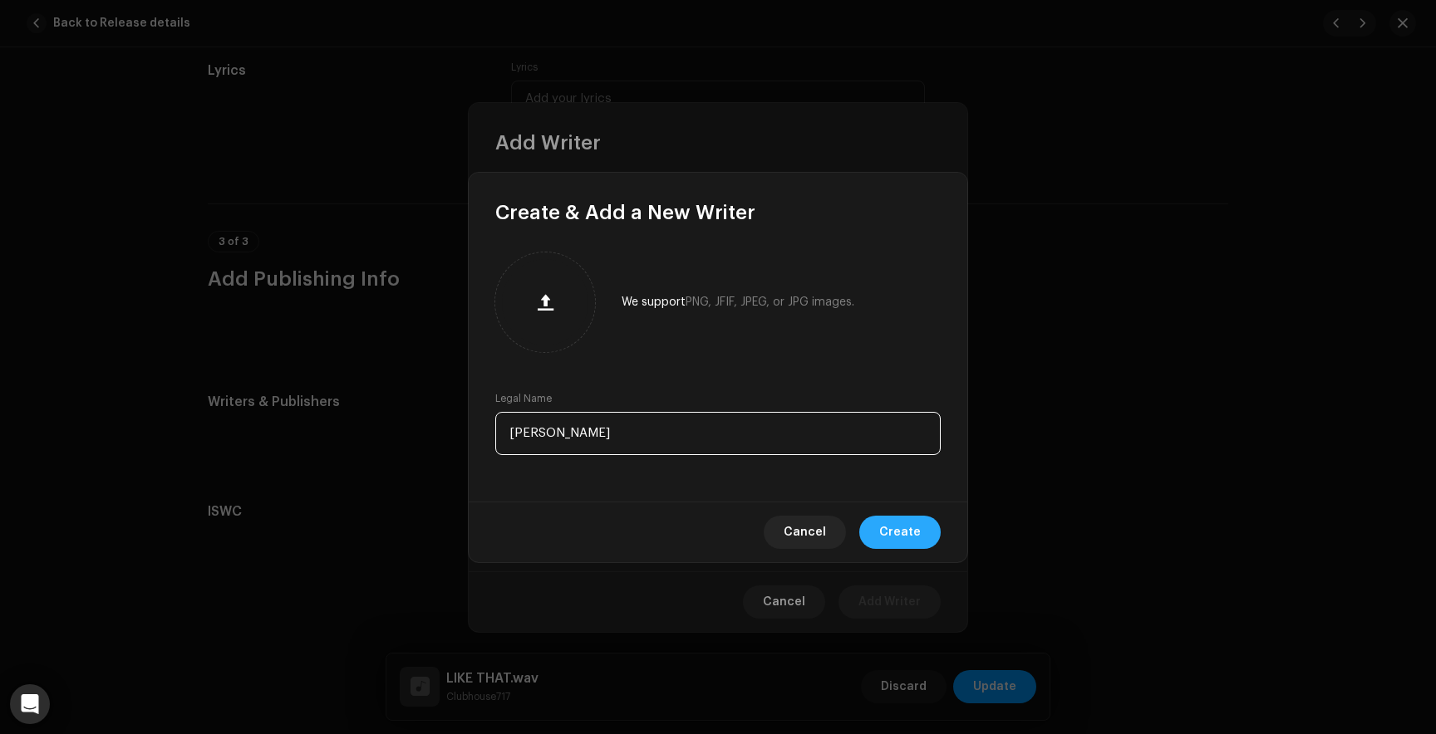
type input "[PERSON_NAME]"
click at [911, 527] on span "Create" at bounding box center [900, 532] width 42 height 33
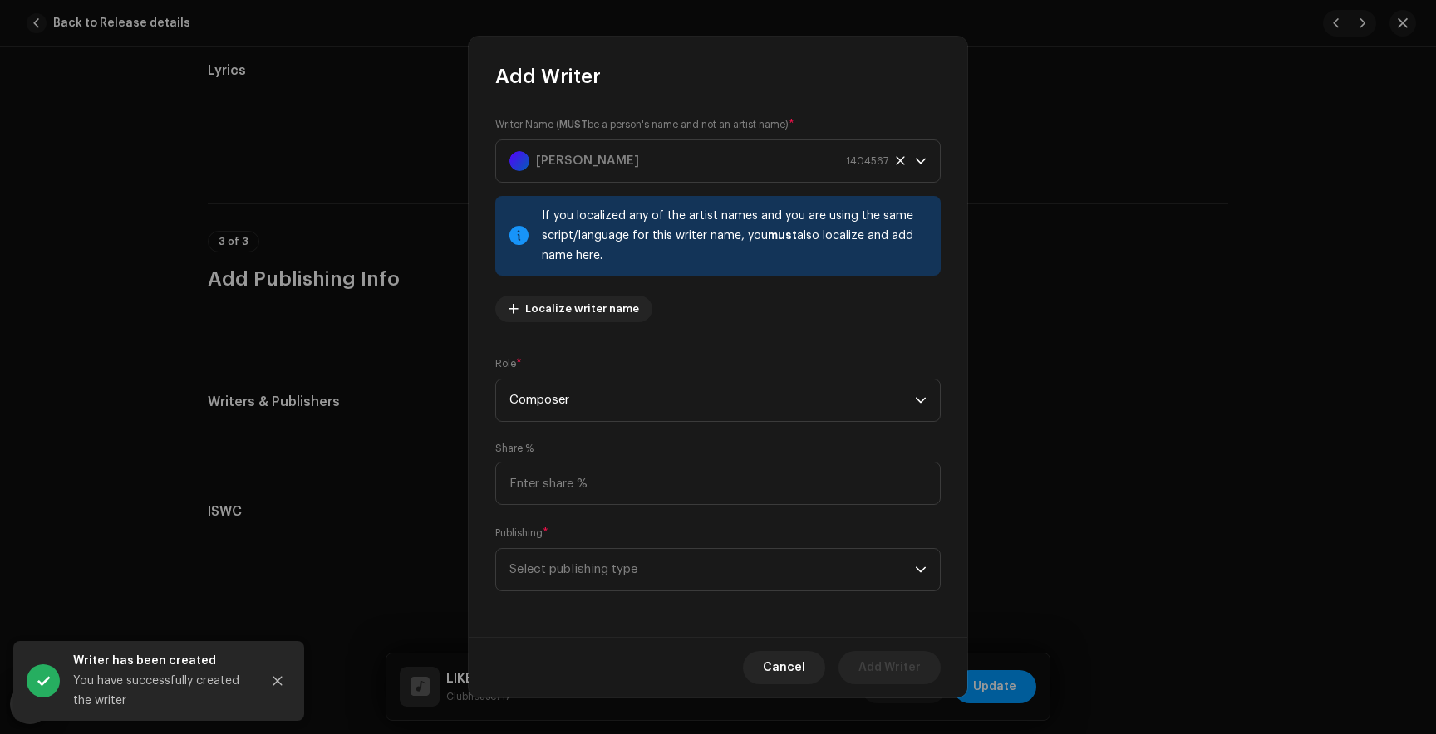
scroll to position [1, 0]
click at [614, 576] on span "Select publishing type" at bounding box center [711, 569] width 405 height 42
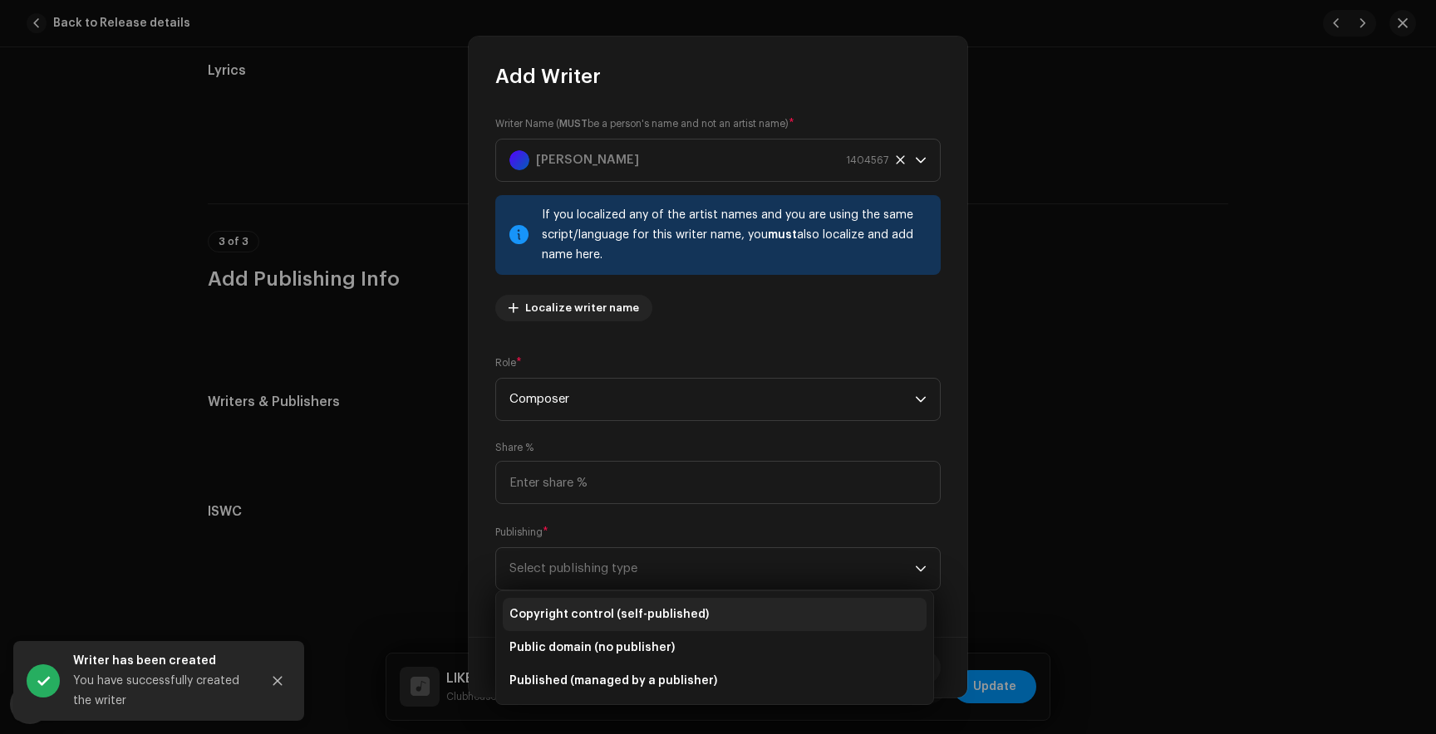
click at [582, 611] on span "Copyright control (self-published)" at bounding box center [608, 614] width 199 height 17
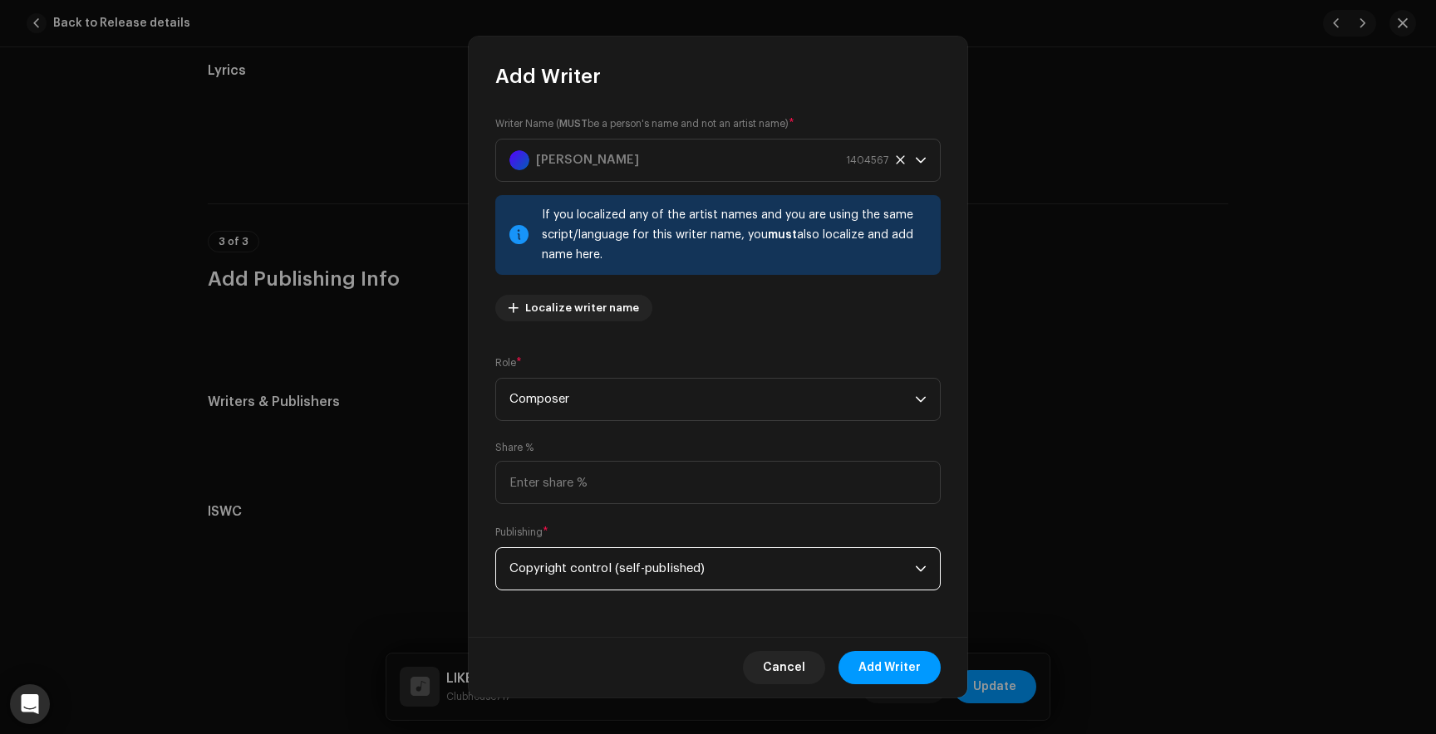
click at [704, 576] on span "Copyright control (self-published)" at bounding box center [711, 569] width 405 height 42
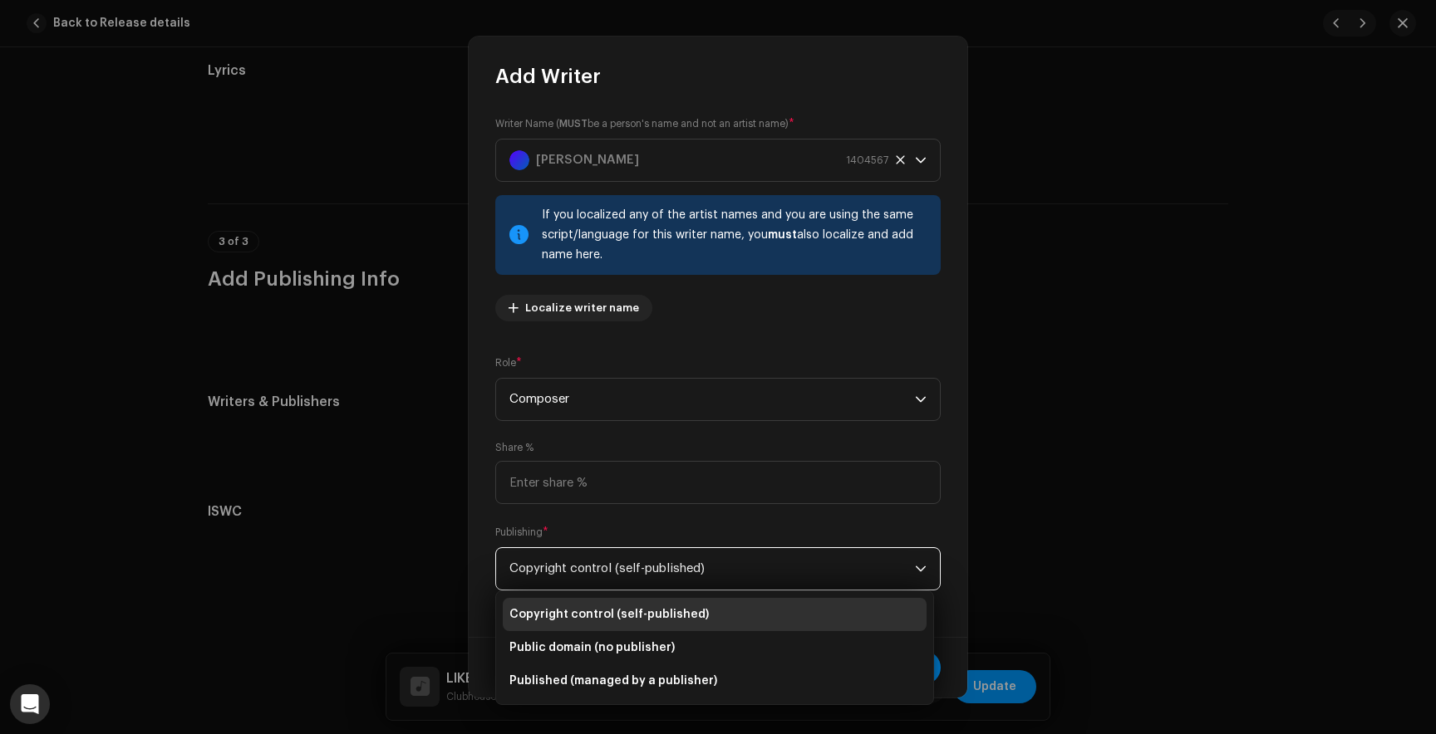
click at [686, 570] on span "Copyright control (self-published)" at bounding box center [711, 569] width 405 height 42
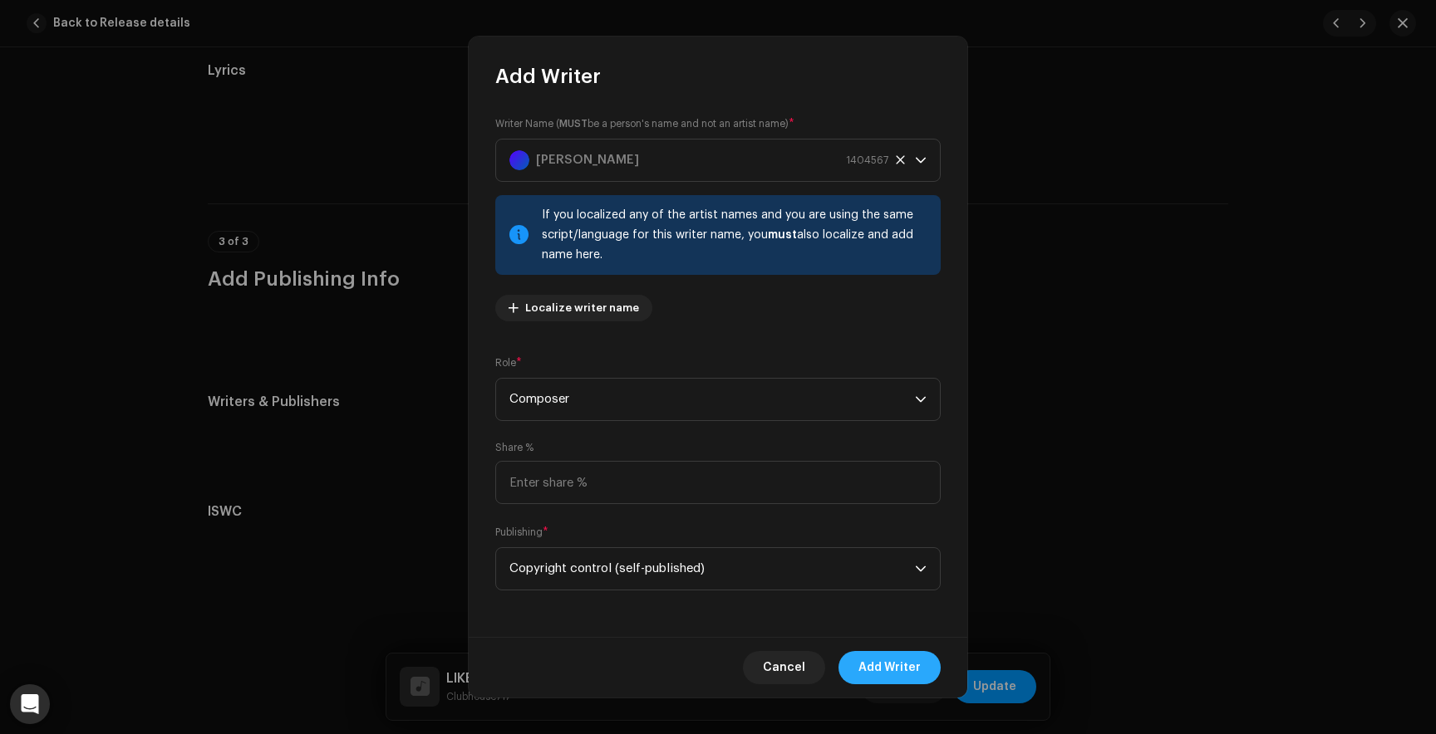
click at [866, 661] on span "Add Writer" at bounding box center [889, 667] width 62 height 33
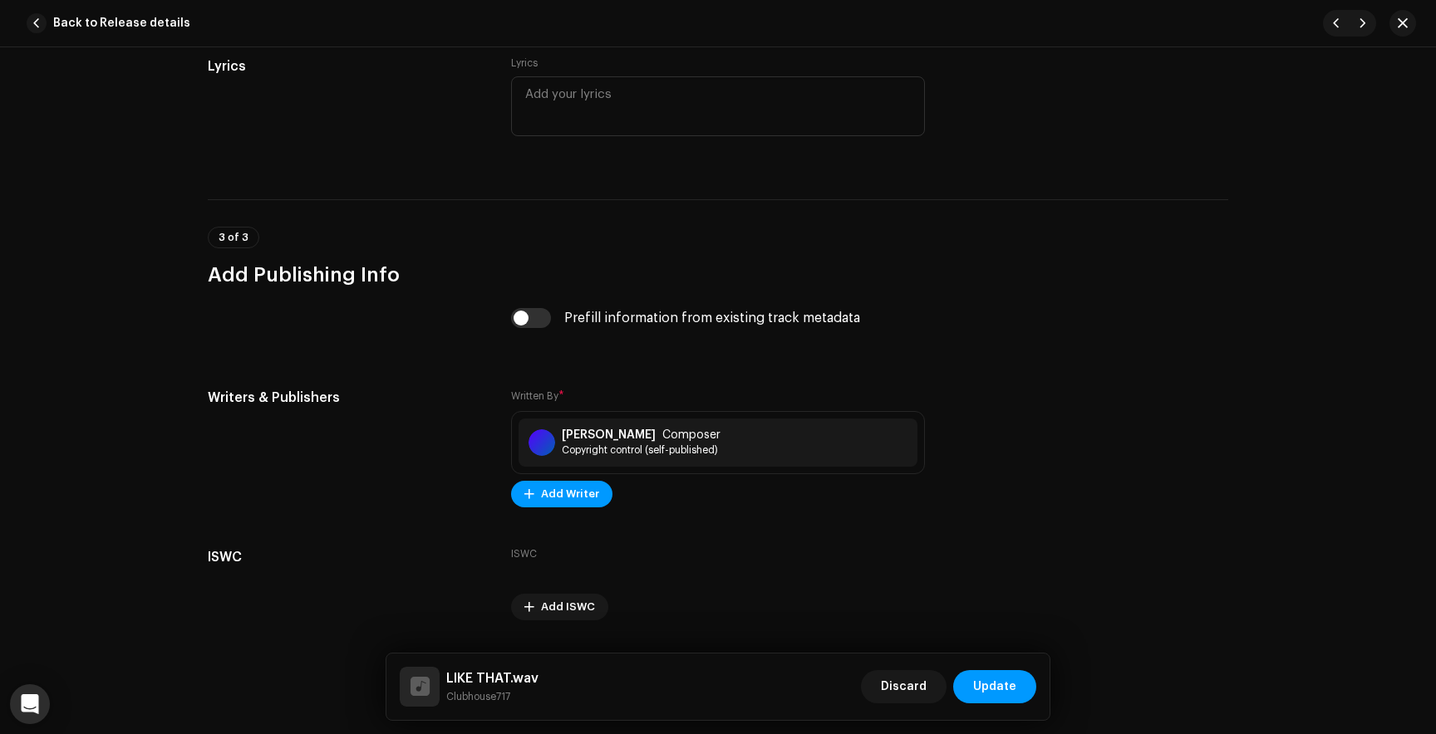
scroll to position [3368, 0]
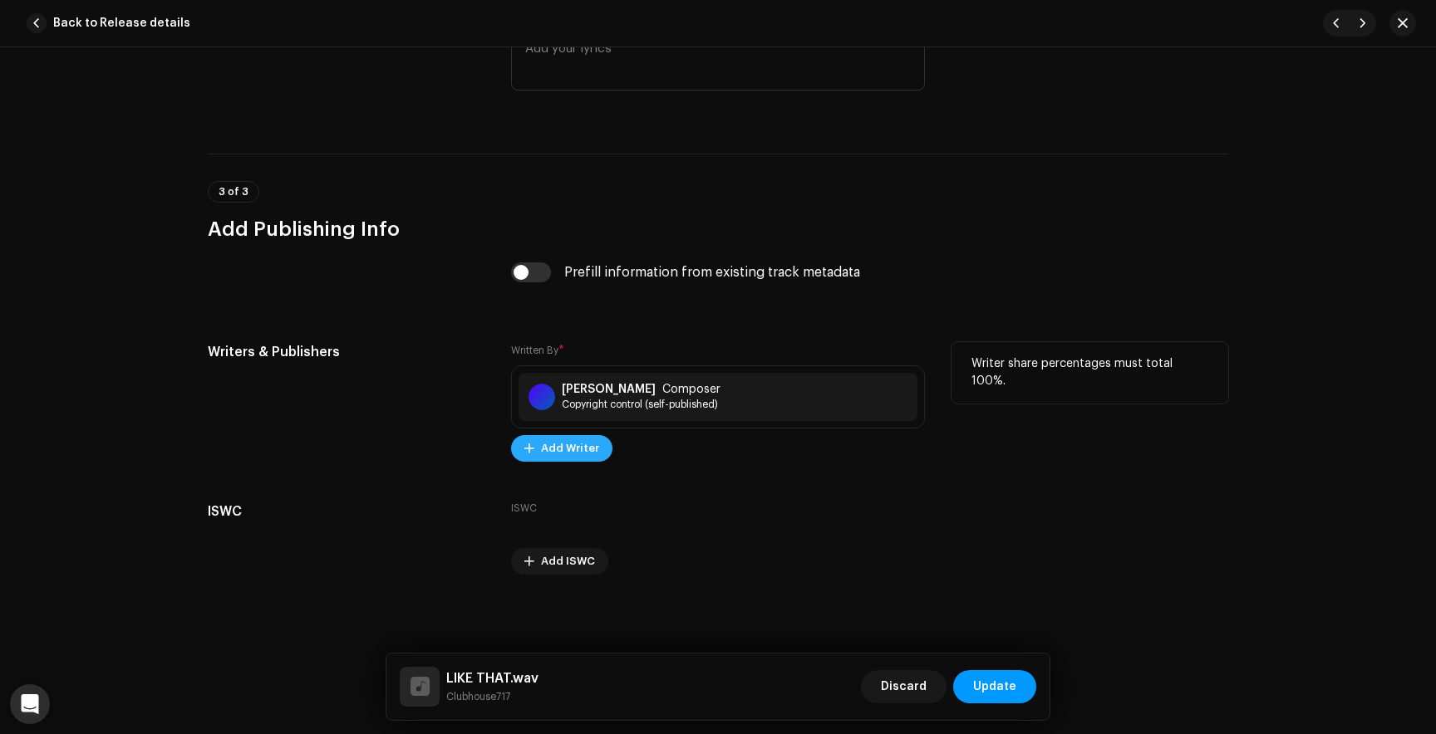
click at [576, 448] on span "Add Writer" at bounding box center [570, 448] width 58 height 33
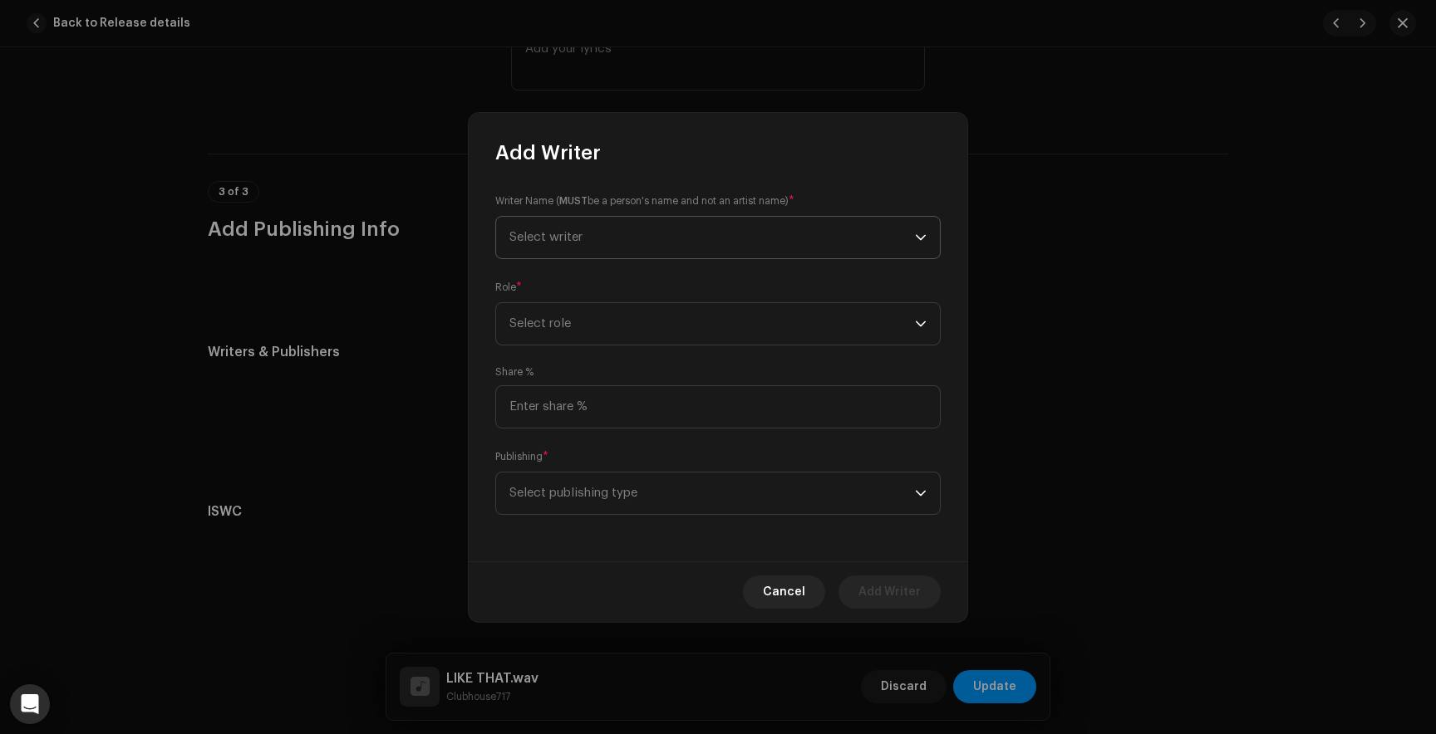
click at [553, 223] on span "Select writer" at bounding box center [711, 238] width 405 height 42
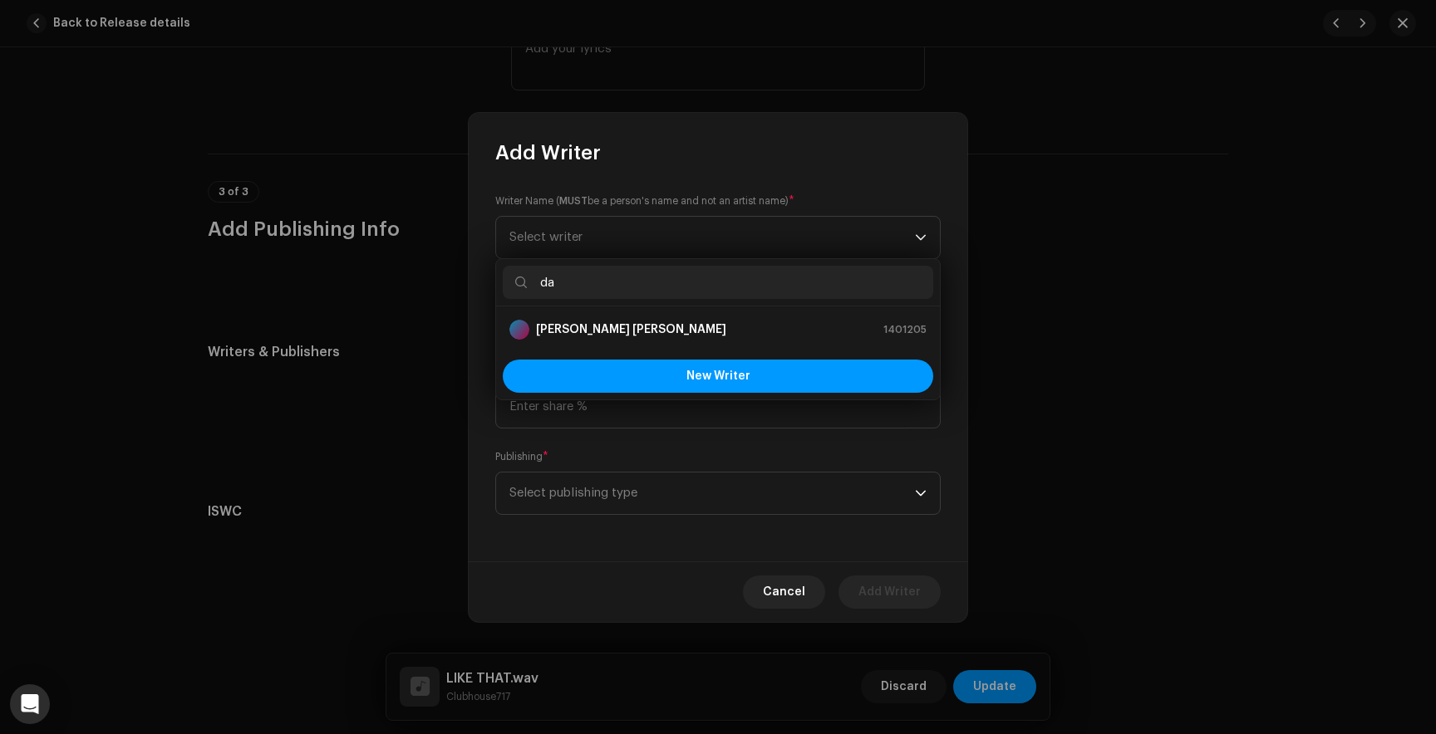
type input "dav"
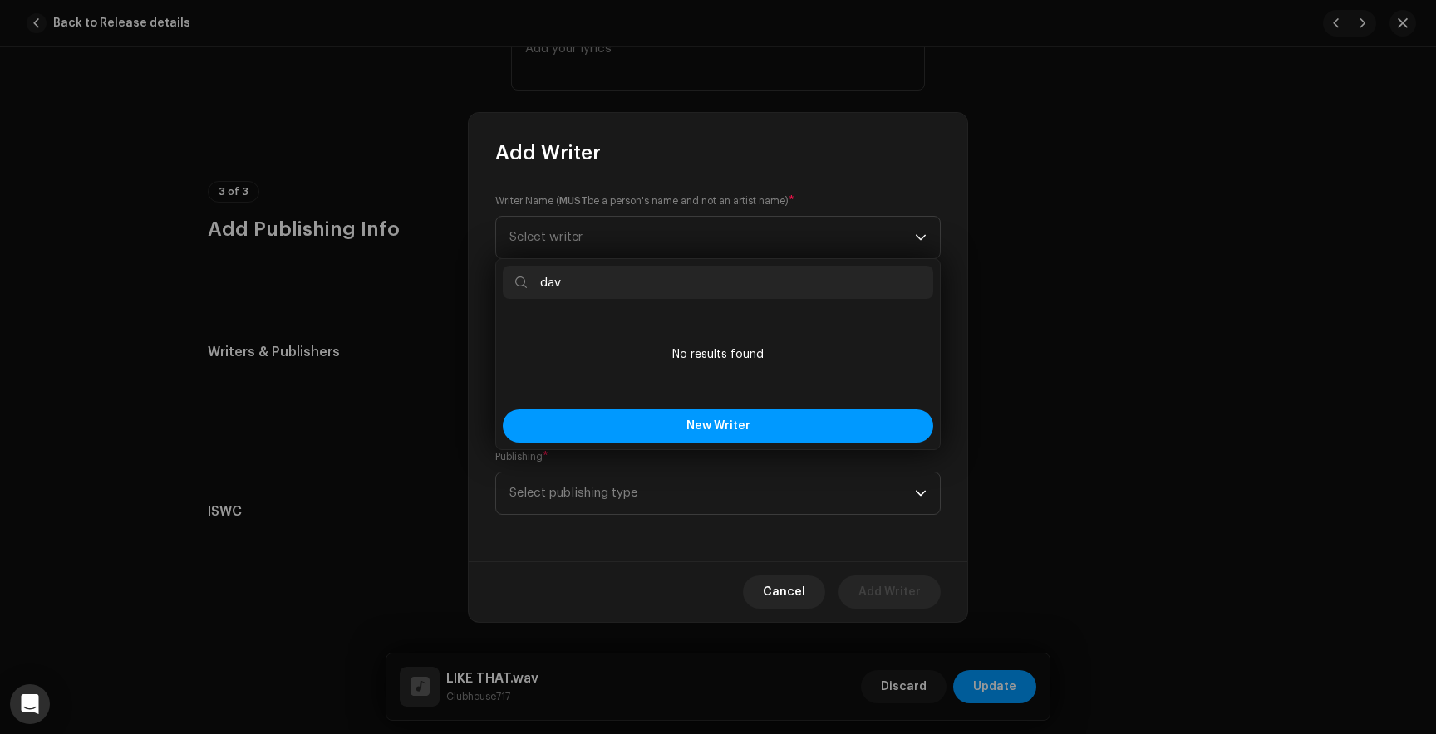
drag, startPoint x: 580, startPoint y: 288, endPoint x: 527, endPoint y: 288, distance: 53.2
click at [527, 288] on input "dav" at bounding box center [718, 282] width 430 height 33
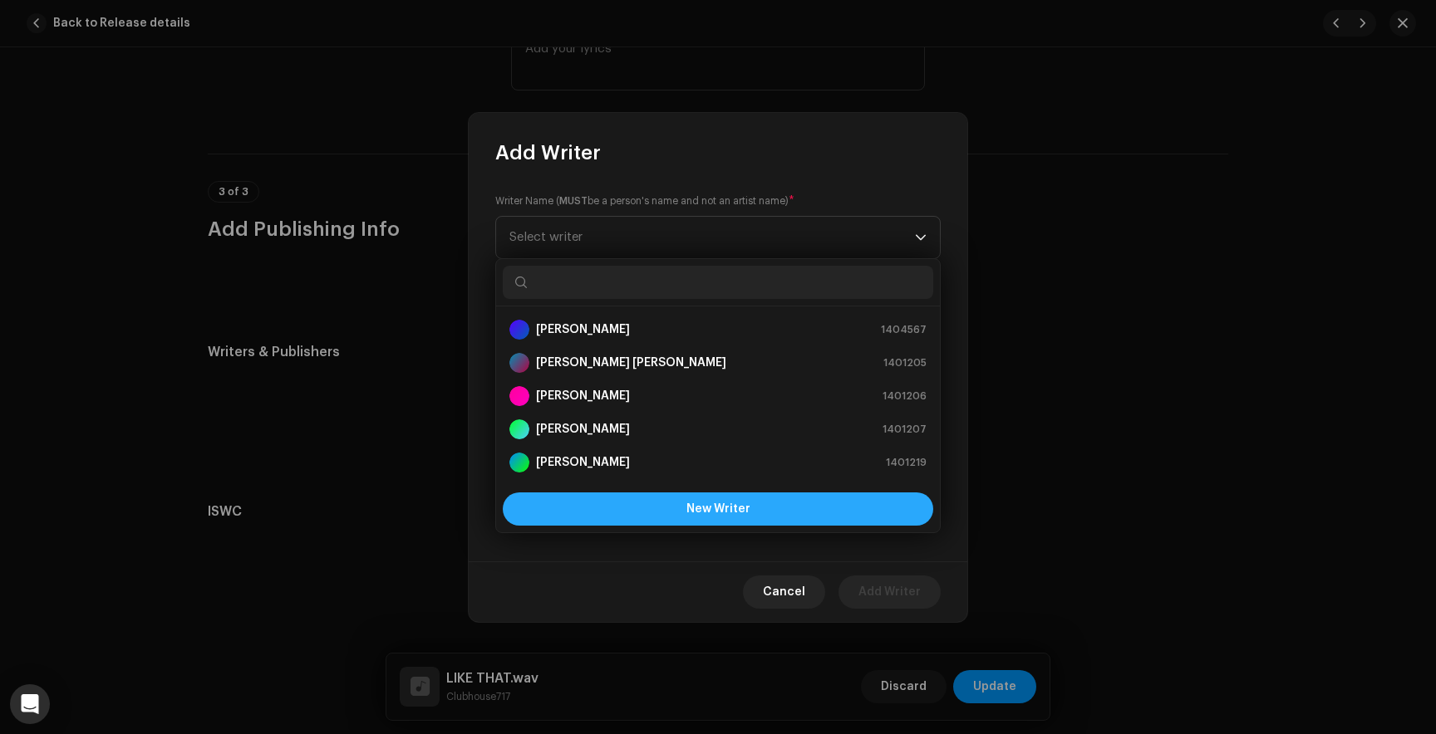
scroll to position [27, 0]
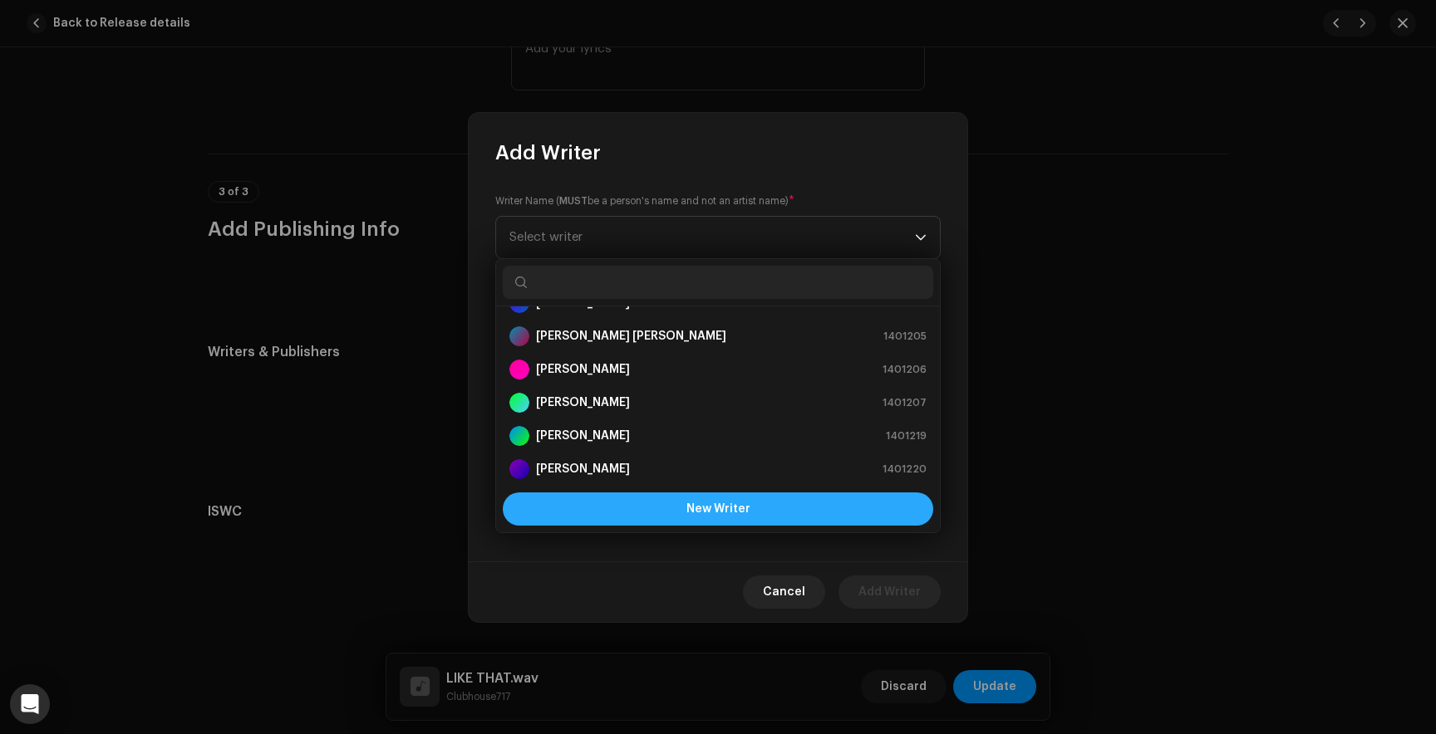
click at [724, 503] on span "New Writer" at bounding box center [718, 509] width 64 height 12
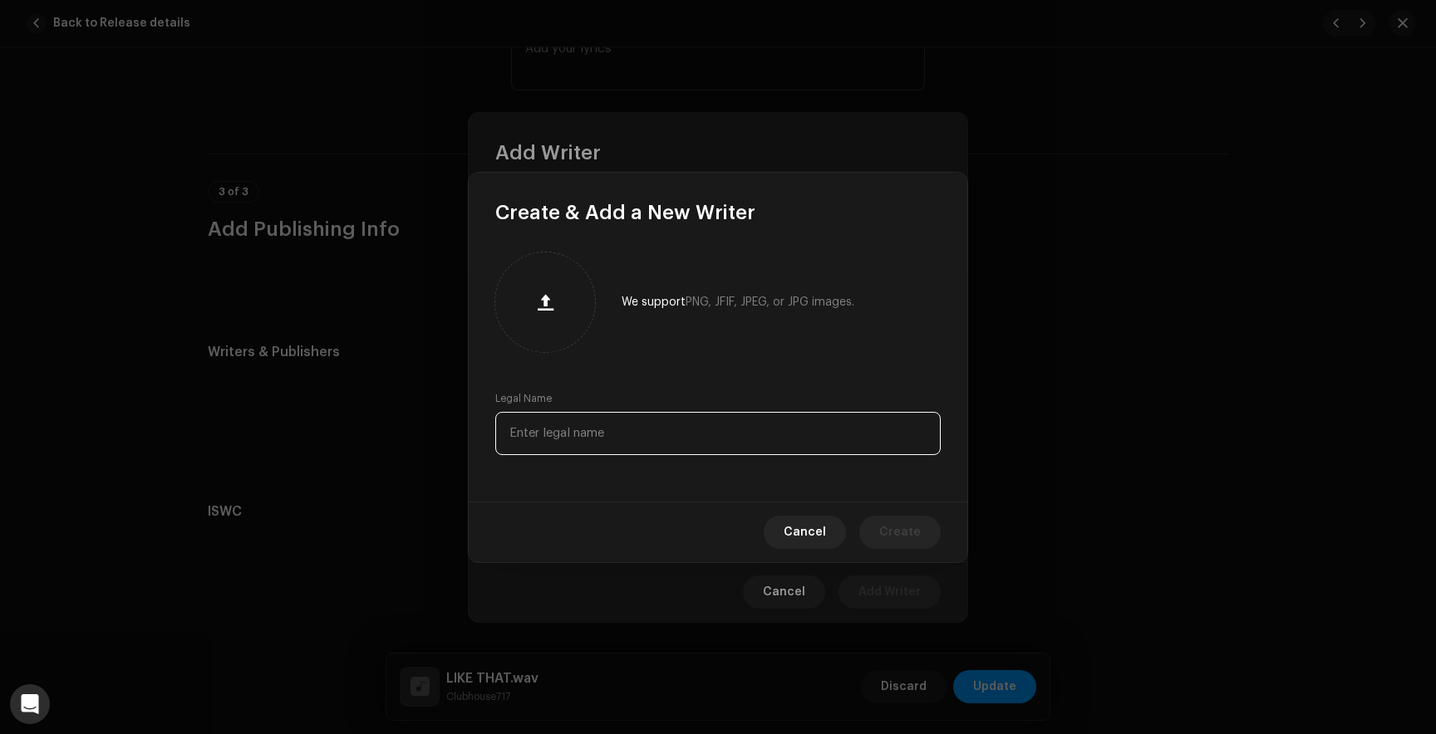
click at [567, 429] on input "text" at bounding box center [717, 433] width 445 height 43
type input "[PERSON_NAME]"
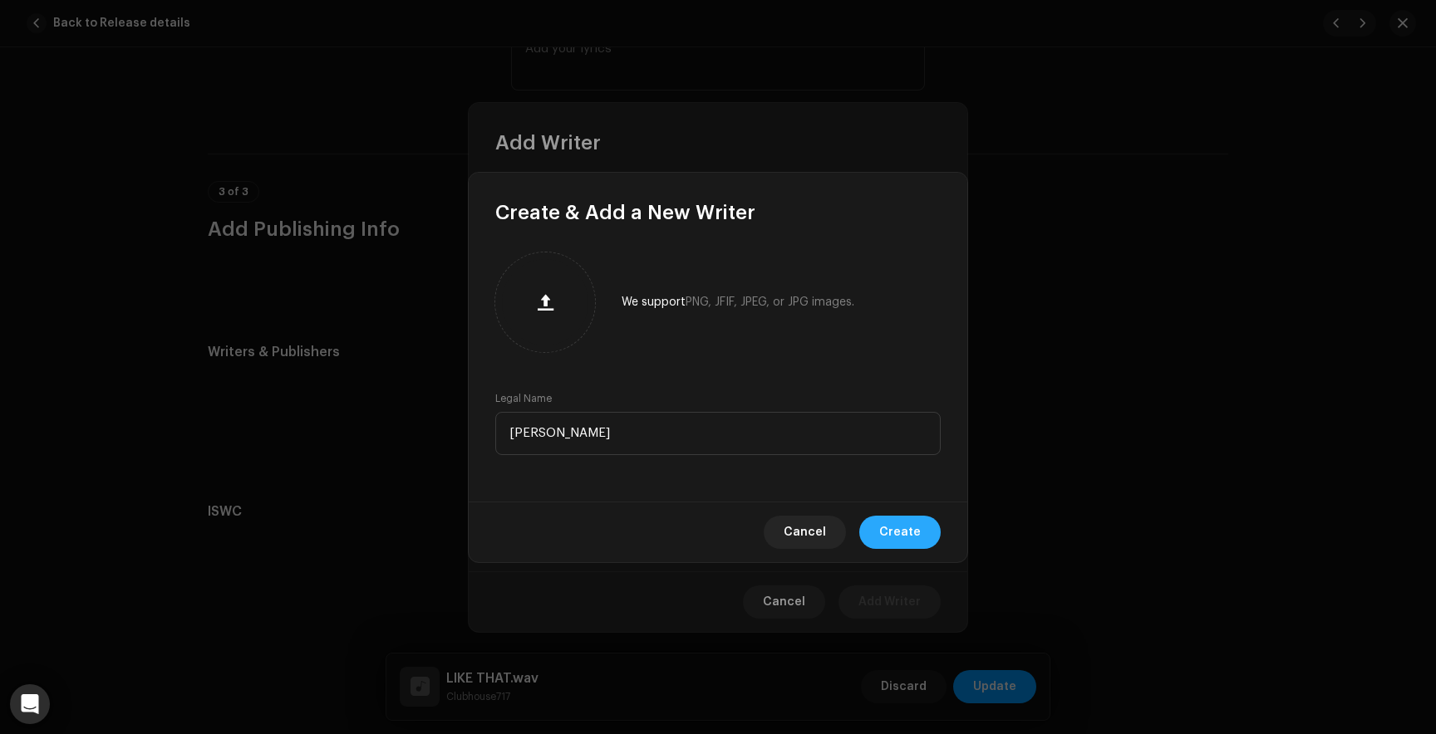
click at [897, 529] on span "Create" at bounding box center [900, 532] width 42 height 33
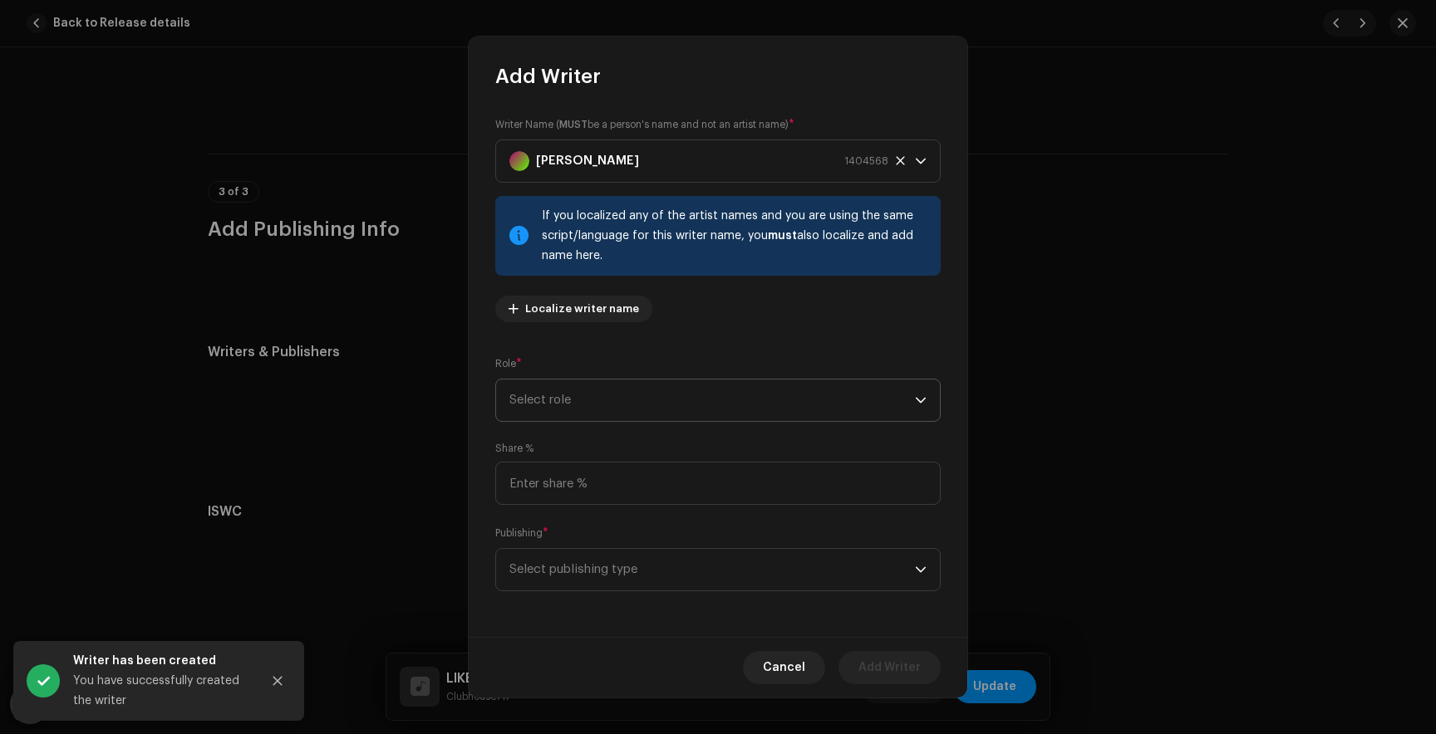
click at [662, 397] on span "Select role" at bounding box center [711, 401] width 405 height 42
click at [519, 508] on span "Composer" at bounding box center [539, 512] width 61 height 17
click at [566, 405] on span "Composer" at bounding box center [711, 401] width 405 height 42
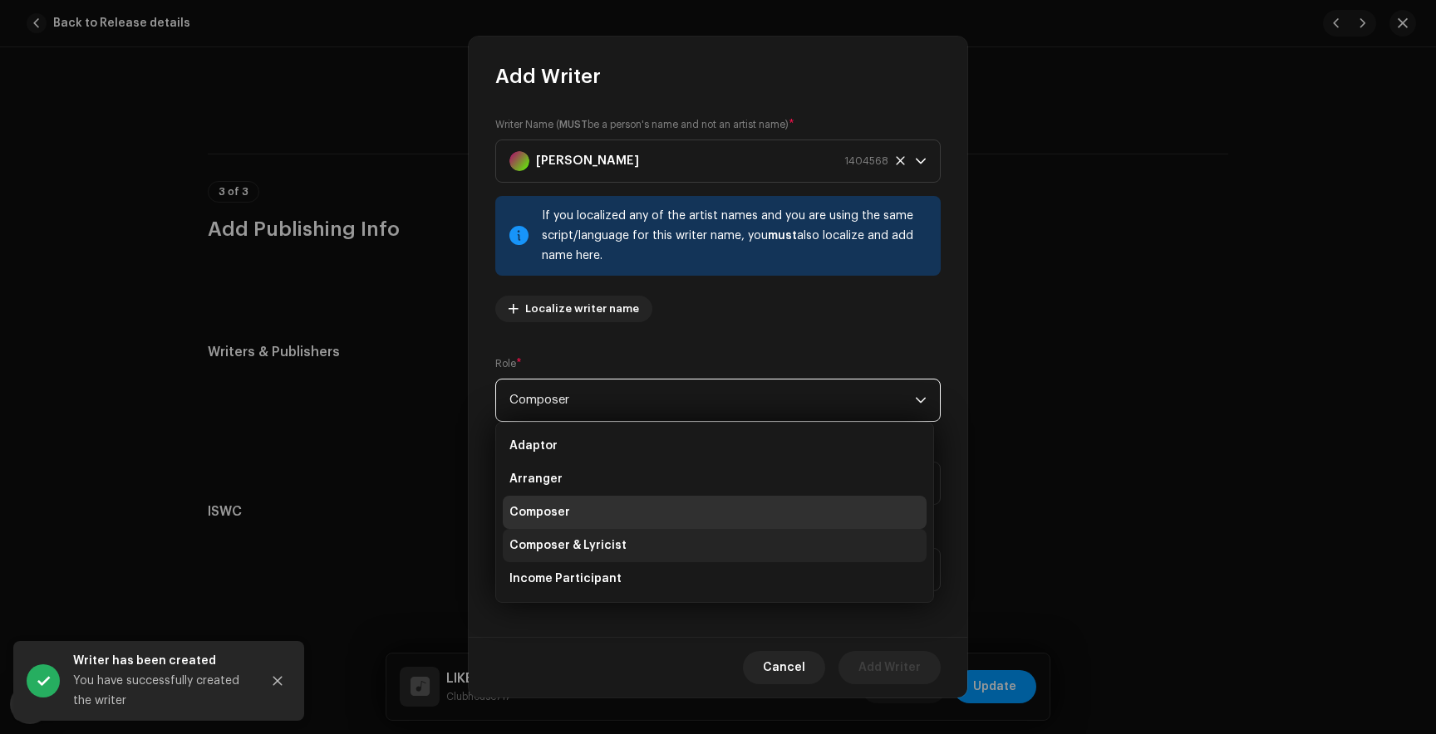
click at [579, 543] on span "Composer & Lyricist" at bounding box center [567, 545] width 117 height 17
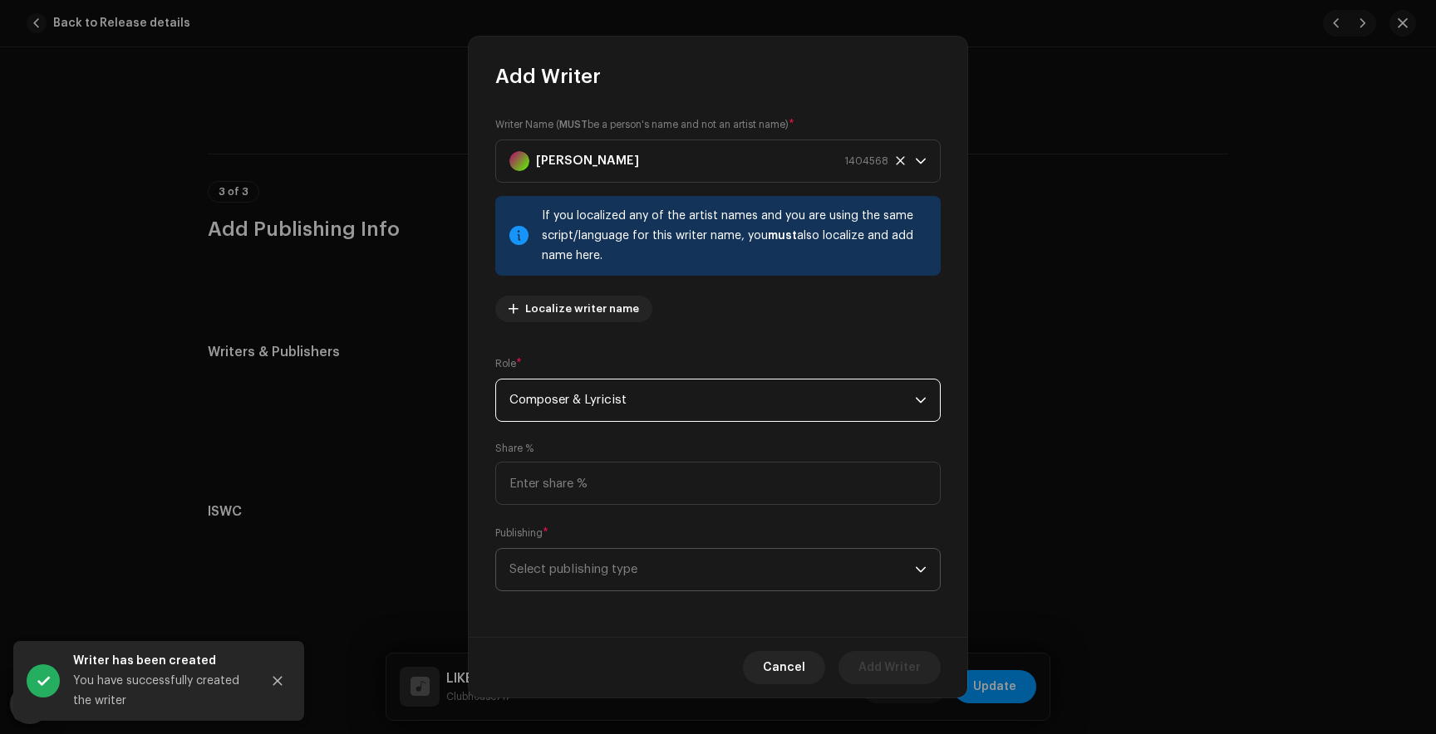
click at [576, 560] on span "Select publishing type" at bounding box center [711, 570] width 405 height 42
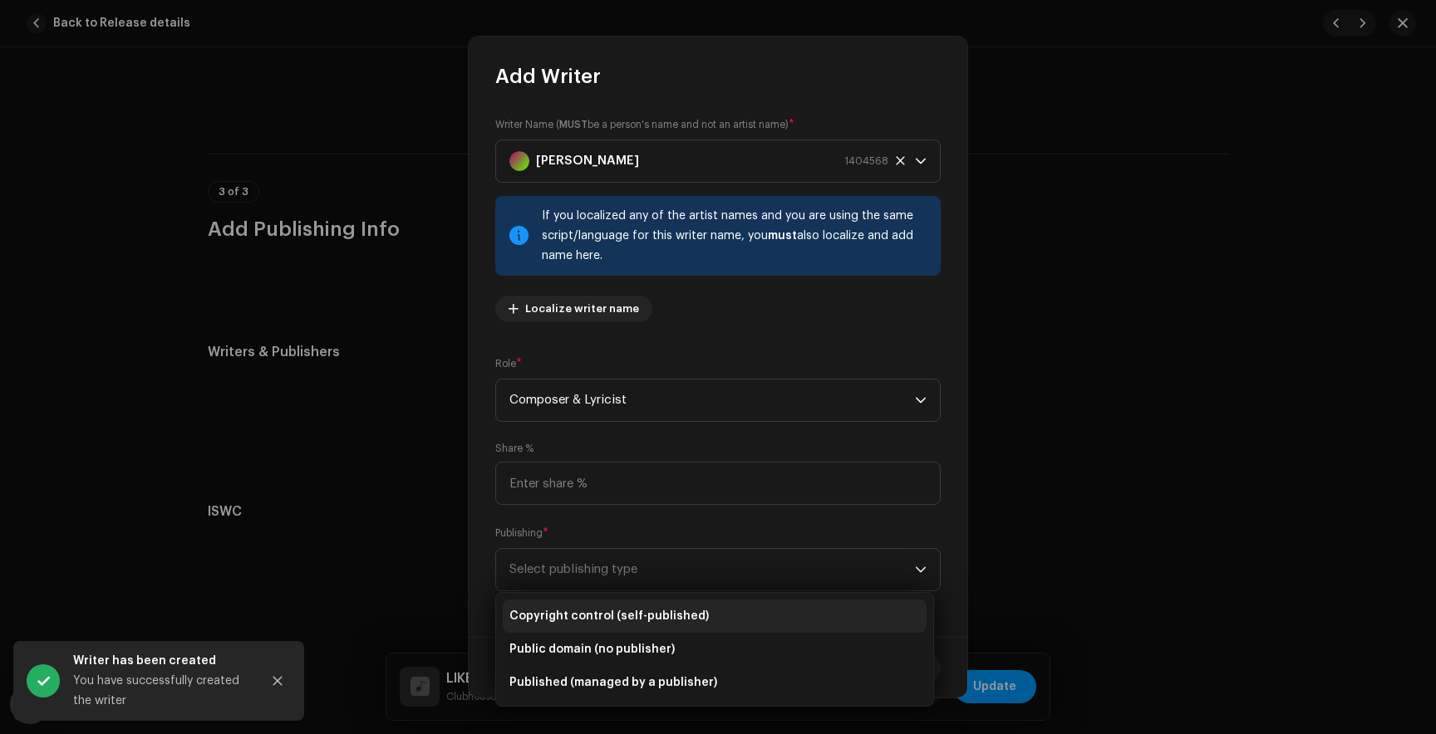
click at [578, 616] on span "Copyright control (self-published)" at bounding box center [608, 616] width 199 height 17
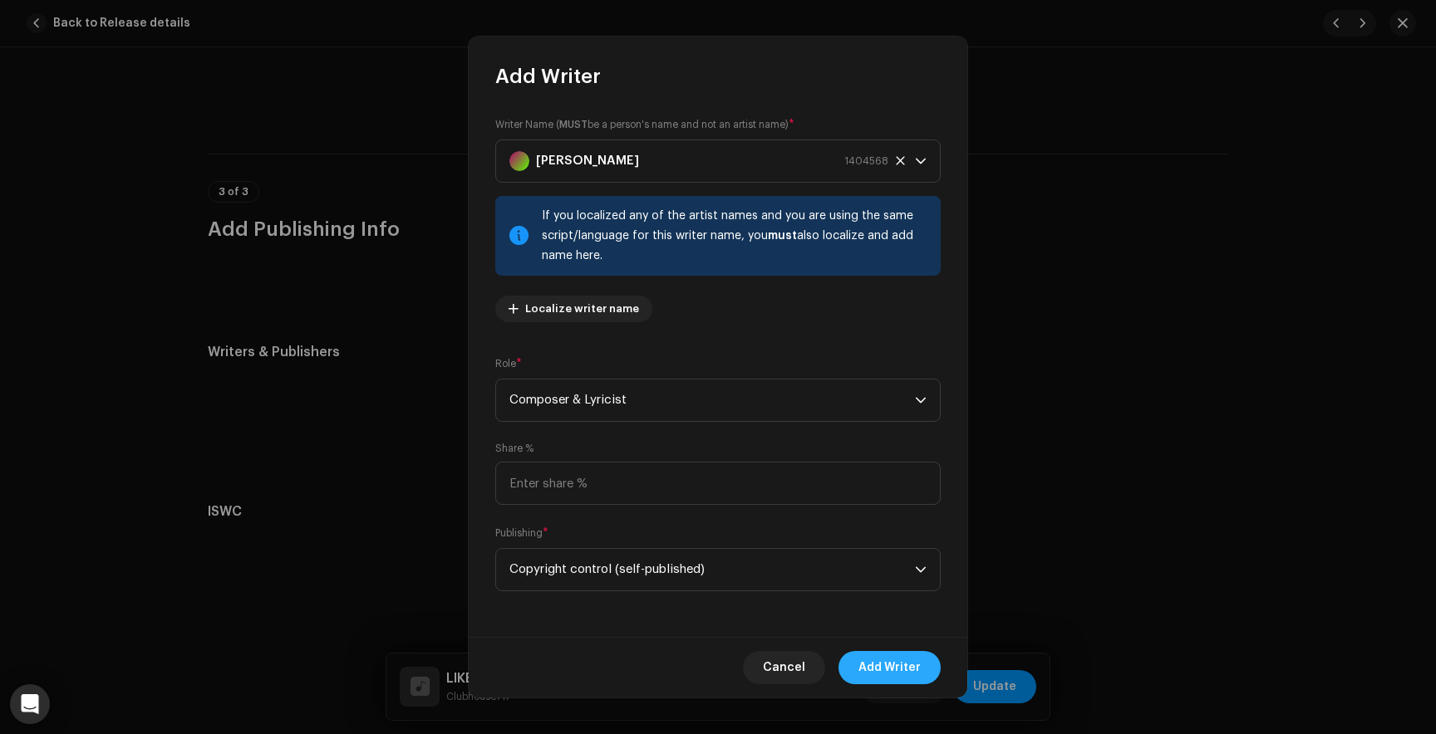
click at [908, 661] on span "Add Writer" at bounding box center [889, 667] width 62 height 33
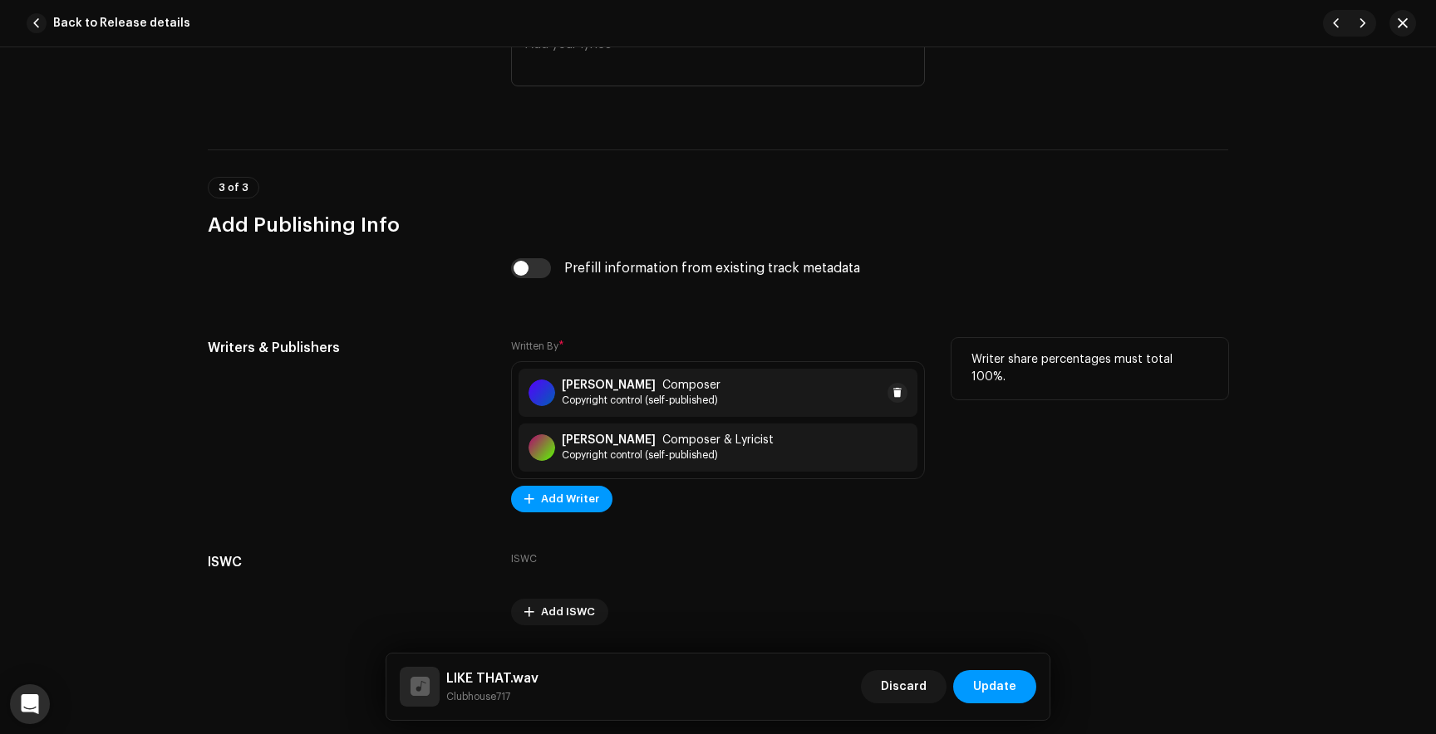
click at [704, 392] on span "Composer" at bounding box center [691, 385] width 58 height 13
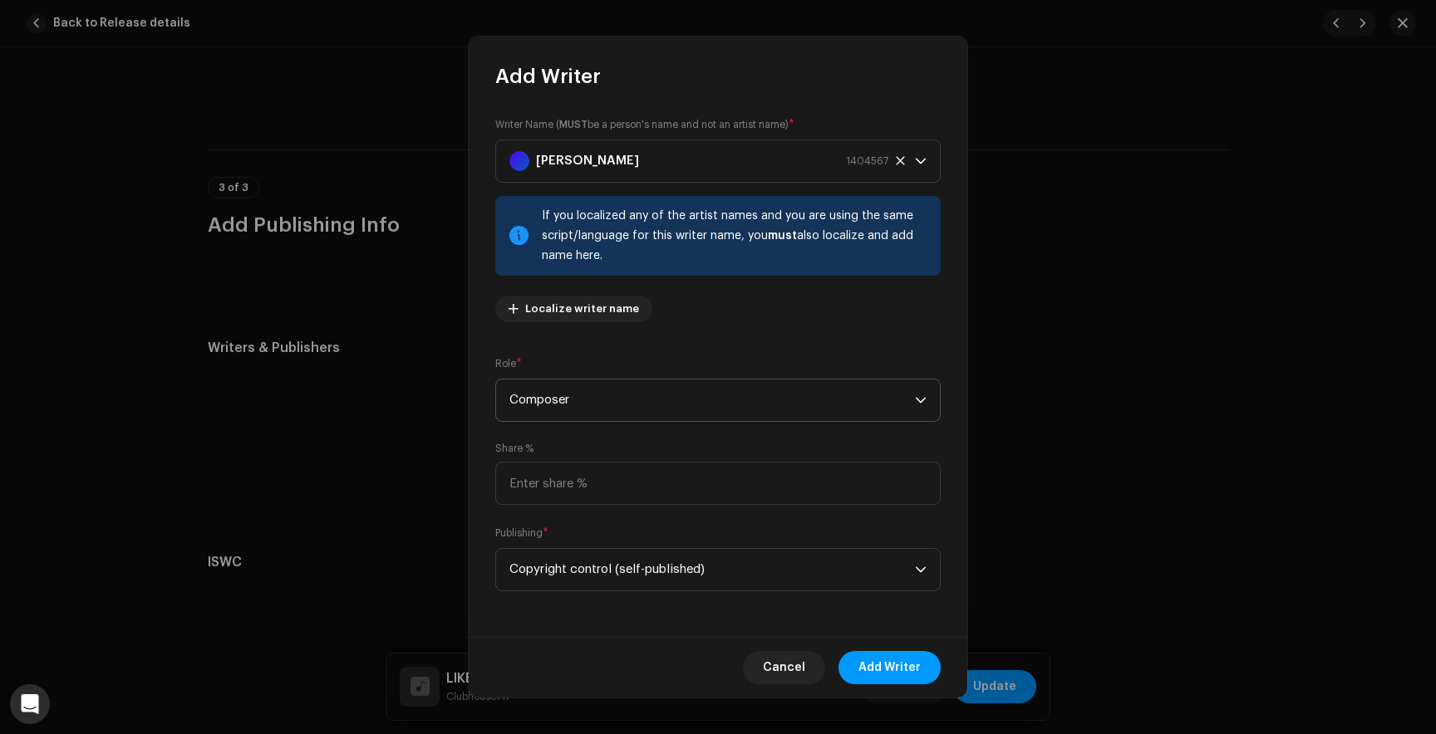
click at [611, 415] on span "Composer" at bounding box center [711, 401] width 405 height 42
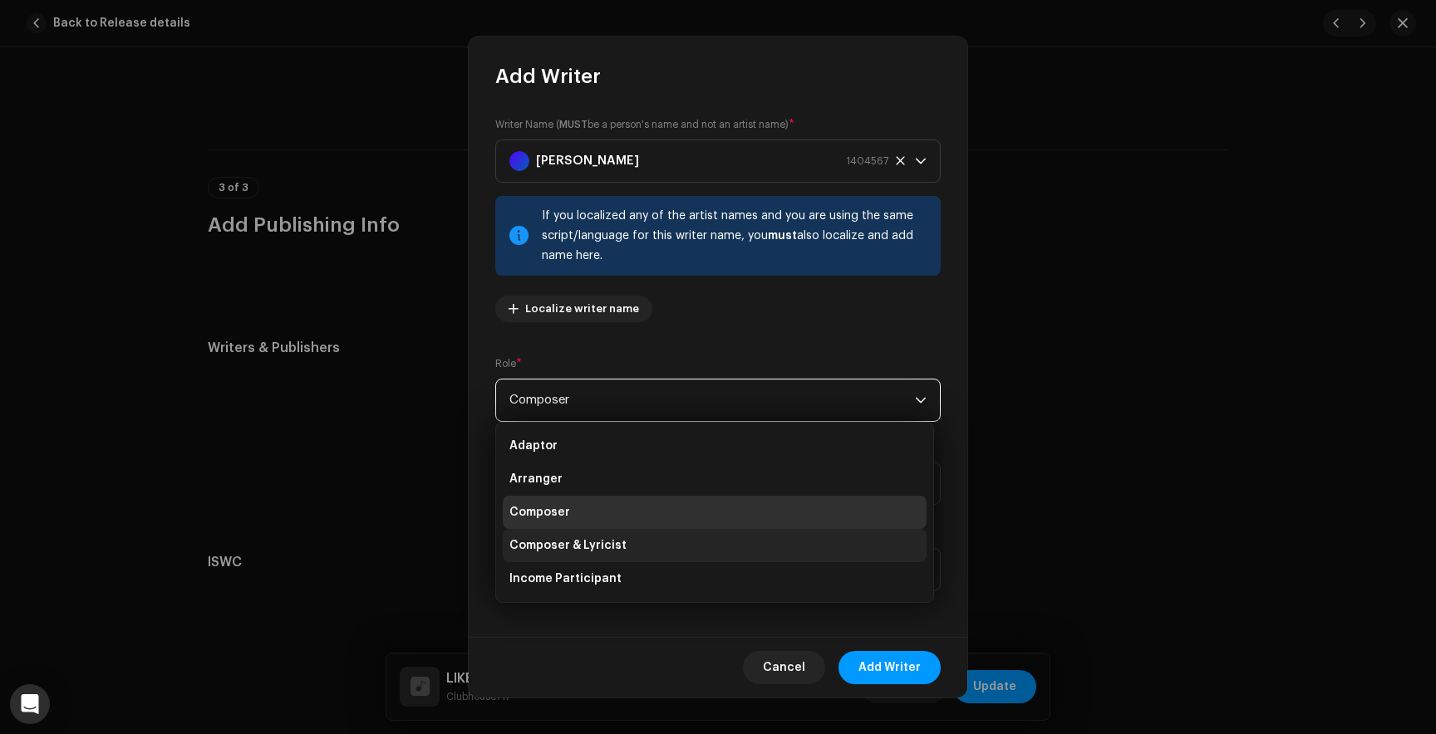
click at [596, 539] on span "Composer & Lyricist" at bounding box center [567, 545] width 117 height 17
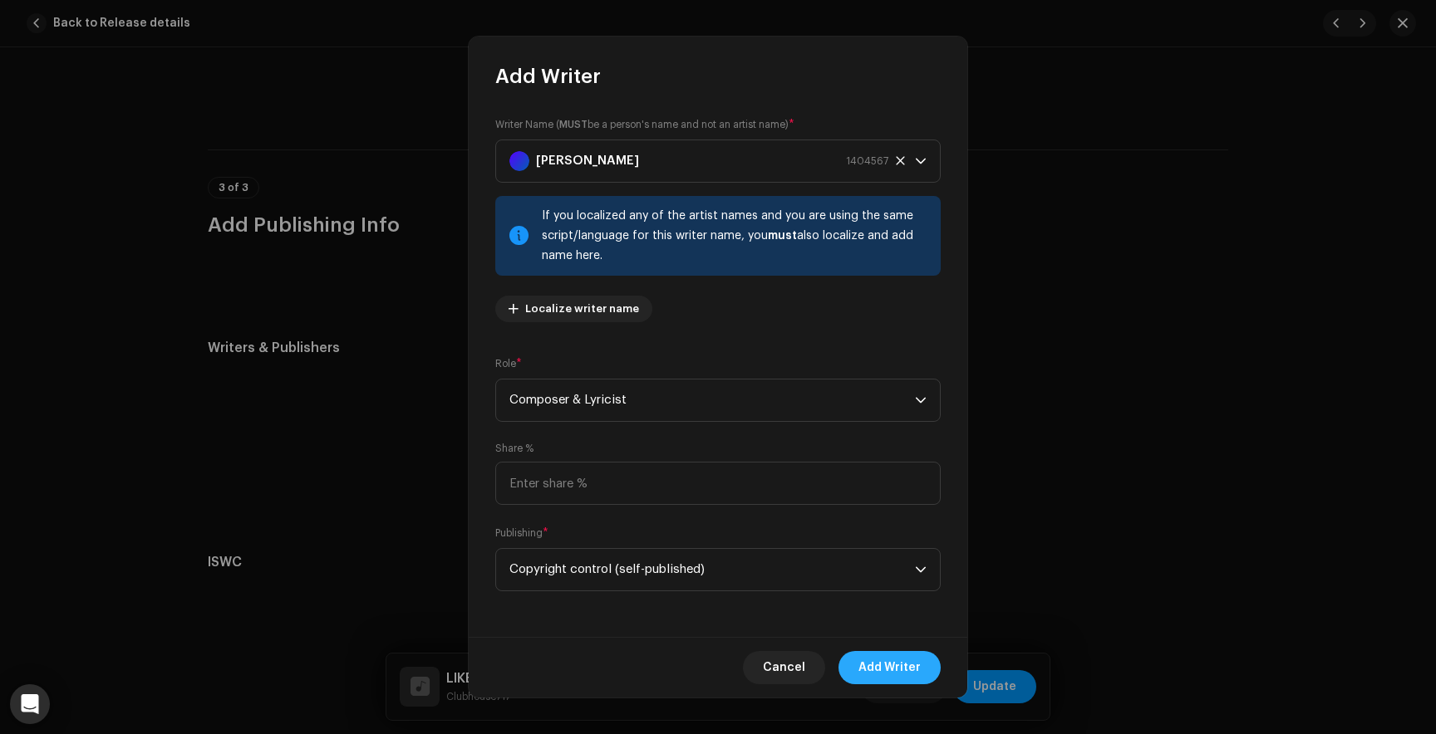
click at [858, 667] on button "Add Writer" at bounding box center [889, 667] width 102 height 33
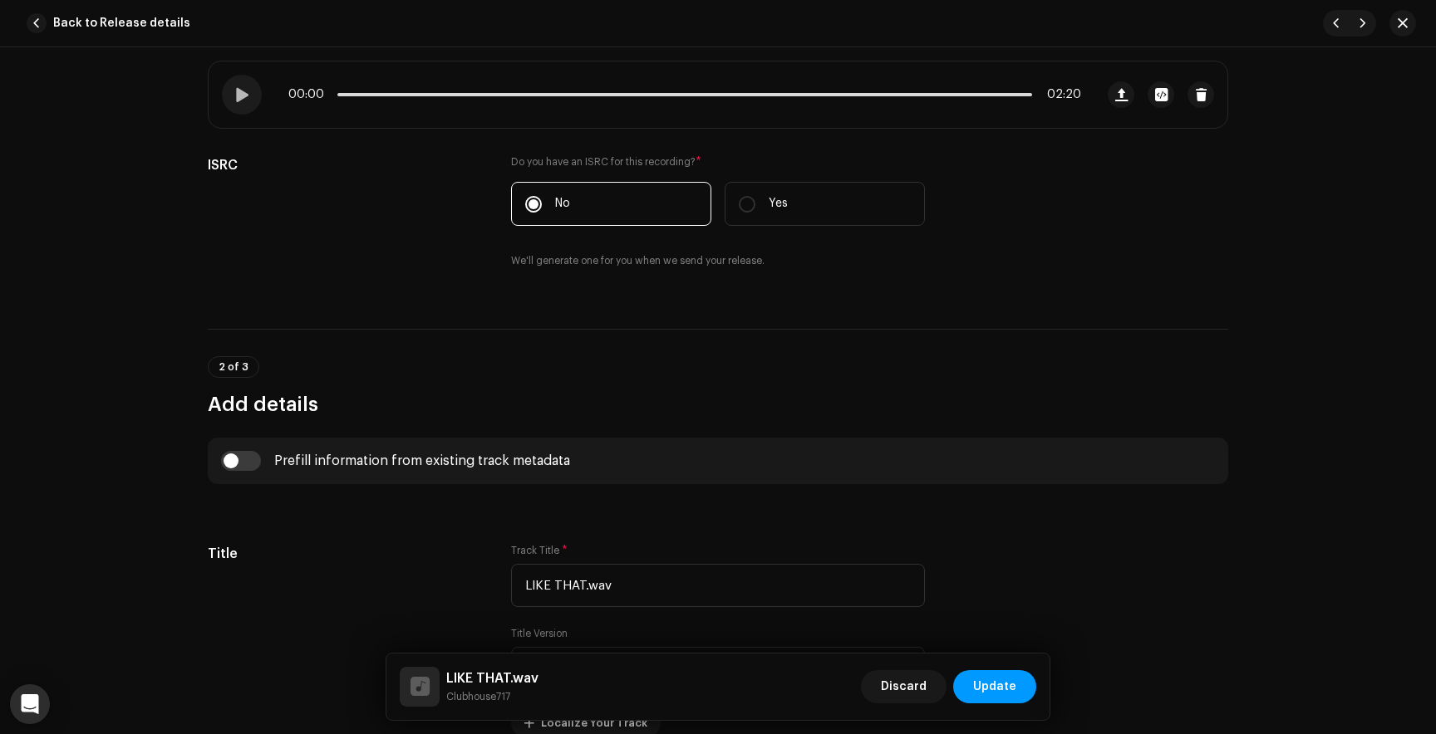
scroll to position [0, 0]
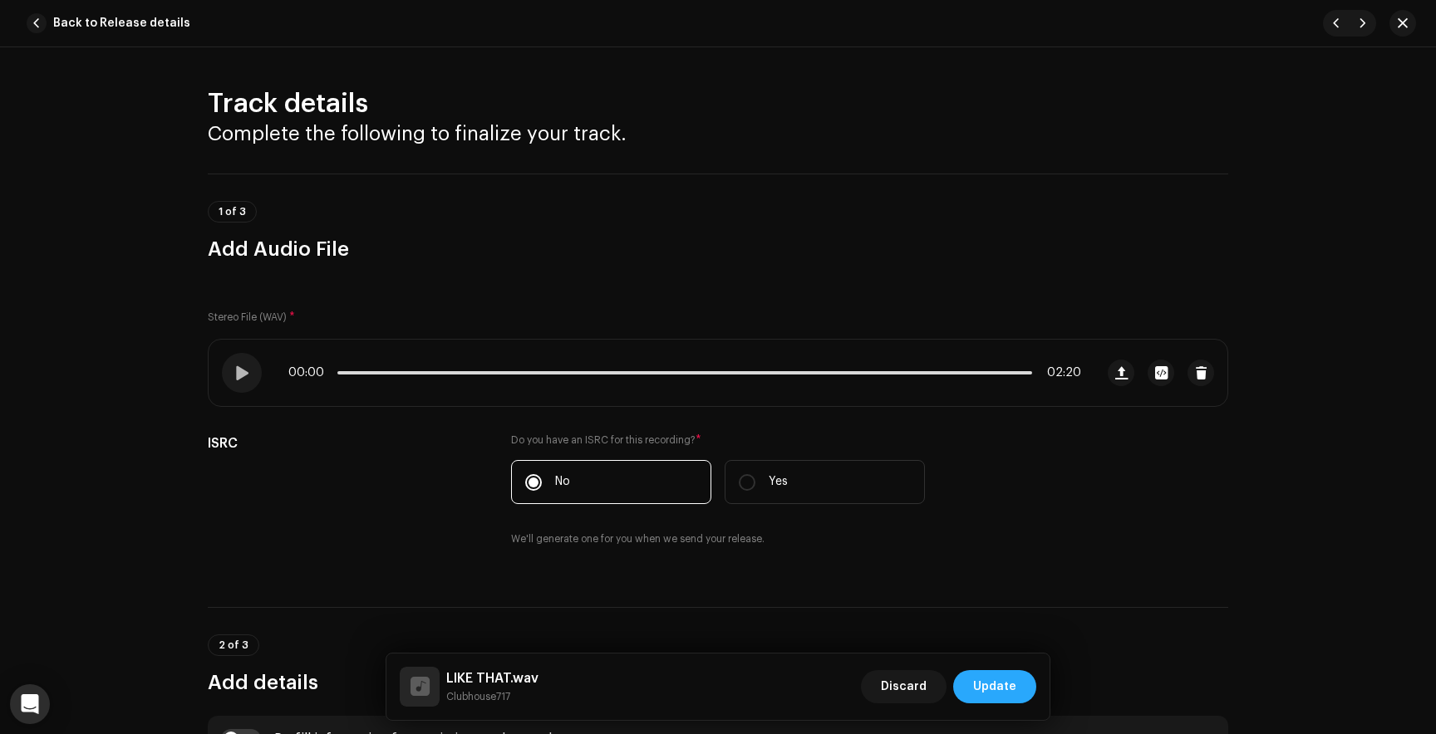
click at [1016, 686] on button "Update" at bounding box center [994, 686] width 83 height 33
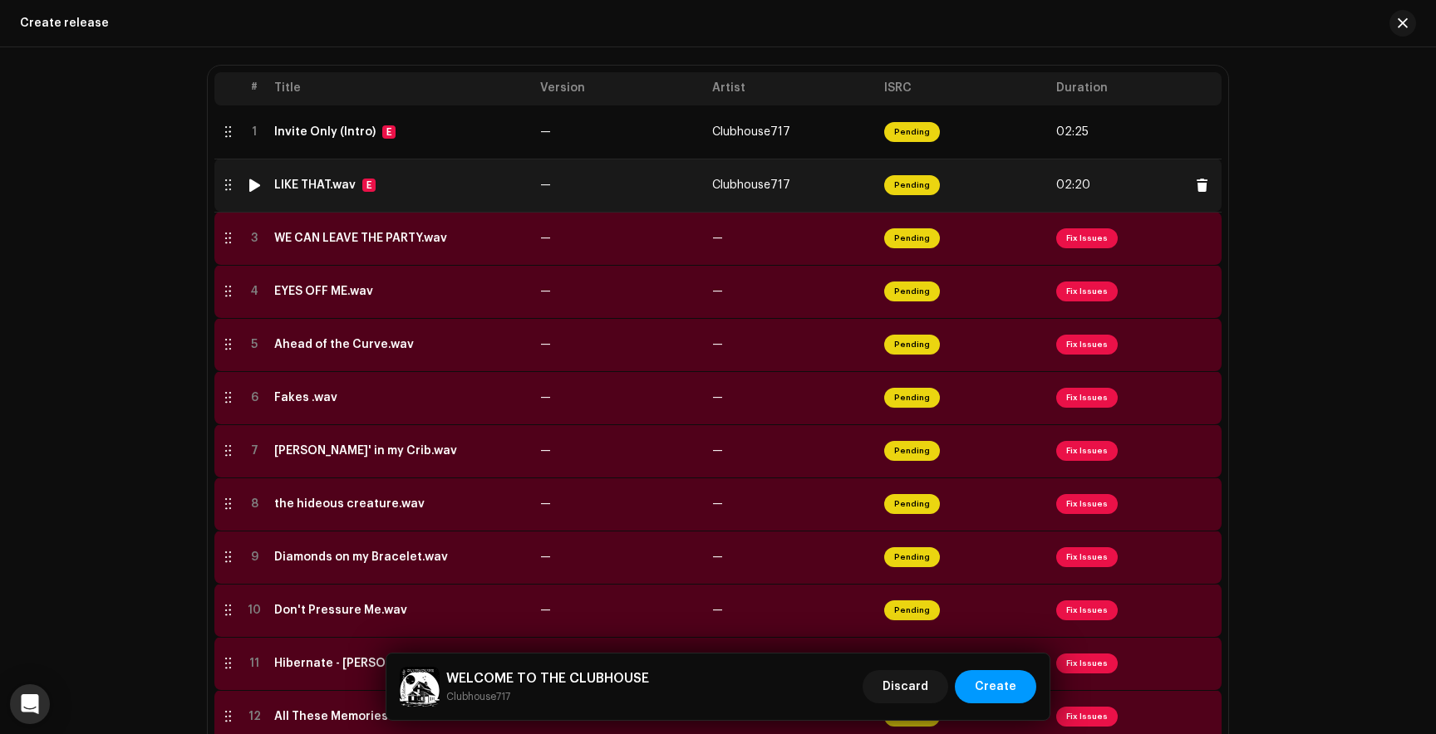
click at [1056, 193] on span "02:20" at bounding box center [1135, 185] width 159 height 27
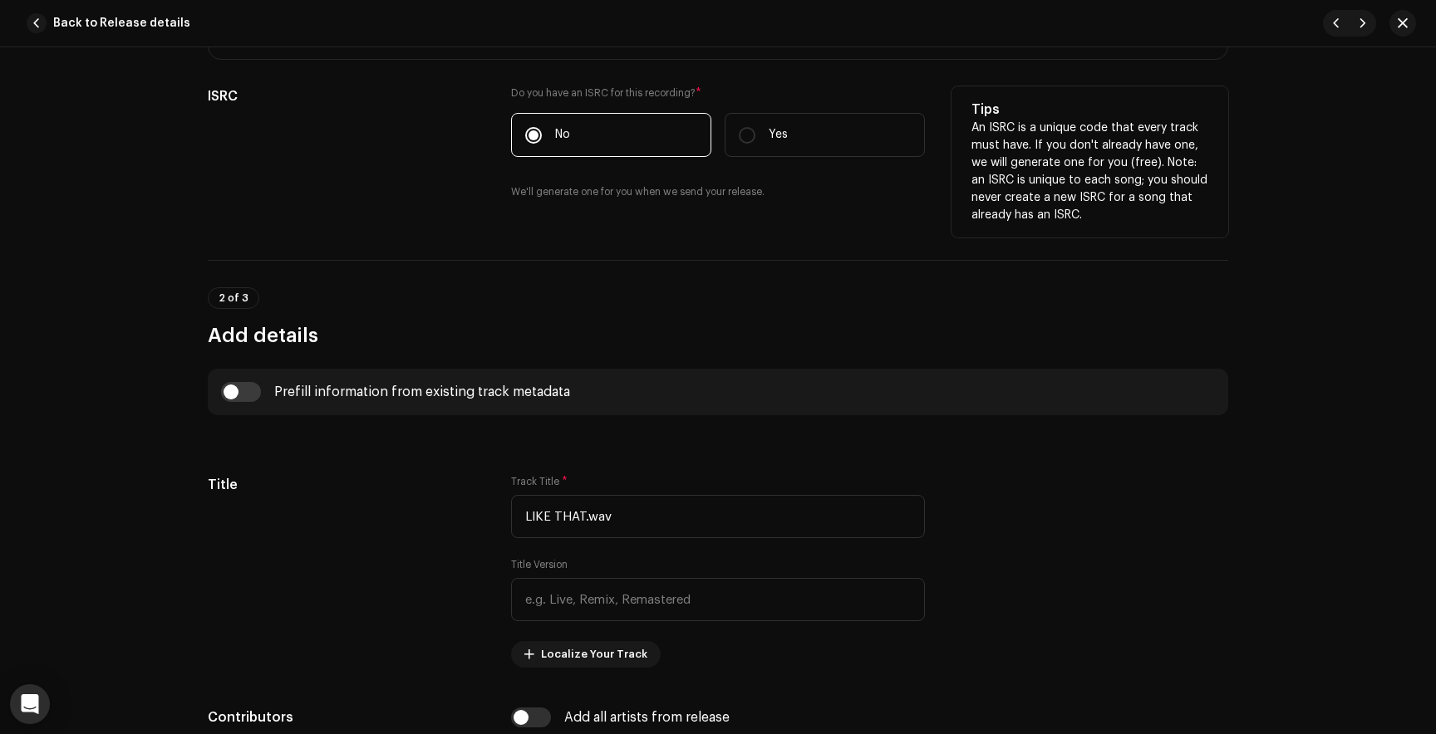
scroll to position [361, 0]
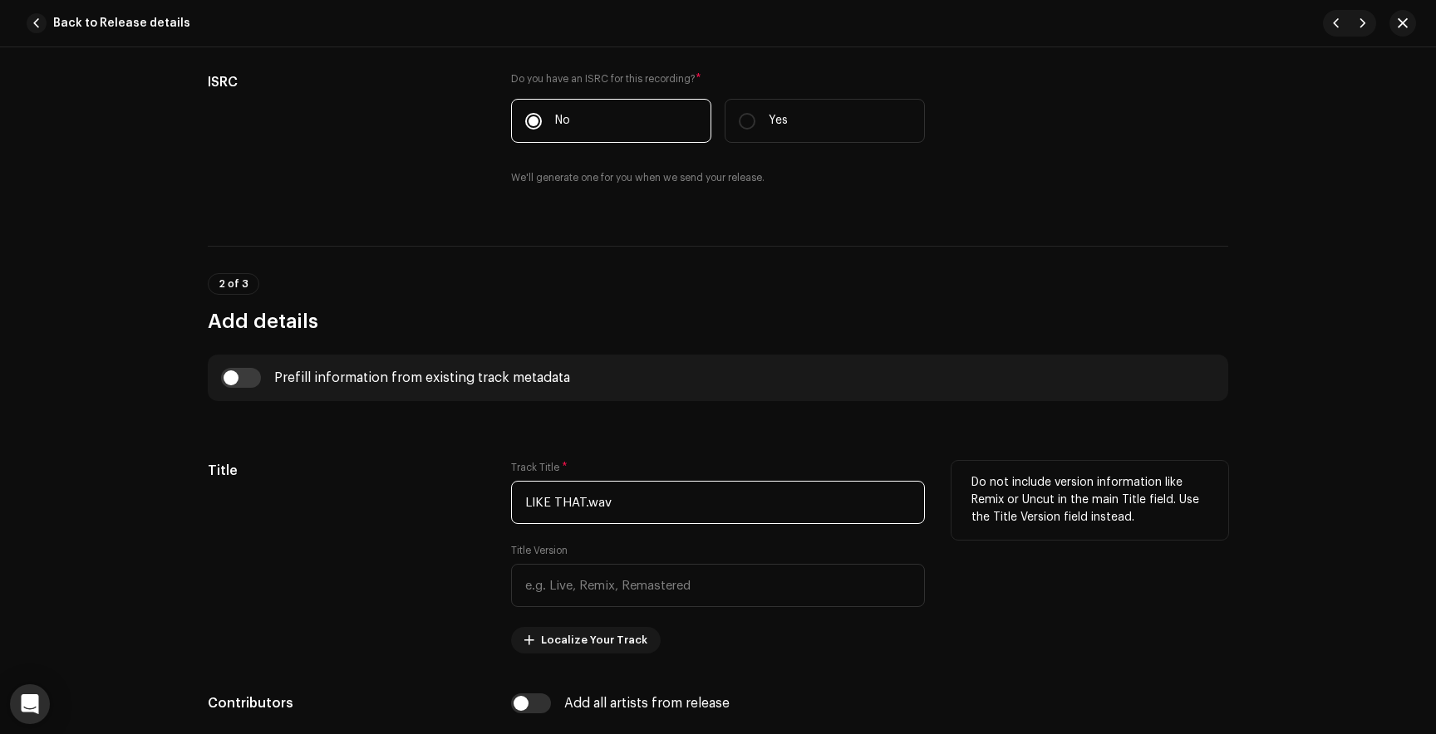
drag, startPoint x: 631, startPoint y: 512, endPoint x: 396, endPoint y: 502, distance: 234.5
click at [396, 502] on div "Title Track Title * LIKE THAT.wav Title Version Localize Your Track Do not incl…" at bounding box center [718, 557] width 1020 height 193
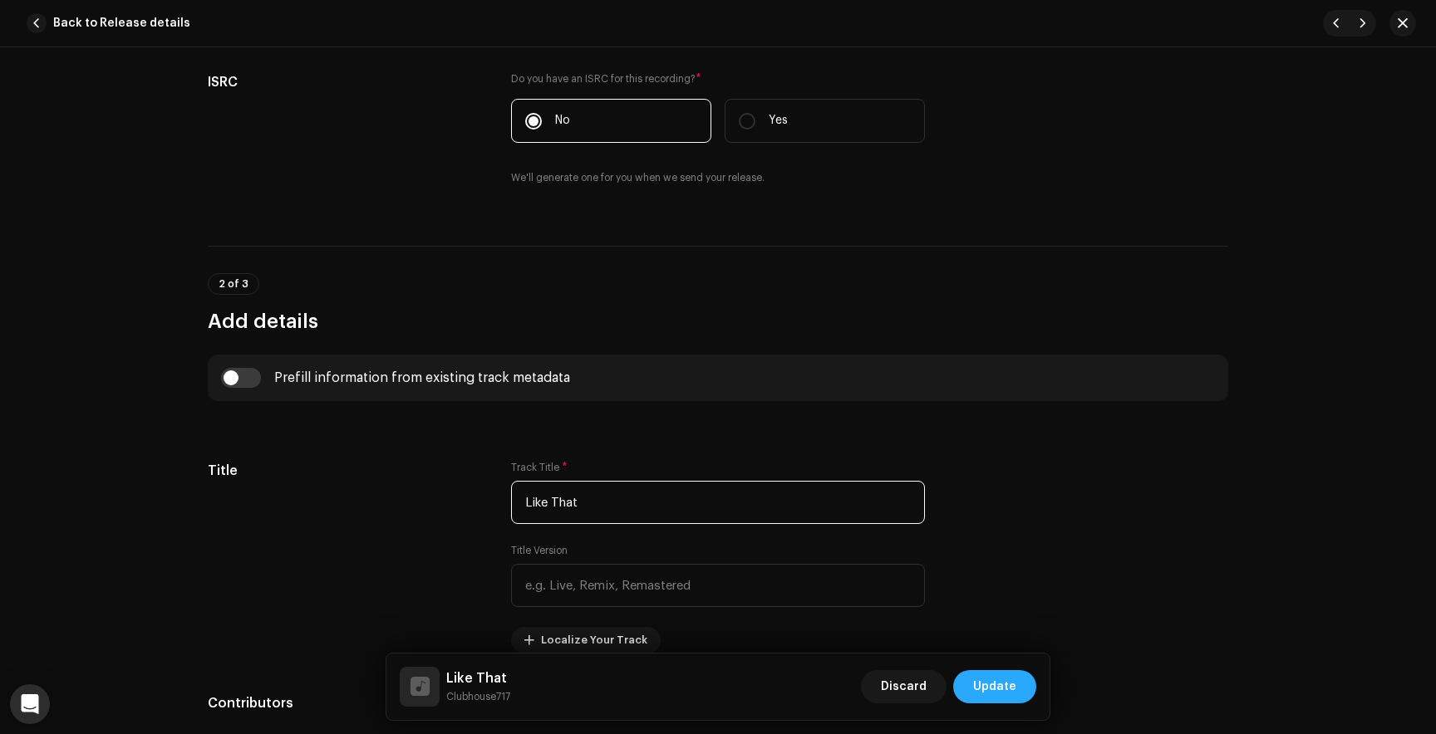
type input "Like That"
click at [1009, 682] on span "Update" at bounding box center [994, 686] width 43 height 33
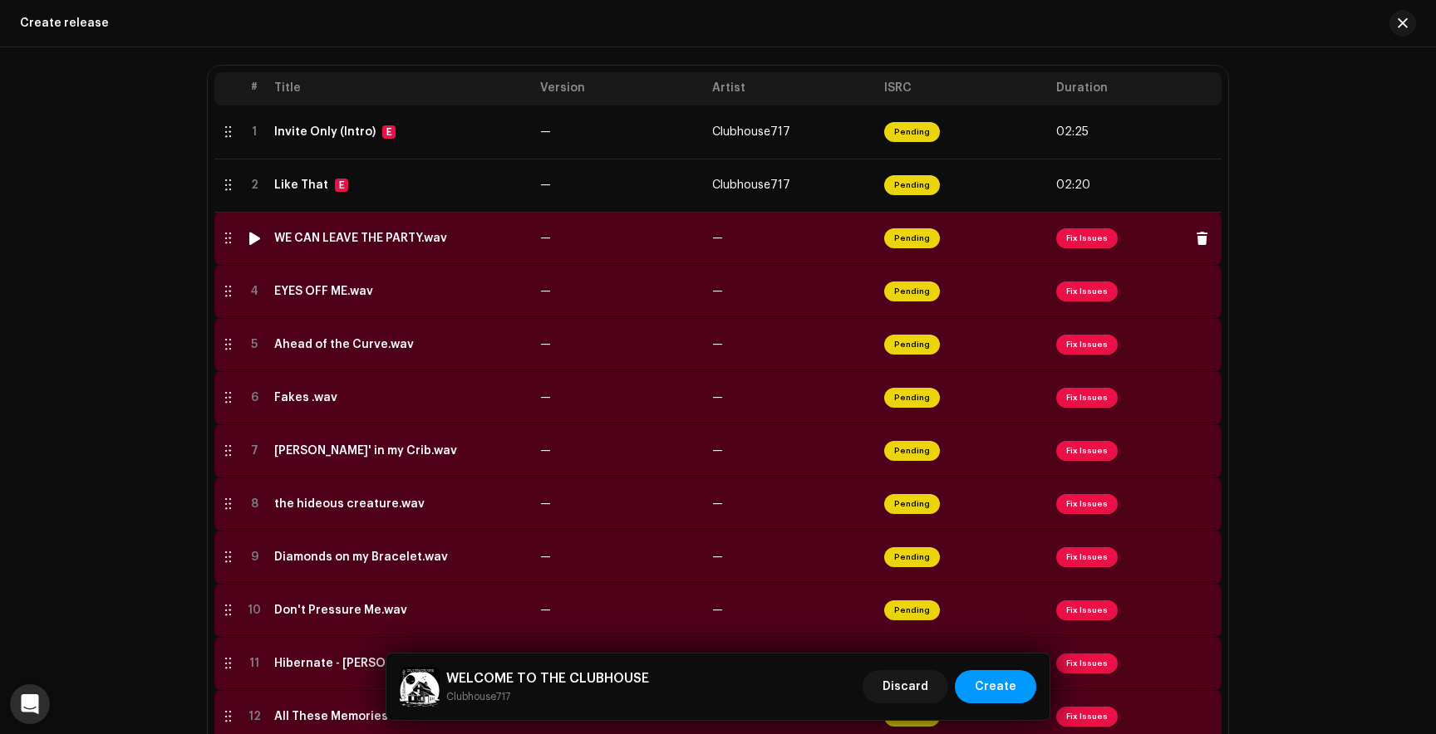
click at [1092, 238] on span "Fix Issues" at bounding box center [1086, 238] width 61 height 20
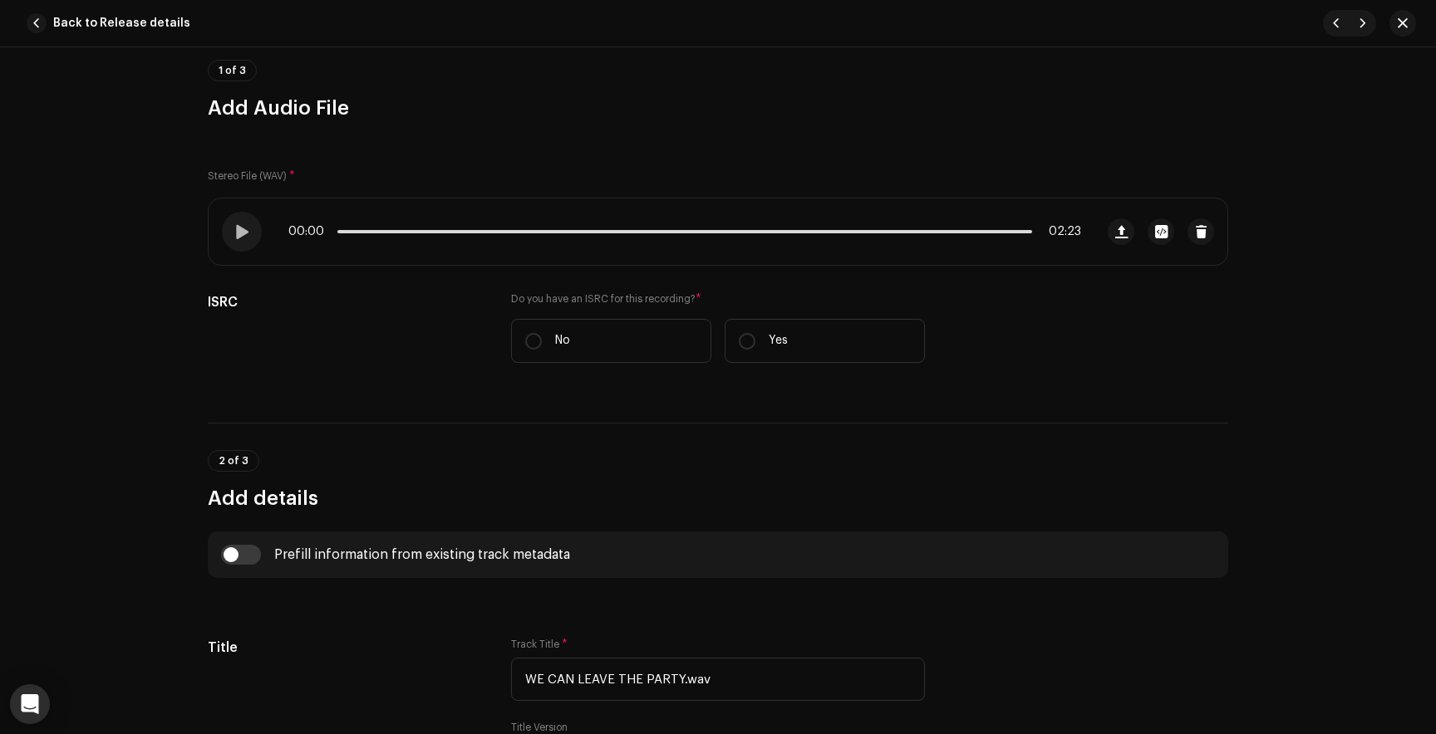
scroll to position [165, 0]
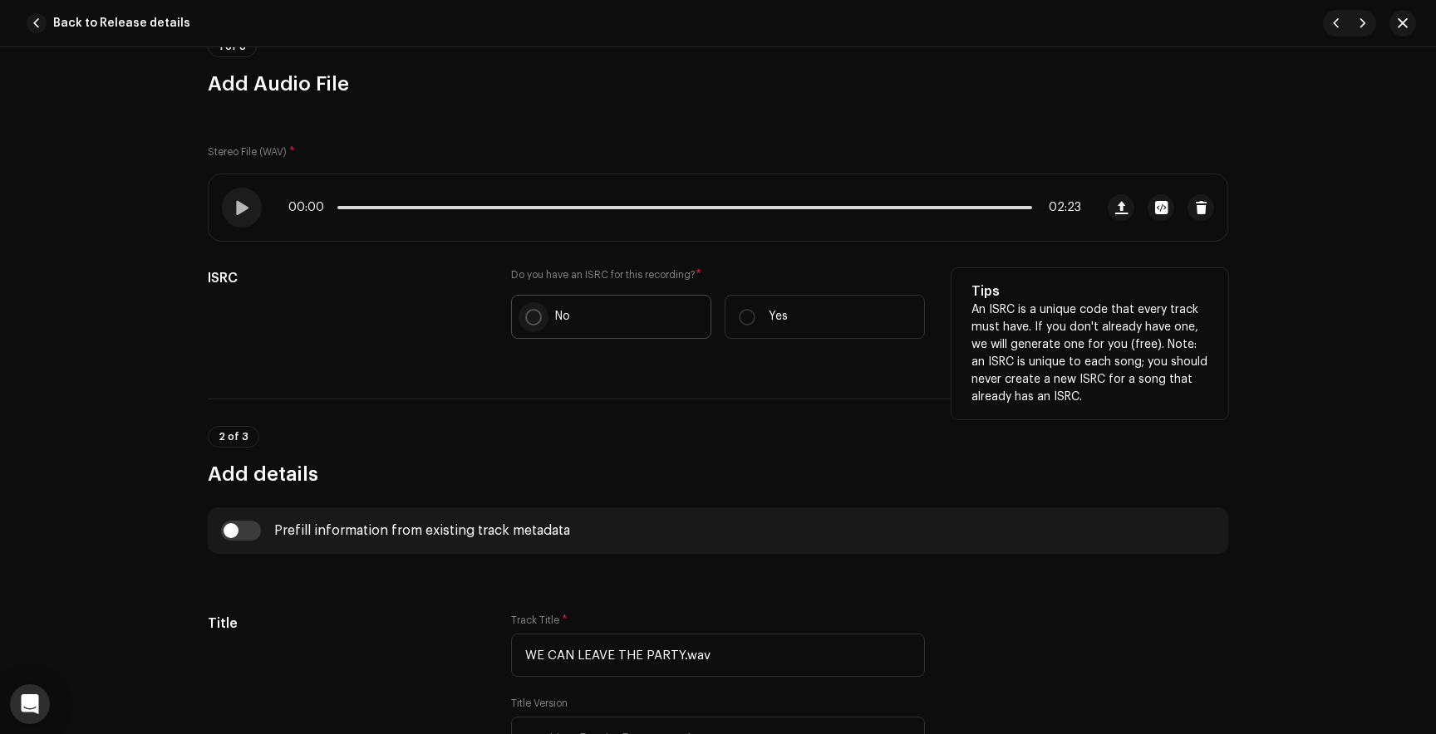
click at [525, 316] on input "No" at bounding box center [533, 317] width 17 height 17
radio input "true"
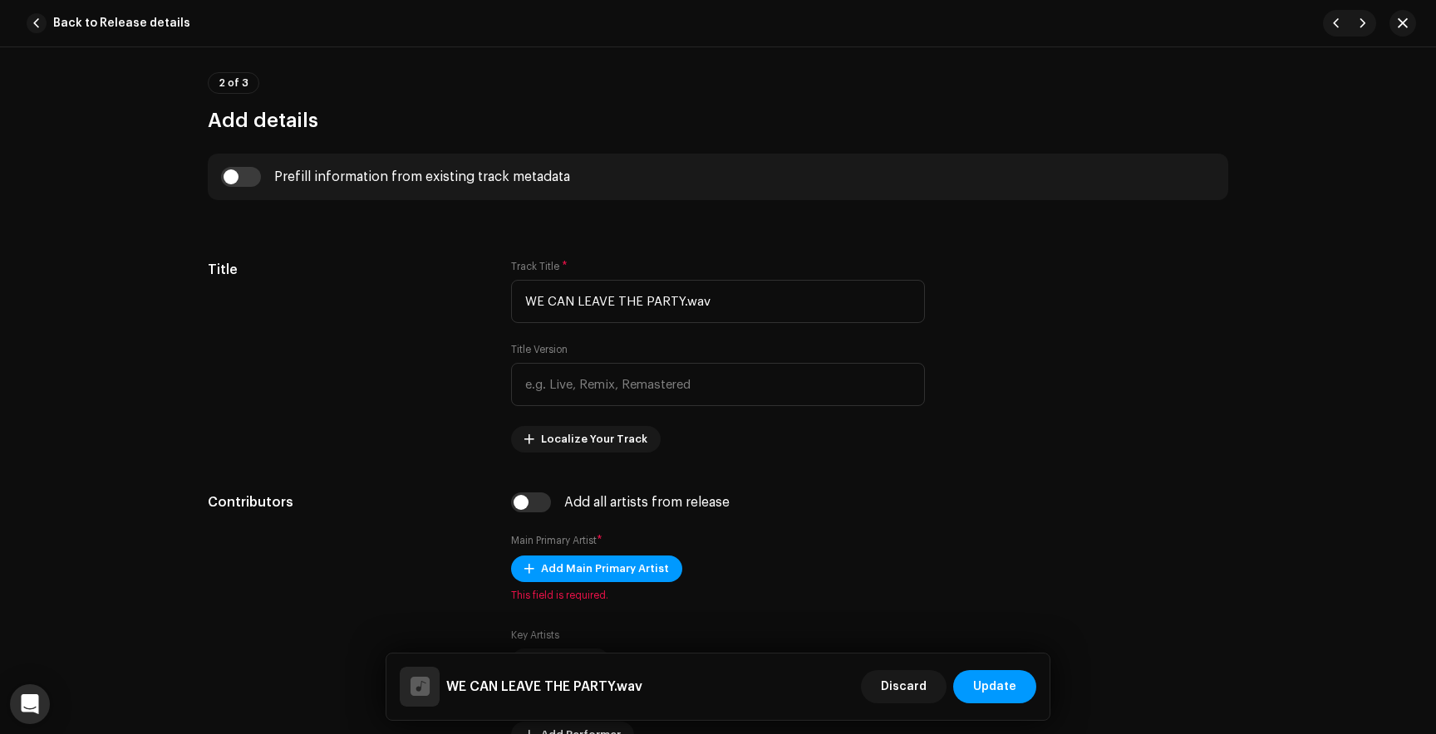
scroll to position [585, 0]
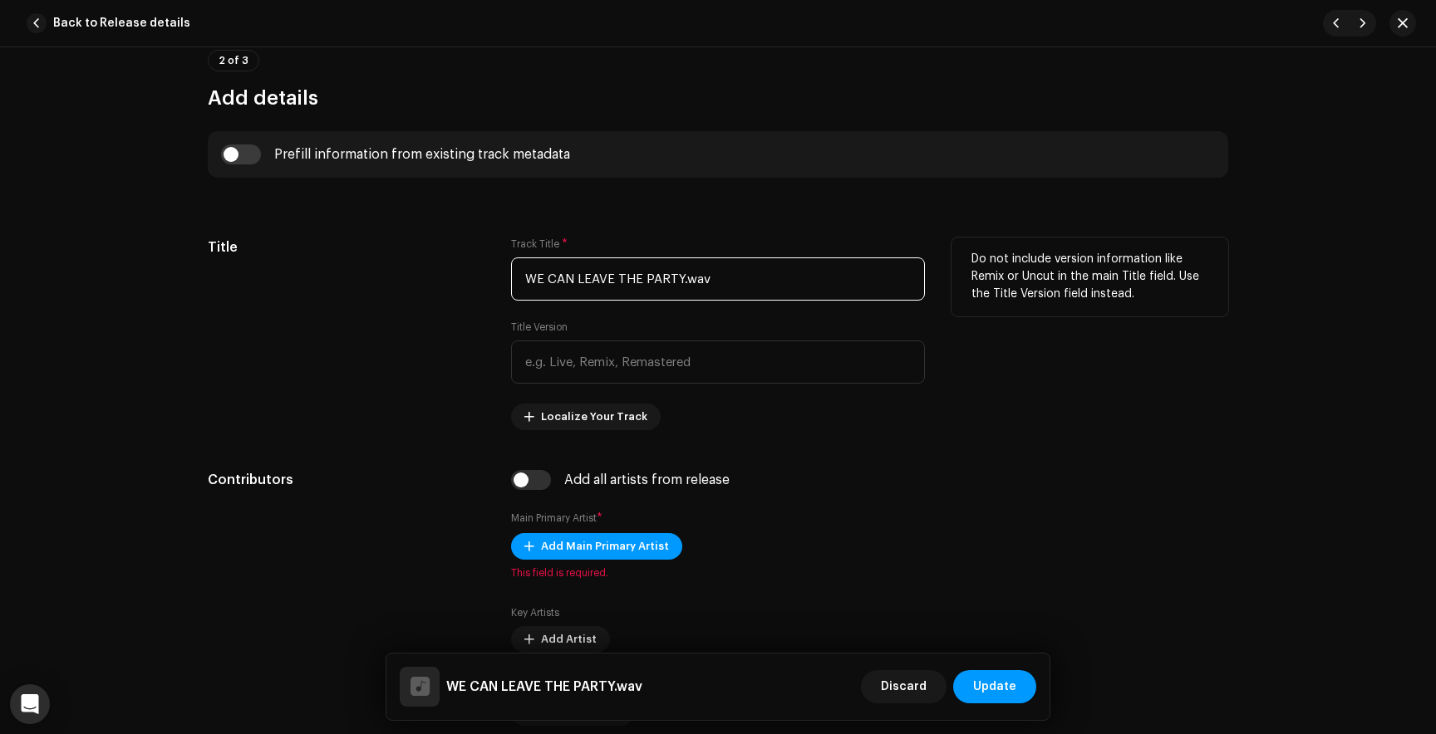
drag, startPoint x: 720, startPoint y: 273, endPoint x: 413, endPoint y: 272, distance: 307.4
click at [413, 272] on div "Title Track Title * WE CAN LEAVE THE PARTY.wav Title Version Localize Your Trac…" at bounding box center [718, 334] width 1020 height 193
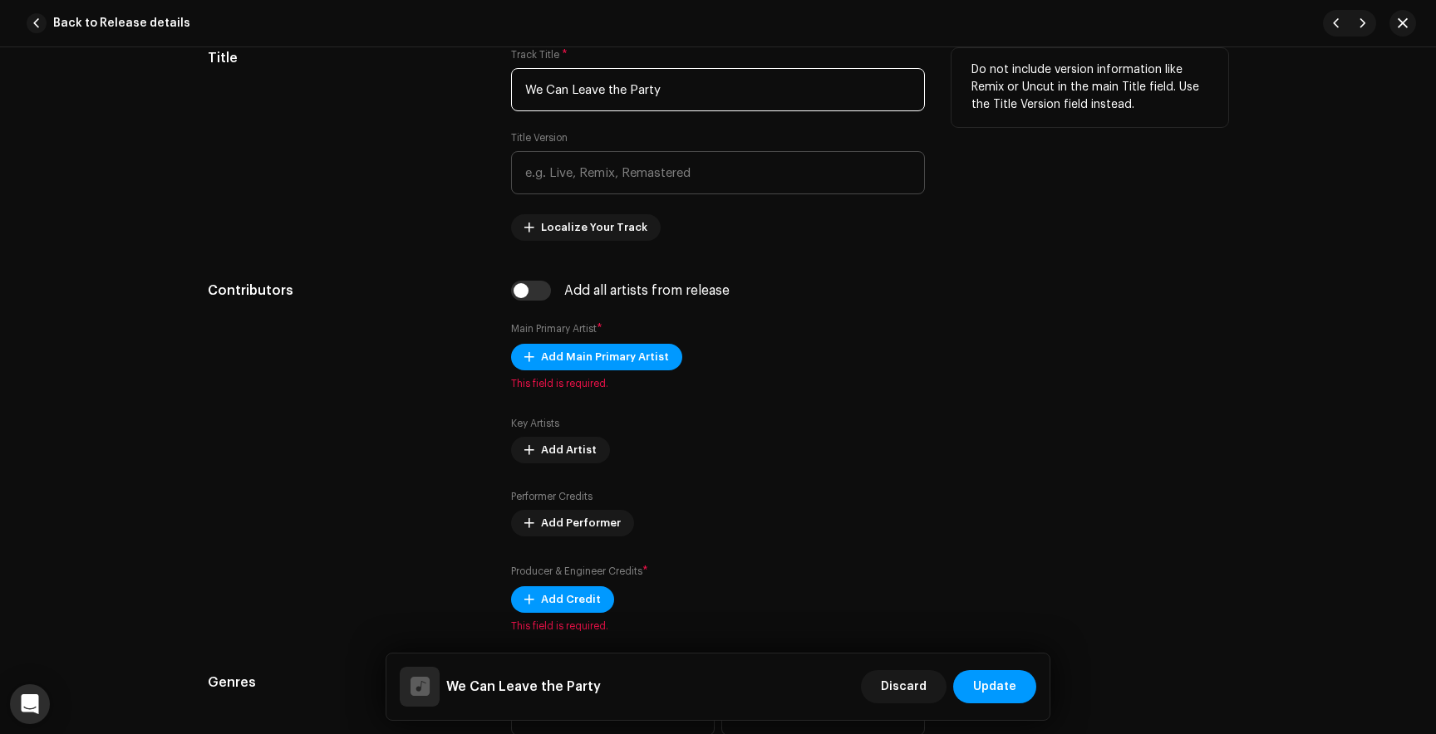
scroll to position [777, 0]
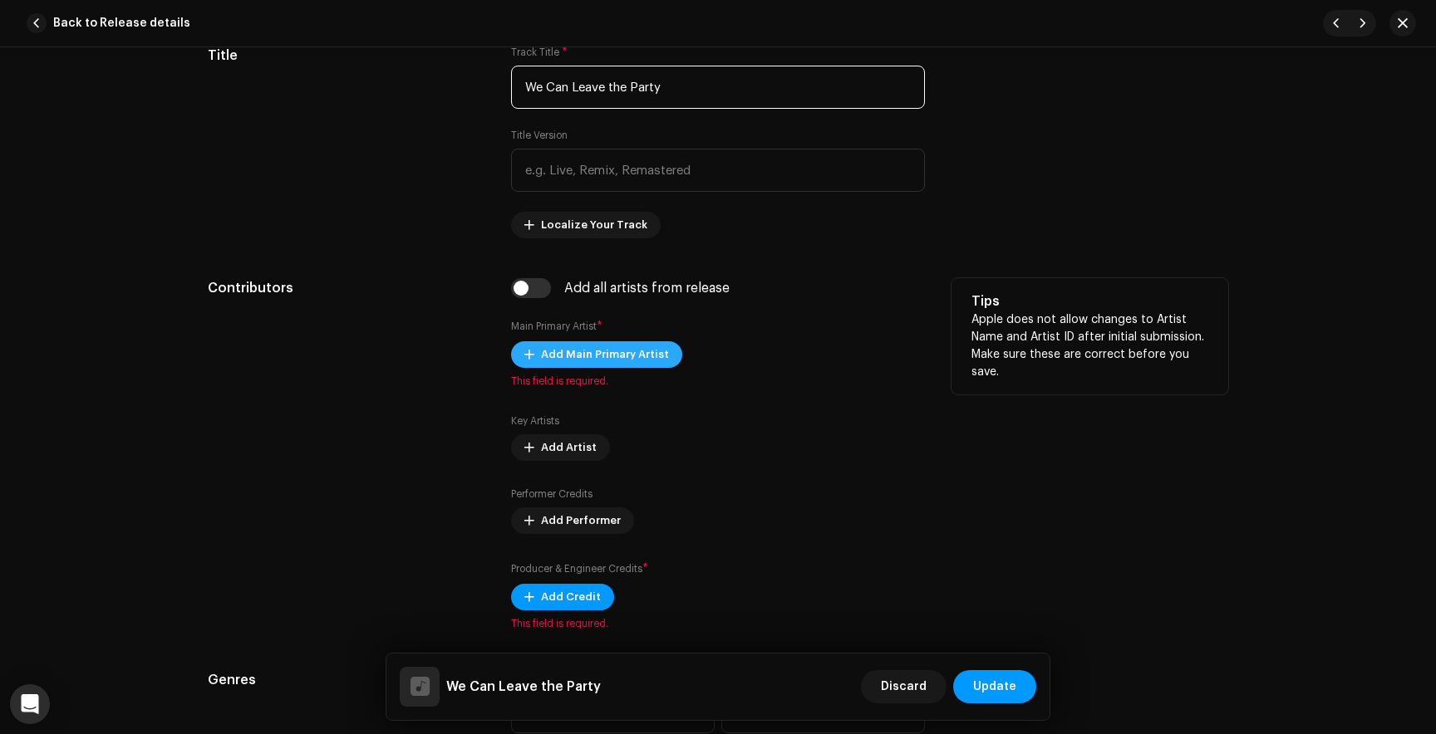
type input "We Can Leave the Party"
click at [595, 350] on span "Add Main Primary Artist" at bounding box center [605, 354] width 128 height 33
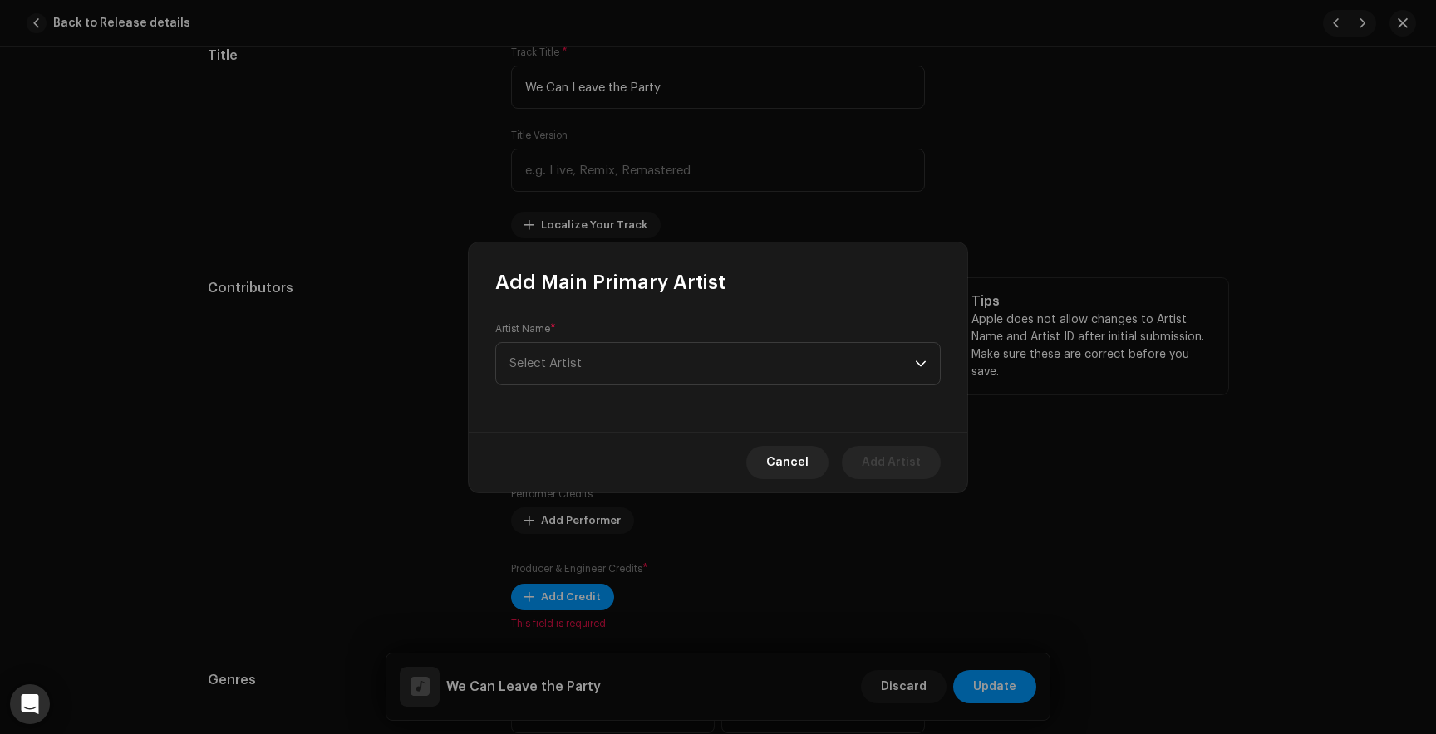
click at [595, 350] on span "Select Artist" at bounding box center [711, 364] width 405 height 42
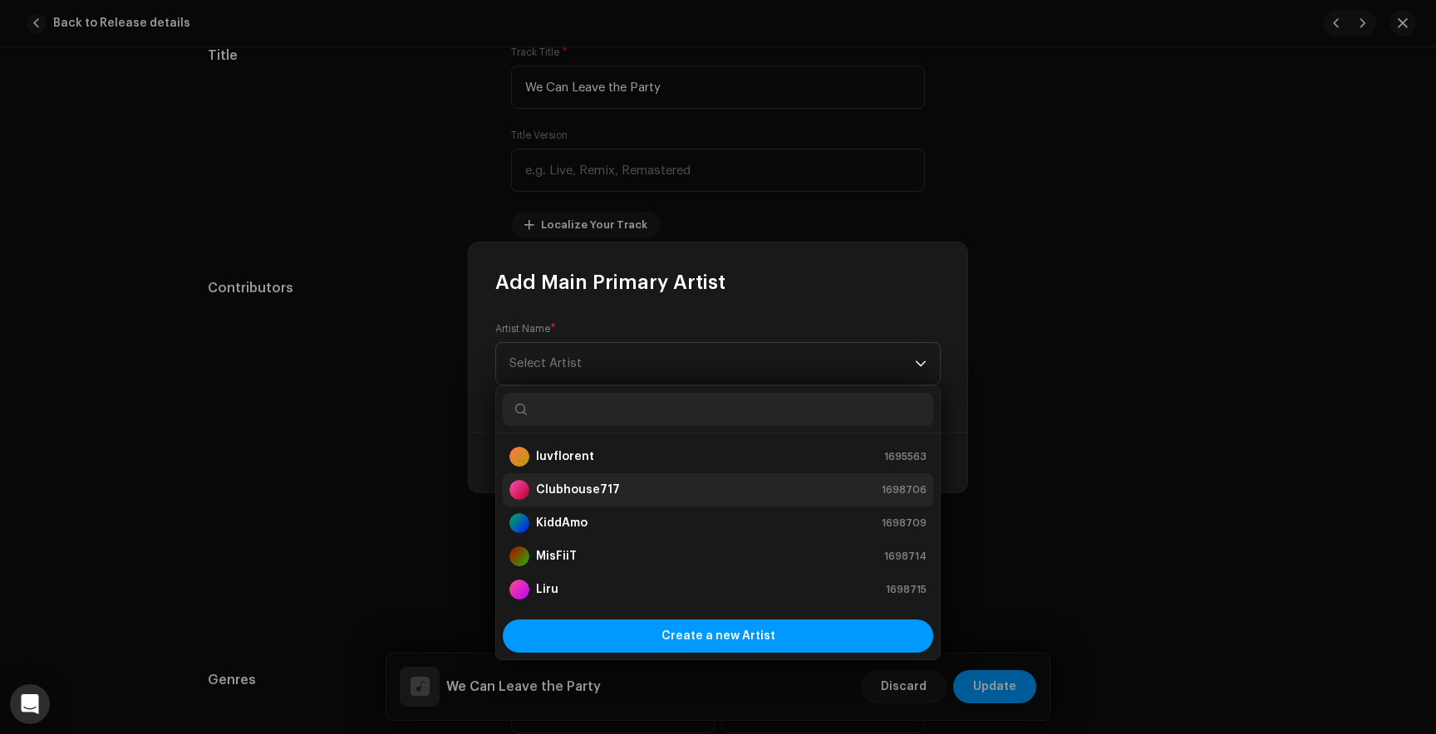
click at [585, 487] on strong "Clubhouse717" at bounding box center [578, 490] width 84 height 17
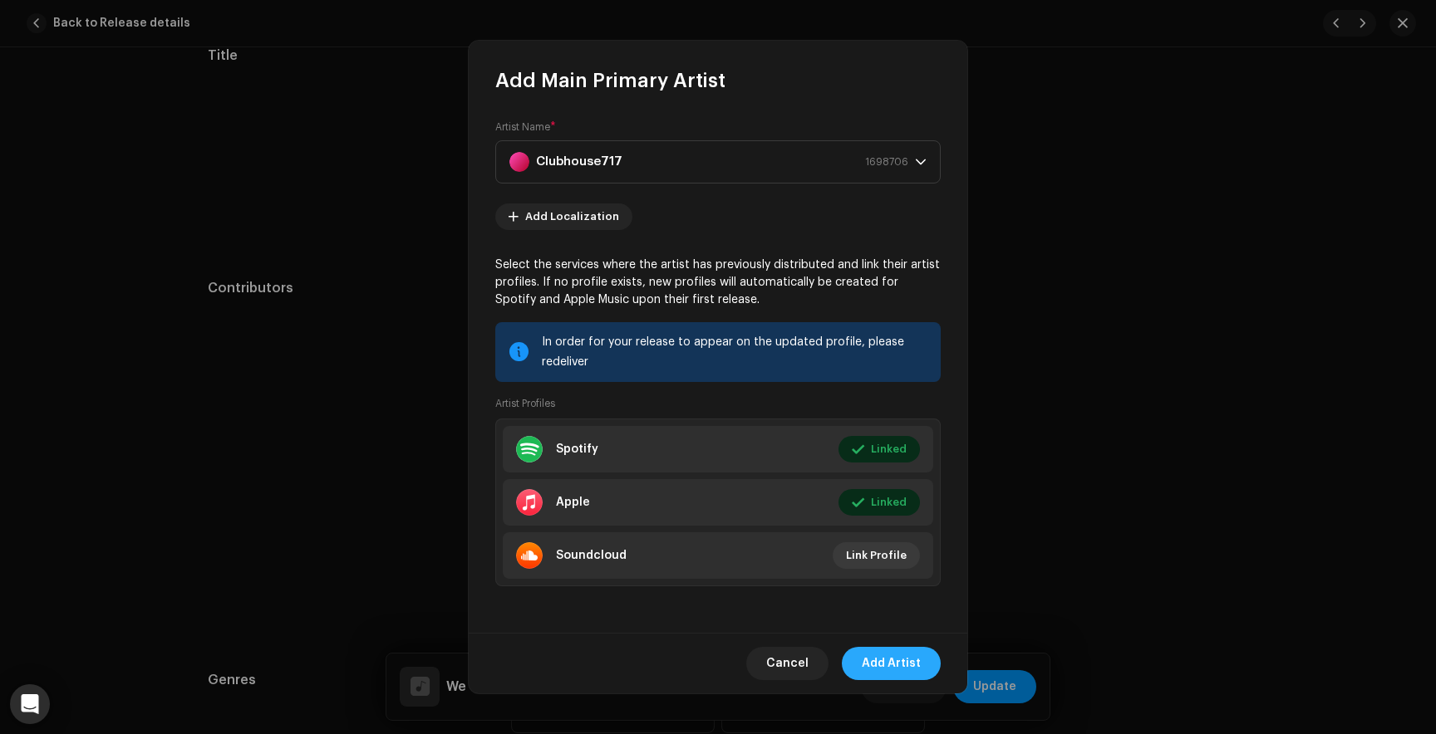
click at [876, 659] on span "Add Artist" at bounding box center [890, 663] width 59 height 33
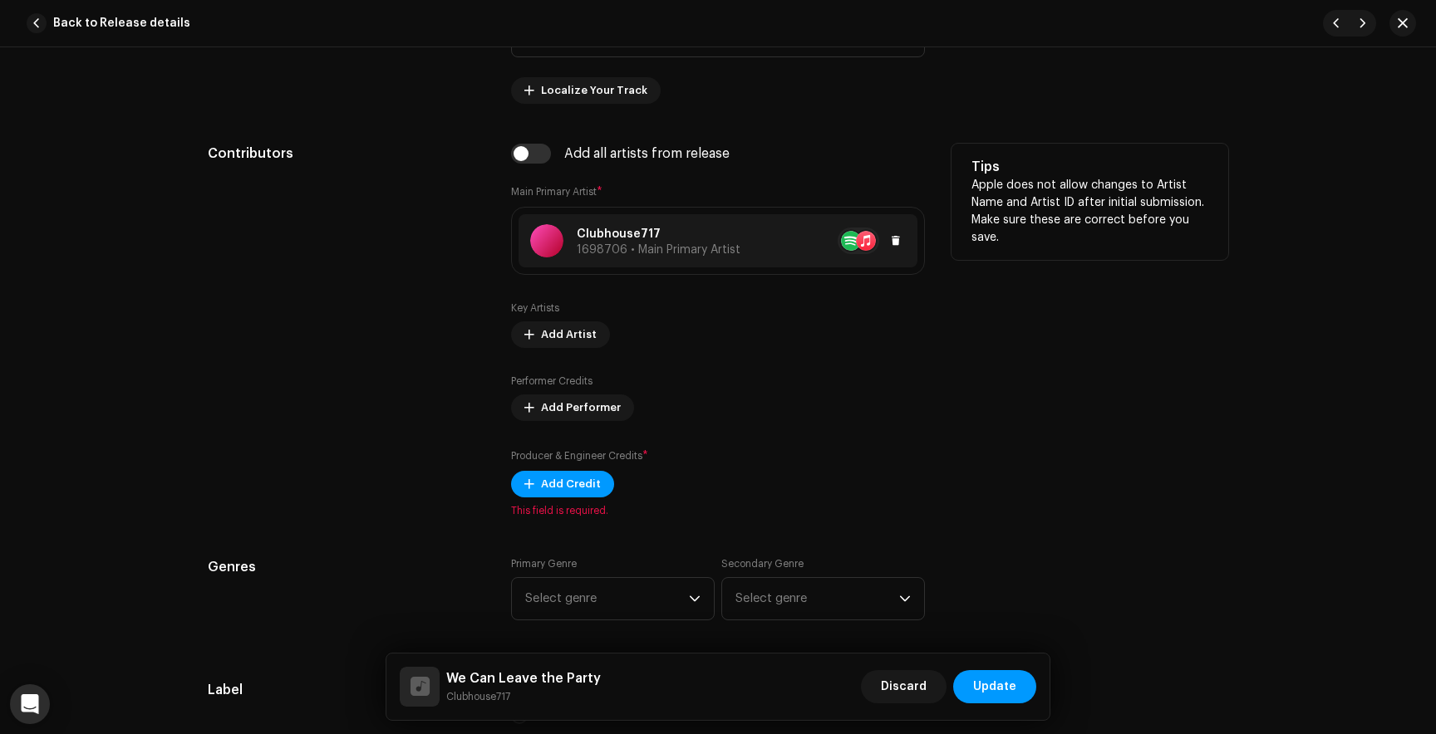
scroll to position [913, 0]
click at [552, 327] on span "Add Artist" at bounding box center [569, 333] width 56 height 33
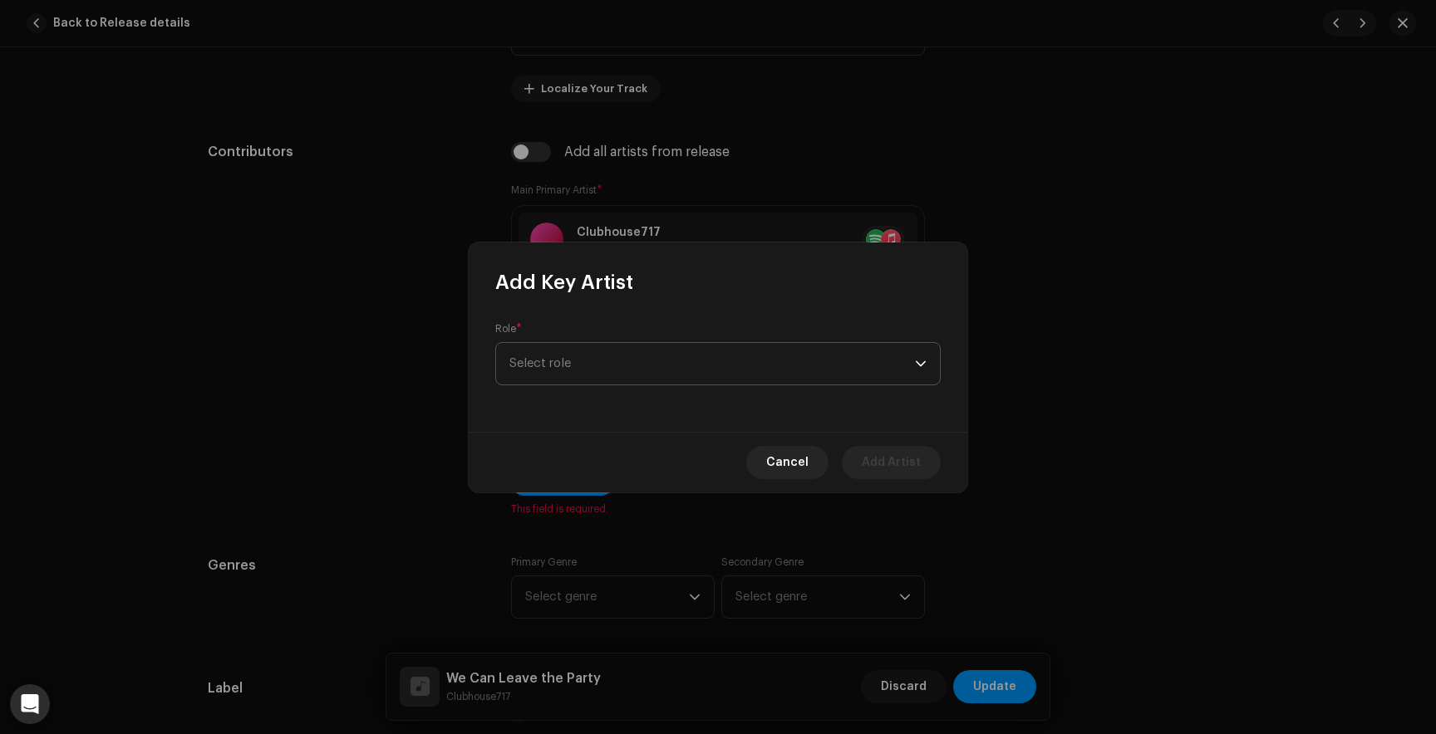
click at [585, 379] on span "Select role" at bounding box center [711, 364] width 405 height 42
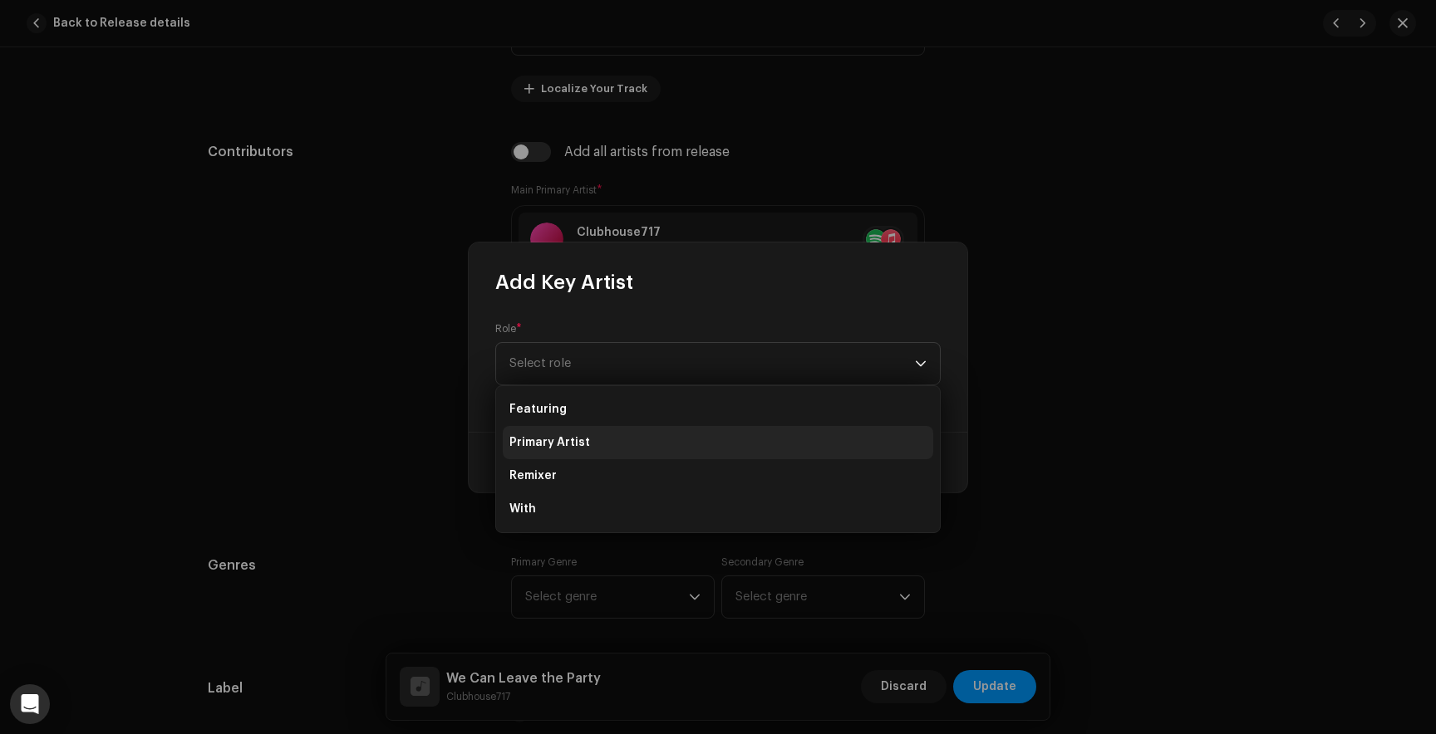
click at [567, 444] on span "Primary Artist" at bounding box center [549, 442] width 81 height 17
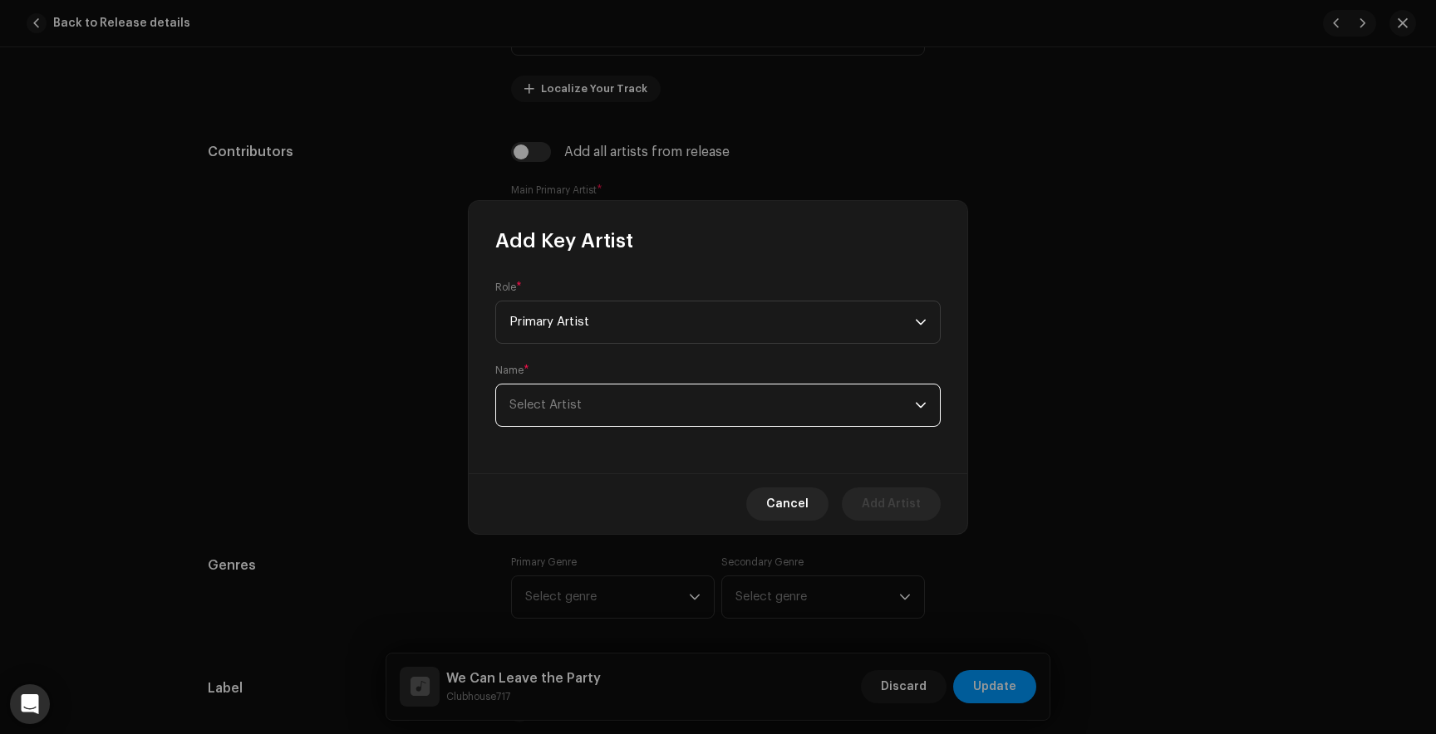
click at [652, 396] on span "Select Artist" at bounding box center [711, 406] width 405 height 42
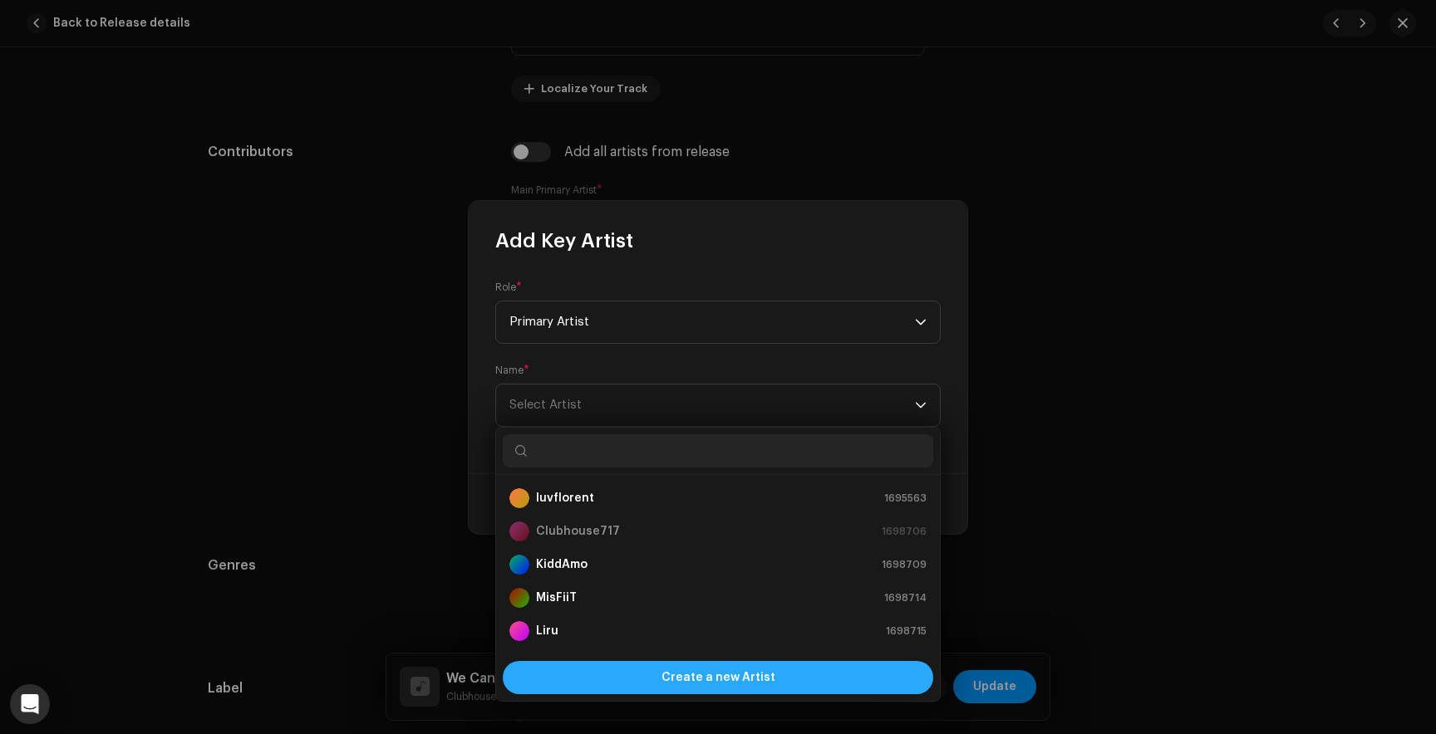
scroll to position [27, 0]
click at [669, 672] on span "Create a new Artist" at bounding box center [718, 677] width 114 height 33
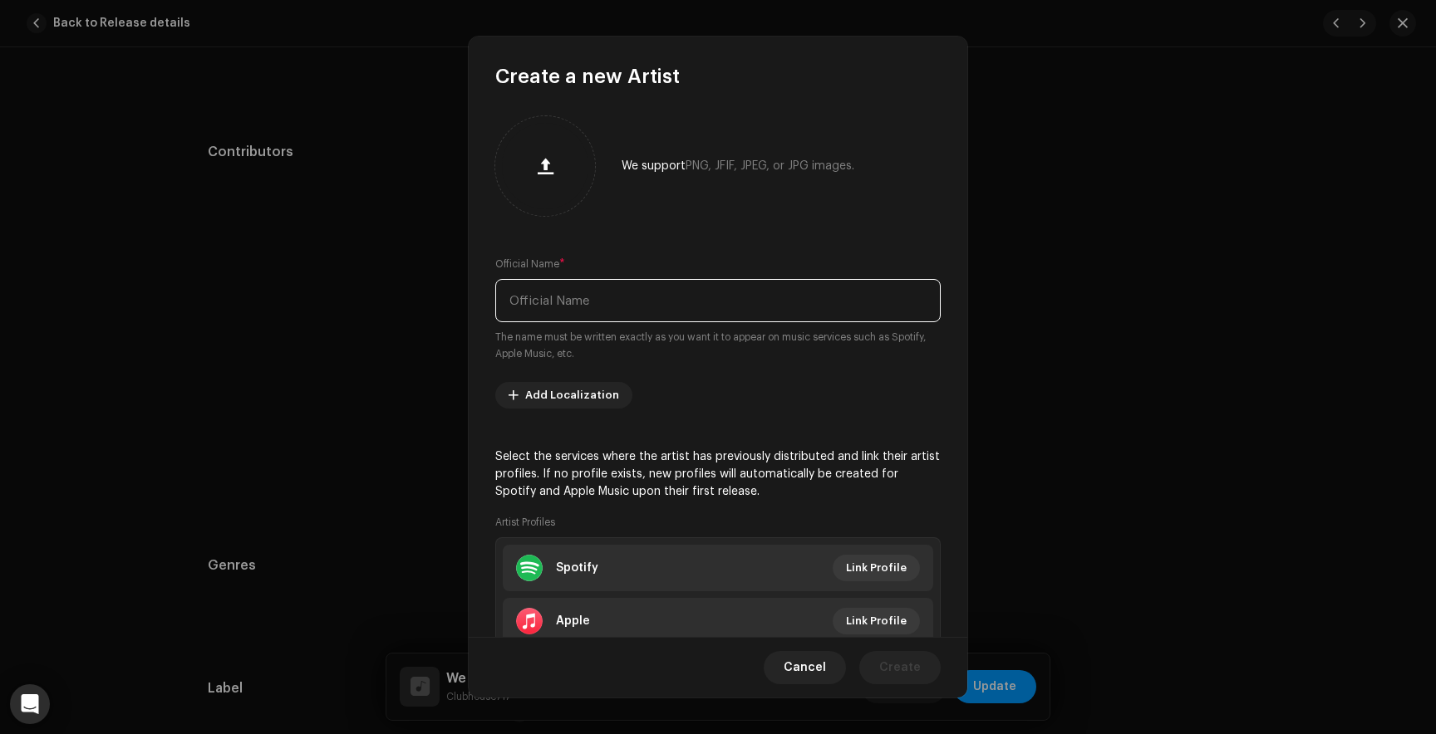
click at [616, 305] on input "text" at bounding box center [717, 300] width 445 height 43
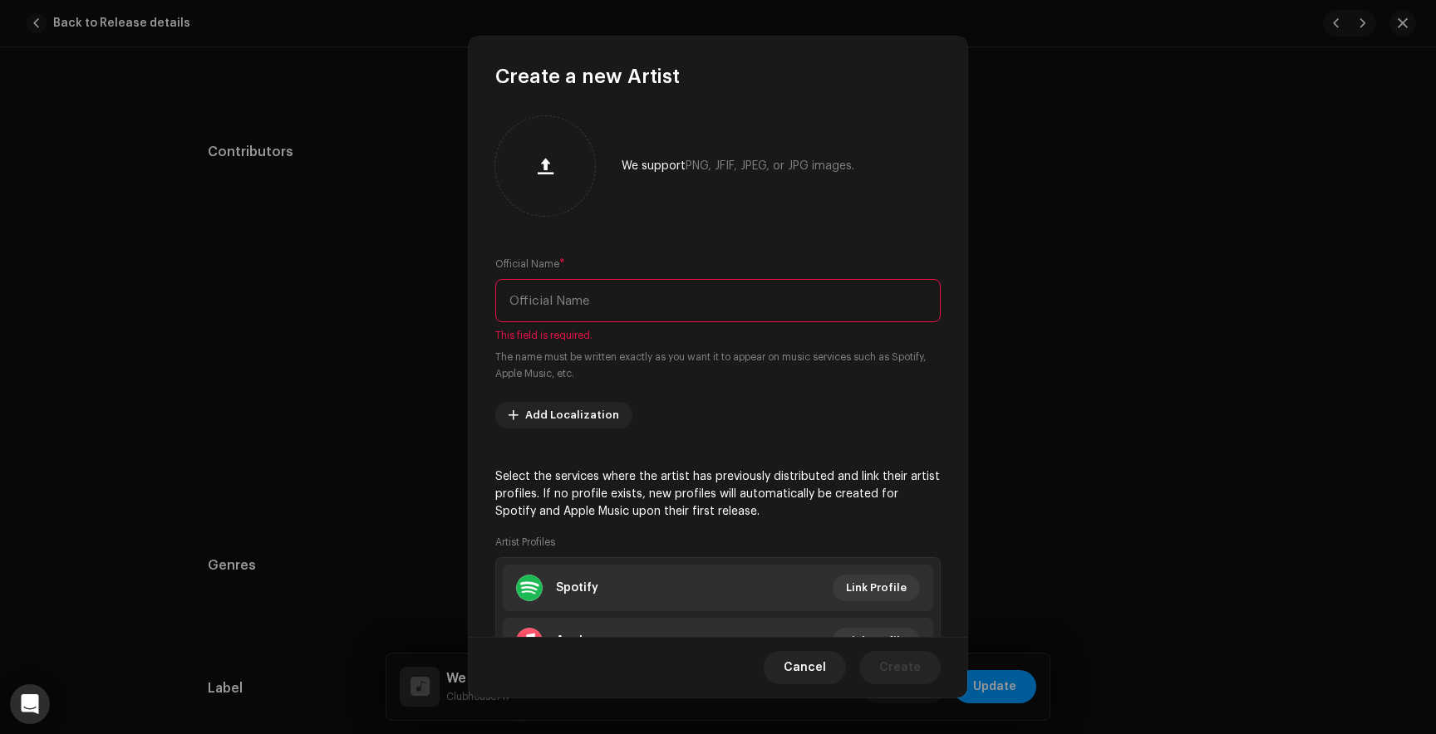
click at [532, 306] on input "text" at bounding box center [717, 300] width 445 height 43
paste input "aprilstalisman"
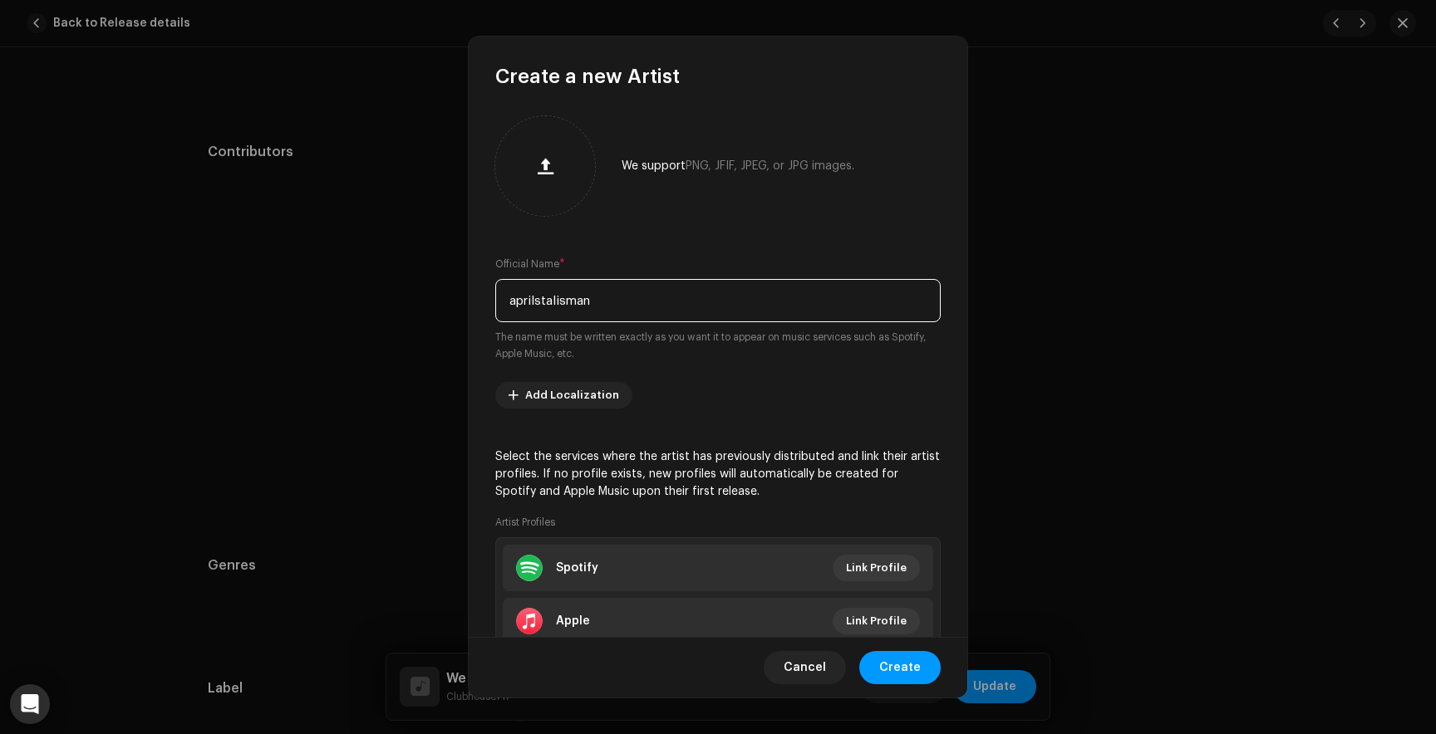
scroll to position [110, 0]
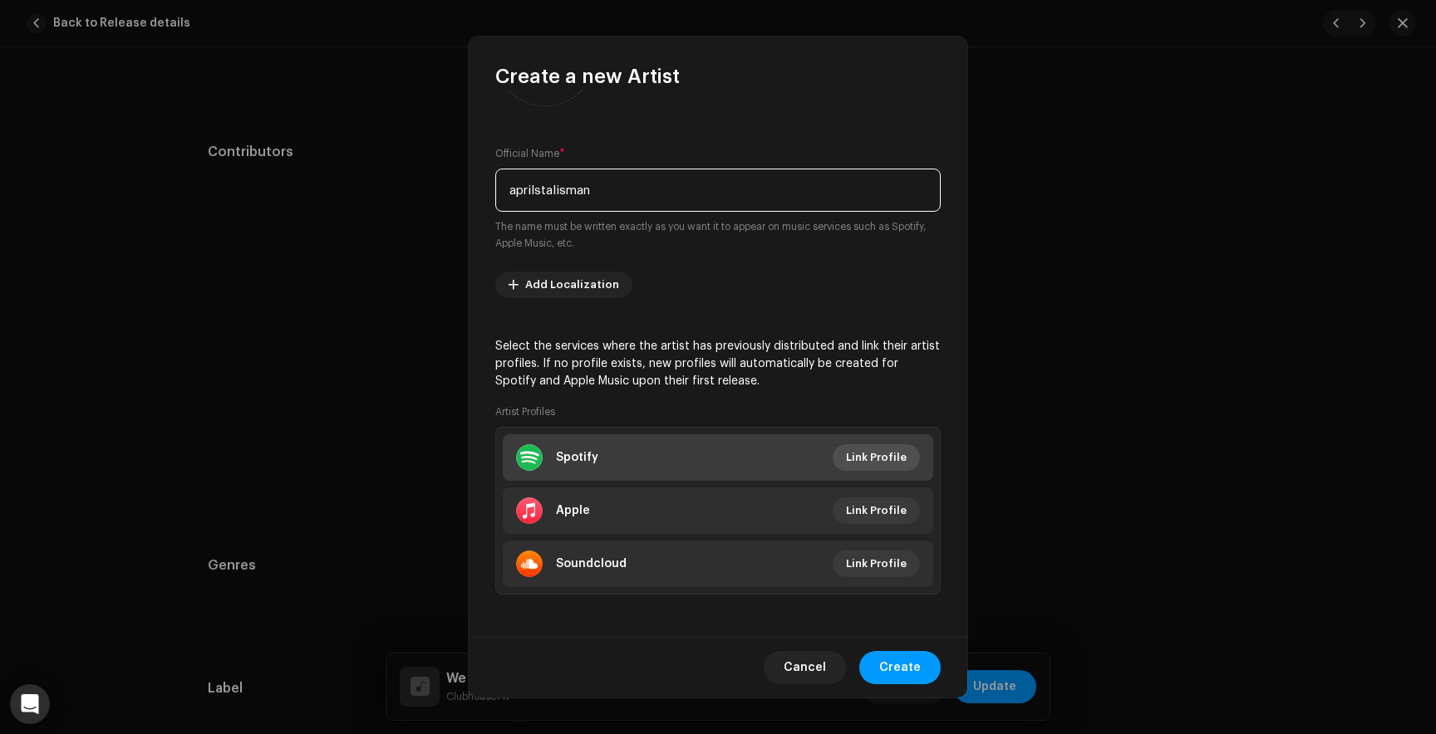
type input "aprilstalisman"
click at [860, 461] on span "Link Profile" at bounding box center [876, 457] width 61 height 33
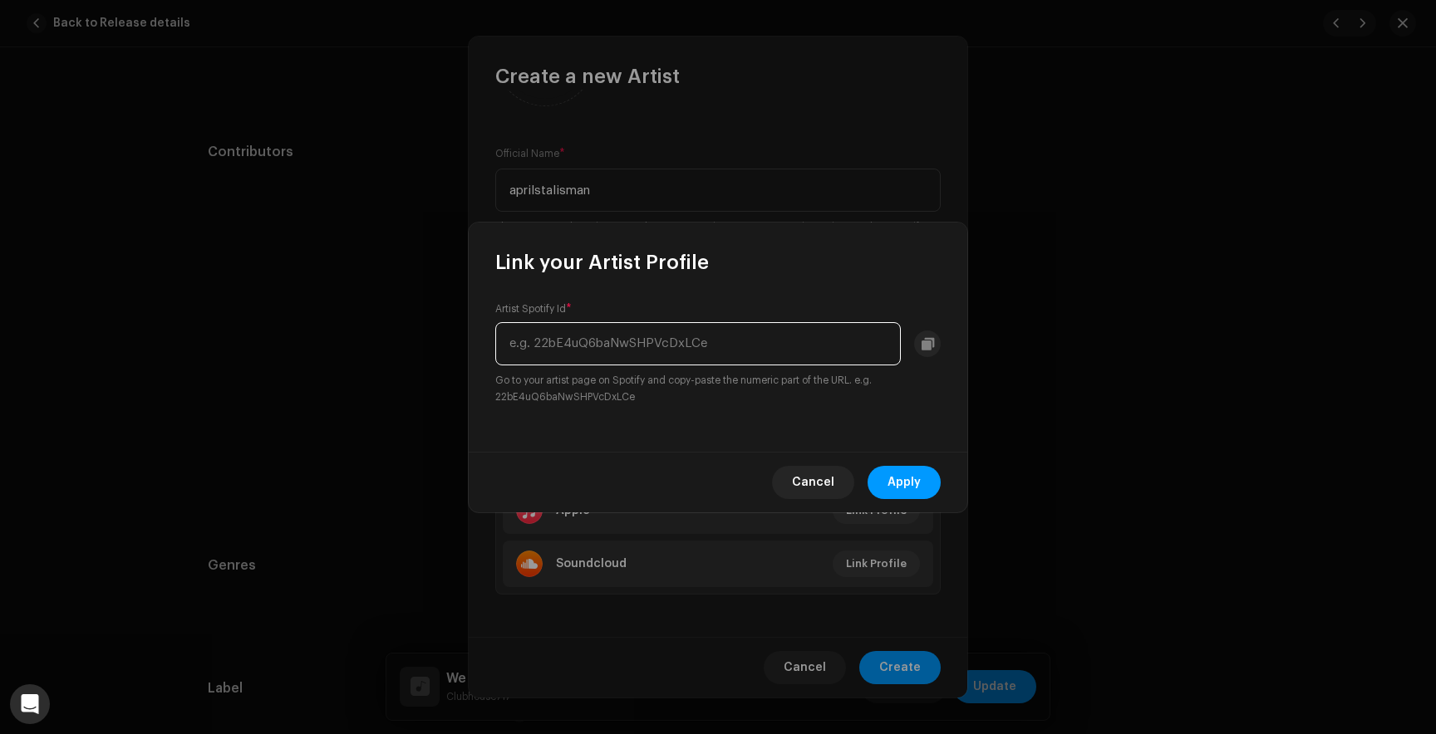
click at [522, 344] on input "text" at bounding box center [697, 343] width 405 height 43
paste input "1U7CQiRaz2DQsjKnPJFQbX"
type input "1U7CQiRaz2DQsjKnPJFQbX"
click at [892, 475] on span "Apply" at bounding box center [903, 482] width 33 height 33
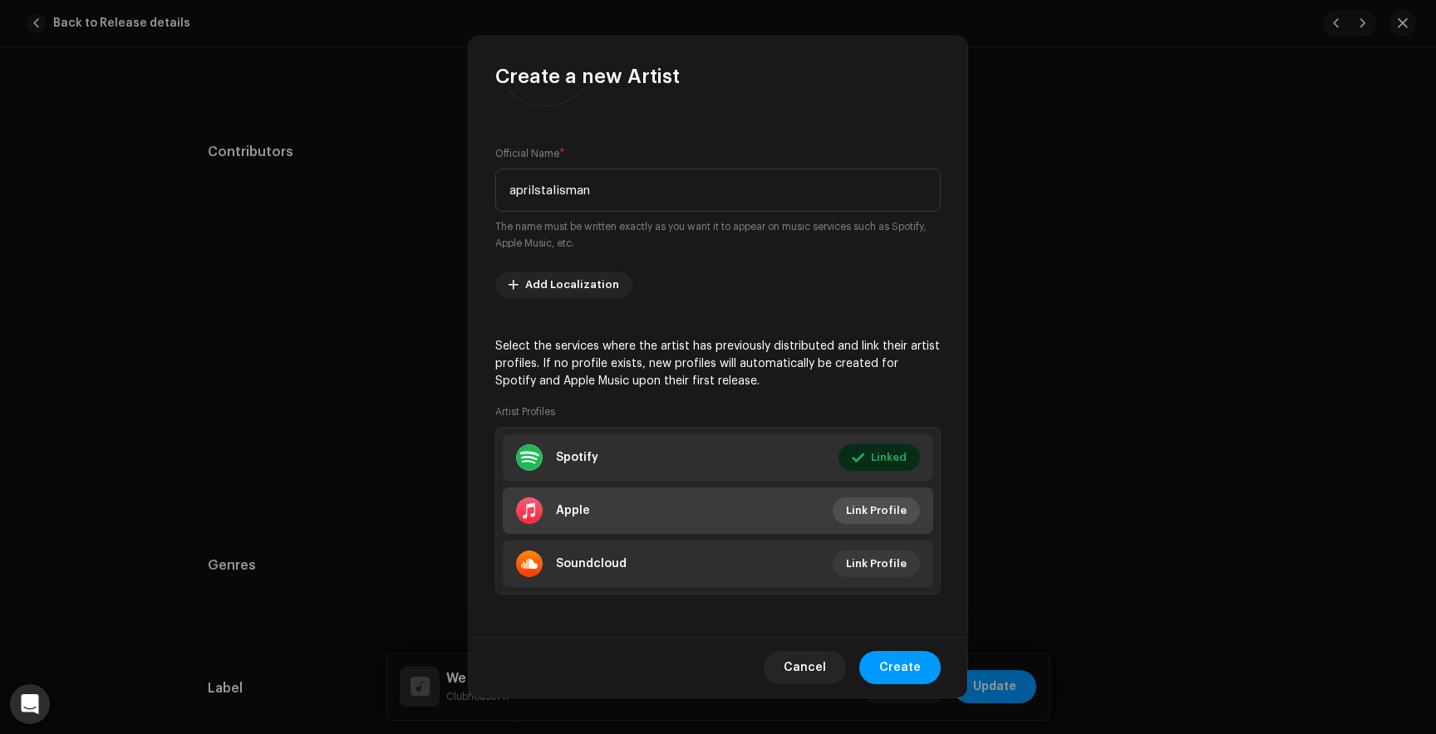
click at [889, 508] on span "Link Profile" at bounding box center [876, 510] width 61 height 33
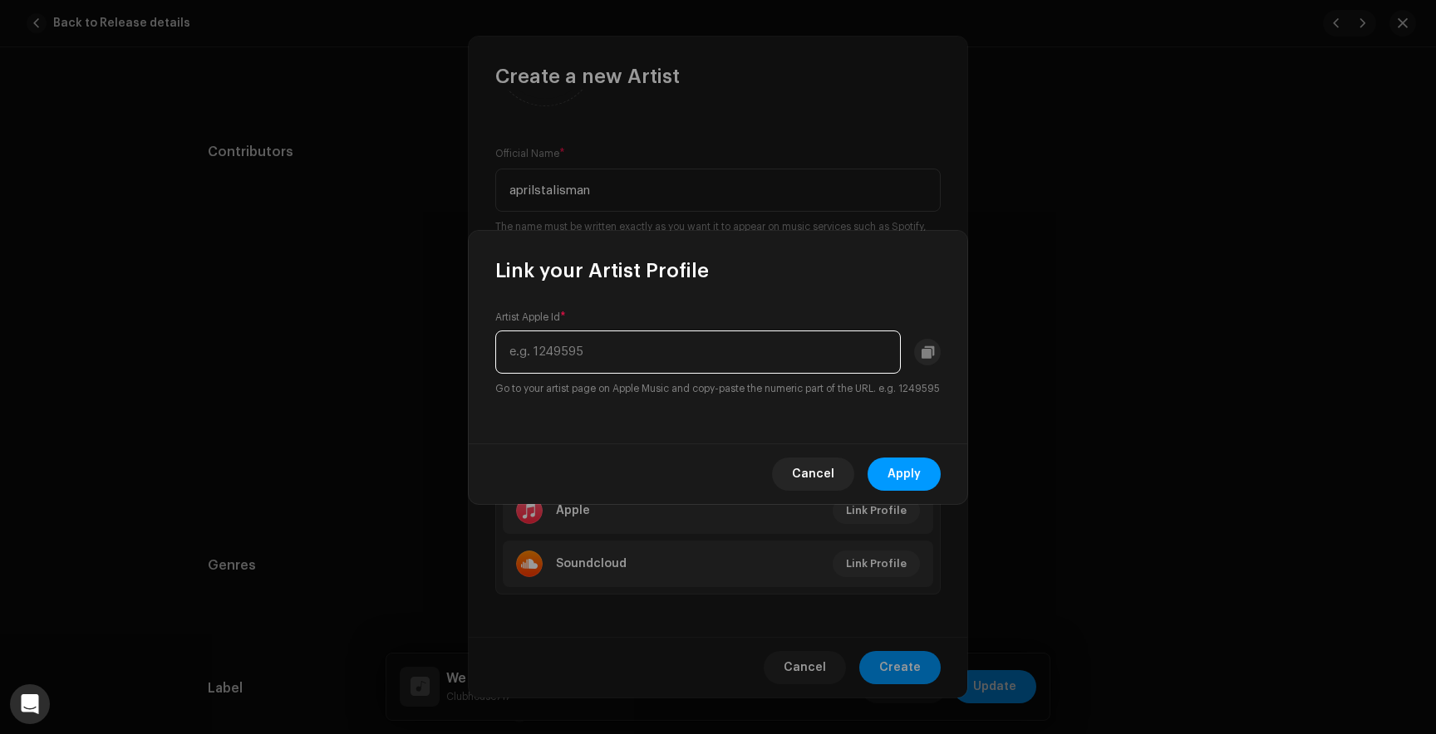
click at [594, 351] on input "text" at bounding box center [697, 352] width 405 height 43
paste input "1810894494"
type input "1810894494"
click at [927, 479] on button "Apply" at bounding box center [903, 474] width 73 height 33
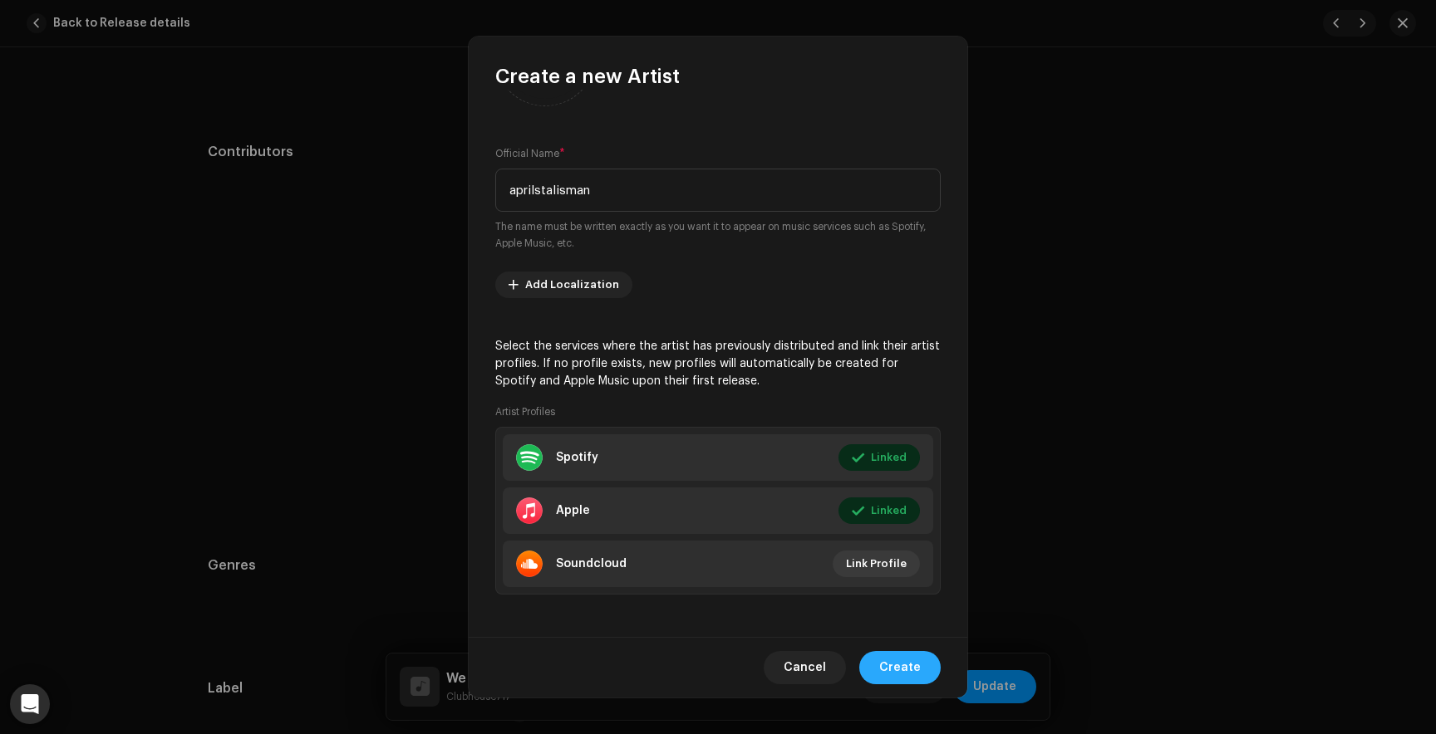
click at [914, 670] on span "Create" at bounding box center [900, 667] width 42 height 33
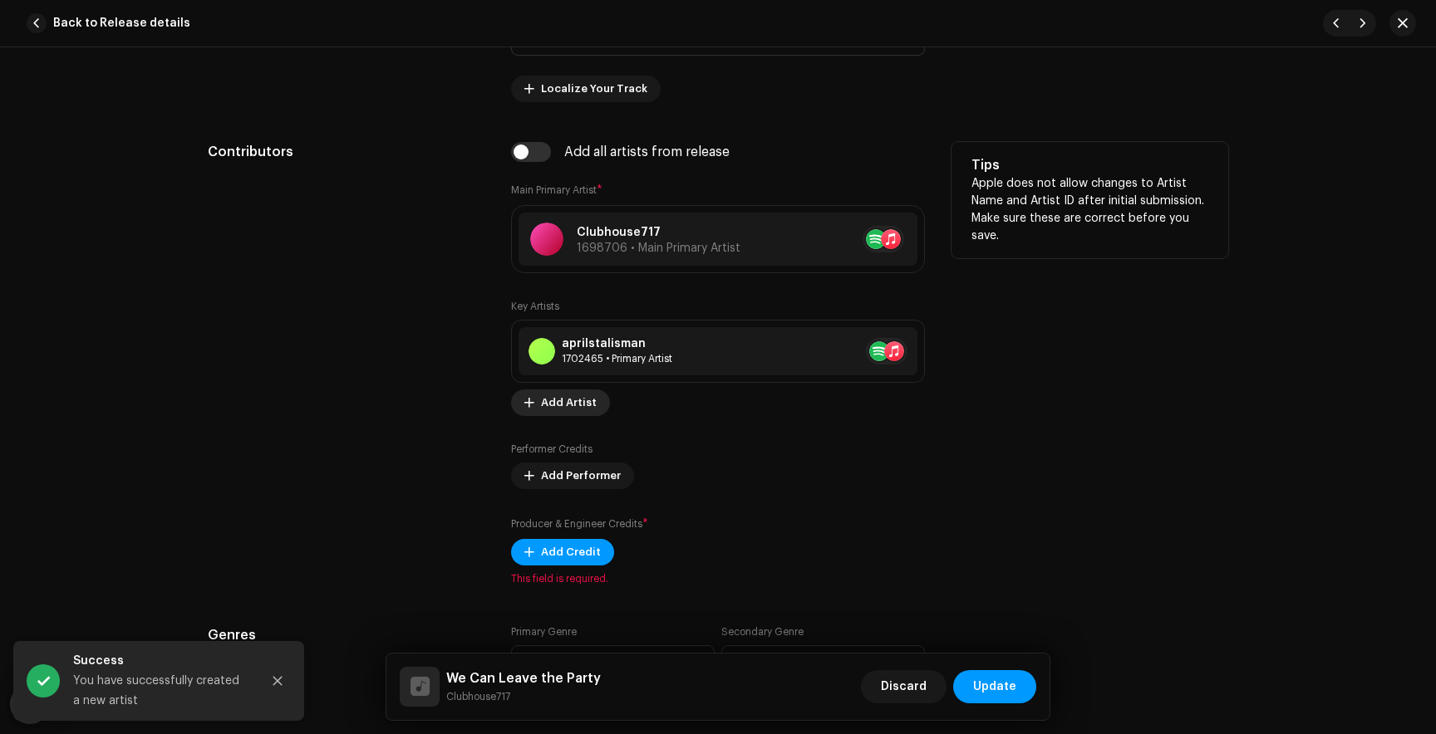
click at [577, 402] on span "Add Artist" at bounding box center [569, 402] width 56 height 33
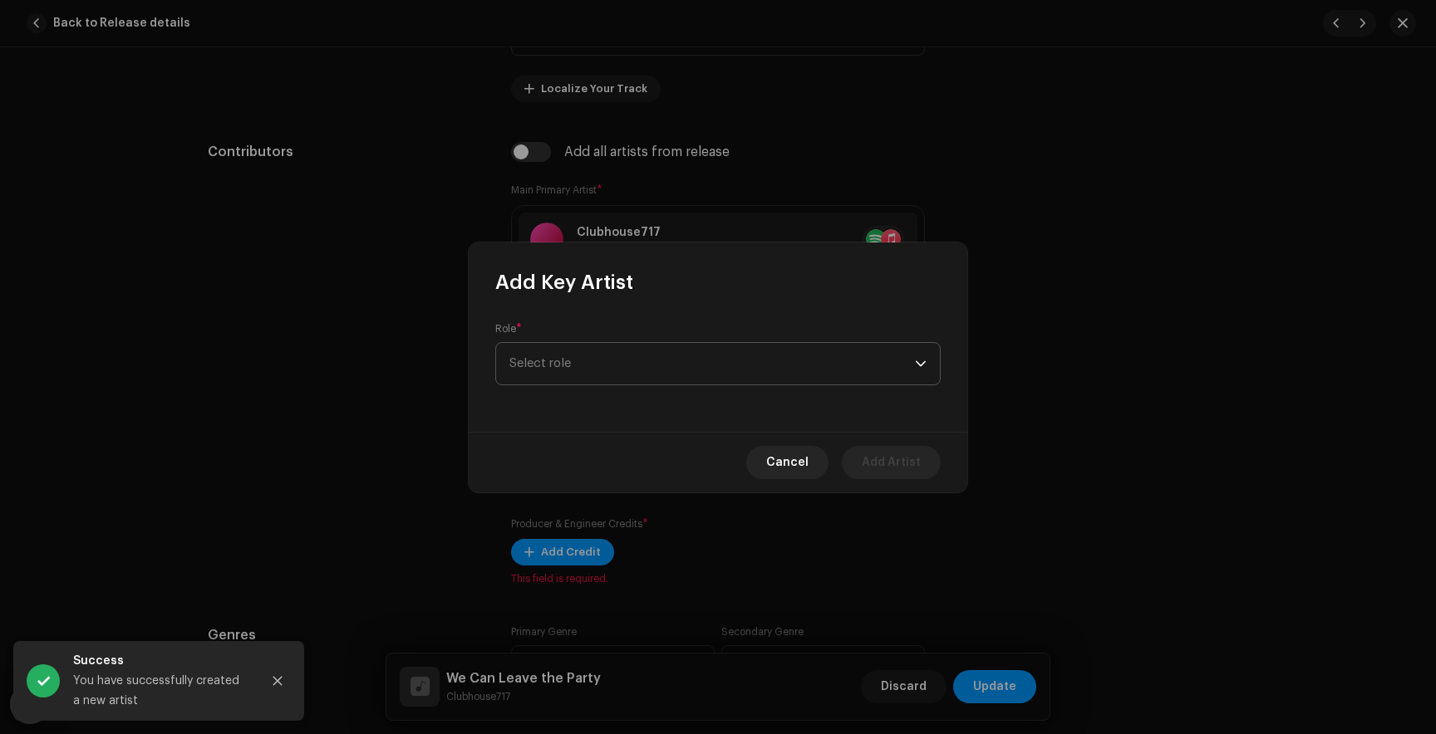
click at [563, 365] on span "Select role" at bounding box center [711, 364] width 405 height 42
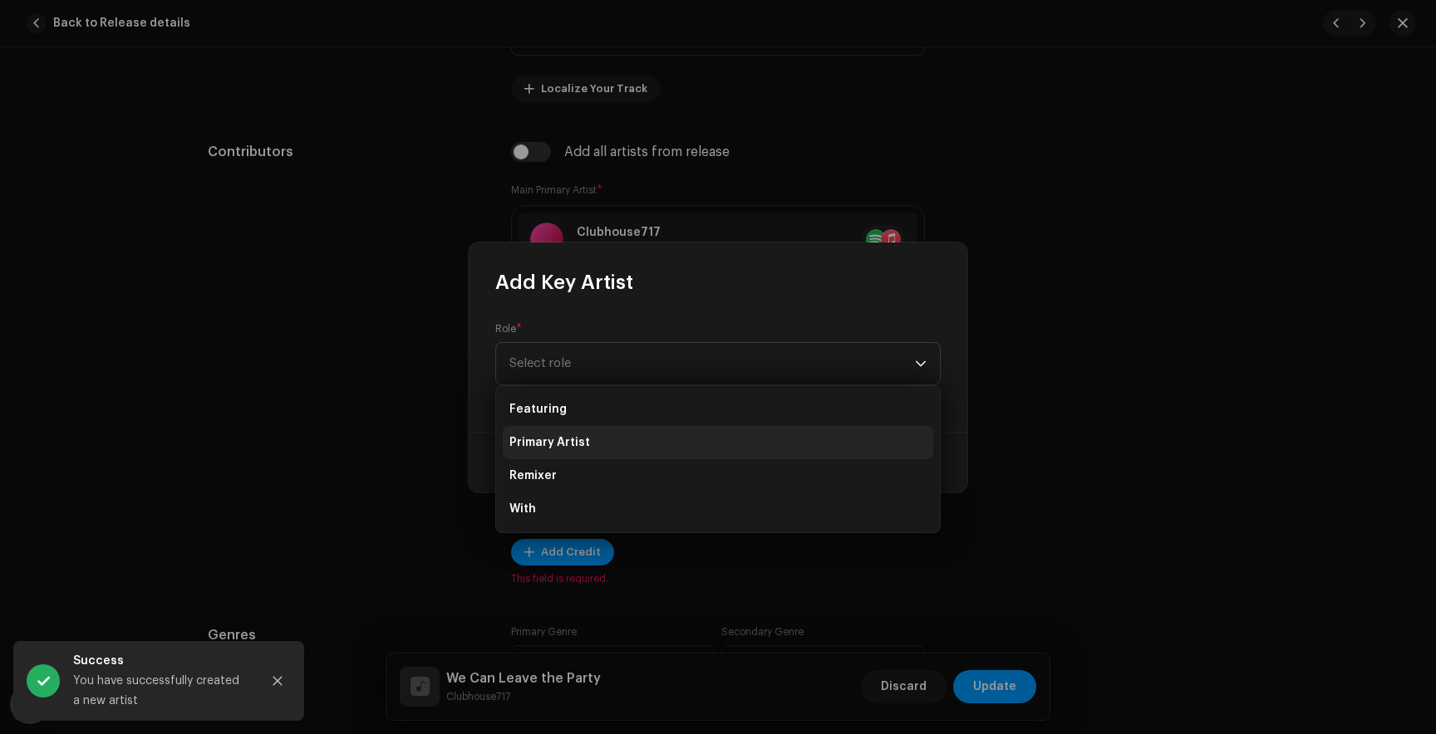
click at [568, 444] on span "Primary Artist" at bounding box center [549, 442] width 81 height 17
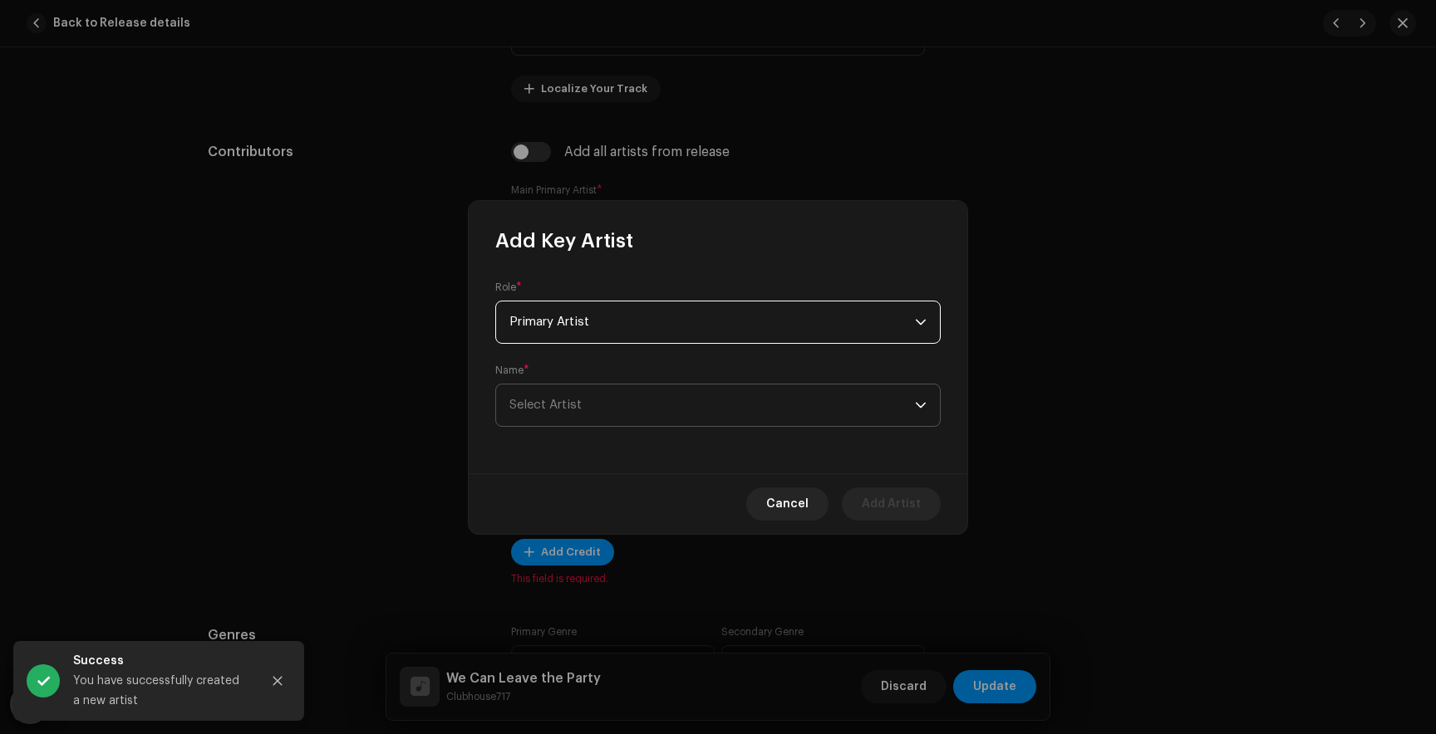
click at [588, 407] on span "Select Artist" at bounding box center [711, 406] width 405 height 42
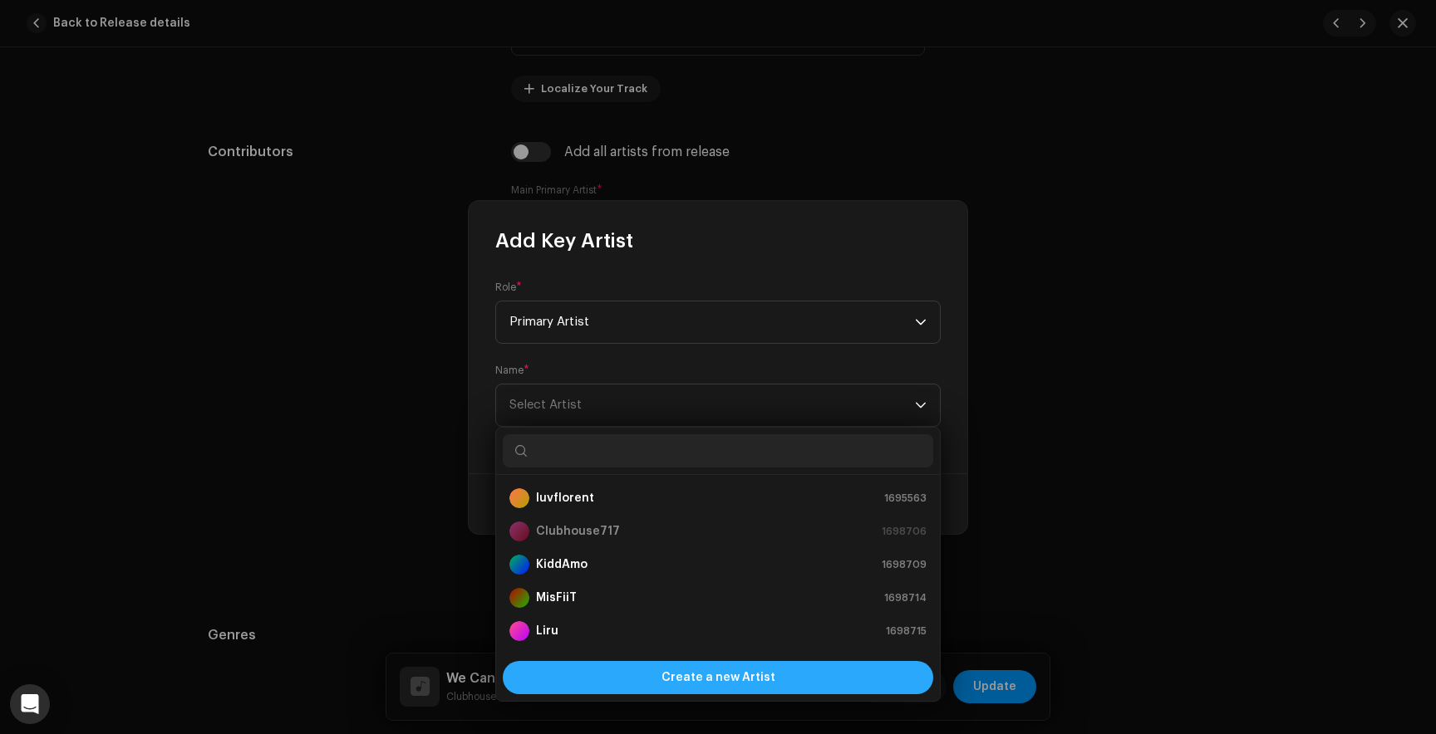
scroll to position [27, 0]
click at [636, 680] on div "Create a new Artist" at bounding box center [718, 677] width 430 height 33
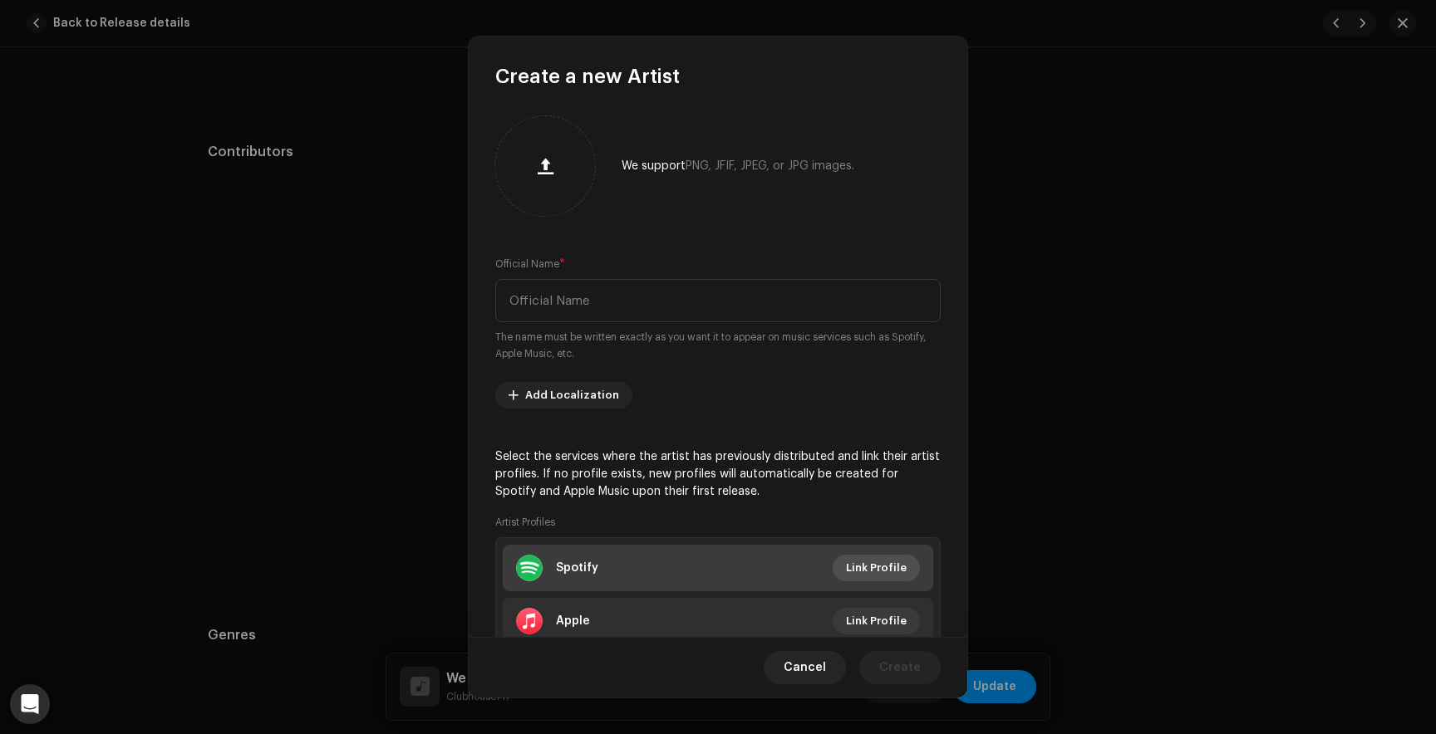
click at [869, 565] on span "Link Profile" at bounding box center [876, 568] width 61 height 33
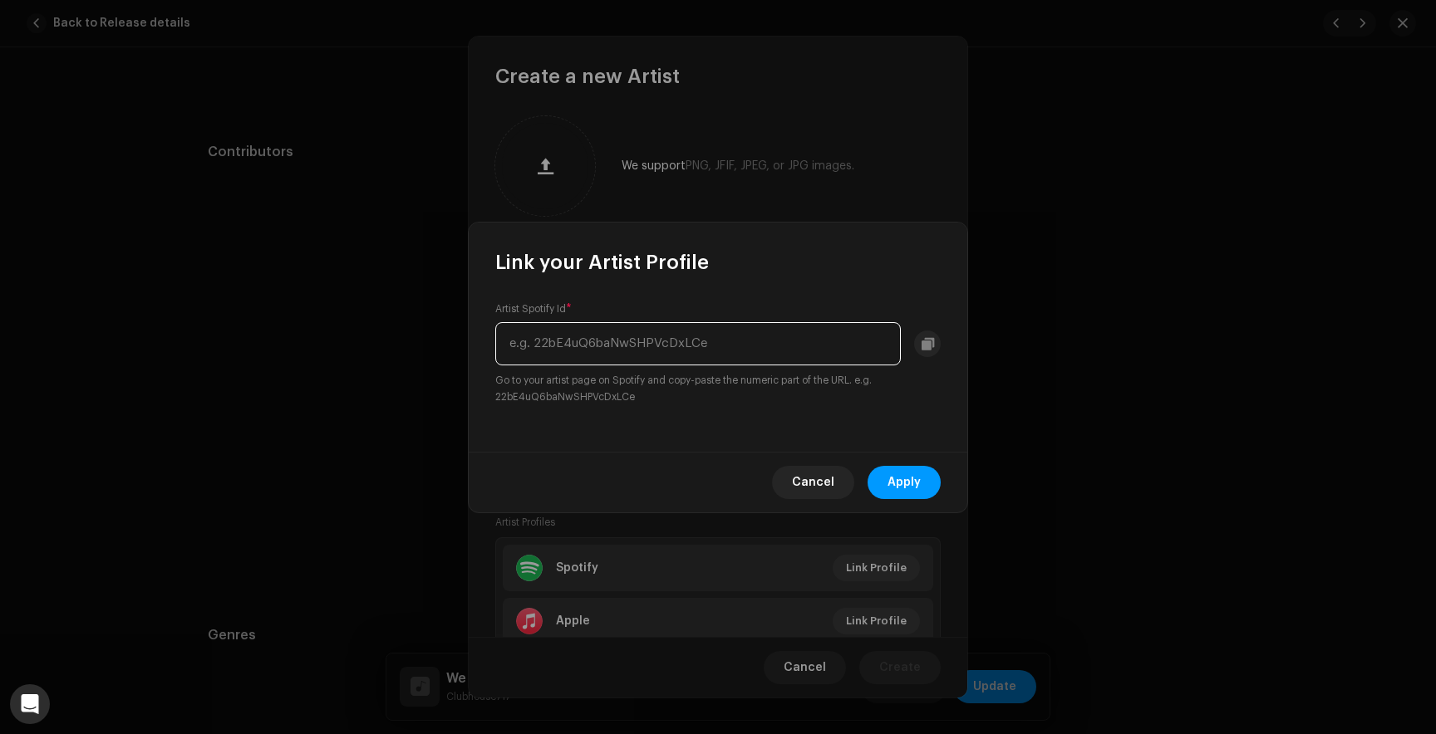
click at [671, 351] on input "text" at bounding box center [697, 343] width 405 height 43
paste input "7pR9lIIle21TQkLNckKP5R"
type input "7pR9lIIle21TQkLNckKP5R"
click at [910, 480] on span "Apply" at bounding box center [903, 482] width 33 height 33
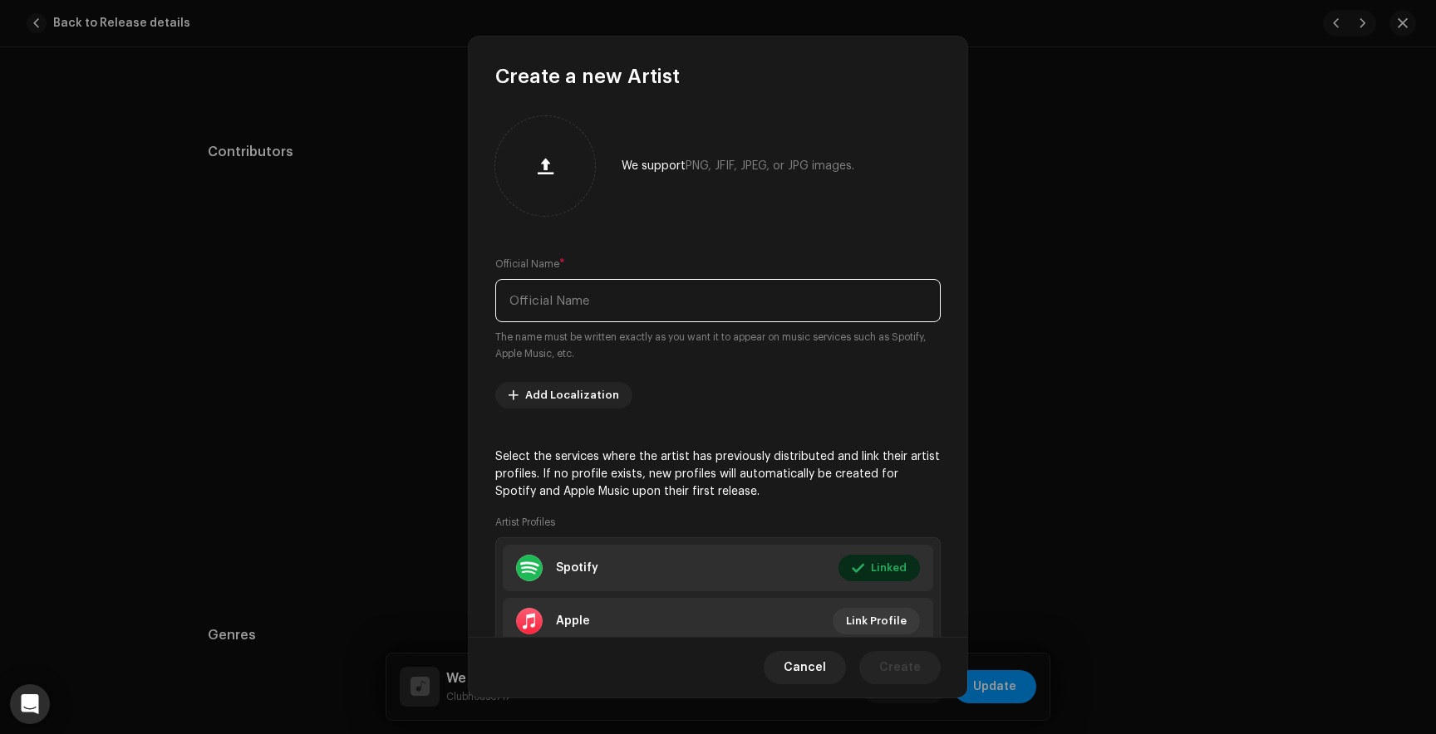
click at [631, 304] on input "text" at bounding box center [717, 300] width 445 height 43
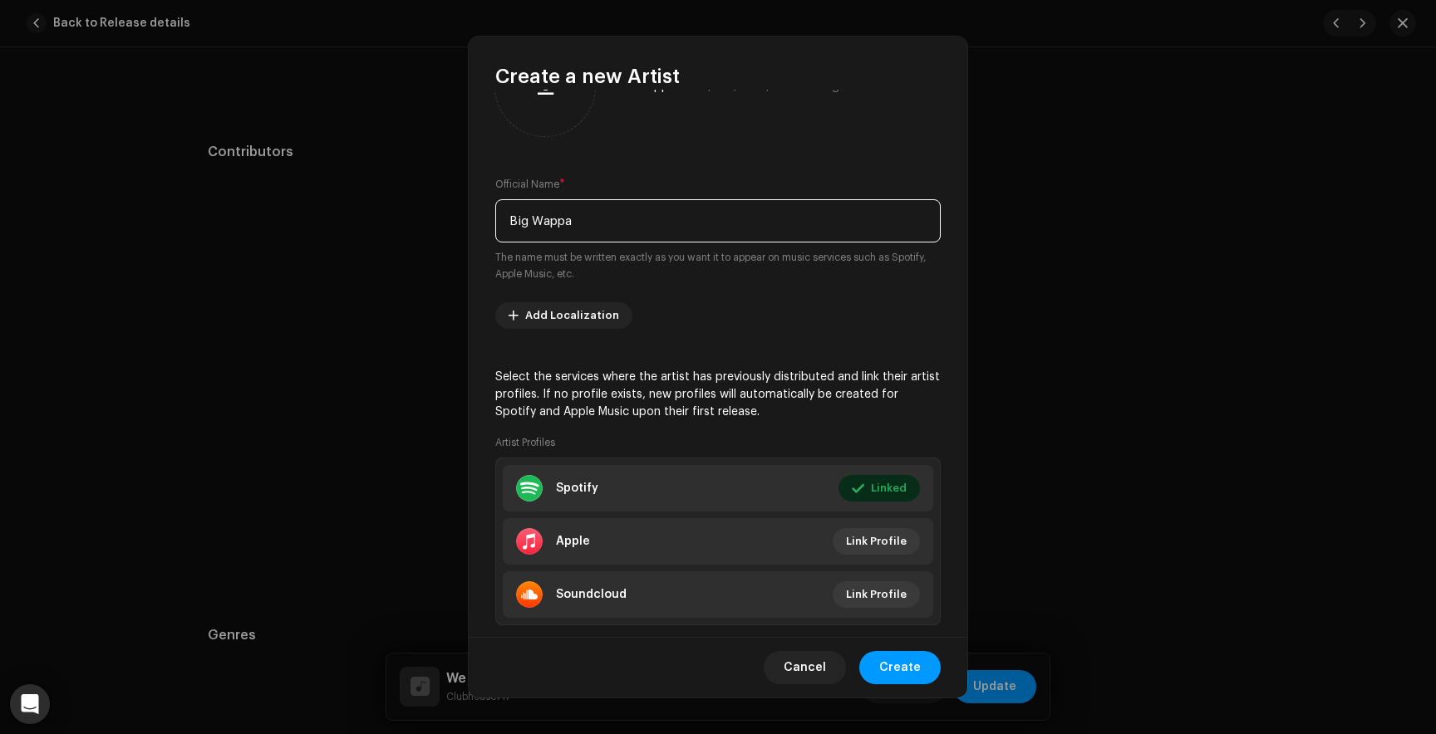
scroll to position [115, 0]
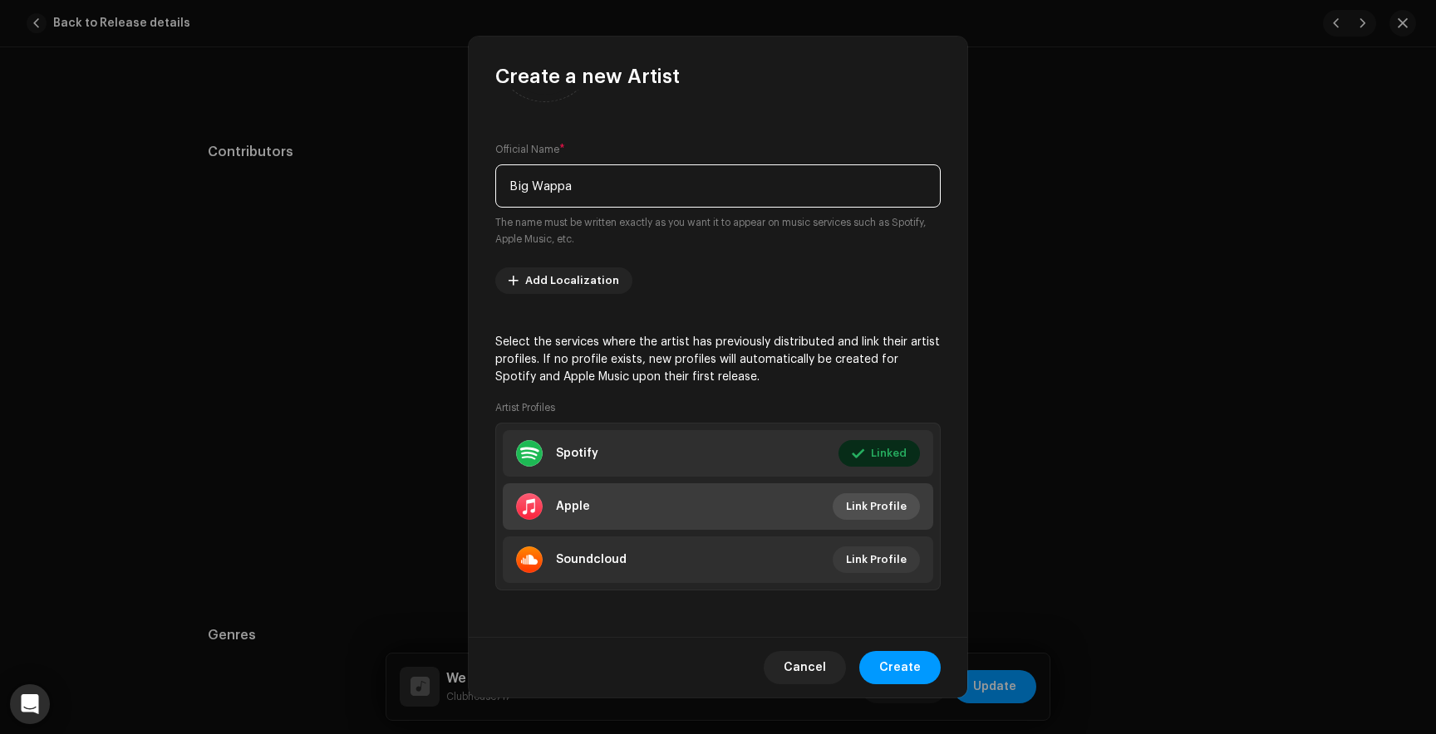
type input "Big Wappa"
click at [857, 507] on span "Link Profile" at bounding box center [876, 506] width 61 height 33
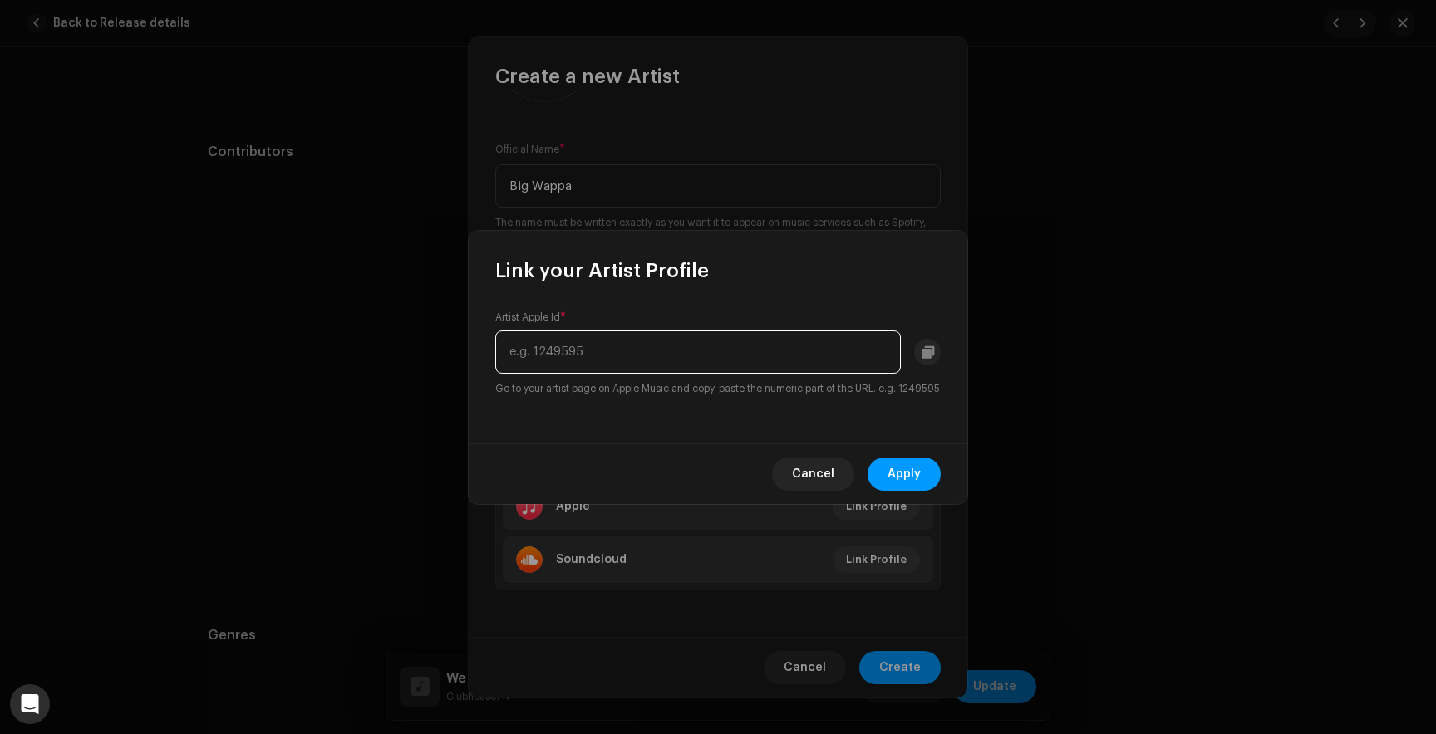
click at [699, 351] on input "text" at bounding box center [697, 352] width 405 height 43
paste input "1790847613"
type input "1790847613"
click at [898, 483] on span "Apply" at bounding box center [903, 474] width 33 height 33
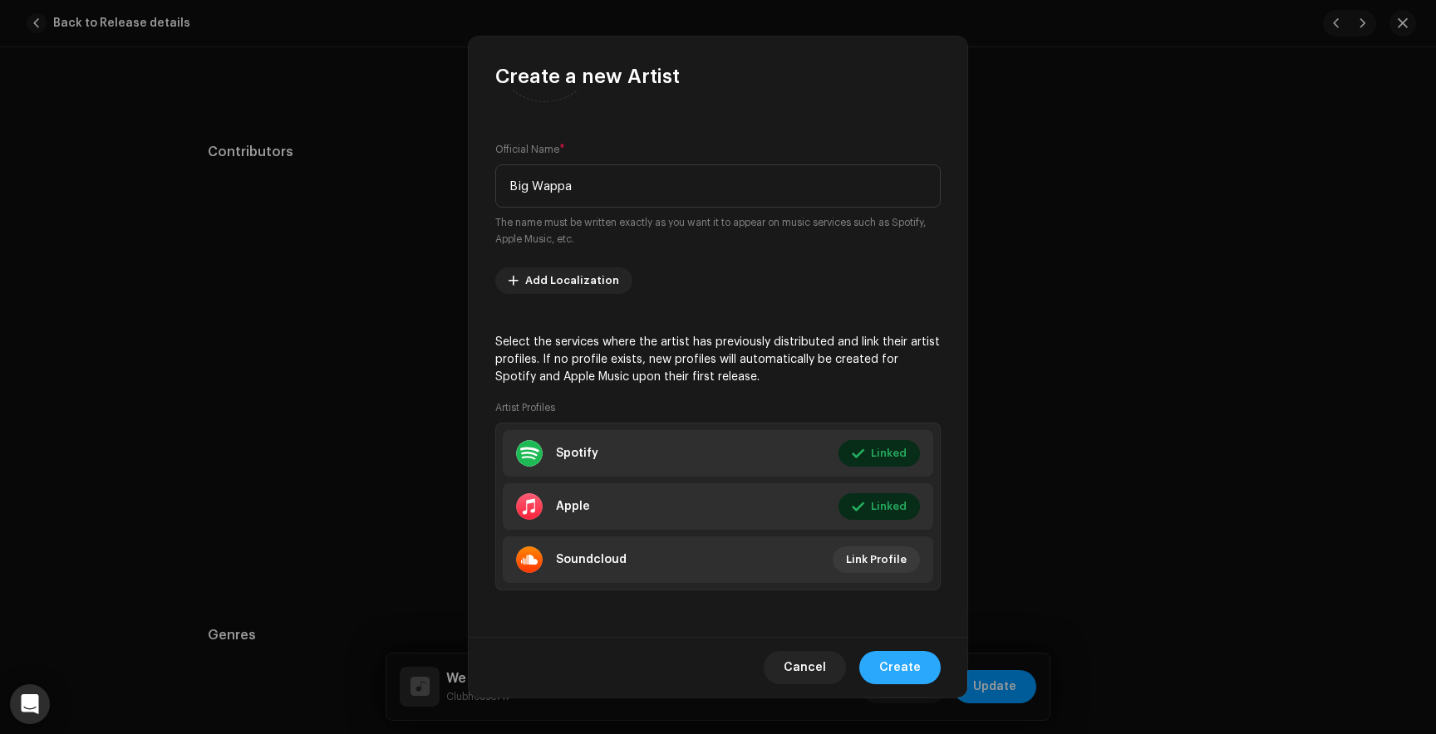
click at [896, 675] on span "Create" at bounding box center [900, 667] width 42 height 33
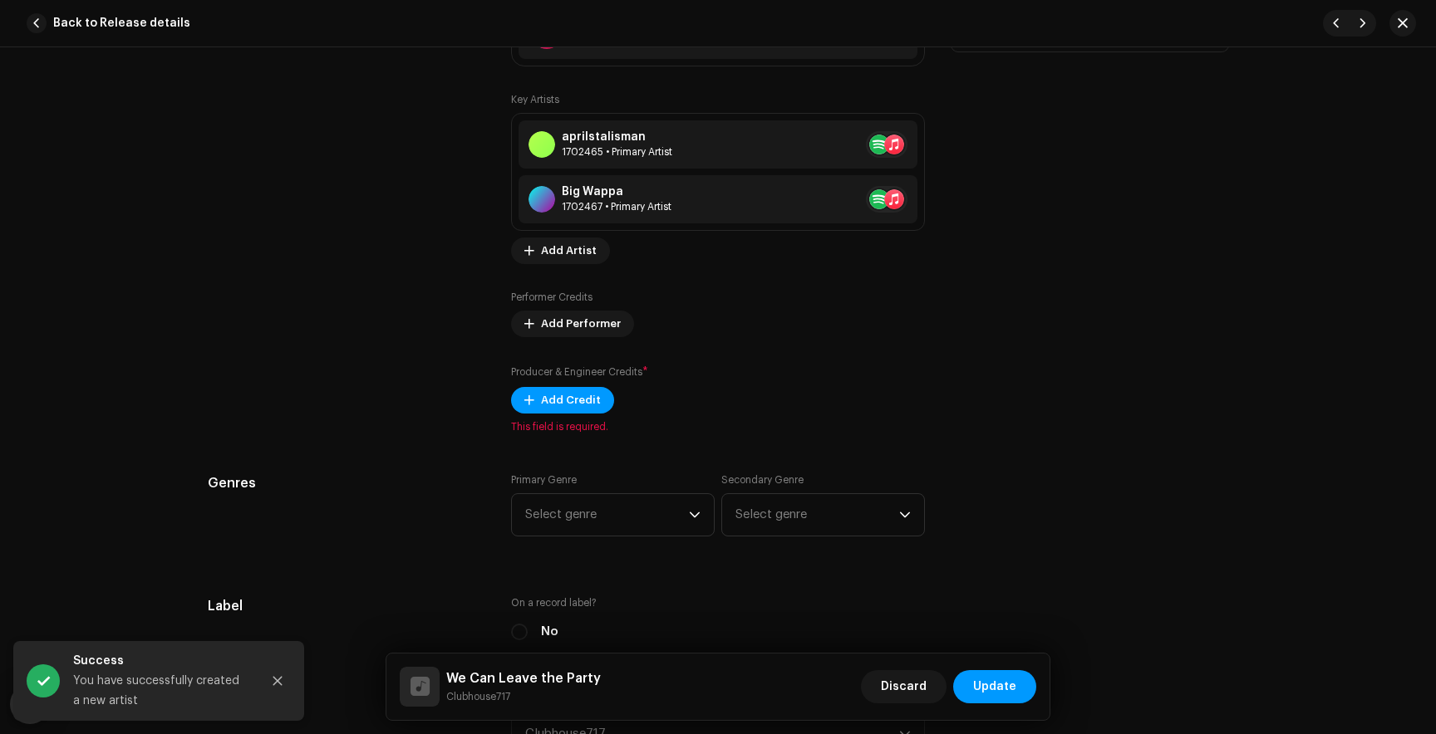
scroll to position [1133, 0]
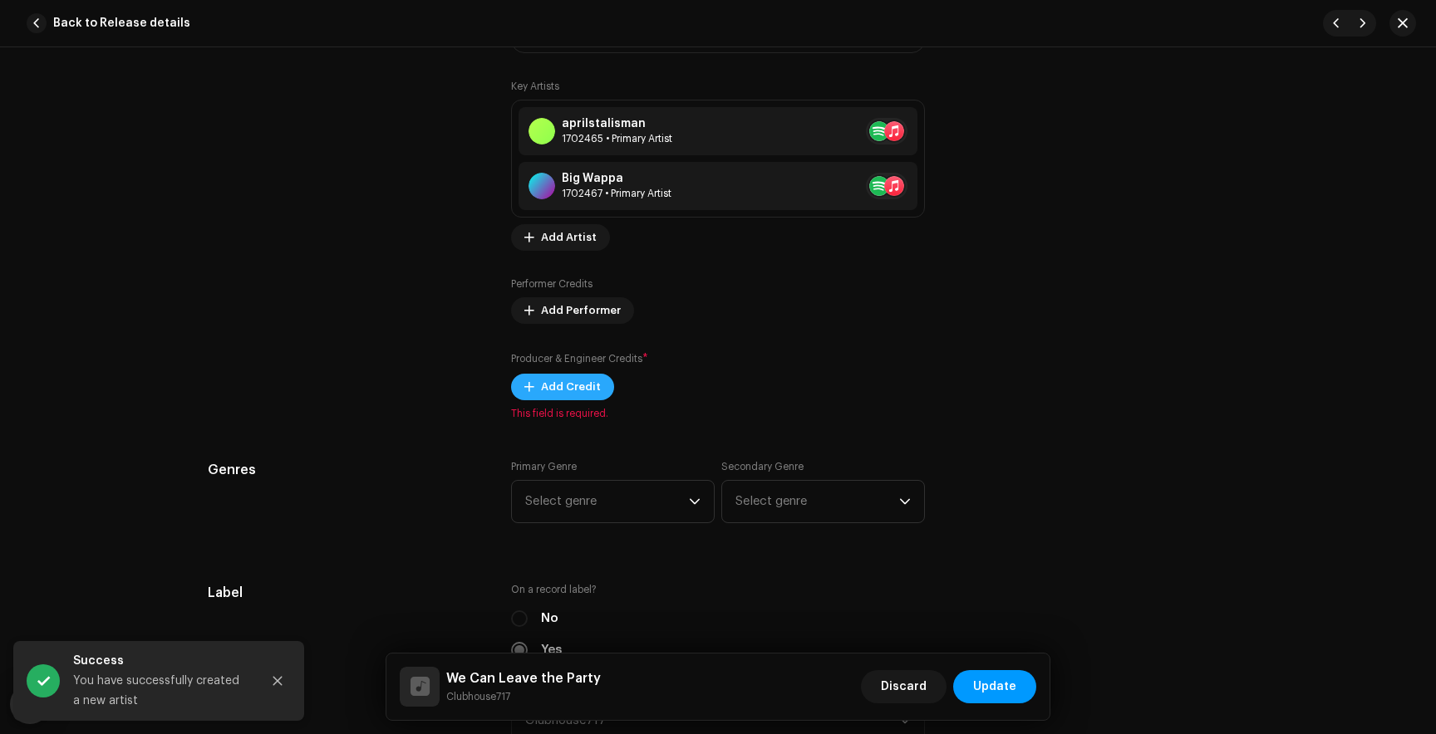
click at [556, 390] on span "Add Credit" at bounding box center [571, 387] width 60 height 33
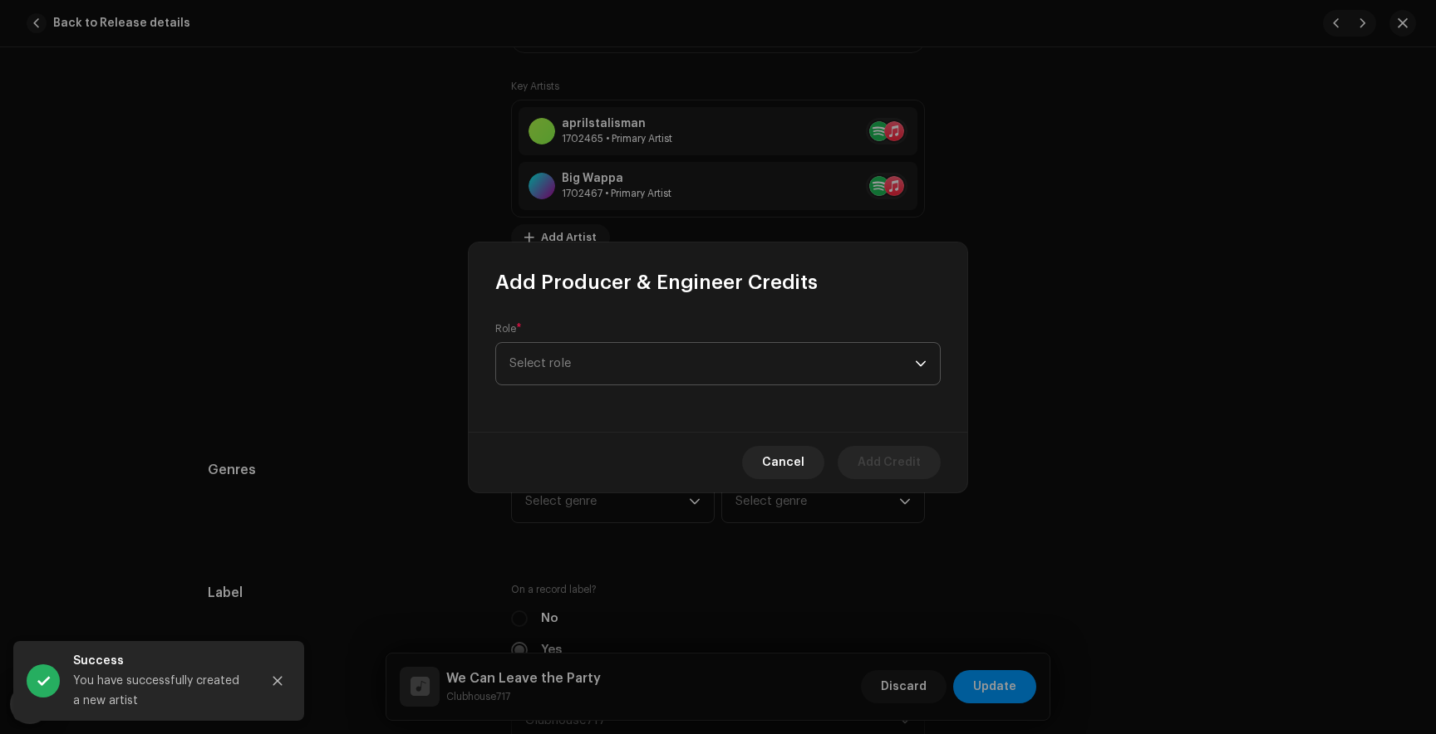
click at [564, 349] on span "Select role" at bounding box center [711, 364] width 405 height 42
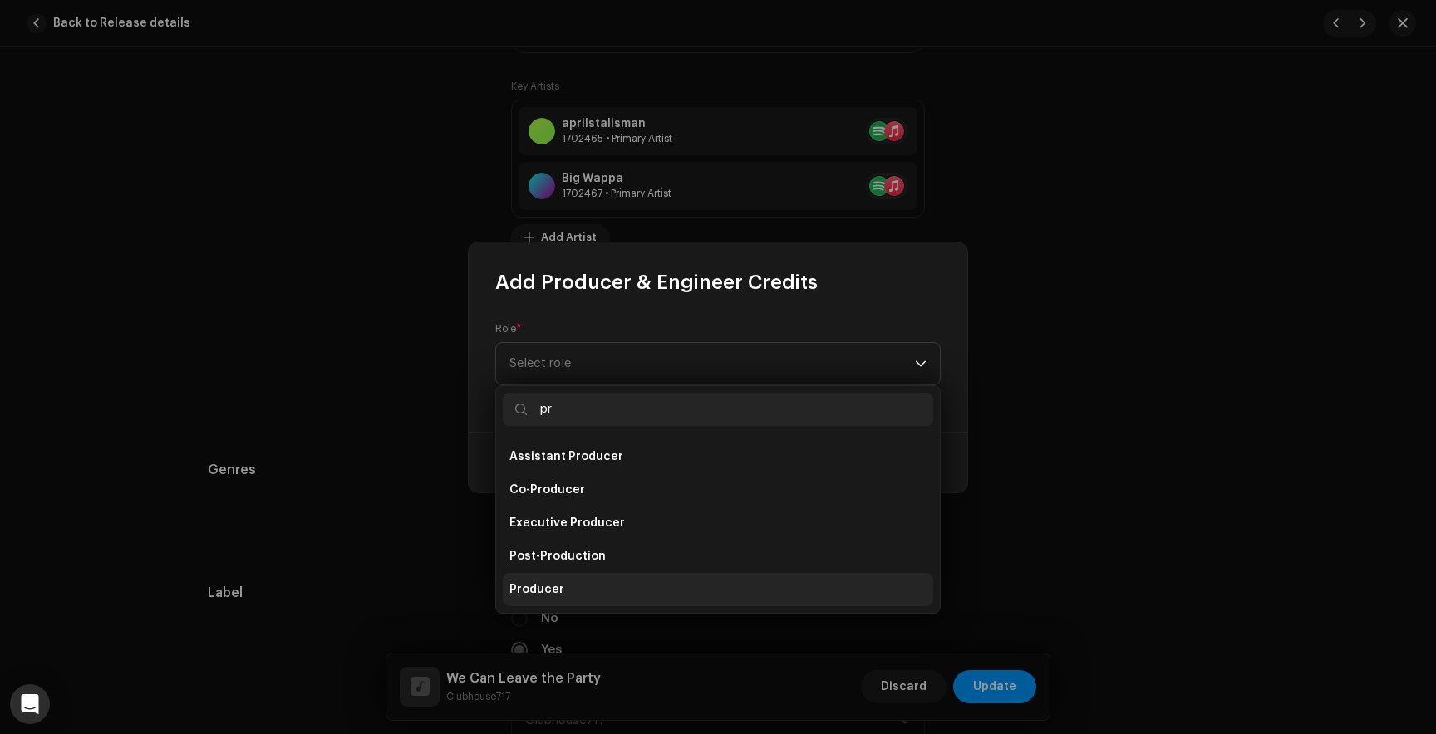
type input "pr"
click at [552, 590] on span "Producer" at bounding box center [536, 590] width 55 height 17
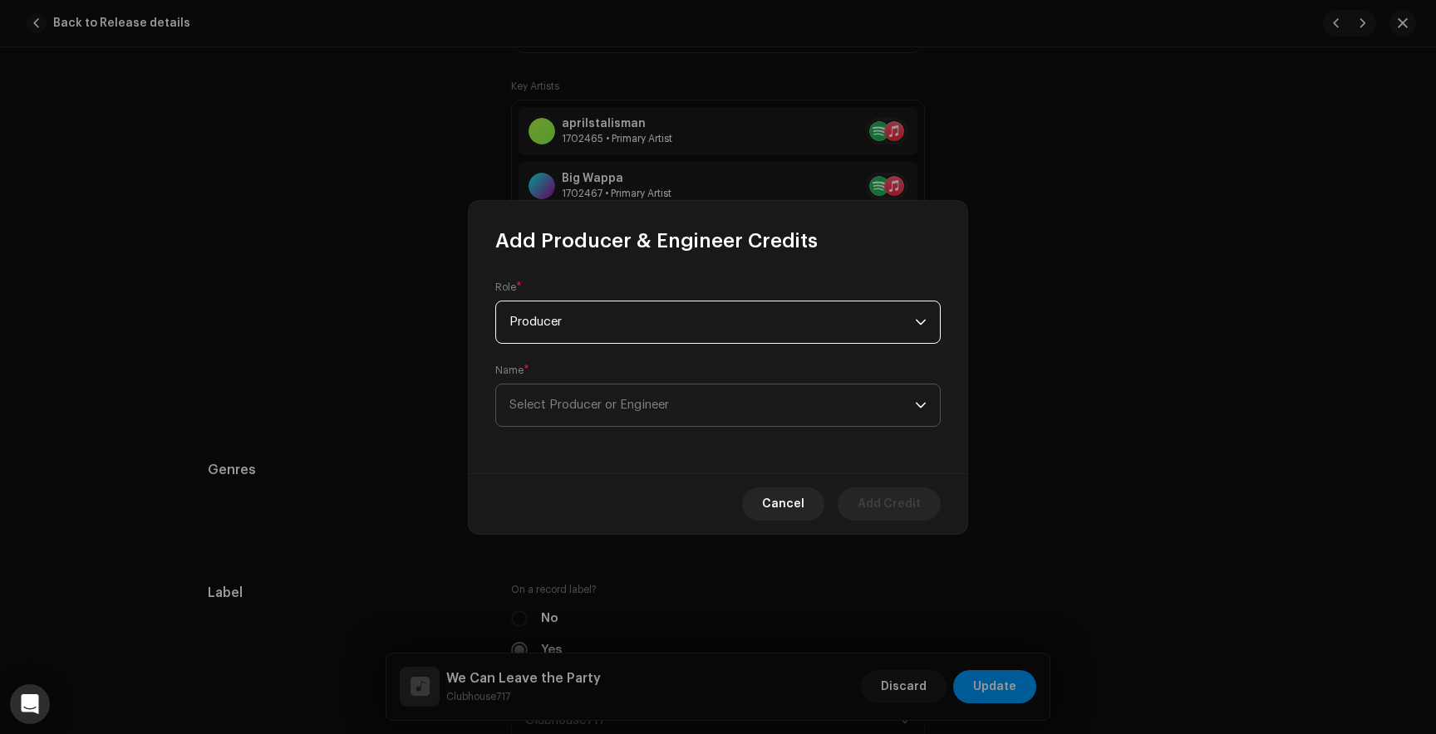
click at [585, 397] on span "Select Producer or Engineer" at bounding box center [711, 406] width 405 height 42
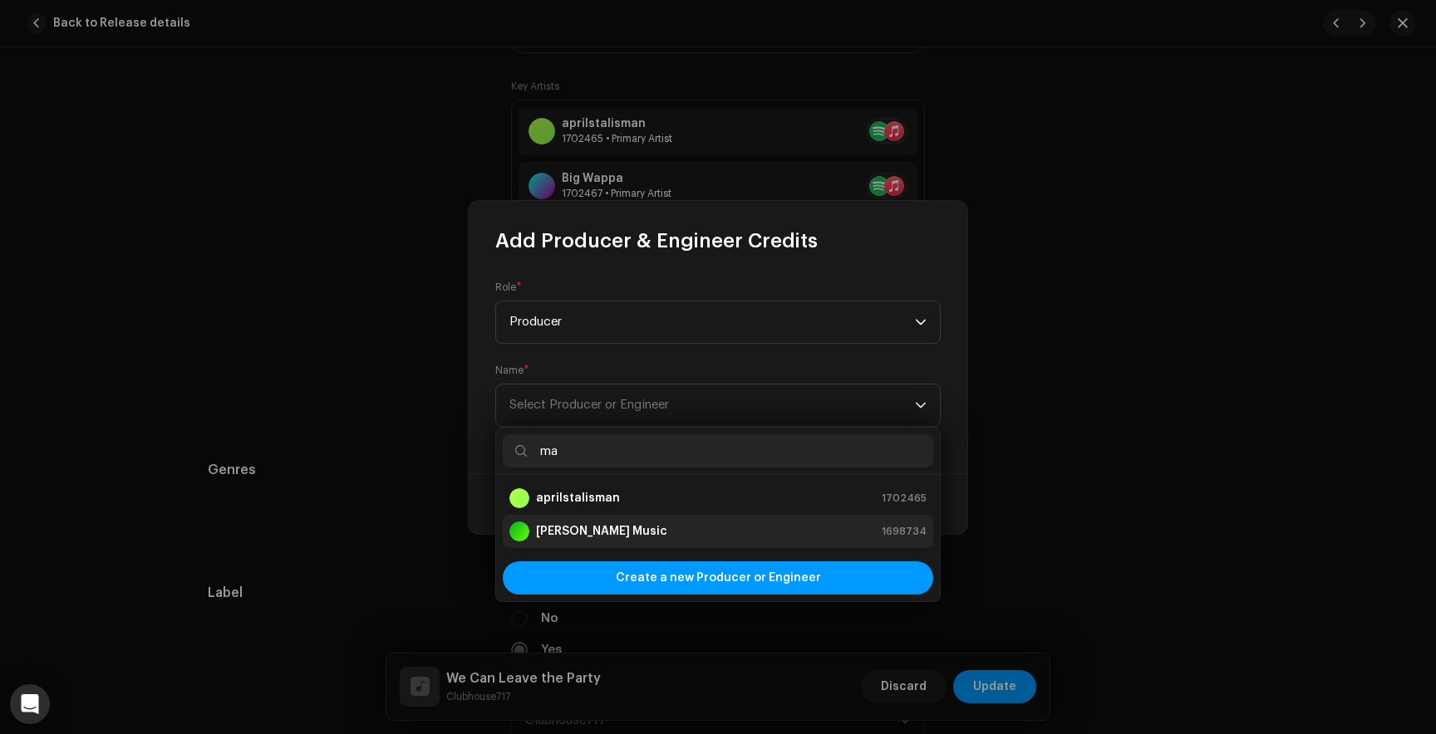
type input "ma"
click at [585, 528] on strong "[PERSON_NAME] Music" at bounding box center [601, 531] width 131 height 17
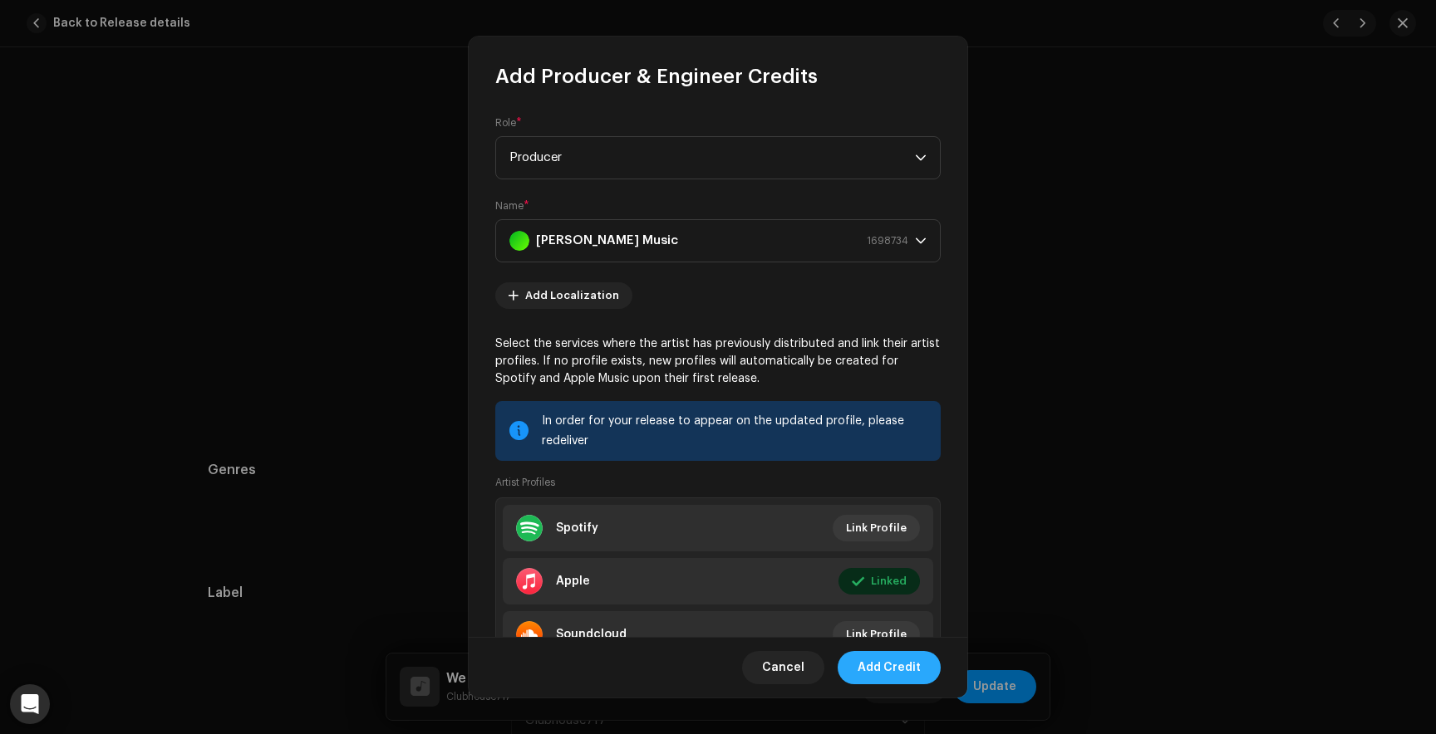
click at [879, 670] on span "Add Credit" at bounding box center [888, 667] width 63 height 33
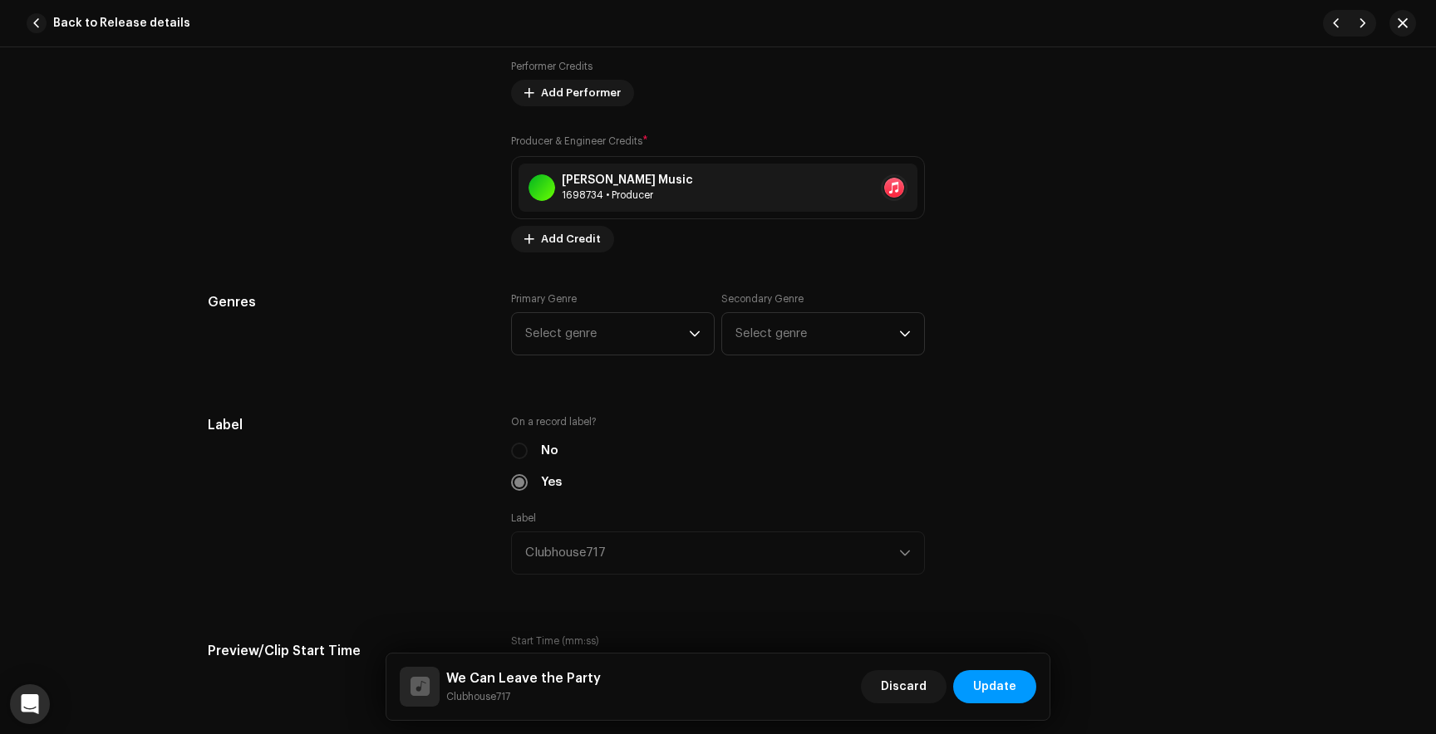
scroll to position [1469, 0]
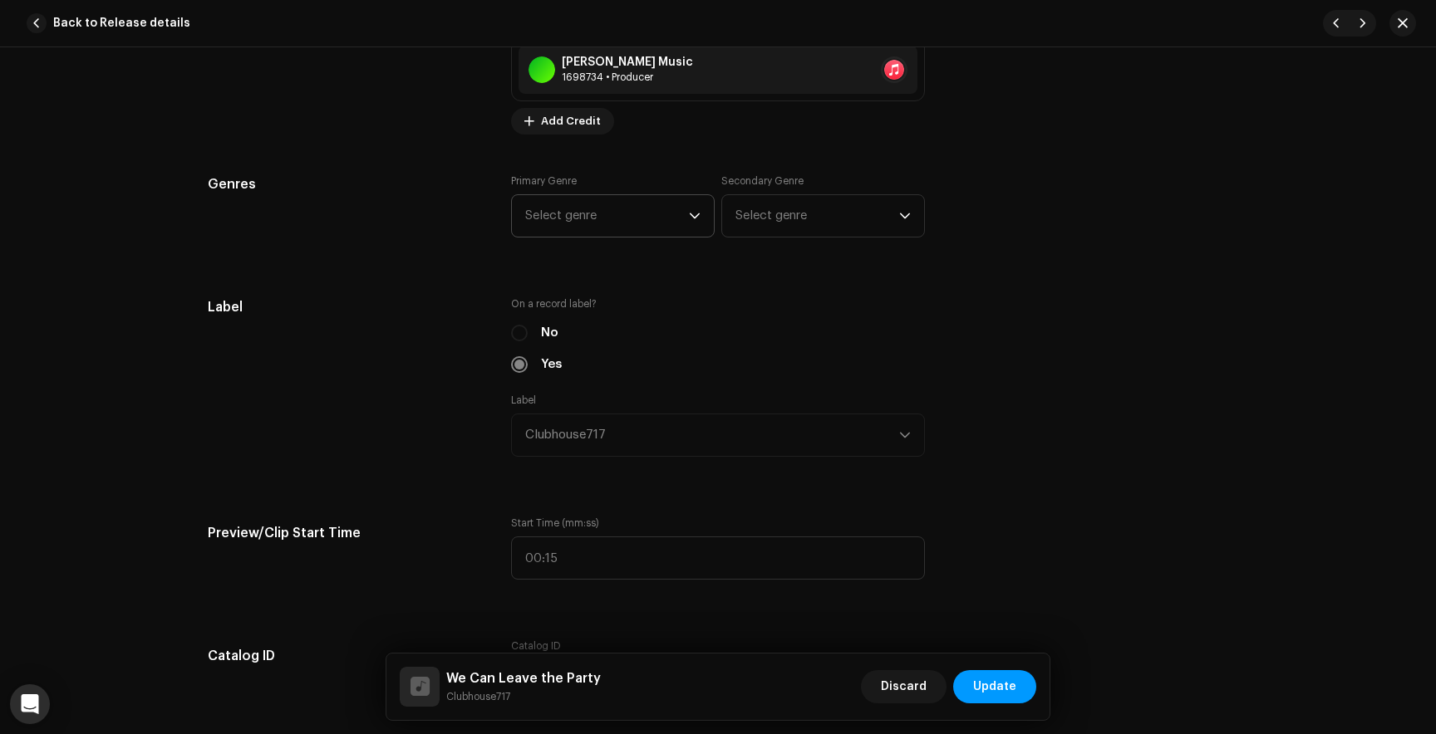
click at [642, 217] on span "Select genre" at bounding box center [607, 216] width 164 height 42
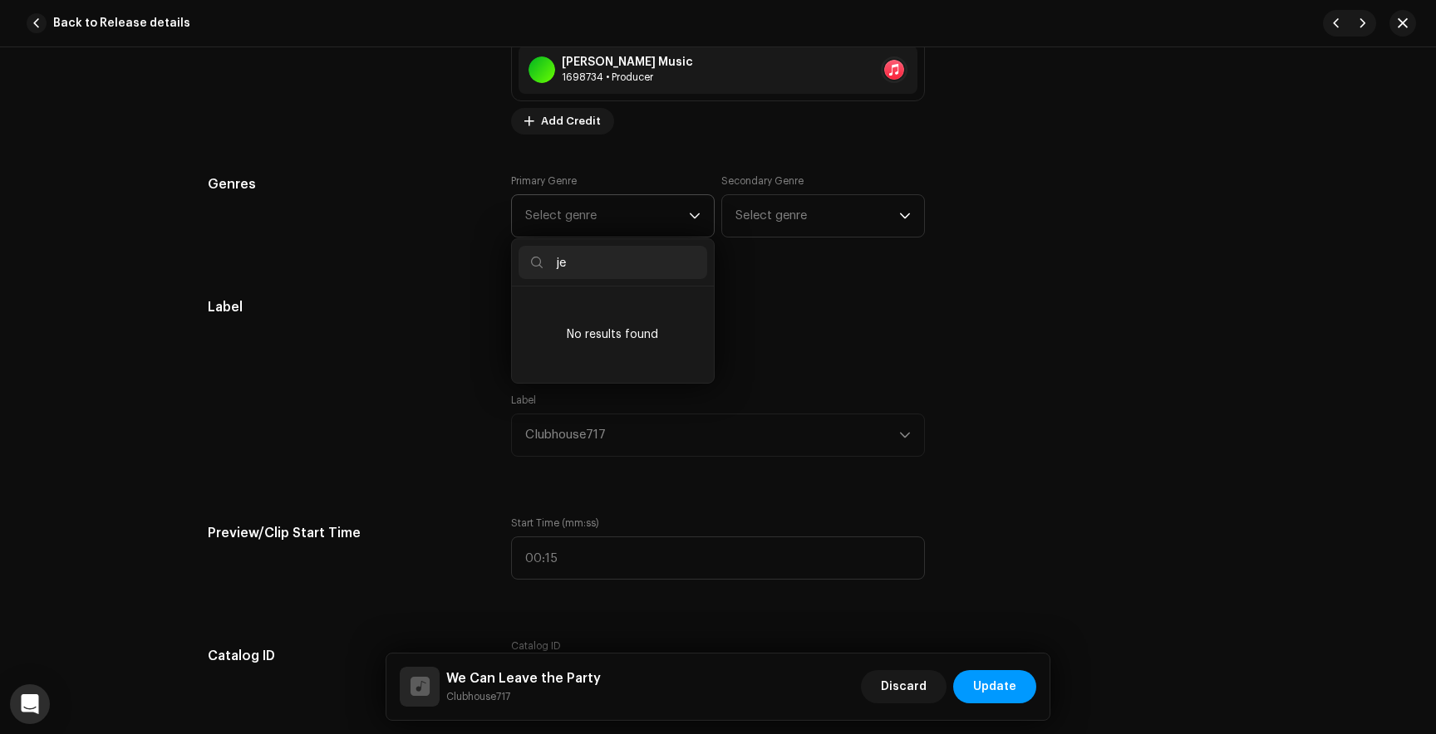
type input "j"
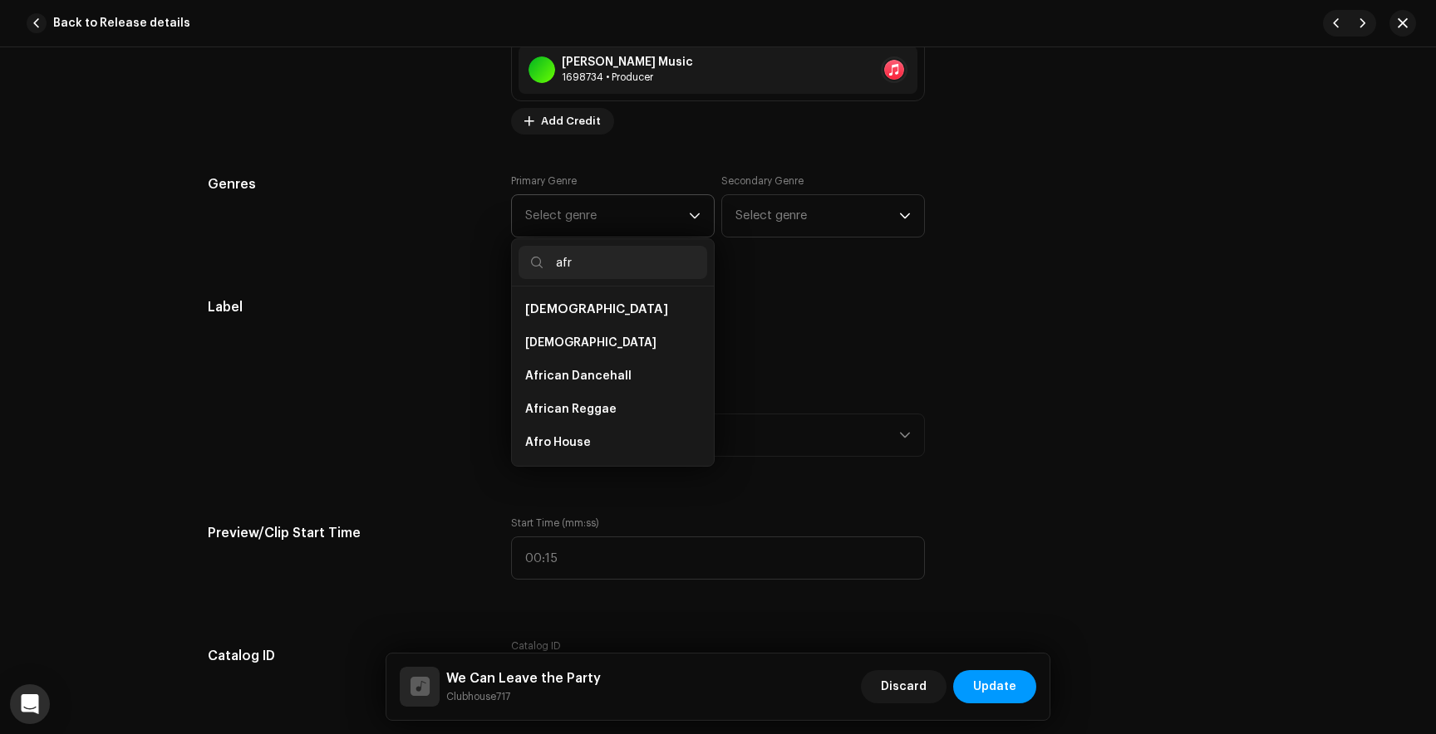
type input "afro"
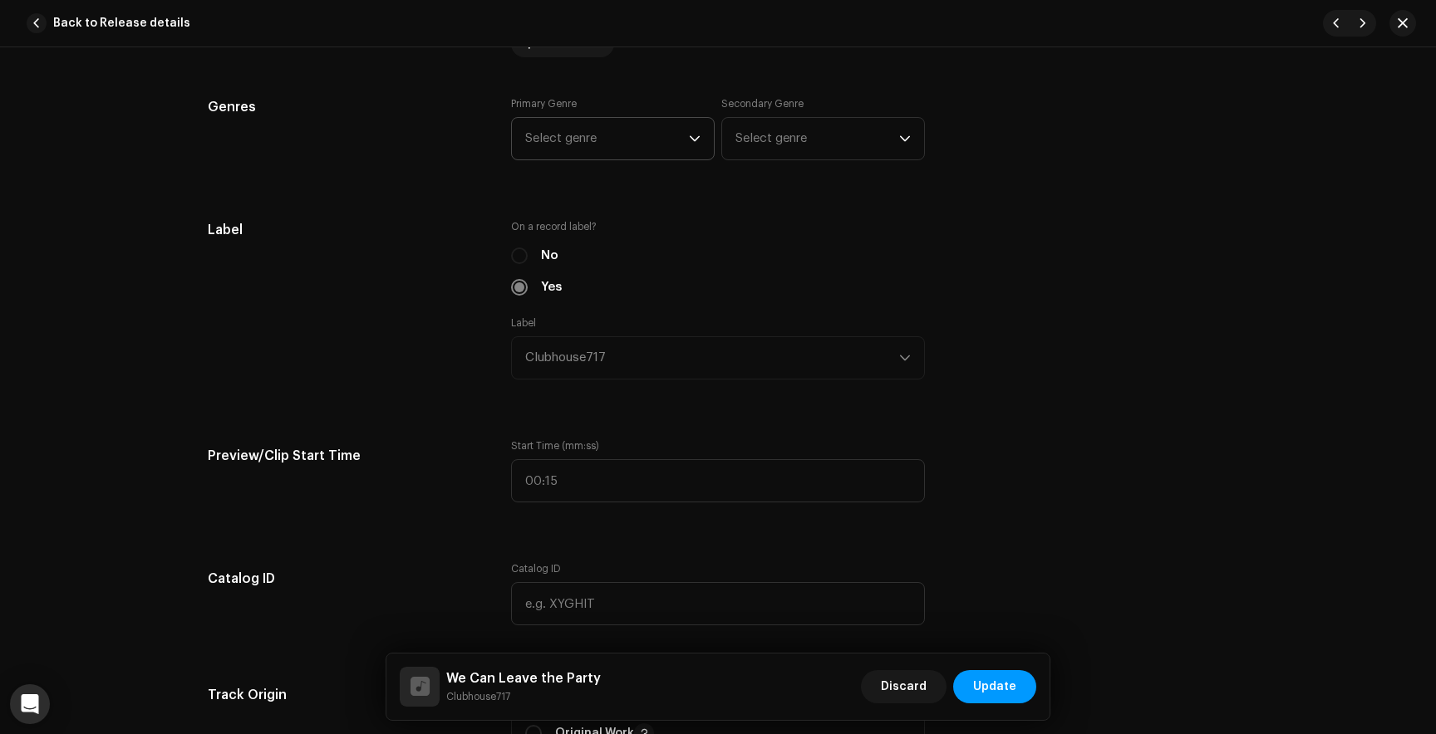
scroll to position [1529, 0]
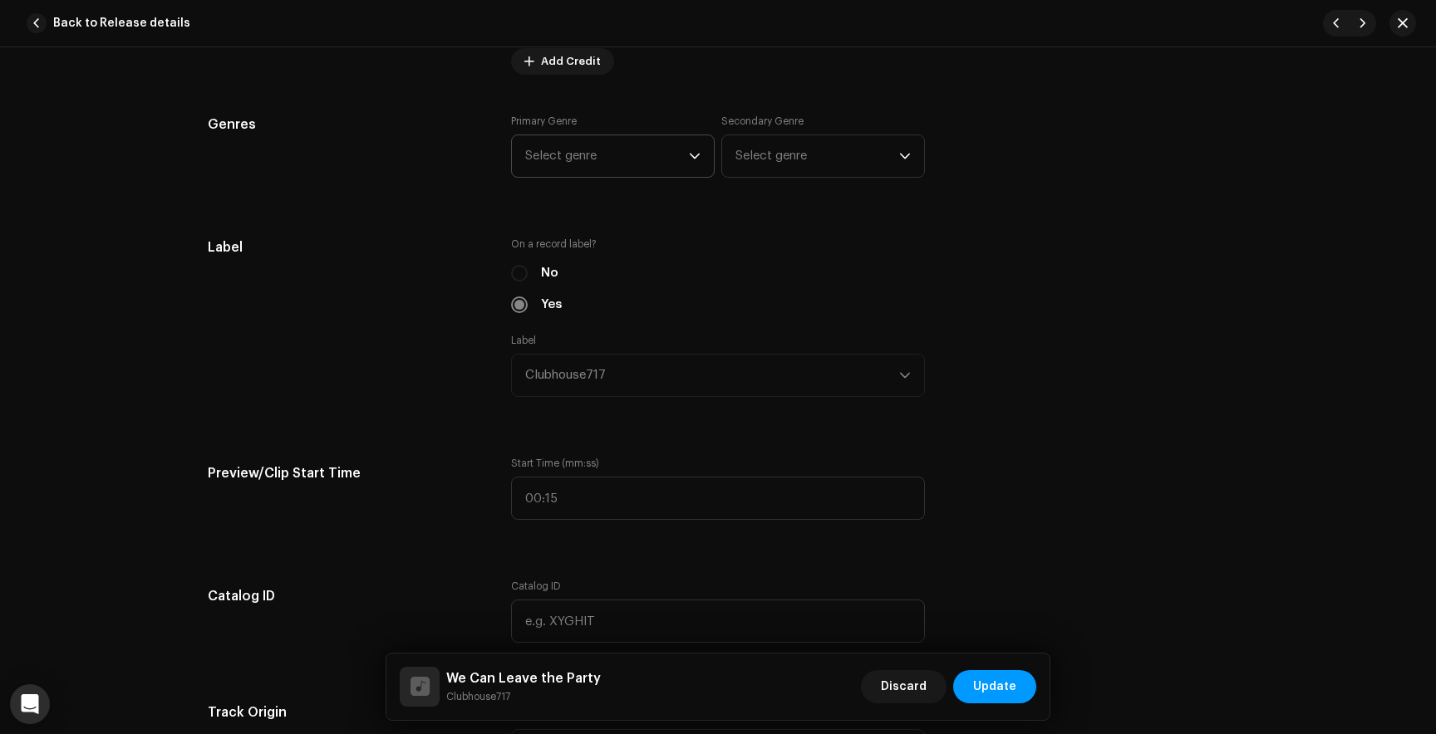
click at [604, 154] on span "Select genre" at bounding box center [607, 156] width 164 height 42
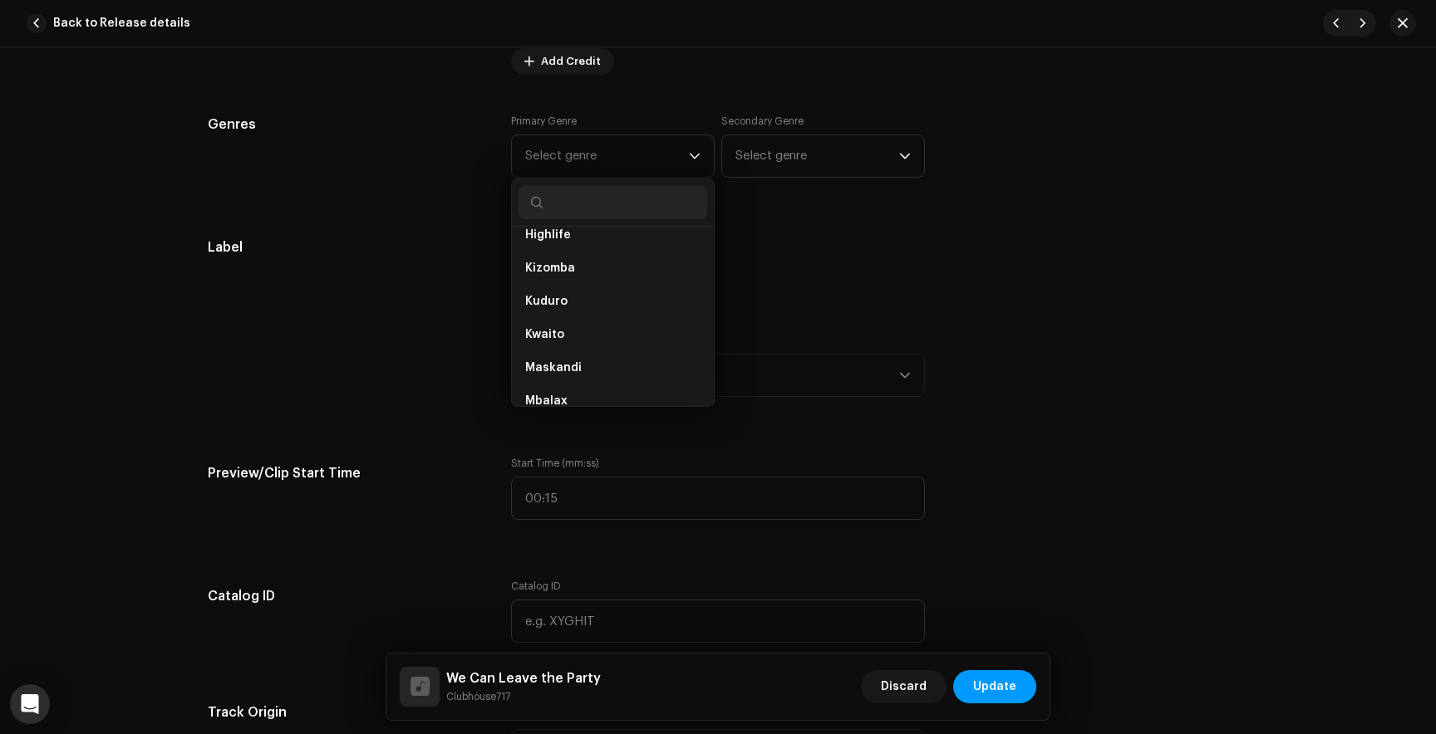
scroll to position [505, 0]
click at [567, 160] on span "Select genre" at bounding box center [607, 156] width 164 height 42
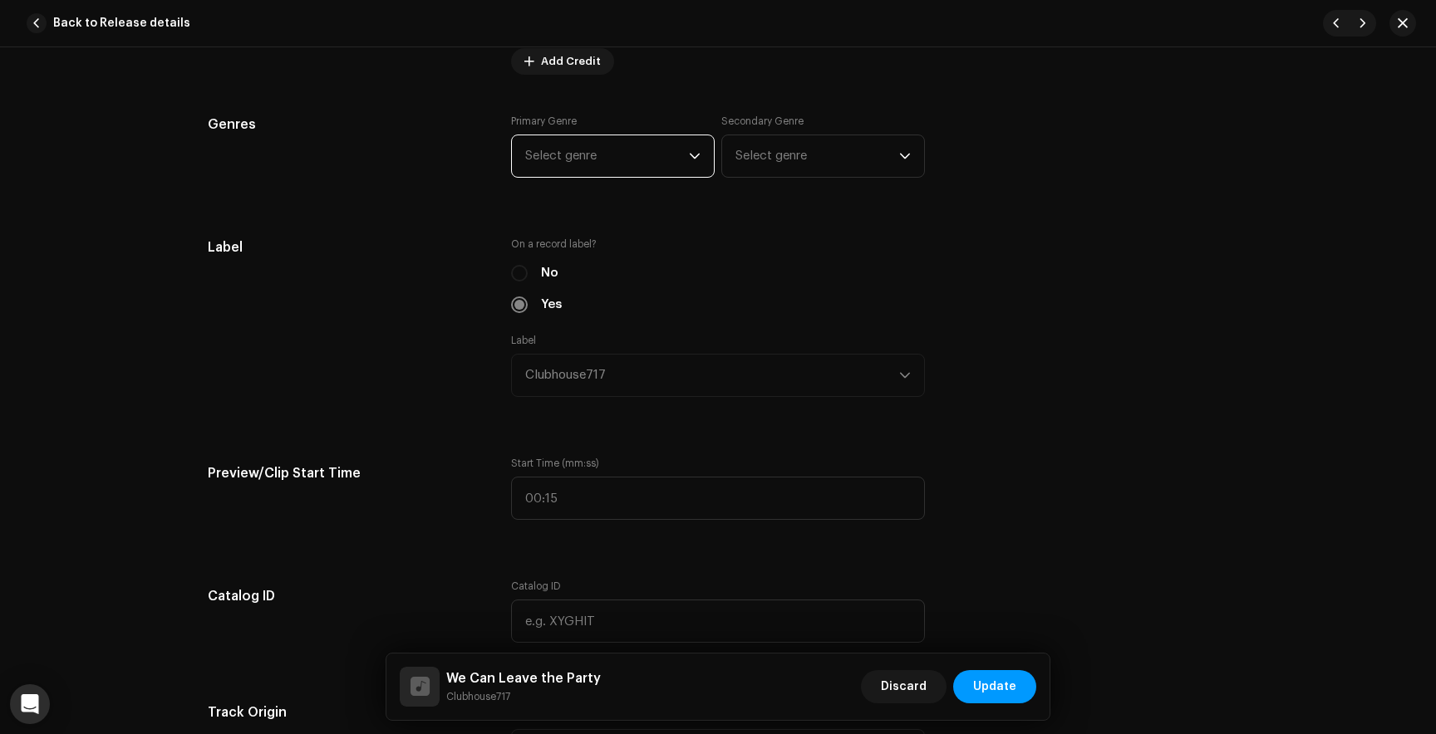
click at [567, 160] on span "Select genre" at bounding box center [607, 156] width 164 height 42
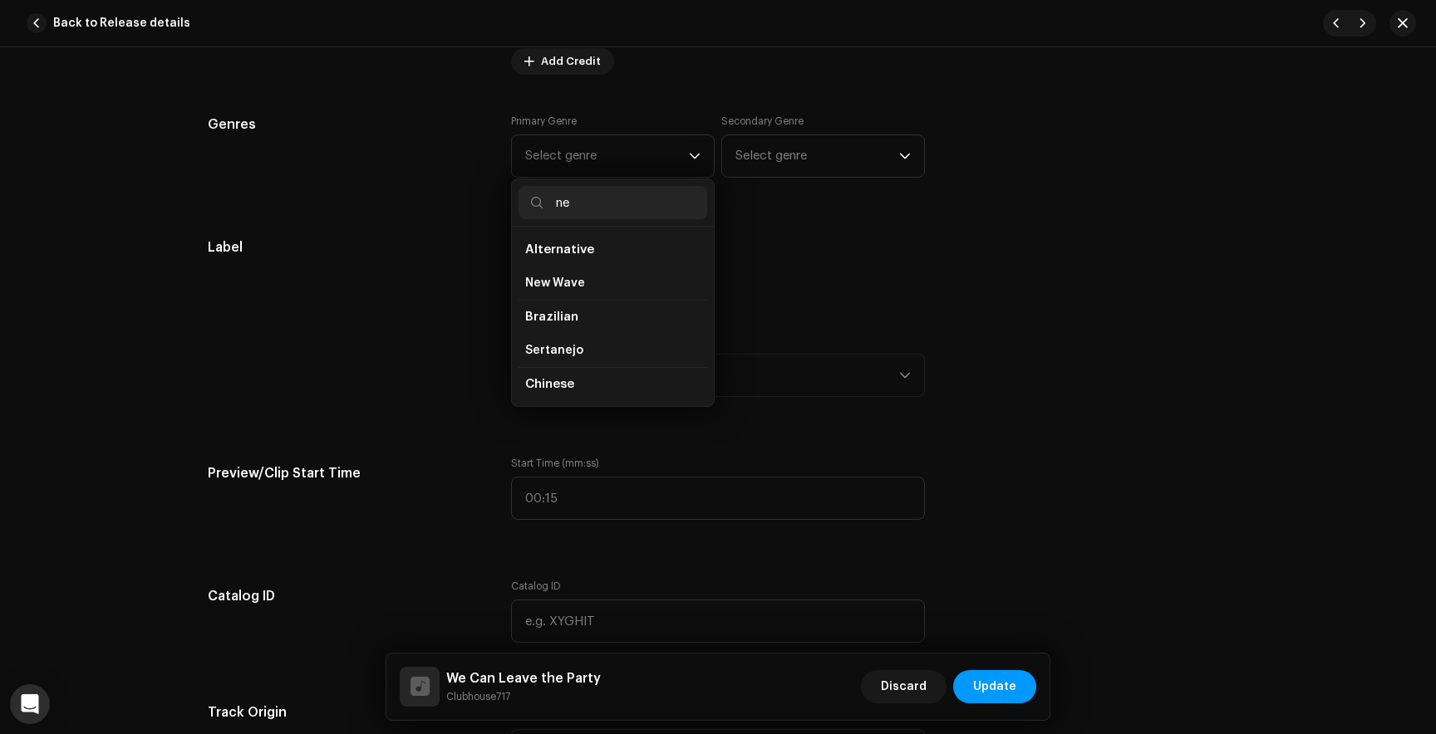
type input "new"
drag, startPoint x: 579, startPoint y: 211, endPoint x: 529, endPoint y: 206, distance: 50.1
click at [529, 206] on p-iconfield "new" at bounding box center [612, 202] width 189 height 33
type input "afro"
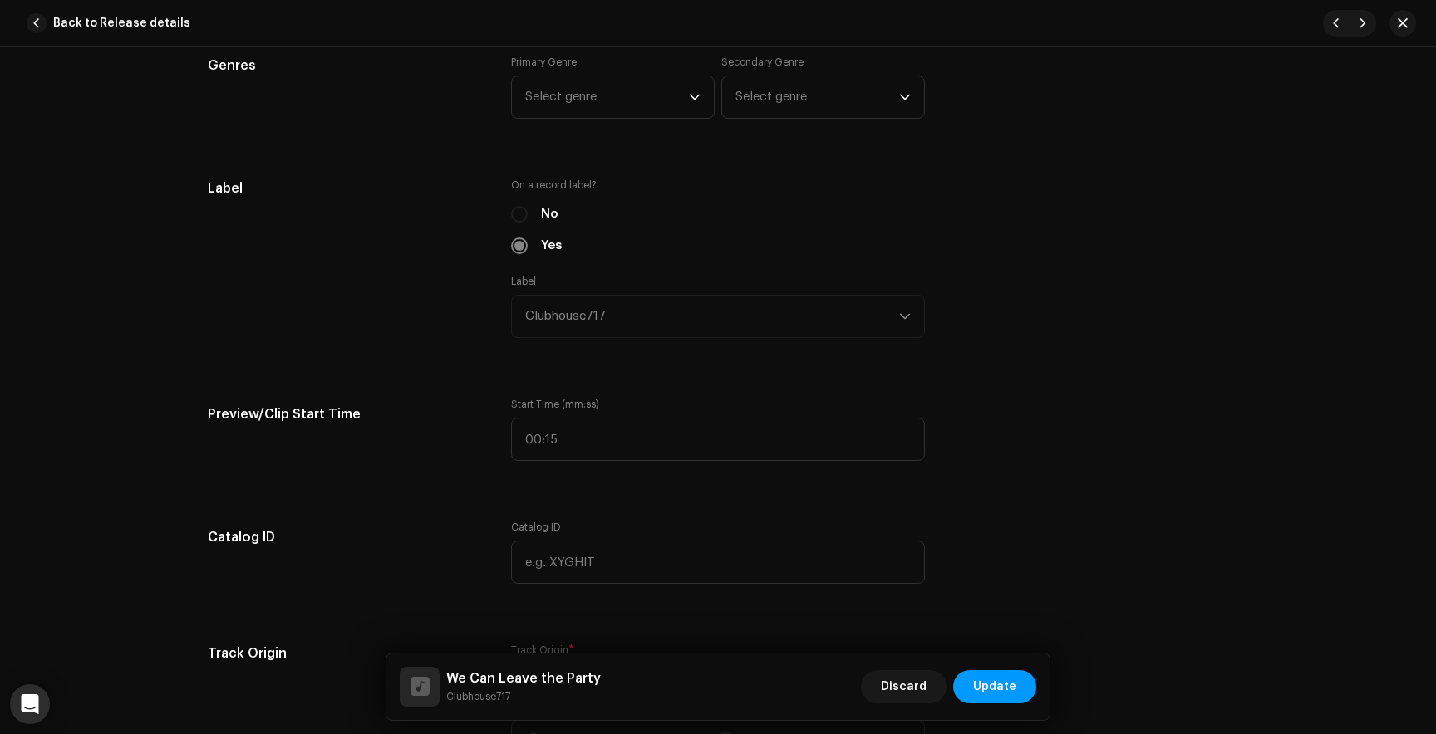
scroll to position [1584, 0]
click at [606, 108] on span "Select genre" at bounding box center [607, 101] width 164 height 42
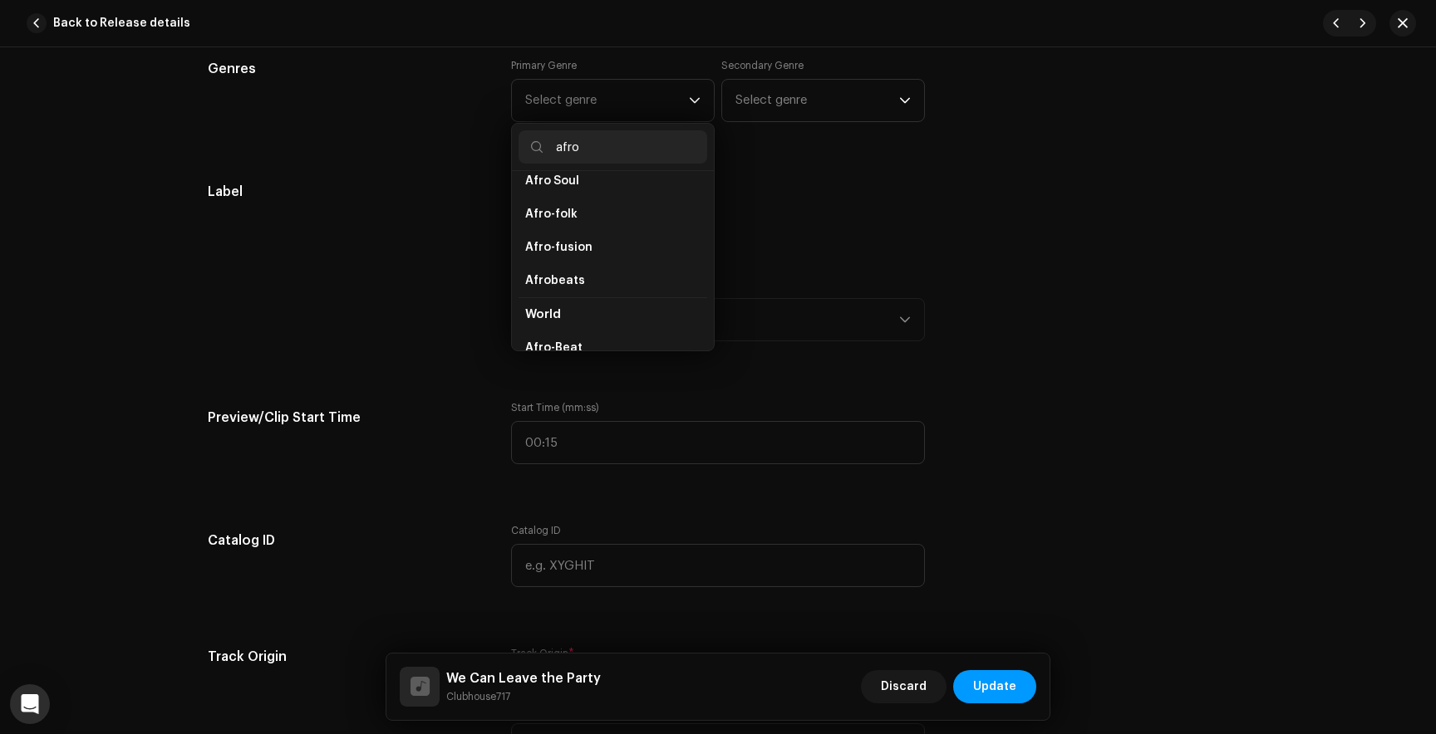
scroll to position [73, 0]
type input "afro"
click at [705, 95] on p-select "Select genre afro African Afro House Afro Soul Afro-folk Afro-fusion Afrobeats …" at bounding box center [613, 100] width 204 height 43
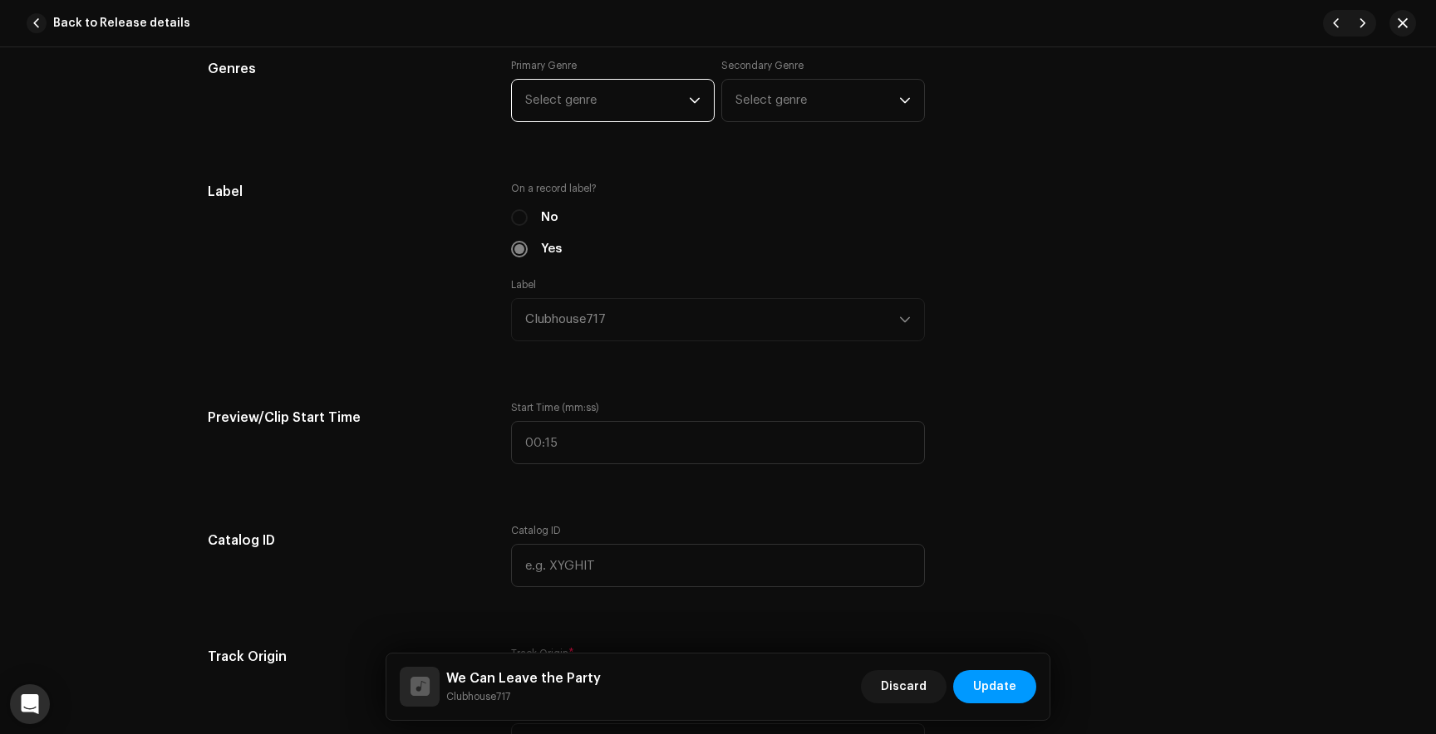
click at [646, 95] on span "Select genre" at bounding box center [607, 101] width 164 height 42
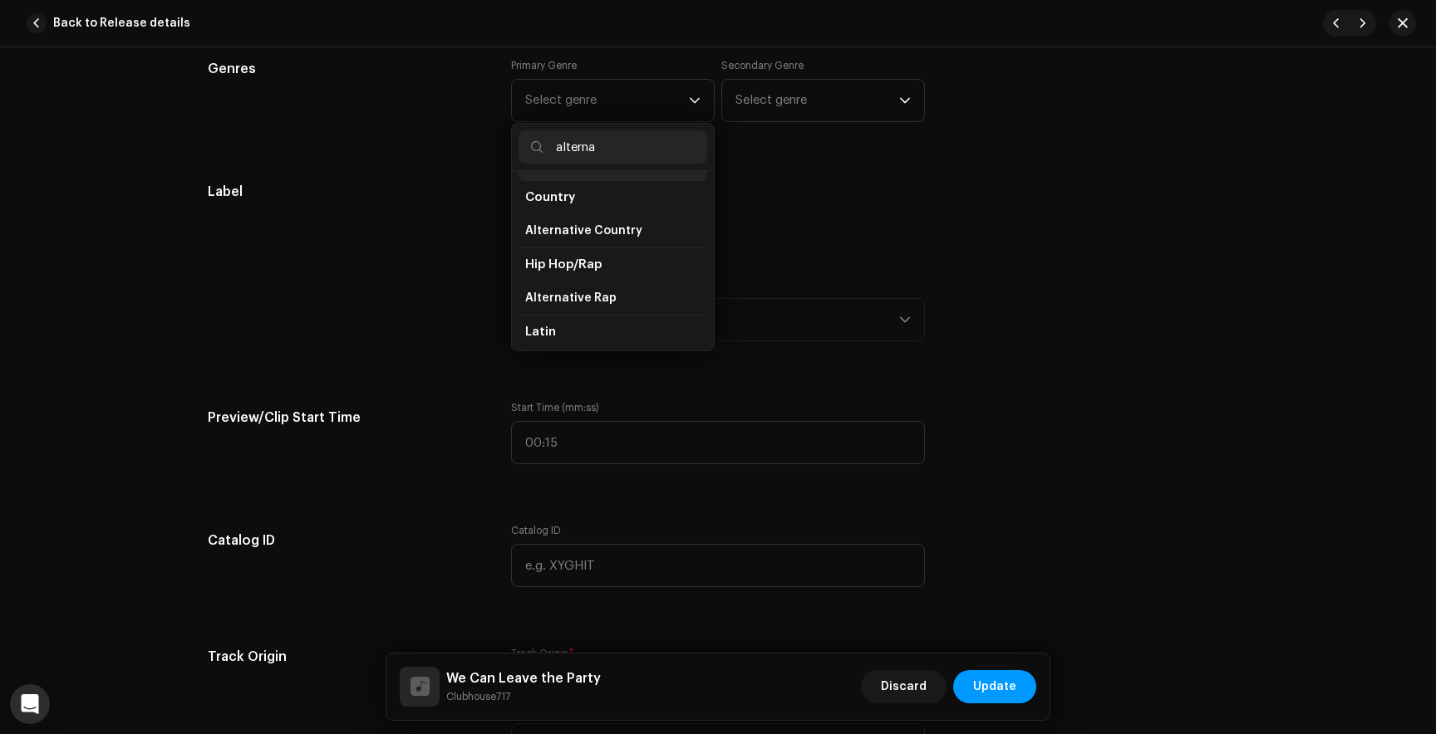
scroll to position [62, 0]
type input "alterna"
click at [594, 301] on span "Alternative Rap" at bounding box center [570, 300] width 91 height 17
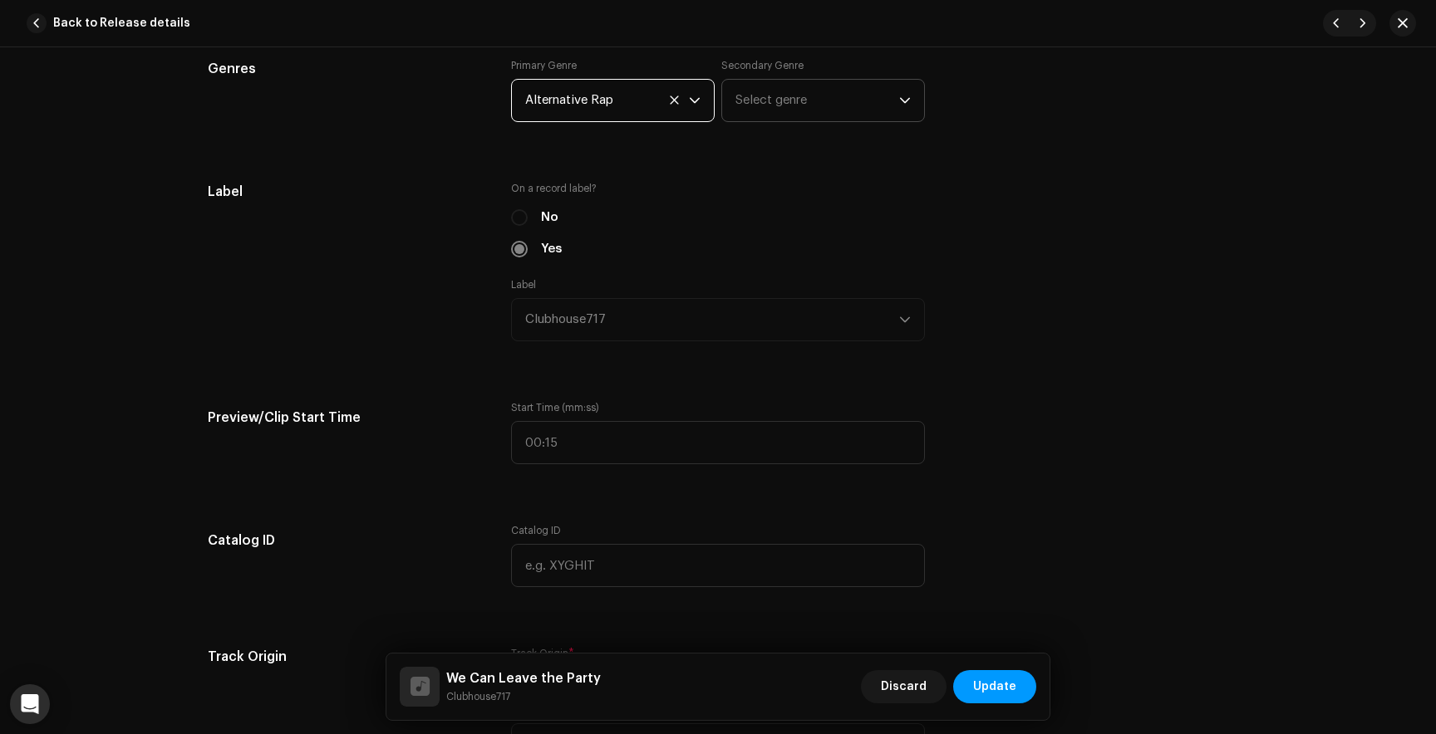
click at [779, 96] on span "Select genre" at bounding box center [817, 101] width 164 height 42
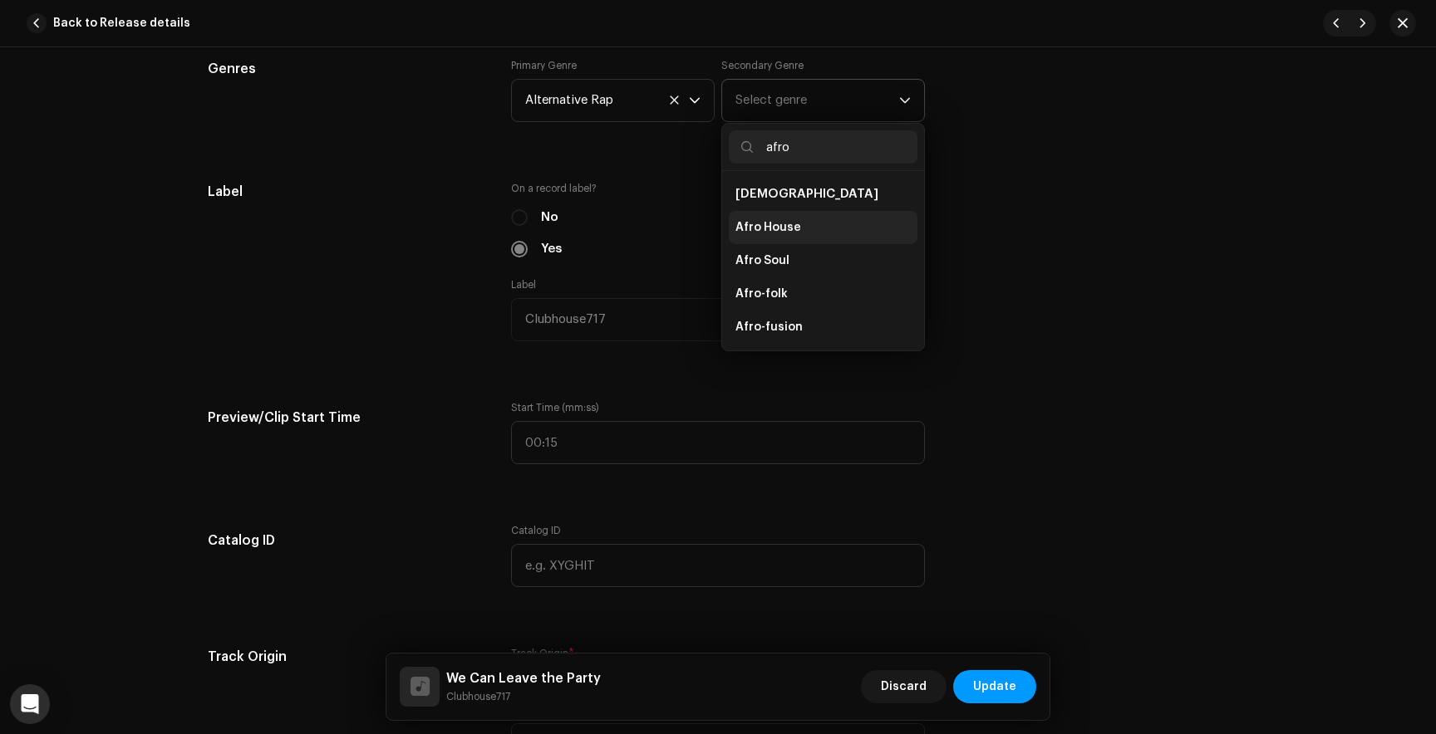
type input "afro"
click at [782, 233] on span "Afro House" at bounding box center [768, 227] width 66 height 17
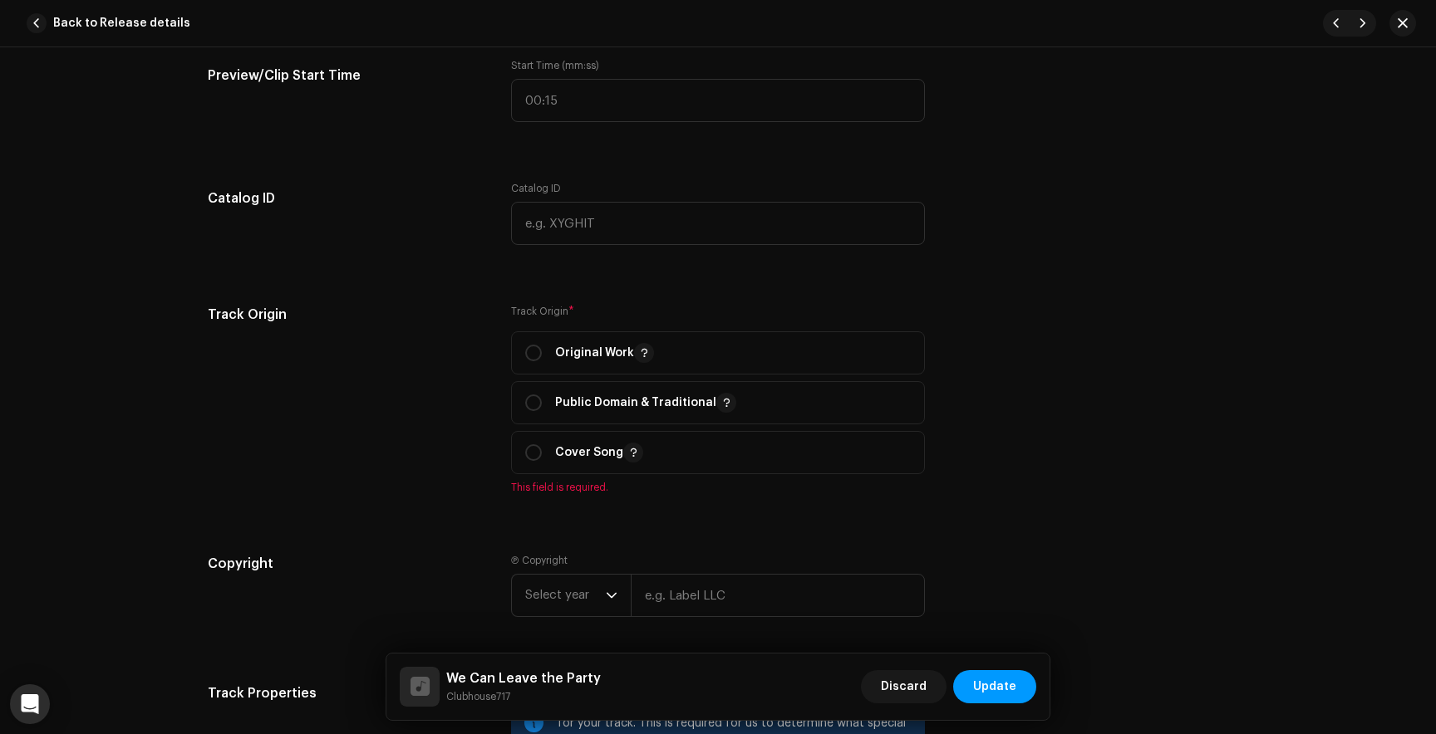
scroll to position [1932, 0]
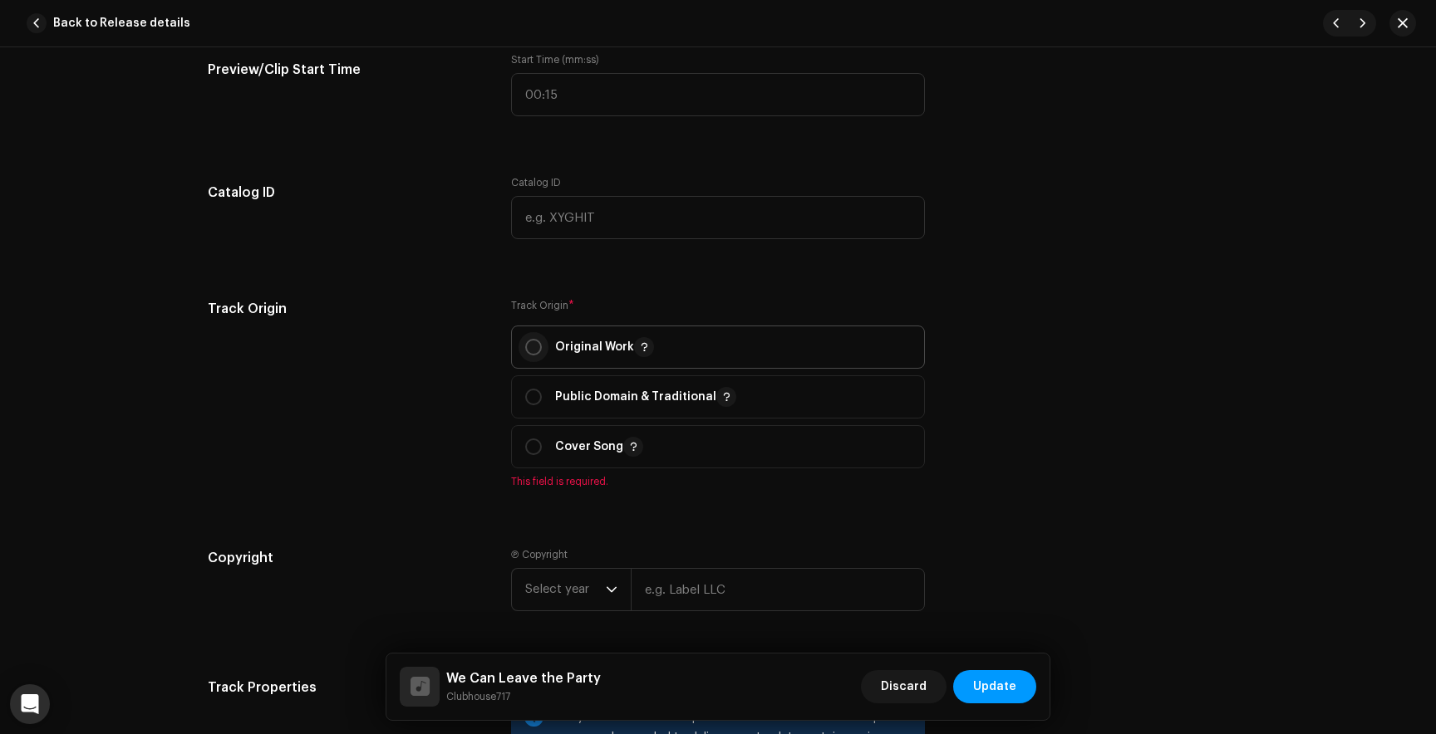
click at [532, 353] on input "radio" at bounding box center [533, 347] width 17 height 17
radio input "true"
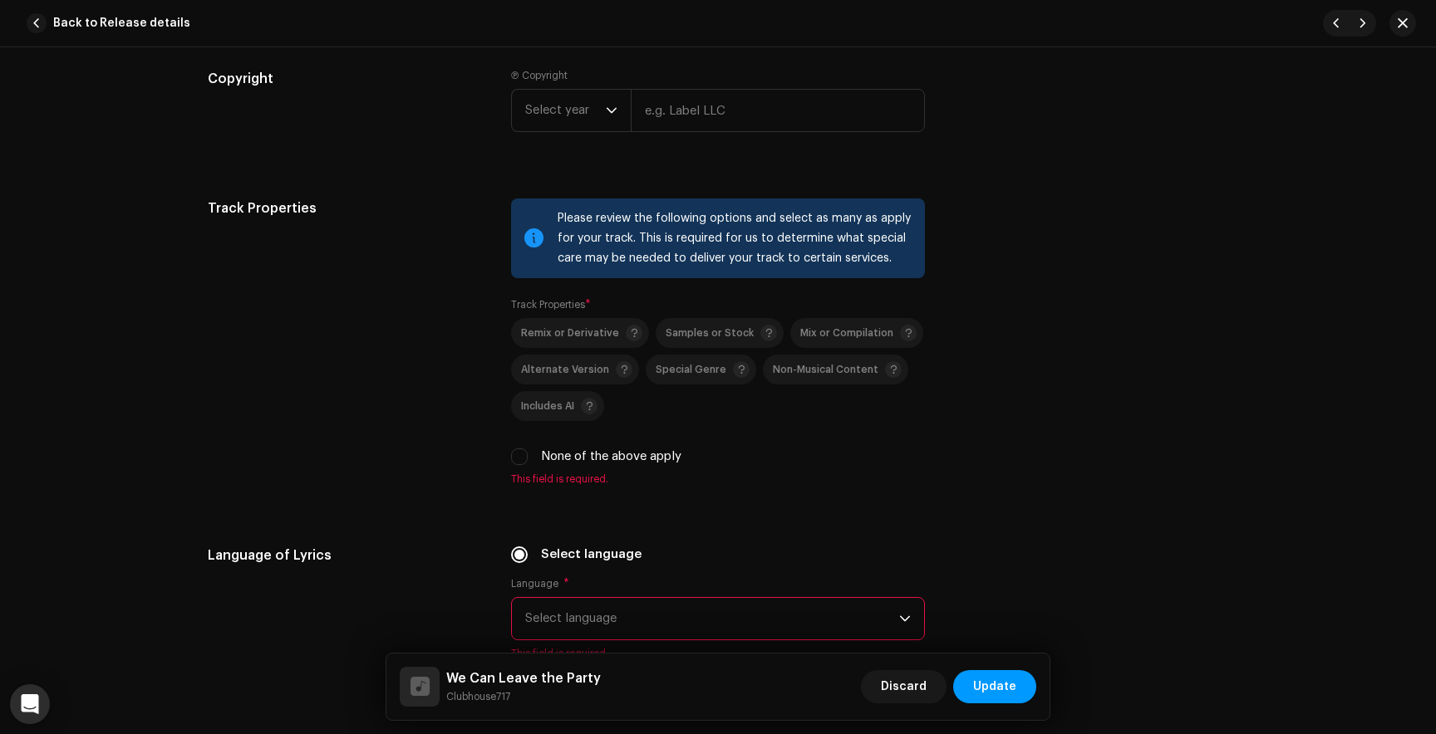
scroll to position [2411, 0]
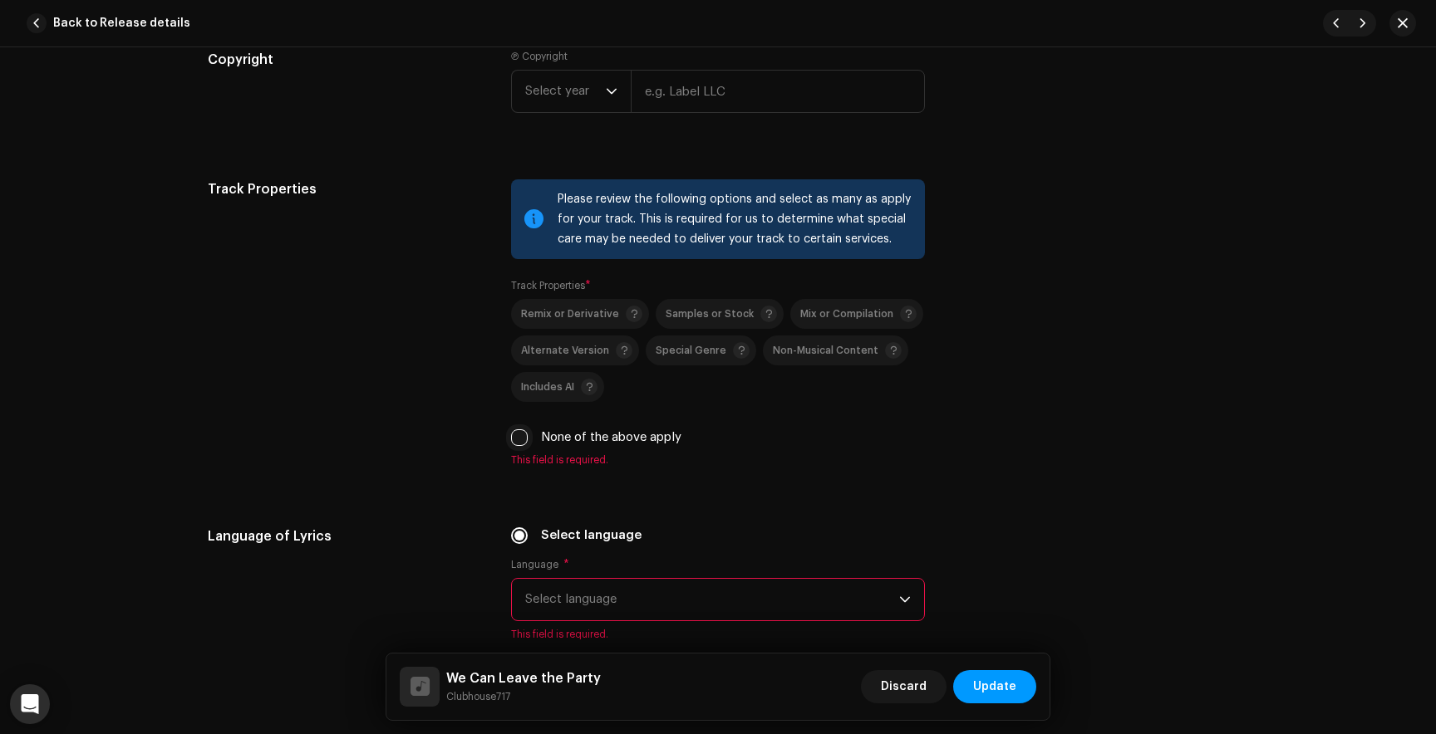
click at [514, 444] on input "None of the above apply" at bounding box center [519, 437] width 17 height 17
checkbox input "true"
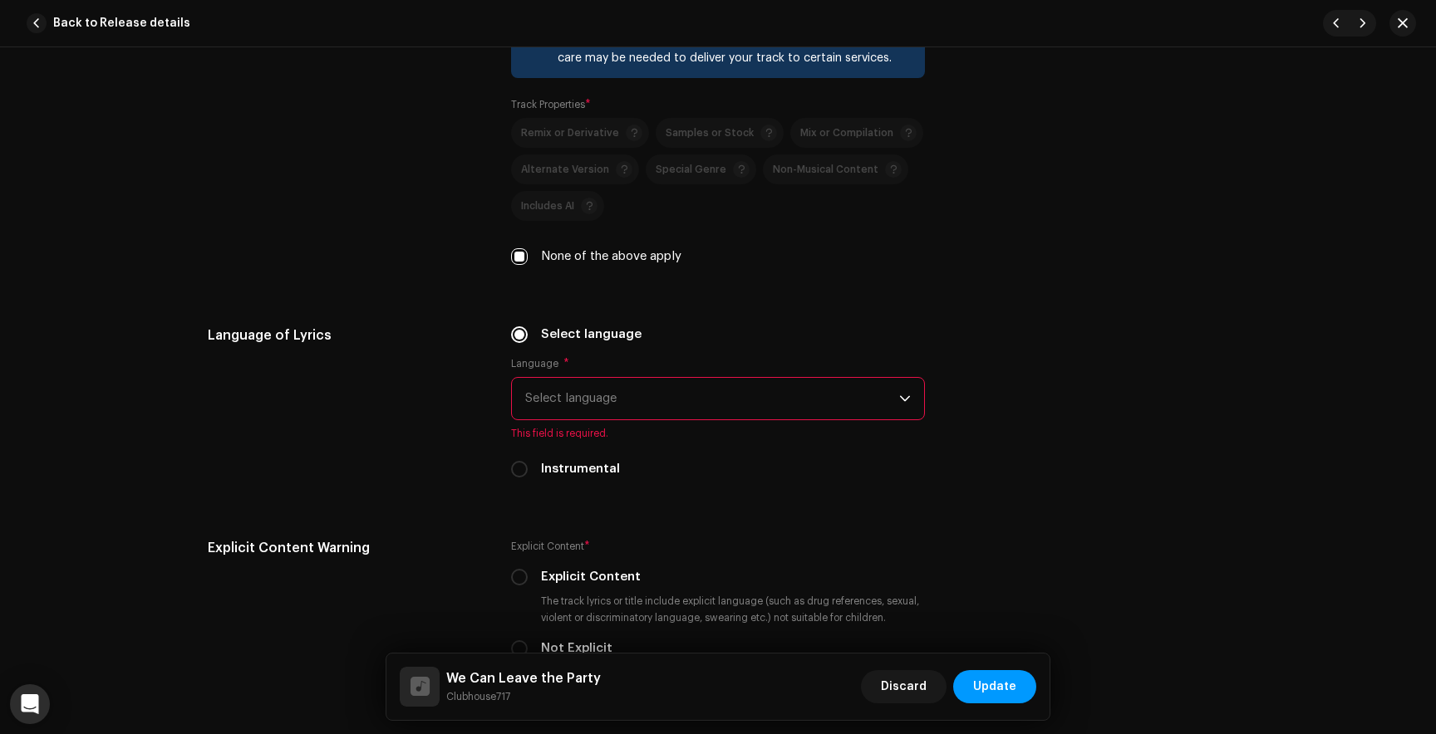
scroll to position [2650, 0]
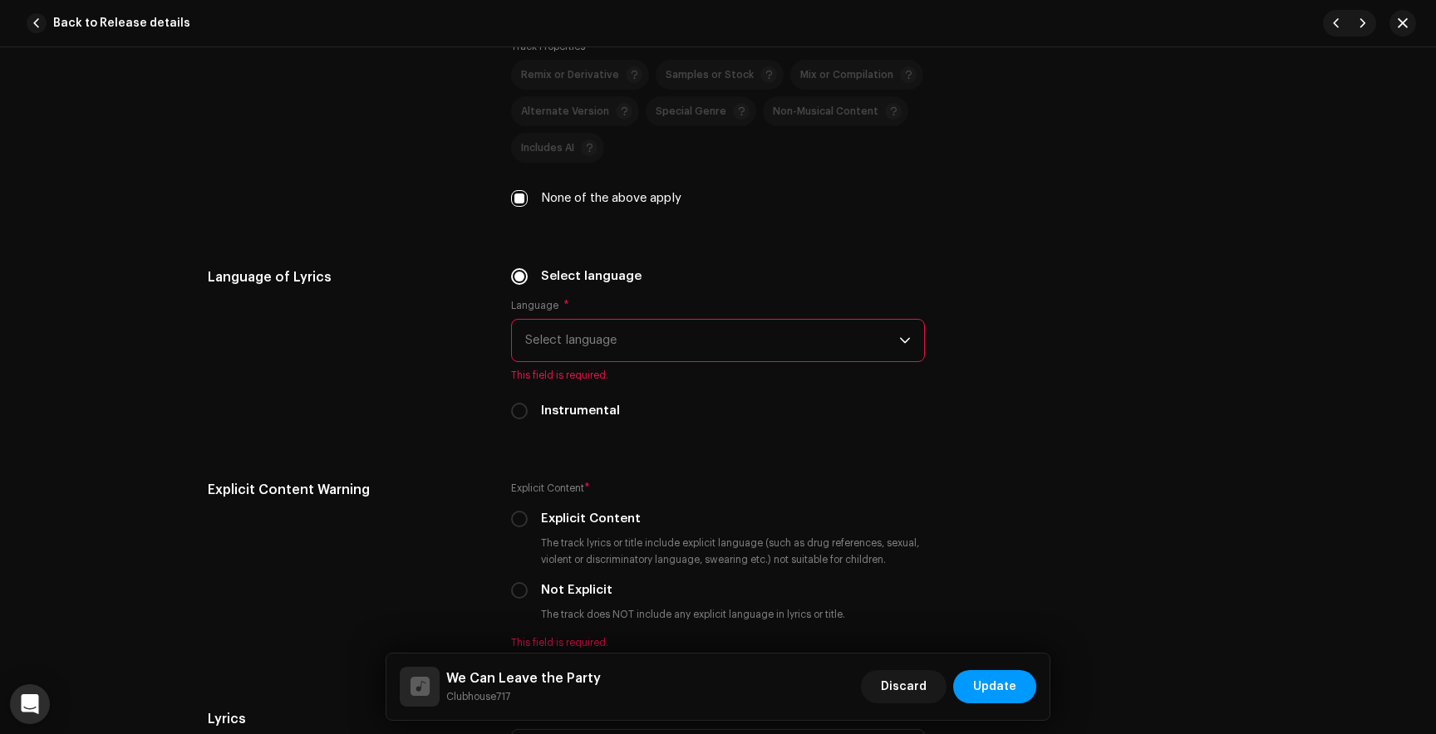
click at [647, 350] on span "Select language" at bounding box center [712, 341] width 374 height 42
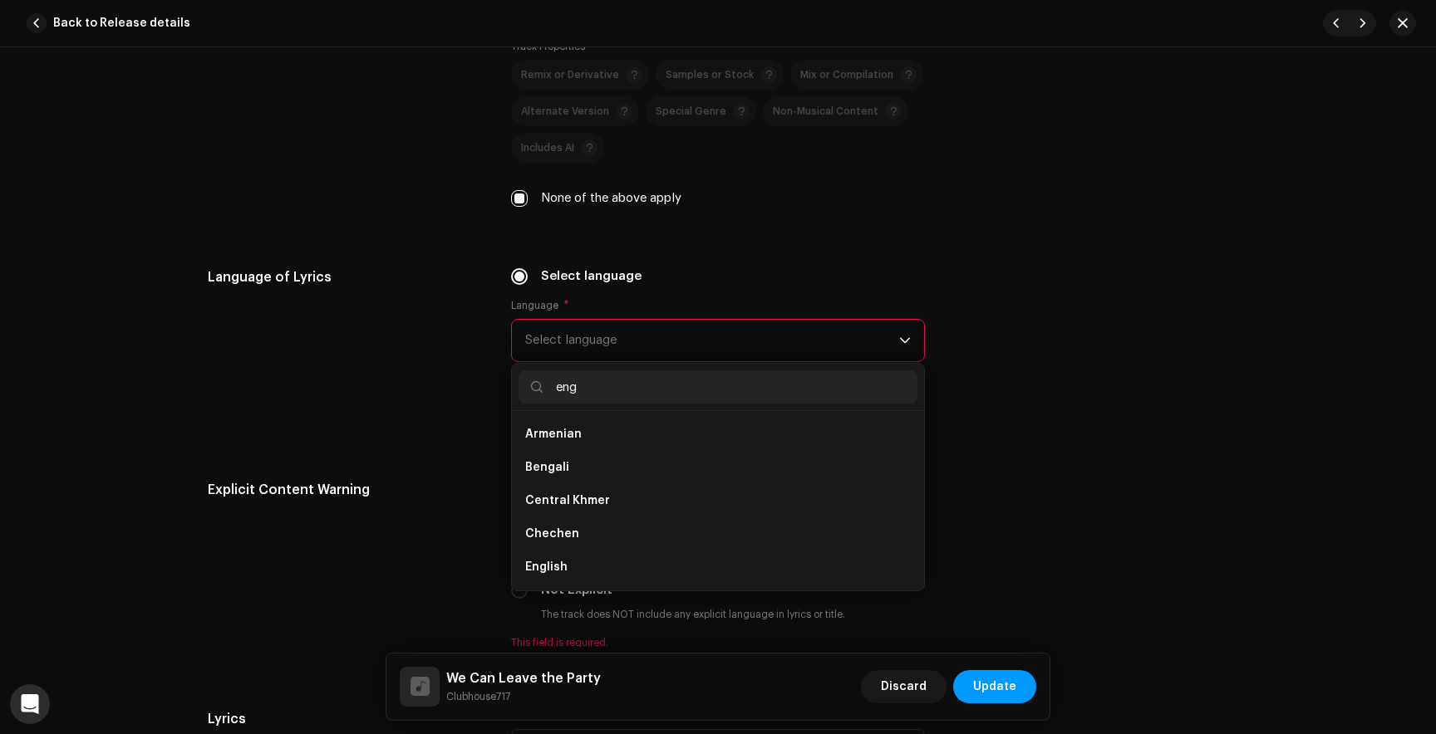
scroll to position [0, 0]
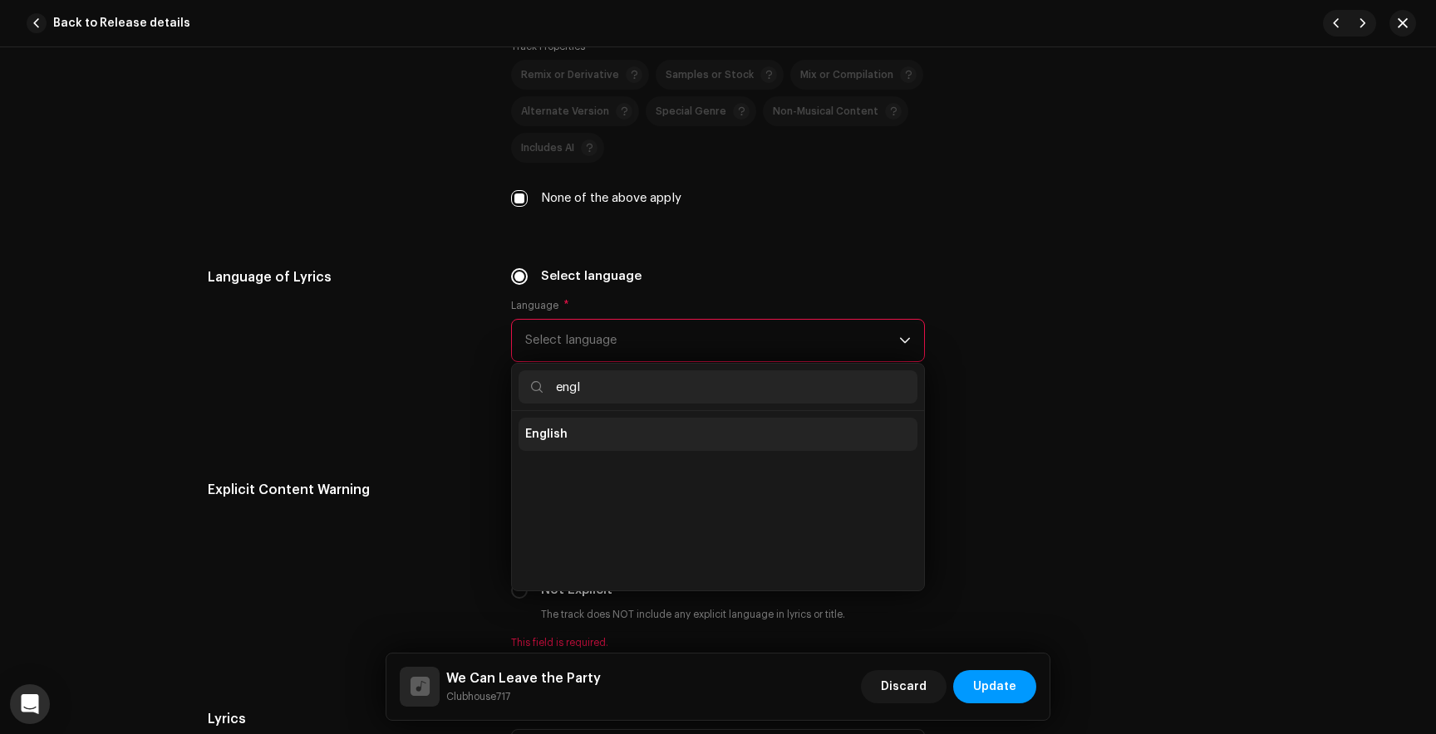
type input "engl"
click at [567, 434] on li "English" at bounding box center [717, 434] width 399 height 33
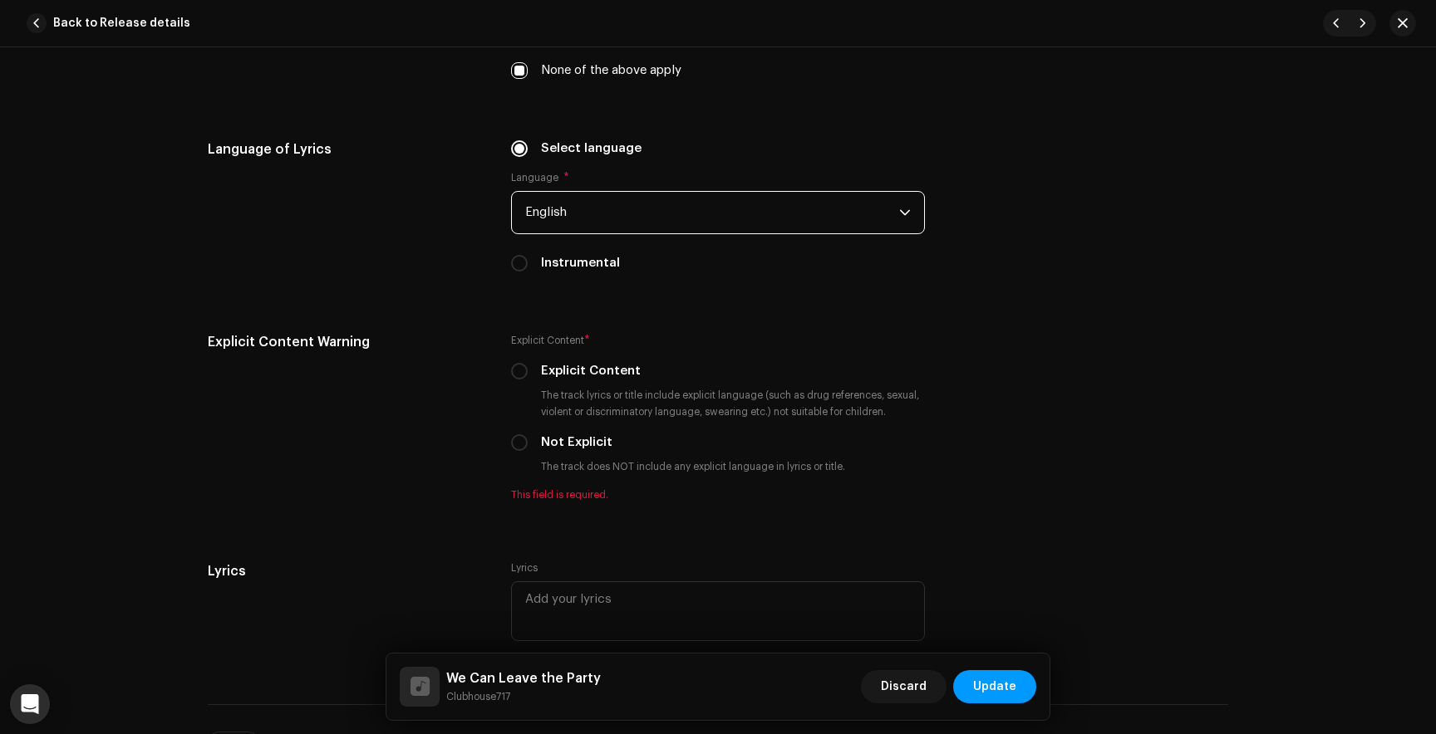
scroll to position [2836, 0]
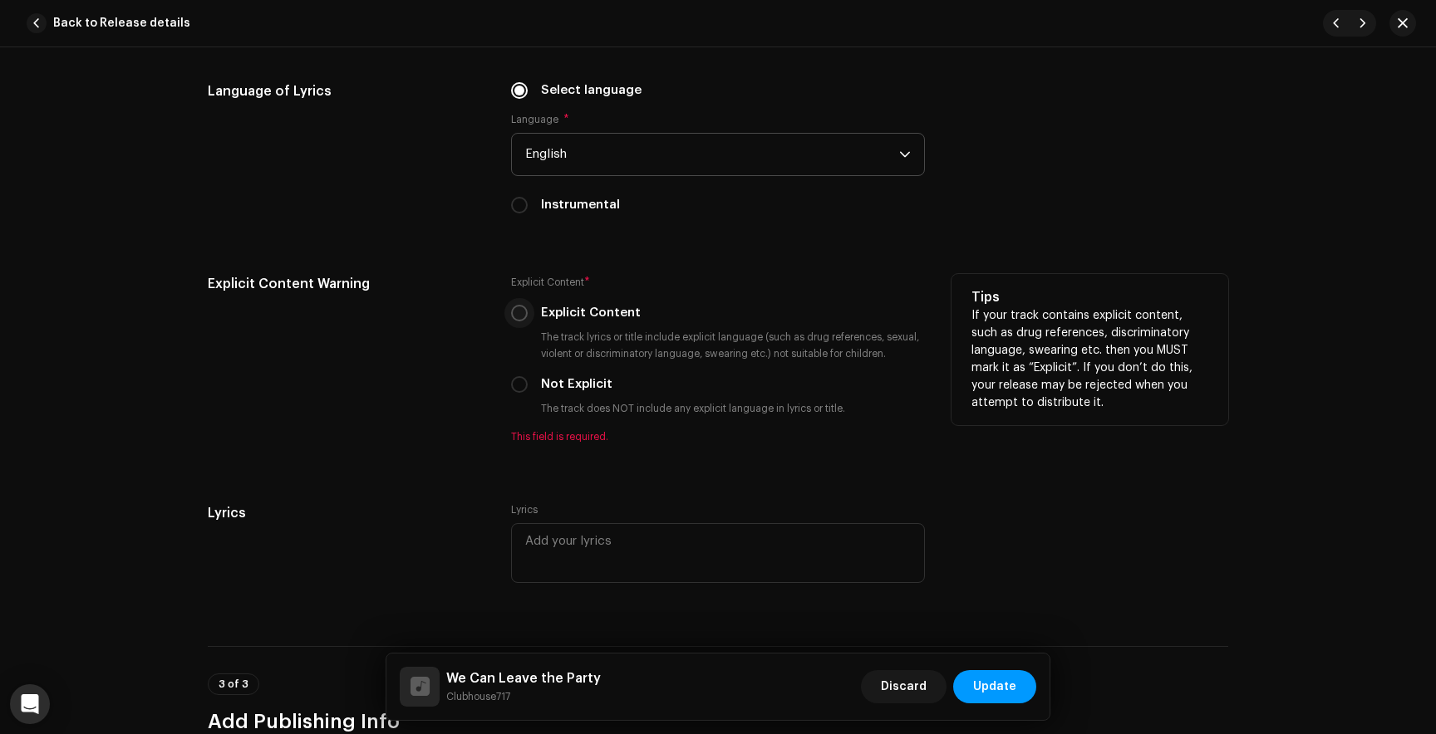
click at [516, 321] on input "Explicit Content" at bounding box center [519, 313] width 17 height 17
radio input "true"
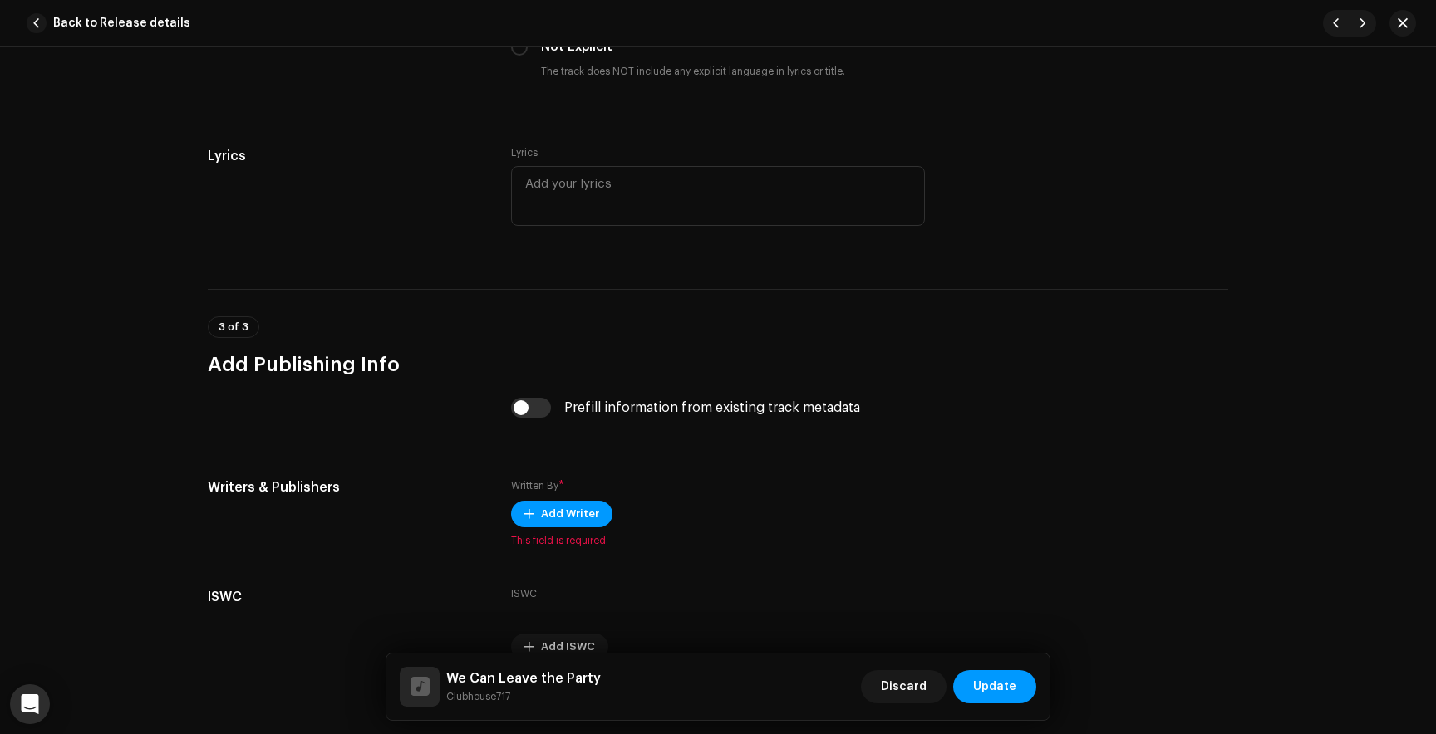
scroll to position [3263, 0]
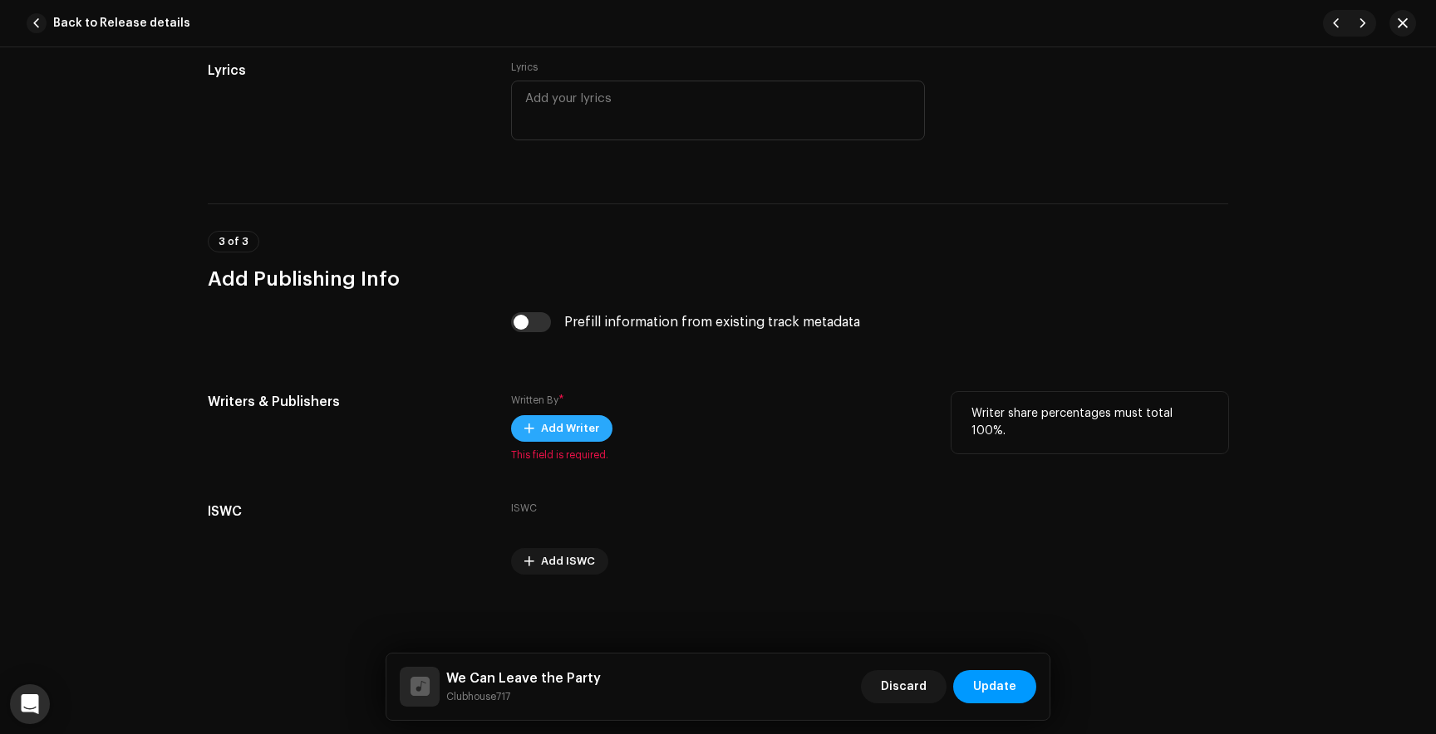
click at [571, 427] on span "Add Writer" at bounding box center [570, 428] width 58 height 33
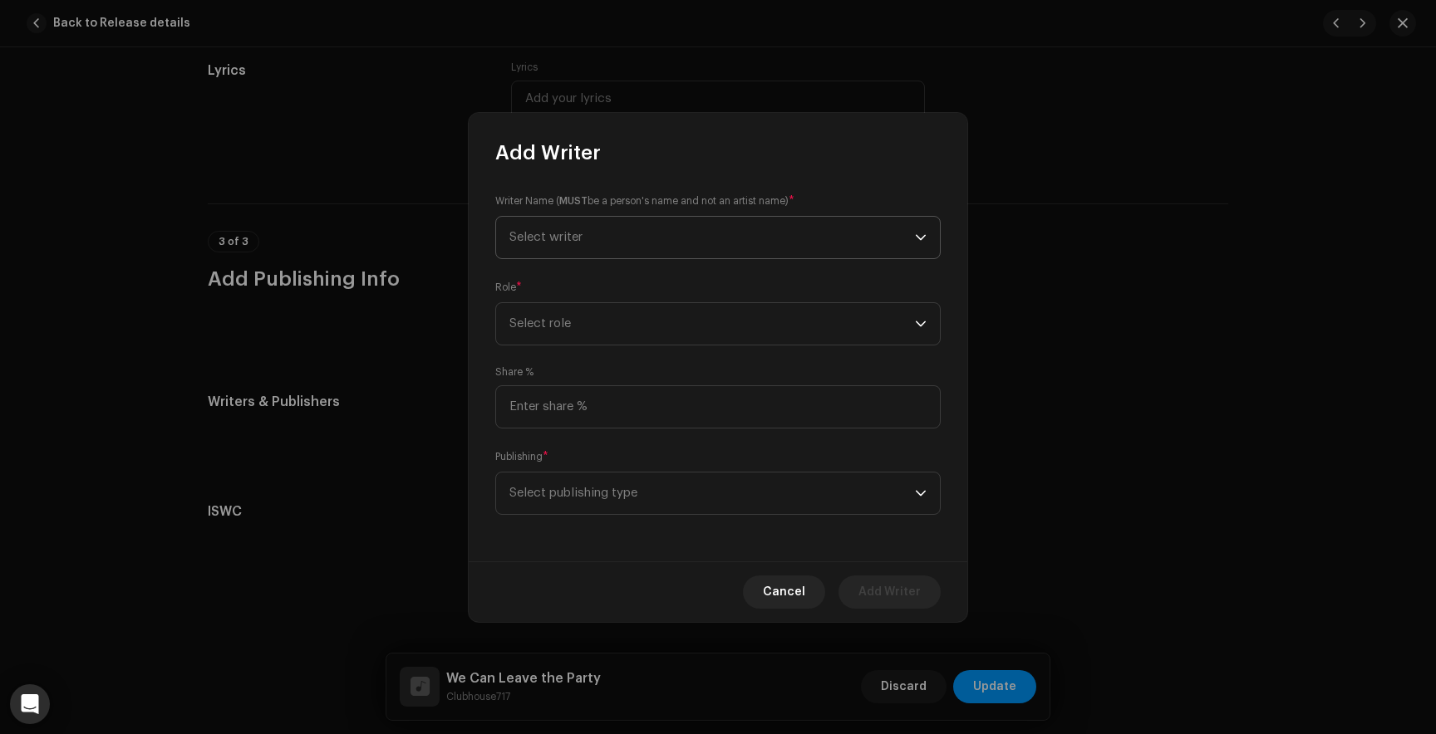
click at [597, 239] on span "Select writer" at bounding box center [711, 238] width 405 height 42
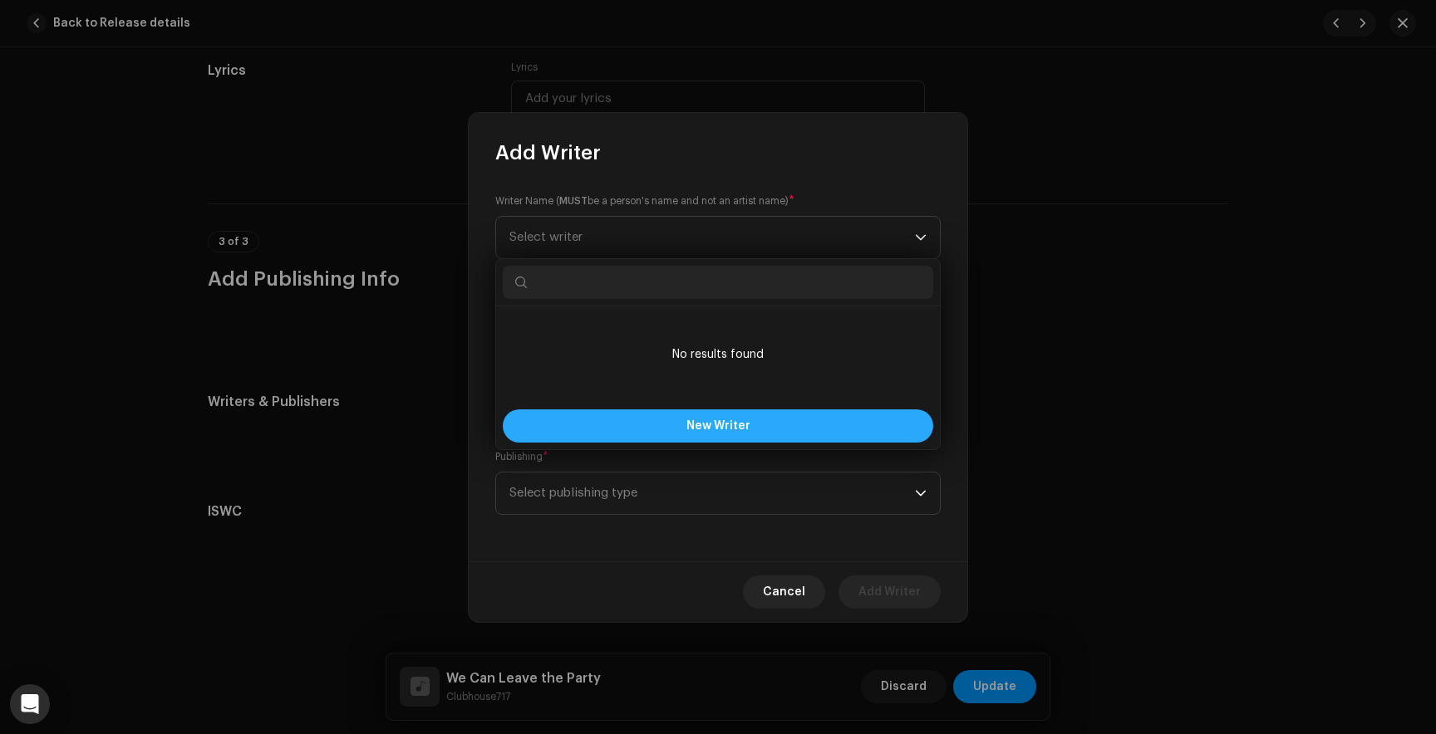
click at [615, 431] on button "New Writer" at bounding box center [718, 426] width 430 height 33
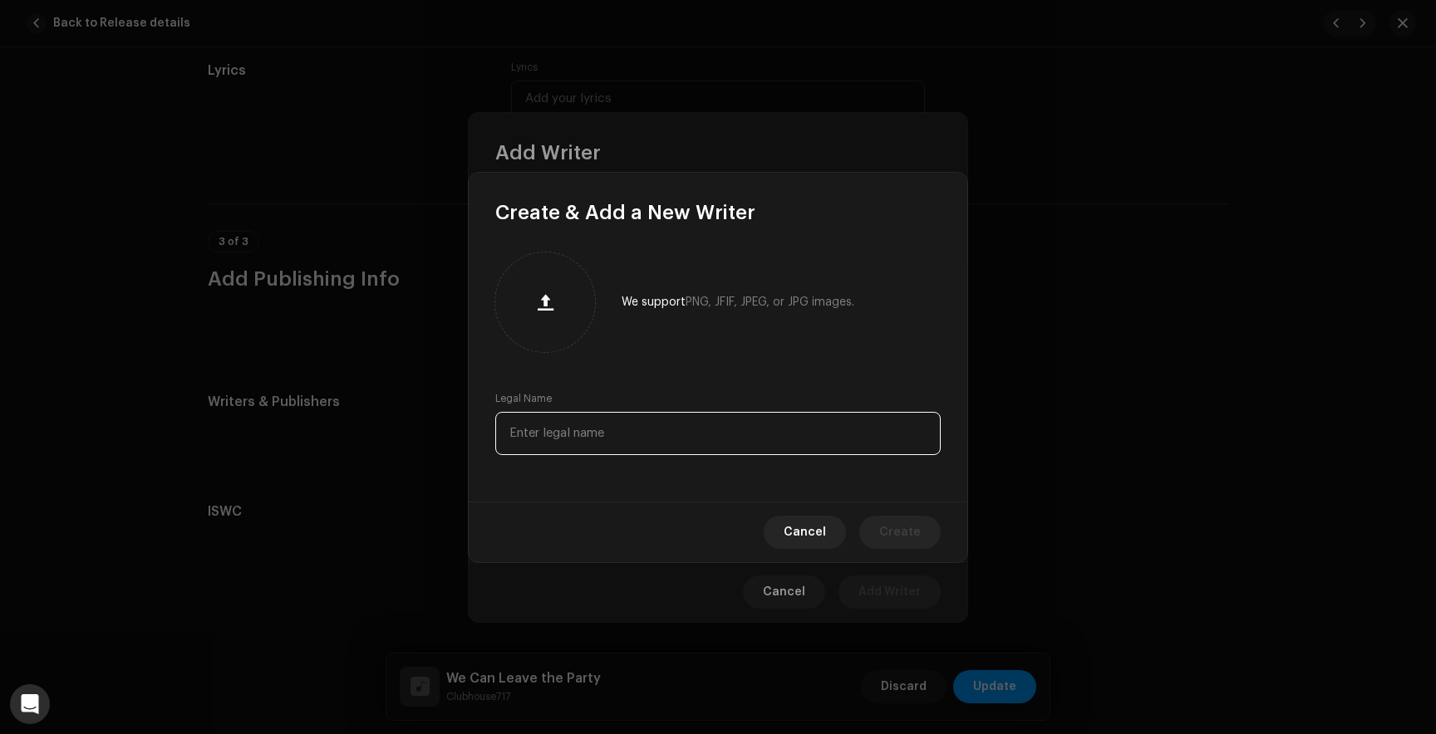
click at [615, 431] on input "text" at bounding box center [717, 433] width 445 height 43
type input "Aprils Talisman"
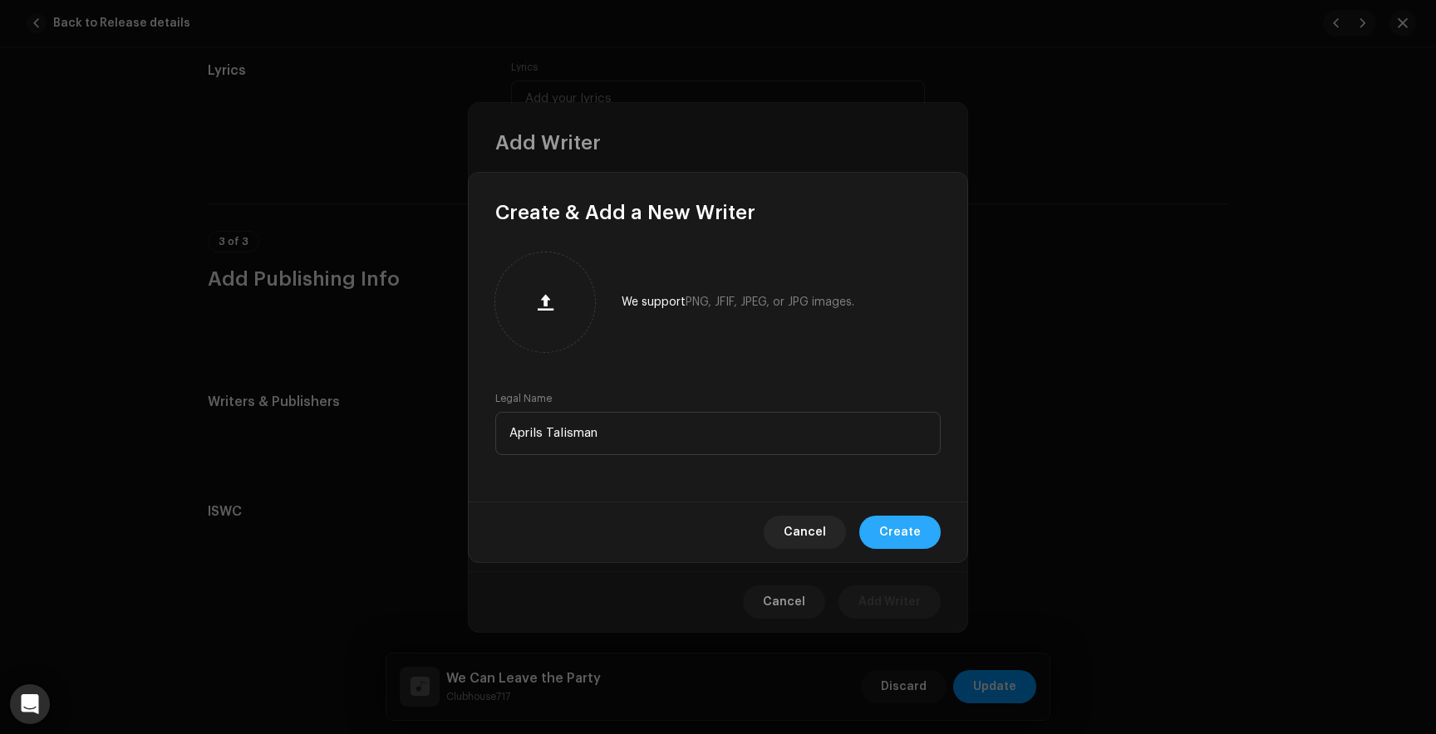
click at [906, 533] on span "Create" at bounding box center [900, 532] width 42 height 33
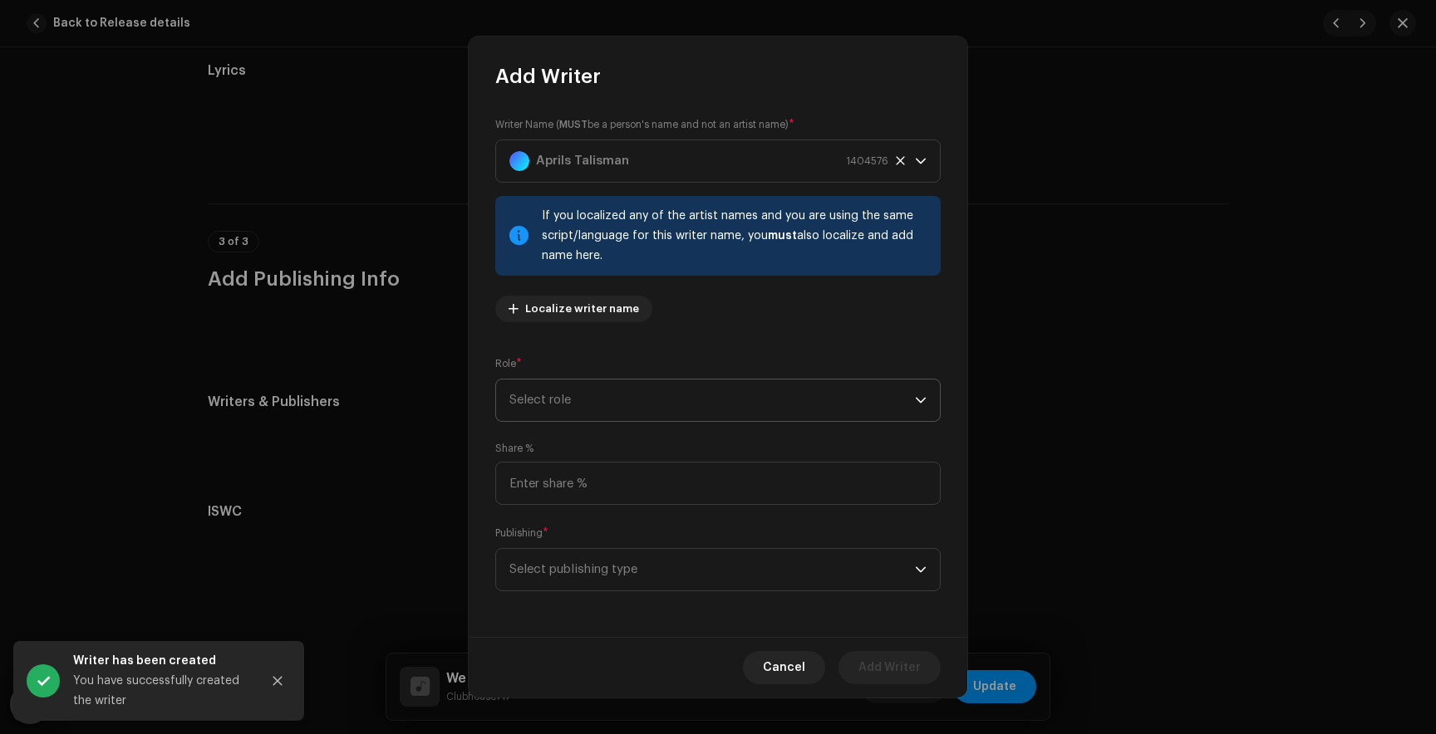
click at [645, 407] on span "Select role" at bounding box center [711, 401] width 405 height 42
click at [597, 551] on span "Composer & Lyricist" at bounding box center [567, 545] width 117 height 17
click at [612, 576] on span "Select publishing type" at bounding box center [711, 570] width 405 height 42
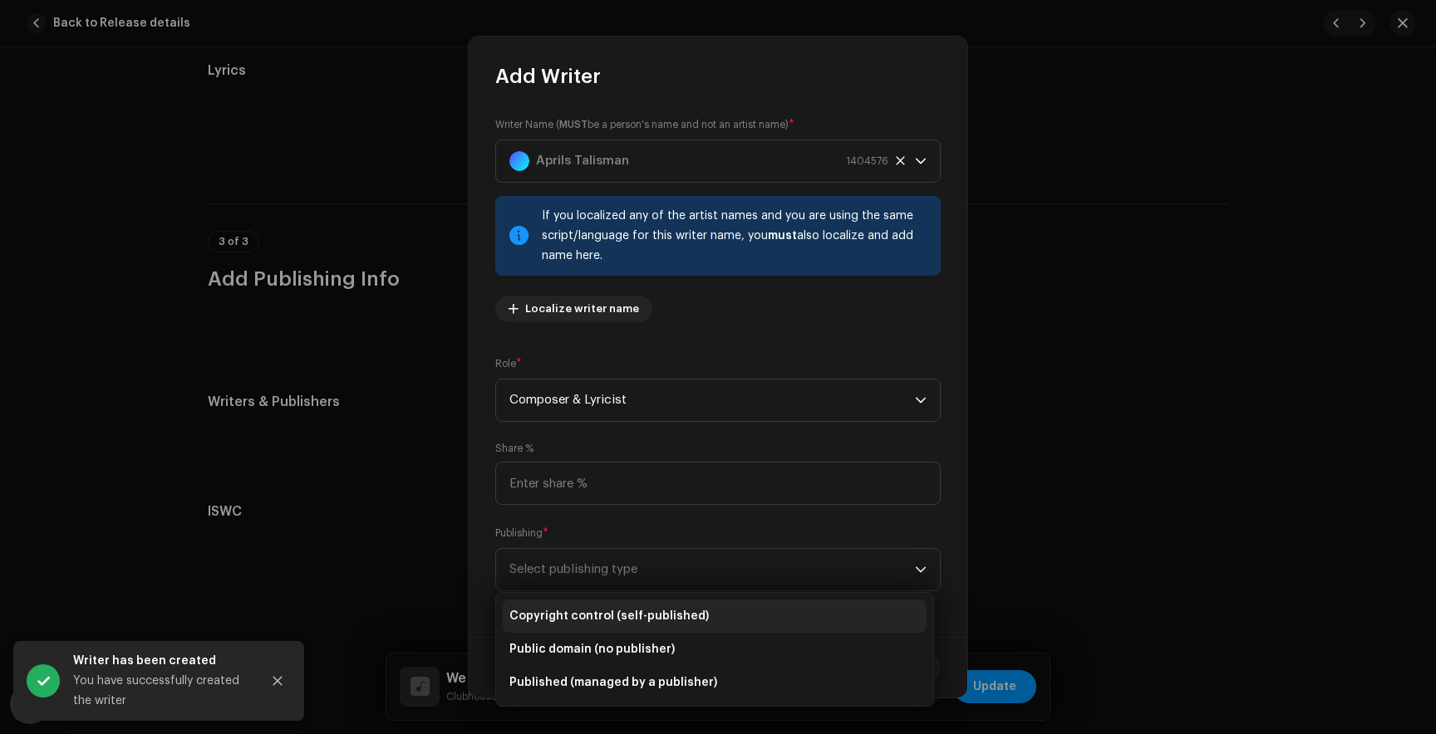
click at [609, 617] on span "Copyright control (self-published)" at bounding box center [608, 616] width 199 height 17
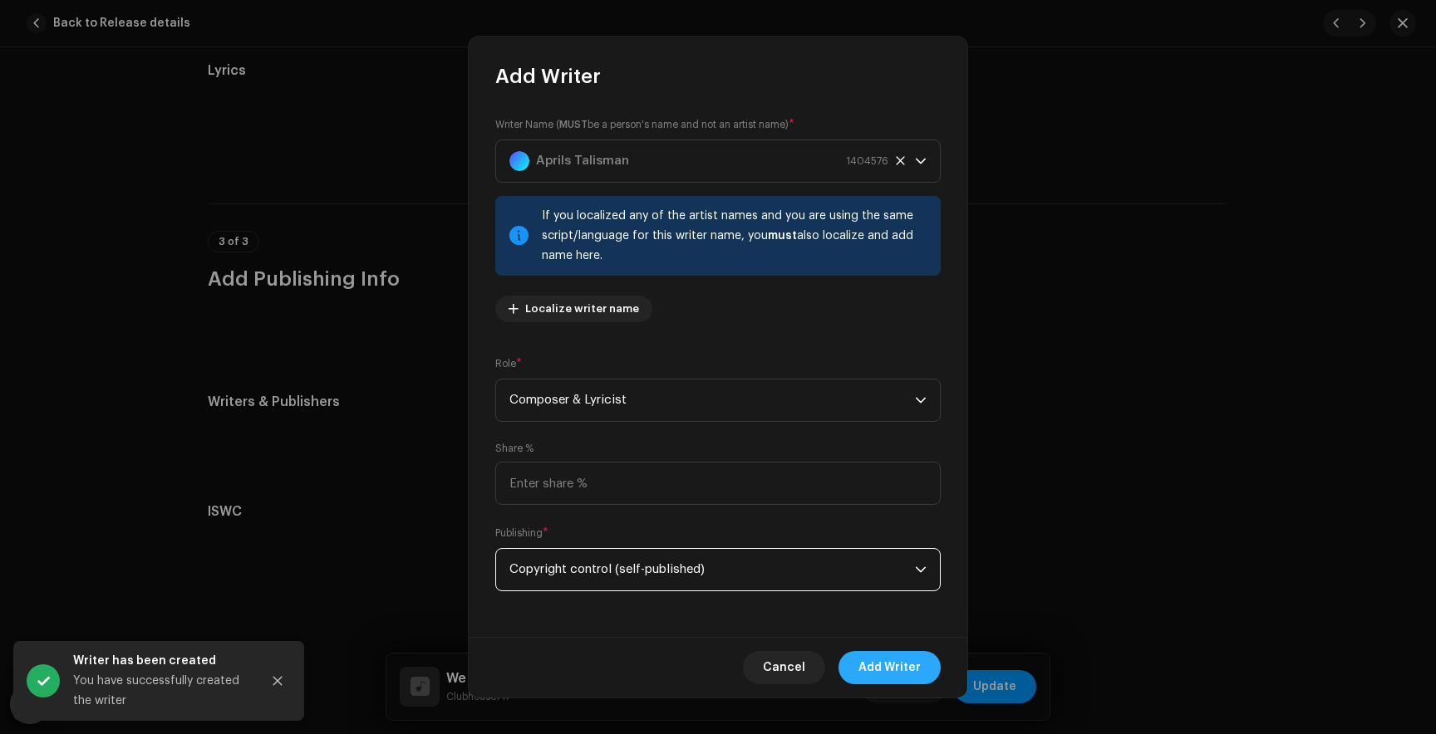
click at [876, 667] on span "Add Writer" at bounding box center [889, 667] width 62 height 33
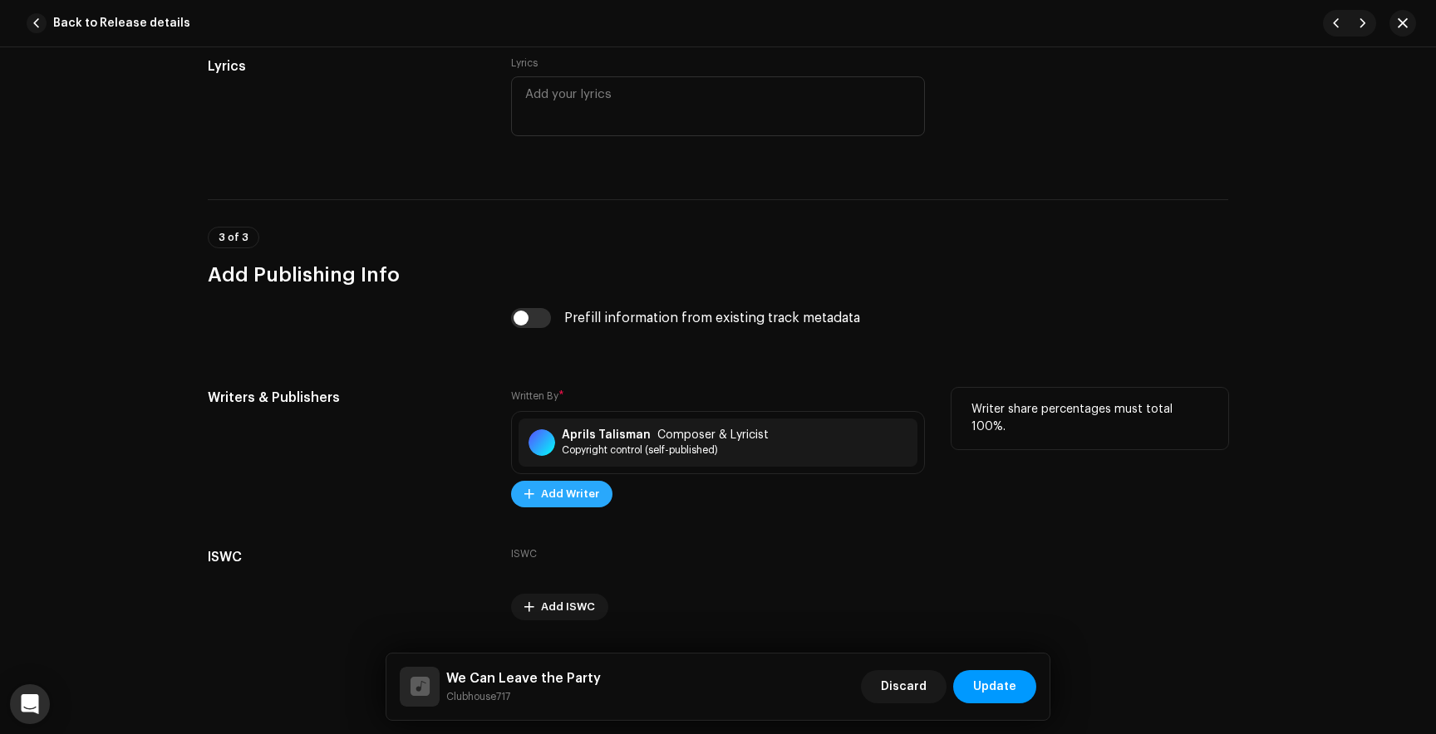
click at [568, 500] on span "Add Writer" at bounding box center [570, 494] width 58 height 33
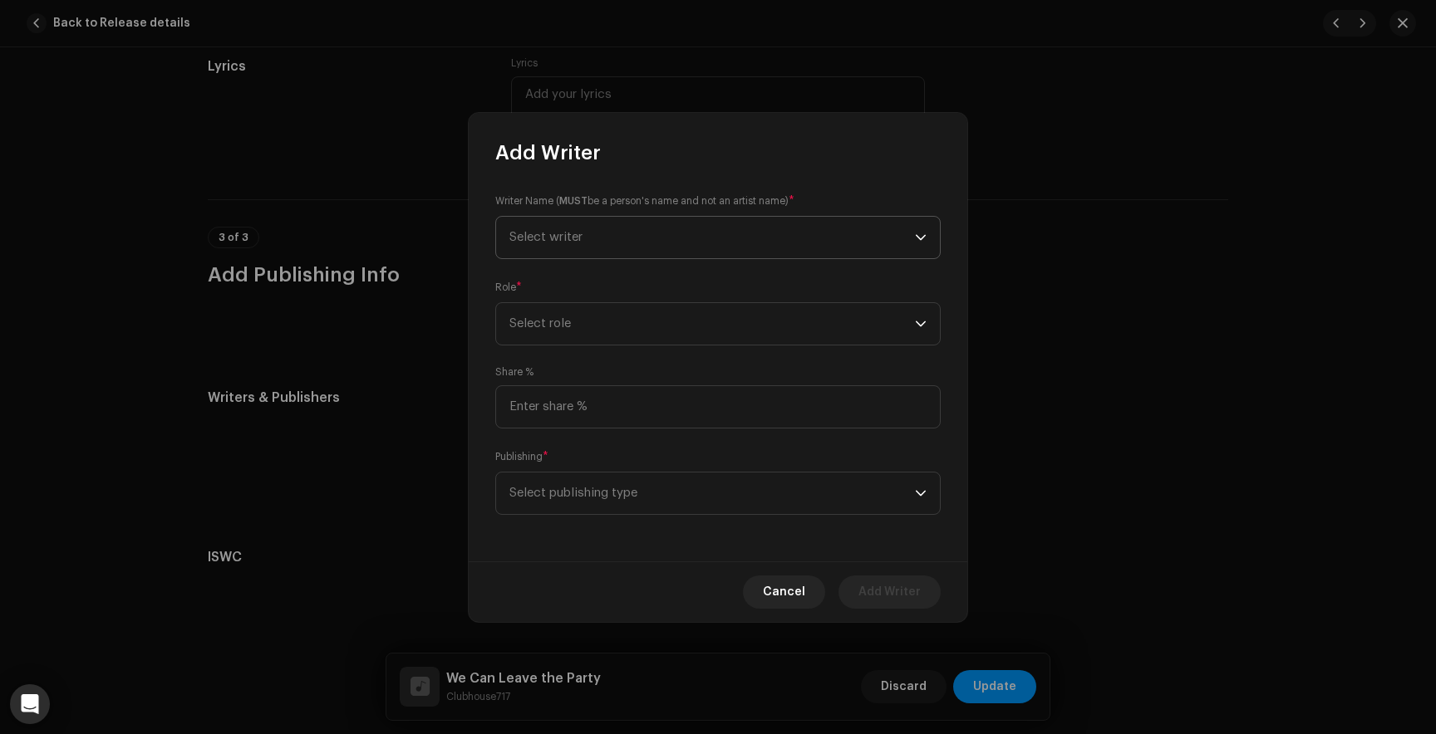
click at [602, 228] on span "Select writer" at bounding box center [711, 238] width 405 height 42
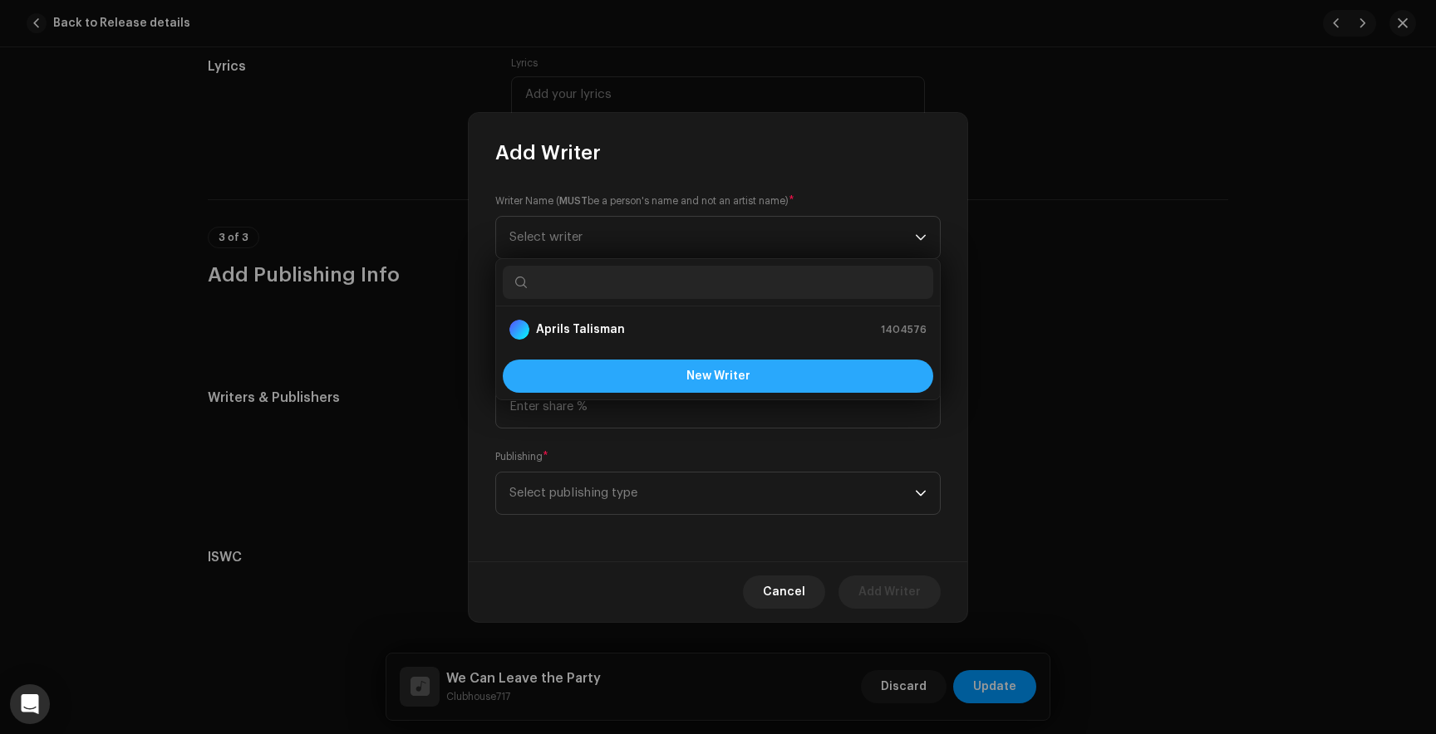
click at [664, 378] on button "New Writer" at bounding box center [718, 376] width 430 height 33
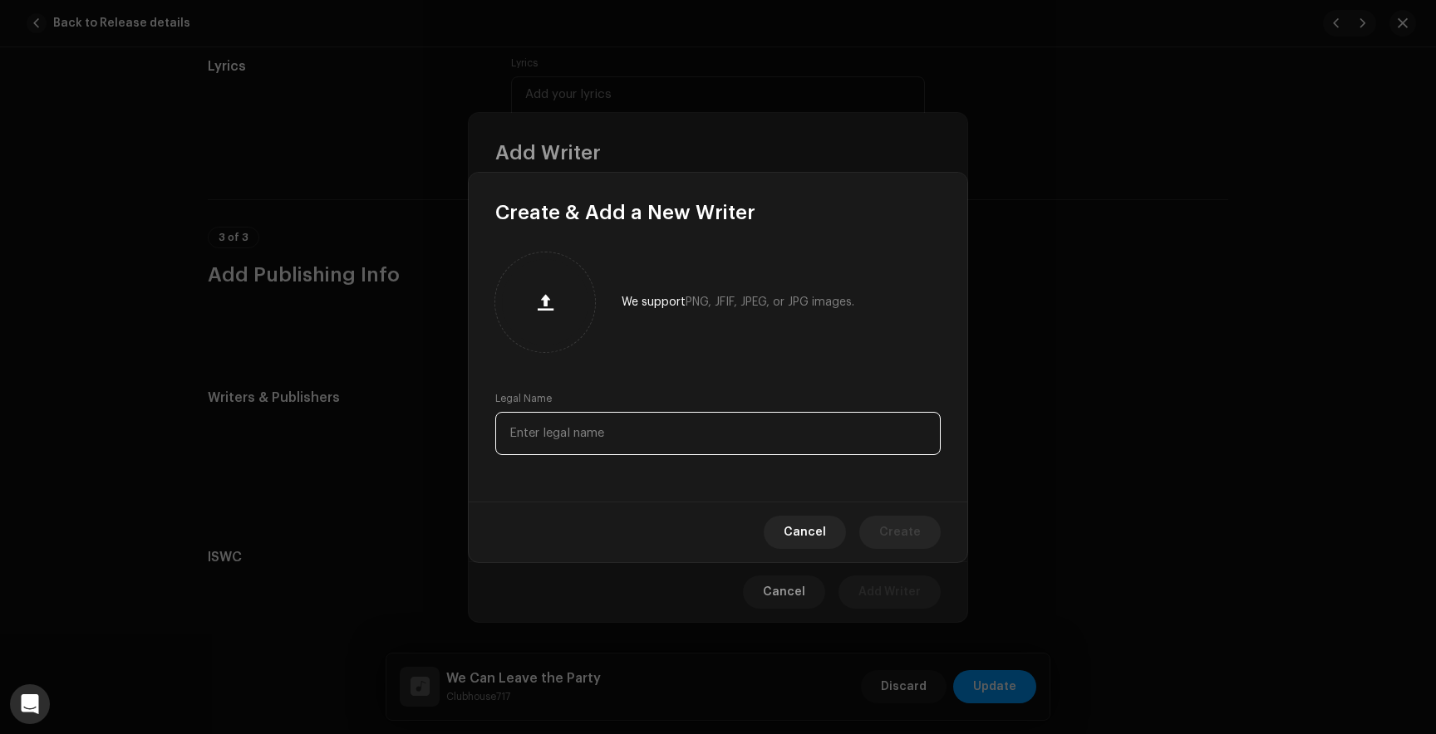
click at [590, 425] on input "text" at bounding box center [717, 433] width 445 height 43
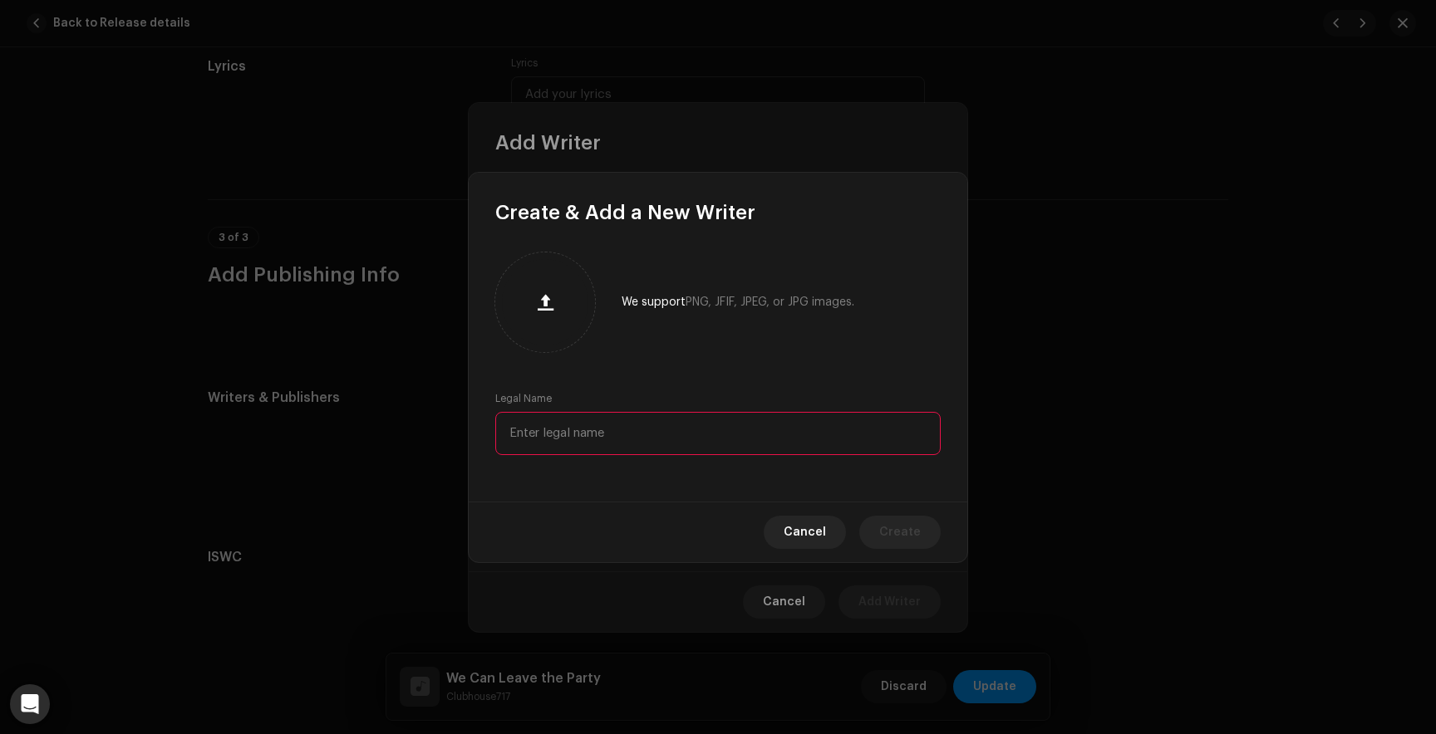
click at [514, 444] on input "text" at bounding box center [717, 433] width 445 height 43
paste input "[PERSON_NAME]"
type input "[PERSON_NAME]"
click at [892, 519] on span "Create" at bounding box center [900, 532] width 42 height 33
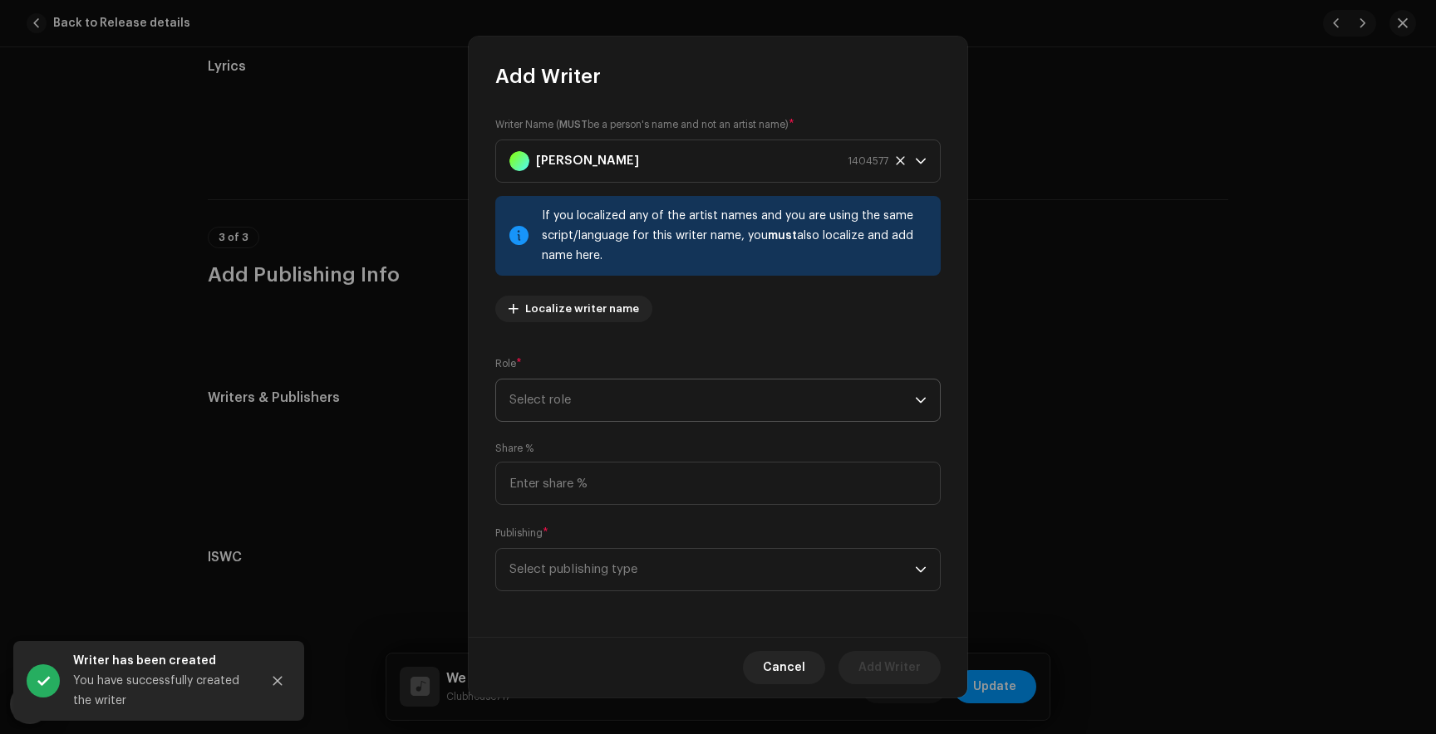
click at [616, 396] on span "Select role" at bounding box center [711, 401] width 405 height 42
click at [586, 546] on span "Composer & Lyricist" at bounding box center [567, 545] width 117 height 17
click at [581, 583] on span "Select publishing type" at bounding box center [711, 570] width 405 height 42
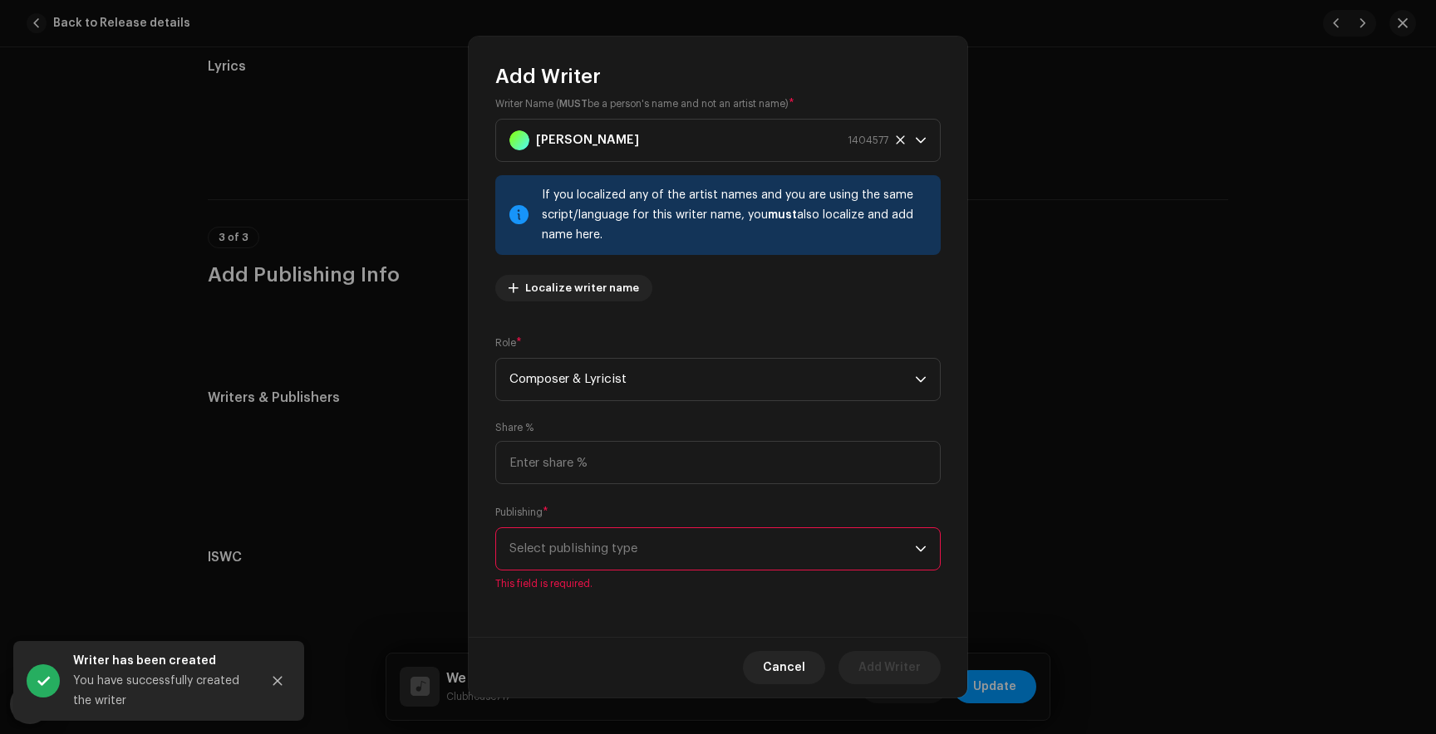
click at [576, 567] on span "Select publishing type" at bounding box center [711, 549] width 405 height 42
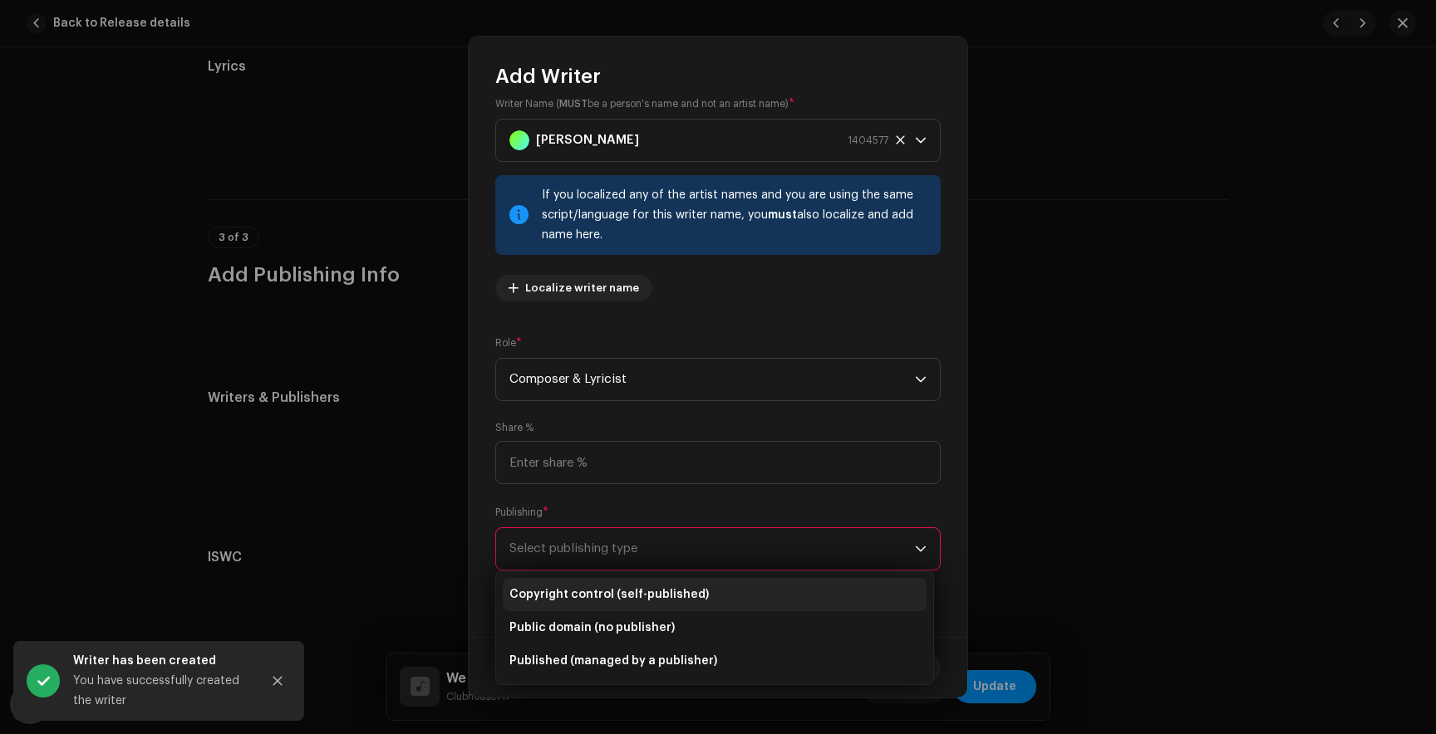
click at [577, 603] on li "Copyright control (self-published)" at bounding box center [715, 594] width 424 height 33
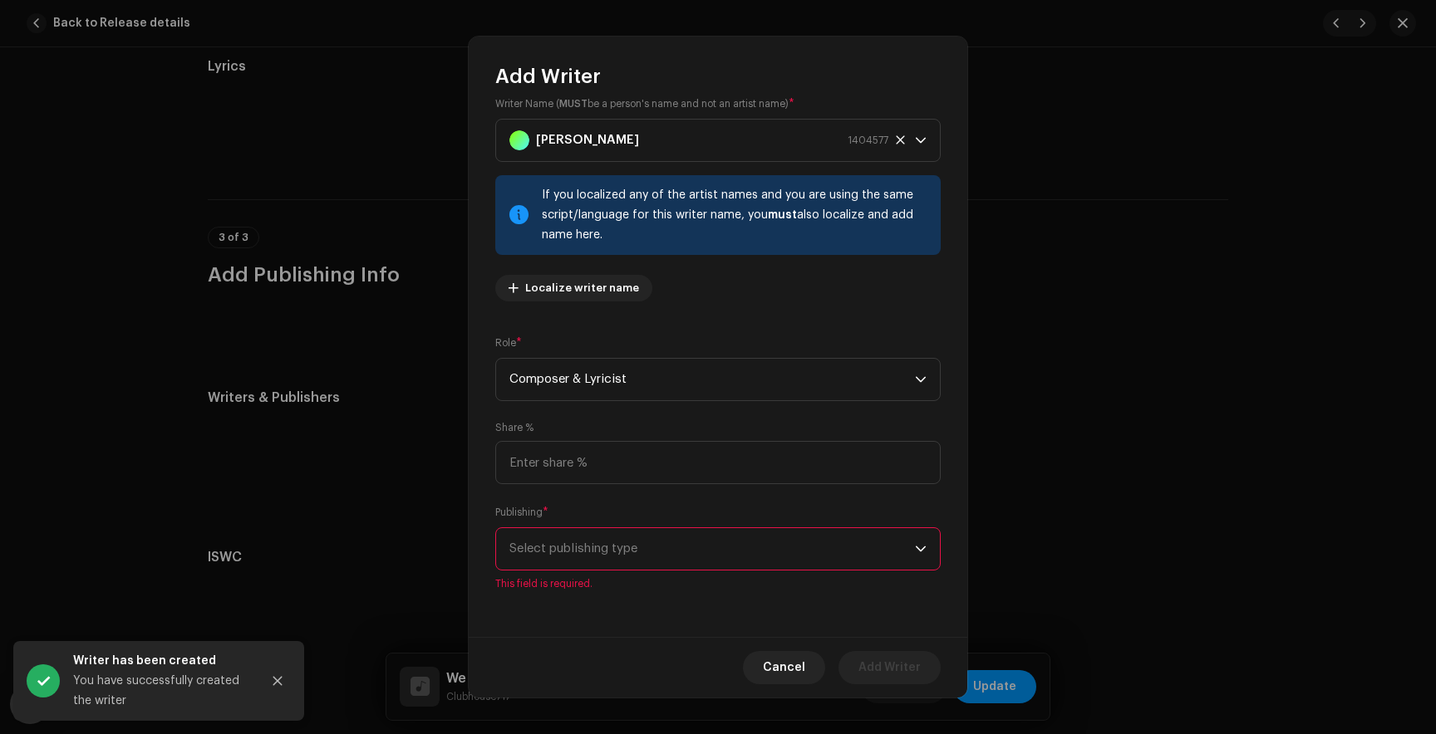
scroll to position [2, 0]
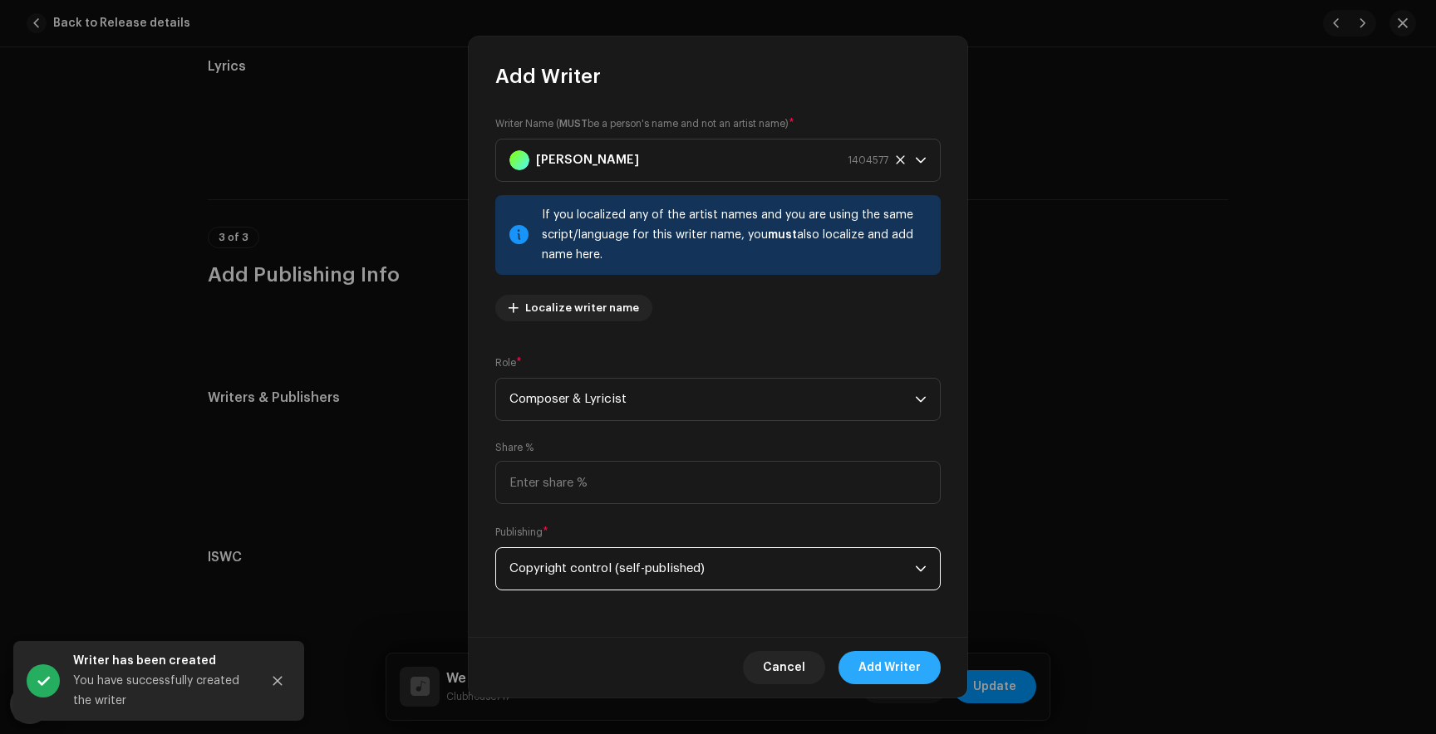
click at [903, 670] on span "Add Writer" at bounding box center [889, 667] width 62 height 33
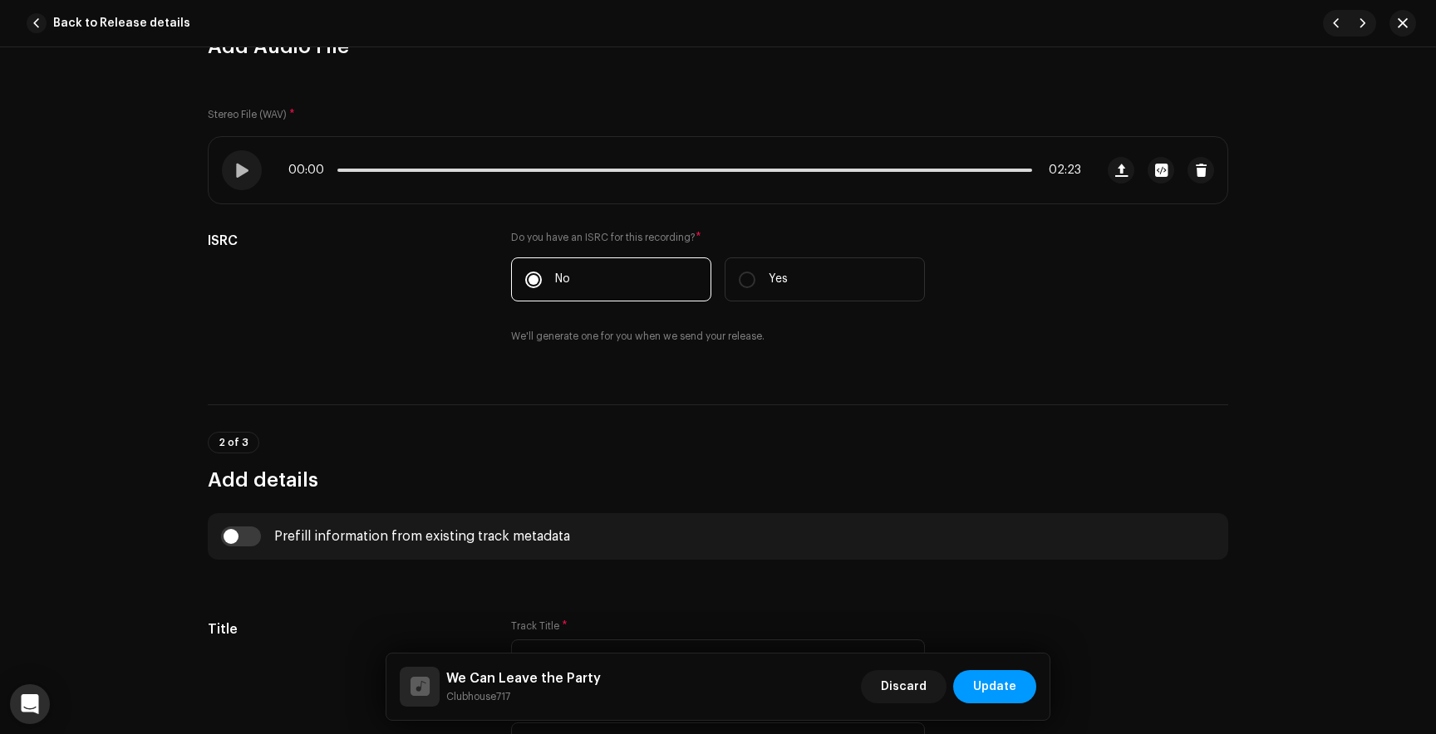
scroll to position [225, 0]
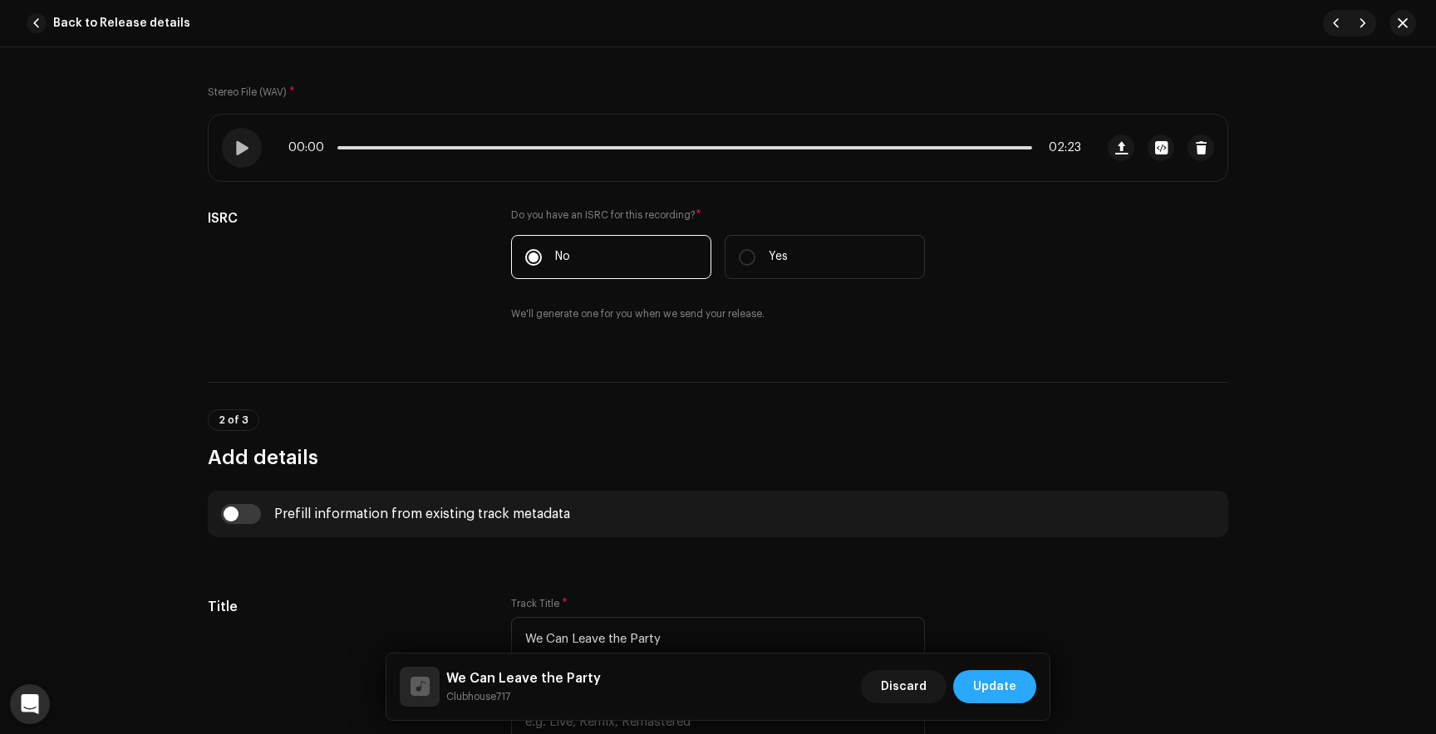
click at [991, 684] on span "Update" at bounding box center [994, 686] width 43 height 33
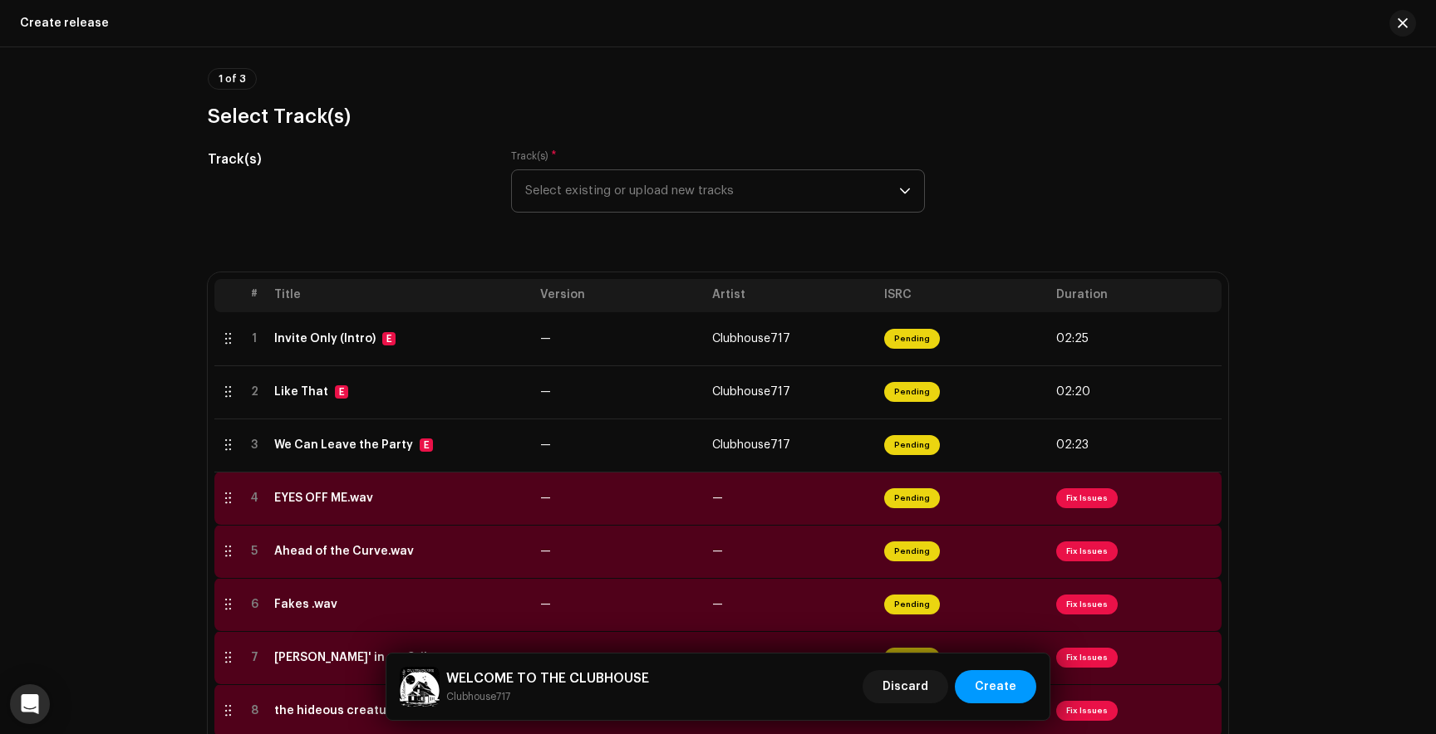
scroll to position [0, 0]
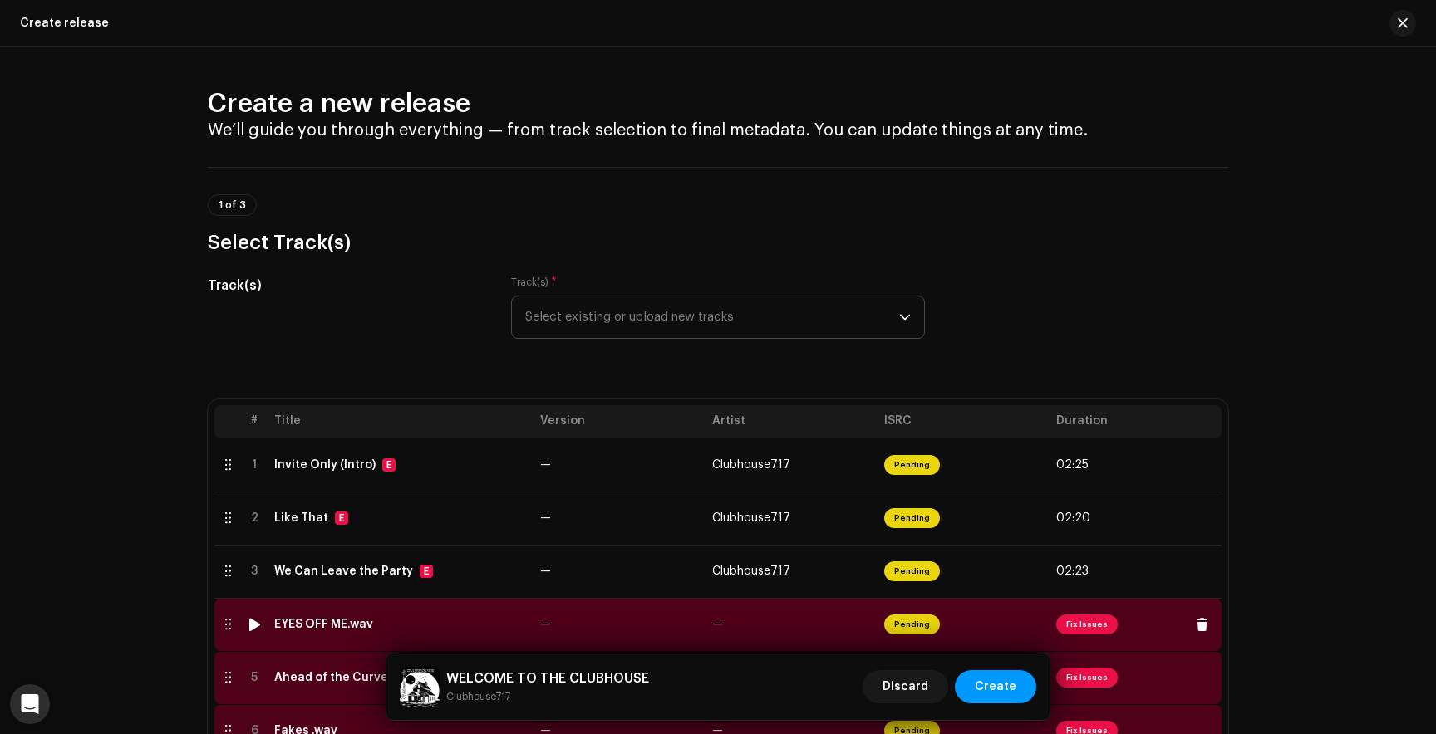
click at [1088, 627] on span "Fix Issues" at bounding box center [1086, 625] width 61 height 20
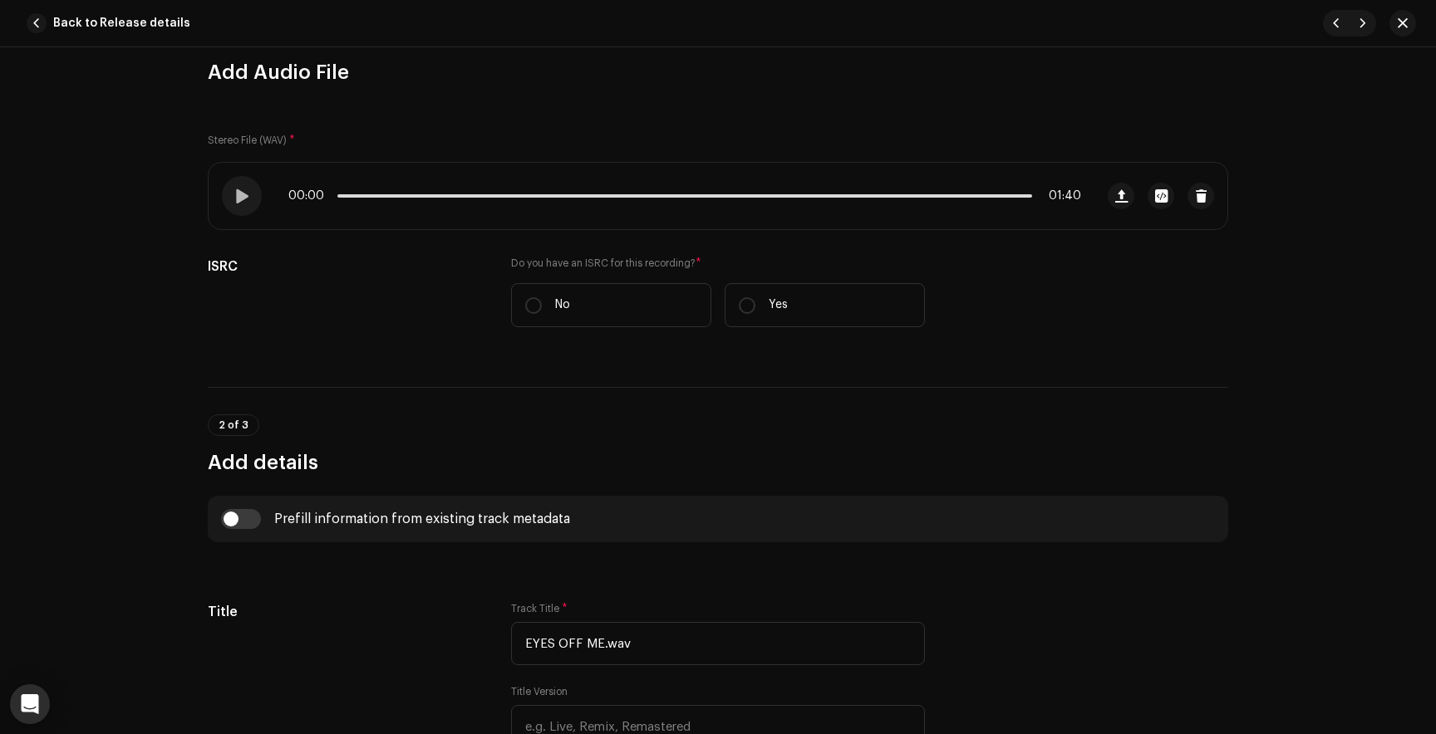
scroll to position [181, 0]
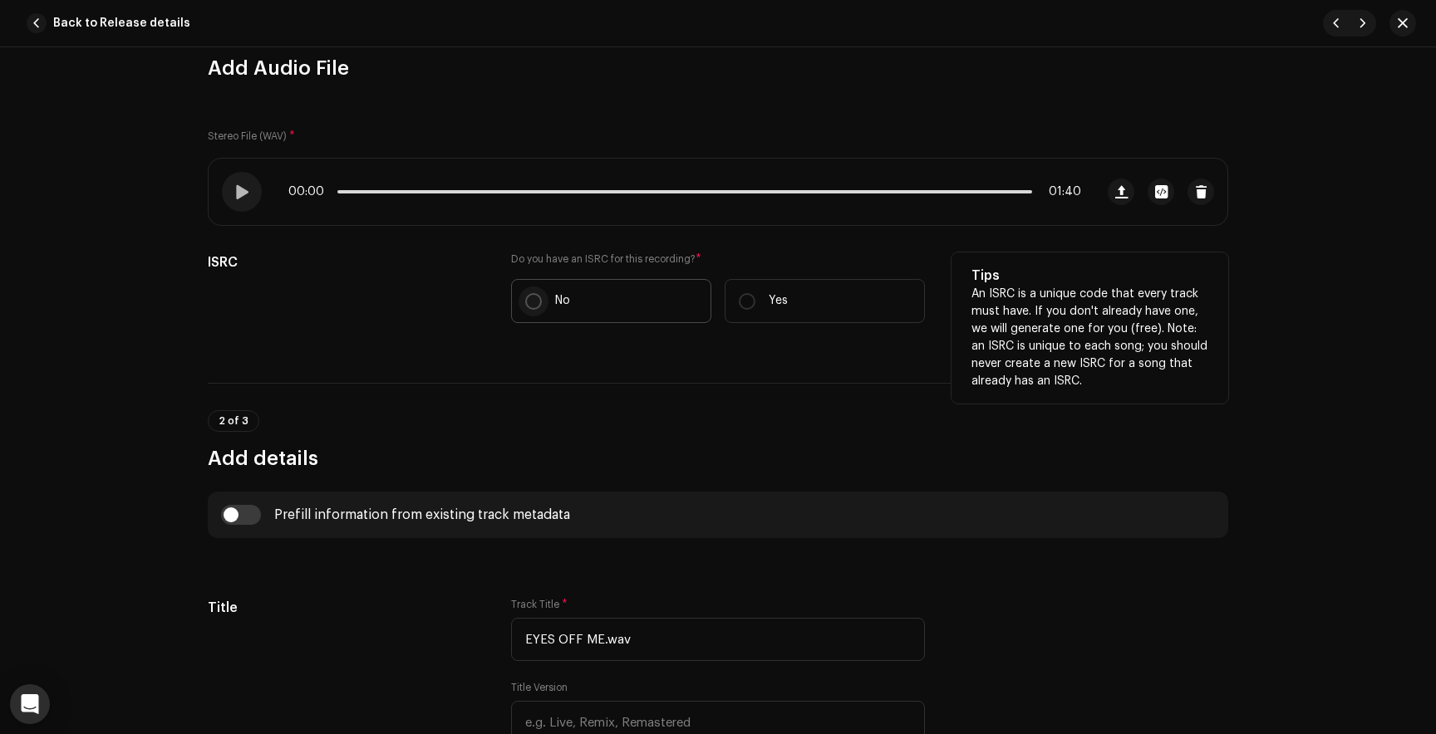
click at [532, 298] on input "No" at bounding box center [533, 301] width 17 height 17
radio input "true"
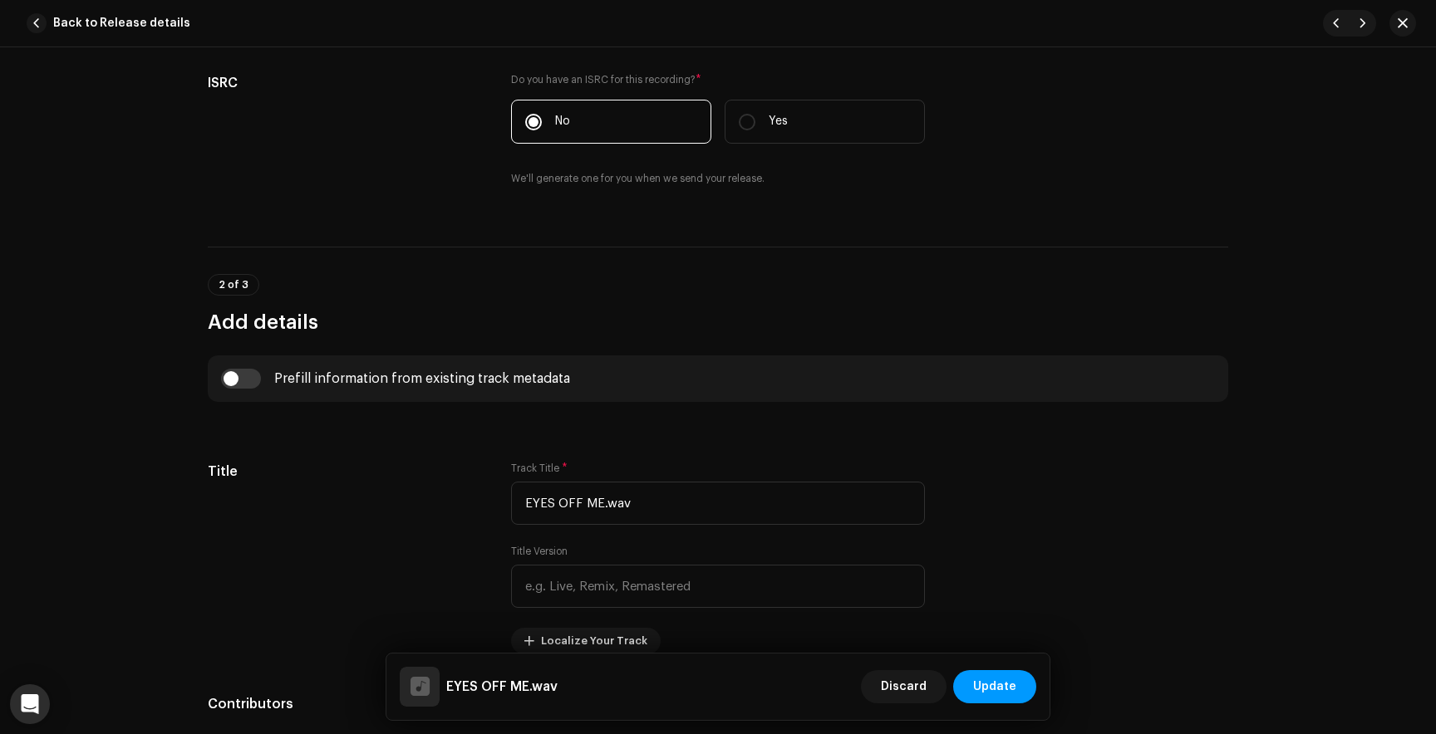
scroll to position [363, 0]
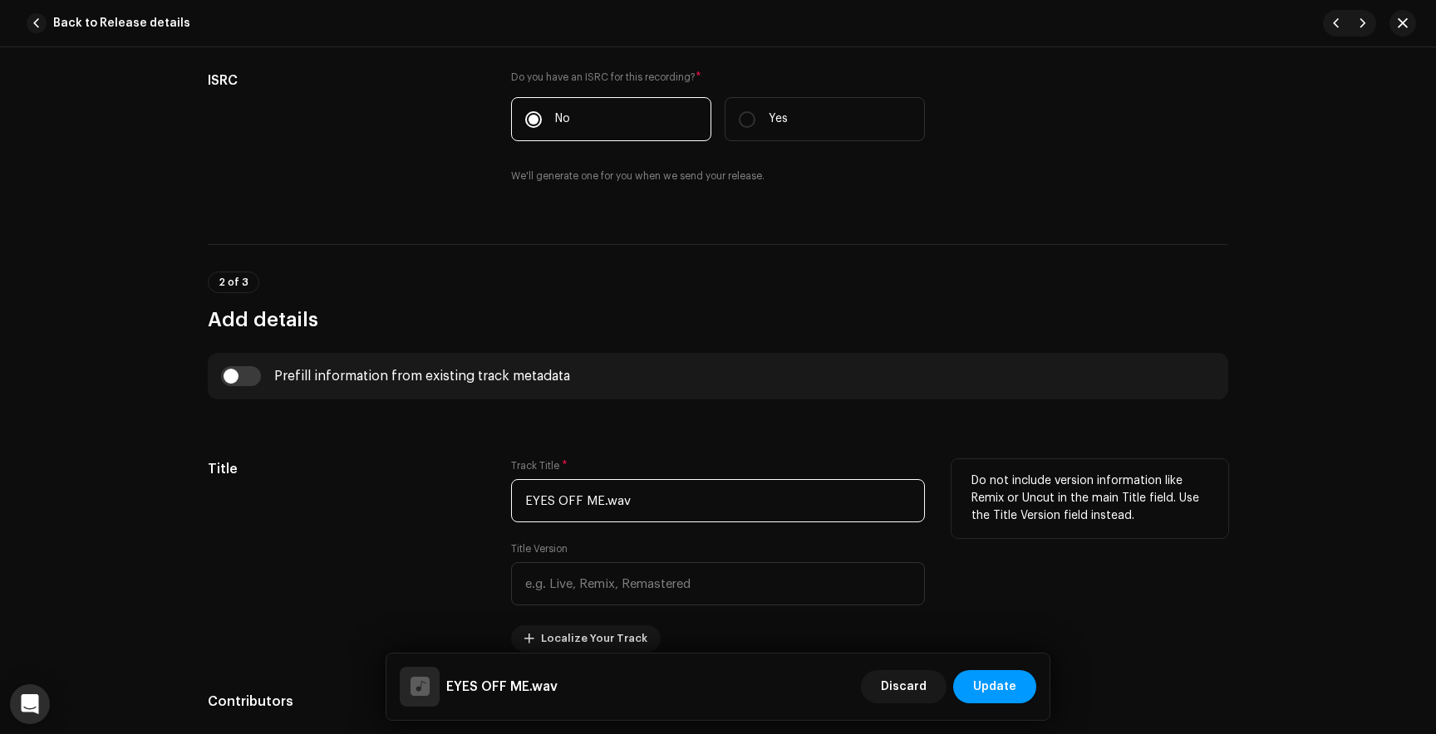
drag, startPoint x: 643, startPoint y: 510, endPoint x: 356, endPoint y: 497, distance: 286.9
click at [356, 497] on div "Title Track Title * EYES OFF ME.wav Title Version Localize Your Track Do not in…" at bounding box center [718, 555] width 1020 height 193
type input "W"
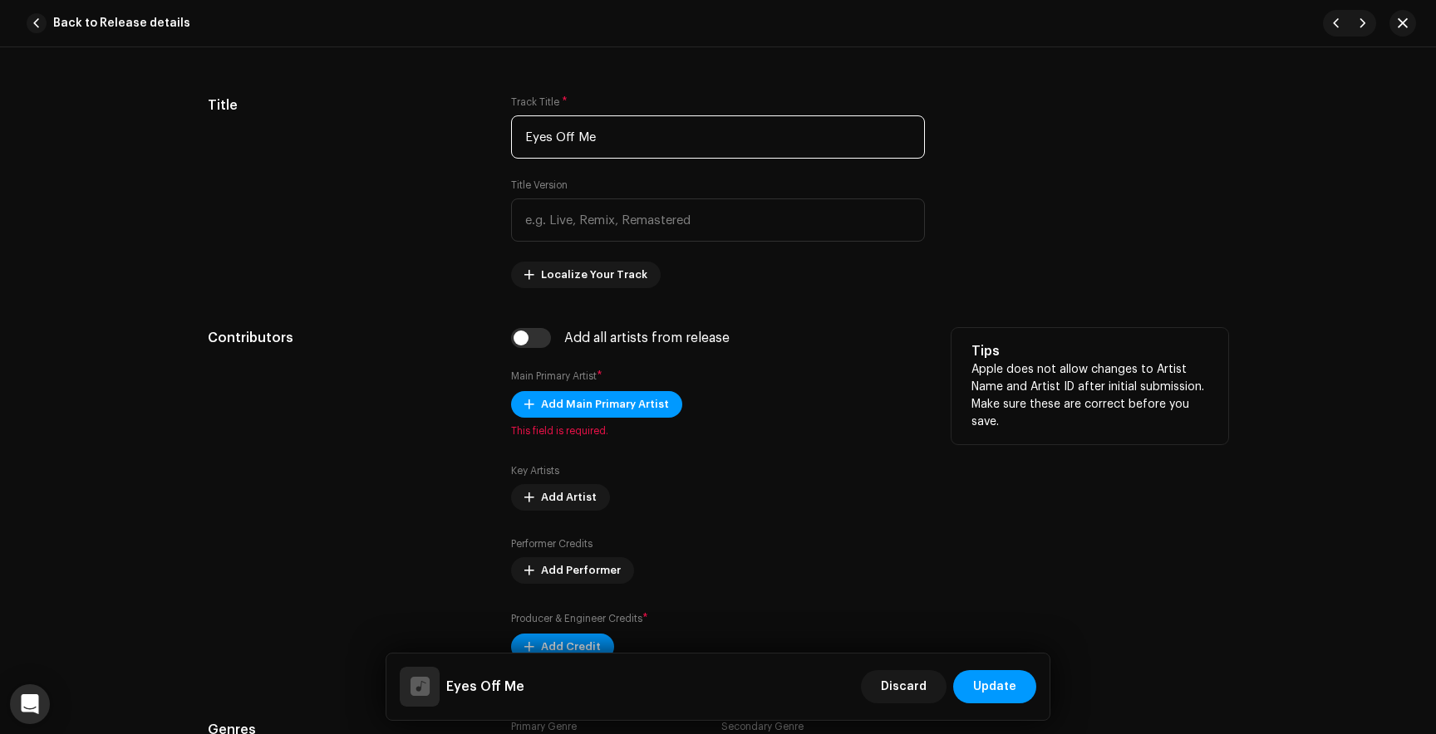
scroll to position [739, 0]
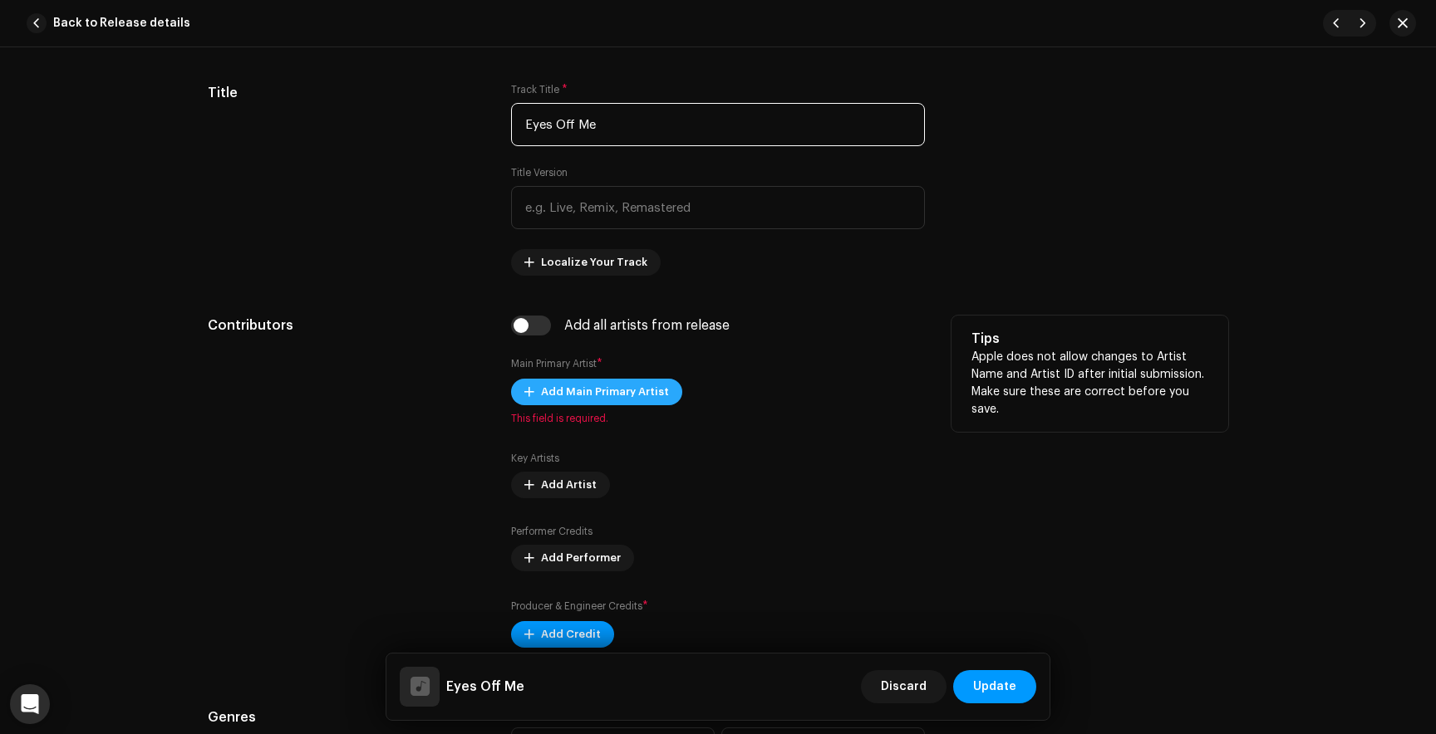
type input "Eyes Off Me"
click at [598, 397] on span "Add Main Primary Artist" at bounding box center [605, 391] width 128 height 33
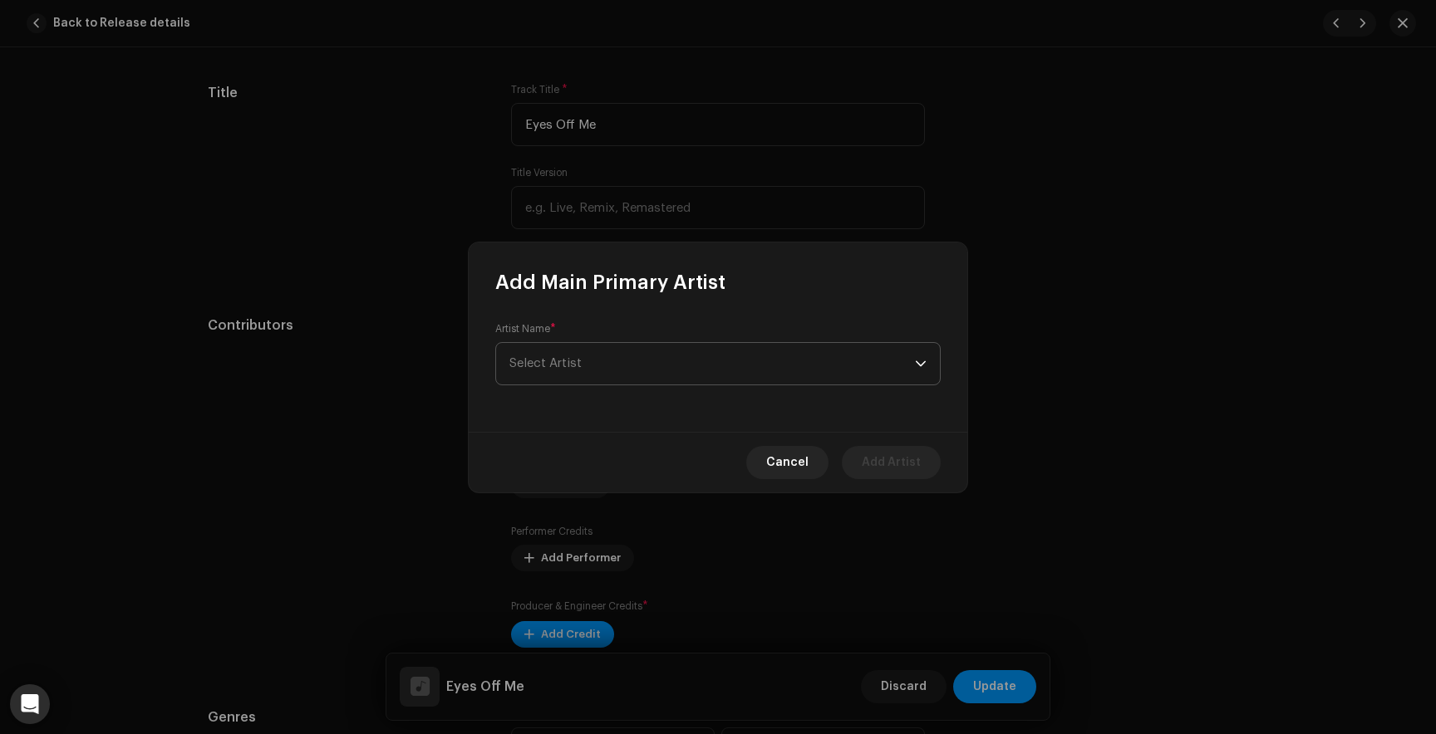
click at [582, 368] on span "Select Artist" at bounding box center [711, 364] width 405 height 42
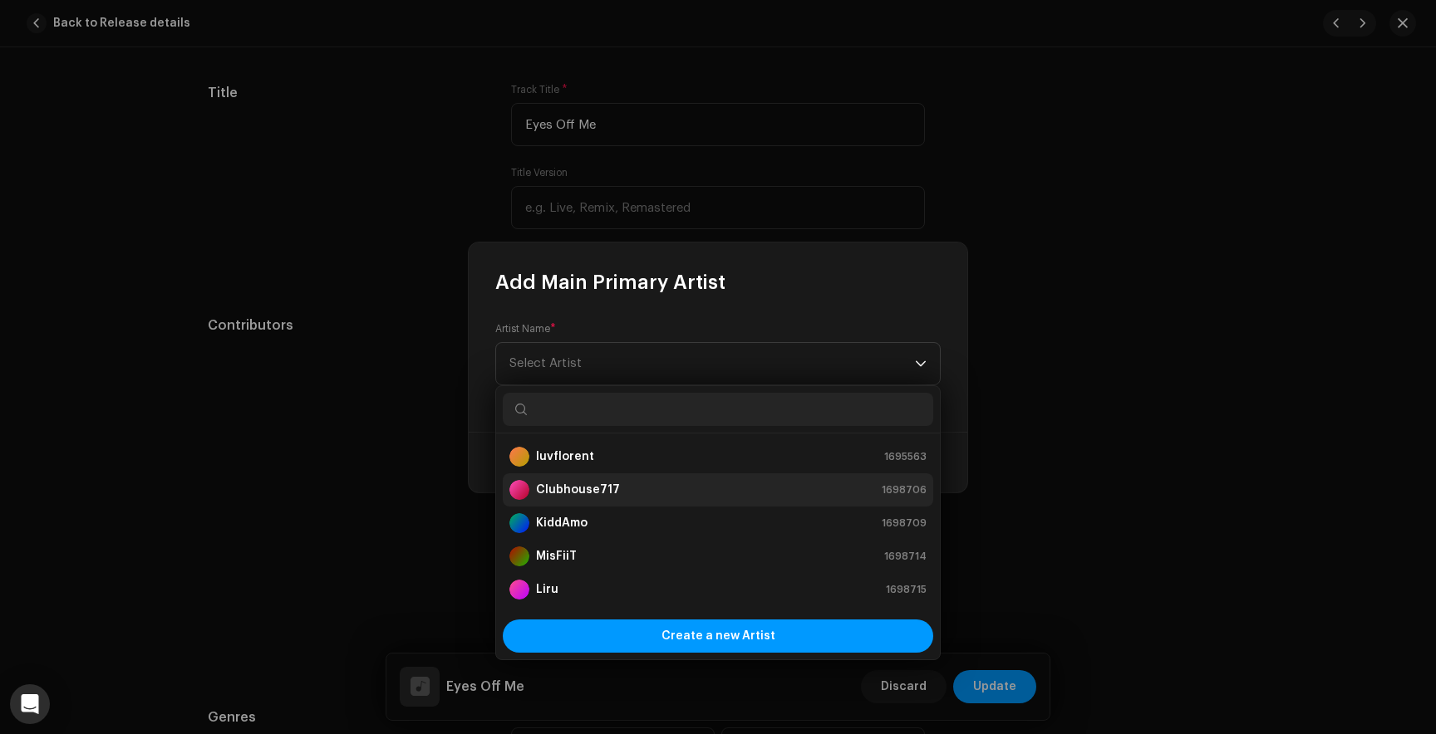
click at [579, 493] on strong "Clubhouse717" at bounding box center [578, 490] width 84 height 17
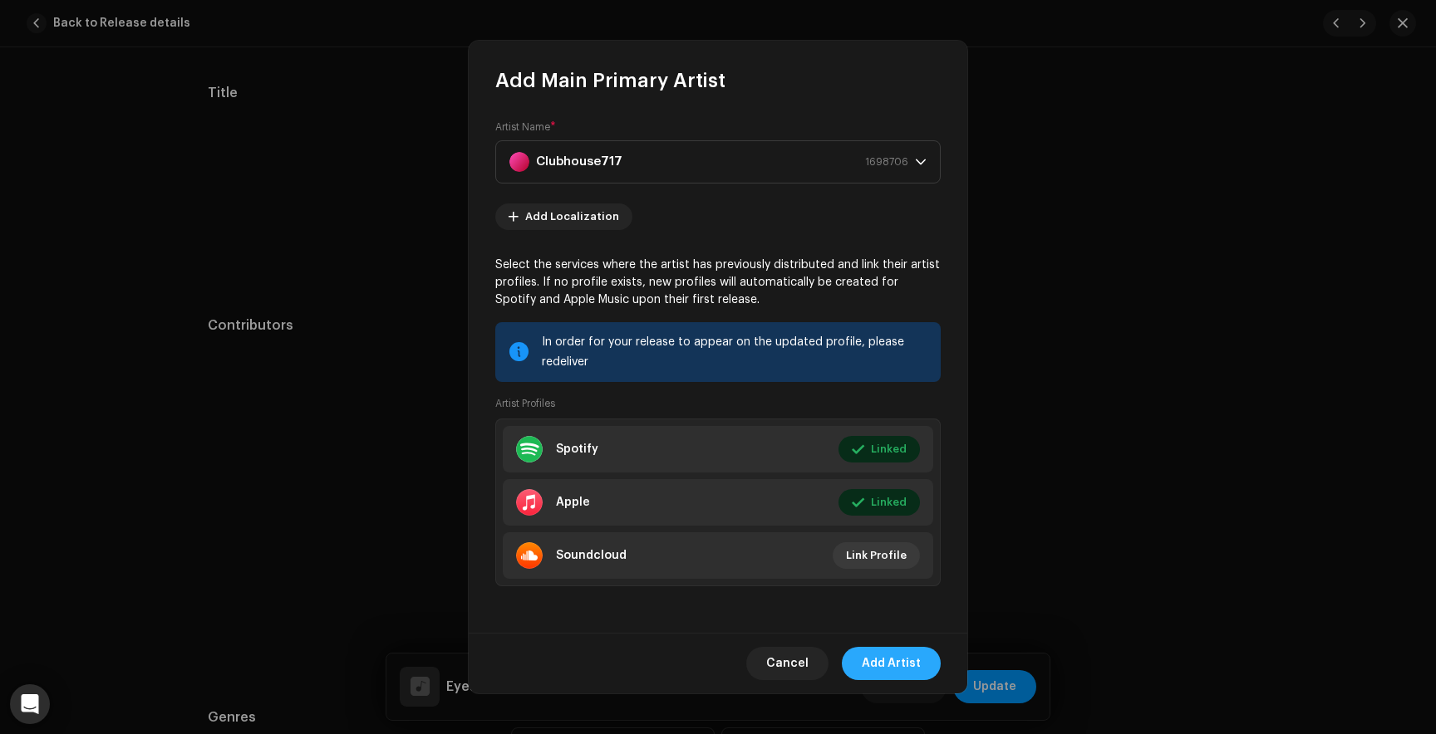
click at [886, 670] on span "Add Artist" at bounding box center [890, 663] width 59 height 33
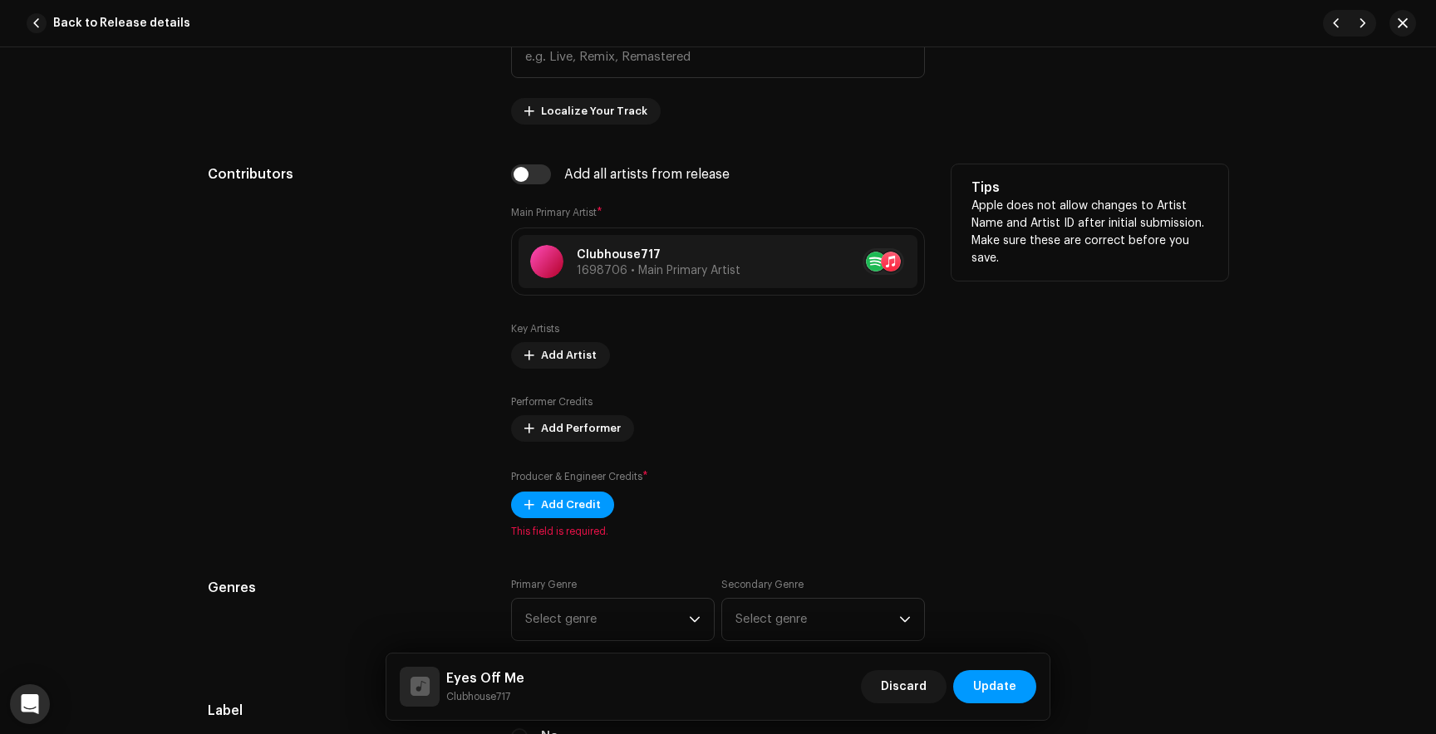
scroll to position [896, 0]
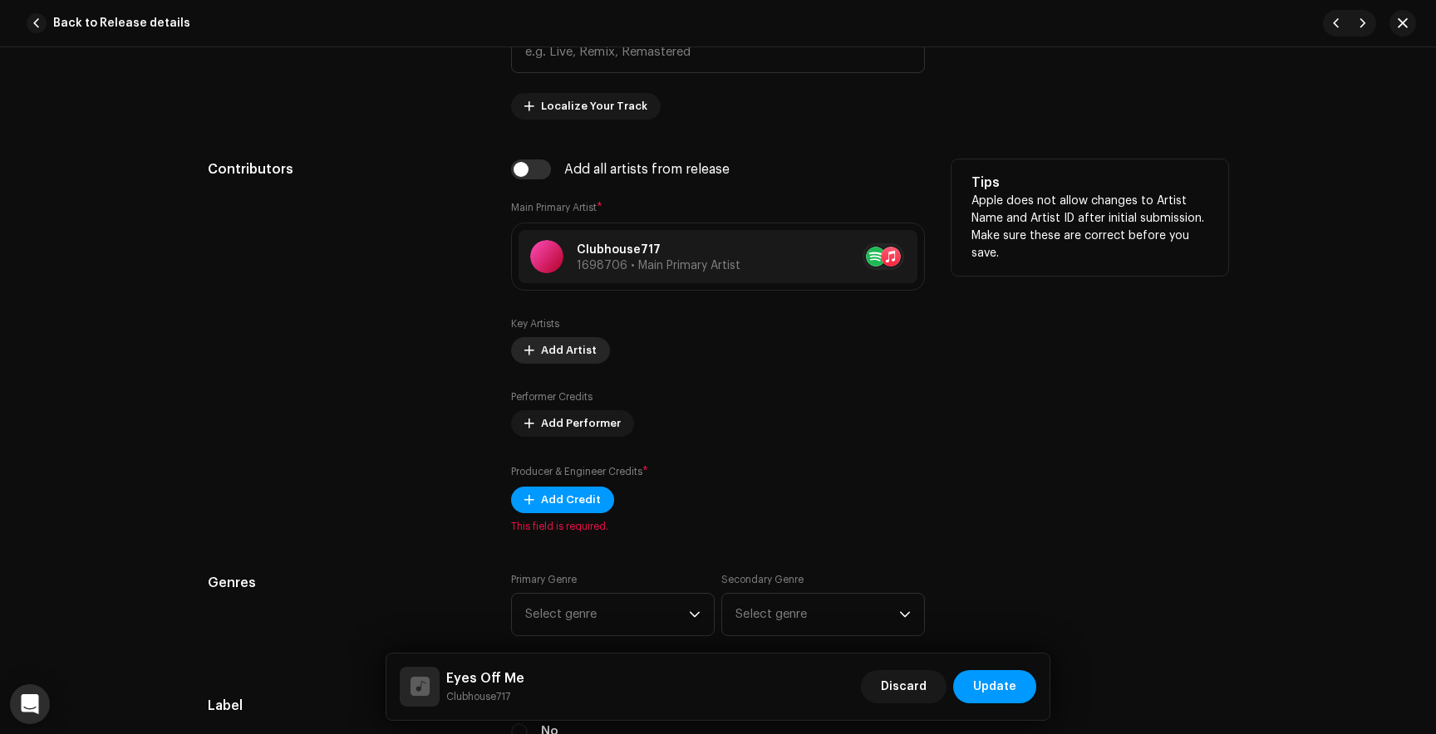
click at [576, 356] on span "Add Artist" at bounding box center [569, 350] width 56 height 33
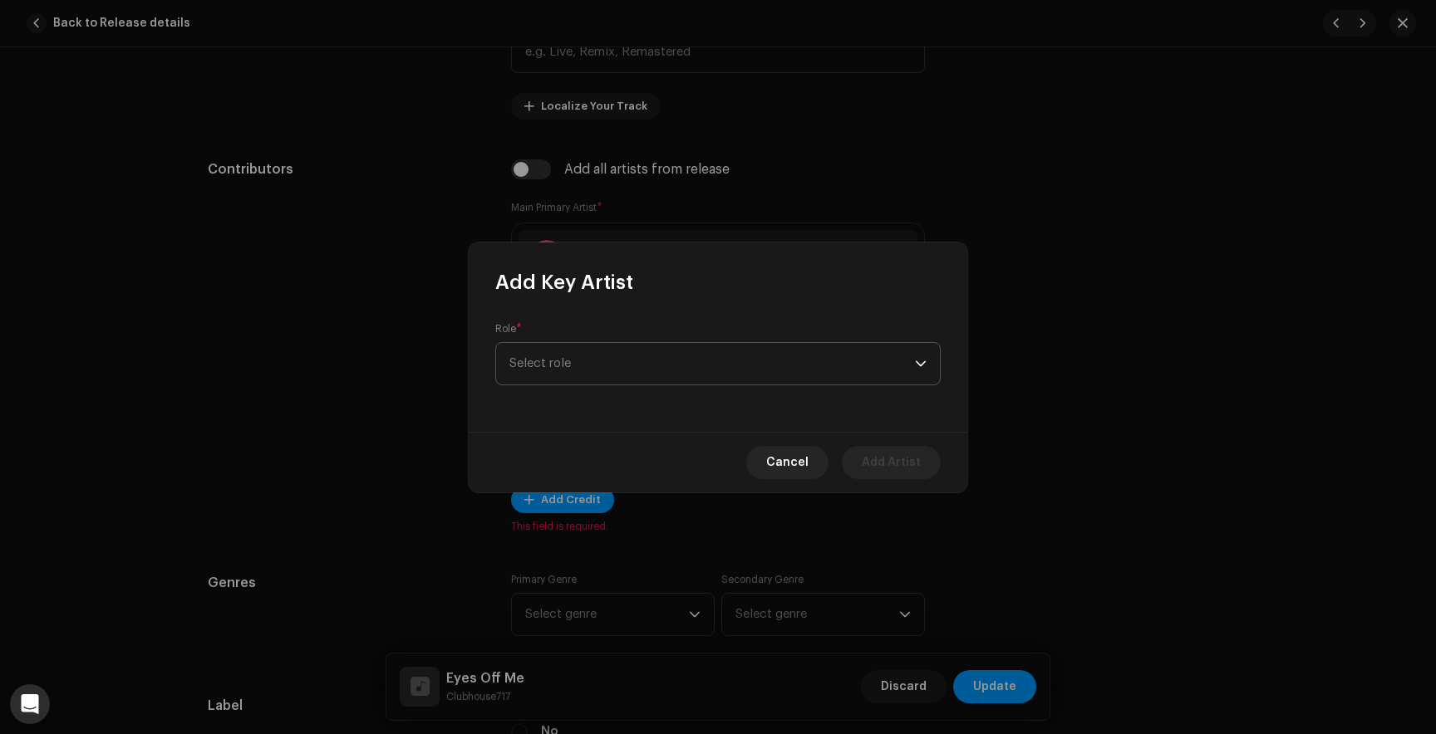
click at [586, 363] on span "Select role" at bounding box center [711, 364] width 405 height 42
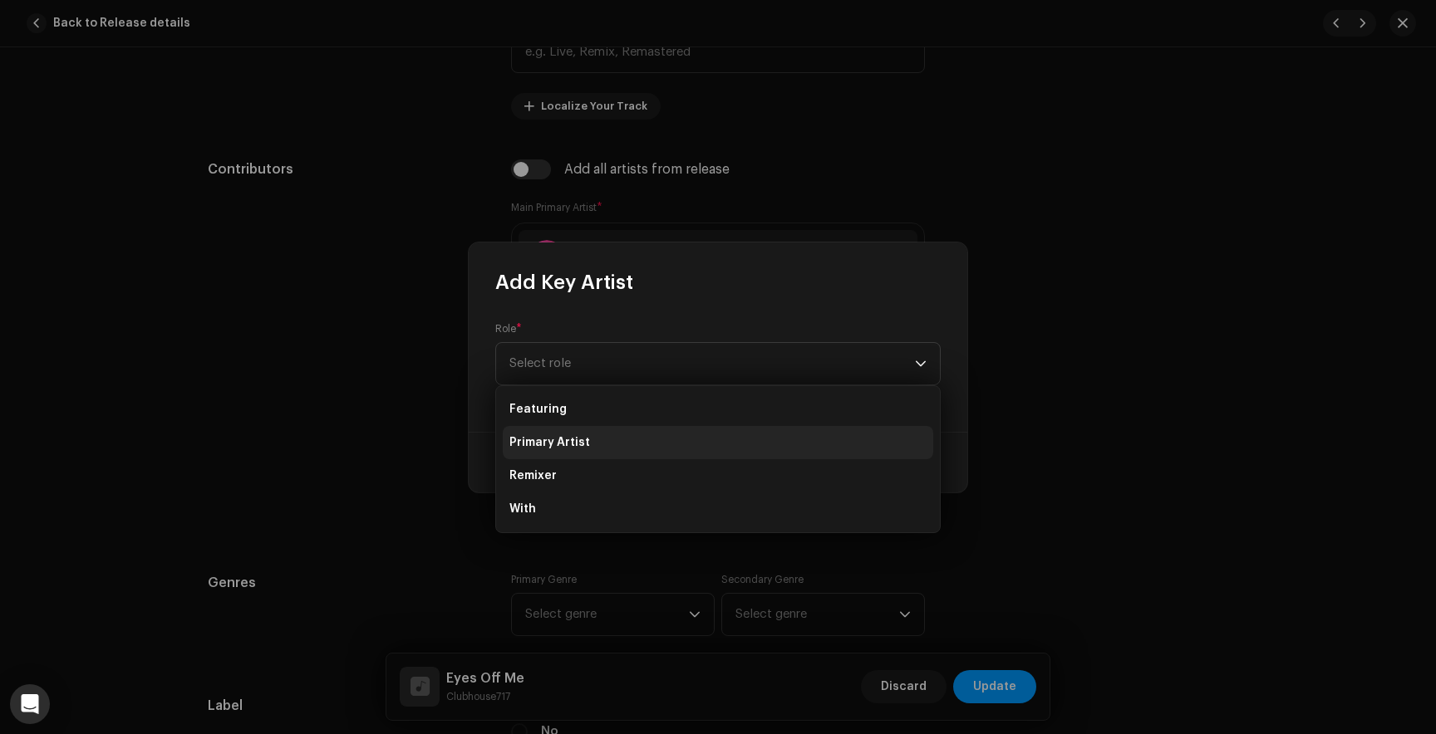
click at [576, 442] on span "Primary Artist" at bounding box center [549, 442] width 81 height 17
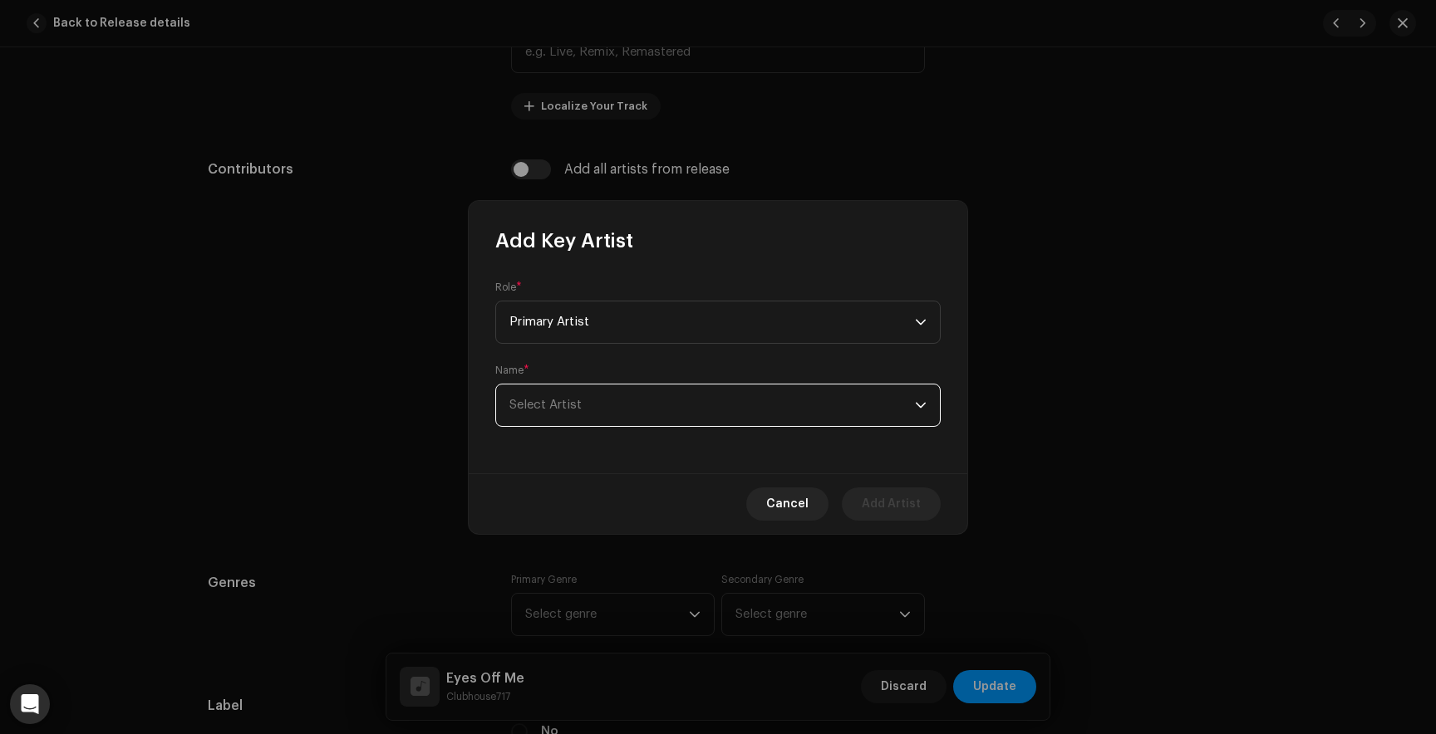
click at [601, 395] on span "Select Artist" at bounding box center [711, 406] width 405 height 42
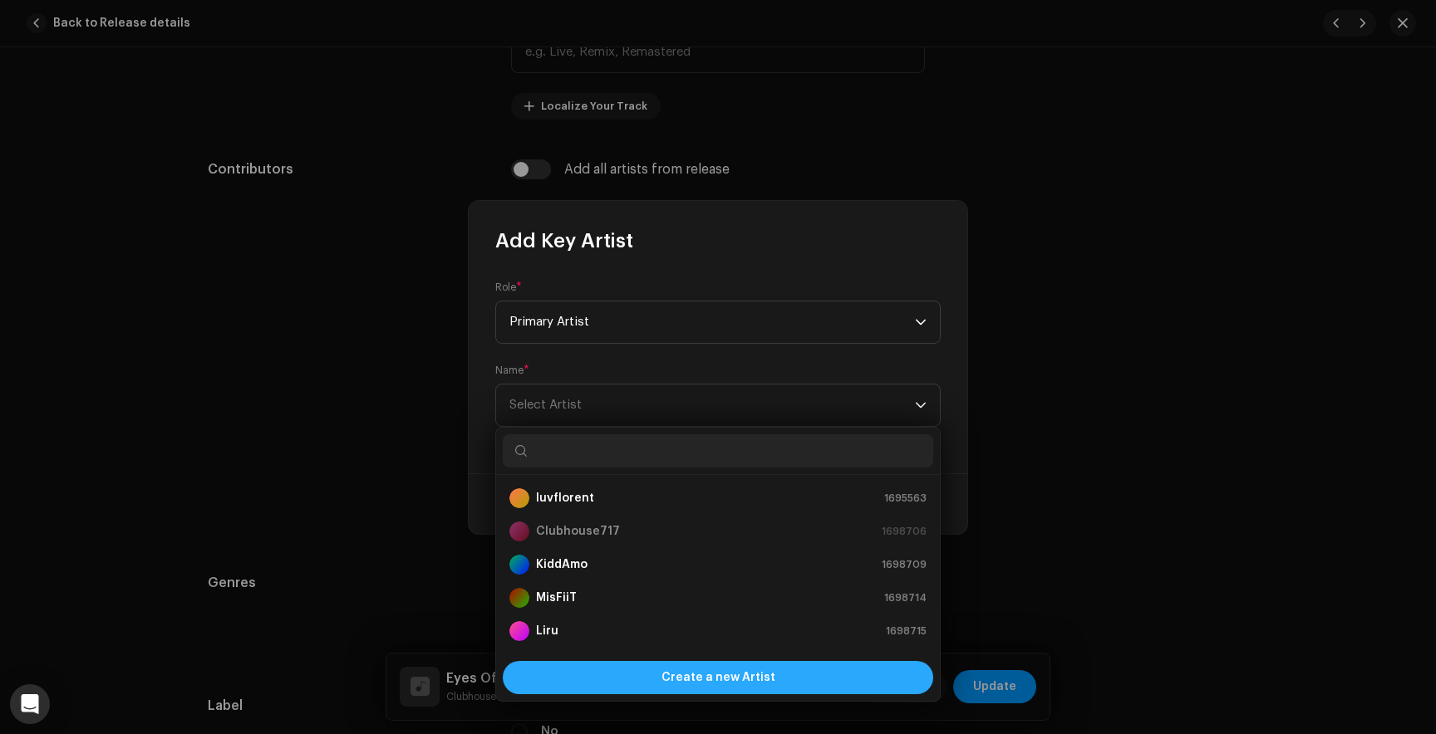
scroll to position [27, 0]
click at [663, 683] on div "Create a new Artist" at bounding box center [718, 677] width 430 height 33
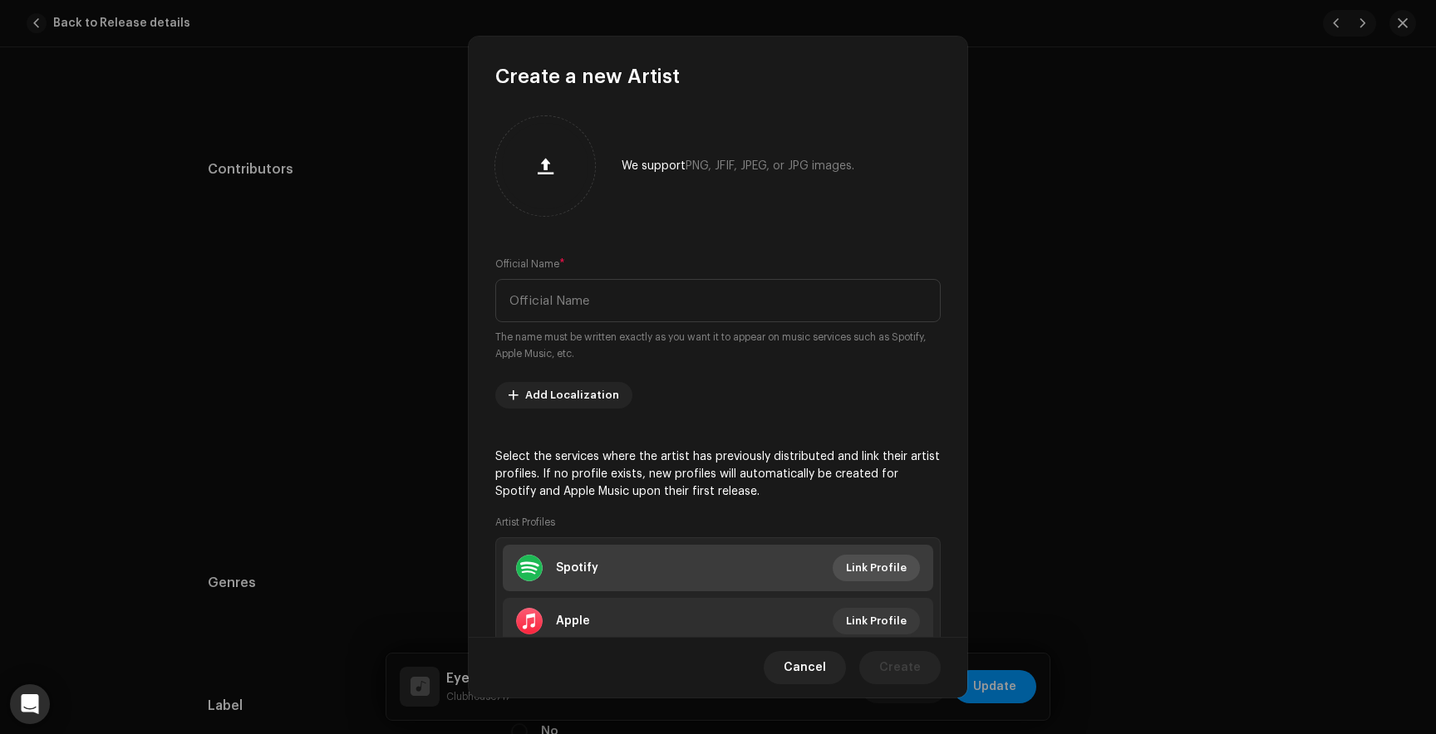
click at [885, 562] on span "Link Profile" at bounding box center [876, 568] width 61 height 33
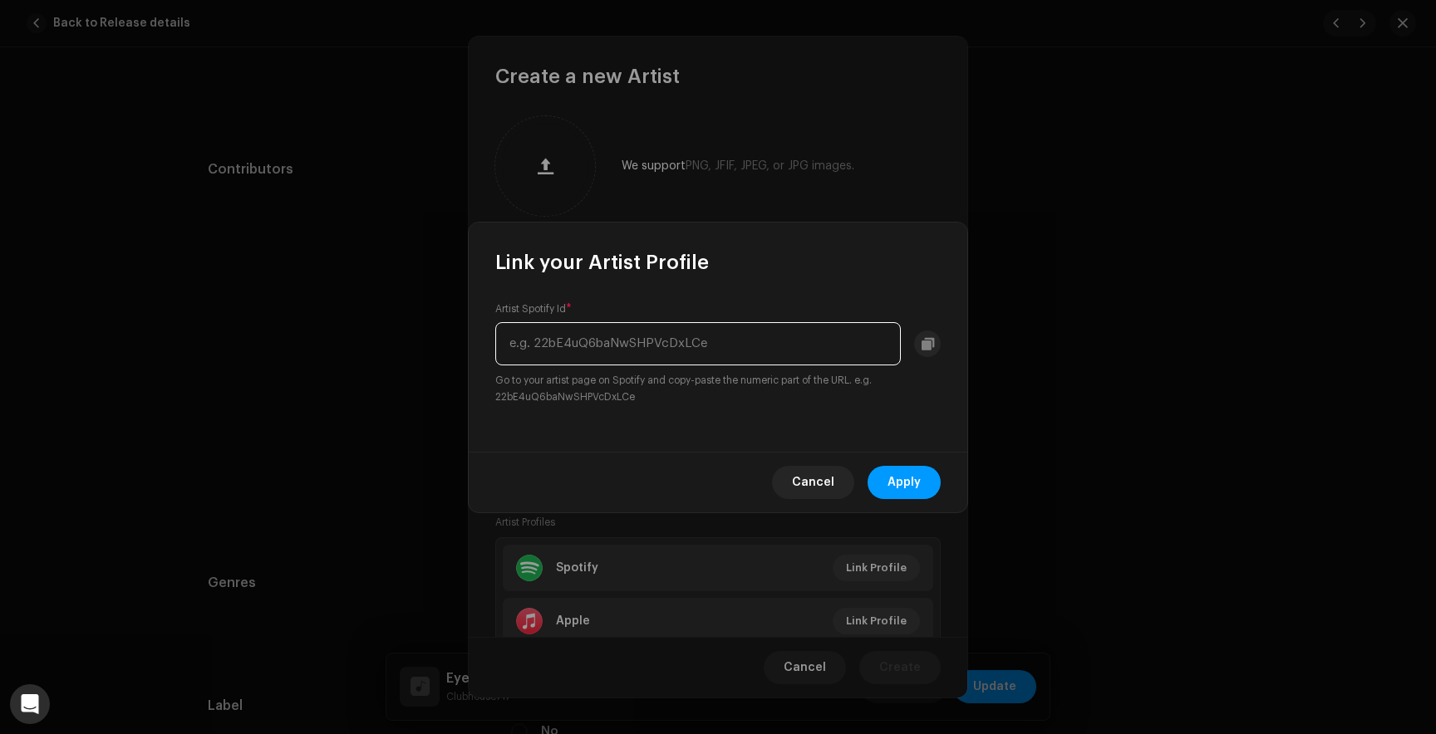
click at [616, 338] on input "text" at bounding box center [697, 343] width 405 height 43
paste input "7jwDlYjjrN0U6wFwXbFI3J"
type input "7jwDlYjjrN0U6wFwXbFI3J"
click at [883, 469] on button "Apply" at bounding box center [903, 482] width 73 height 33
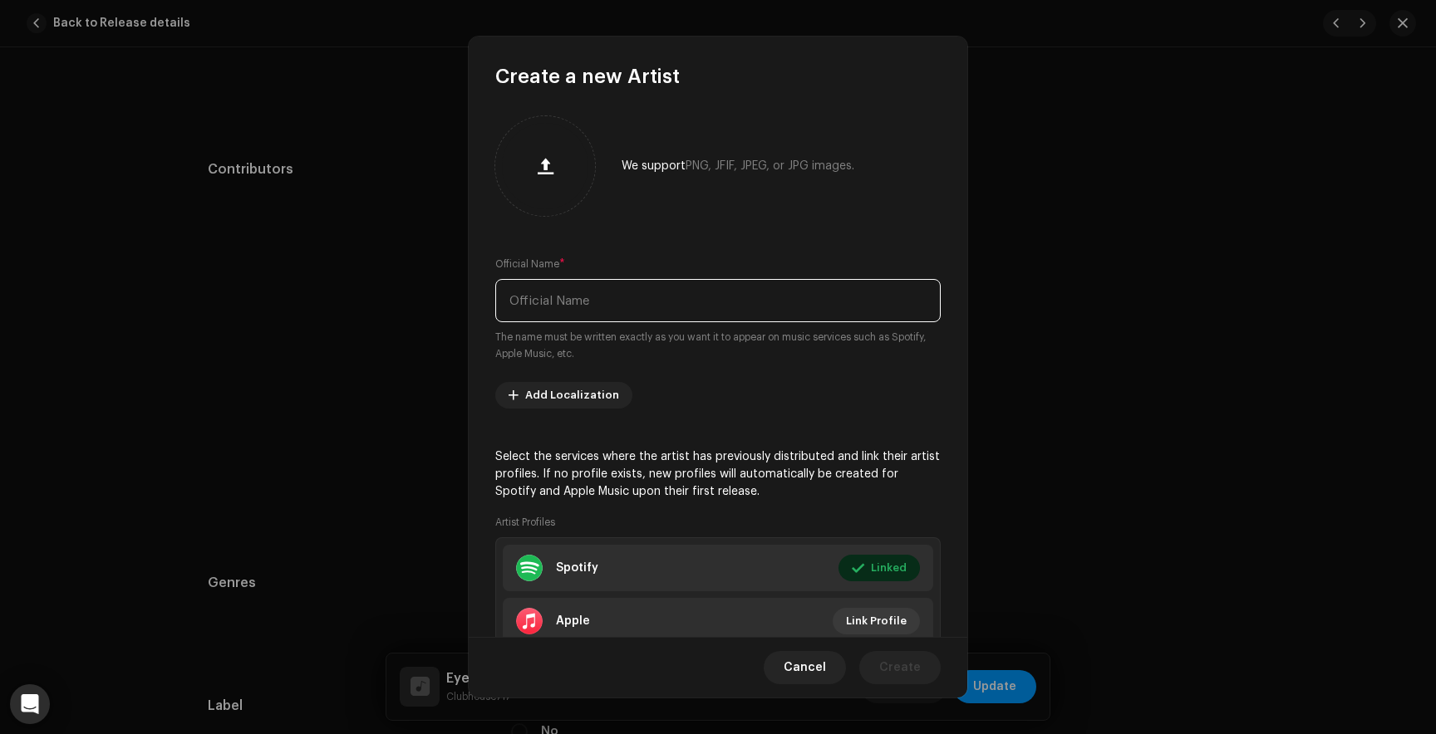
click at [635, 304] on input "text" at bounding box center [717, 300] width 445 height 43
type input "tokyosburial"
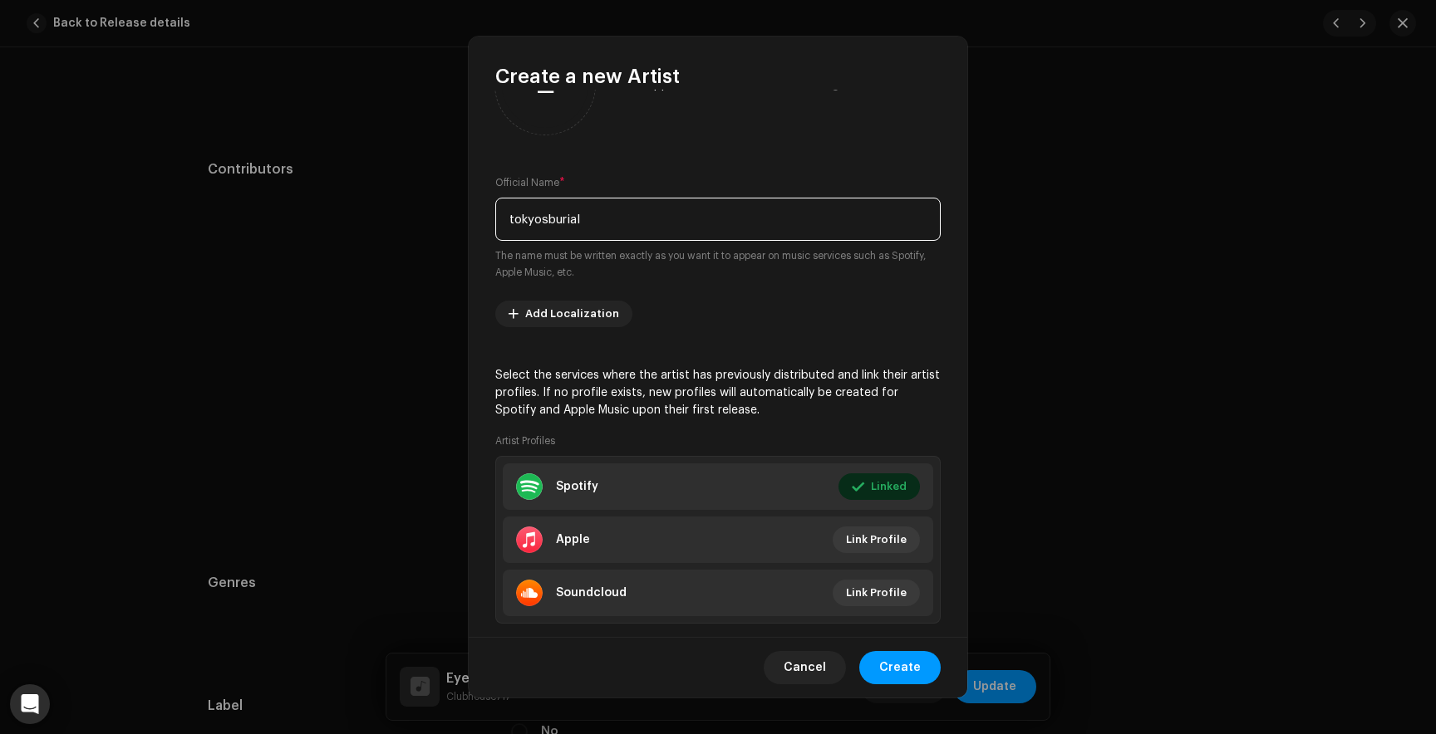
scroll to position [115, 0]
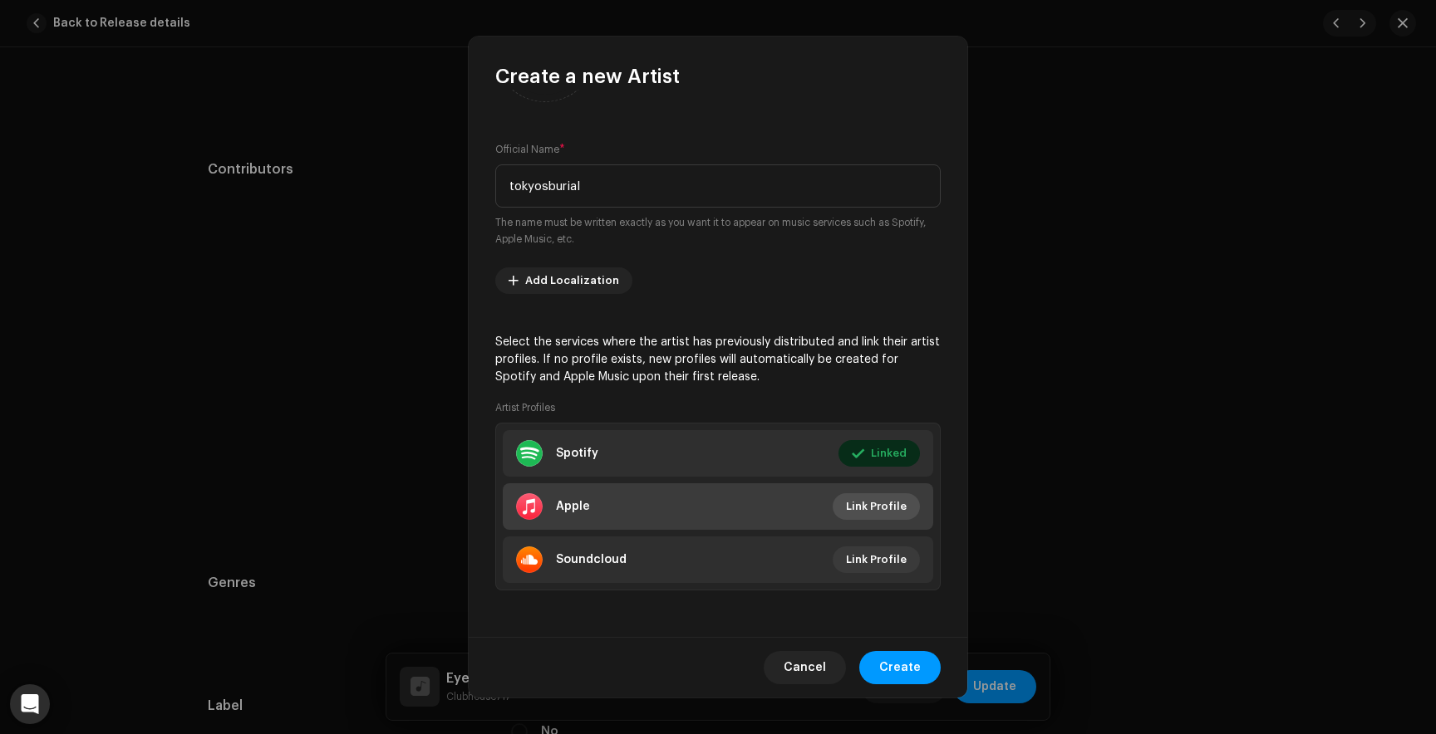
click at [851, 498] on span "Link Profile" at bounding box center [876, 506] width 61 height 33
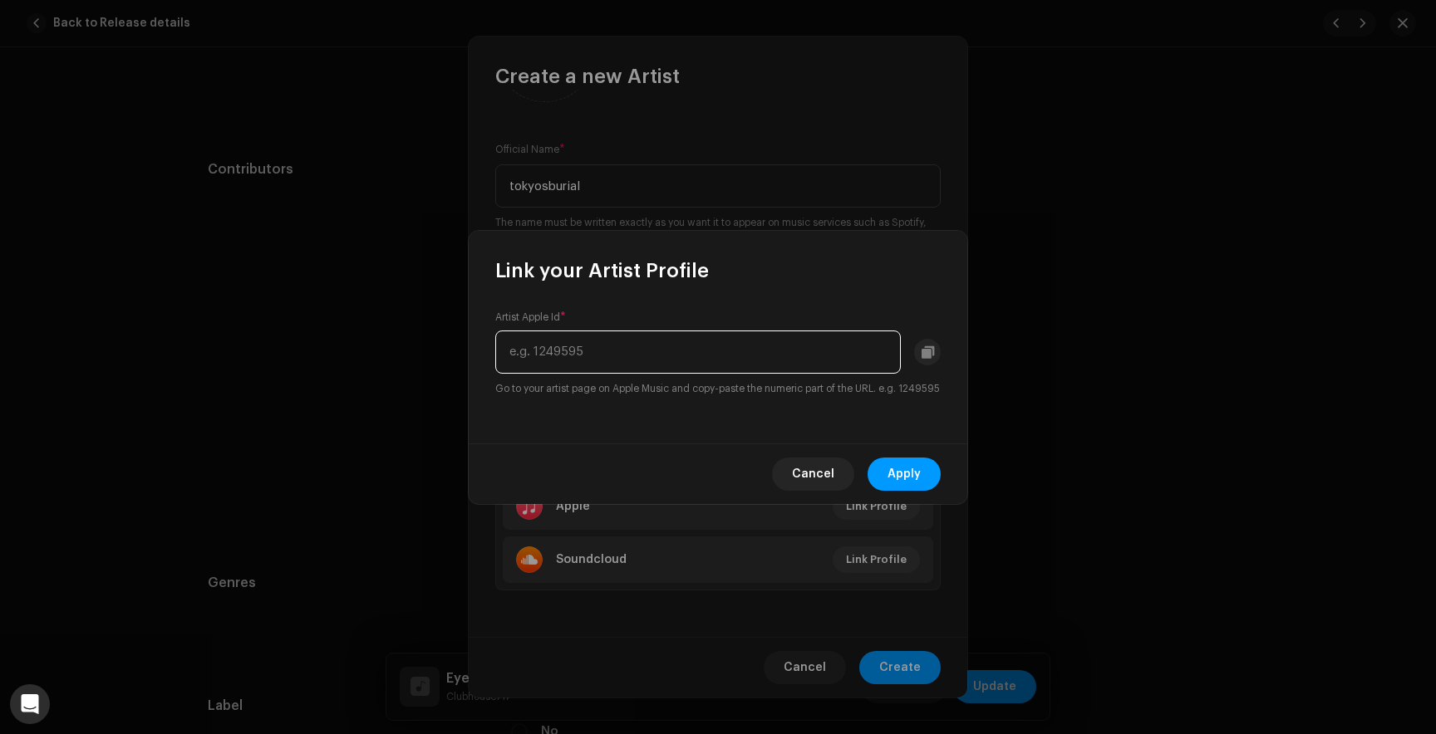
click at [709, 337] on input "text" at bounding box center [697, 352] width 405 height 43
paste input "1834138130"
type input "1834138130"
click at [888, 472] on span "Apply" at bounding box center [903, 474] width 33 height 33
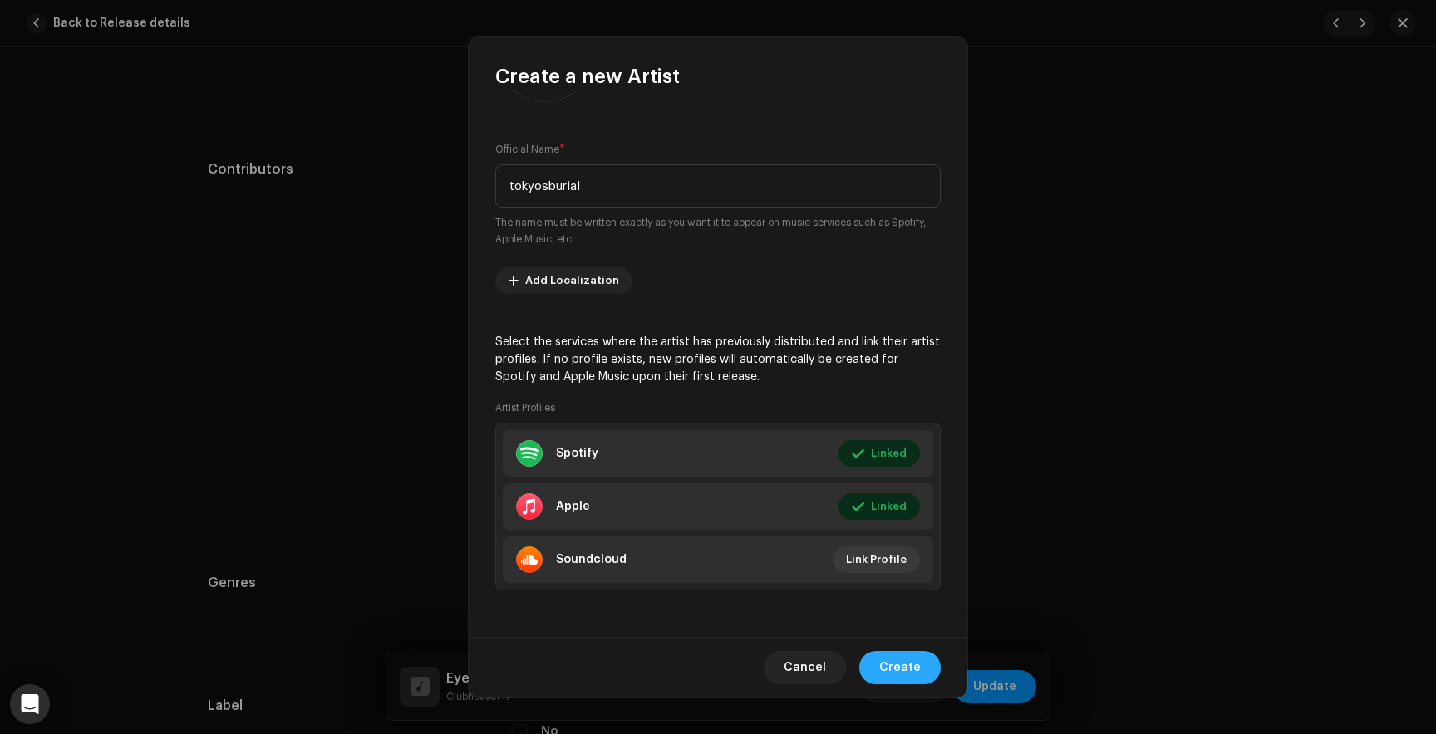
click at [893, 667] on span "Create" at bounding box center [900, 667] width 42 height 33
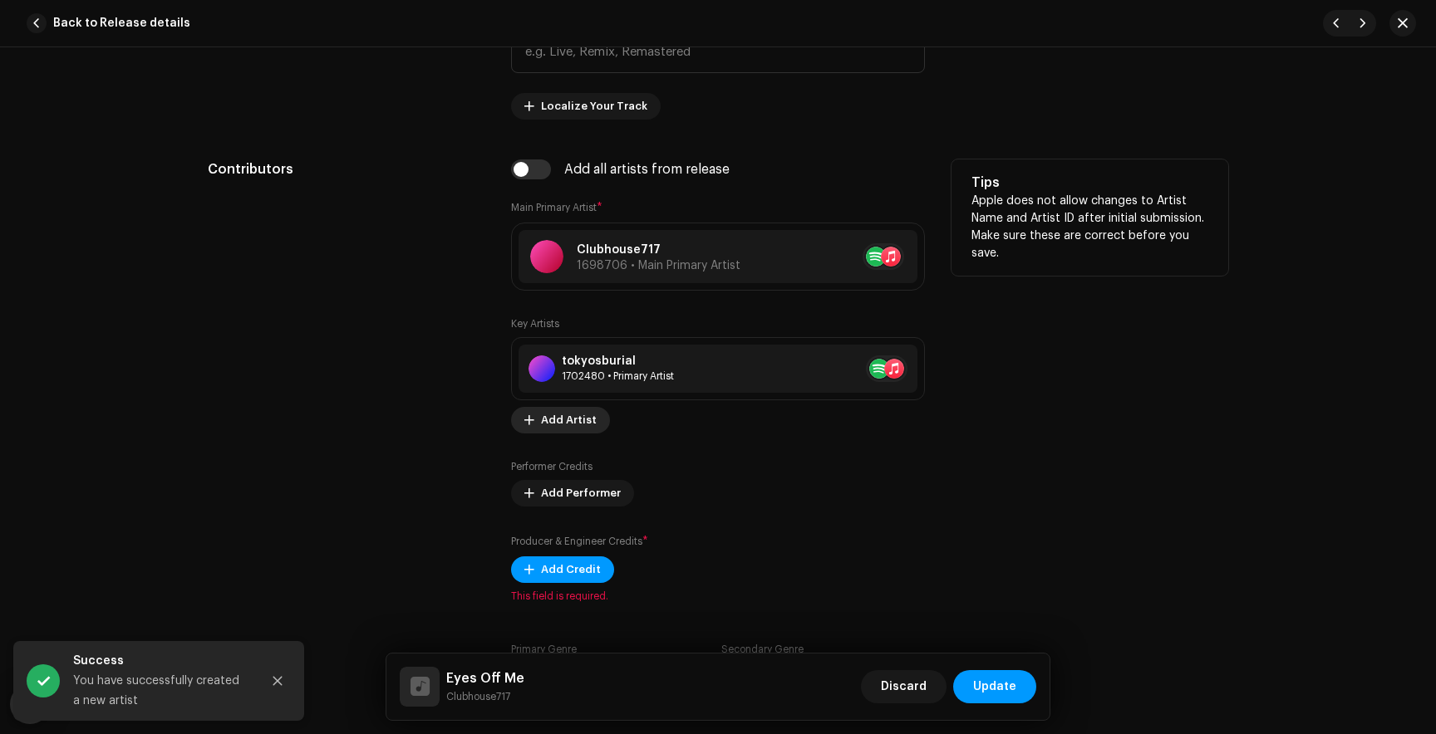
click at [541, 422] on span "Add Artist" at bounding box center [569, 420] width 56 height 33
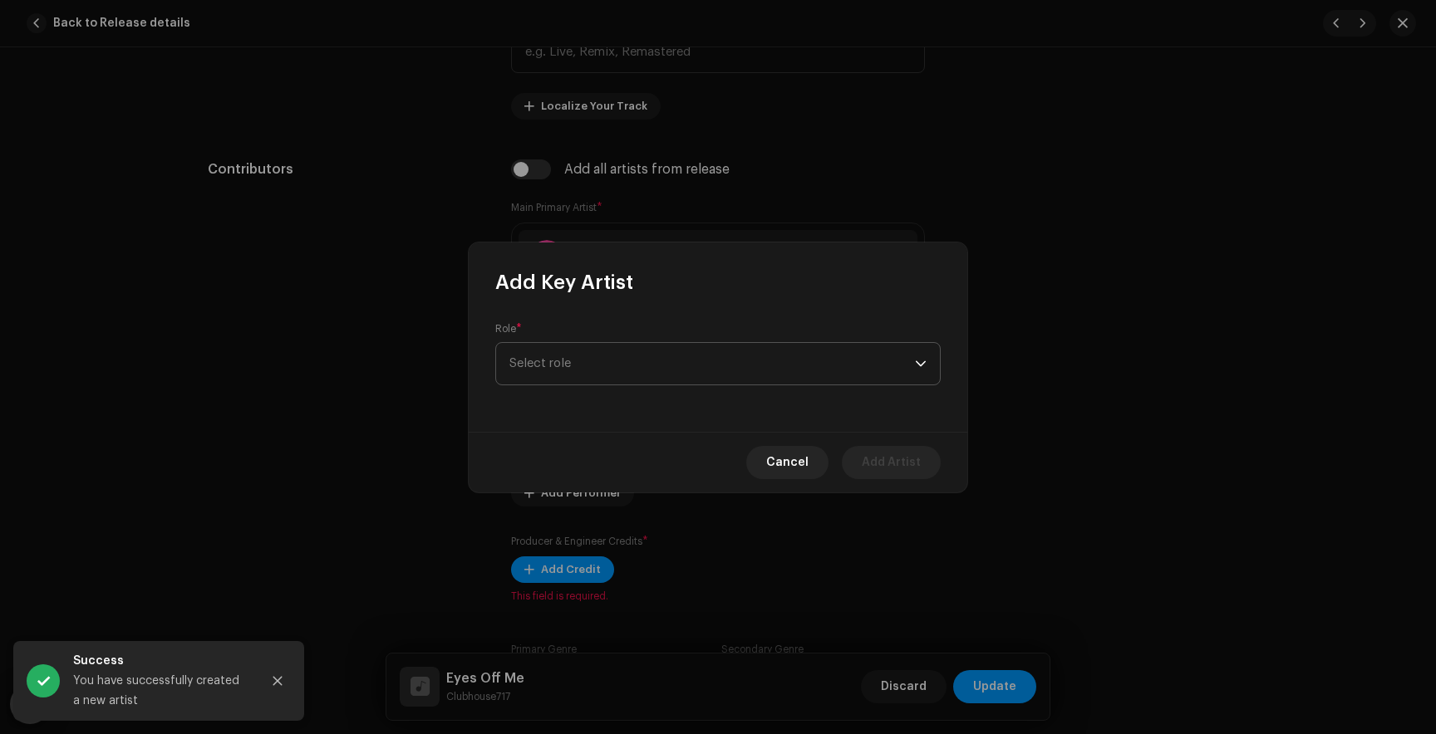
click at [586, 351] on span "Select role" at bounding box center [711, 364] width 405 height 42
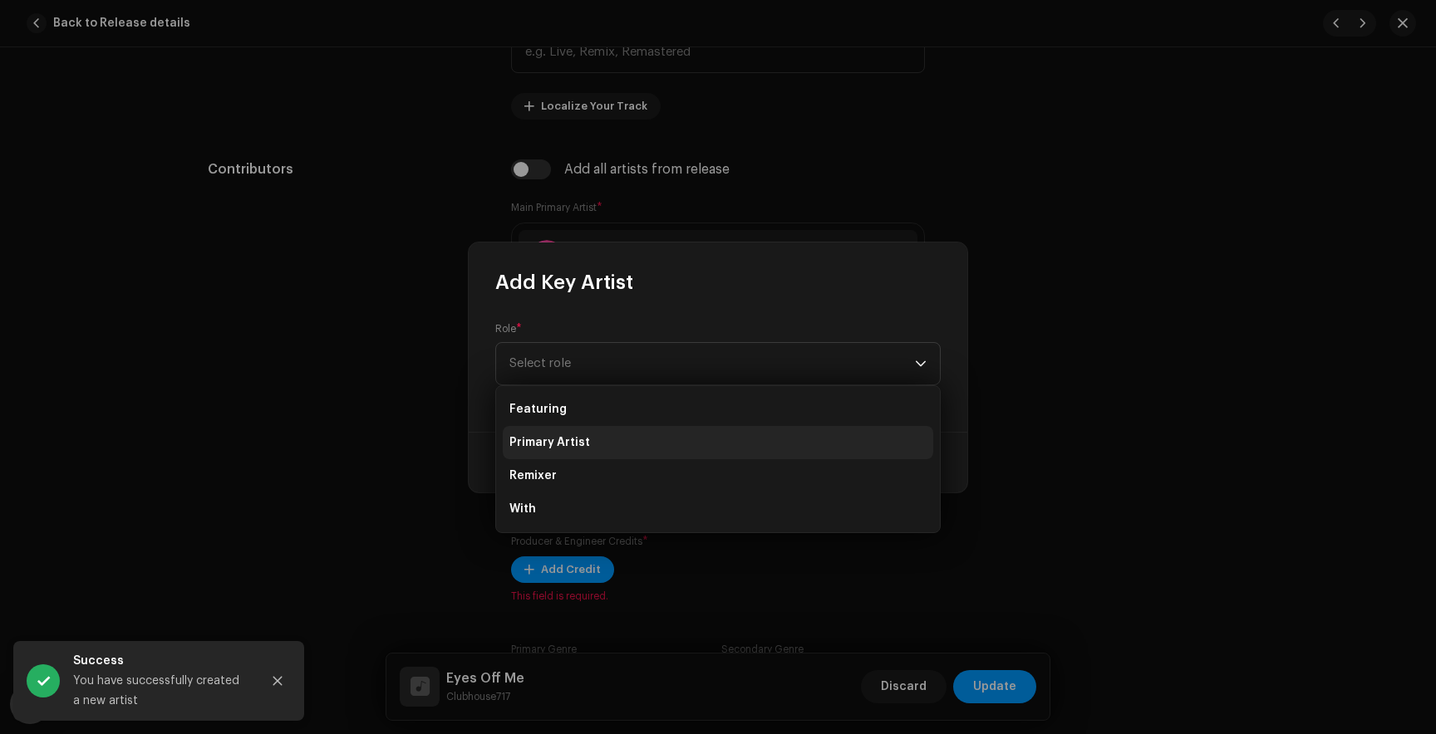
click at [573, 438] on span "Primary Artist" at bounding box center [549, 442] width 81 height 17
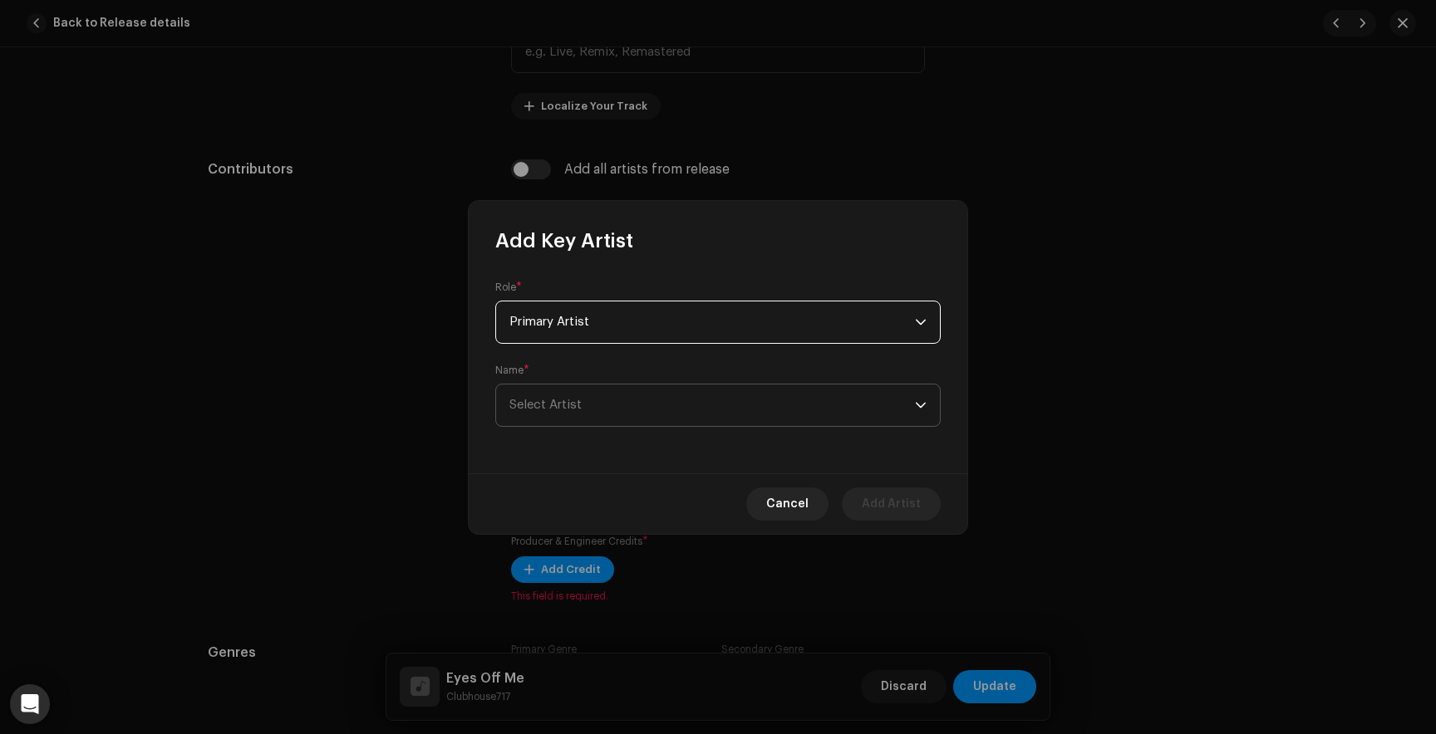
click at [601, 406] on span "Select Artist" at bounding box center [711, 406] width 405 height 42
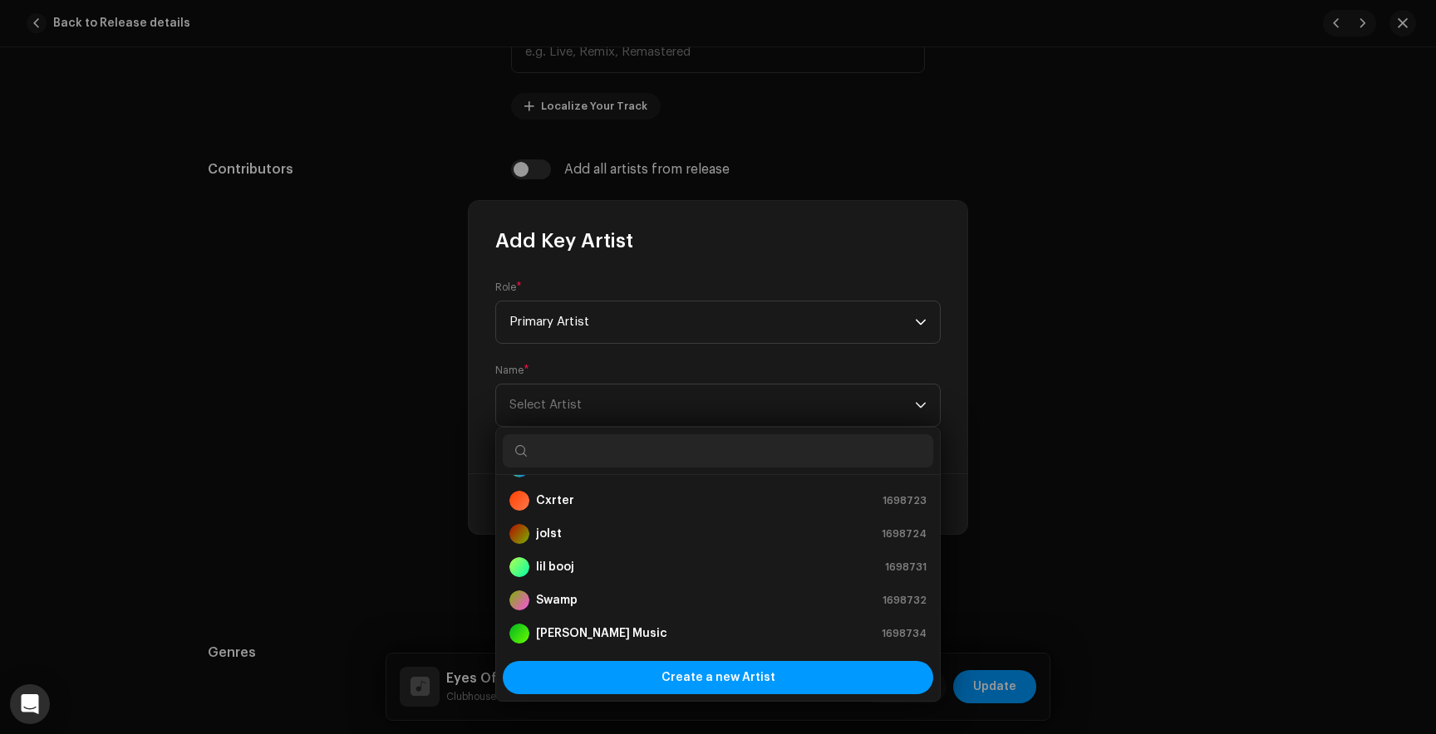
scroll to position [332, 0]
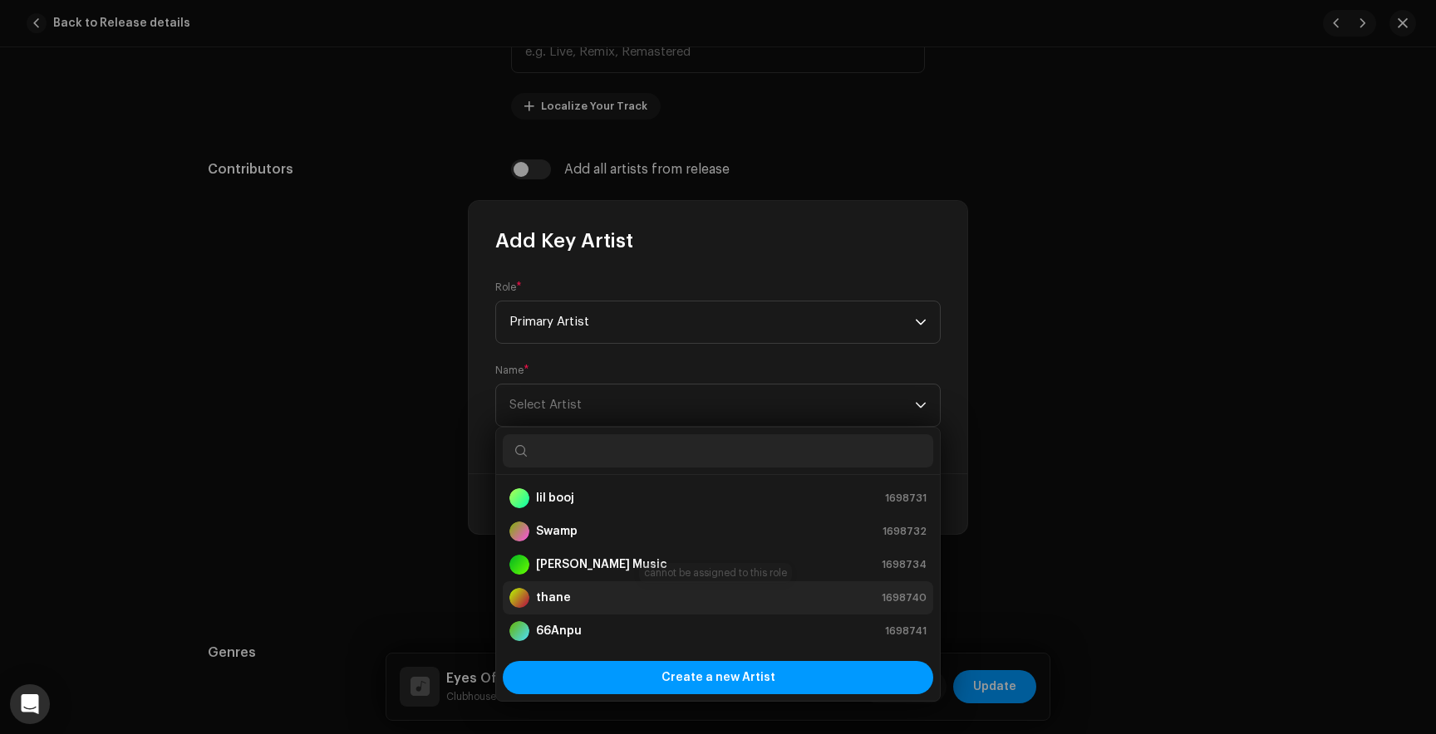
click at [567, 598] on strong "thane" at bounding box center [553, 598] width 35 height 17
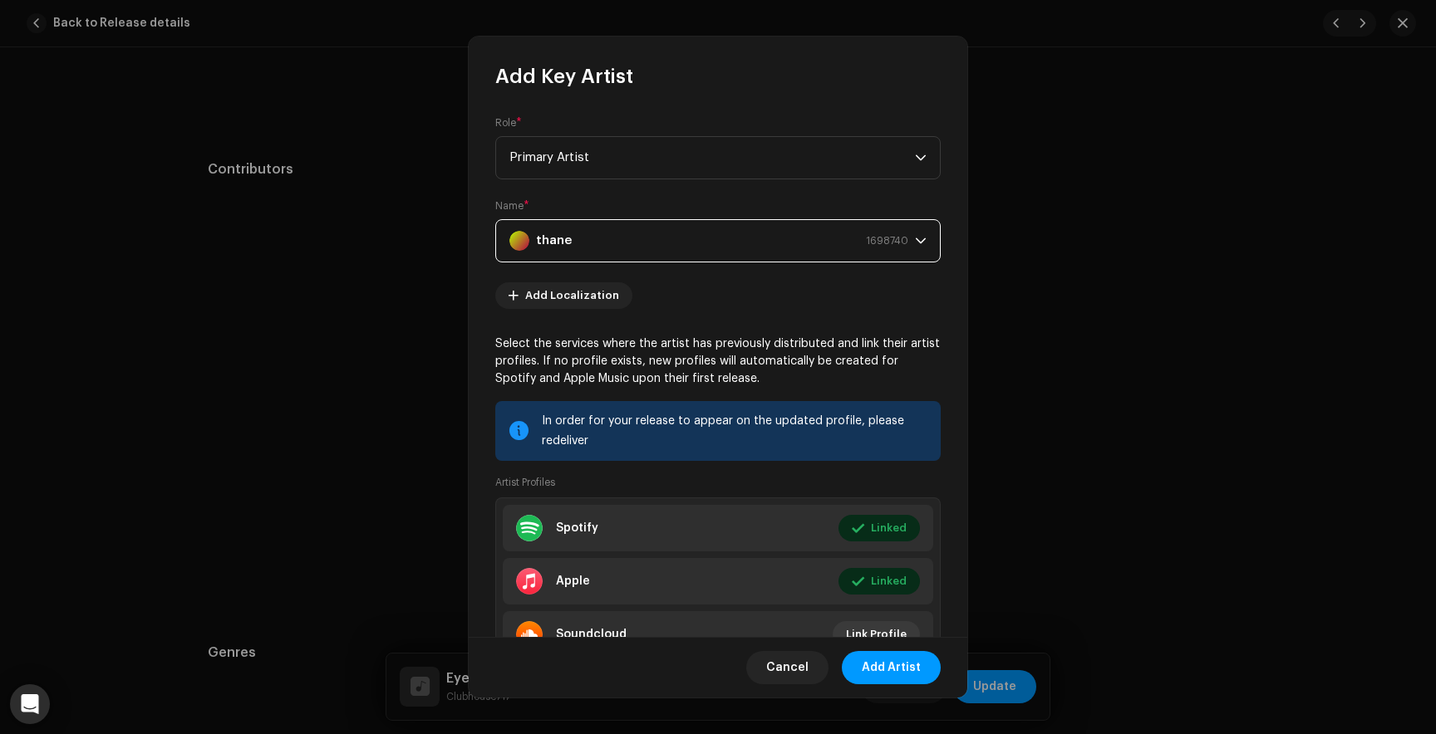
scroll to position [76, 0]
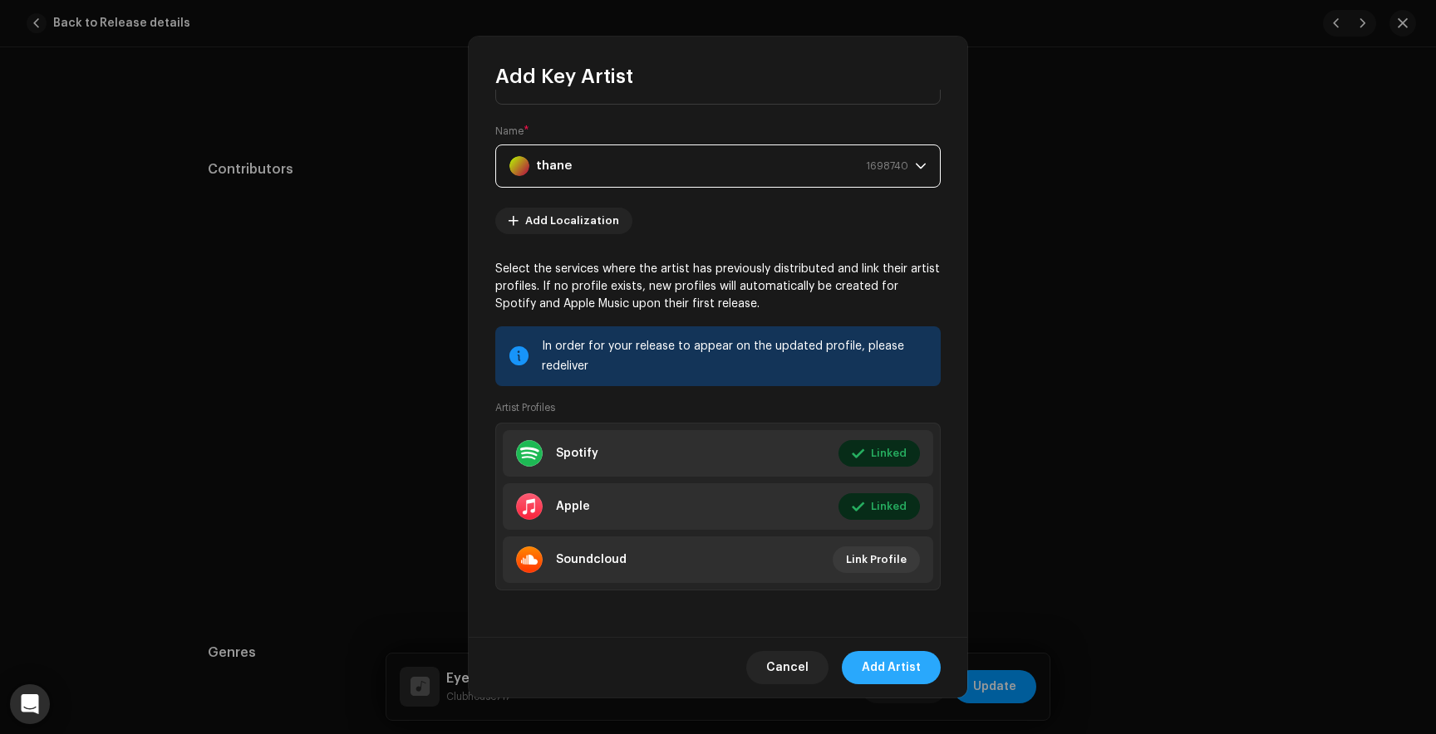
click at [879, 656] on span "Add Artist" at bounding box center [890, 667] width 59 height 33
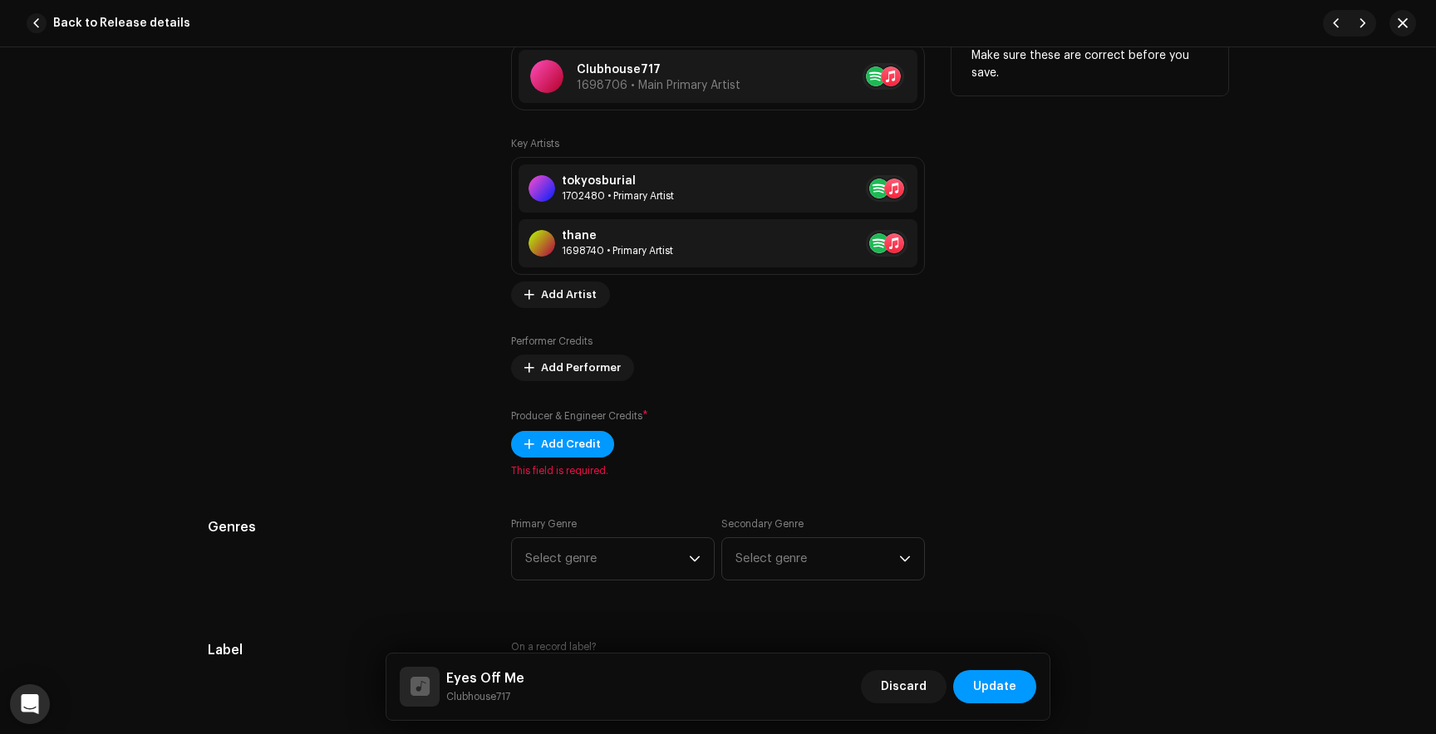
scroll to position [1088, 0]
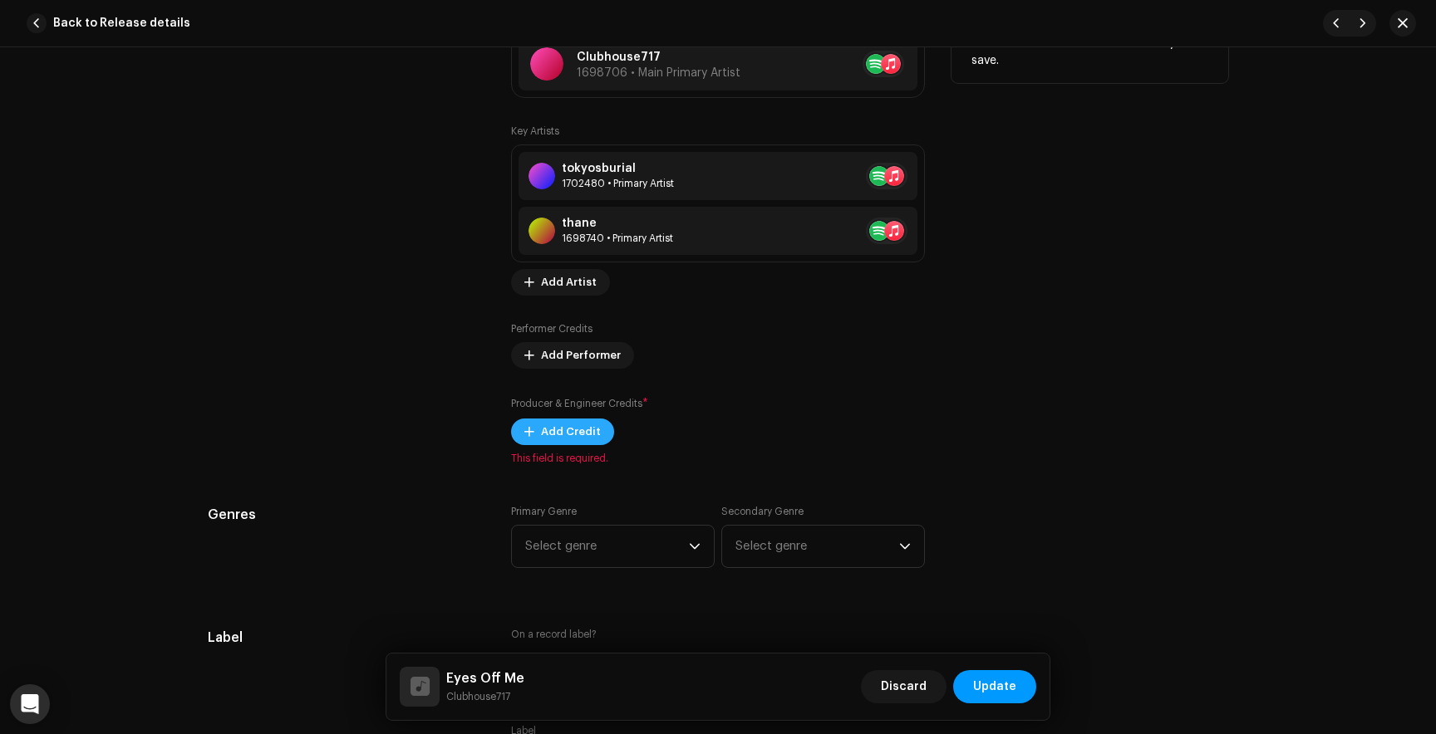
click at [574, 433] on span "Add Credit" at bounding box center [571, 431] width 60 height 33
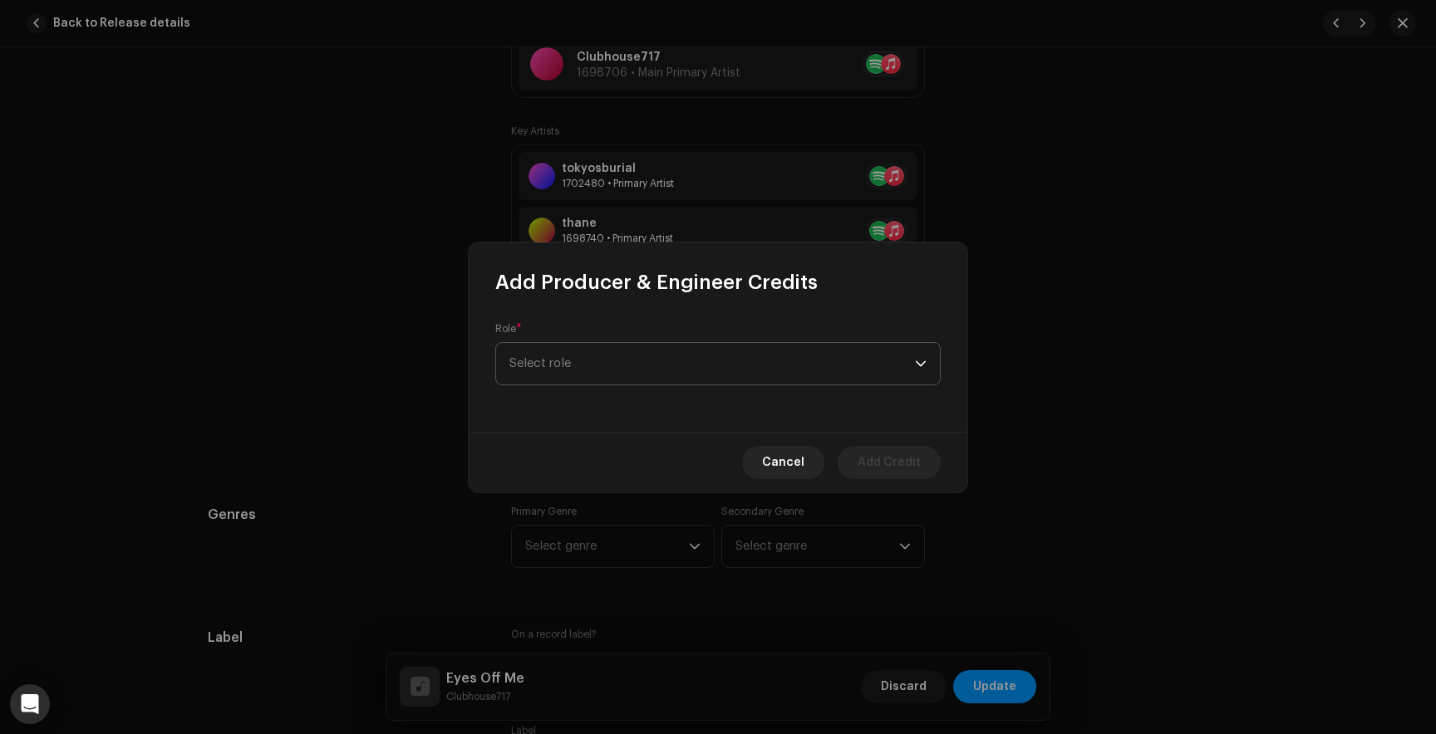
click at [577, 361] on span "Select role" at bounding box center [711, 364] width 405 height 42
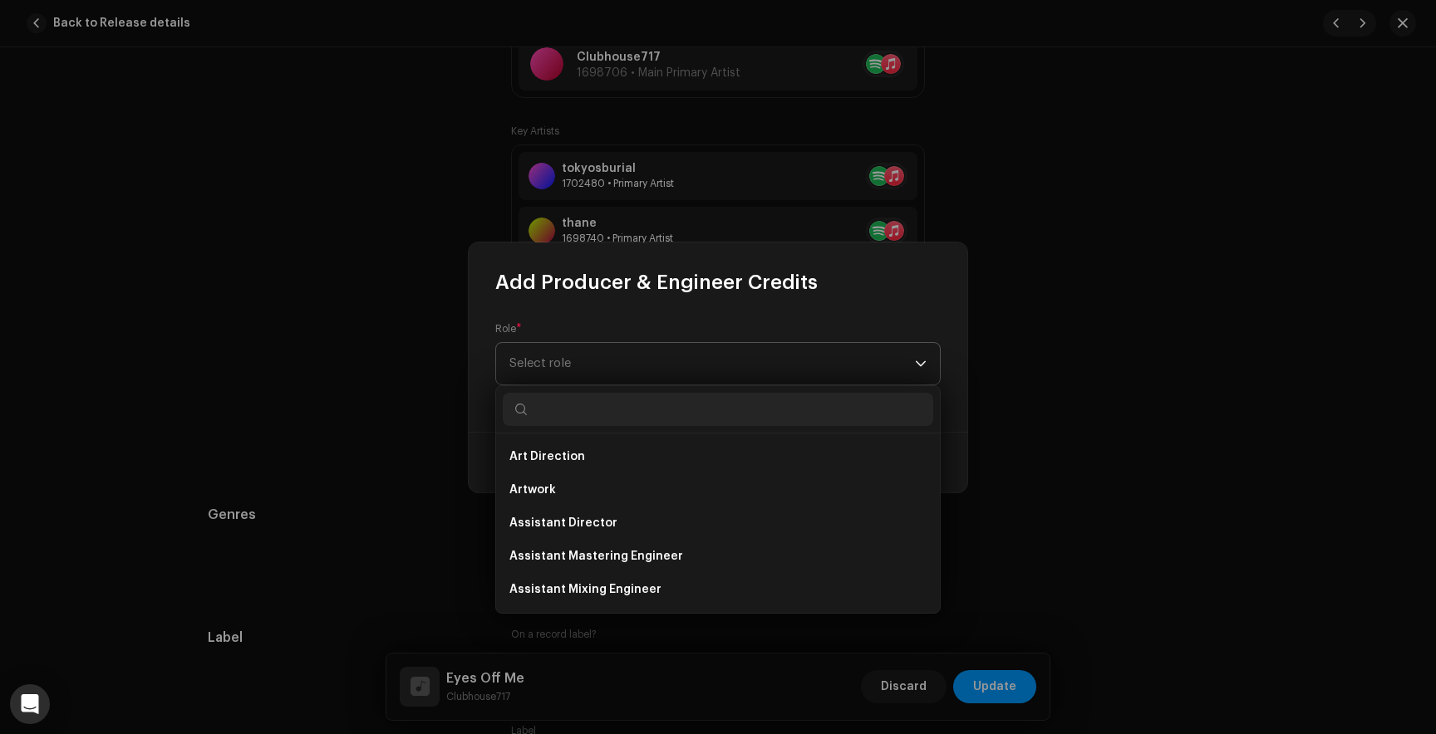
type input "d"
type input "pro"
click at [543, 586] on span "Producer" at bounding box center [536, 590] width 55 height 17
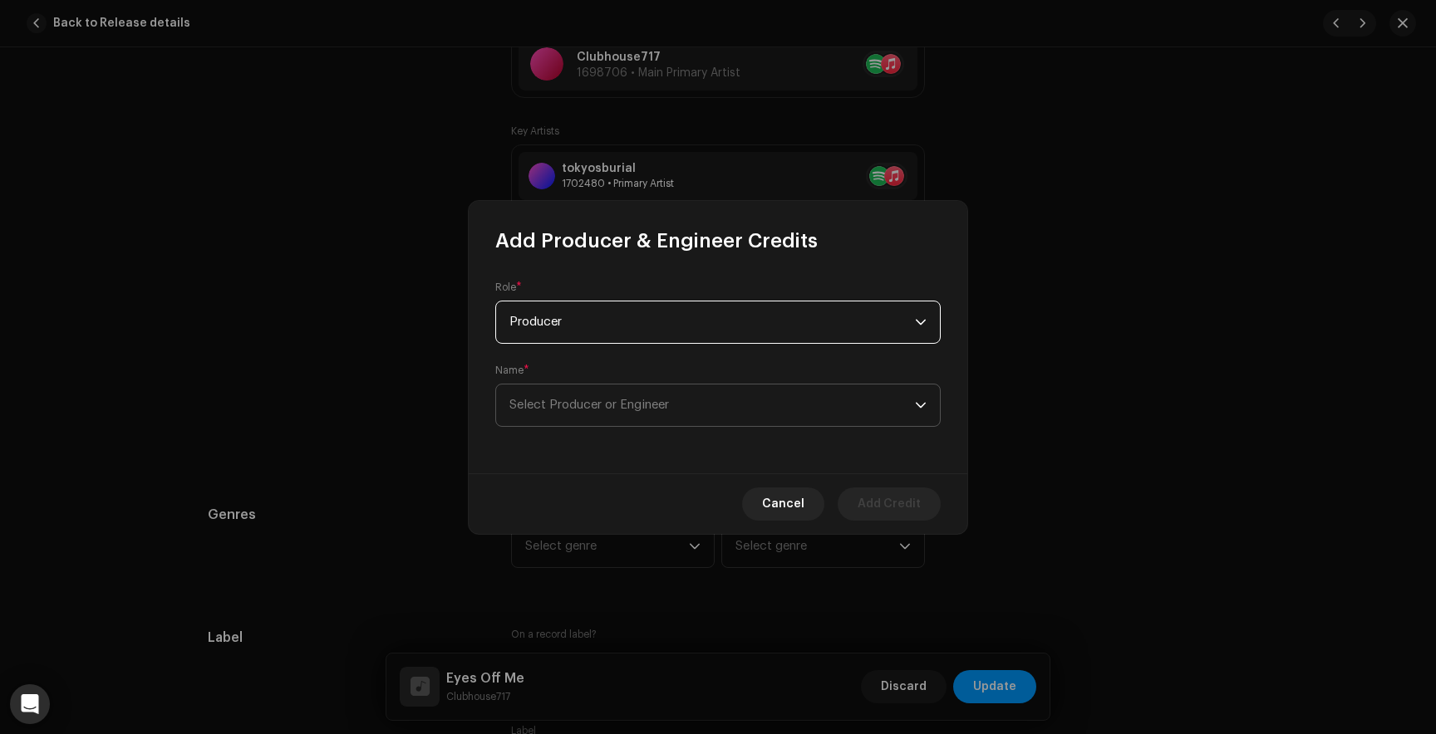
click at [577, 403] on span "Select Producer or Engineer" at bounding box center [589, 405] width 160 height 12
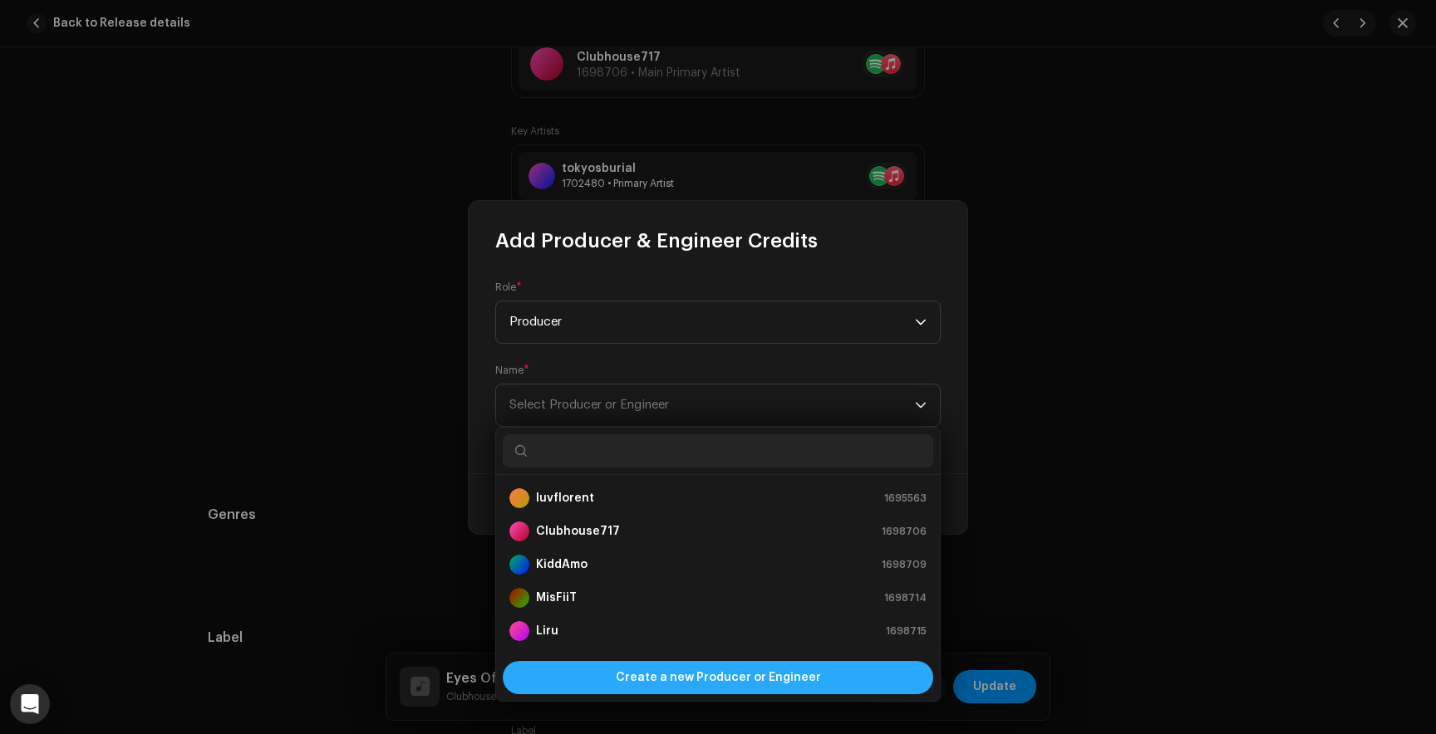
click at [716, 677] on span "Create a new Producer or Engineer" at bounding box center [718, 677] width 205 height 33
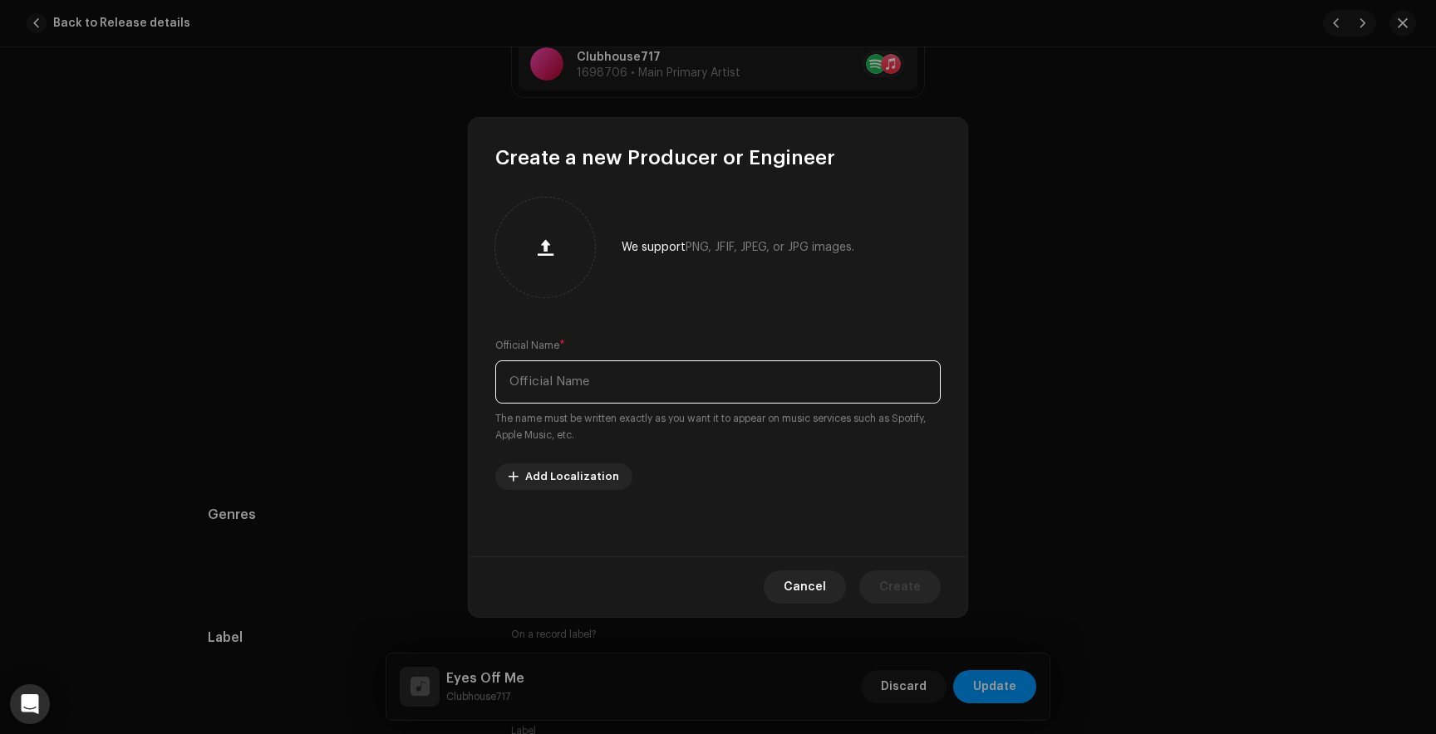
click at [597, 370] on input "text" at bounding box center [717, 382] width 445 height 43
type input "DZO DIGITAL"
click at [909, 592] on span "Create" at bounding box center [900, 587] width 42 height 33
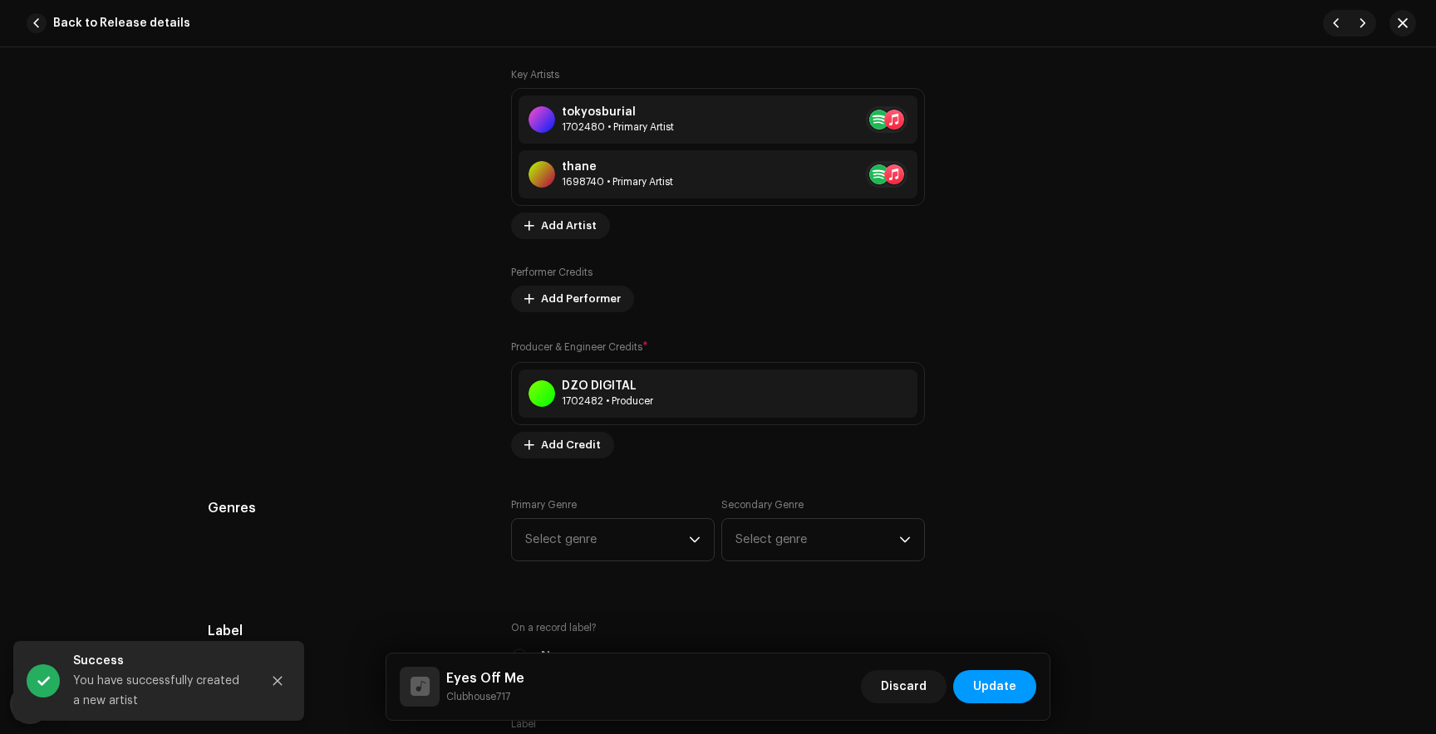
scroll to position [1175, 0]
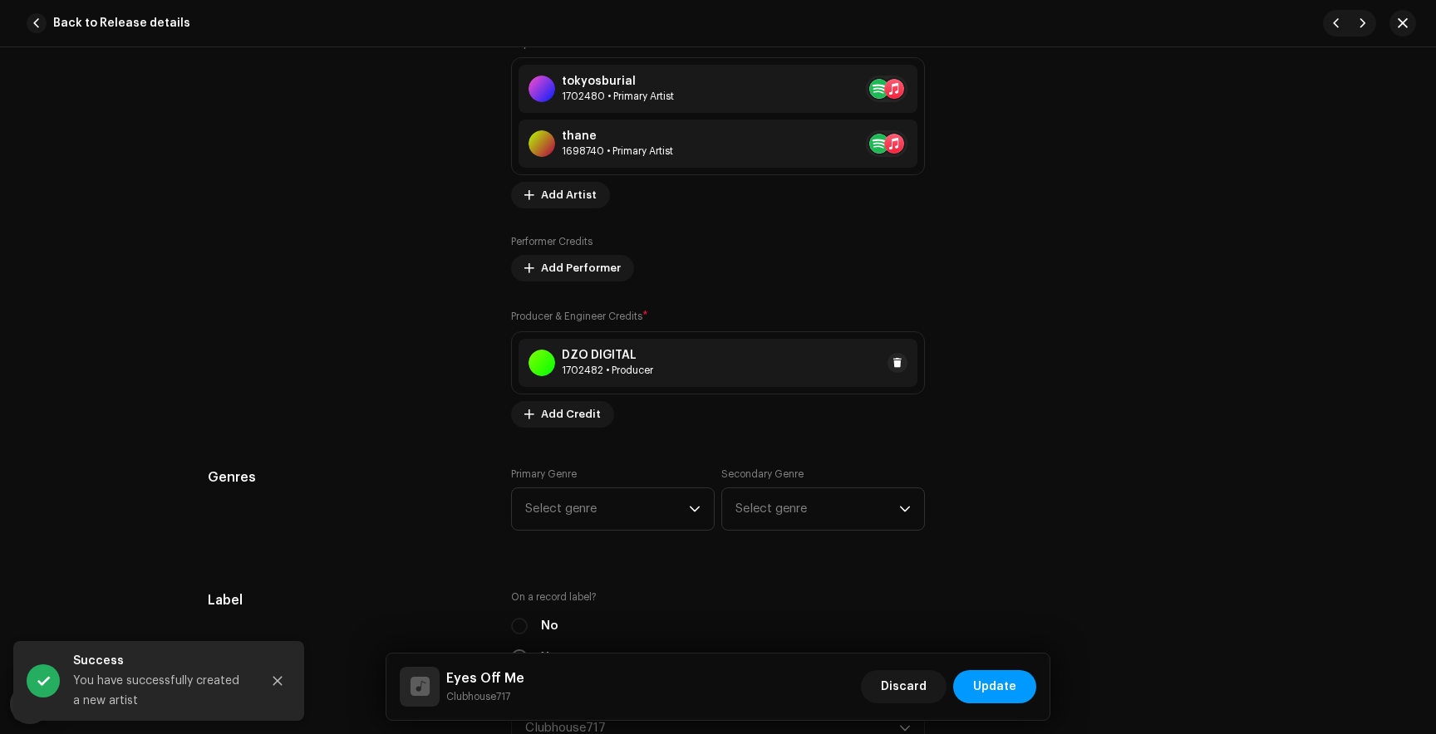
click at [645, 372] on div "1702482 • Producer" at bounding box center [607, 370] width 91 height 13
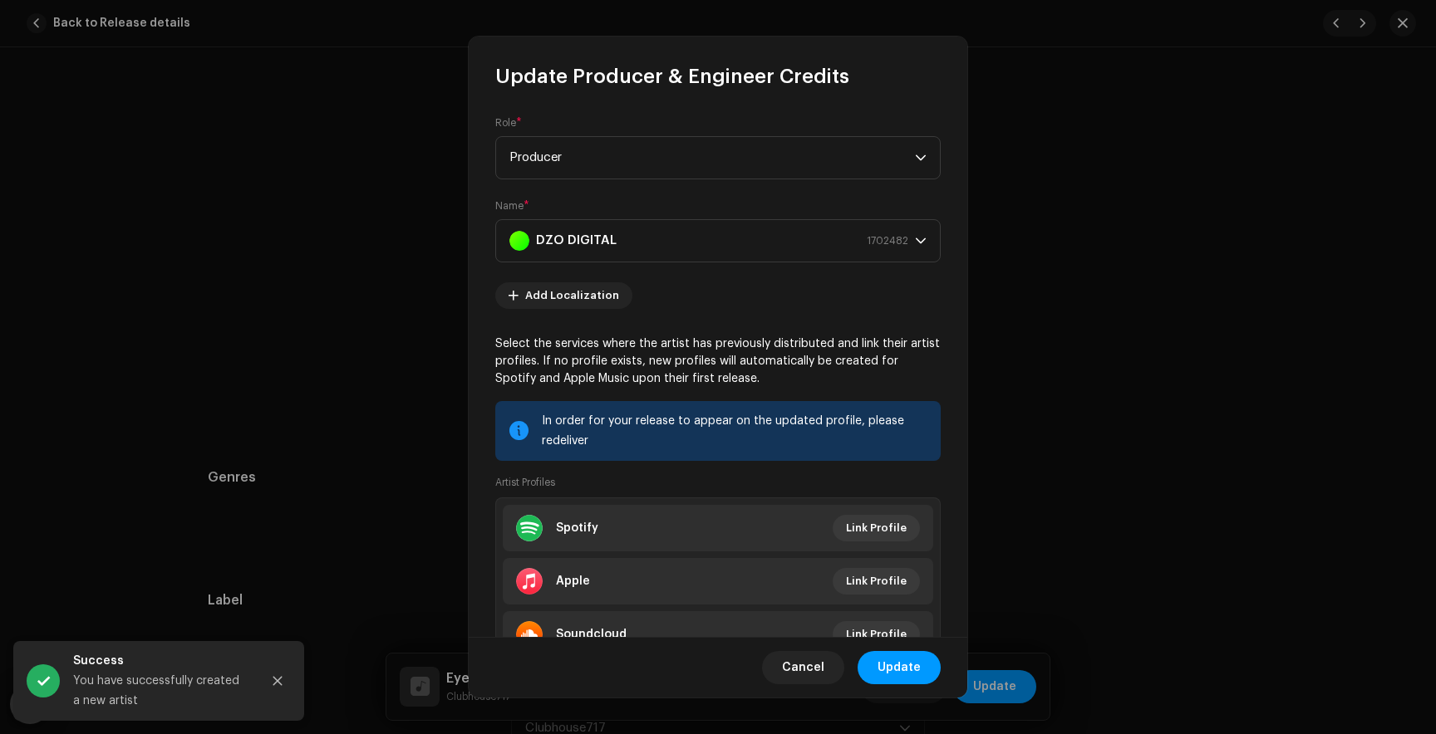
scroll to position [76, 0]
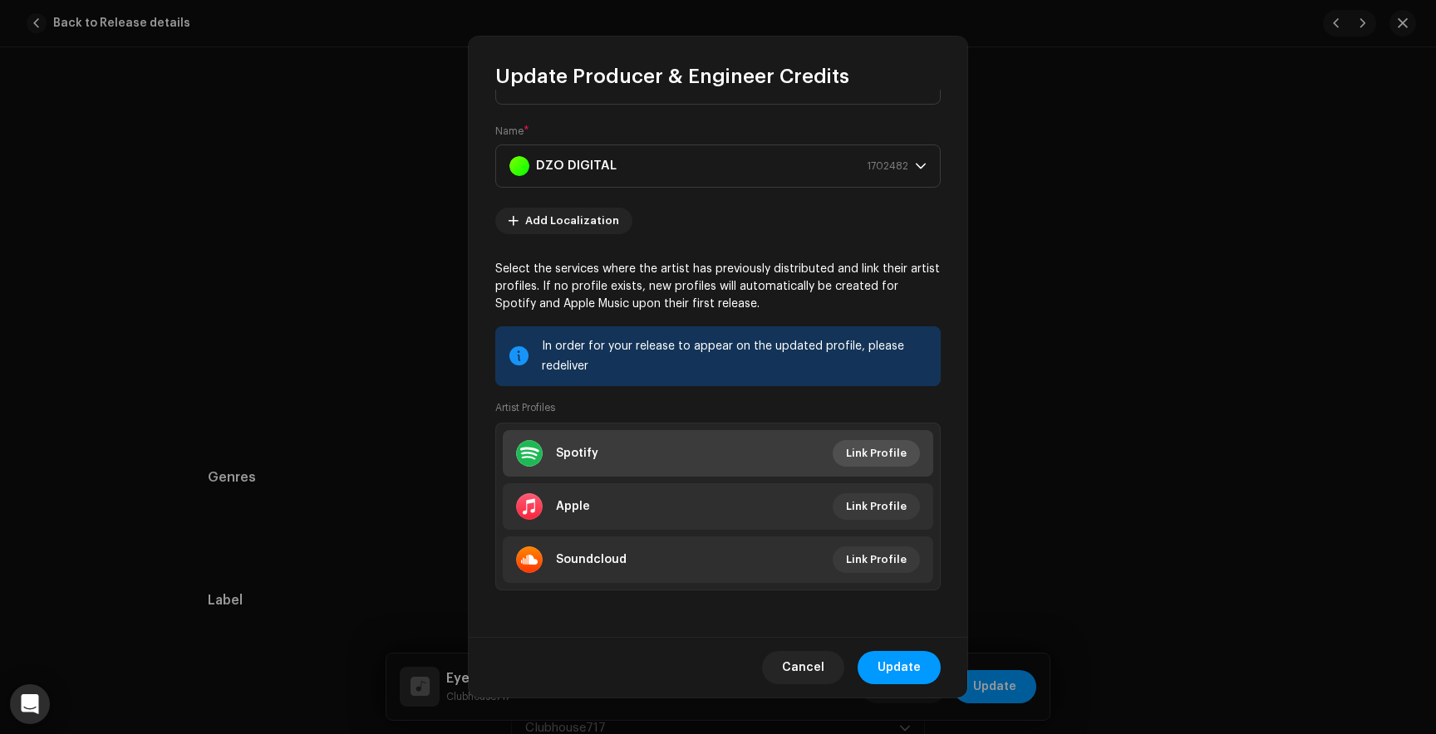
click at [854, 459] on span "Link Profile" at bounding box center [876, 453] width 61 height 33
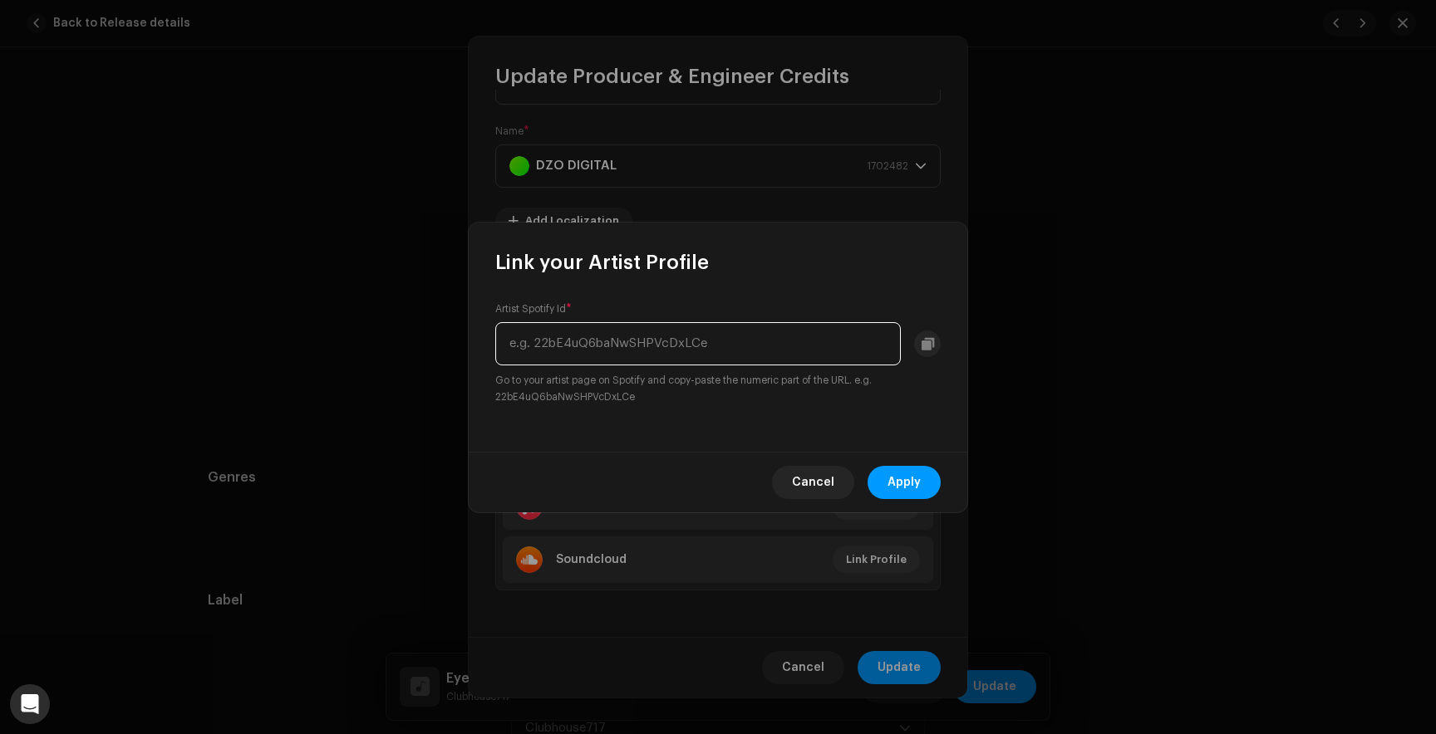
click at [582, 347] on input "text" at bounding box center [697, 343] width 405 height 43
paste input "3QVk8ZqYw06fKKaocV9K3P"
type input "3QVk8ZqYw06fKKaocV9K3P"
click at [895, 475] on span "Apply" at bounding box center [903, 482] width 33 height 33
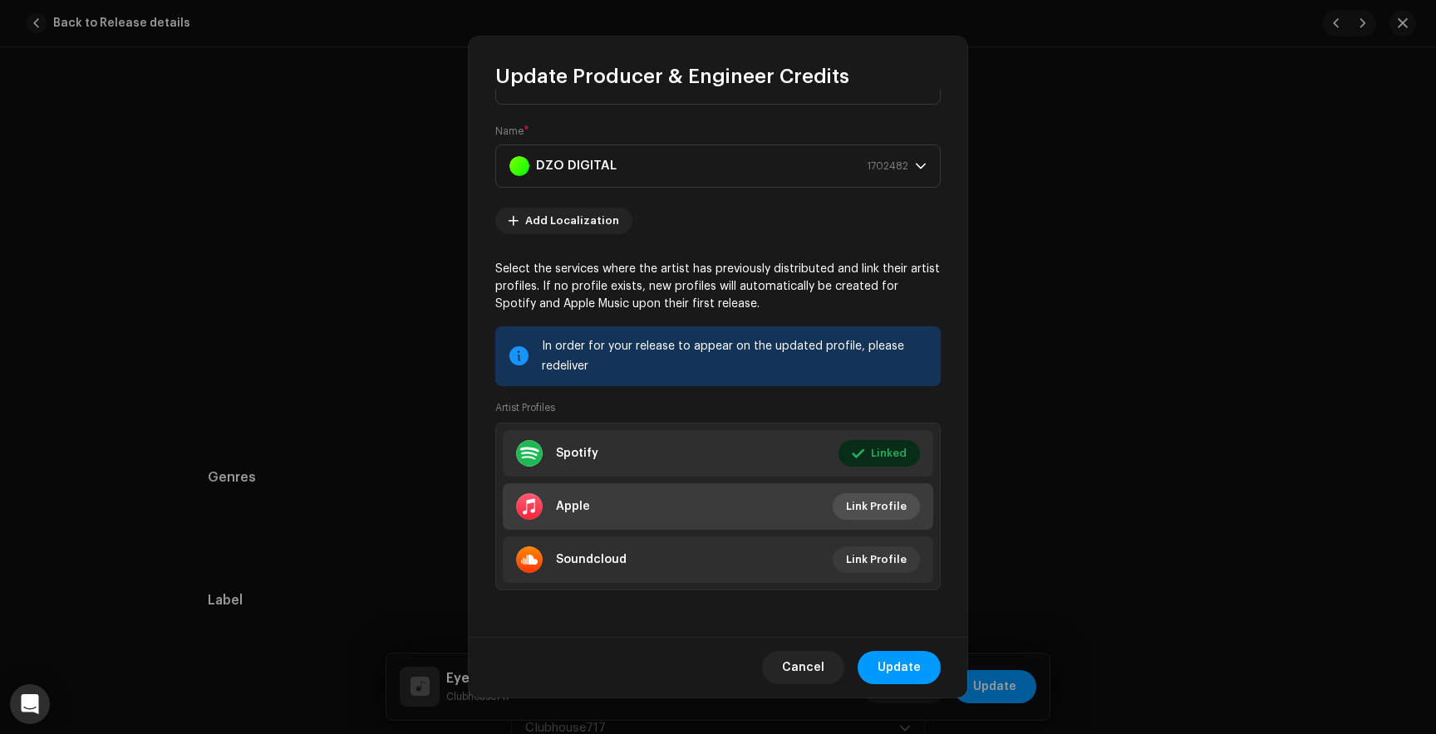
click at [872, 508] on span "Link Profile" at bounding box center [876, 506] width 61 height 33
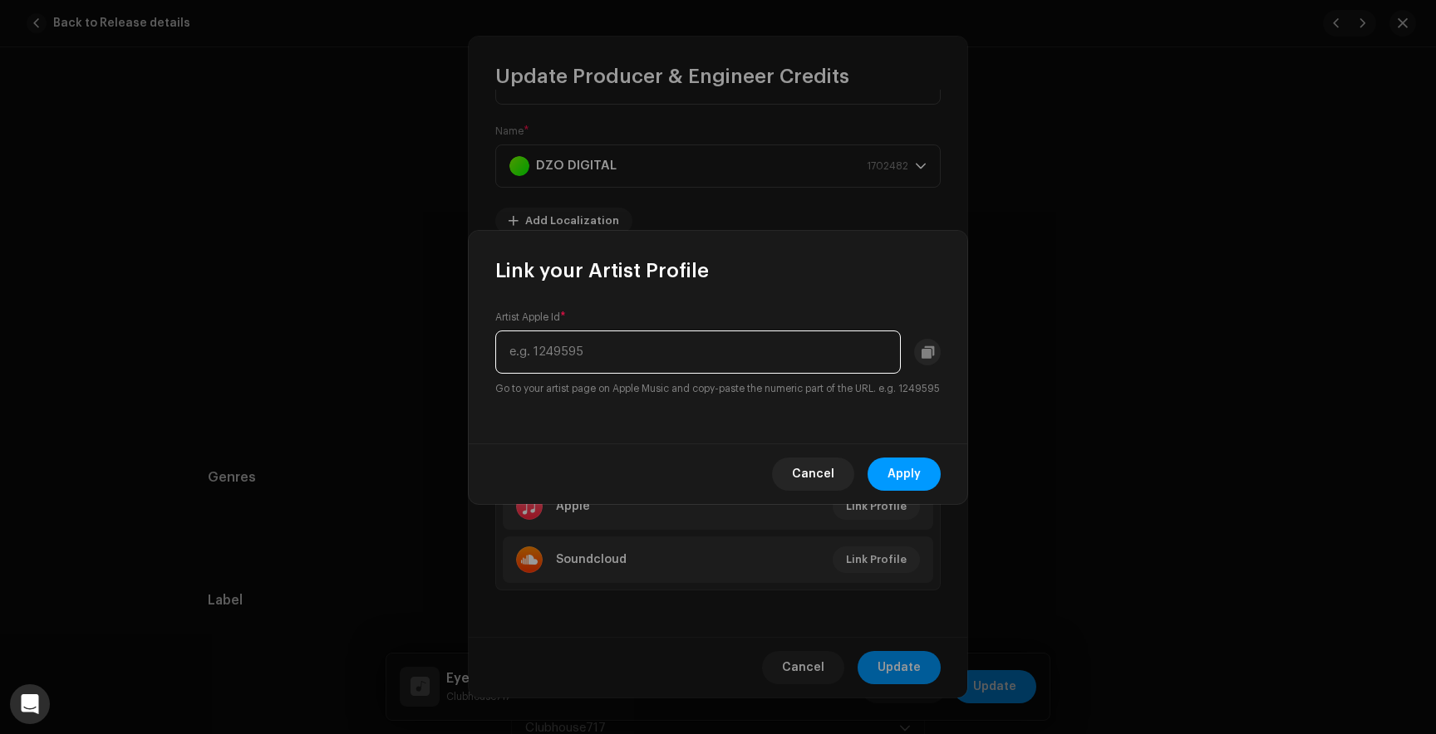
click at [547, 346] on input "text" at bounding box center [697, 352] width 405 height 43
paste input "1628128687"
type input "1628128687"
click at [891, 473] on span "Apply" at bounding box center [903, 474] width 33 height 33
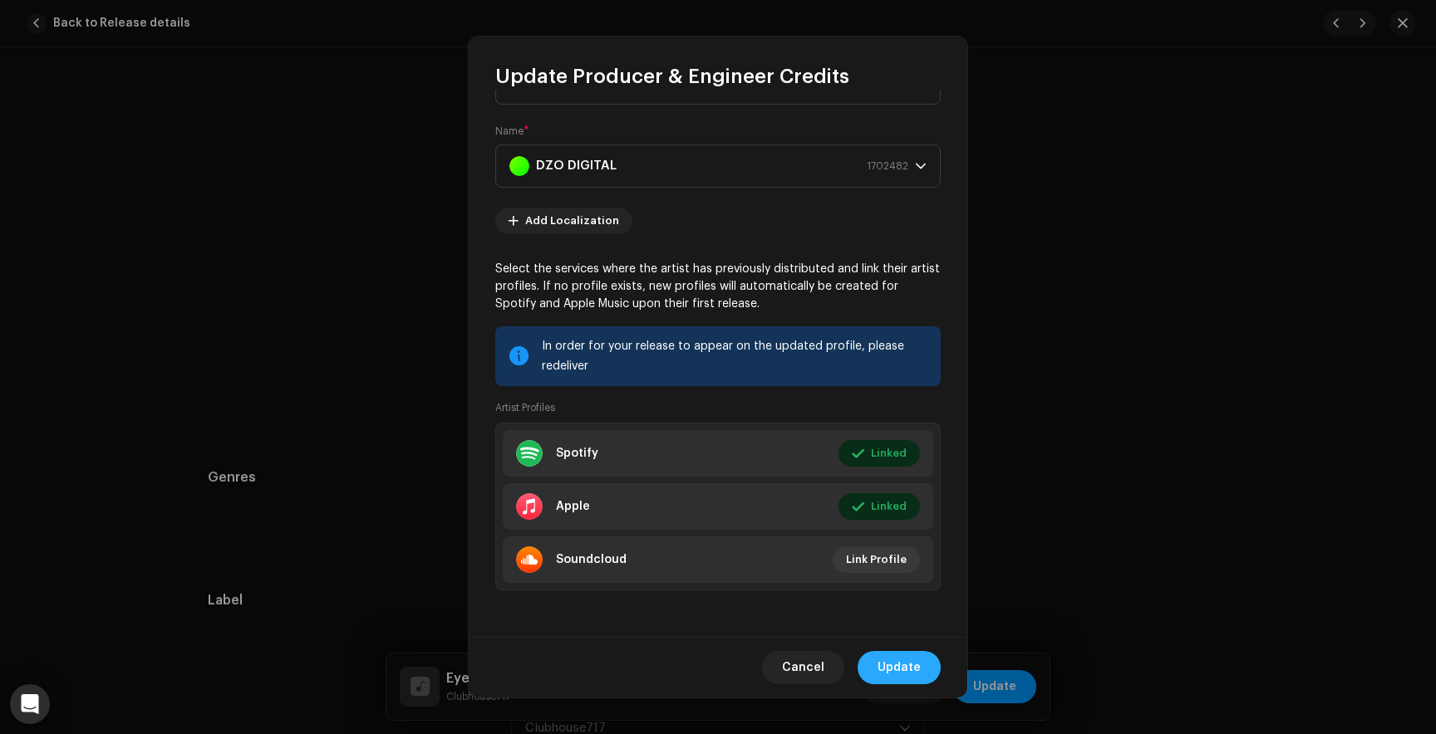
click at [910, 670] on span "Update" at bounding box center [898, 667] width 43 height 33
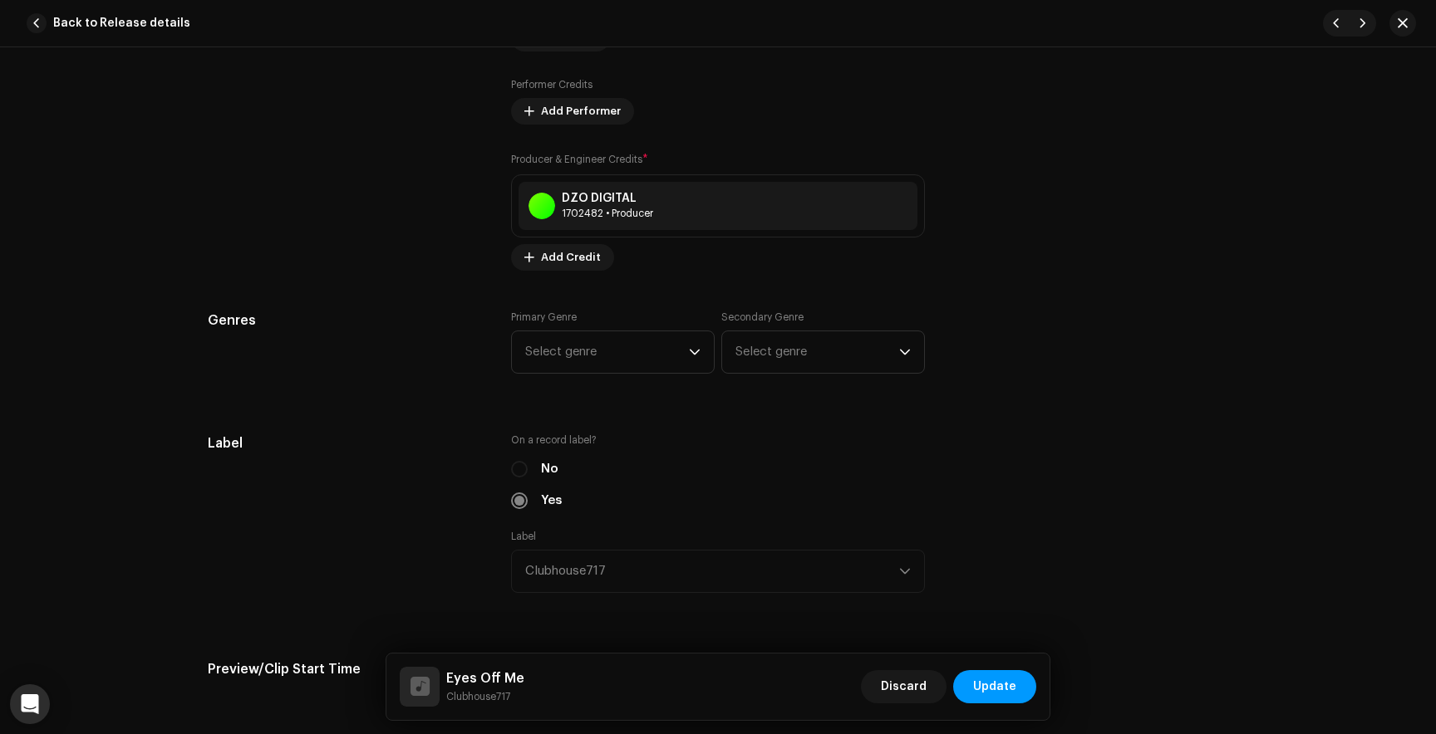
scroll to position [1345, 0]
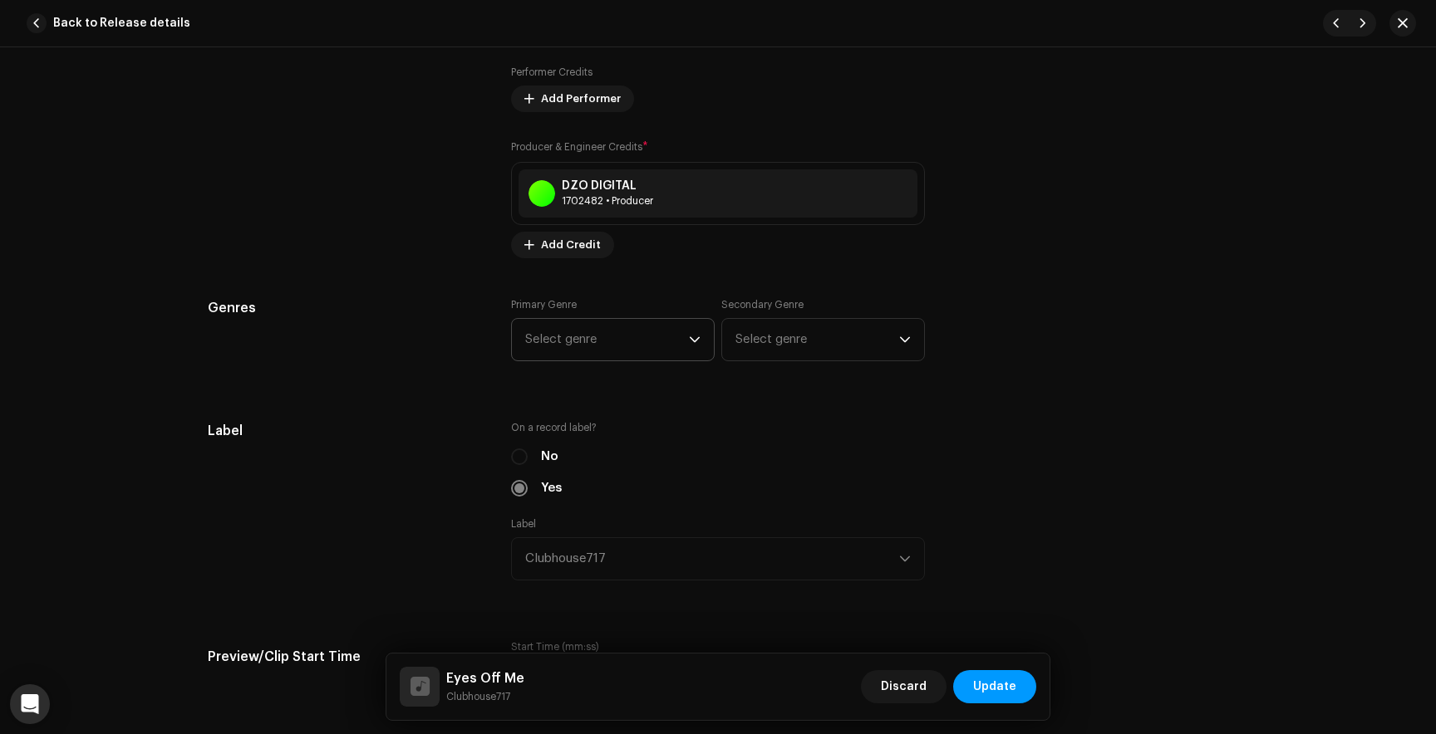
click at [564, 348] on span "Select genre" at bounding box center [607, 340] width 164 height 42
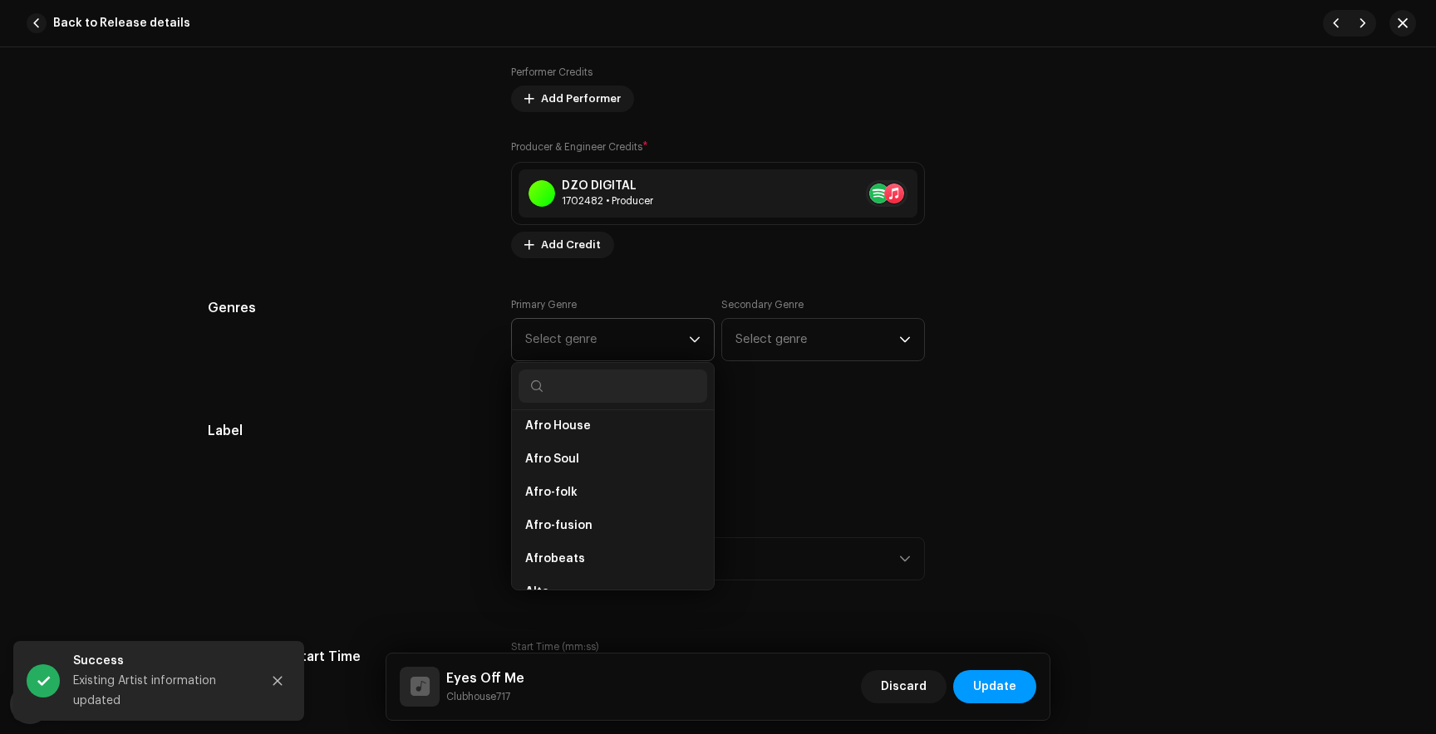
scroll to position [138, 0]
click at [569, 386] on input "text" at bounding box center [612, 386] width 189 height 33
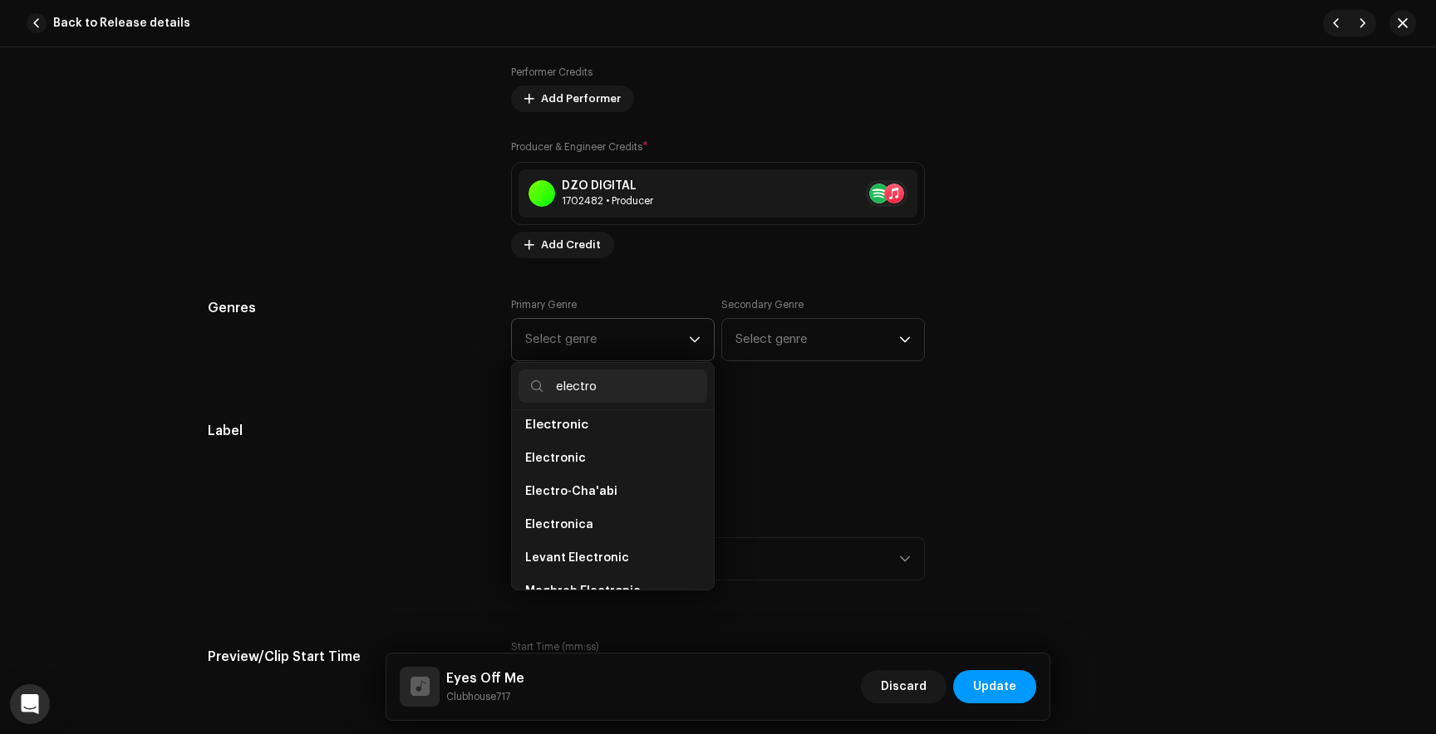
scroll to position [168, 0]
type input "electro"
click at [567, 430] on span "Electronic" at bounding box center [555, 433] width 61 height 17
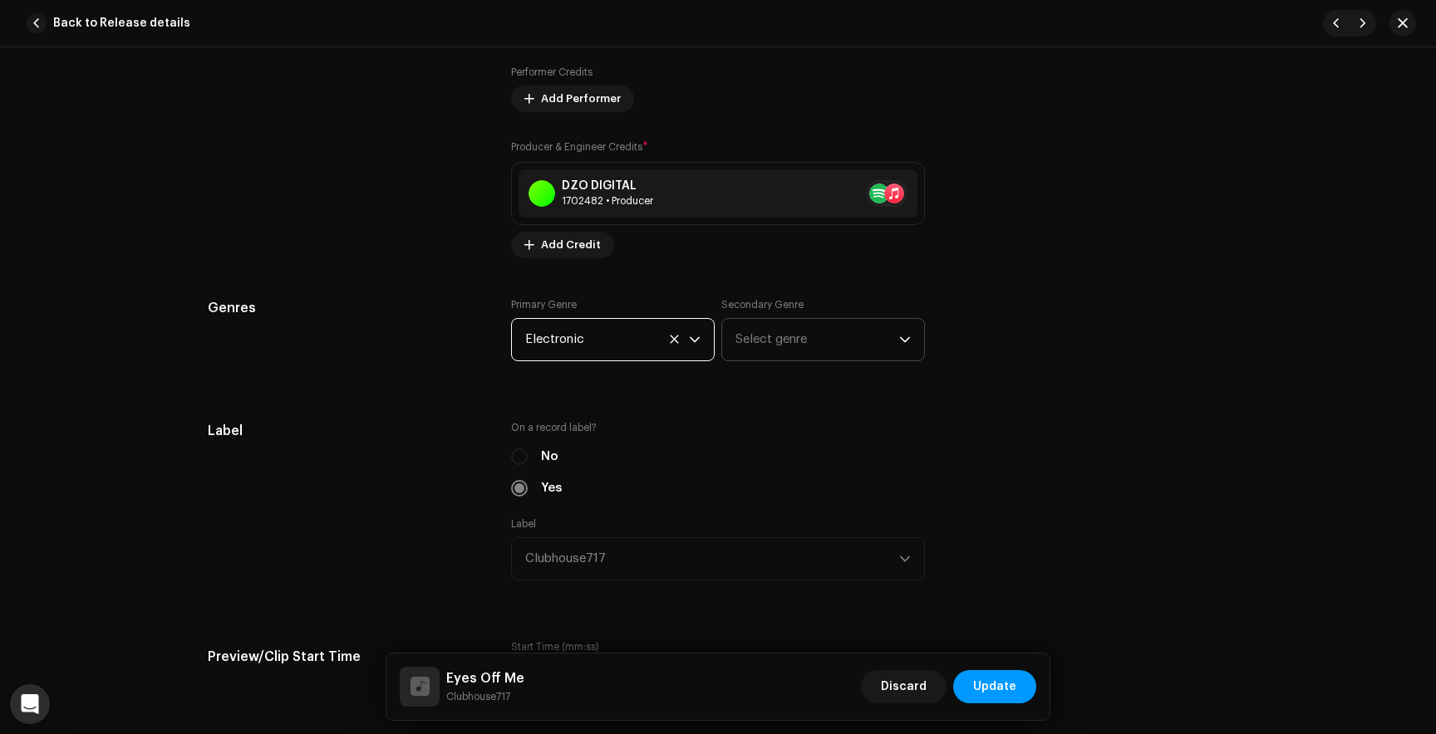
click at [820, 329] on span "Select genre" at bounding box center [817, 340] width 164 height 42
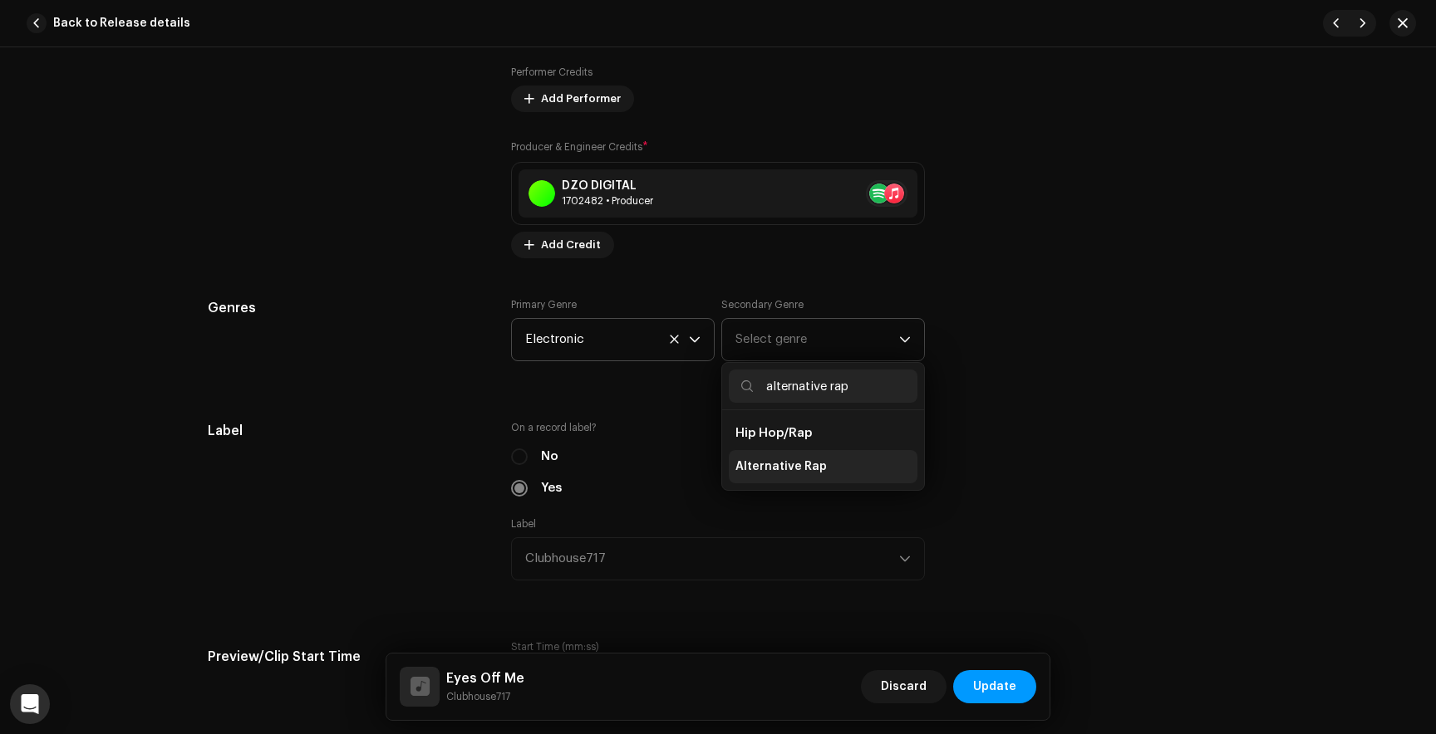
type input "alternative rap"
click at [817, 454] on li "Alternative Rap" at bounding box center [823, 466] width 189 height 33
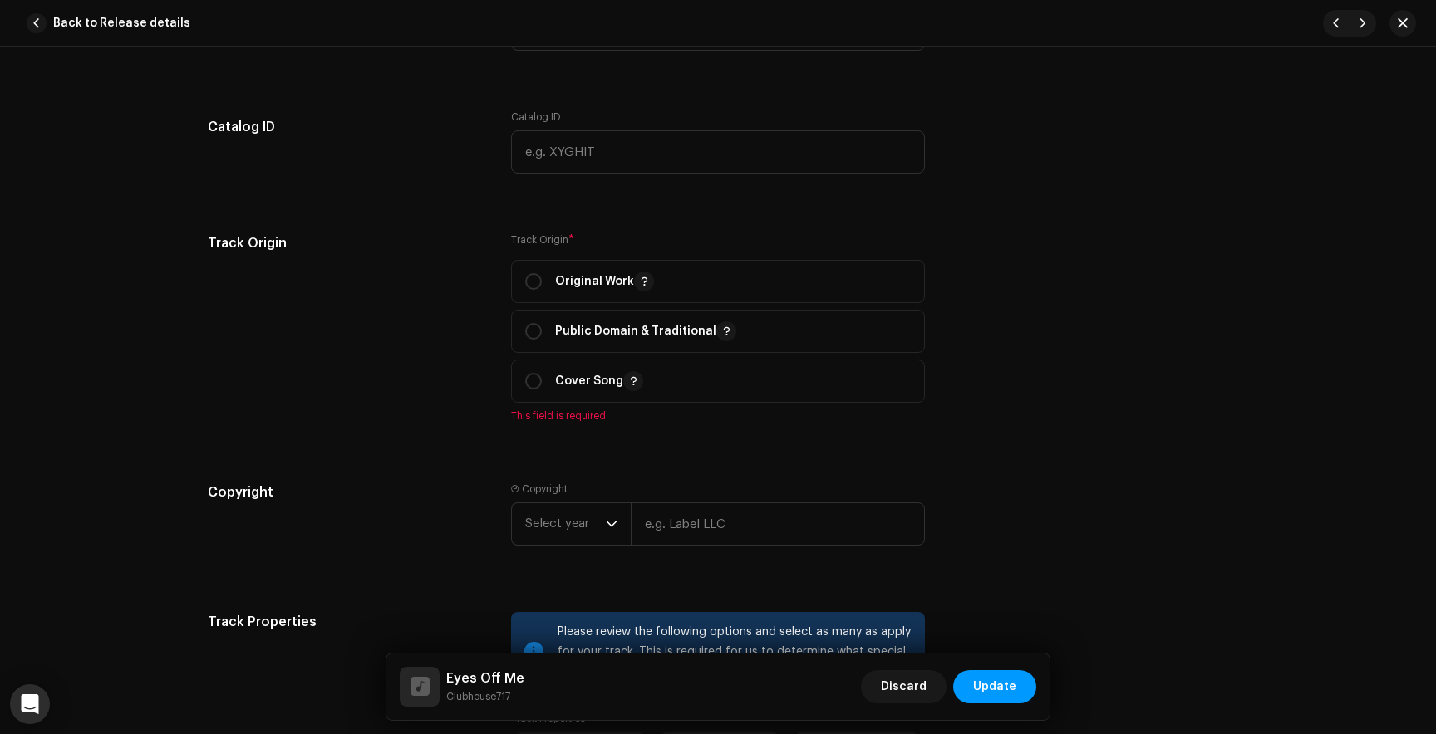
scroll to position [2025, 0]
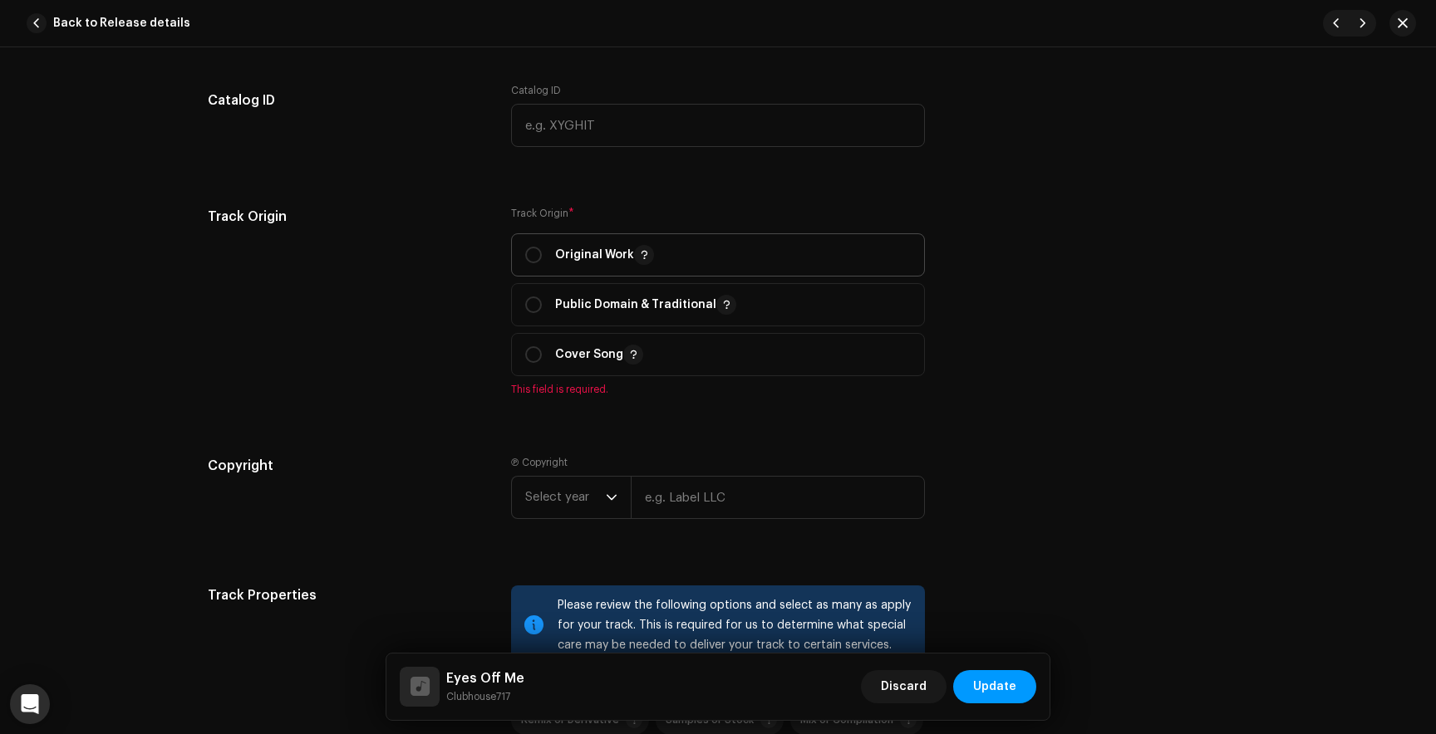
click at [537, 248] on div "Original Work" at bounding box center [589, 255] width 129 height 20
radio input "true"
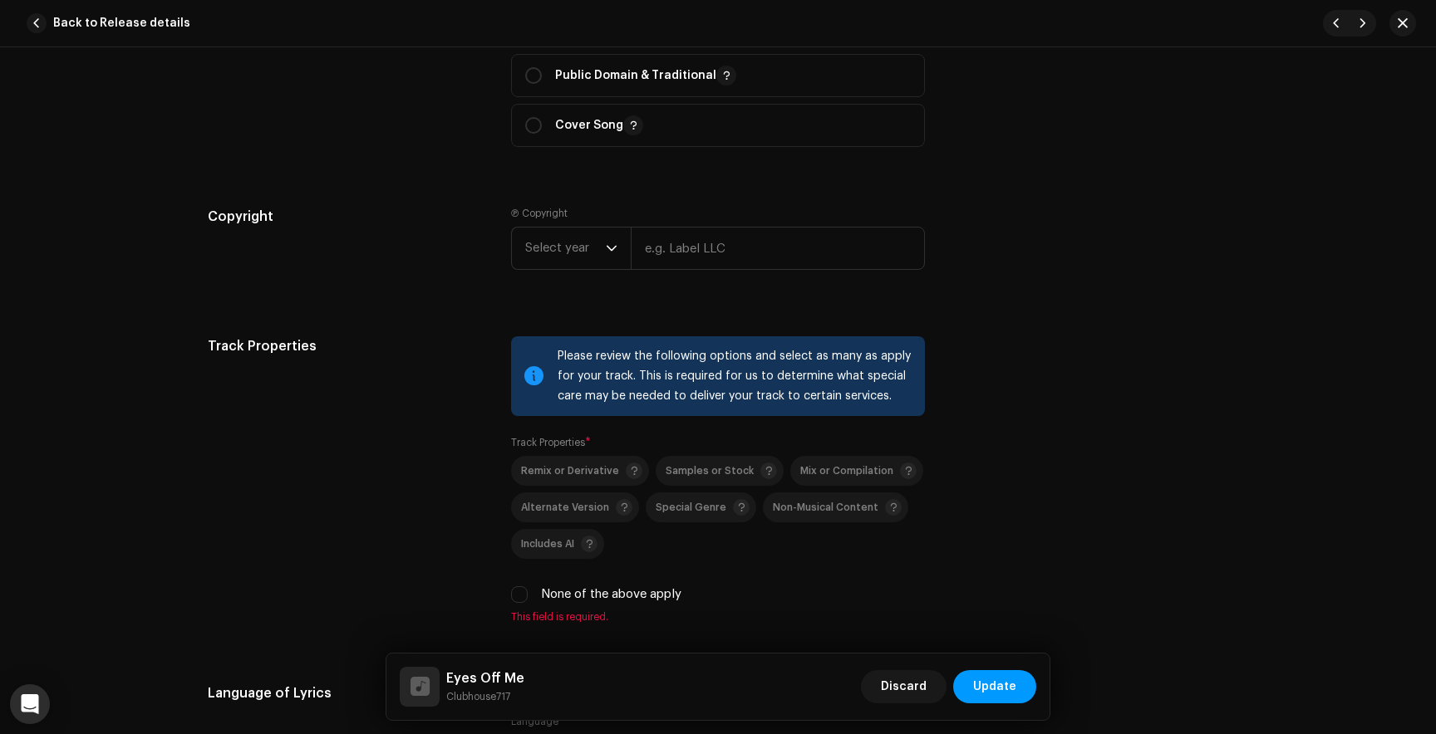
scroll to position [2391, 0]
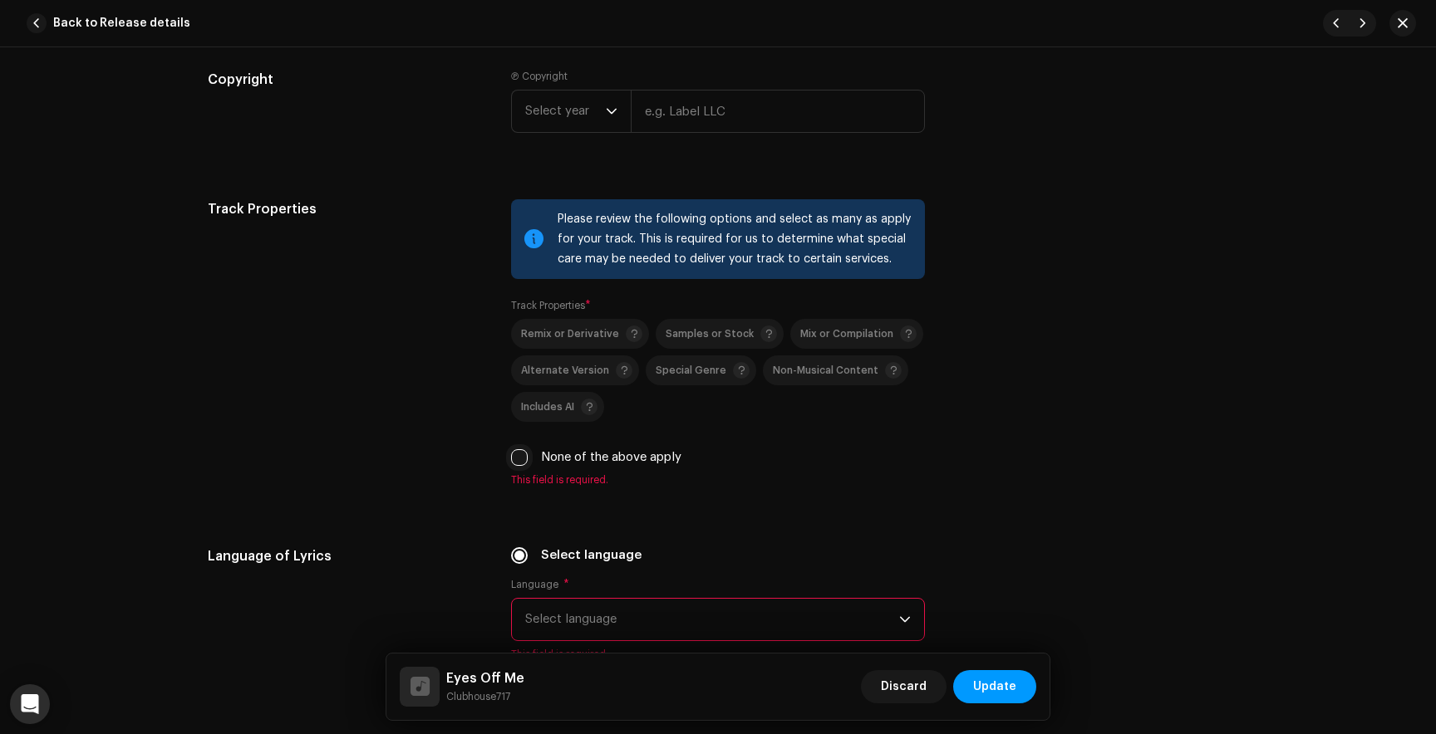
click at [522, 458] on input "None of the above apply" at bounding box center [519, 457] width 17 height 17
checkbox input "true"
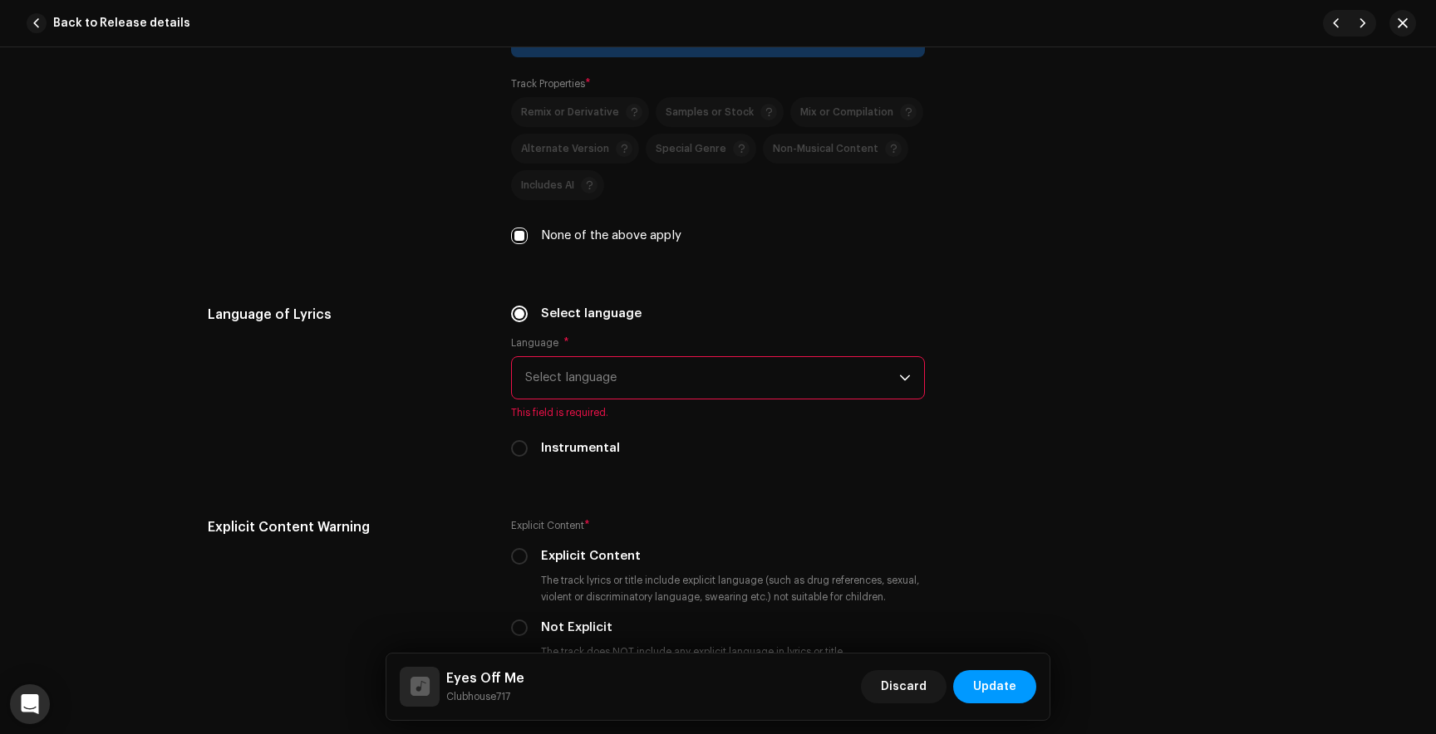
scroll to position [2622, 0]
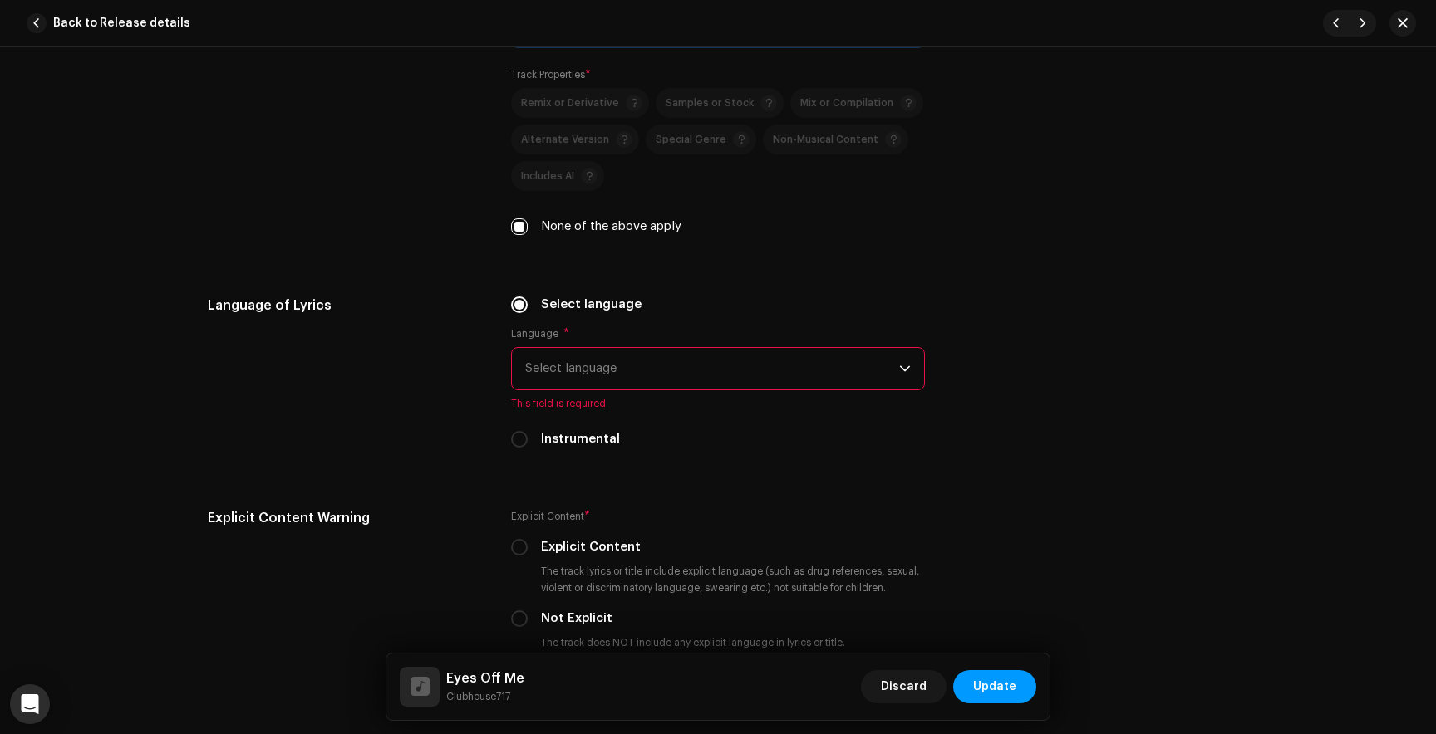
click at [587, 357] on span "Select language" at bounding box center [712, 369] width 374 height 42
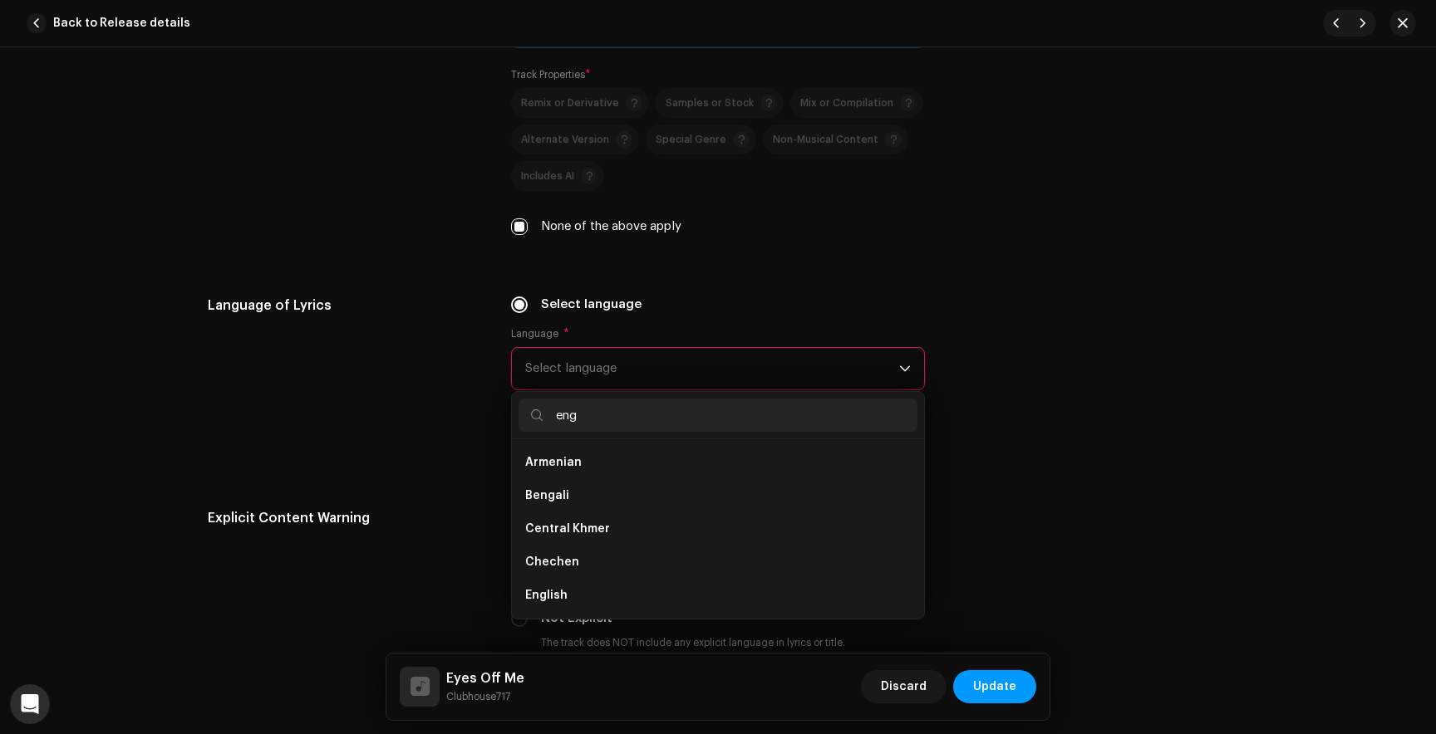
scroll to position [0, 0]
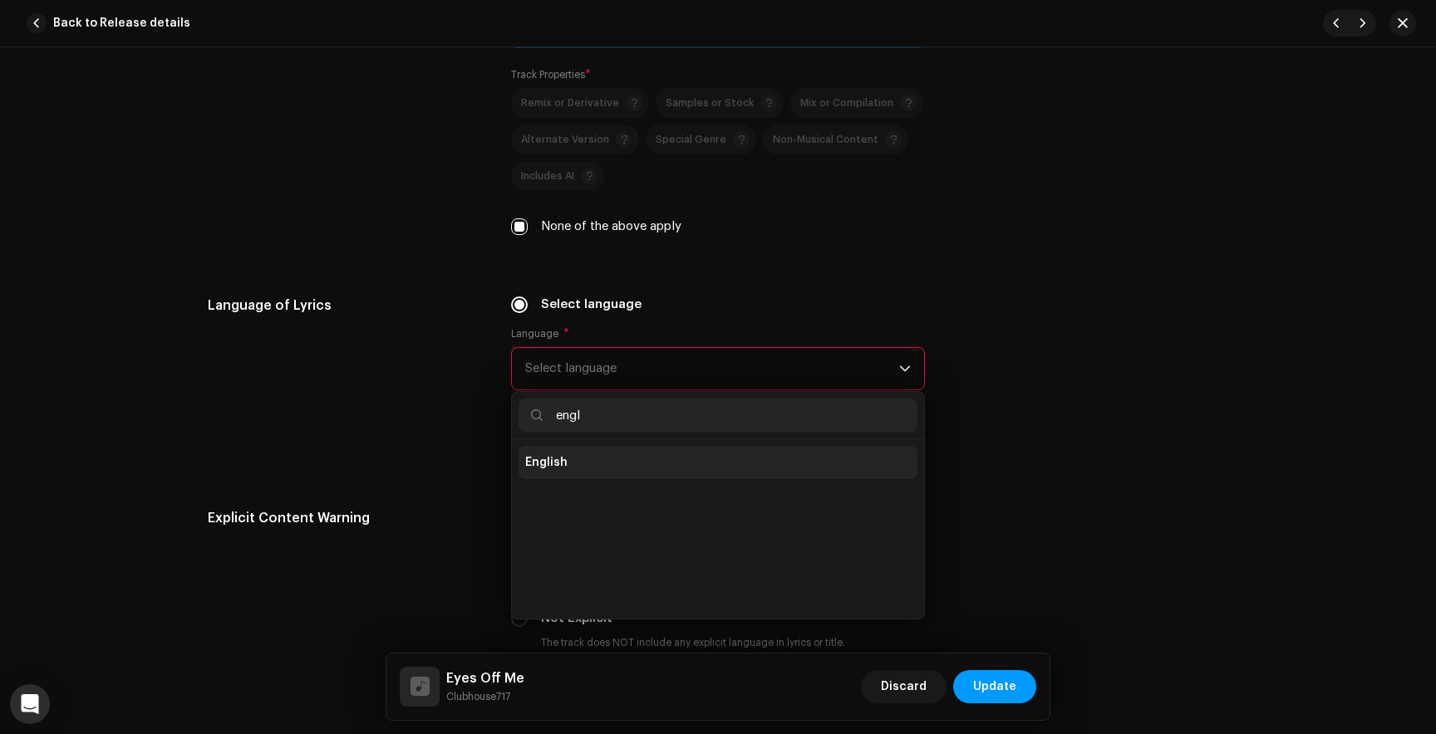
type input "engl"
click at [561, 479] on li "English" at bounding box center [717, 462] width 399 height 33
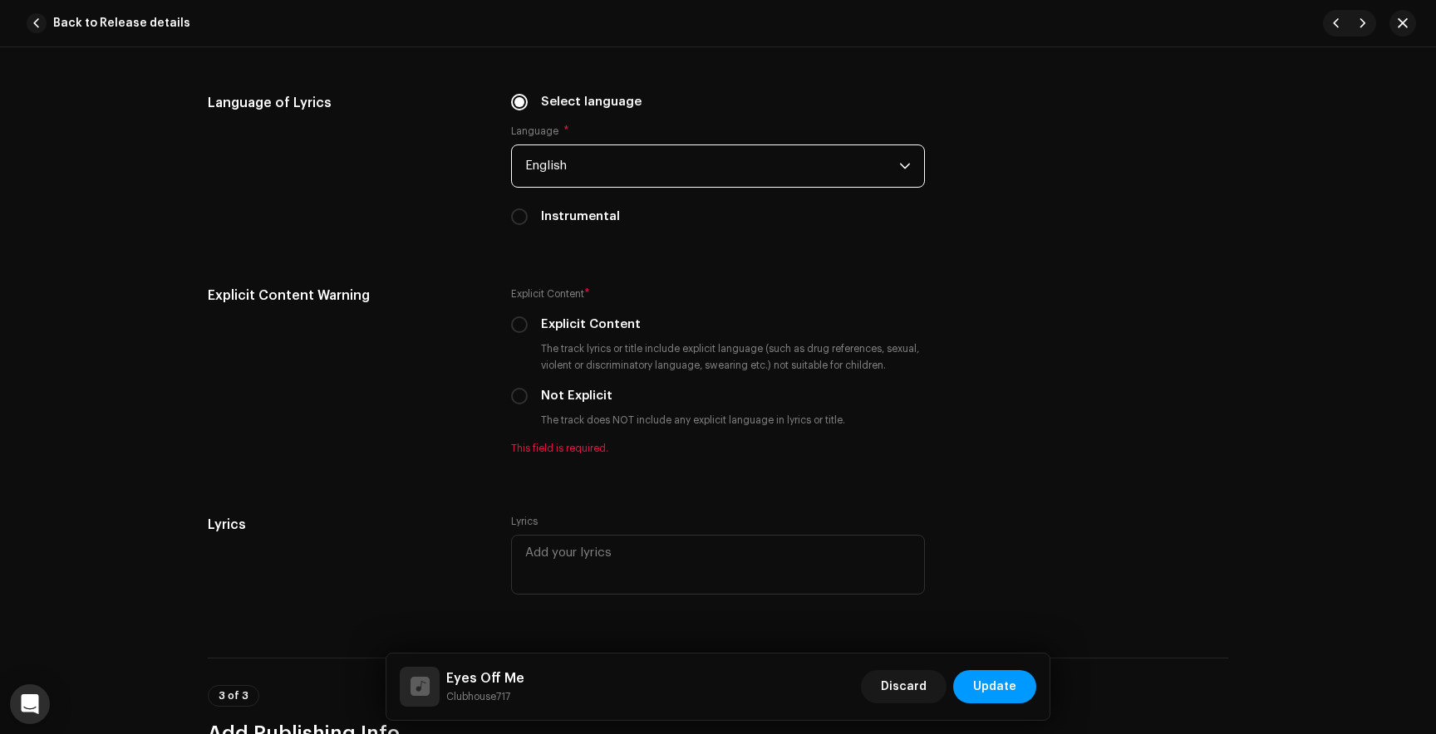
scroll to position [2912, 0]
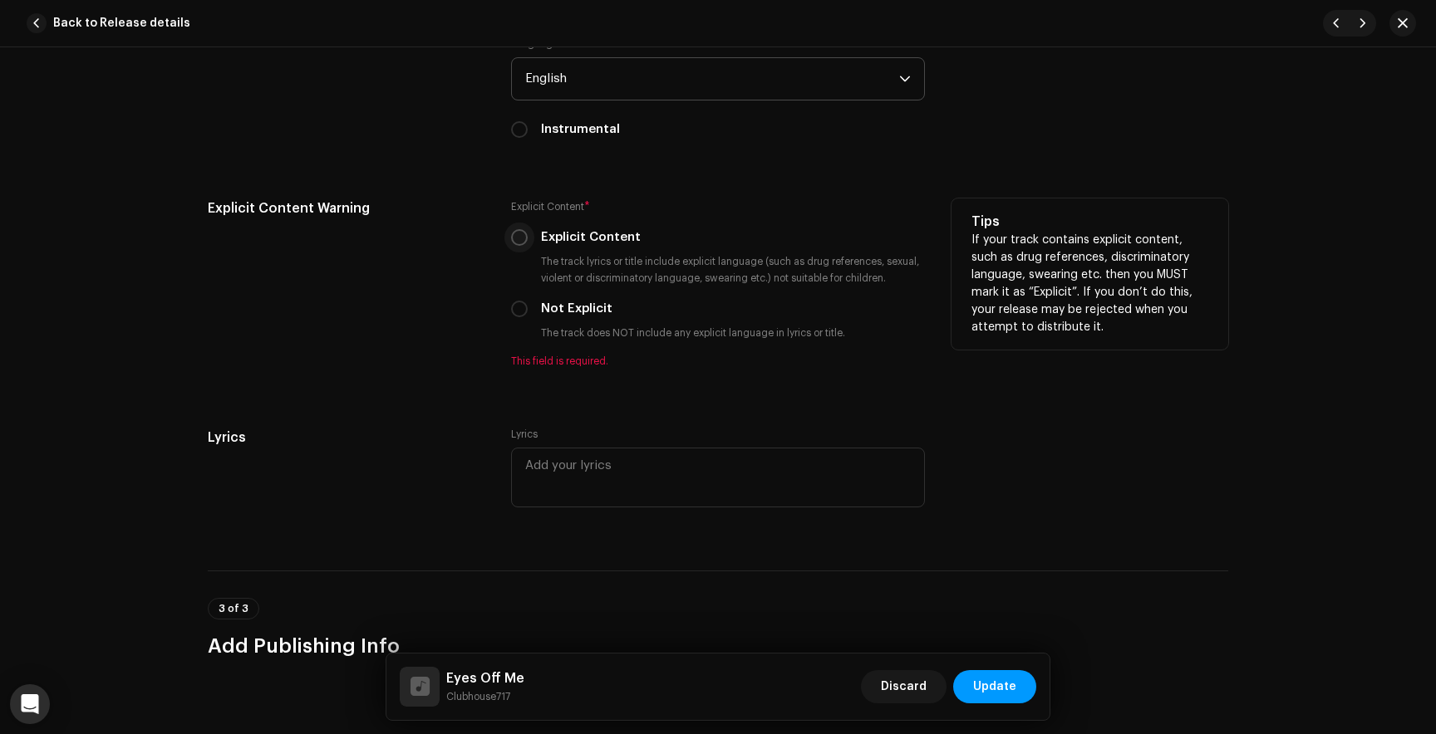
click at [511, 244] on input "Explicit Content" at bounding box center [519, 237] width 17 height 17
radio input "true"
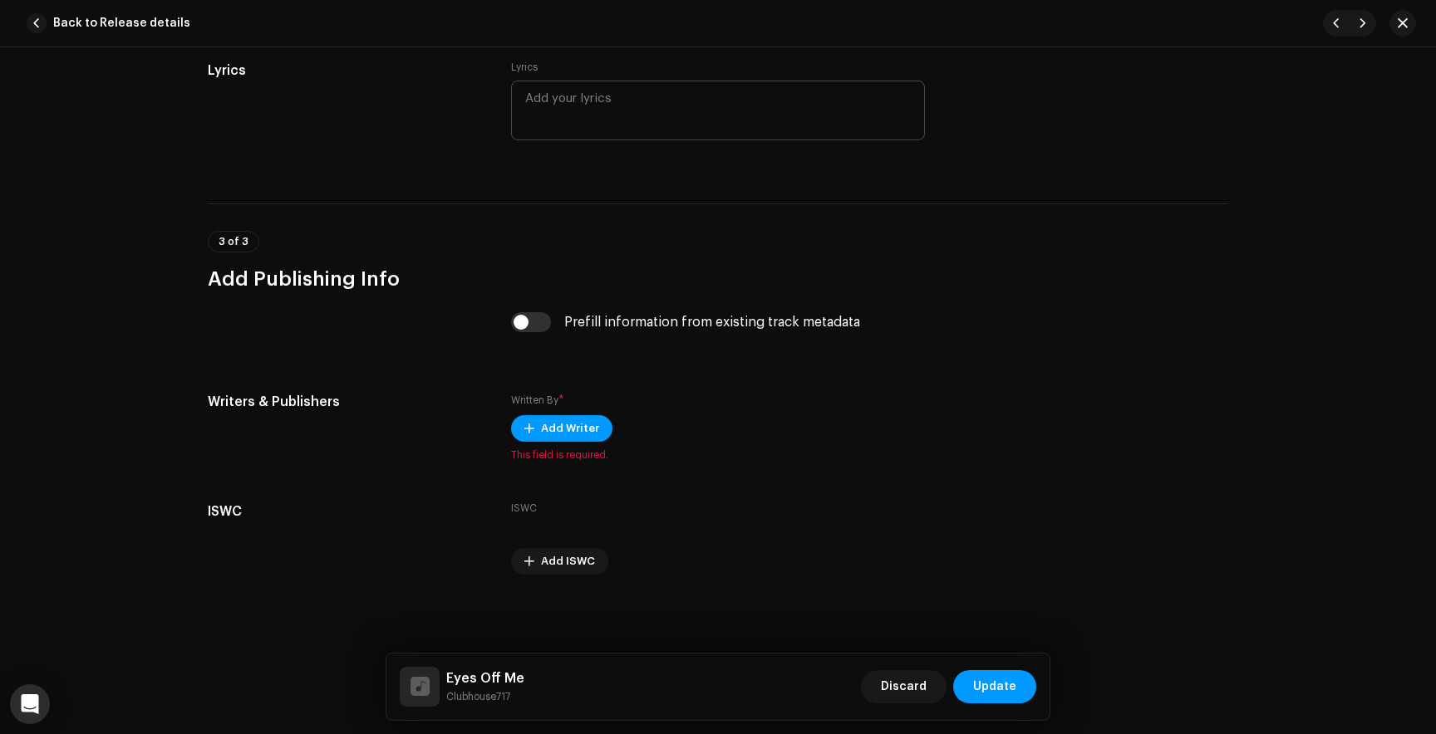
scroll to position [3263, 0]
click at [560, 412] on div "Written By * Add Writer This field is required." at bounding box center [718, 427] width 414 height 70
click at [560, 434] on span "Add Writer" at bounding box center [570, 428] width 58 height 33
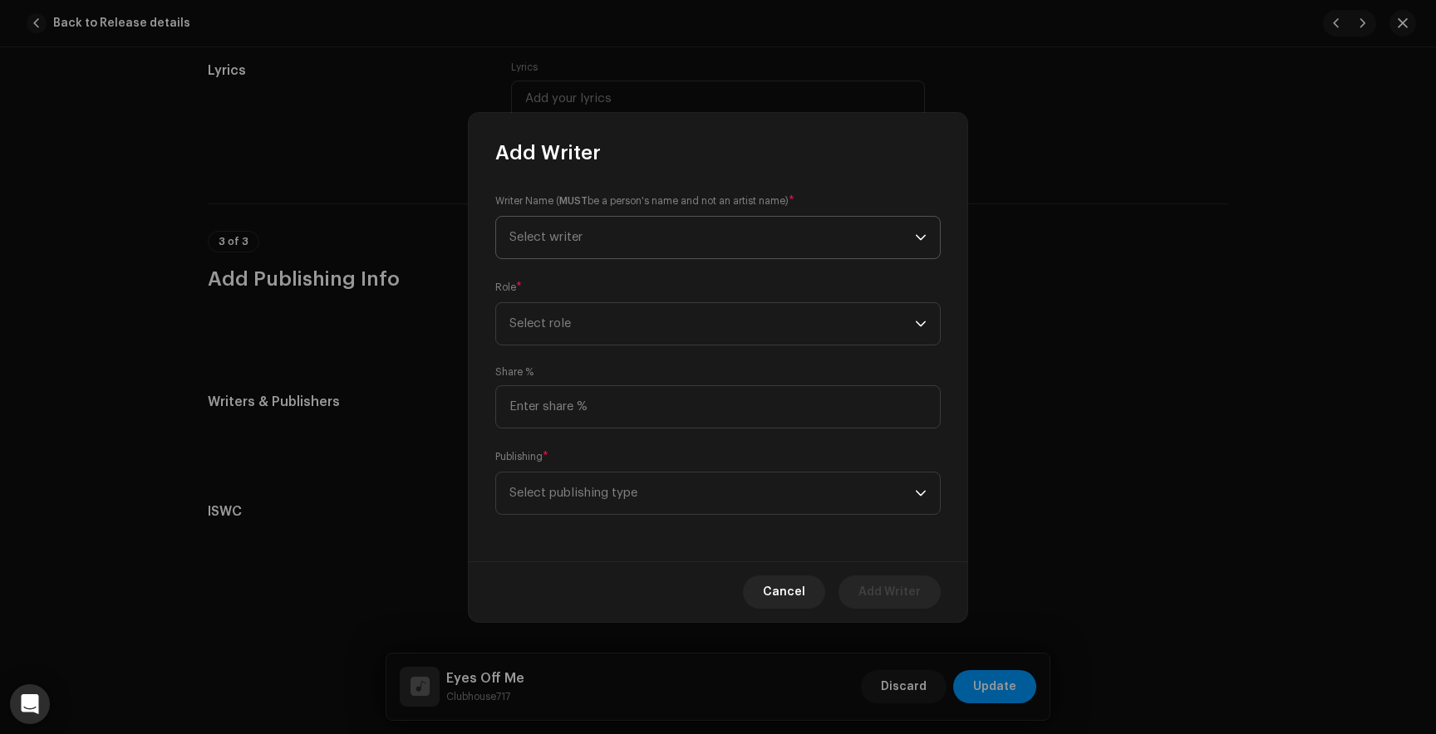
click at [608, 216] on p-select "Select writer" at bounding box center [717, 237] width 445 height 43
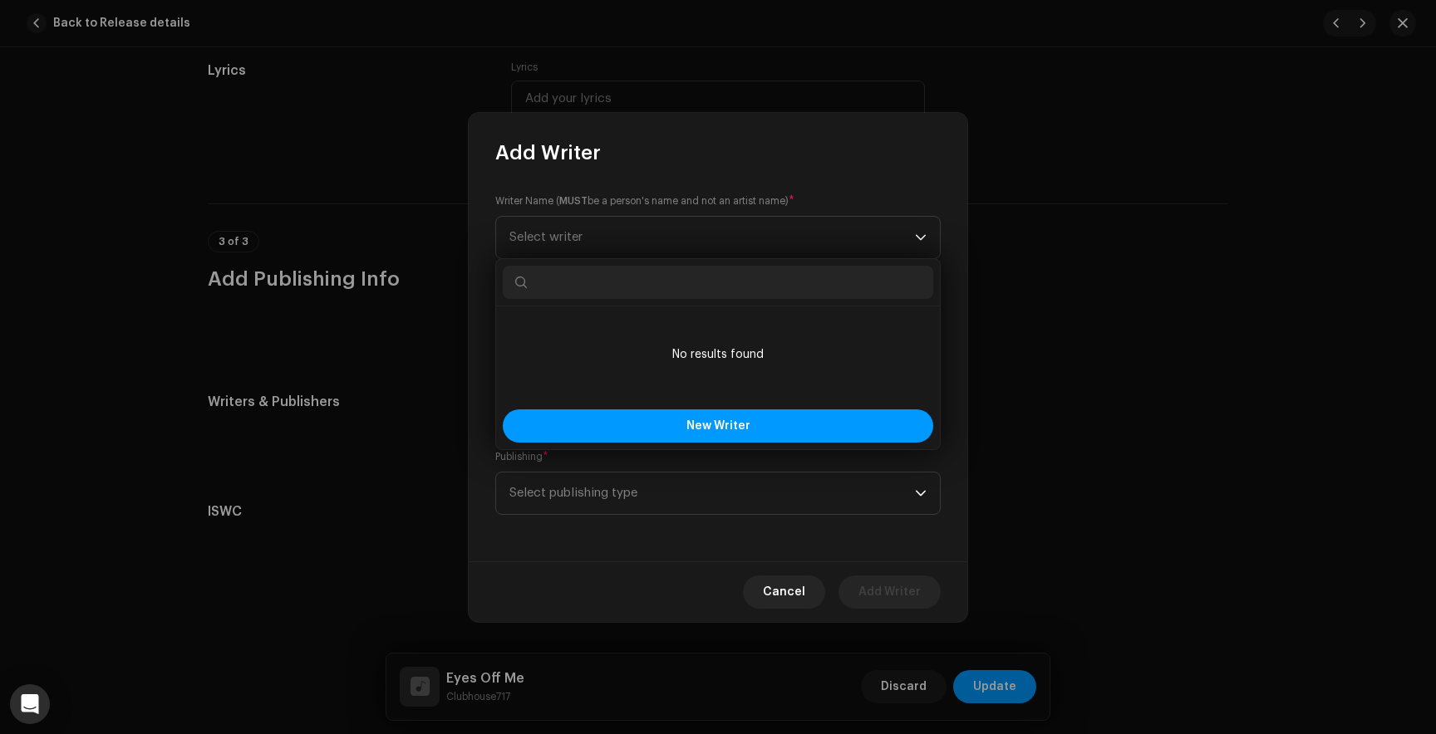
click at [611, 282] on input "text" at bounding box center [718, 282] width 430 height 33
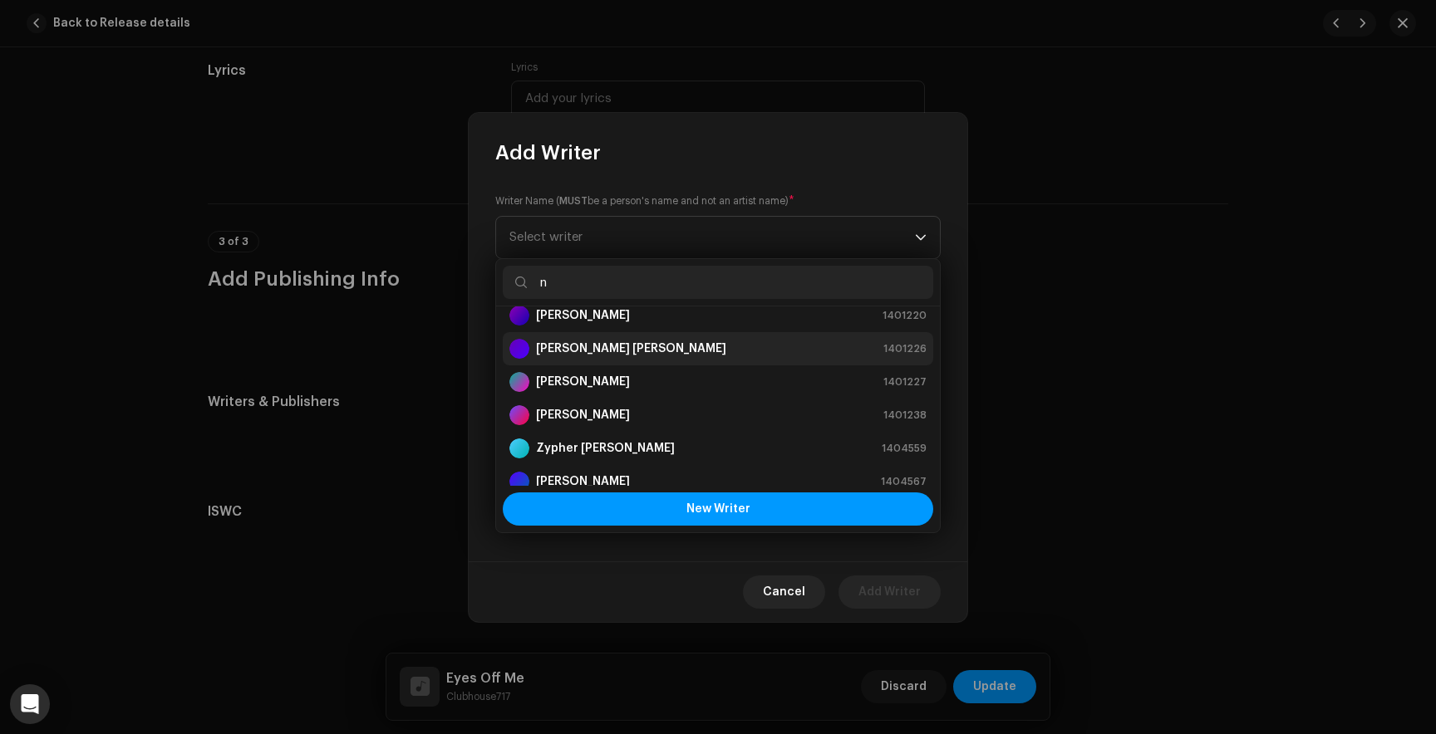
scroll to position [82, 0]
type input "n"
click at [595, 413] on strong "[PERSON_NAME]" at bounding box center [583, 413] width 94 height 17
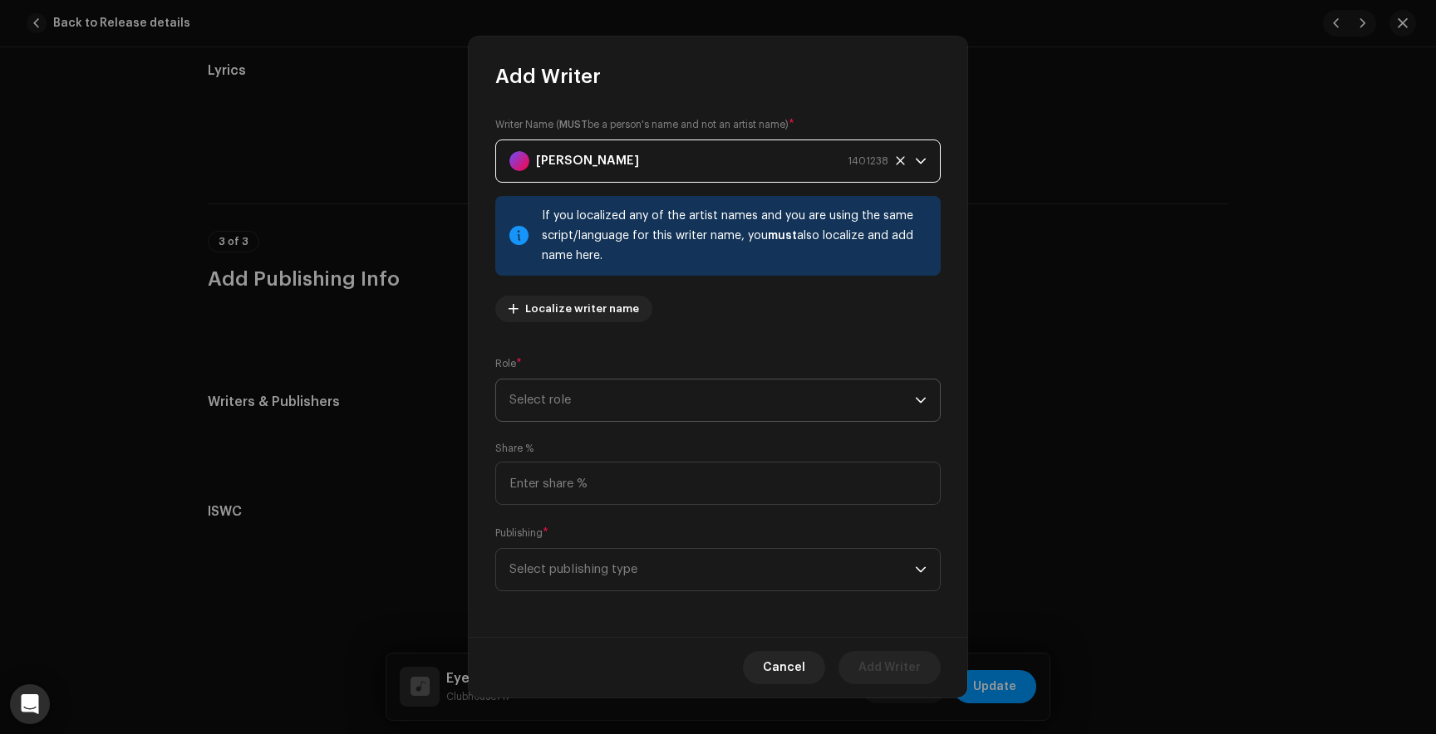
click at [607, 393] on span "Select role" at bounding box center [711, 401] width 405 height 42
click at [563, 537] on span "Composer & Lyricist" at bounding box center [567, 545] width 117 height 17
click at [583, 566] on span "Select publishing type" at bounding box center [711, 570] width 405 height 42
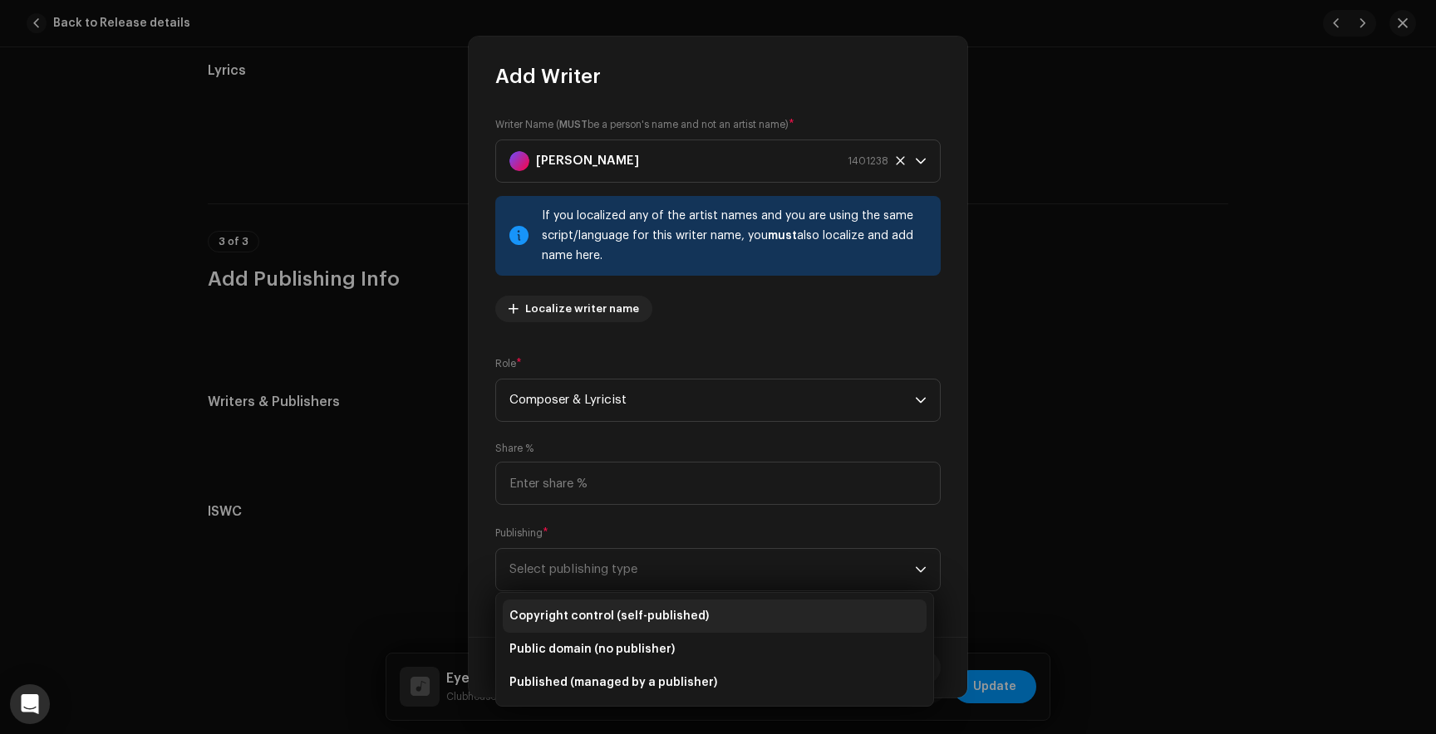
click at [582, 616] on span "Copyright control (self-published)" at bounding box center [608, 616] width 199 height 17
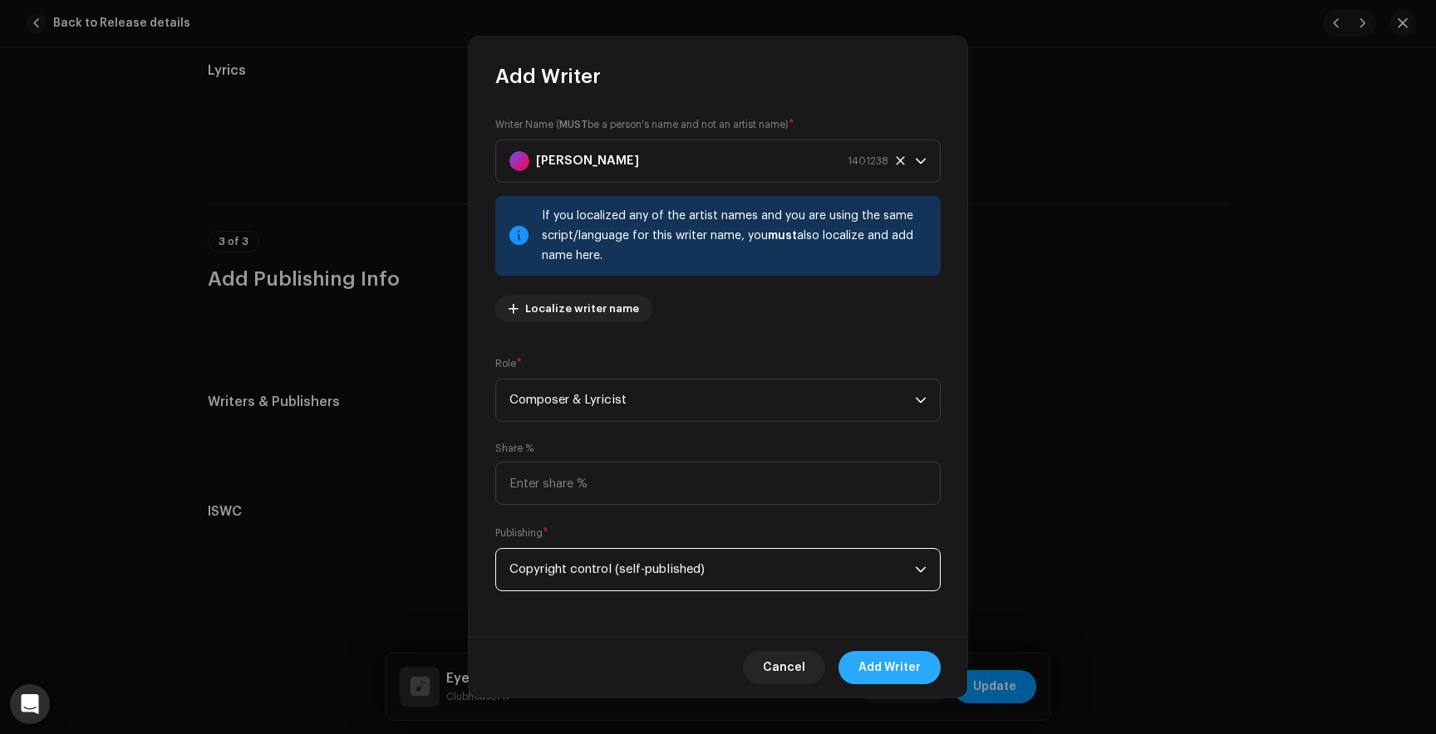
click at [885, 675] on span "Add Writer" at bounding box center [889, 667] width 62 height 33
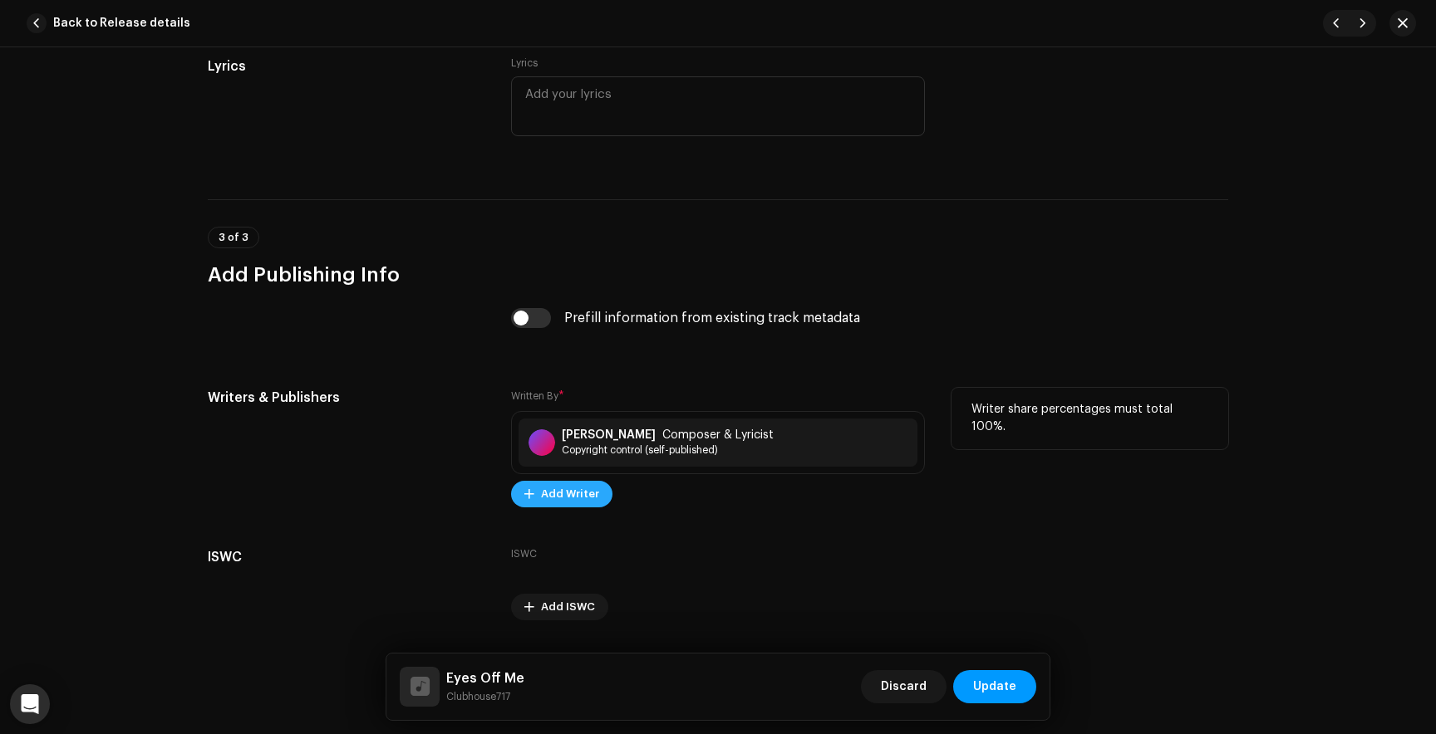
click at [544, 504] on span "Add Writer" at bounding box center [570, 494] width 58 height 33
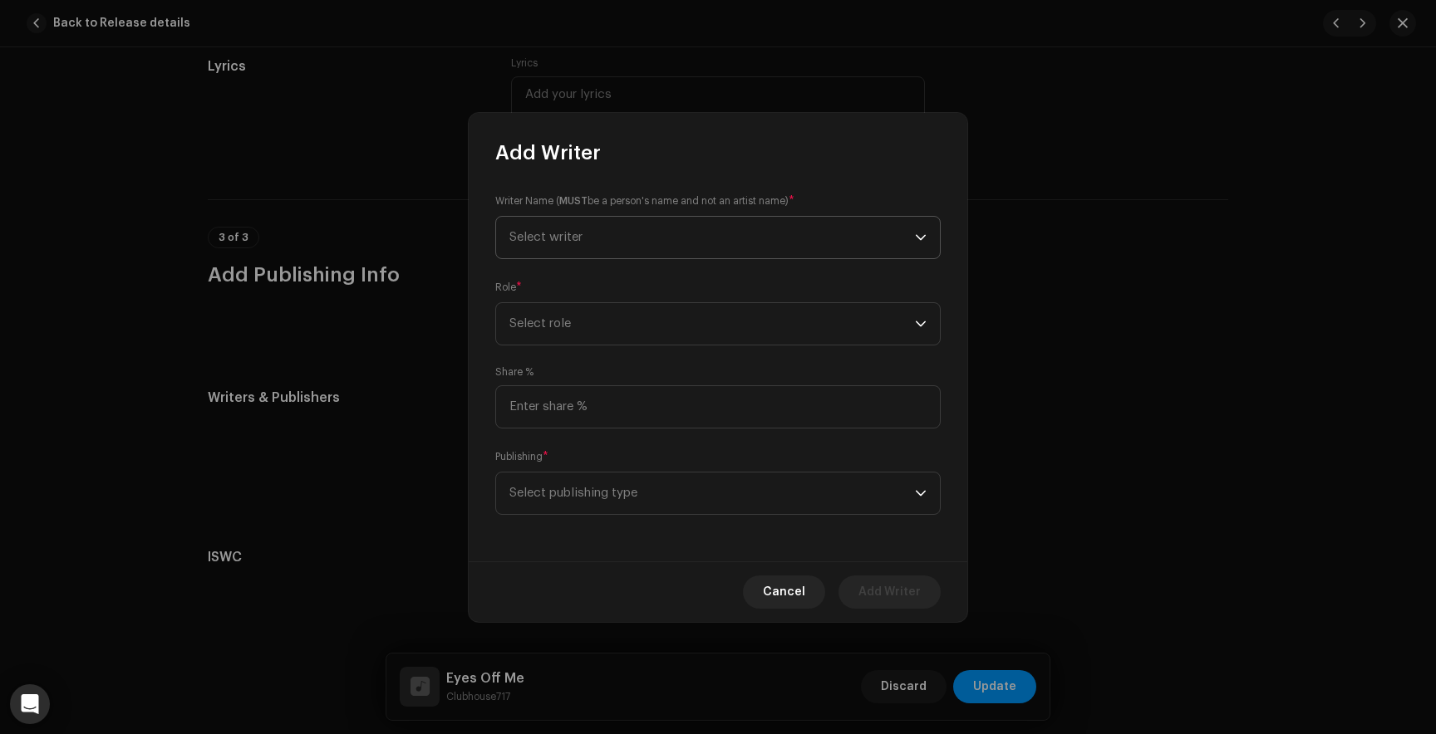
click at [603, 234] on span "Select writer" at bounding box center [711, 238] width 405 height 42
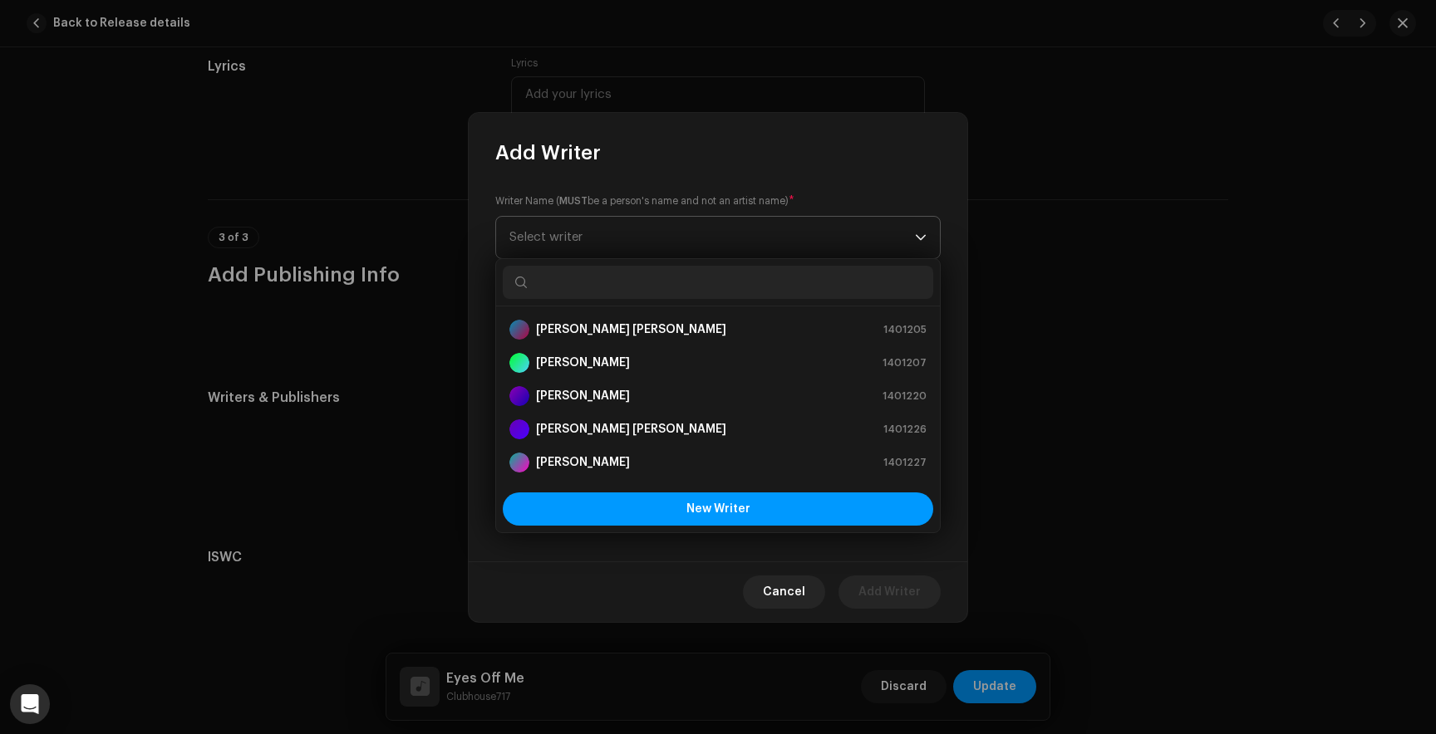
click at [591, 236] on span "Select writer" at bounding box center [711, 238] width 405 height 42
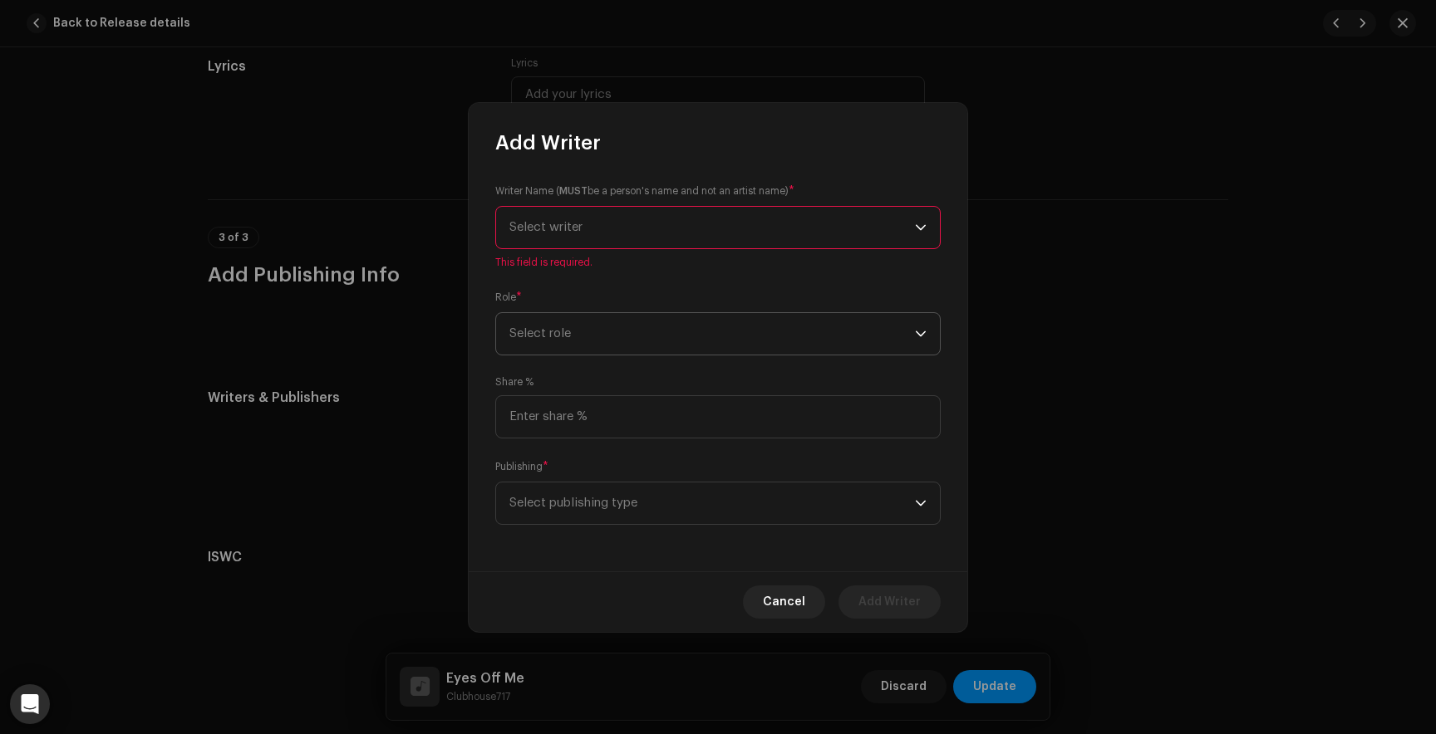
click at [619, 331] on span "Select role" at bounding box center [711, 334] width 405 height 42
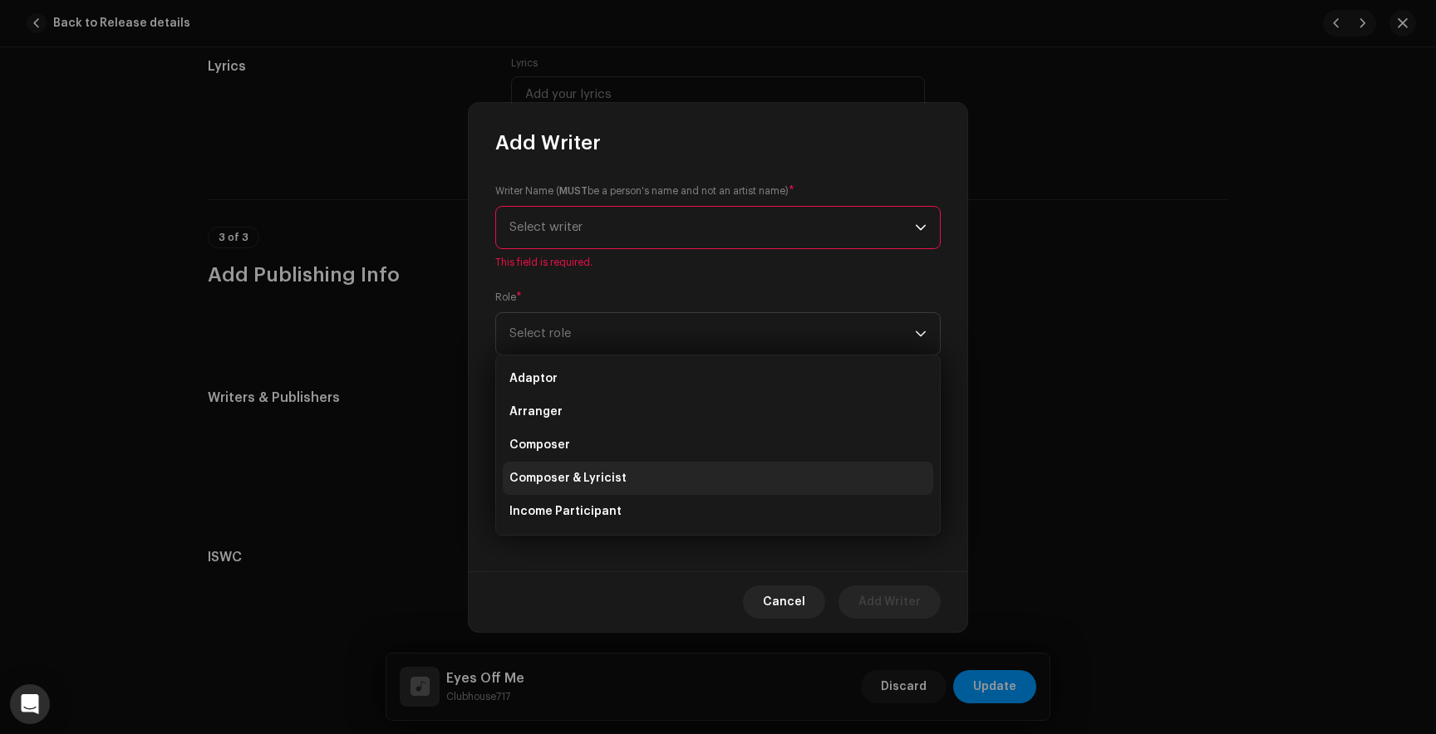
click at [590, 479] on span "Composer & Lyricist" at bounding box center [567, 478] width 117 height 17
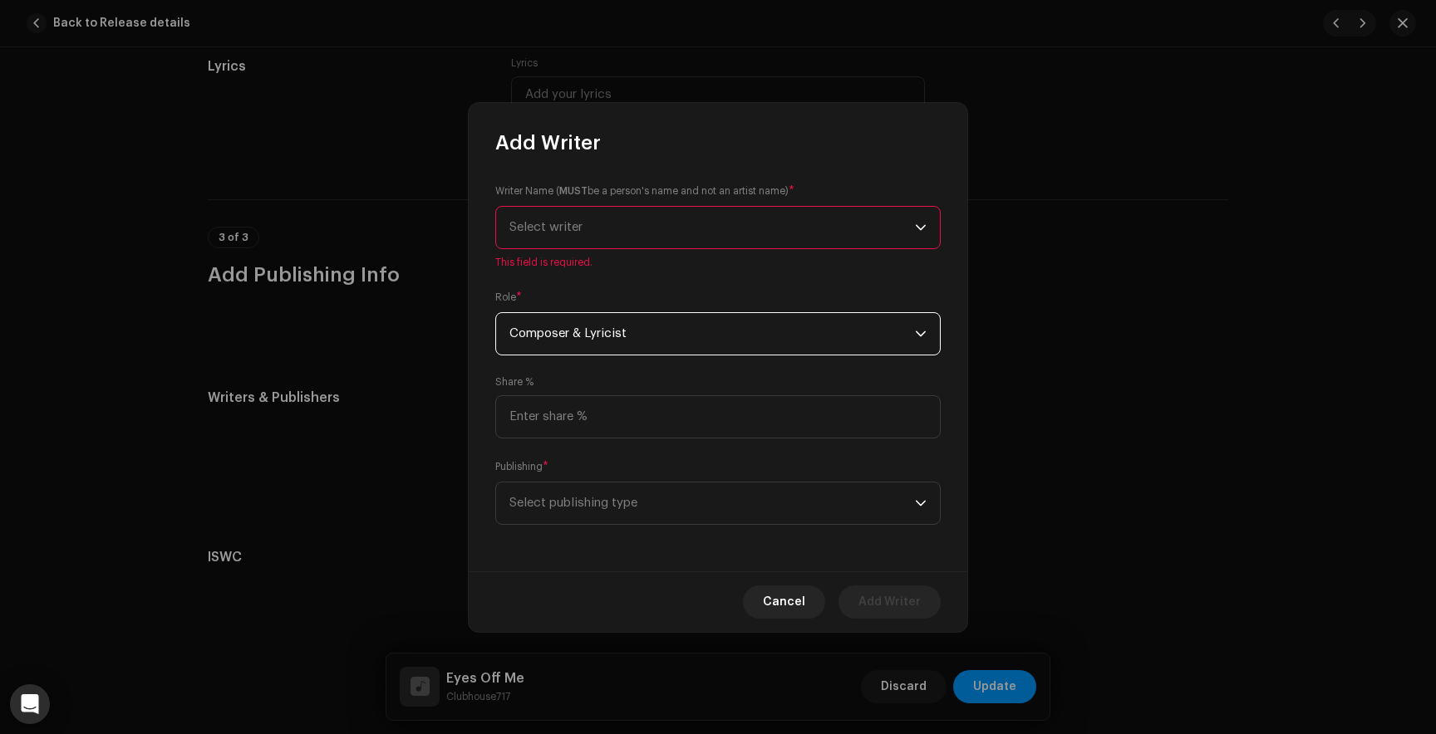
click at [586, 225] on span "Select writer" at bounding box center [711, 228] width 405 height 42
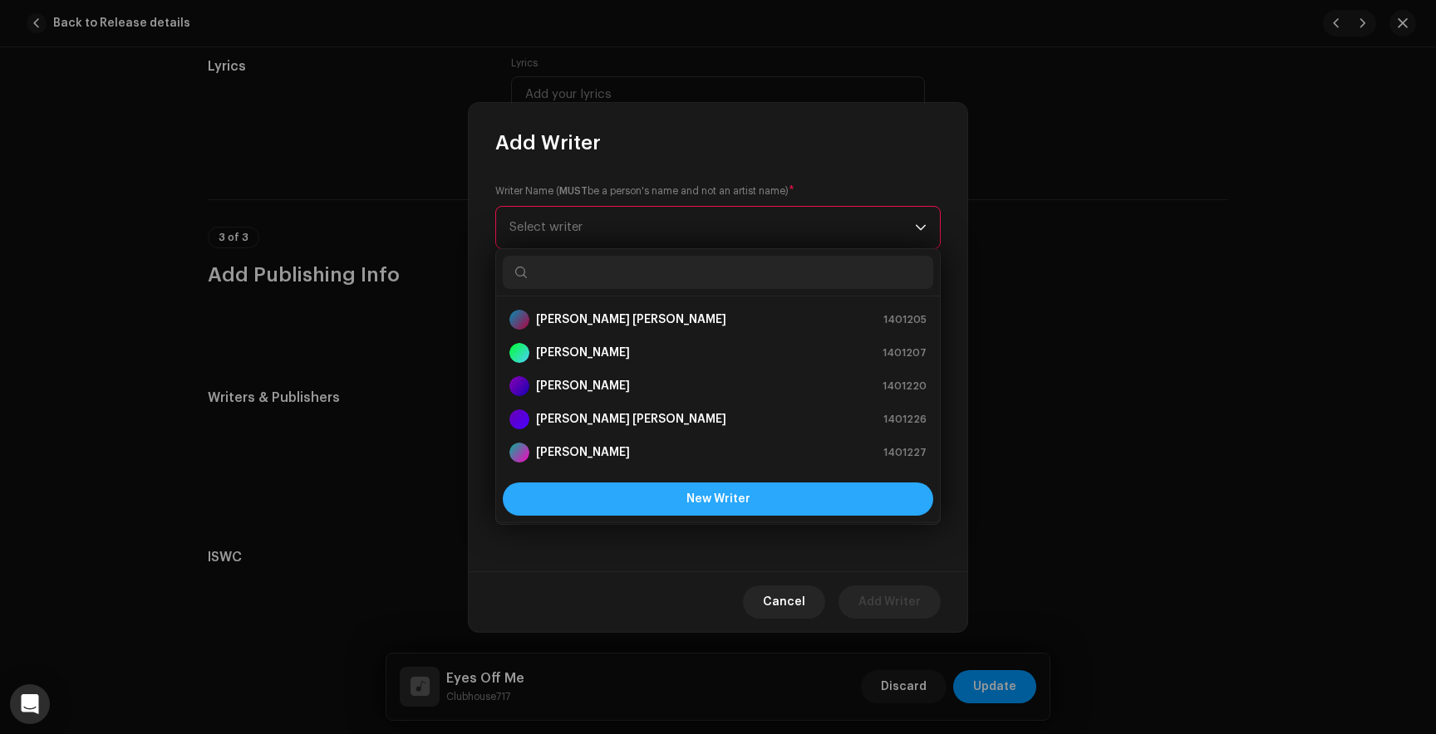
click at [716, 503] on span "New Writer" at bounding box center [718, 499] width 64 height 12
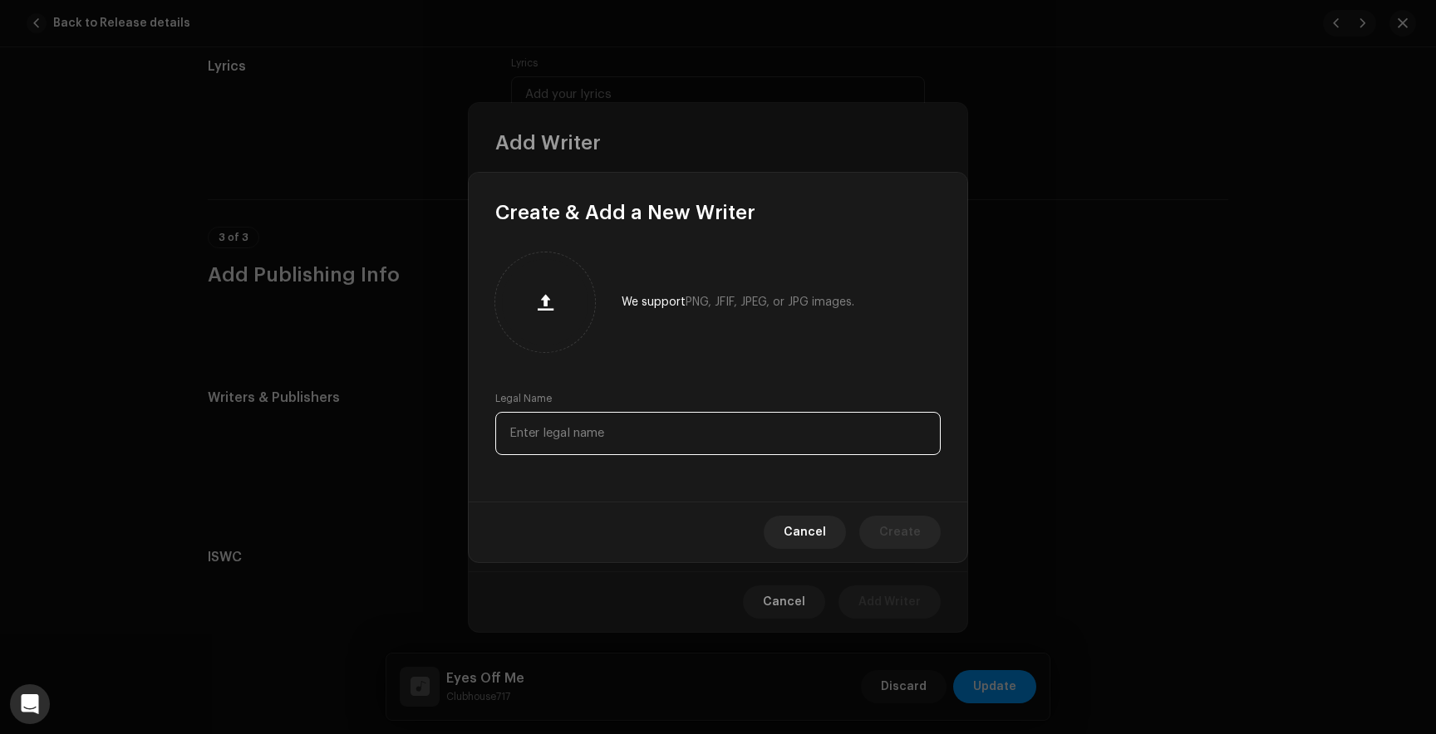
click at [622, 439] on input "text" at bounding box center [717, 433] width 445 height 43
type input "R"
type input "Tokyos Burial"
click at [907, 539] on span "Create" at bounding box center [900, 532] width 42 height 33
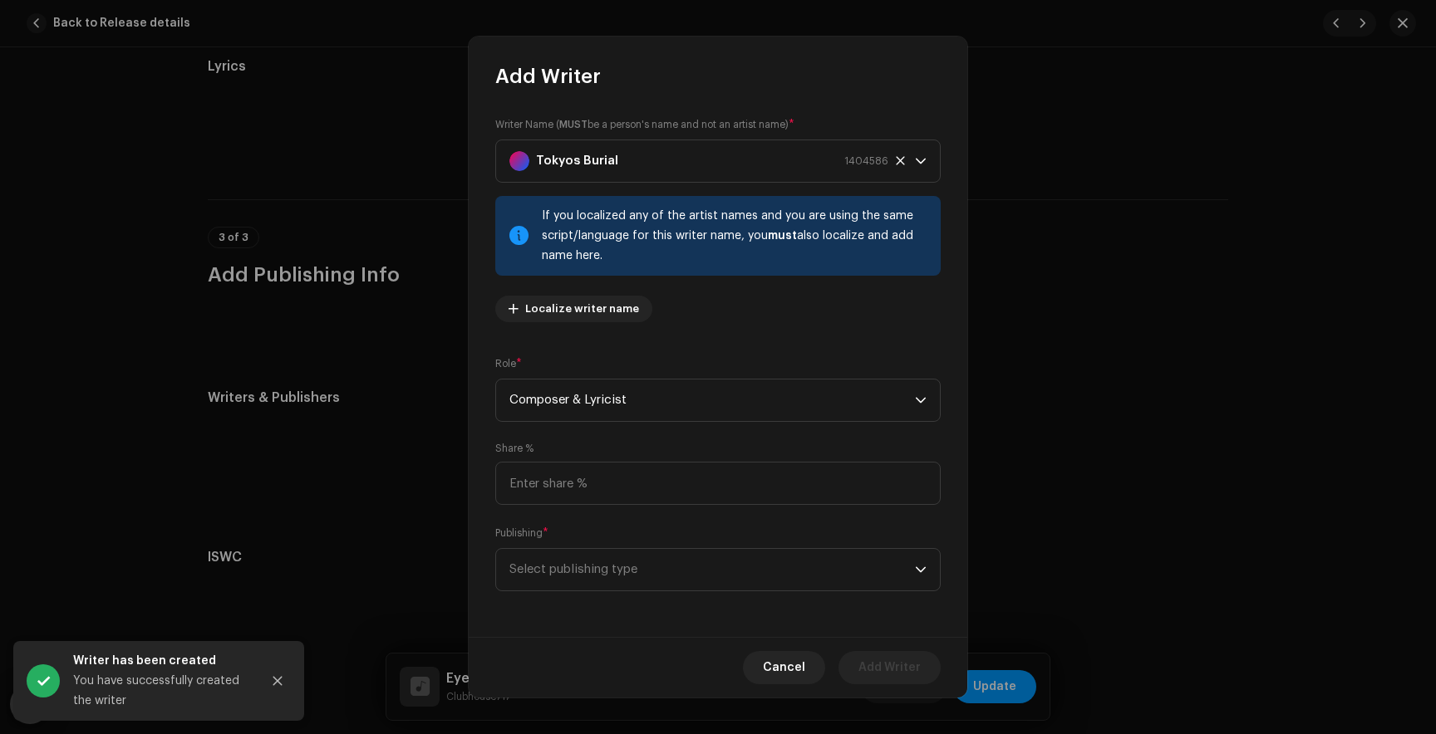
scroll to position [1, 0]
click at [569, 581] on span "Select publishing type" at bounding box center [711, 569] width 405 height 42
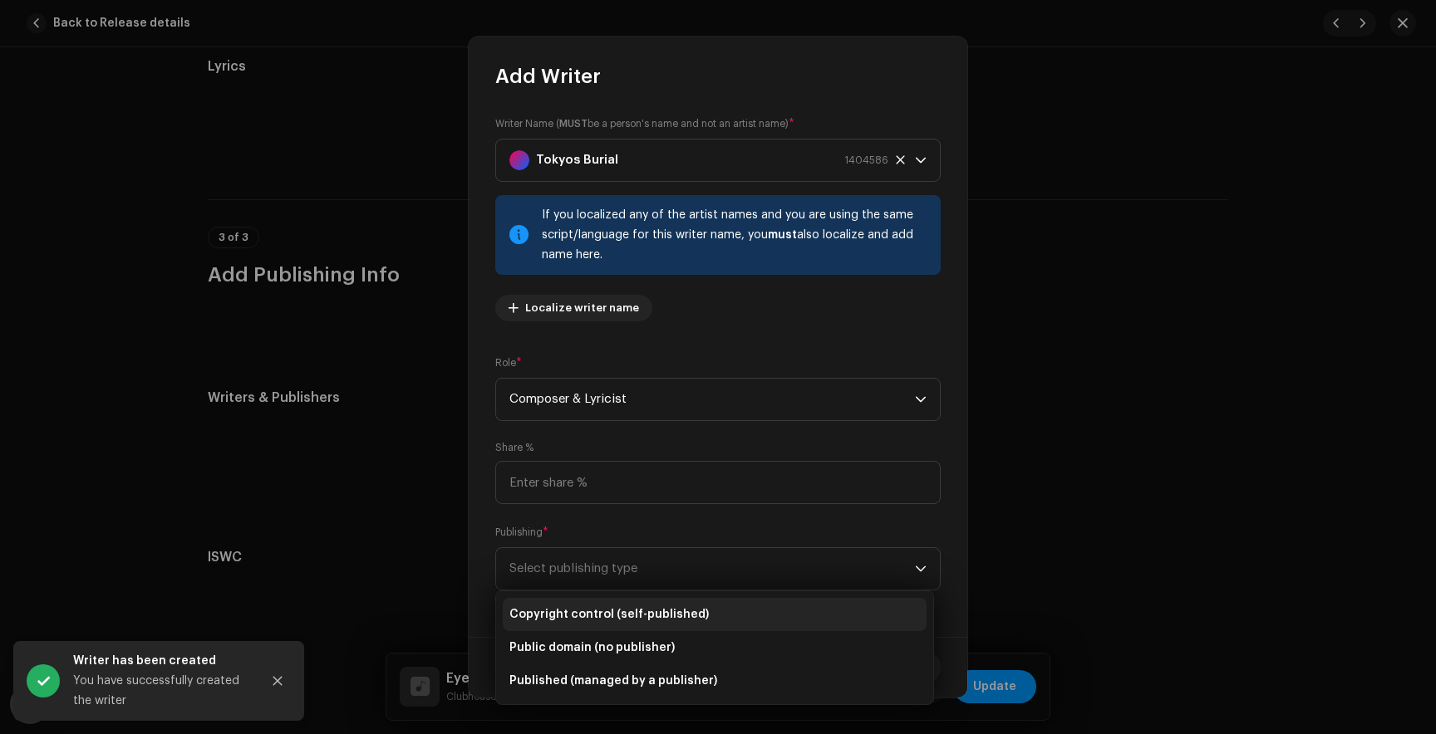
click at [570, 623] on li "Copyright control (self-published)" at bounding box center [715, 614] width 424 height 33
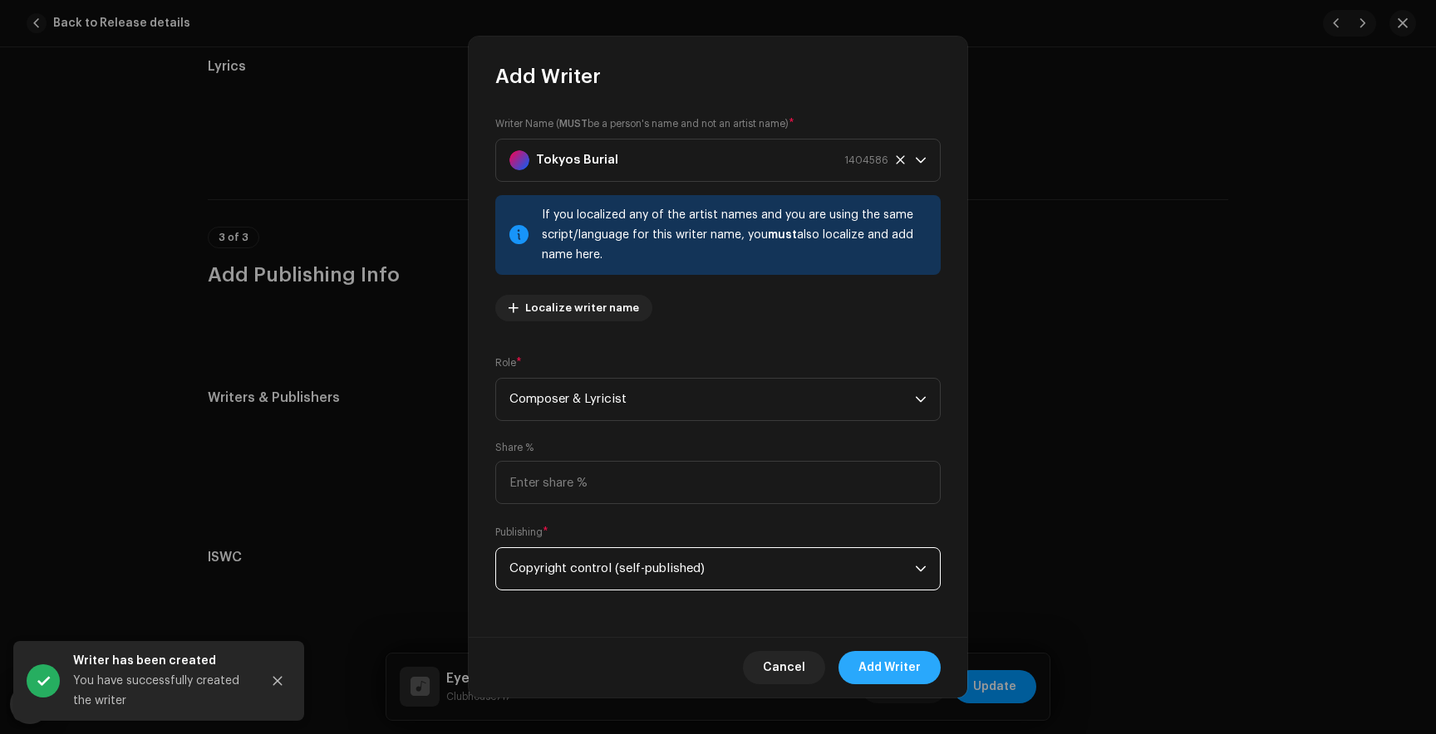
click at [885, 665] on span "Add Writer" at bounding box center [889, 667] width 62 height 33
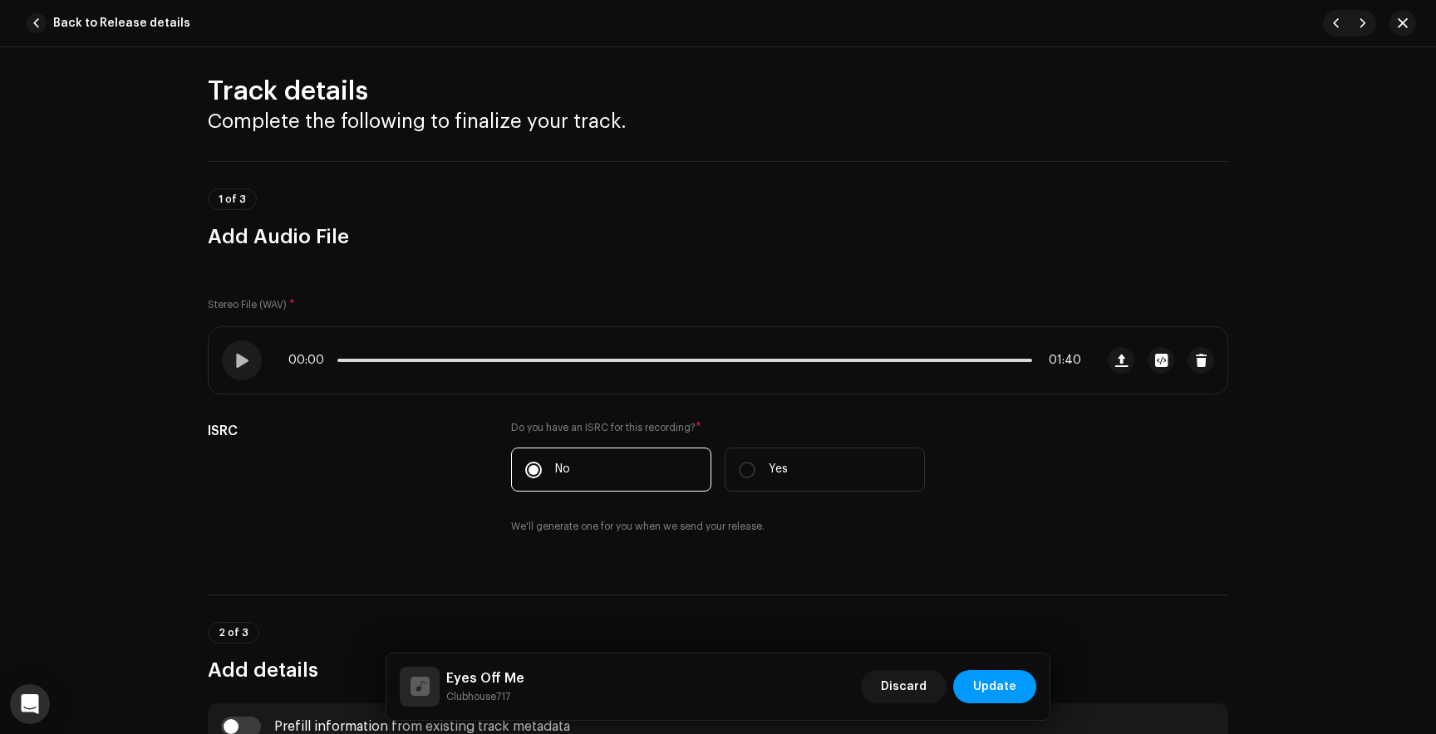
scroll to position [0, 0]
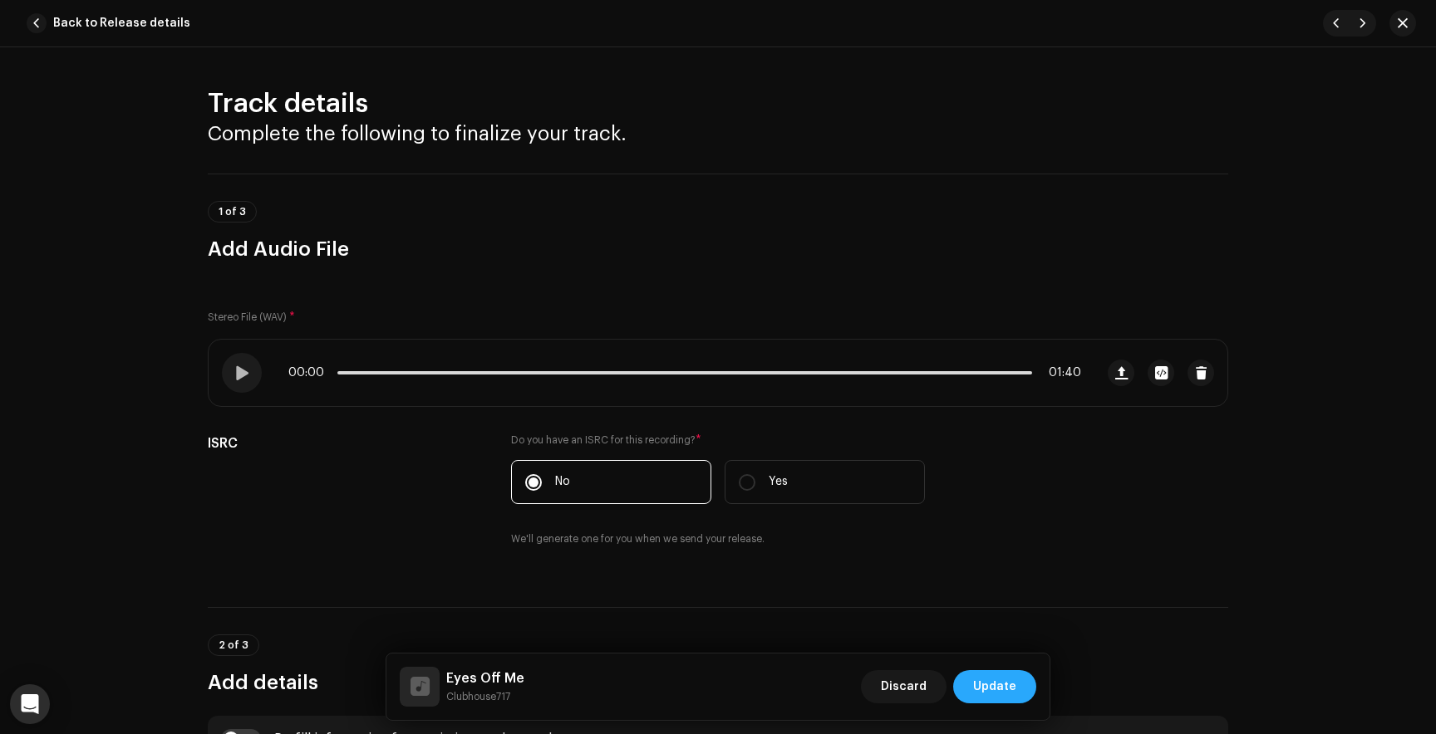
click at [984, 679] on span "Update" at bounding box center [994, 686] width 43 height 33
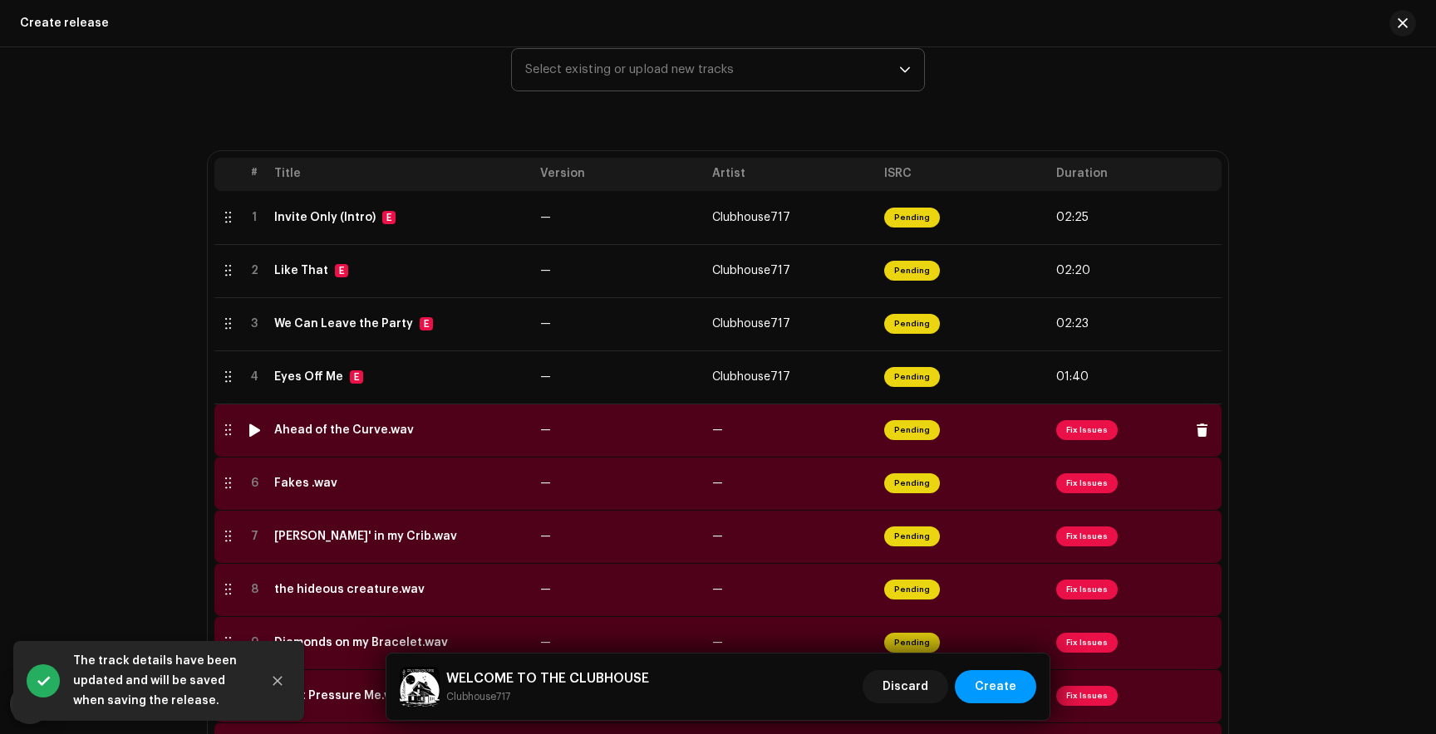
scroll to position [357, 0]
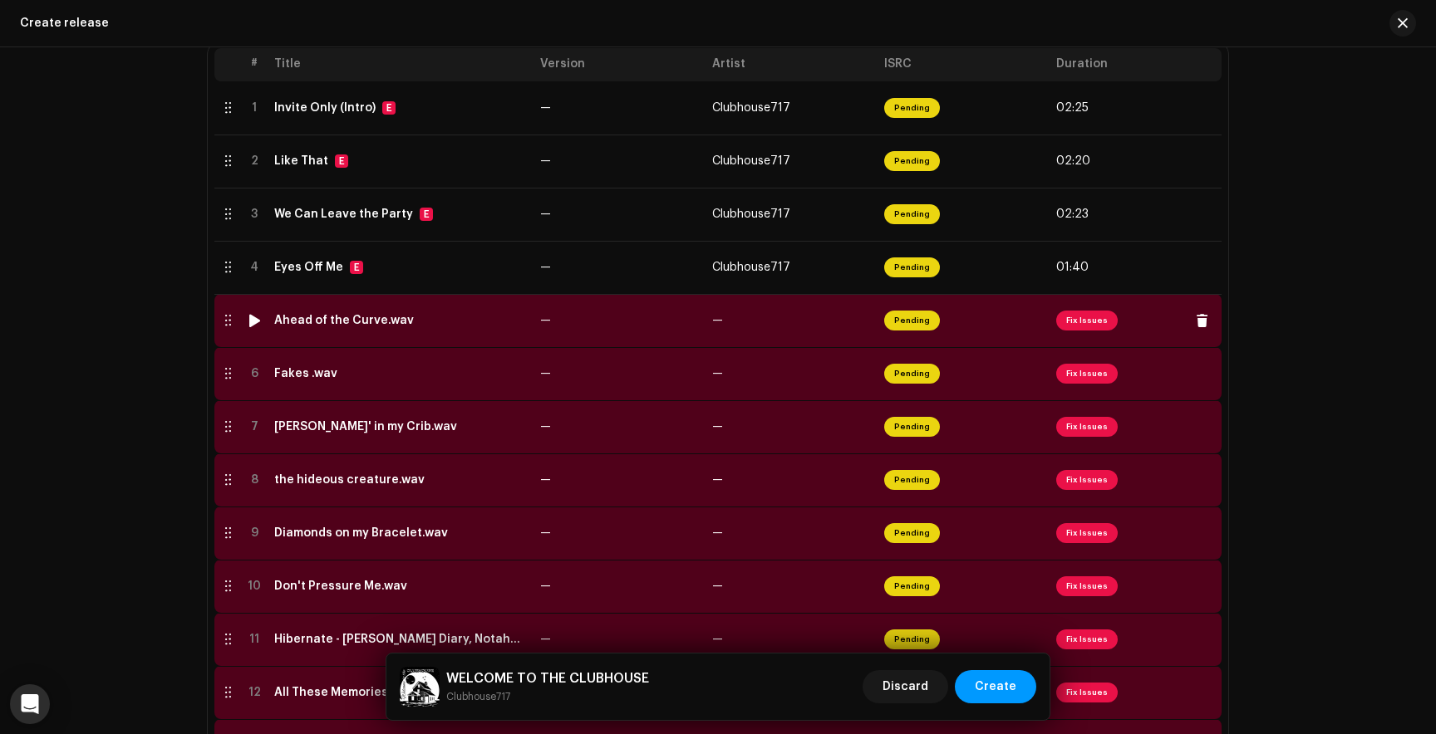
click at [1095, 326] on span "Fix Issues" at bounding box center [1086, 321] width 61 height 20
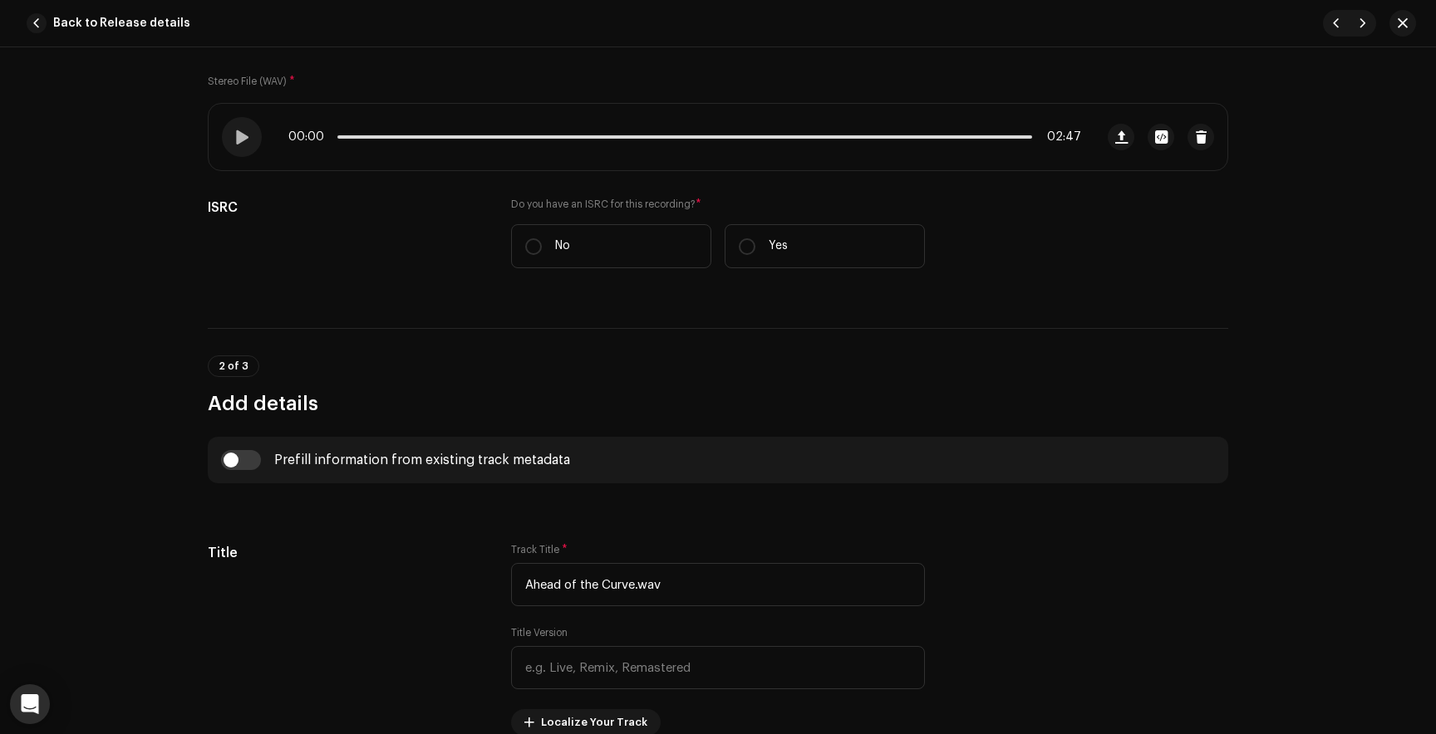
scroll to position [241, 0]
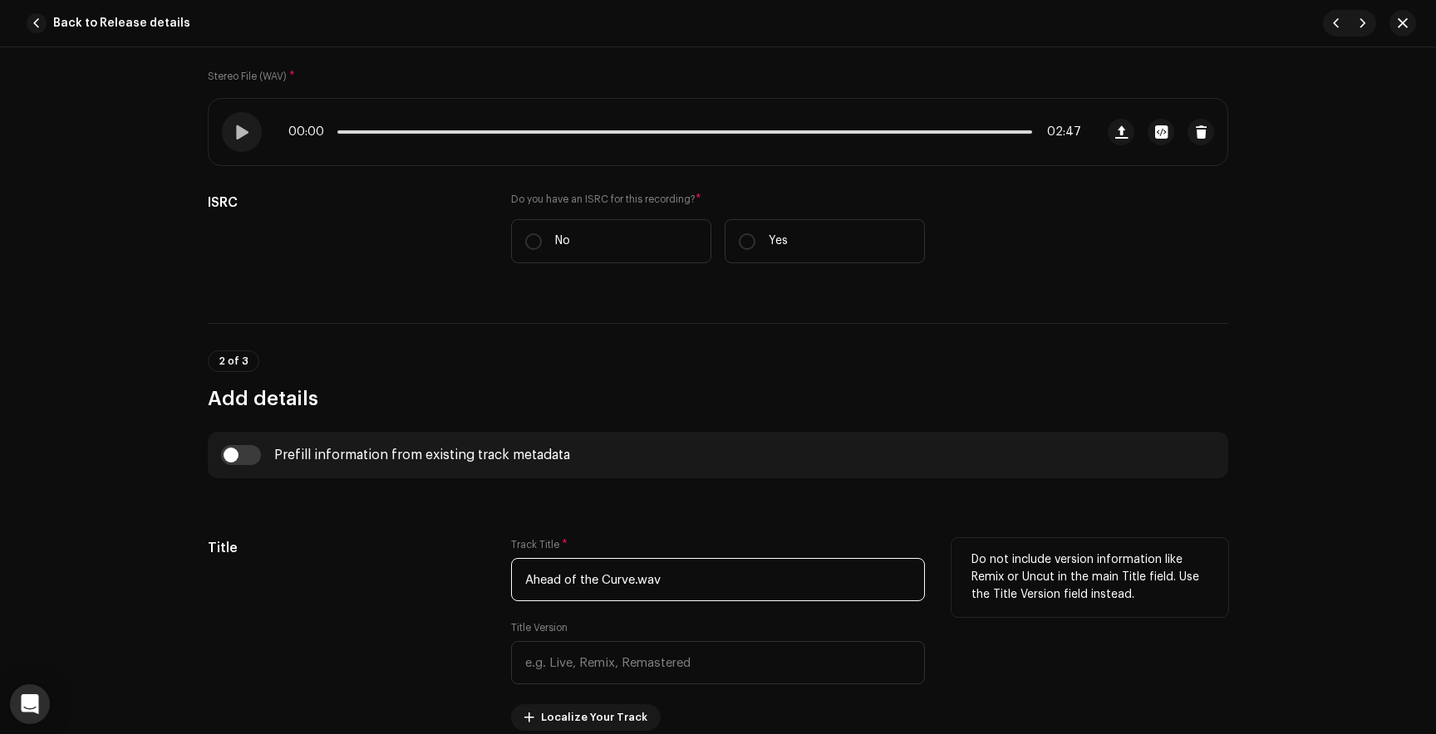
drag, startPoint x: 672, startPoint y: 580, endPoint x: 634, endPoint y: 580, distance: 38.2
click at [634, 580] on input "Ahead of the Curve.wav" at bounding box center [718, 579] width 414 height 43
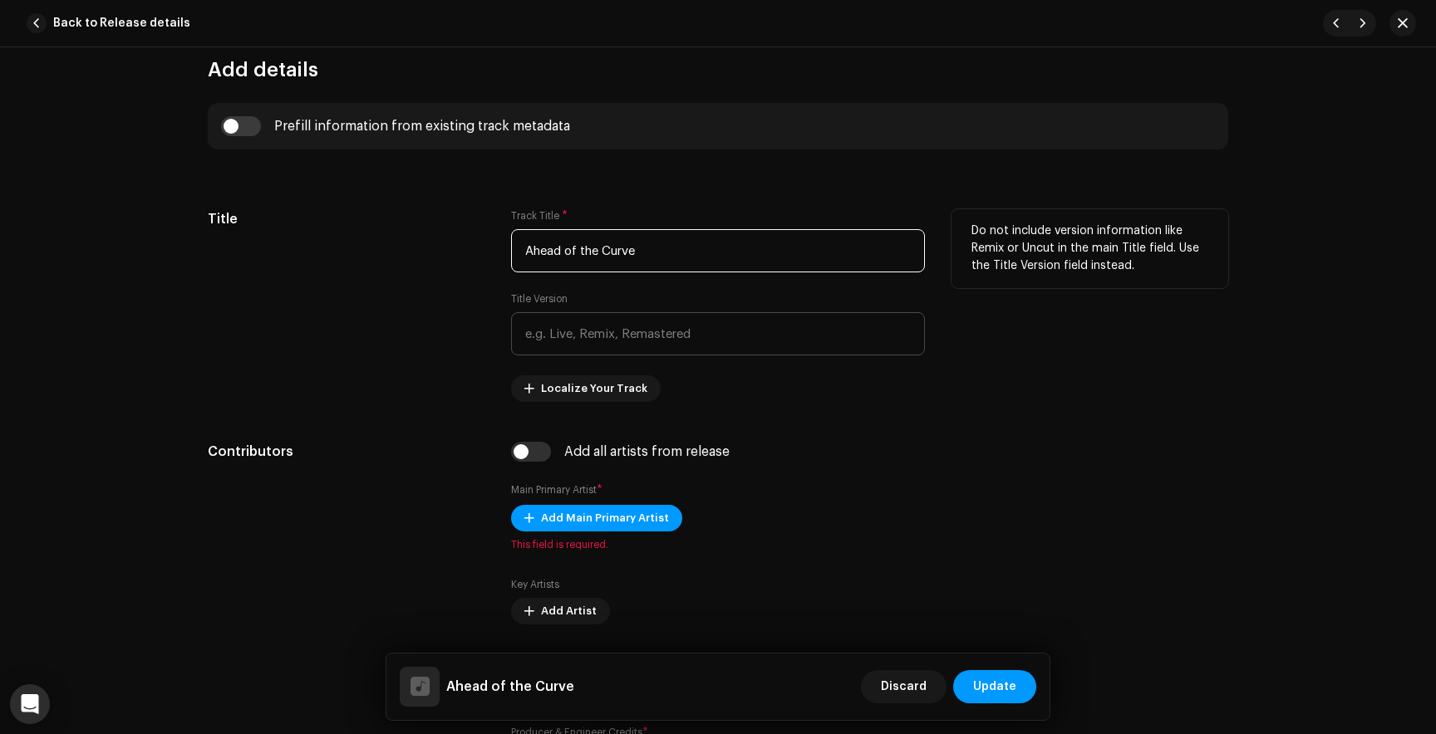
scroll to position [591, 0]
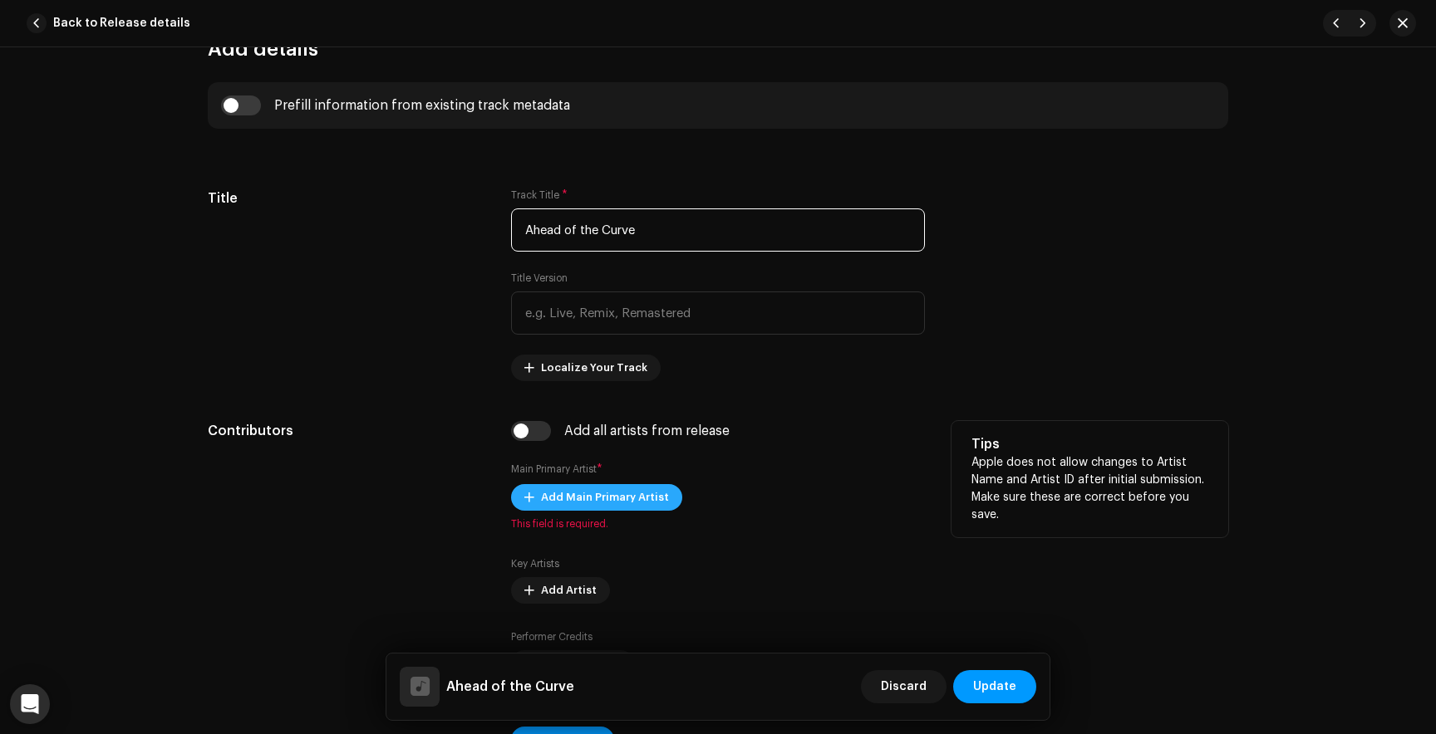
type input "Ahead of the Curve"
click at [579, 509] on span "Add Main Primary Artist" at bounding box center [605, 497] width 128 height 33
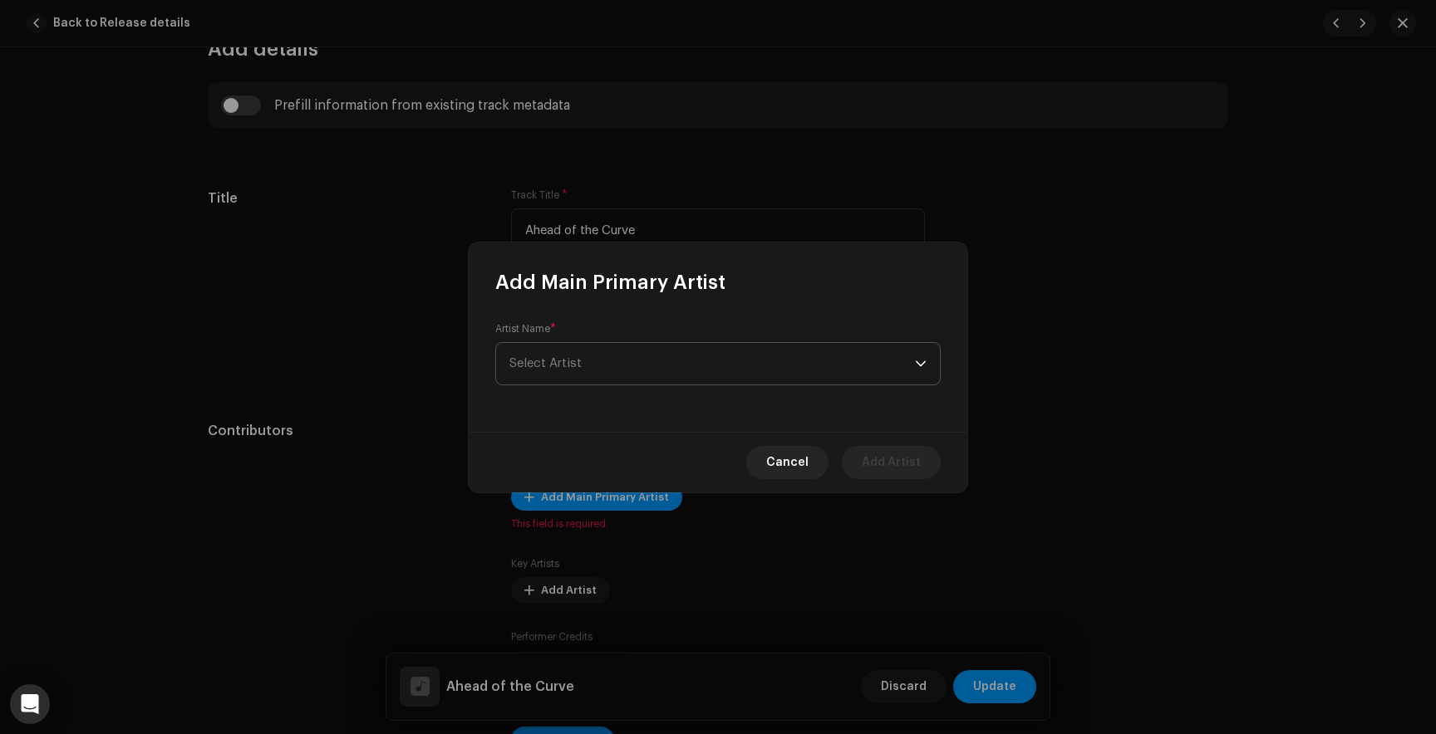
click at [587, 369] on span "Select Artist" at bounding box center [711, 364] width 405 height 42
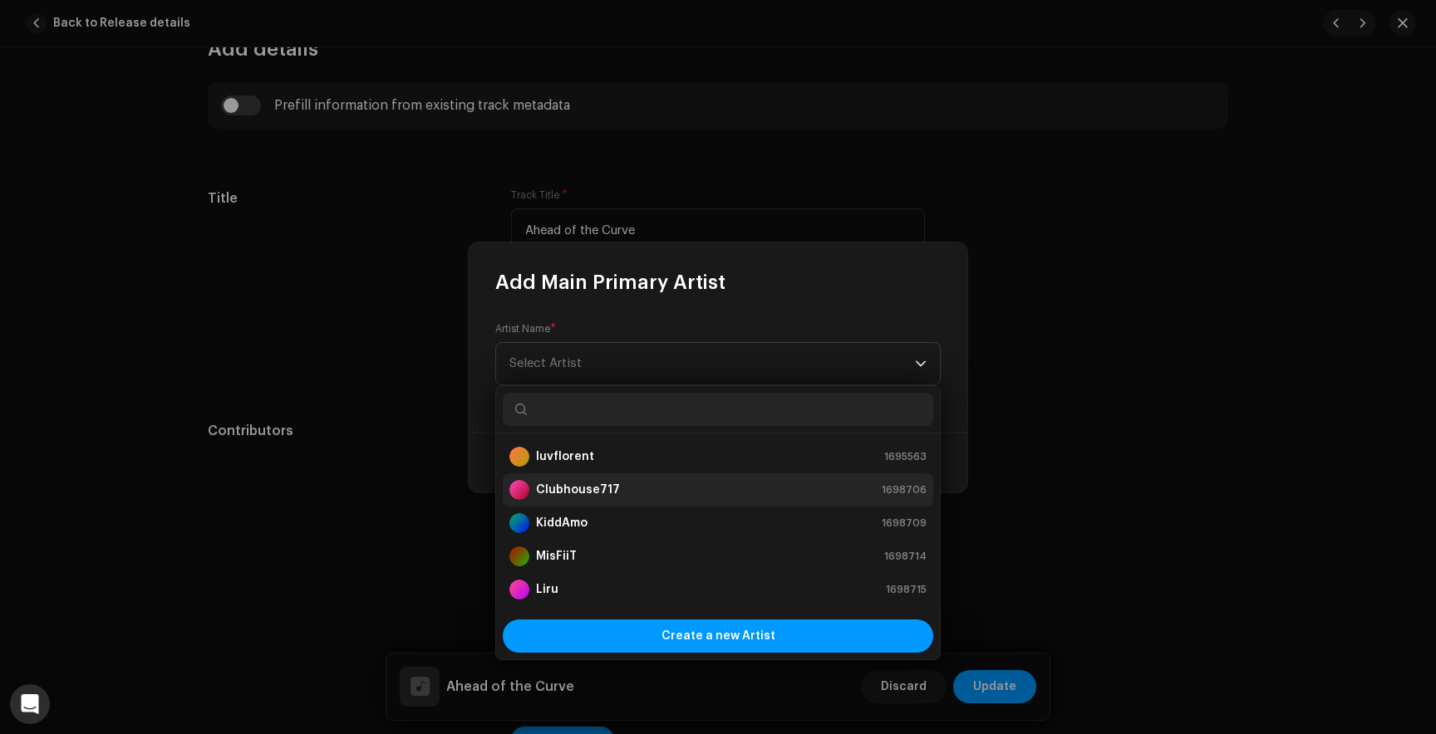
click at [580, 496] on strong "Clubhouse717" at bounding box center [578, 490] width 84 height 17
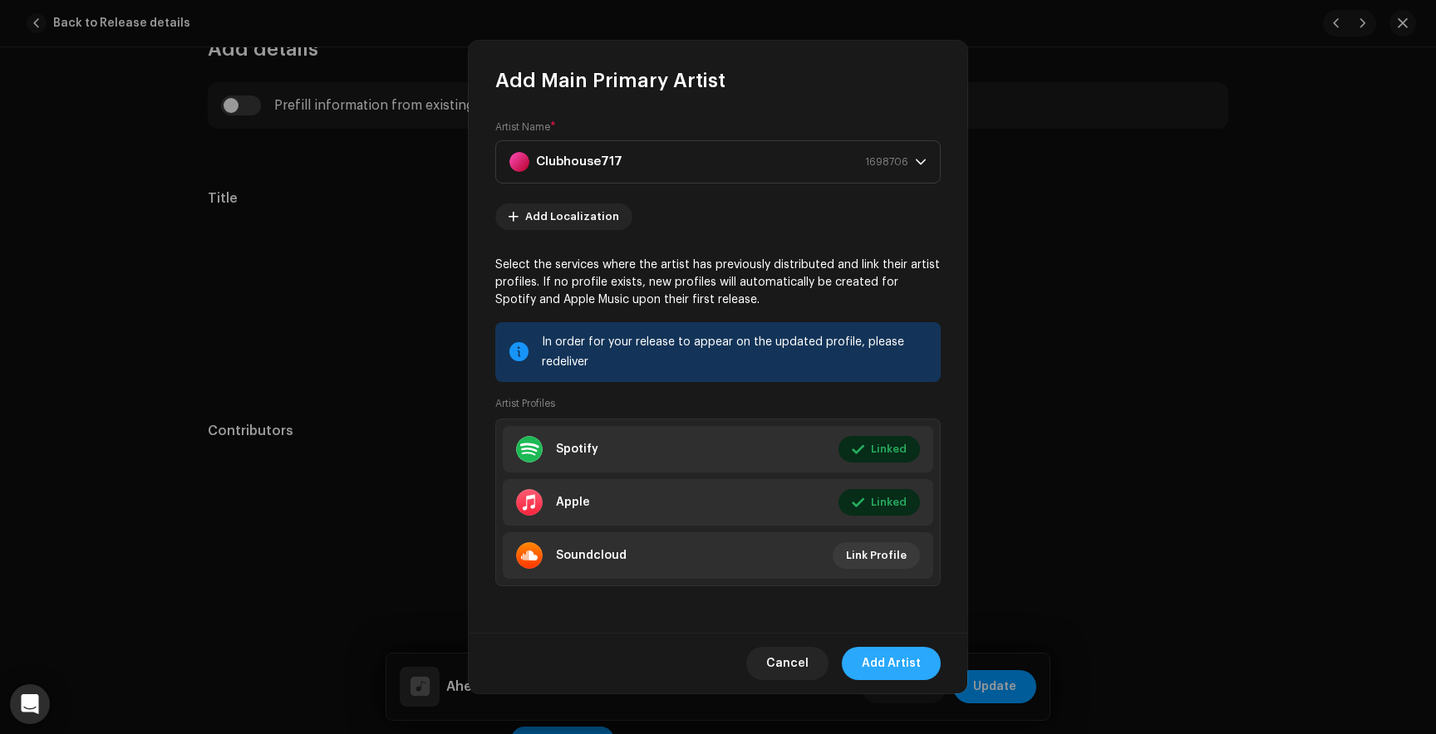
click at [886, 655] on span "Add Artist" at bounding box center [890, 663] width 59 height 33
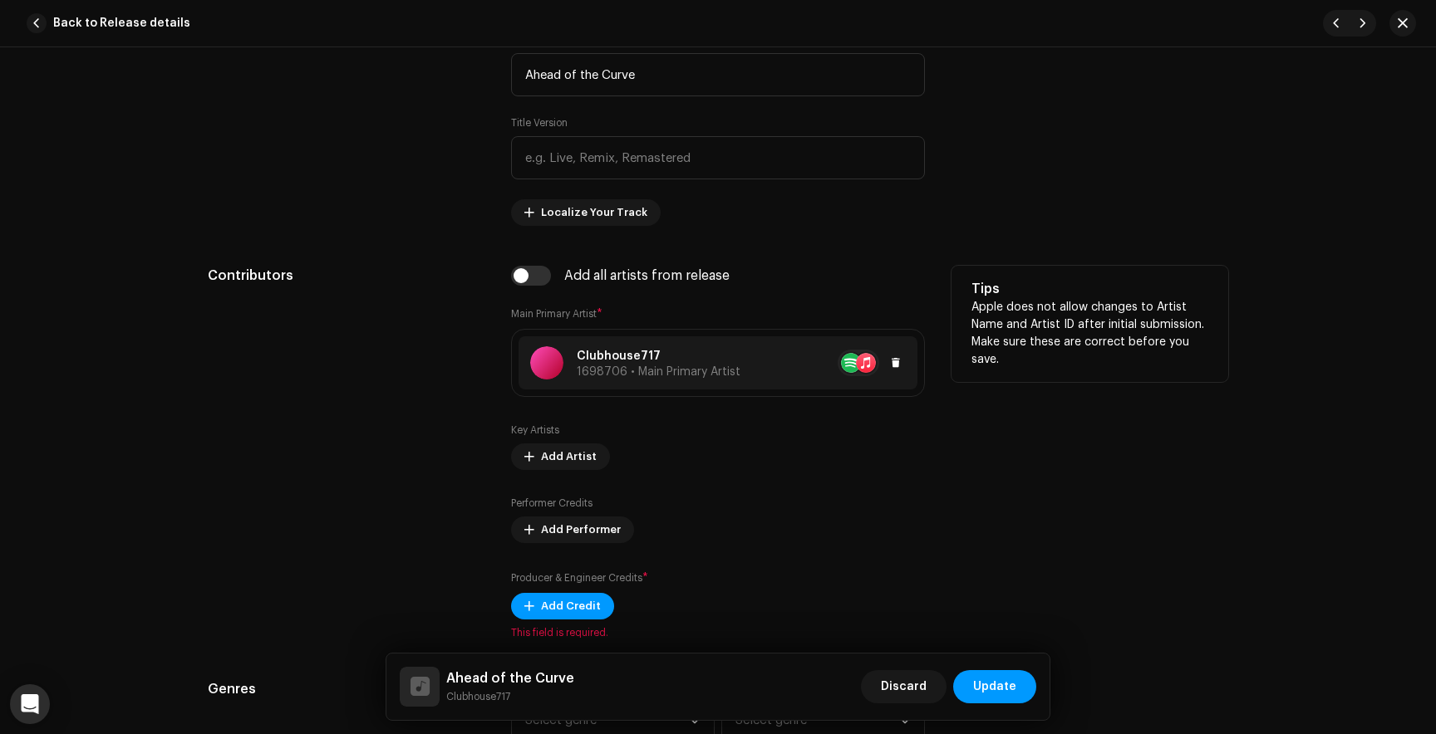
scroll to position [750, 0]
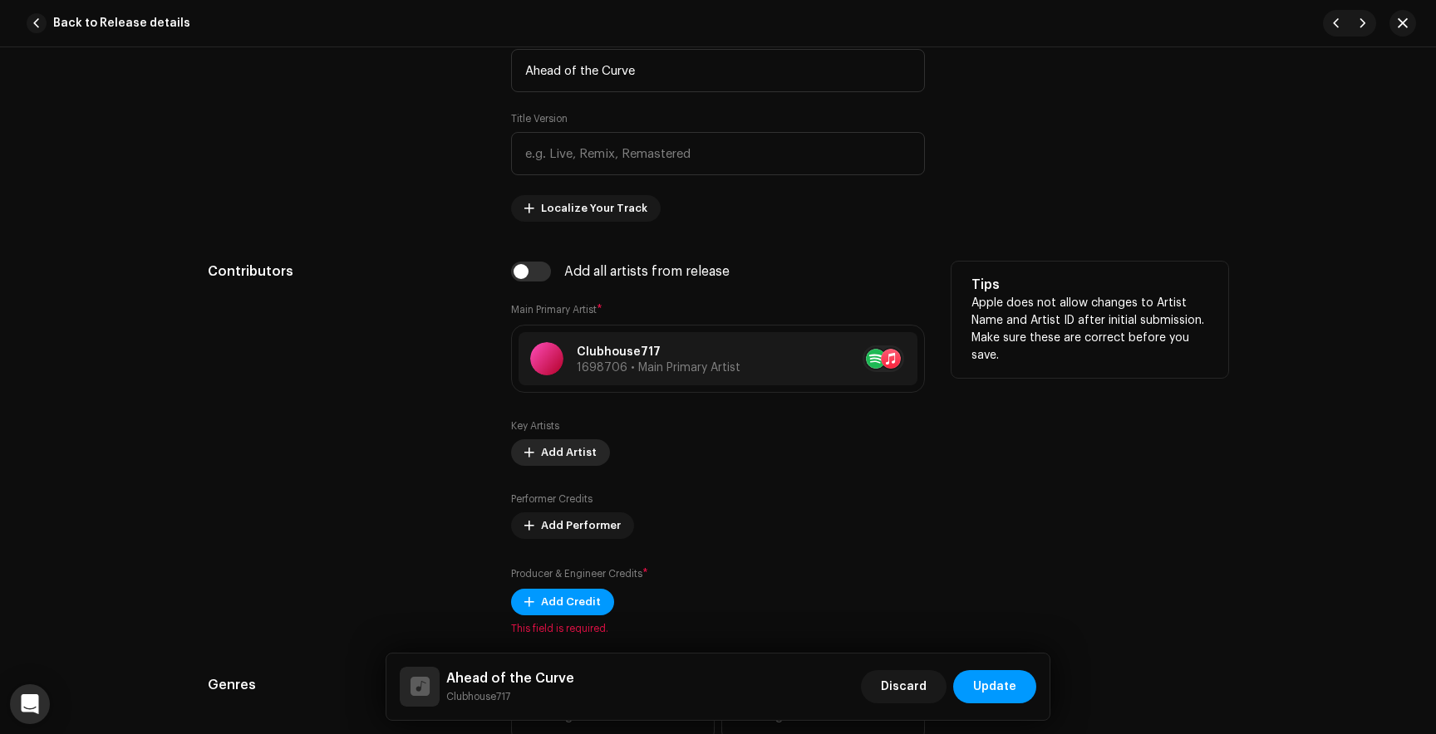
click at [555, 462] on span "Add Artist" at bounding box center [569, 452] width 56 height 33
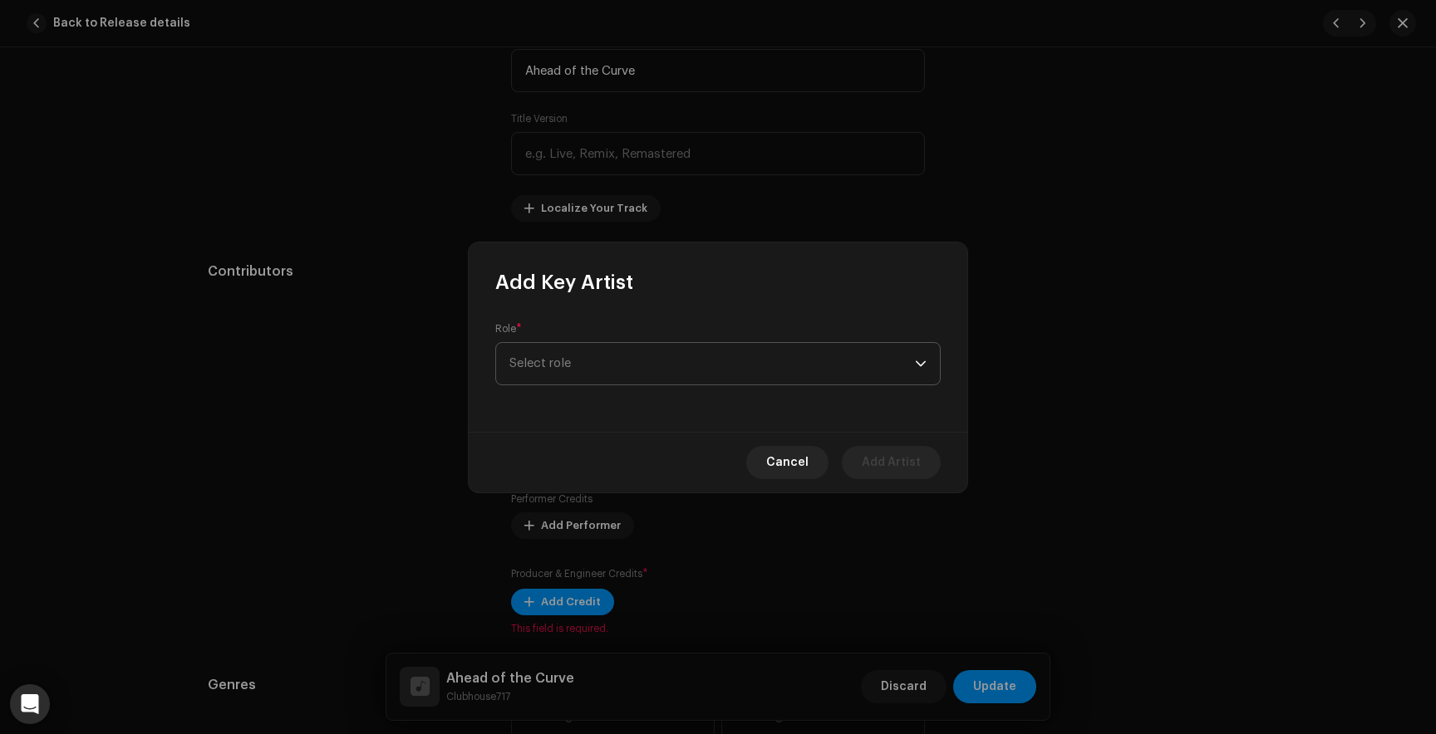
click at [591, 357] on span "Select role" at bounding box center [711, 364] width 405 height 42
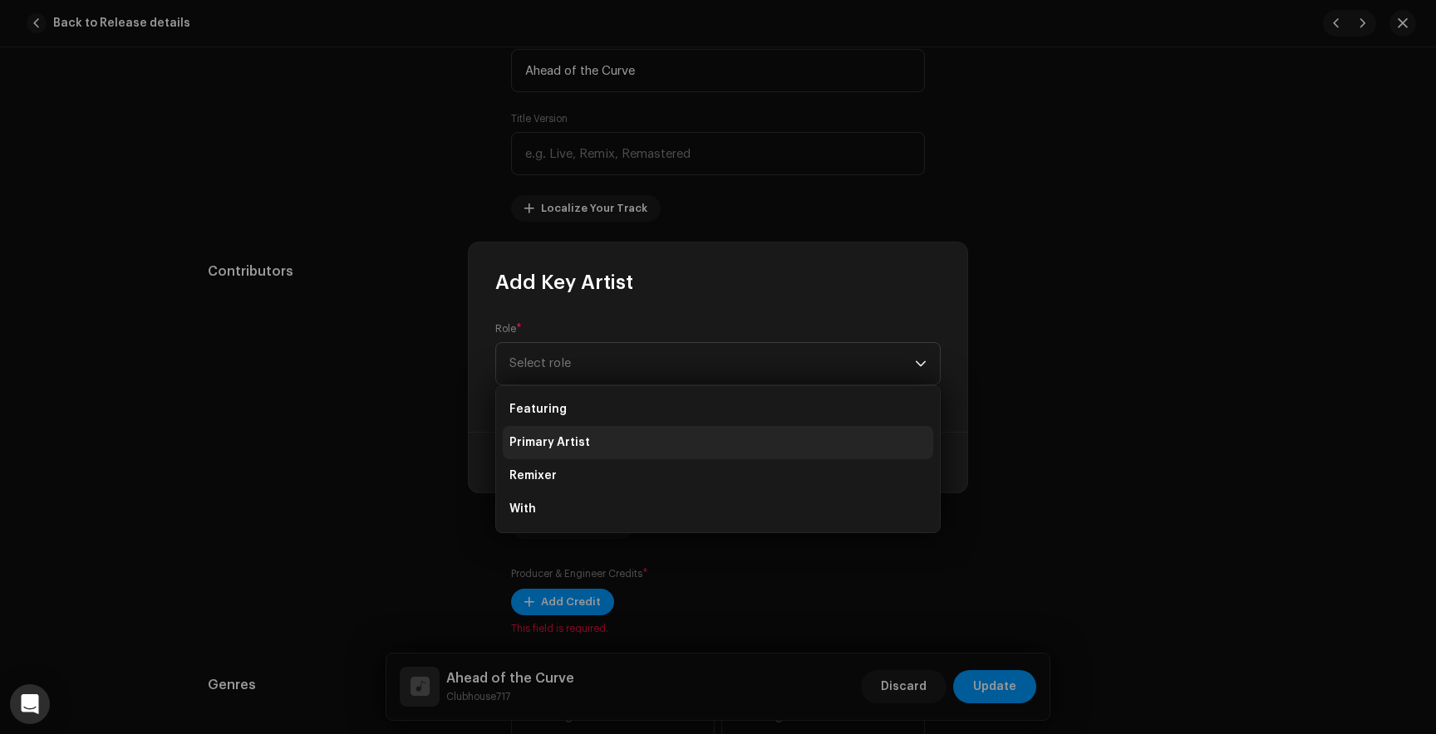
click at [581, 443] on span "Primary Artist" at bounding box center [549, 442] width 81 height 17
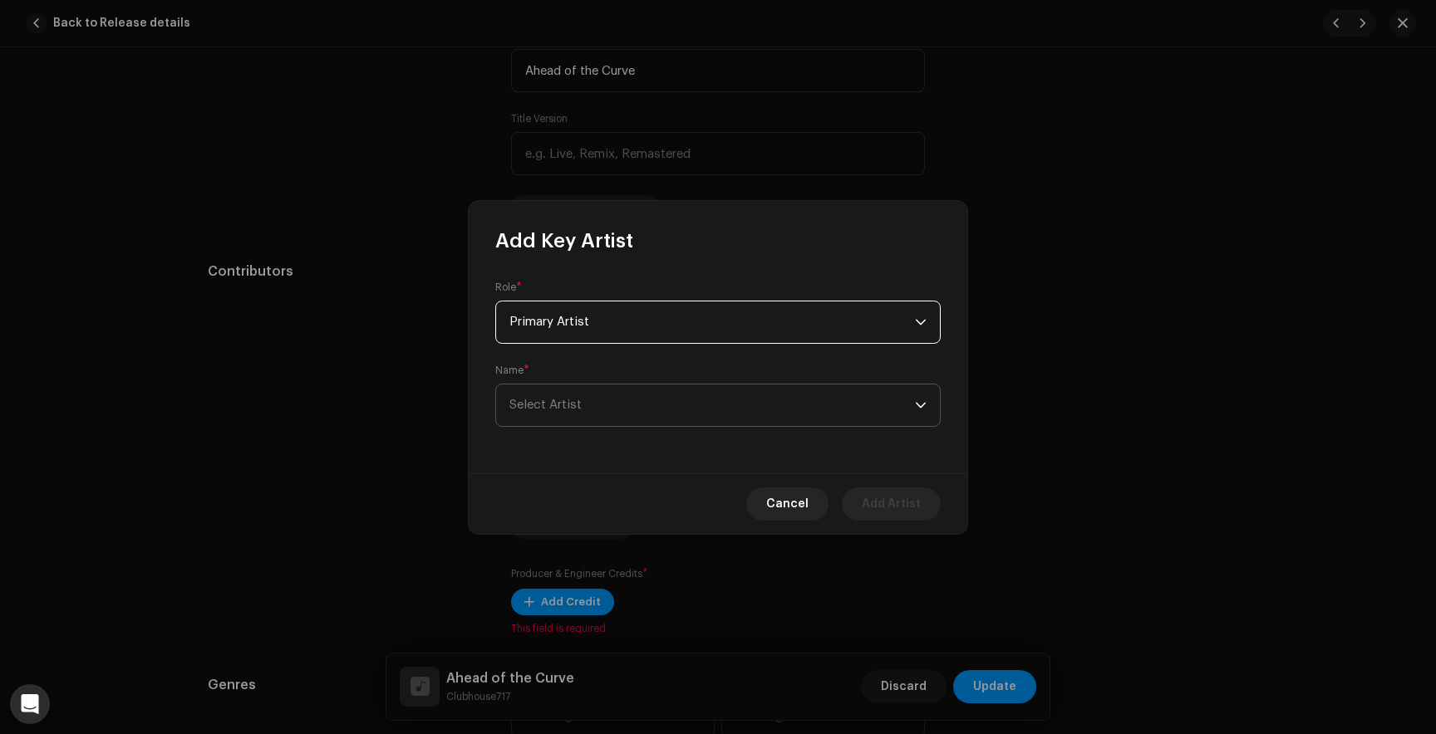
click at [577, 398] on span "Select Artist" at bounding box center [711, 406] width 405 height 42
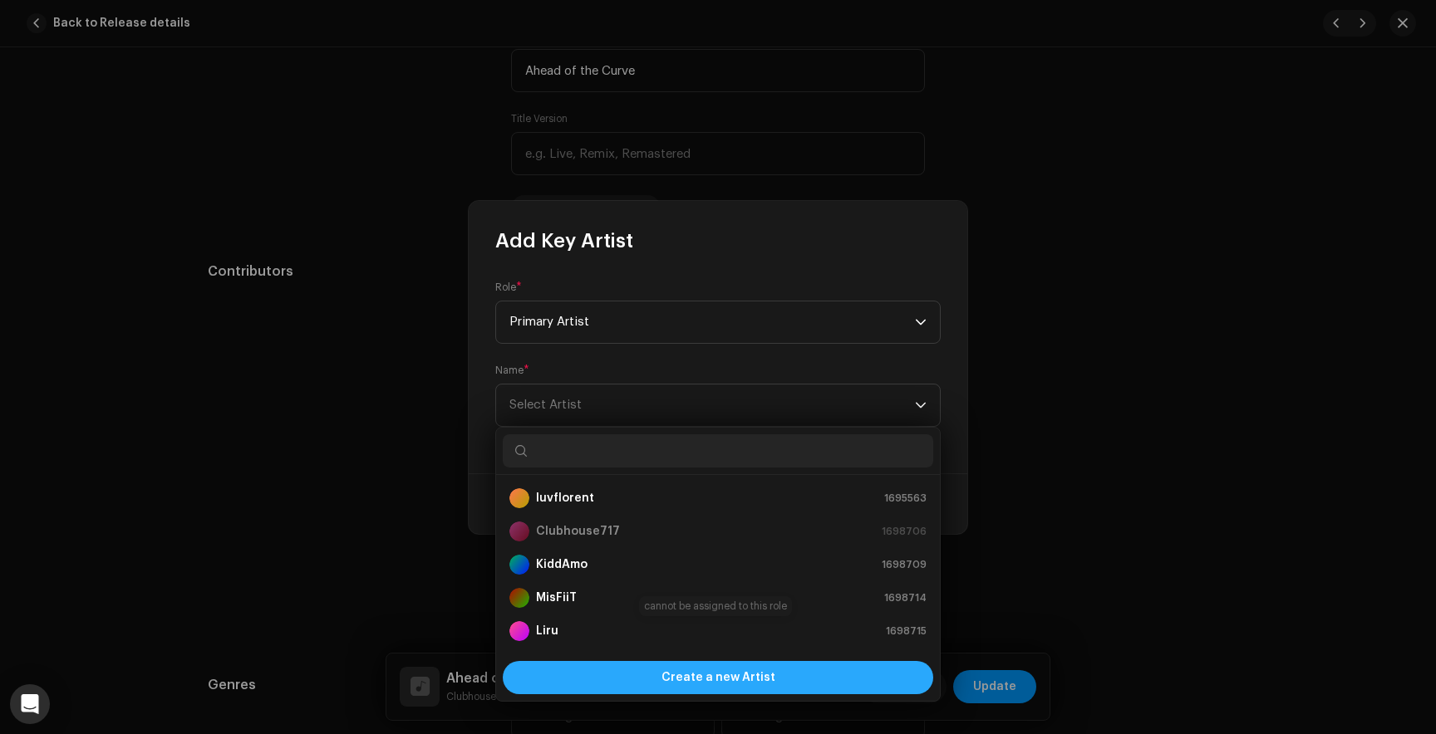
scroll to position [27, 0]
click at [631, 666] on div "Create a new Artist" at bounding box center [718, 677] width 430 height 33
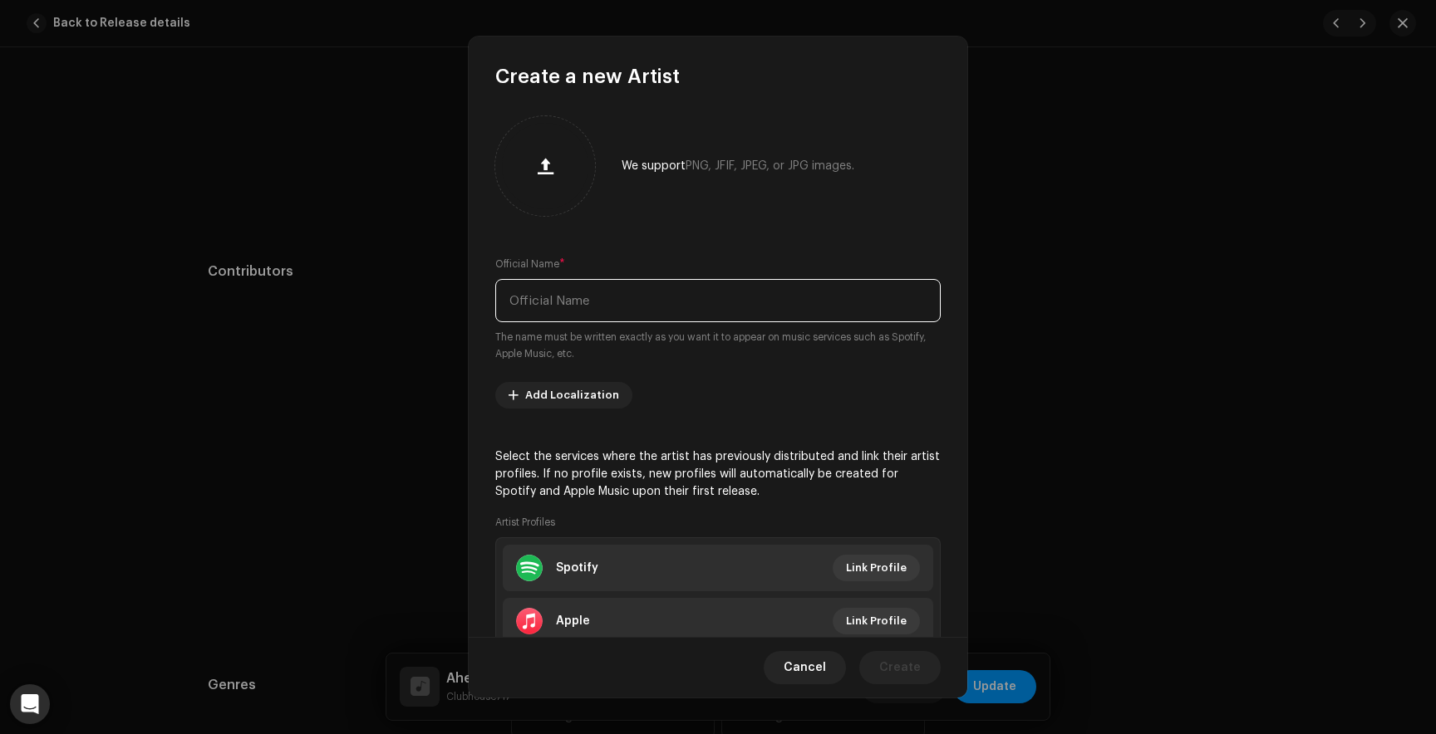
click at [547, 308] on input "text" at bounding box center [717, 300] width 445 height 43
click at [515, 297] on input "swaine" at bounding box center [717, 300] width 445 height 43
click at [593, 299] on input "Swaine" at bounding box center [717, 300] width 445 height 43
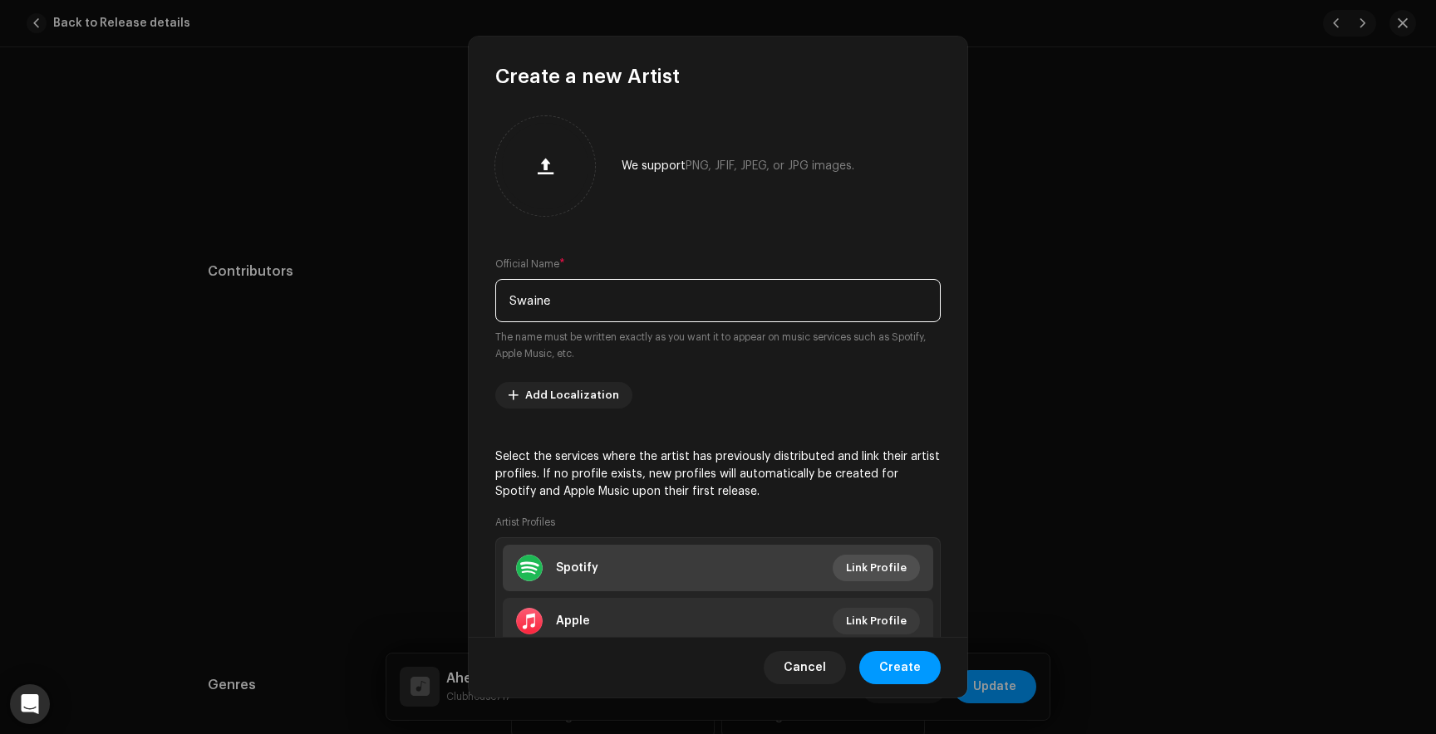
type input "Swaine"
click at [853, 568] on span "Link Profile" at bounding box center [876, 568] width 61 height 33
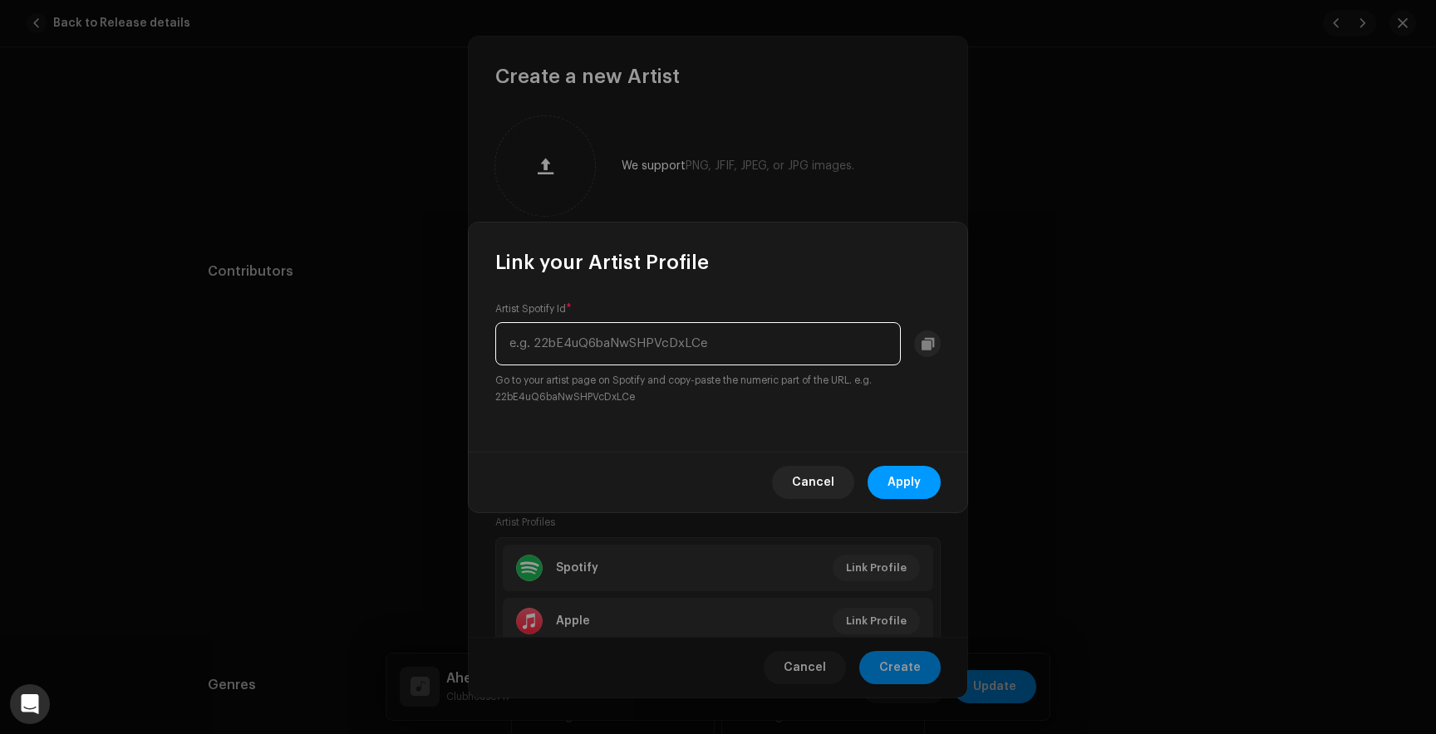
click at [673, 346] on input "text" at bounding box center [697, 343] width 405 height 43
paste input "5fhsHtthxi3ePnQgOBqdRc"
type input "5fhsHtthxi3ePnQgOBqdRc"
click at [907, 487] on span "Apply" at bounding box center [903, 482] width 33 height 33
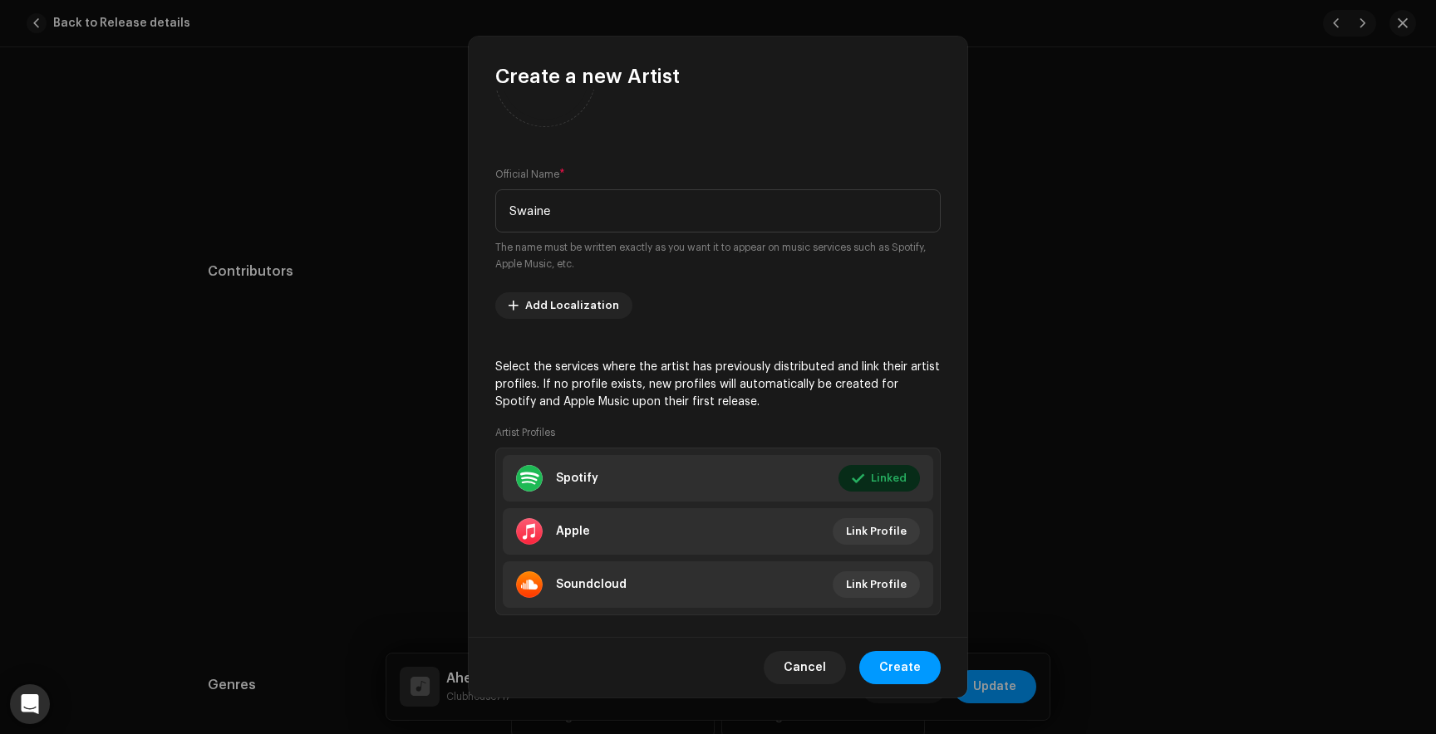
scroll to position [115, 0]
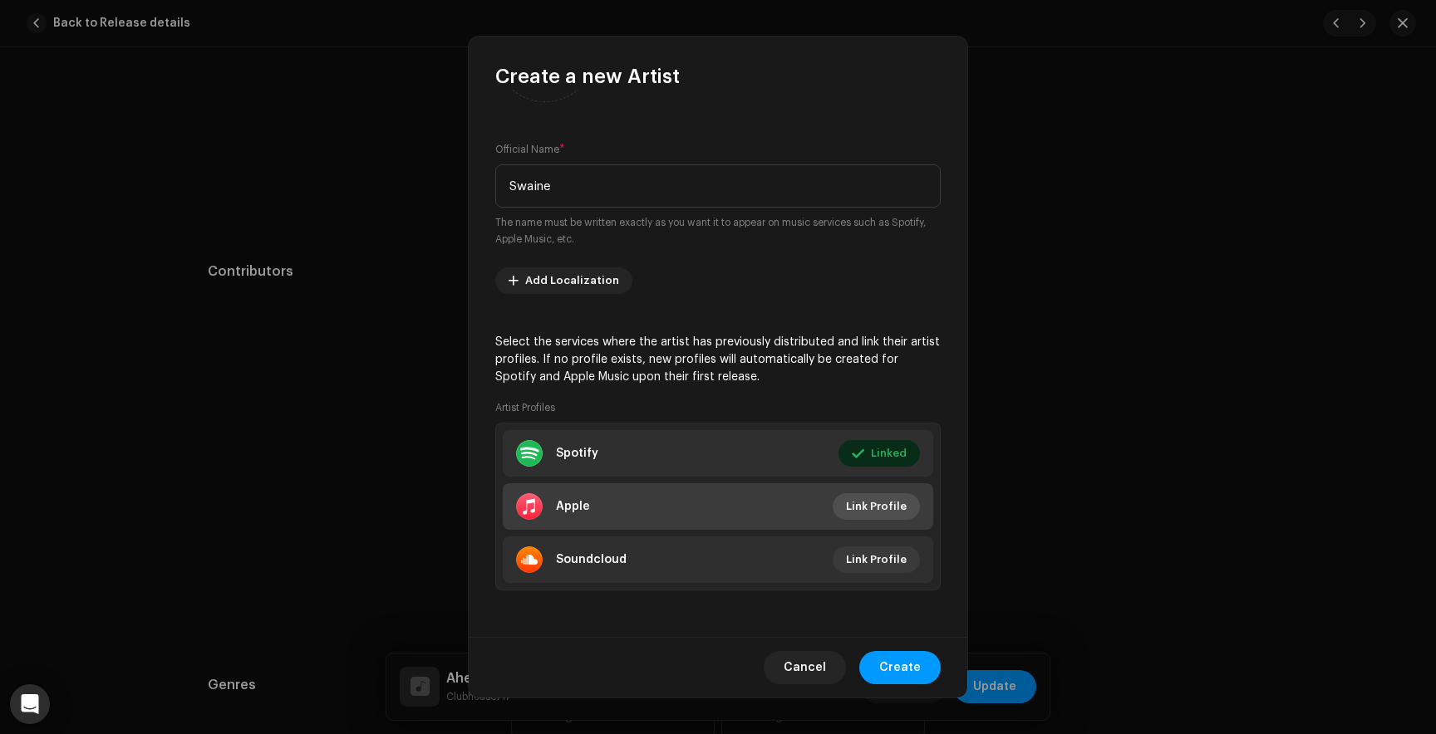
click at [872, 506] on span "Link Profile" at bounding box center [876, 506] width 61 height 33
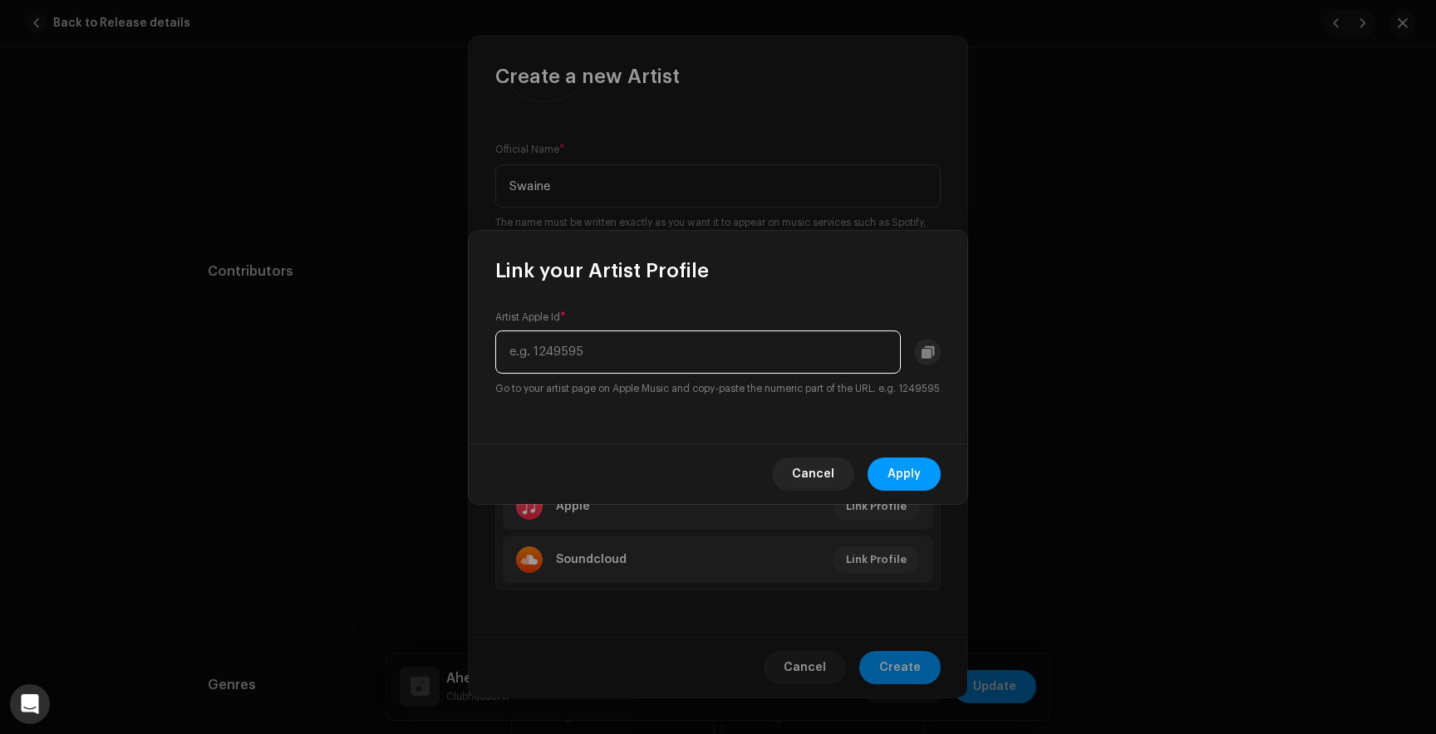
click at [611, 335] on input "text" at bounding box center [697, 352] width 405 height 43
paste input "1500026618"
type input "1500026618"
click at [915, 474] on span "Apply" at bounding box center [903, 474] width 33 height 33
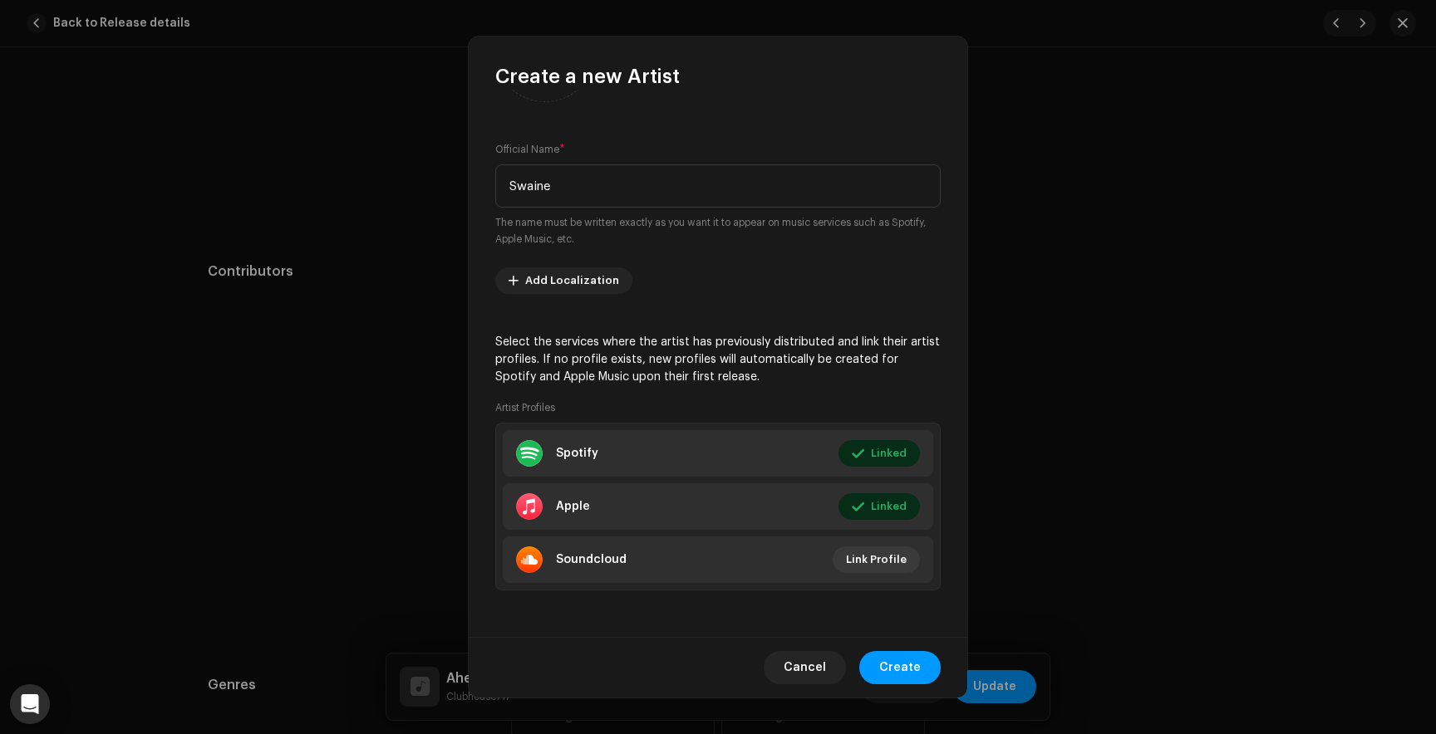
click at [906, 690] on div "Cancel Create" at bounding box center [718, 667] width 498 height 61
click at [904, 672] on span "Create" at bounding box center [900, 667] width 42 height 33
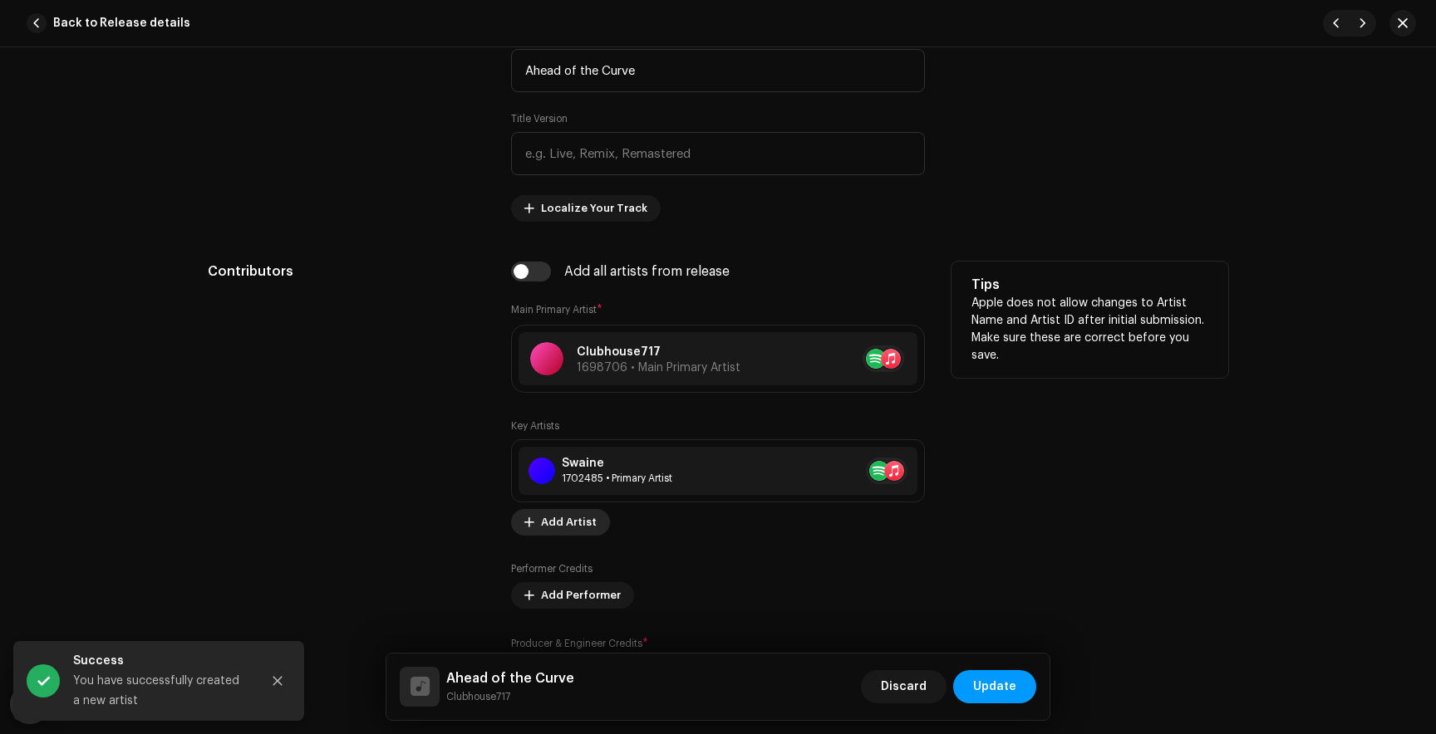
click at [542, 527] on span "Add Artist" at bounding box center [569, 522] width 56 height 33
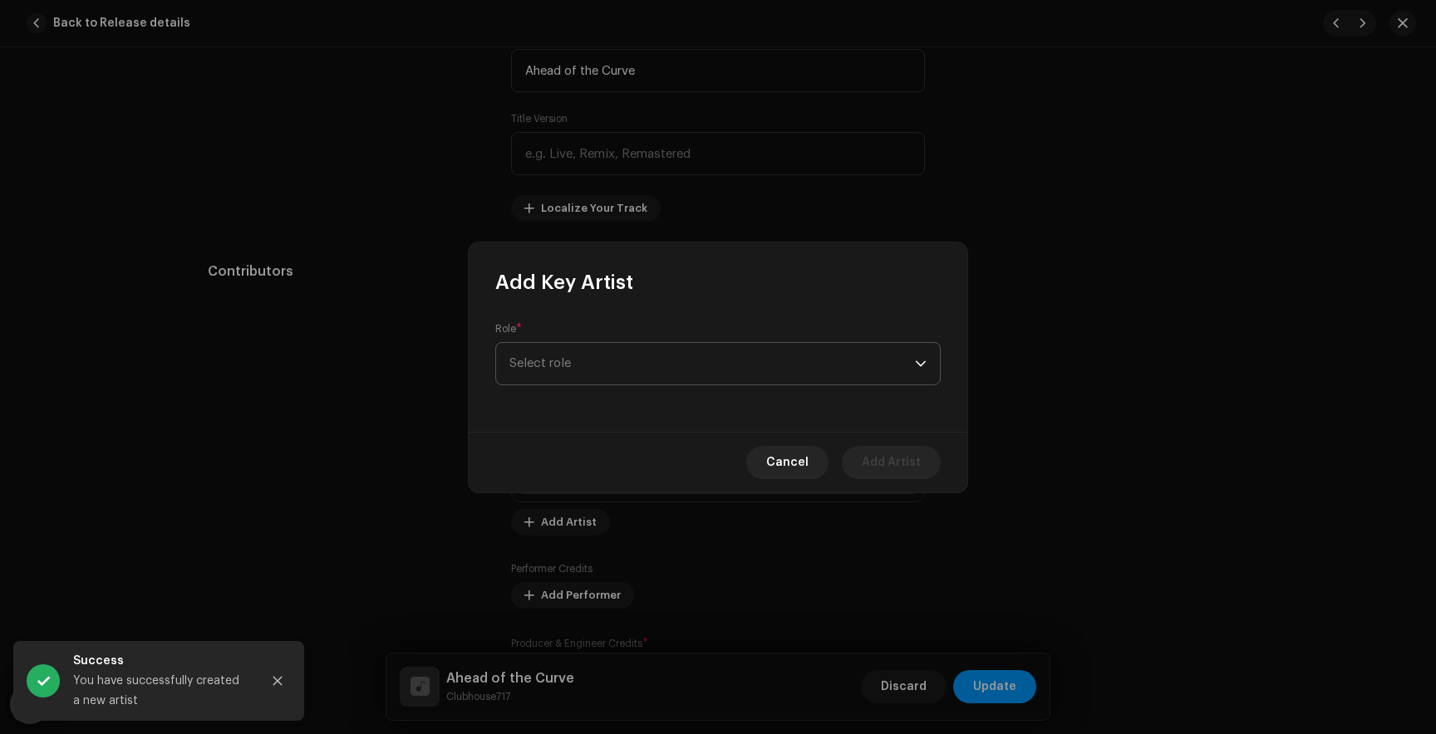
click at [646, 340] on div "Role * Select role" at bounding box center [717, 353] width 445 height 63
click at [645, 345] on span "Select role" at bounding box center [711, 354] width 405 height 42
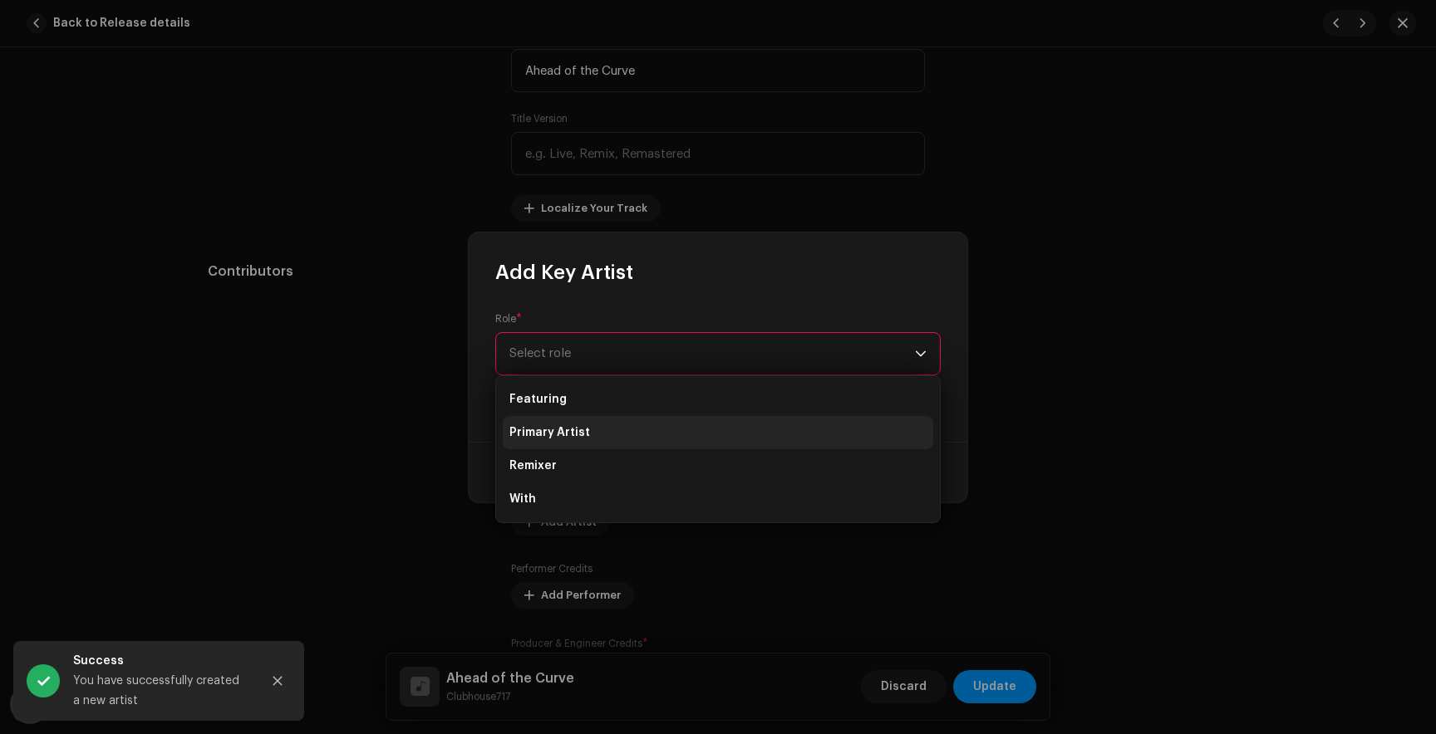
click at [582, 429] on span "Primary Artist" at bounding box center [549, 433] width 81 height 17
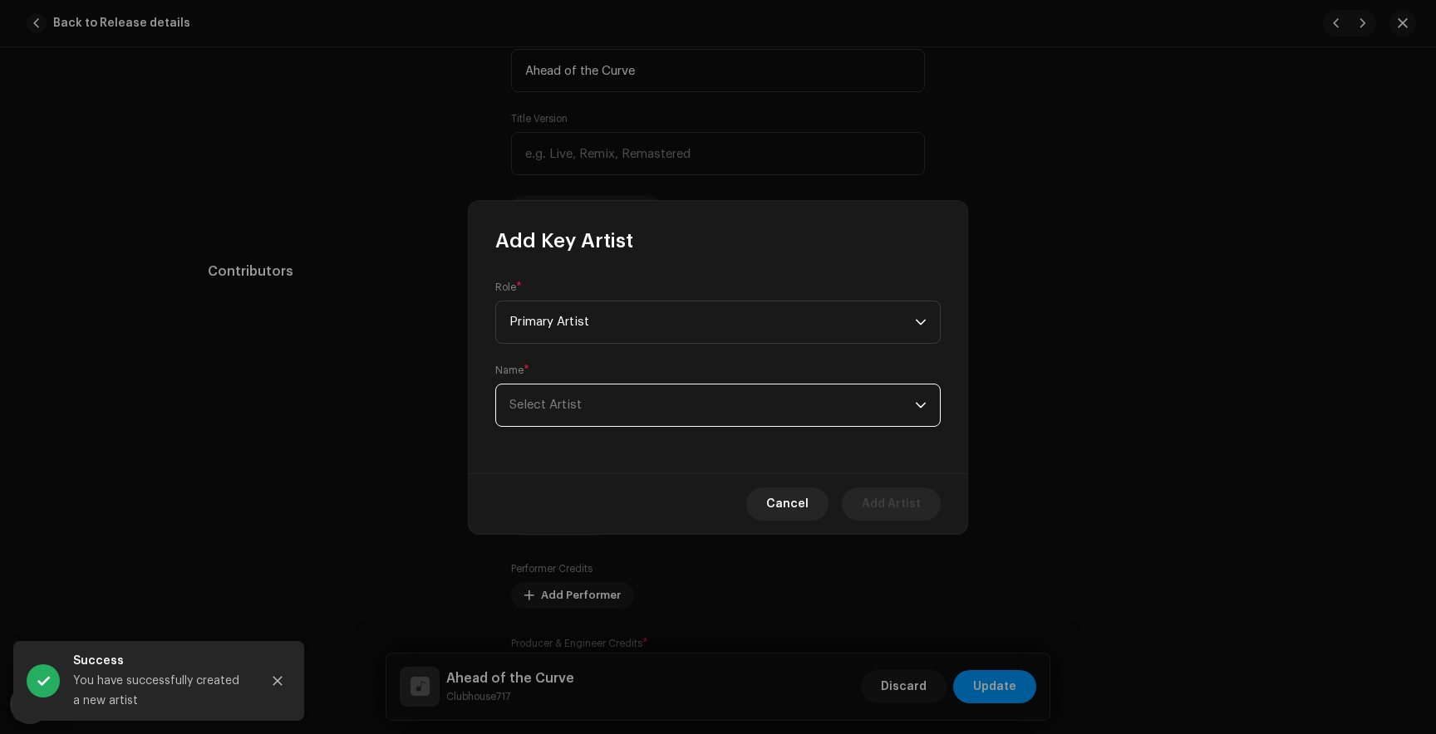
click at [627, 405] on span "Select Artist" at bounding box center [711, 406] width 405 height 42
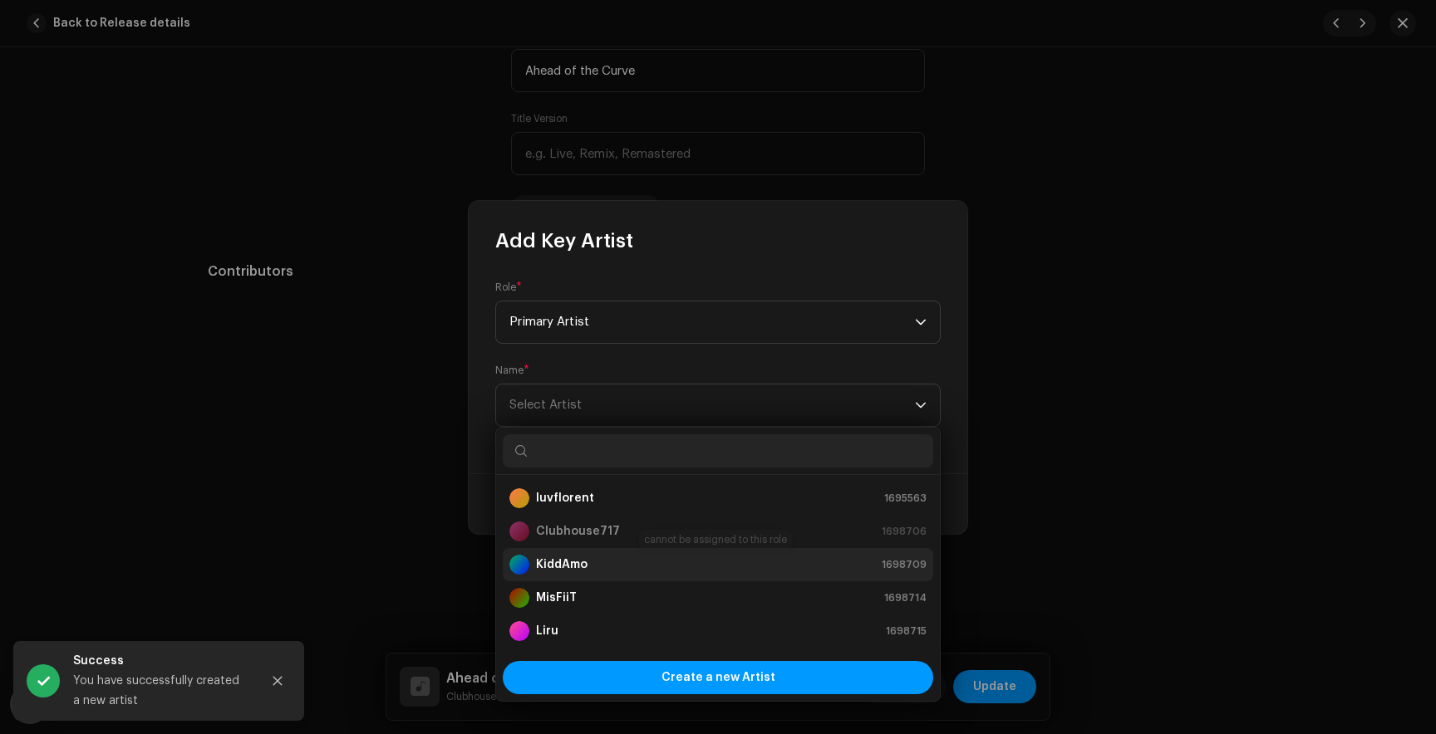
click at [568, 566] on strong "KiddAmo" at bounding box center [562, 565] width 52 height 17
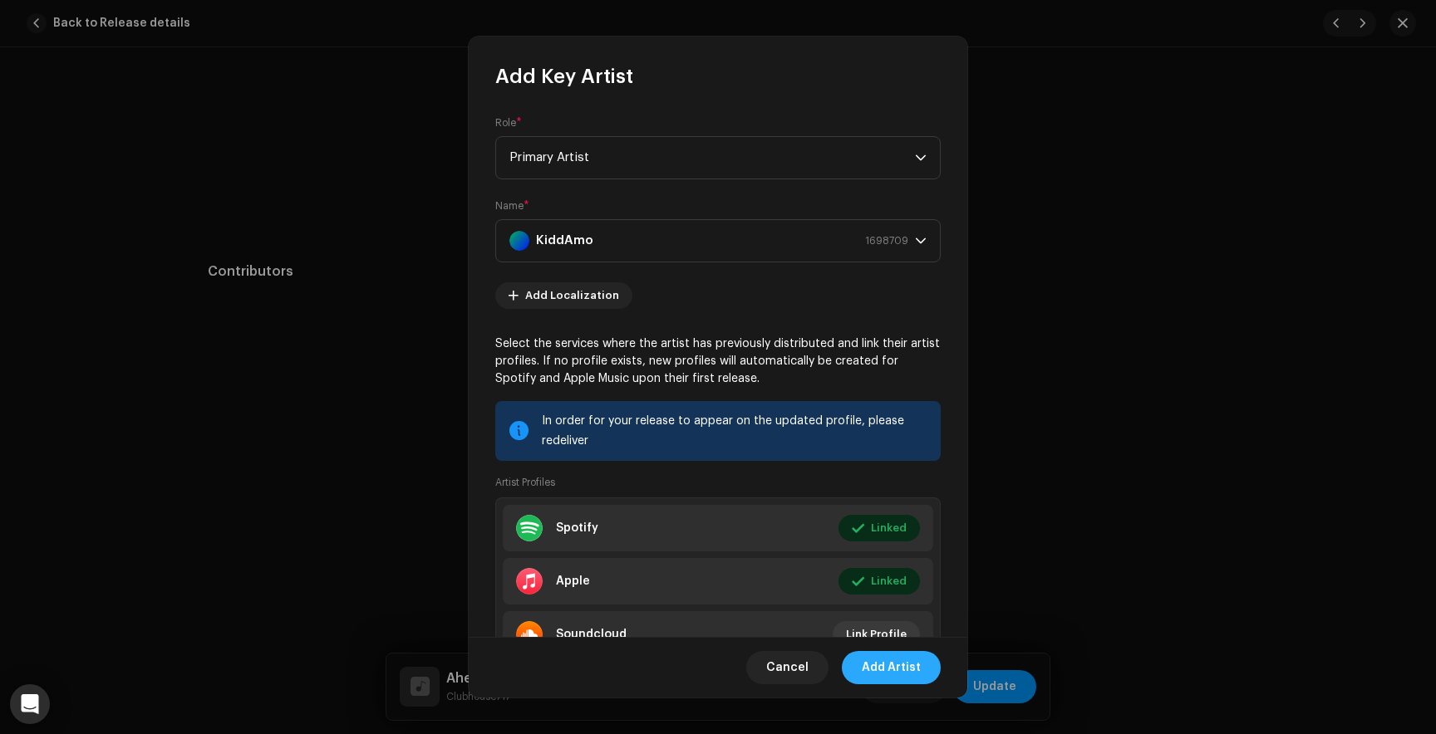
click at [898, 666] on span "Add Artist" at bounding box center [890, 667] width 59 height 33
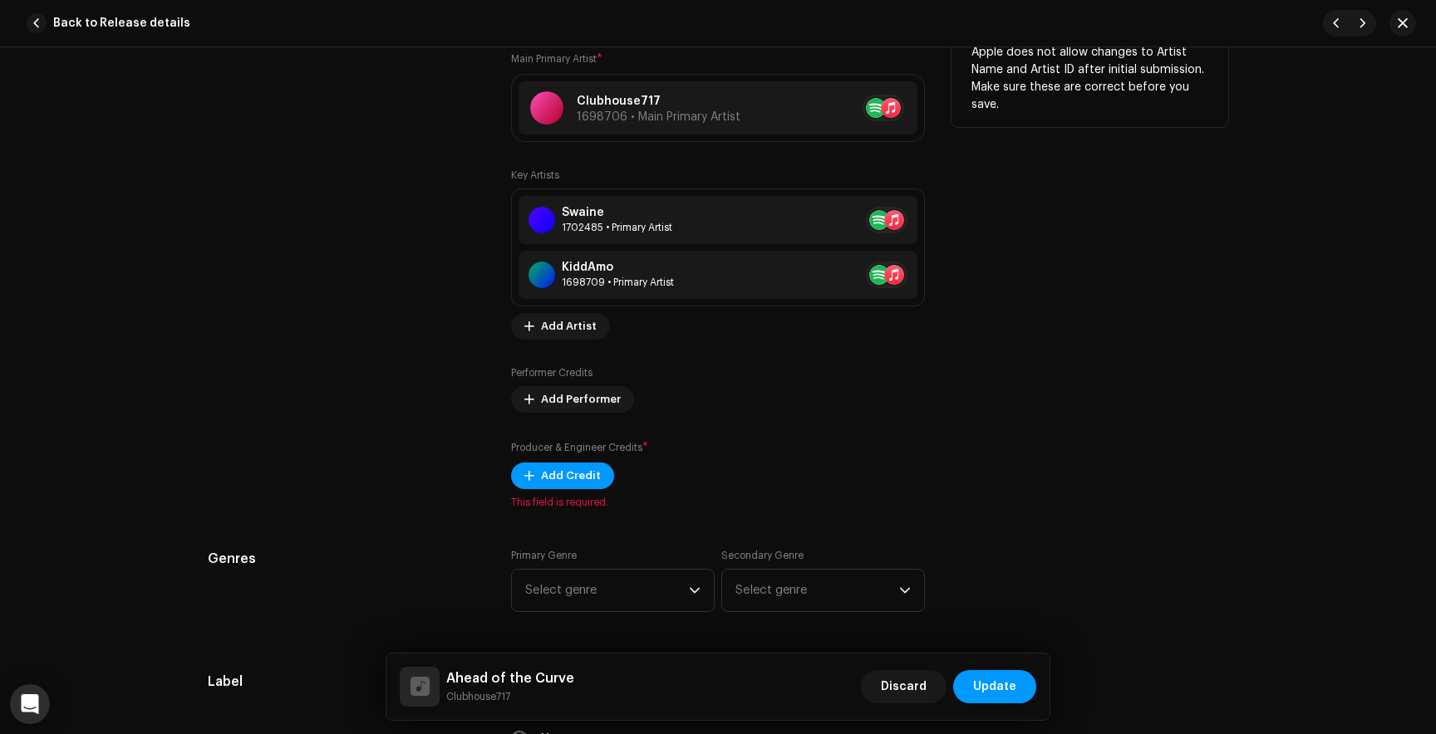
scroll to position [1003, 0]
click at [588, 478] on span "Add Credit" at bounding box center [571, 474] width 60 height 33
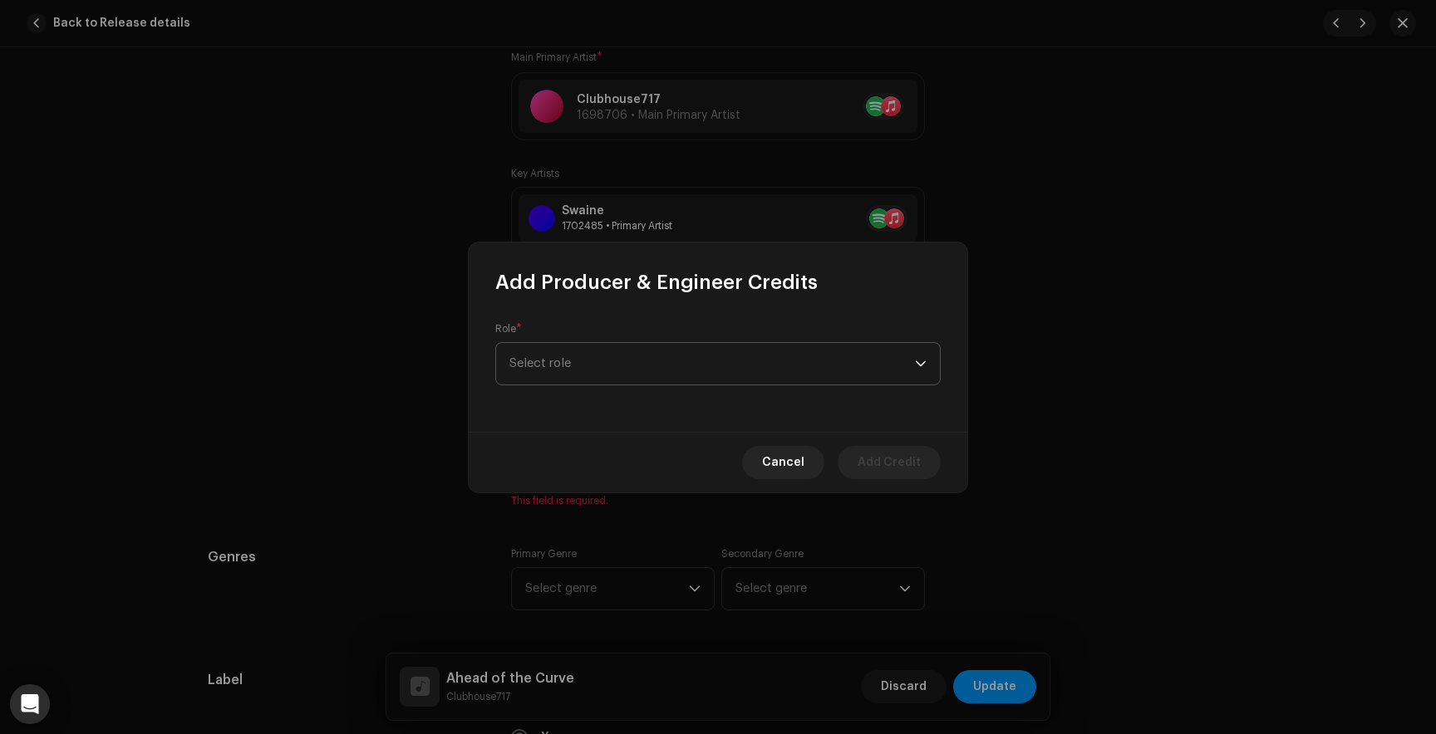
click at [567, 366] on span "Select role" at bounding box center [711, 364] width 405 height 42
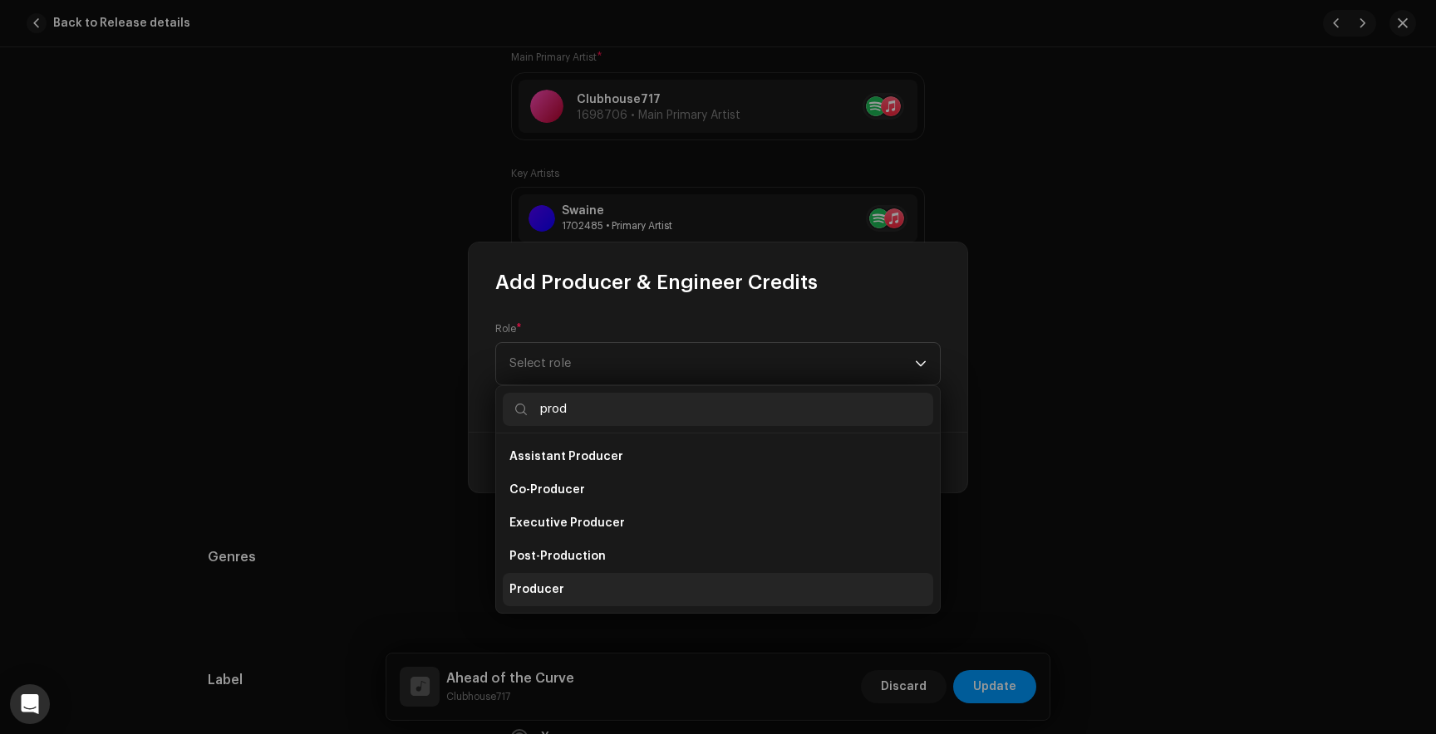
type input "prod"
click at [553, 580] on li "Producer" at bounding box center [718, 589] width 430 height 33
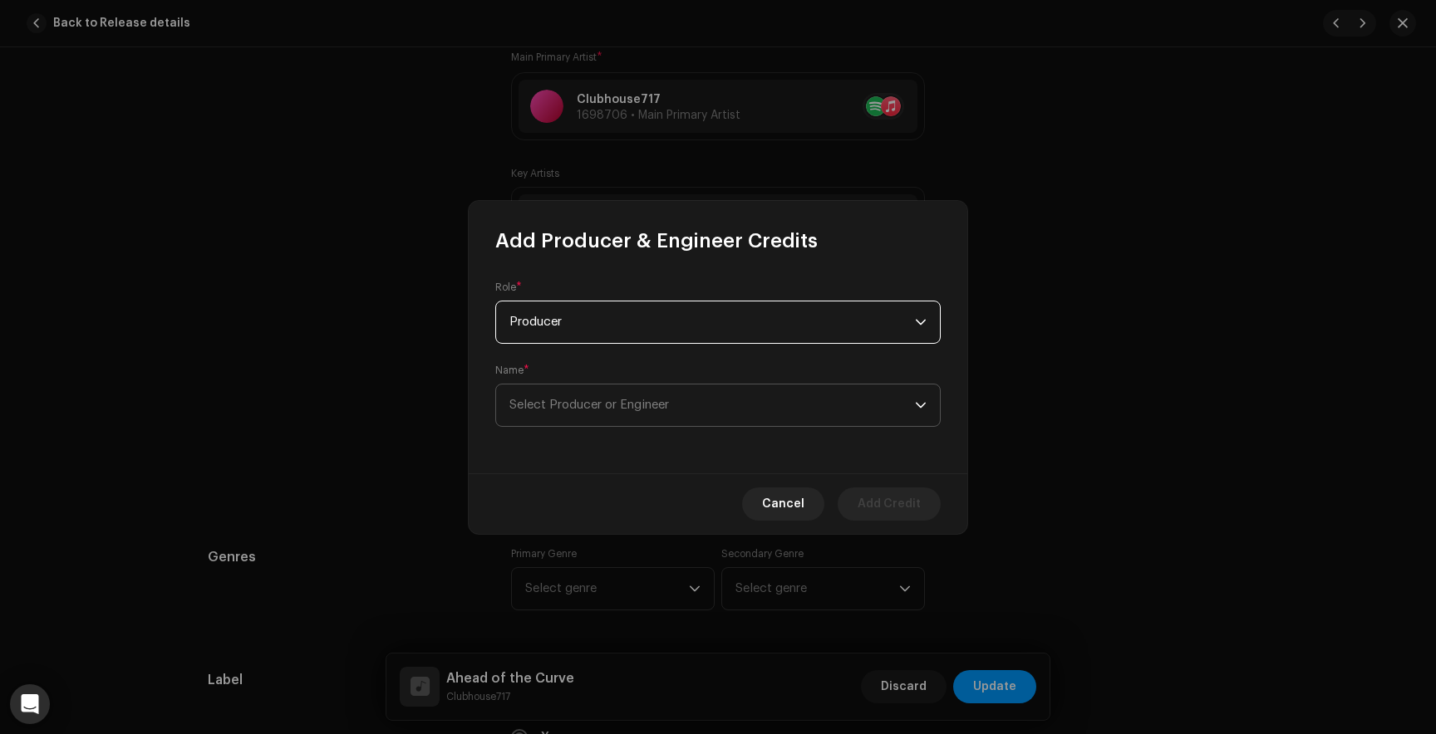
click at [601, 402] on span "Select Producer or Engineer" at bounding box center [589, 405] width 160 height 12
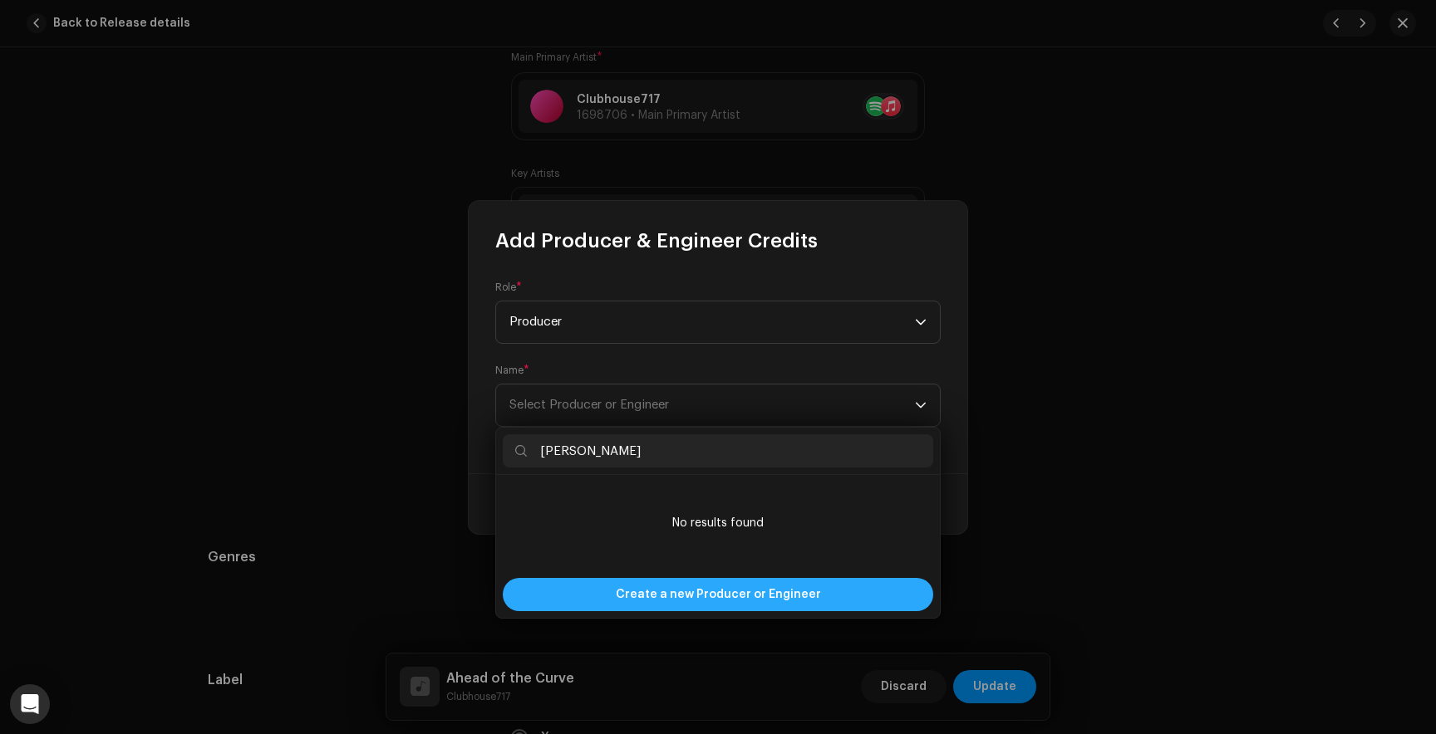
type input "[PERSON_NAME]"
click at [758, 597] on span "Create a new Producer or Engineer" at bounding box center [718, 594] width 205 height 33
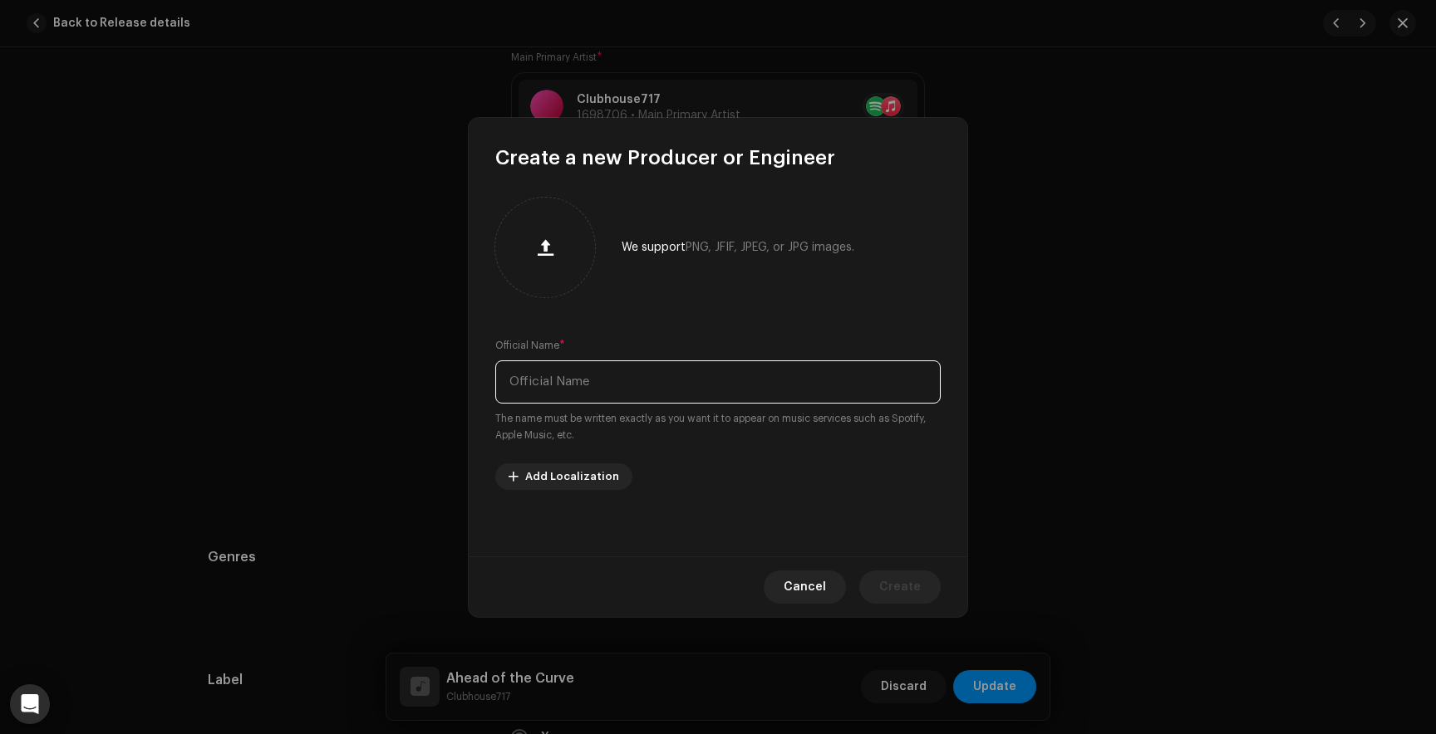
click at [604, 361] on input "text" at bounding box center [717, 382] width 445 height 43
type input "[PERSON_NAME]"
click at [901, 574] on span "Create" at bounding box center [900, 587] width 42 height 33
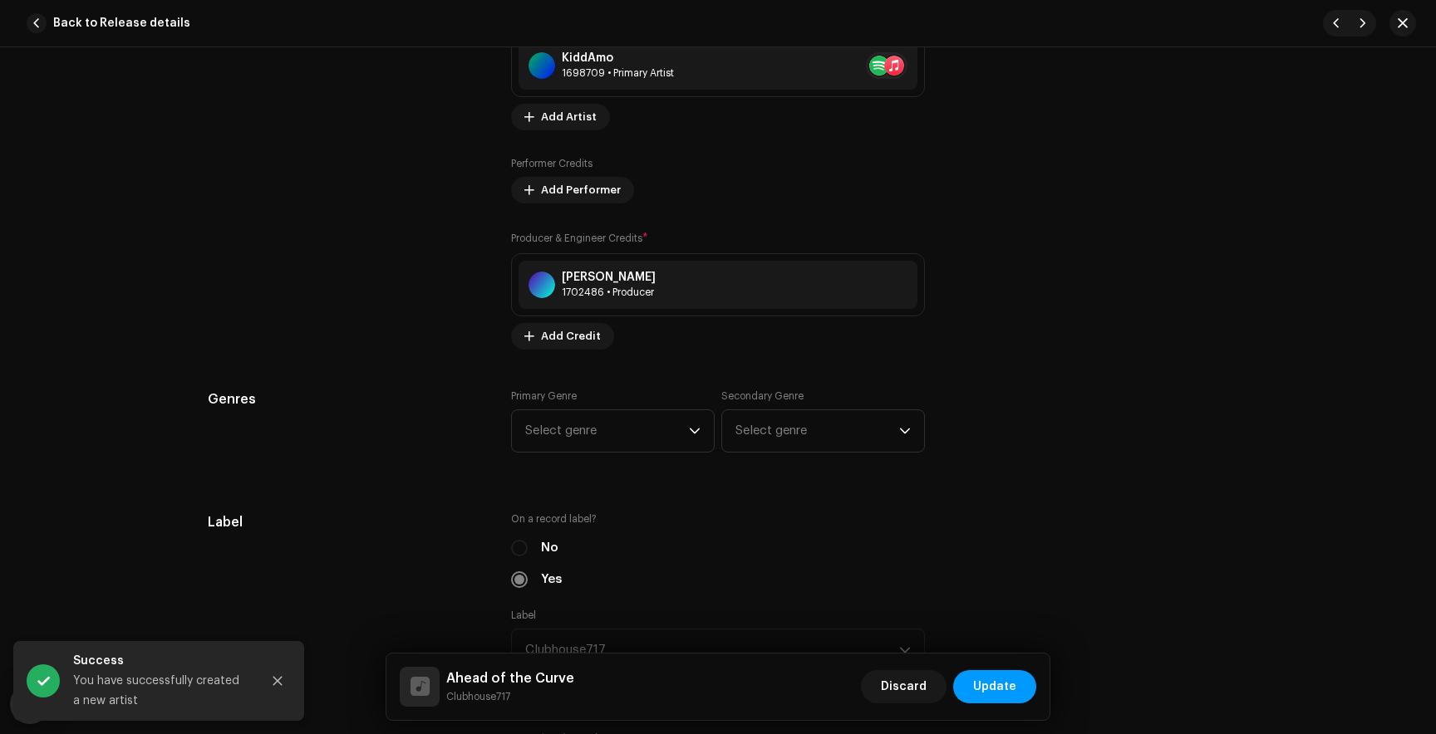
scroll to position [1220, 0]
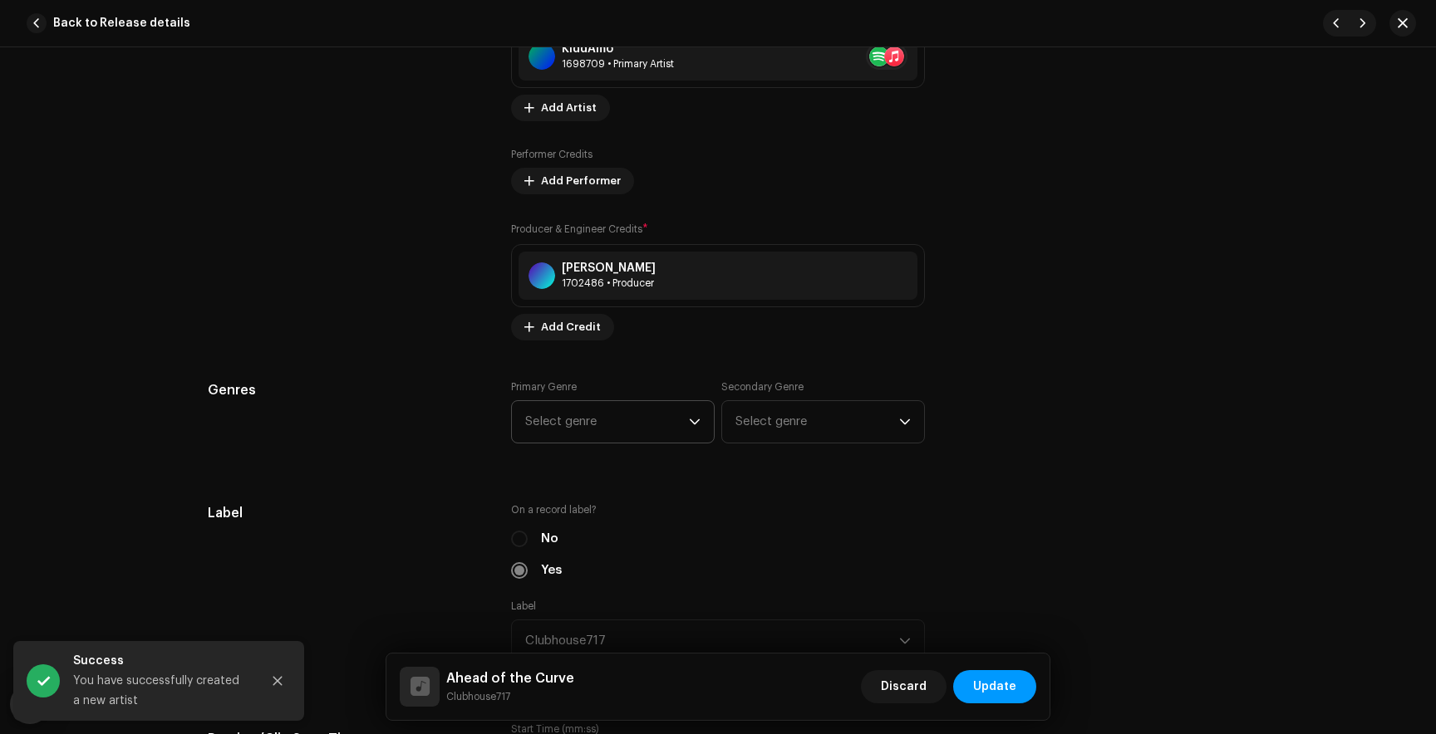
click at [651, 430] on span "Select genre" at bounding box center [607, 422] width 164 height 42
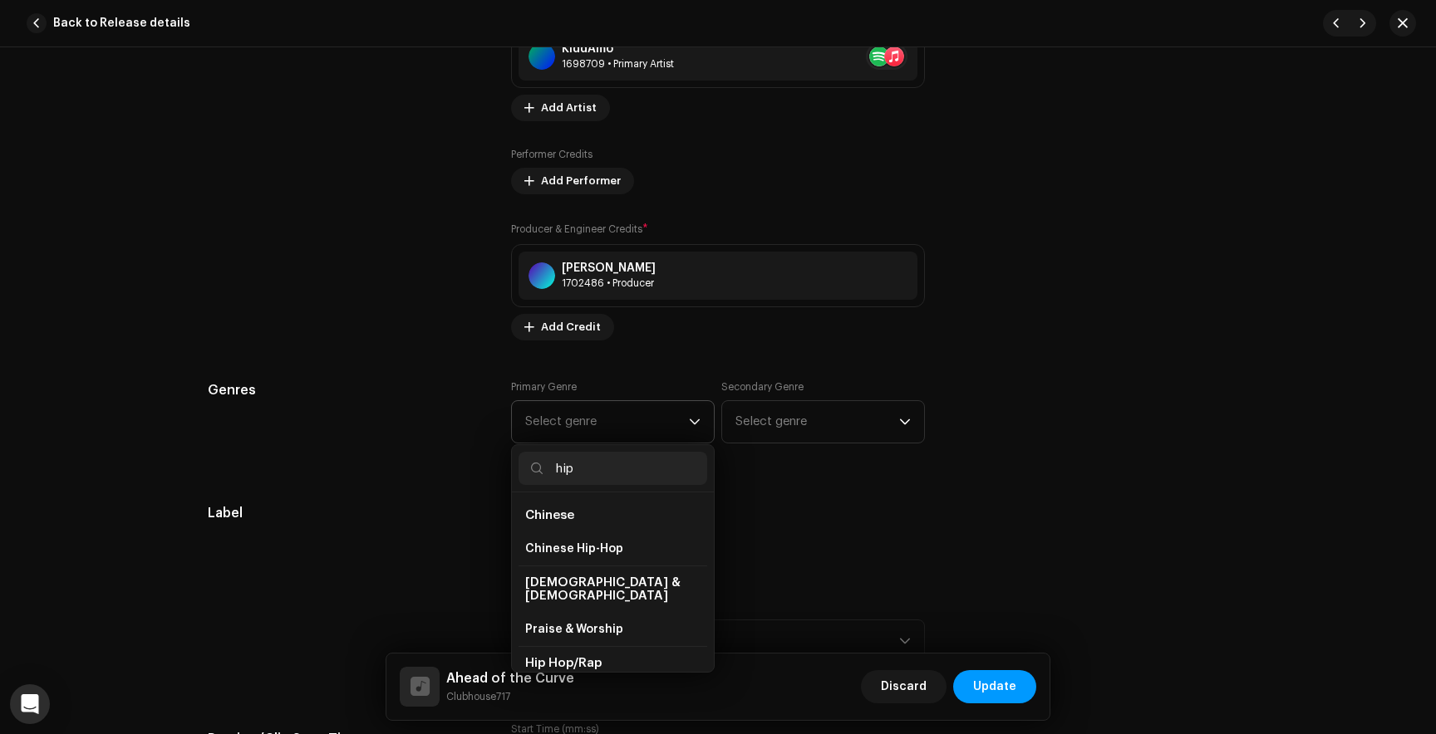
scroll to position [40, 0]
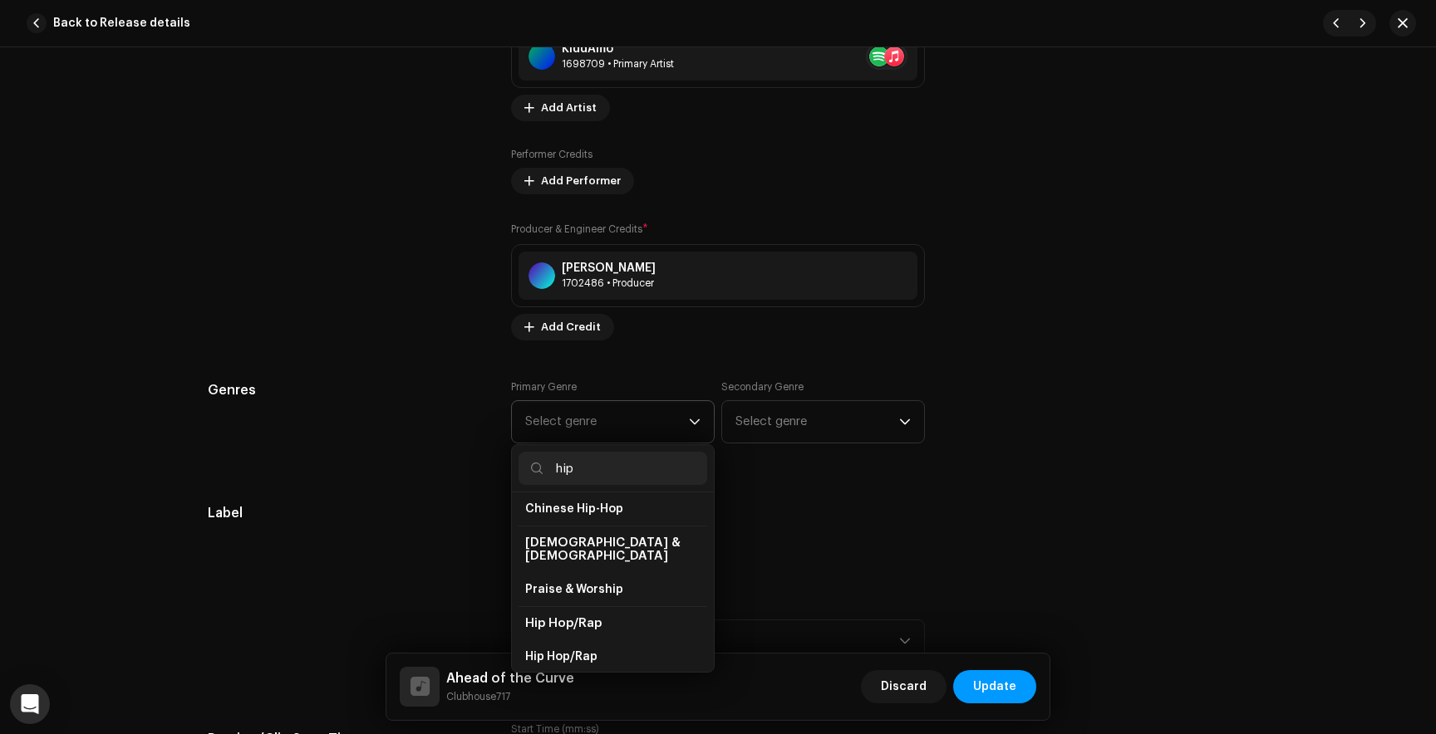
type input "hip"
click at [582, 617] on span "Hip Hop/Rap" at bounding box center [563, 623] width 76 height 12
click at [573, 649] on span "Hip Hop/Rap" at bounding box center [561, 657] width 72 height 17
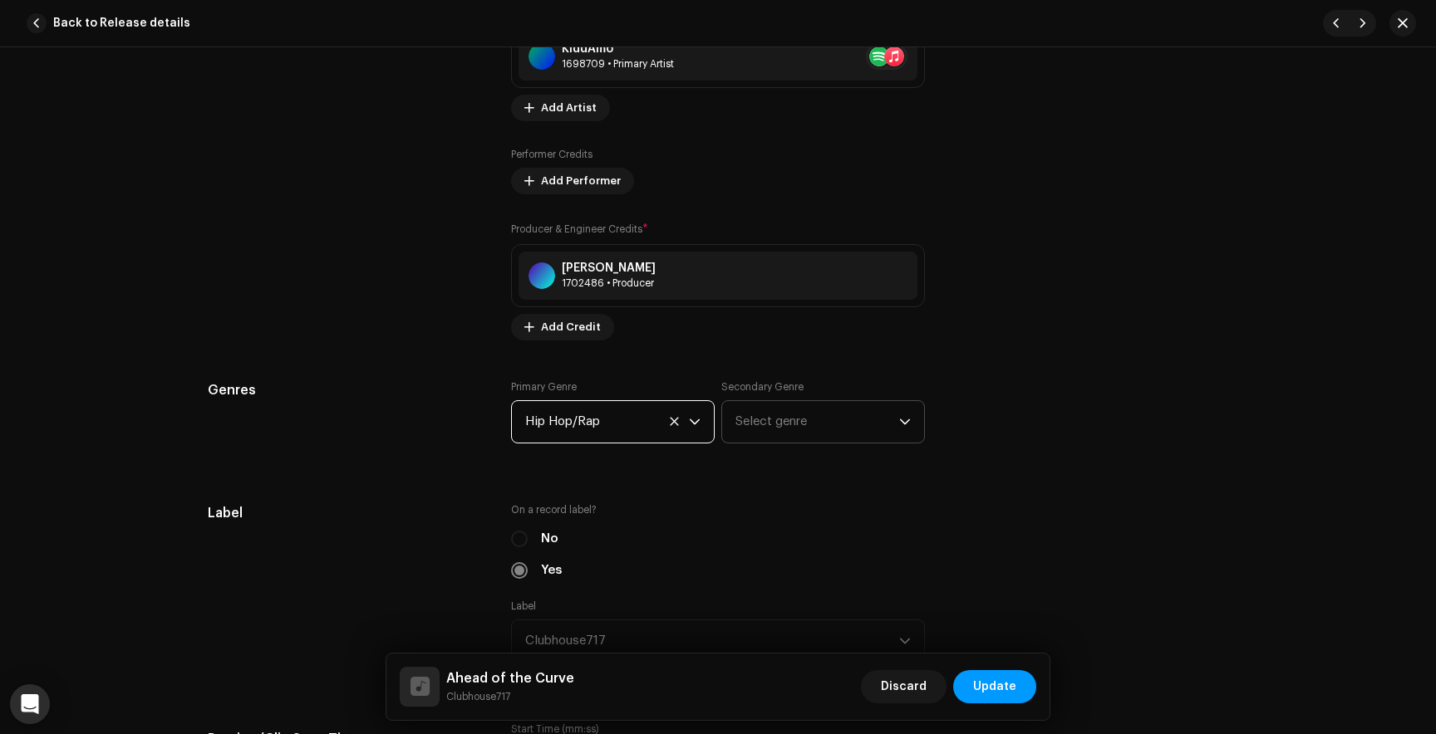
click at [797, 434] on span "Select genre" at bounding box center [817, 422] width 164 height 42
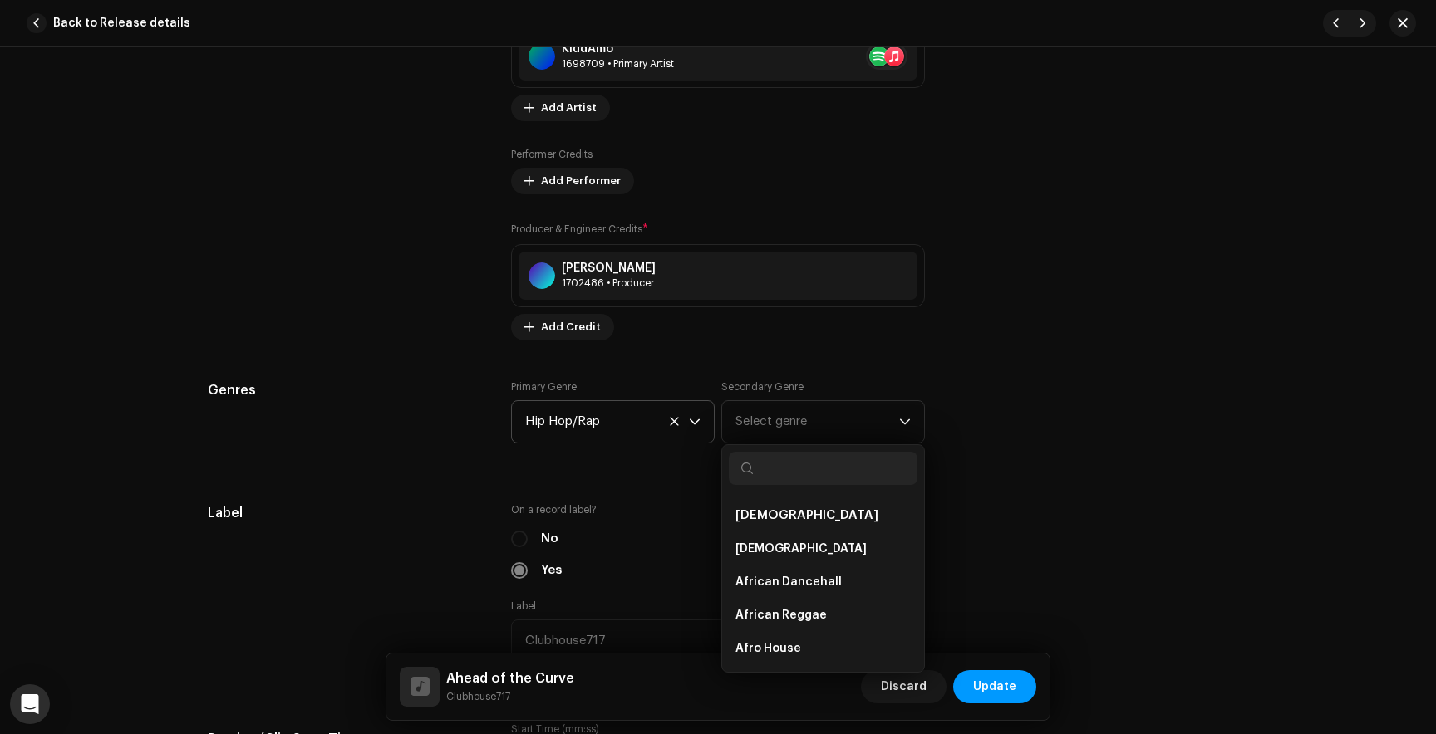
click at [1064, 445] on div "Genres Primary Genre Hip Hop/Rap Secondary Genre Select genre African African A…" at bounding box center [718, 421] width 1020 height 83
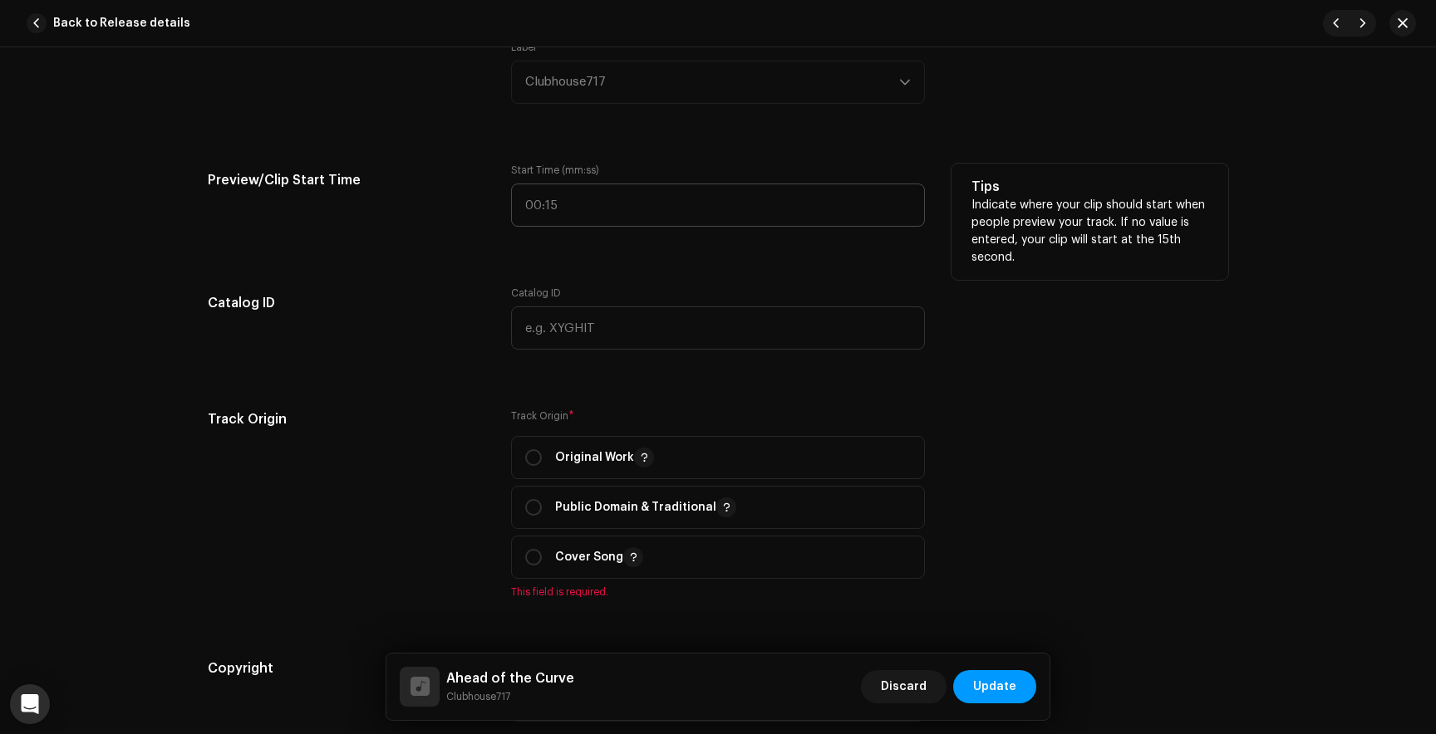
scroll to position [1789, 0]
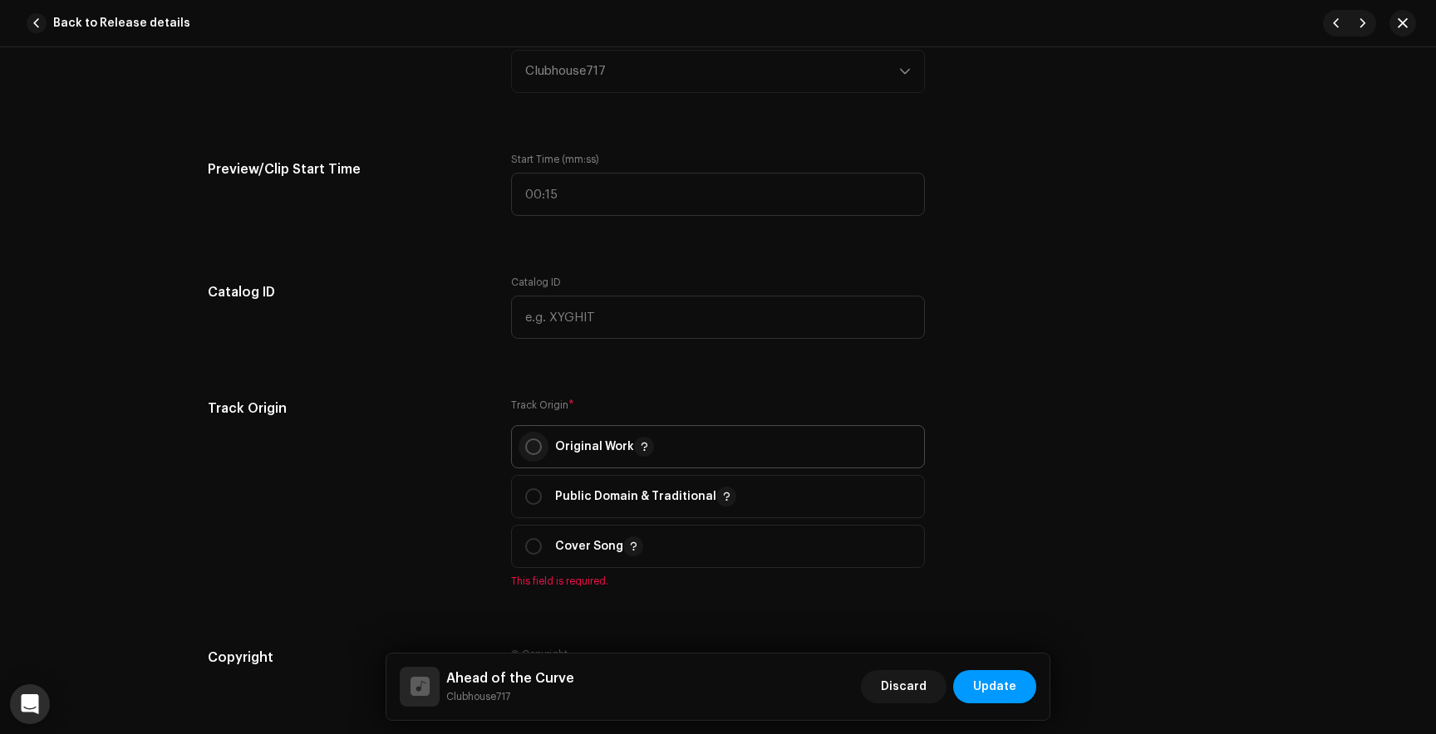
click at [525, 454] on input "radio" at bounding box center [533, 447] width 17 height 17
radio input "true"
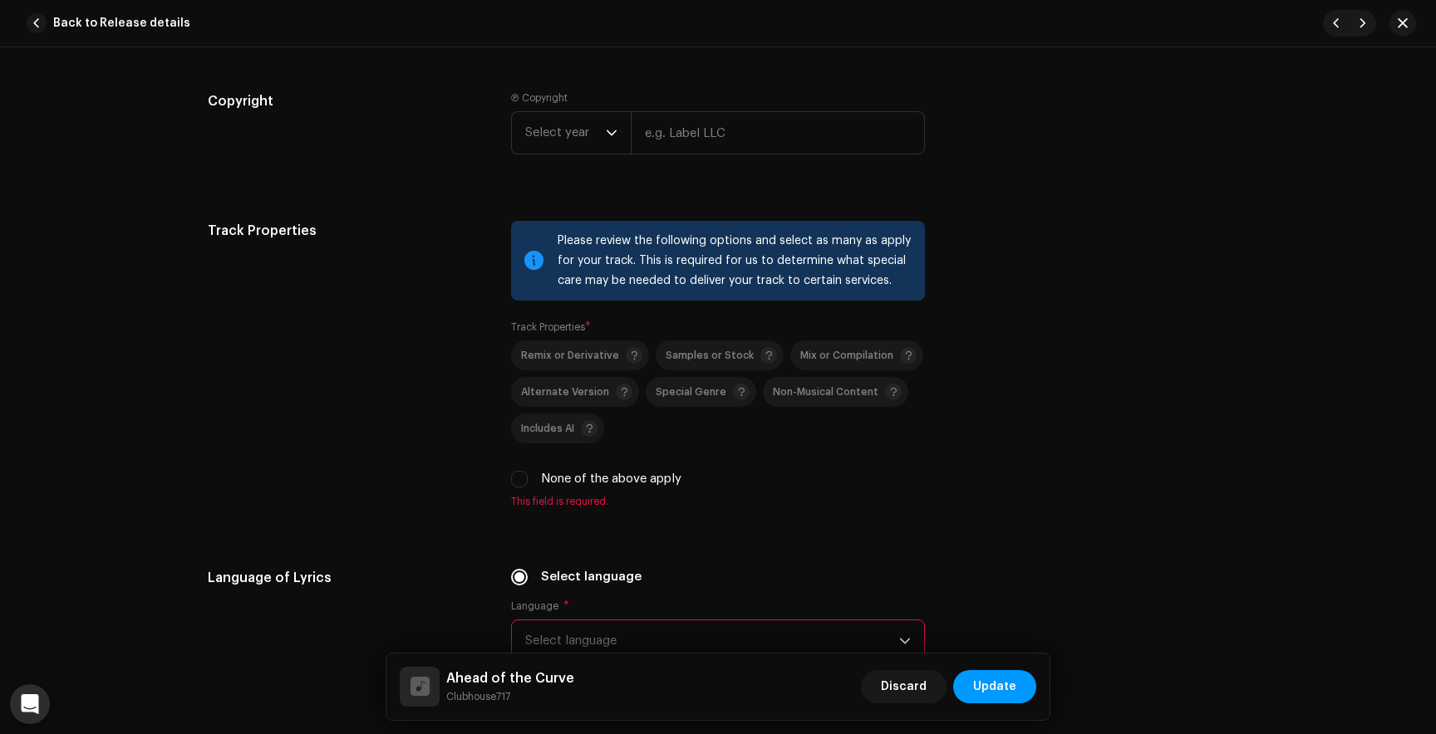
scroll to position [2377, 0]
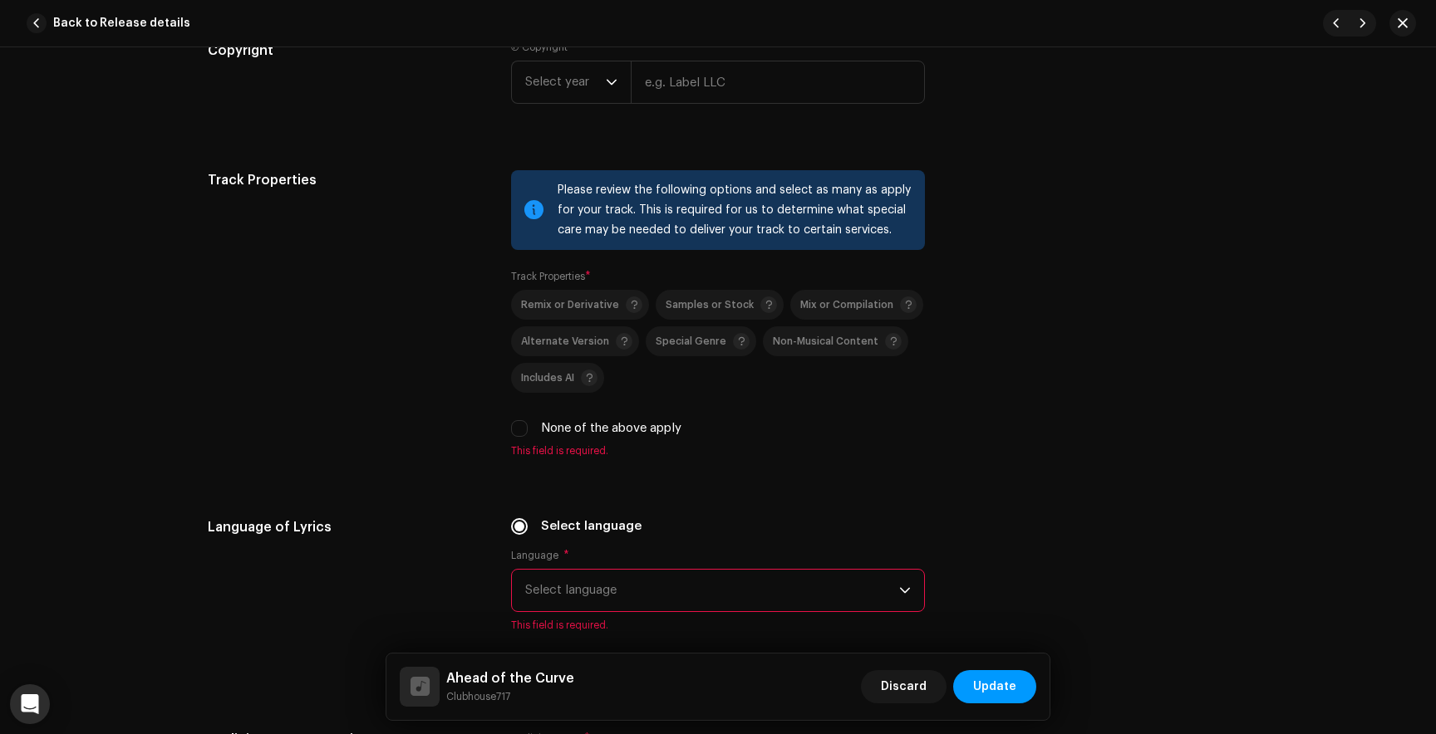
click at [514, 421] on div "Remix or Derivative Samples or Stock Mix or Compilation Alternate Version Speci…" at bounding box center [718, 364] width 414 height 148
click at [515, 427] on input "None of the above apply" at bounding box center [519, 428] width 17 height 17
checkbox input "true"
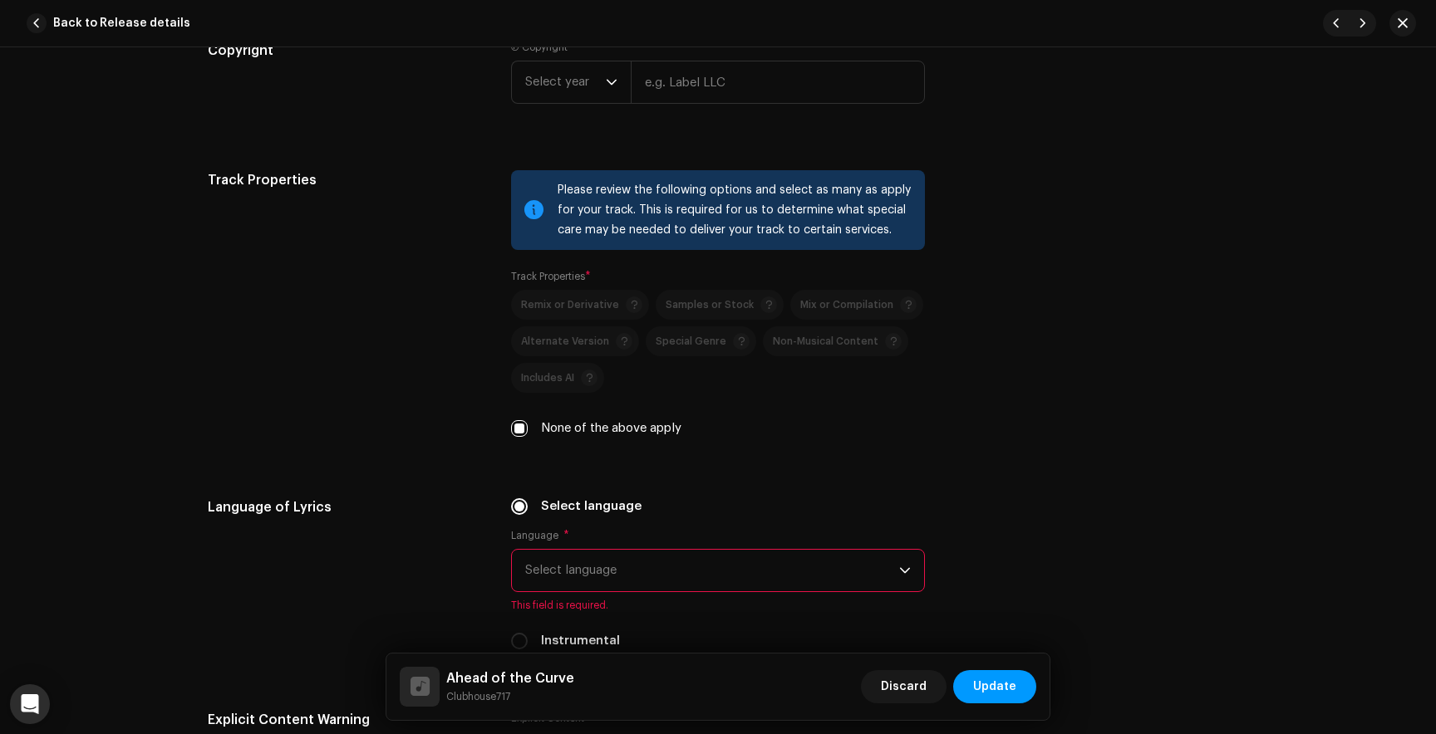
click at [570, 565] on span "Select language" at bounding box center [712, 571] width 374 height 42
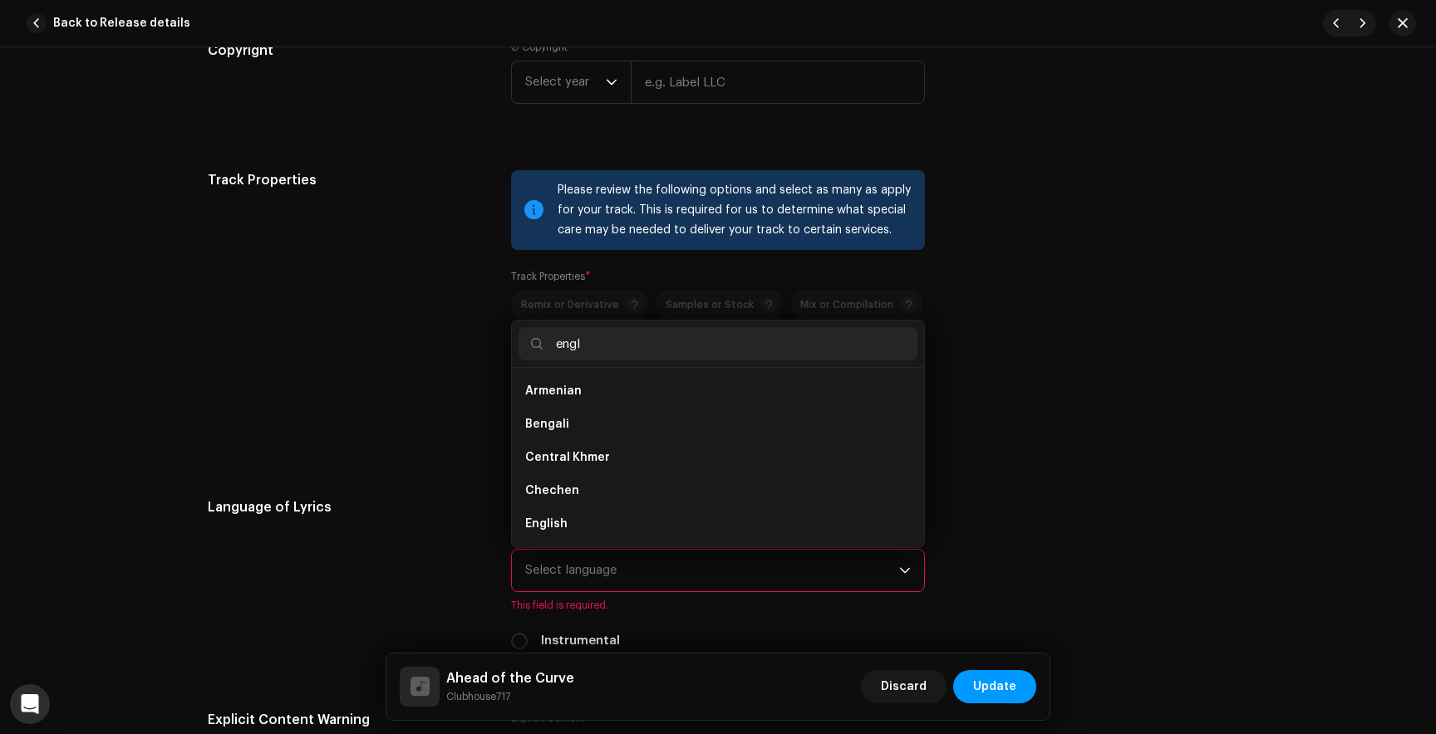
scroll to position [0, 0]
type input "engl"
click at [552, 389] on span "English" at bounding box center [546, 391] width 42 height 17
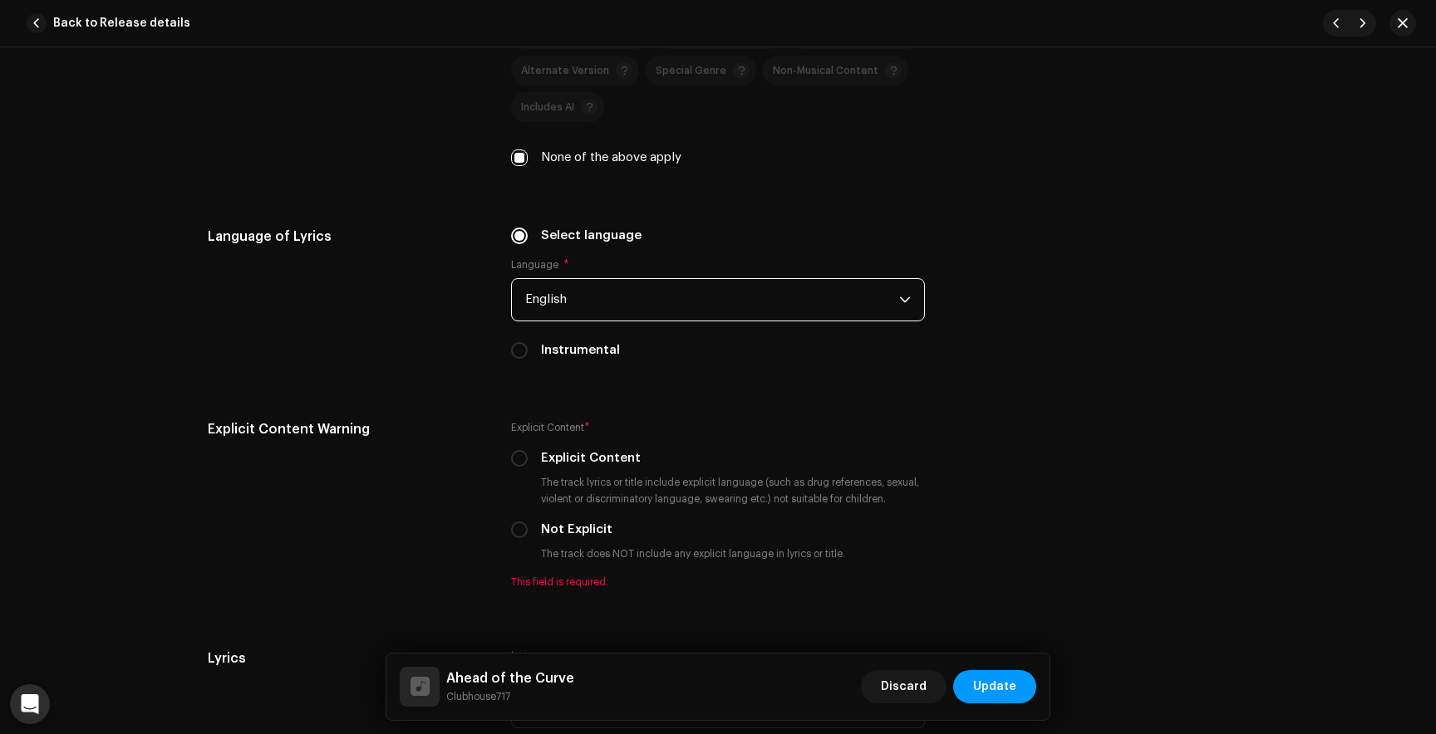
scroll to position [2746, 0]
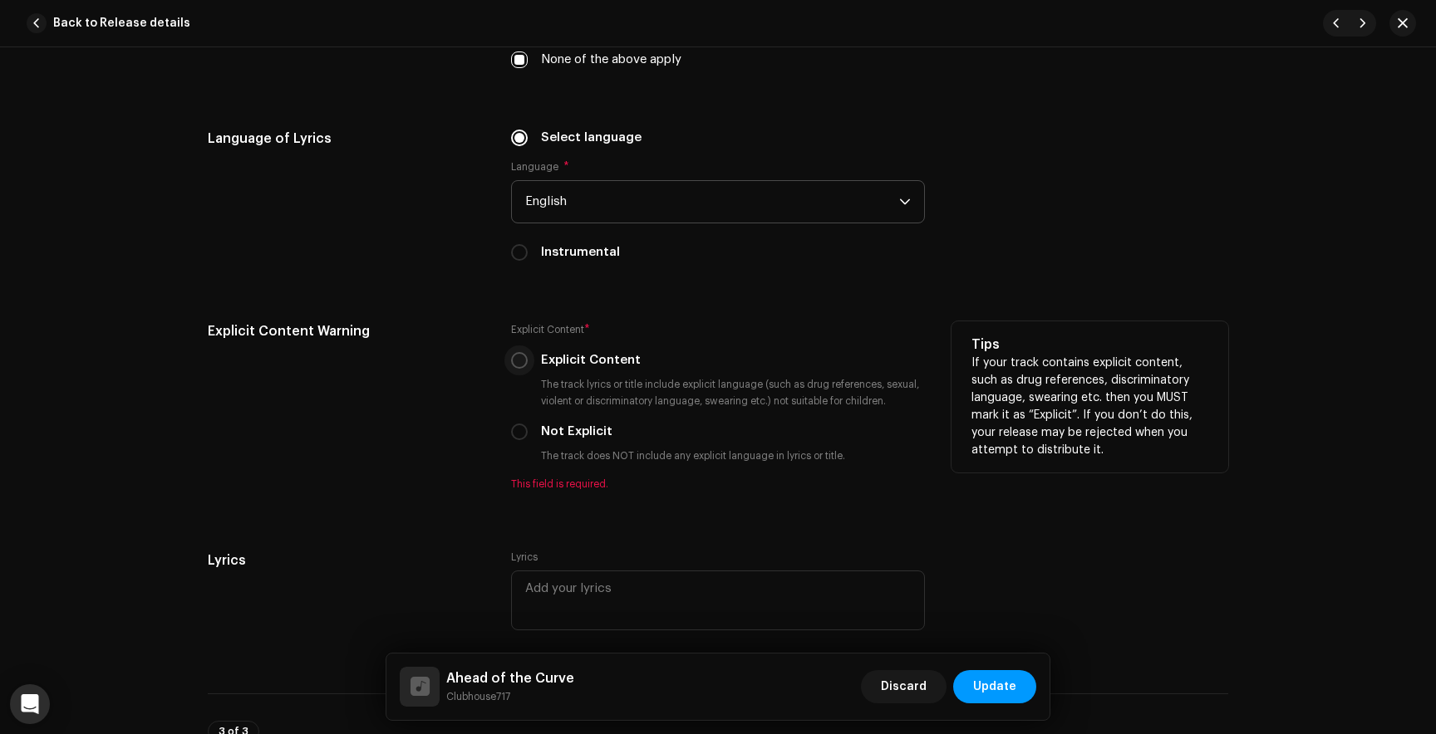
click at [518, 362] on input "Explicit Content" at bounding box center [519, 360] width 17 height 17
radio input "true"
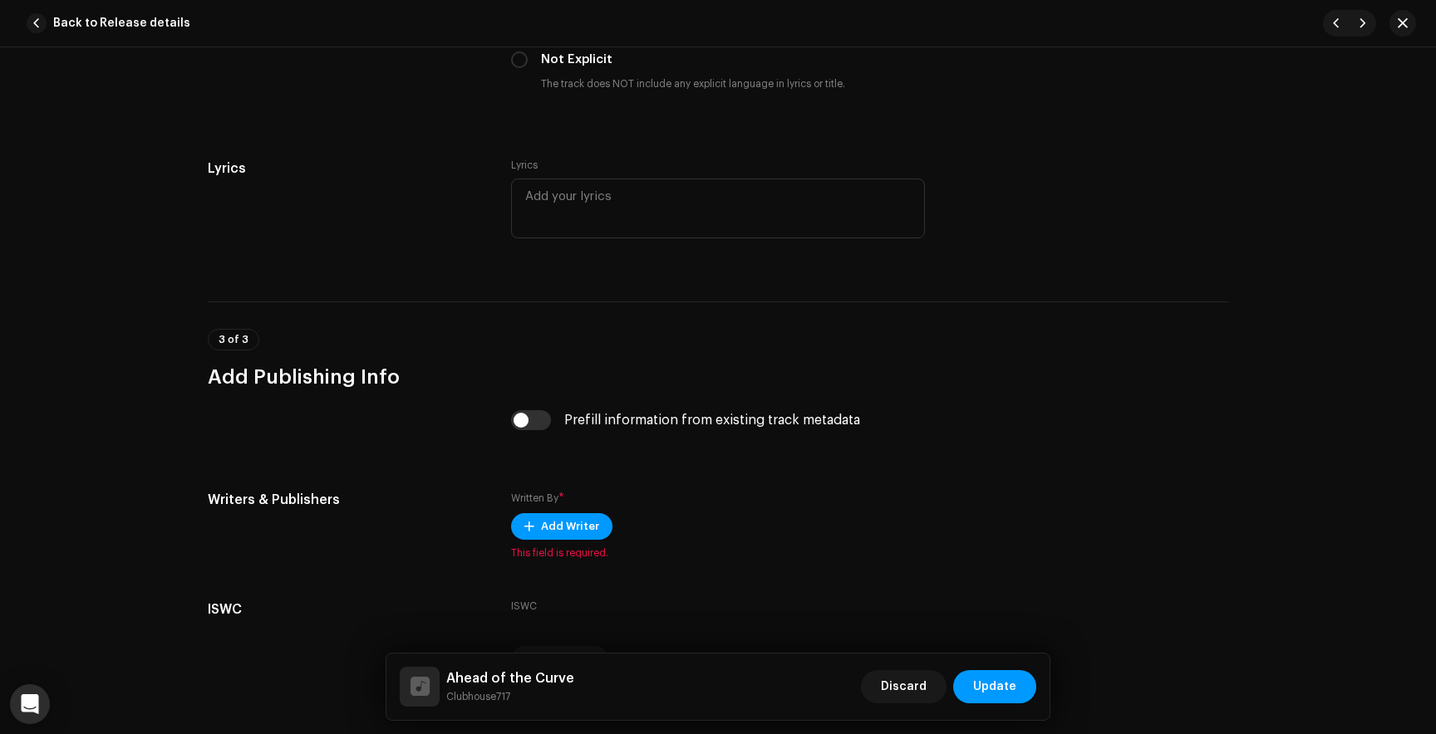
scroll to position [3220, 0]
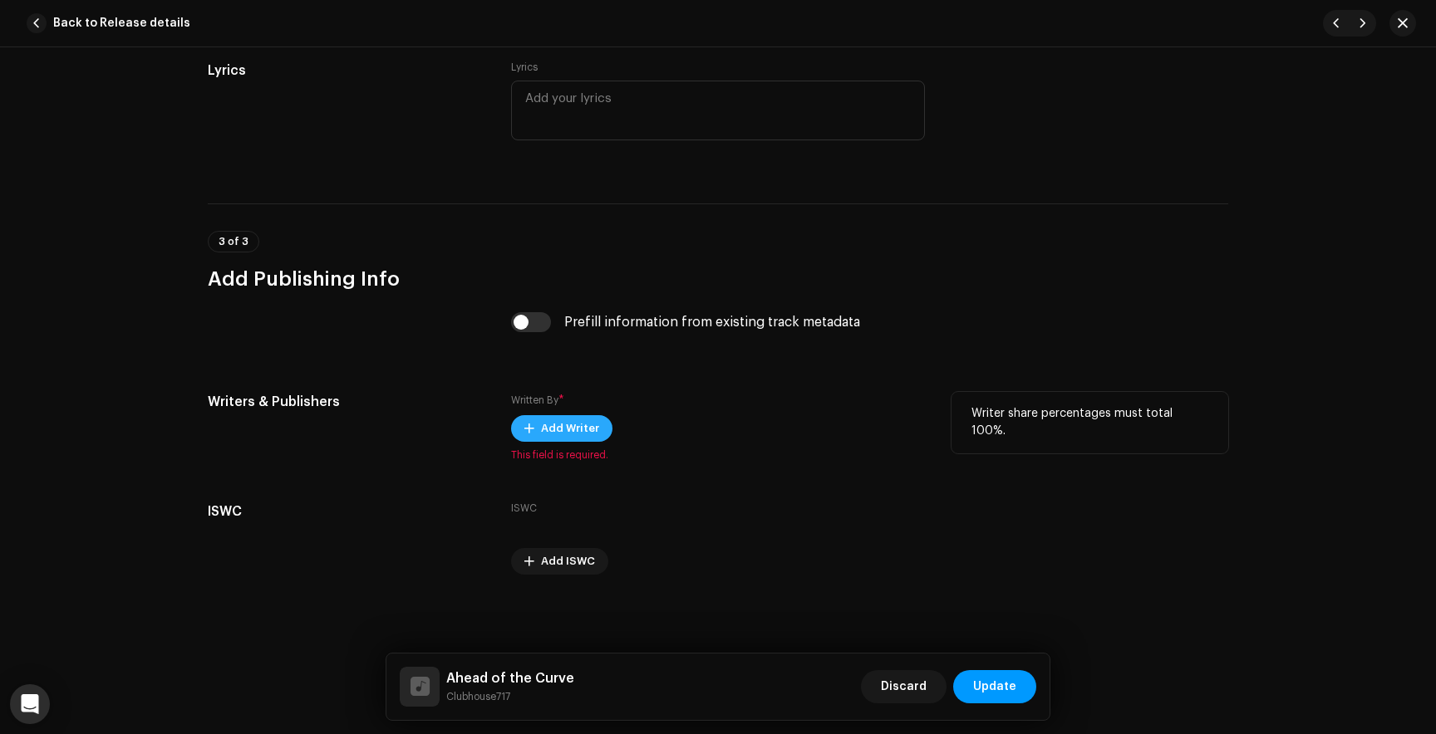
click at [556, 436] on span "Add Writer" at bounding box center [570, 428] width 58 height 33
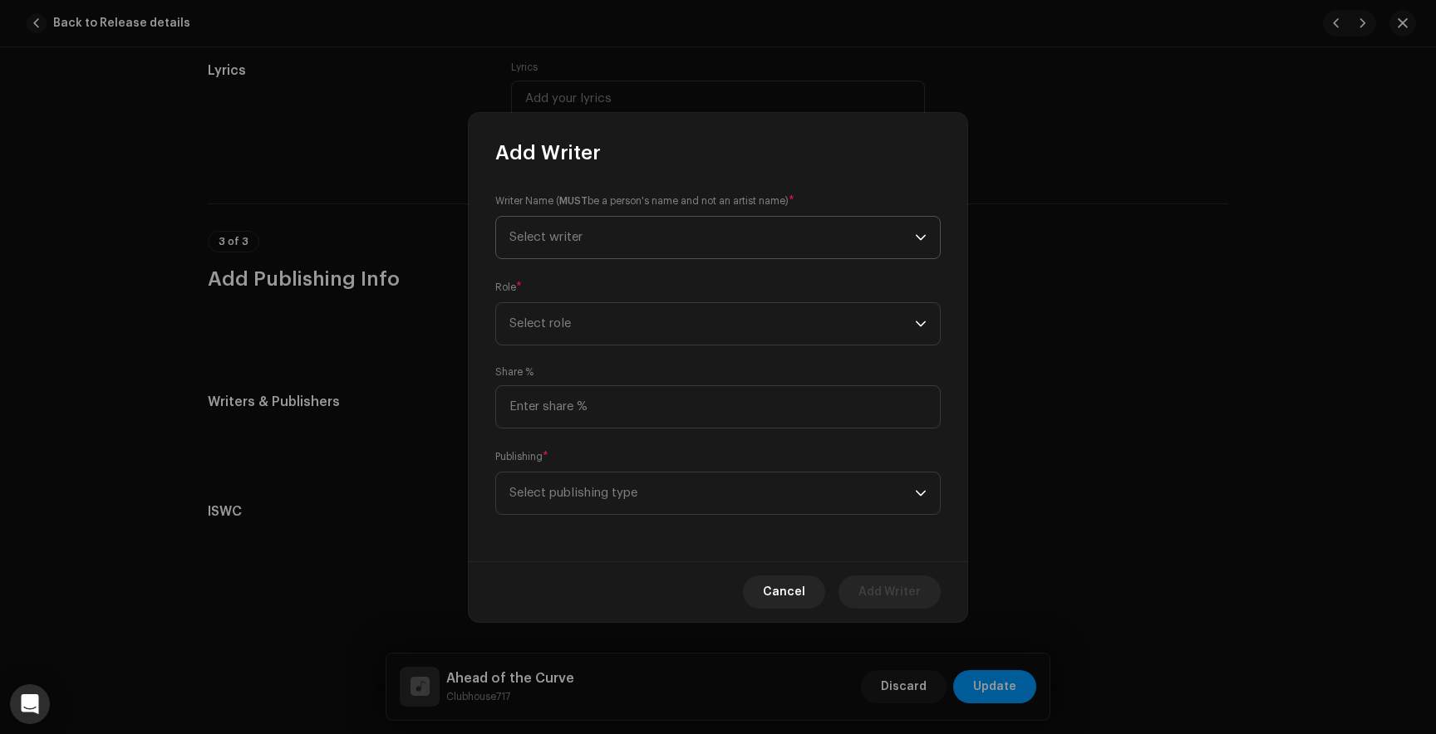
click at [577, 242] on span "Select writer" at bounding box center [545, 237] width 73 height 12
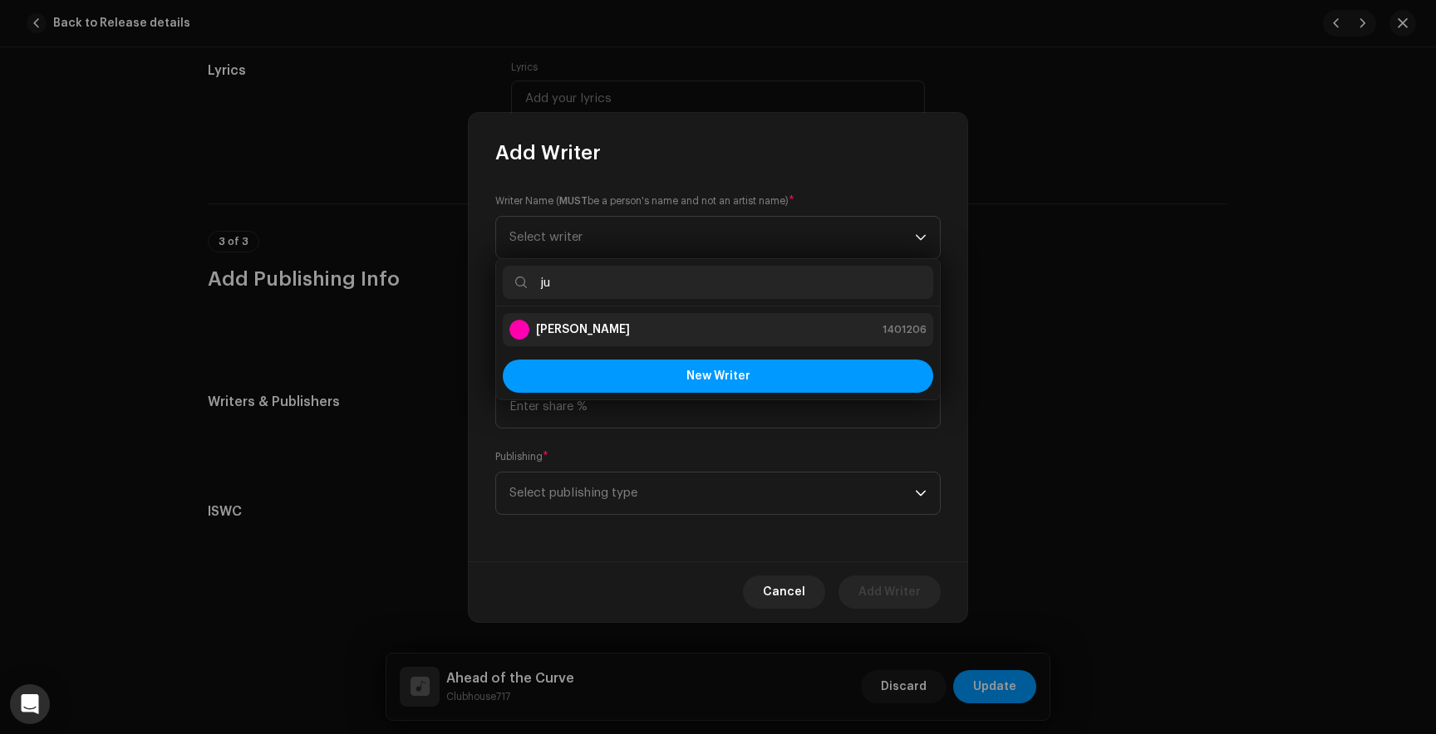
type input "ju"
click at [587, 320] on div "[PERSON_NAME]" at bounding box center [569, 330] width 120 height 20
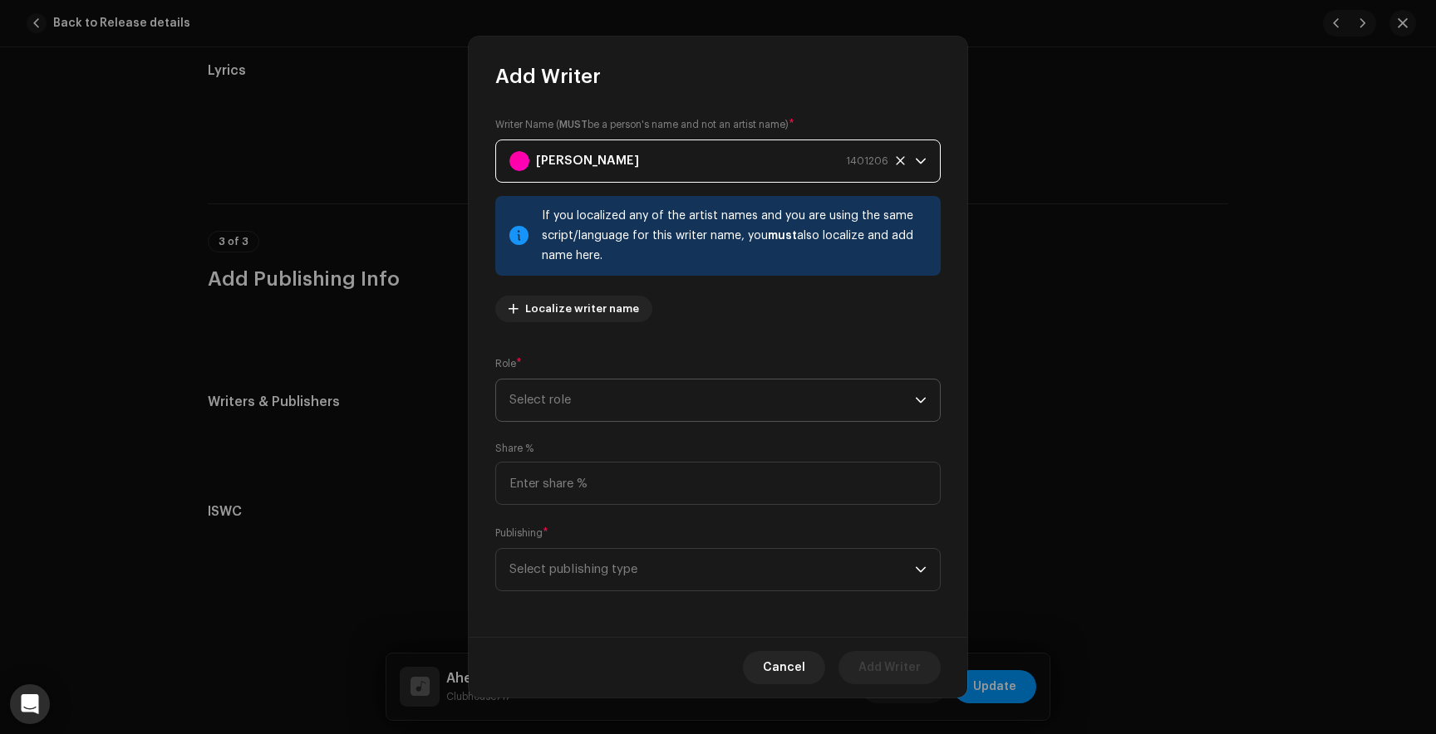
click at [574, 404] on span "Select role" at bounding box center [711, 401] width 405 height 42
click at [562, 547] on span "Composer & Lyricist" at bounding box center [567, 545] width 117 height 17
click at [569, 580] on span "Select publishing type" at bounding box center [711, 570] width 405 height 42
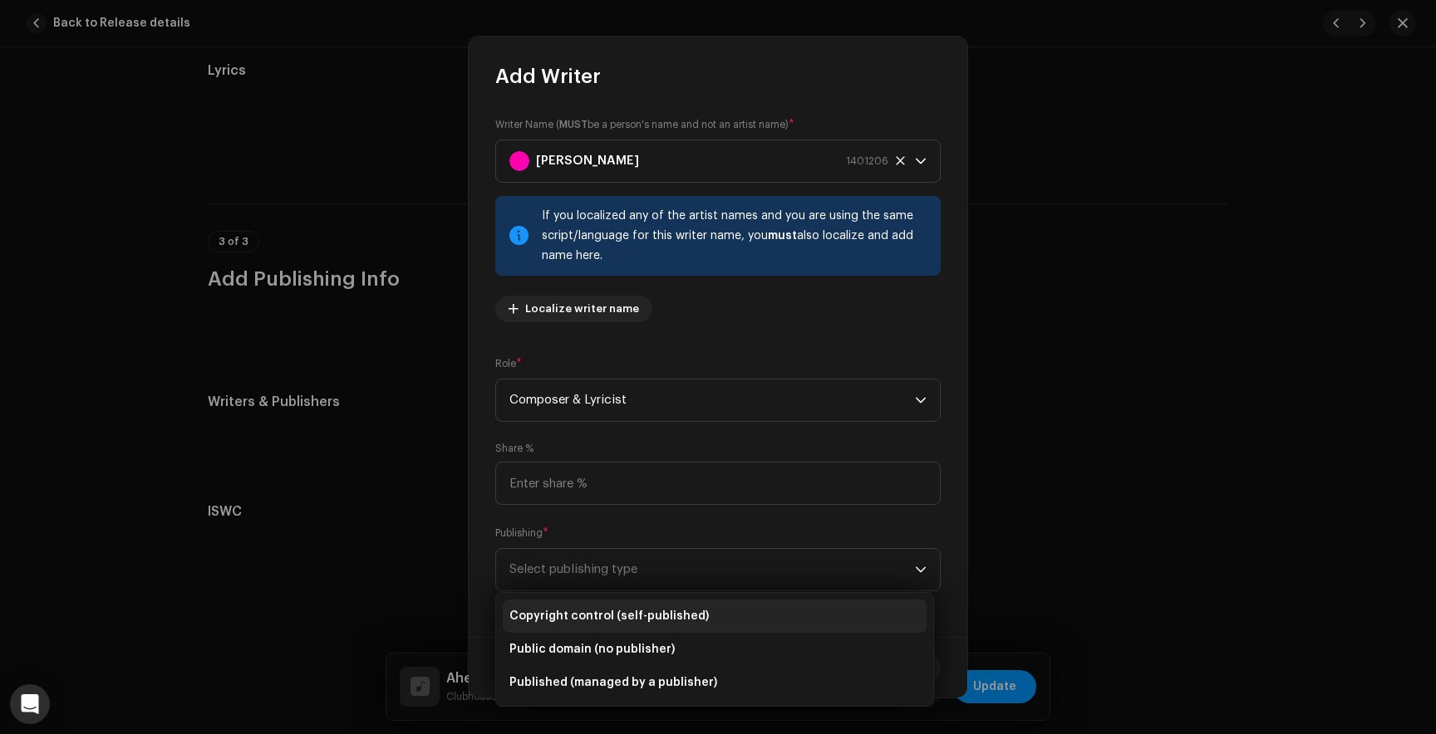
click at [571, 610] on span "Copyright control (self-published)" at bounding box center [608, 616] width 199 height 17
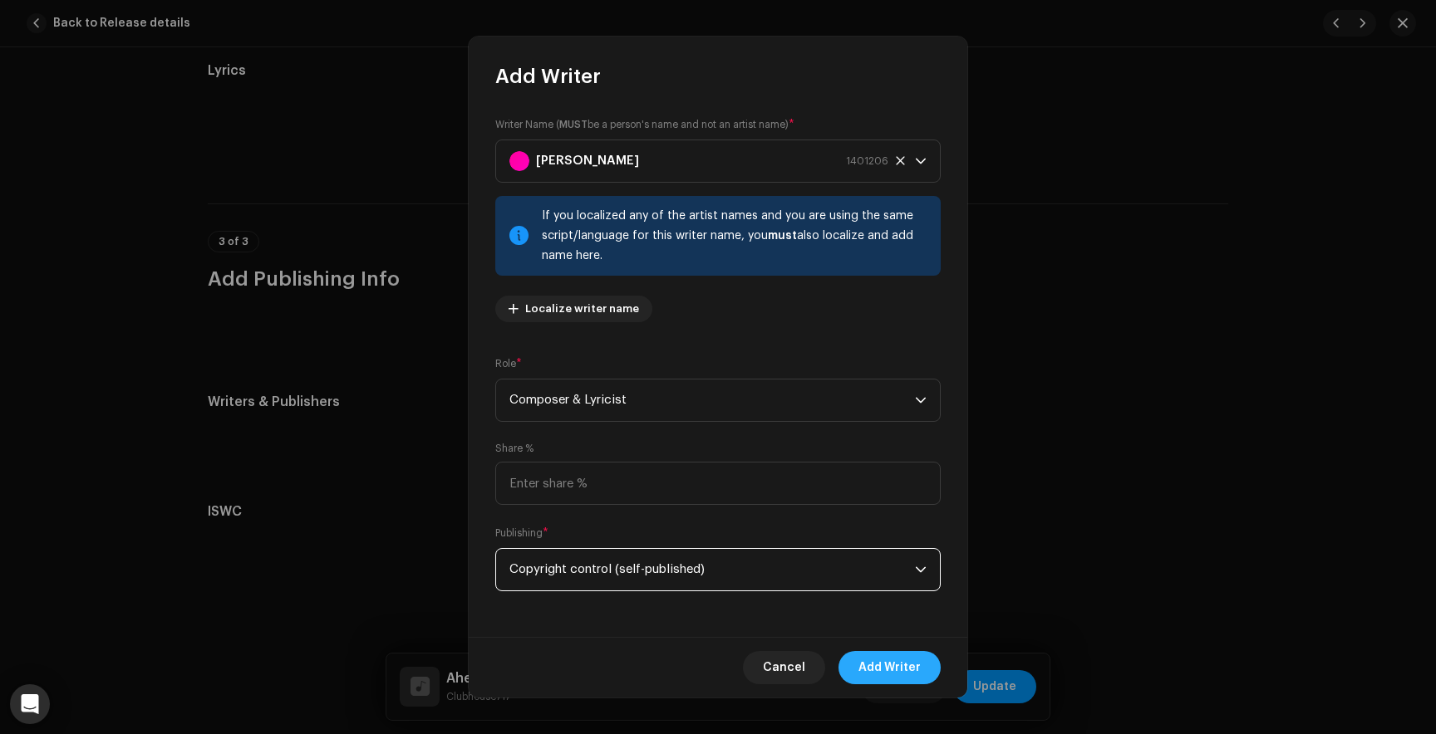
click at [908, 673] on span "Add Writer" at bounding box center [889, 667] width 62 height 33
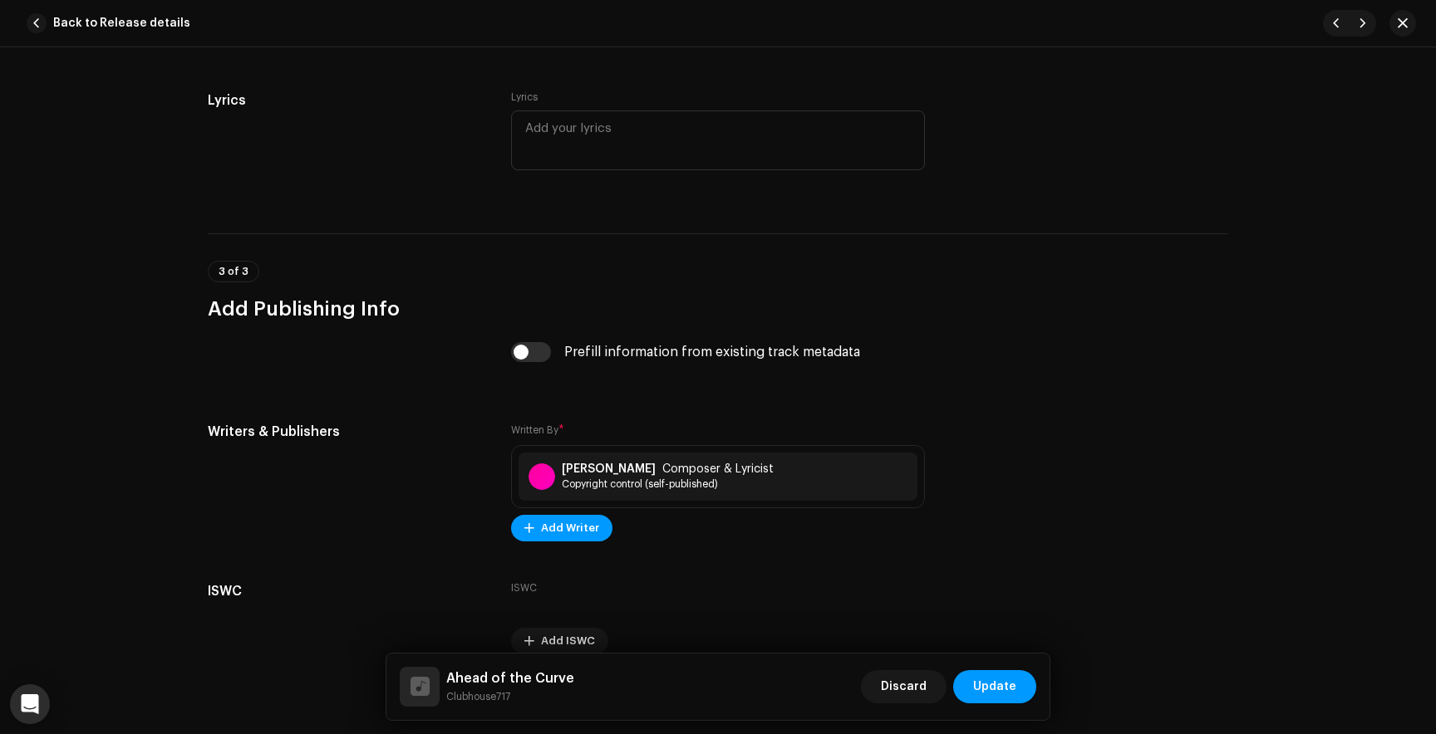
scroll to position [3183, 0]
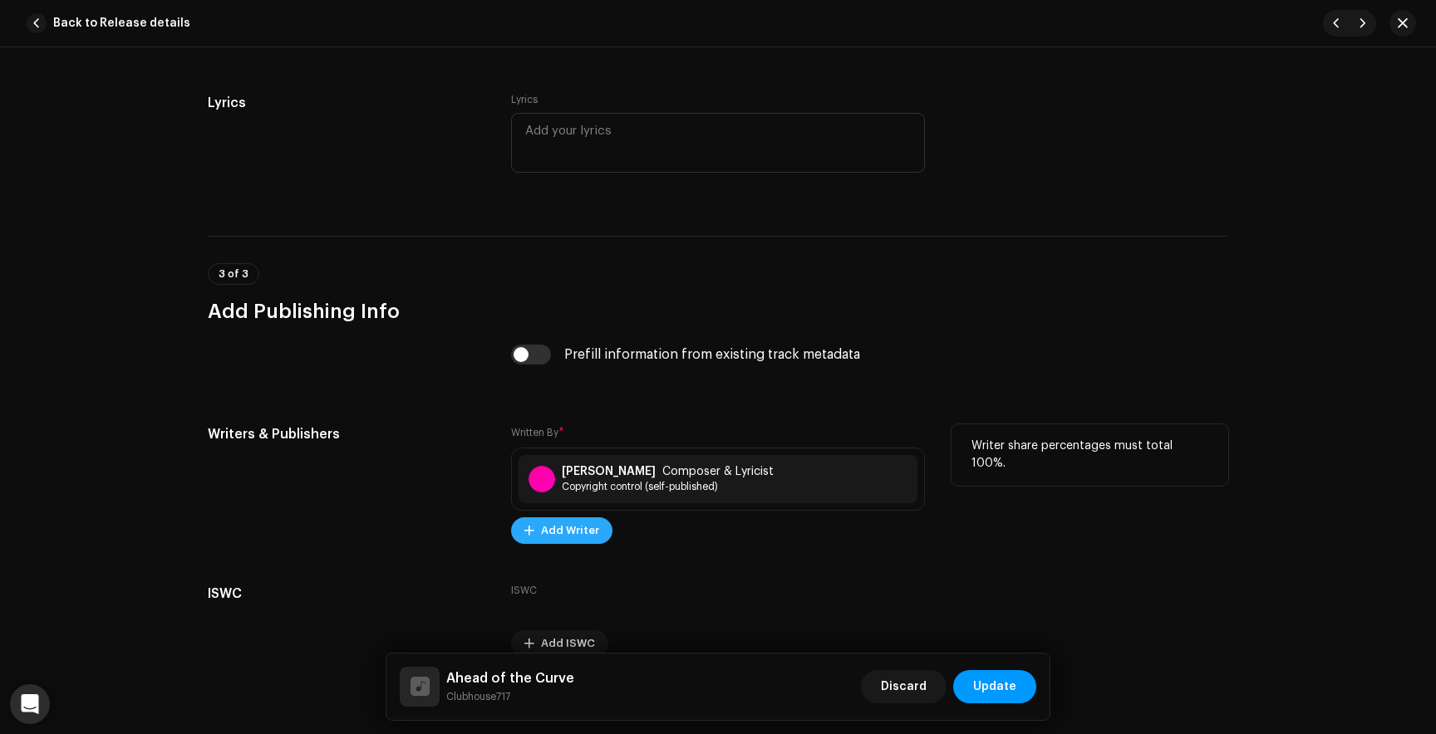
click at [557, 537] on span "Add Writer" at bounding box center [570, 530] width 58 height 33
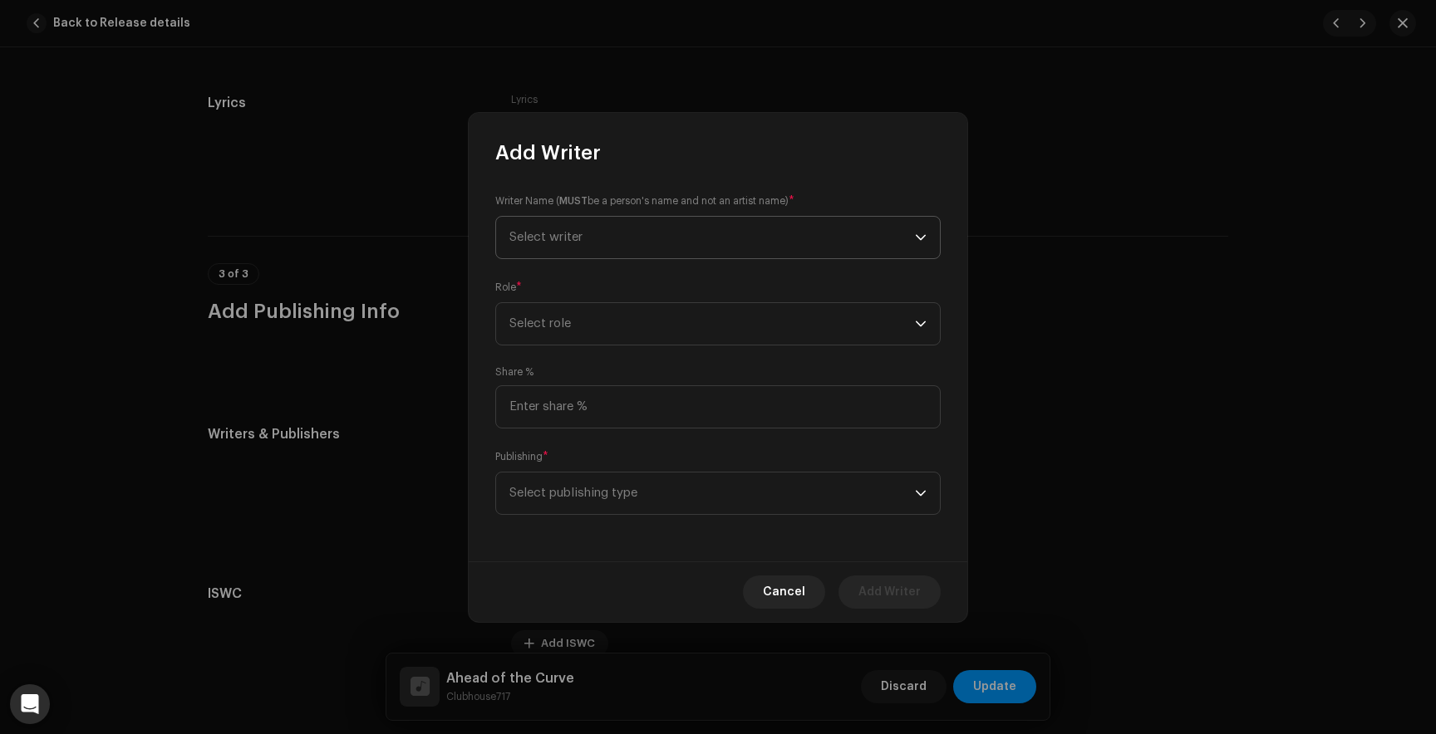
click at [637, 229] on span "Select writer" at bounding box center [711, 238] width 405 height 42
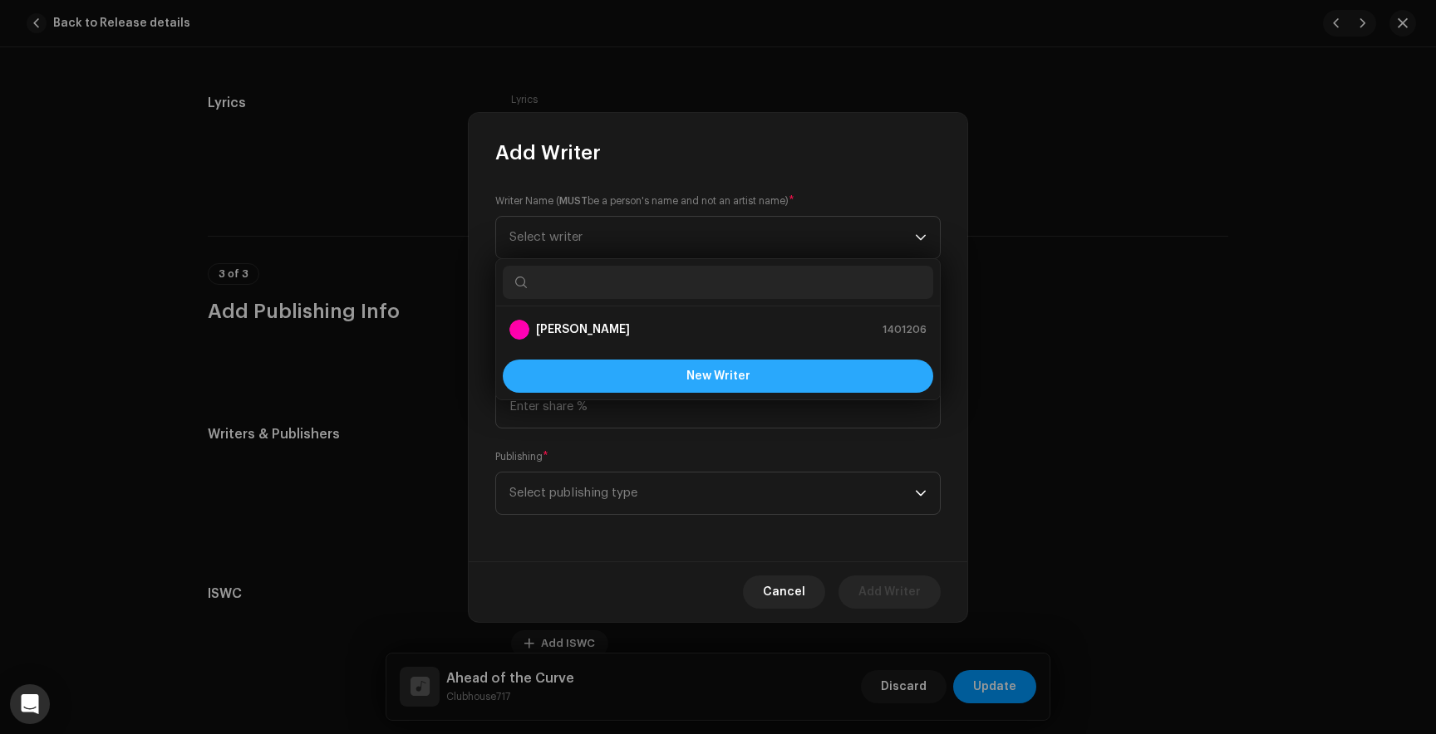
click at [596, 371] on button "New Writer" at bounding box center [718, 376] width 430 height 33
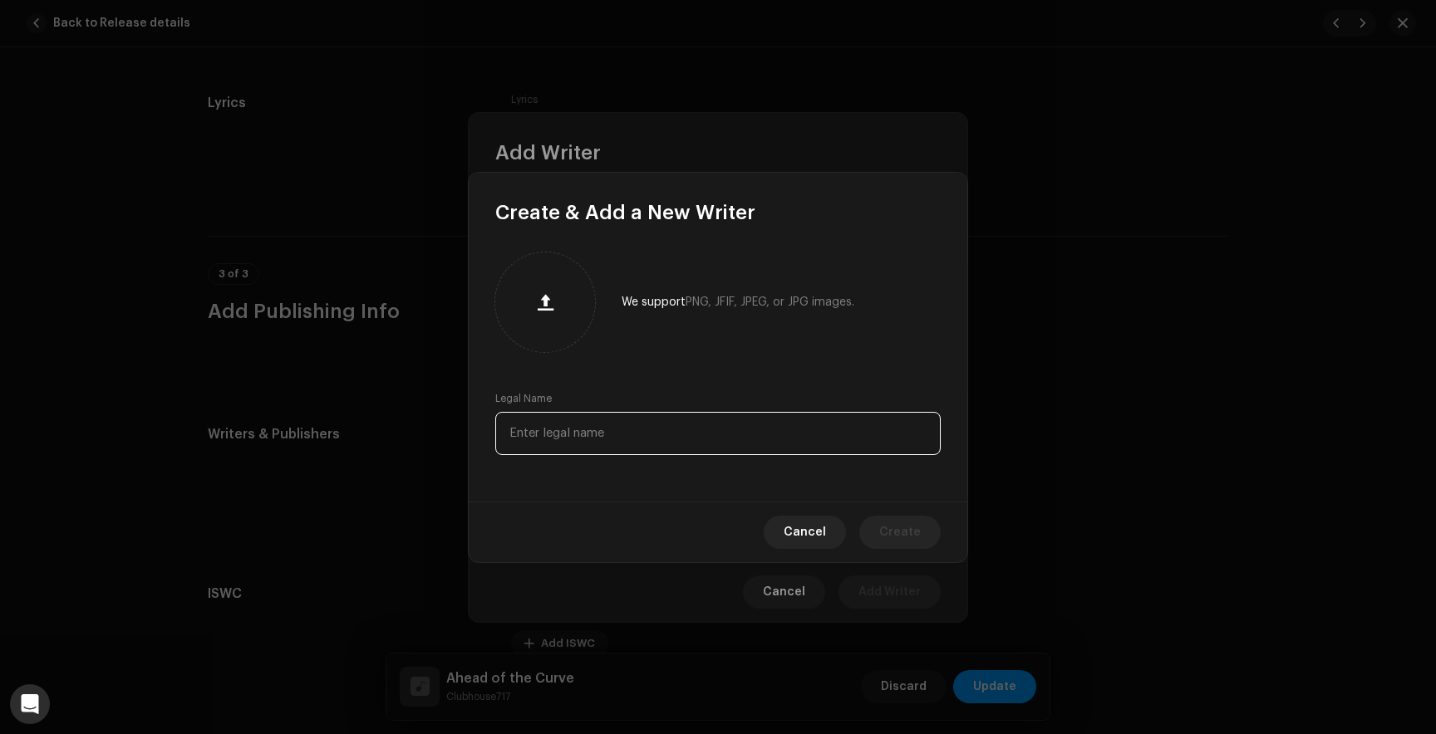
click at [572, 427] on input "text" at bounding box center [717, 433] width 445 height 43
paste input "[PERSON_NAME]"
type input "[PERSON_NAME]"
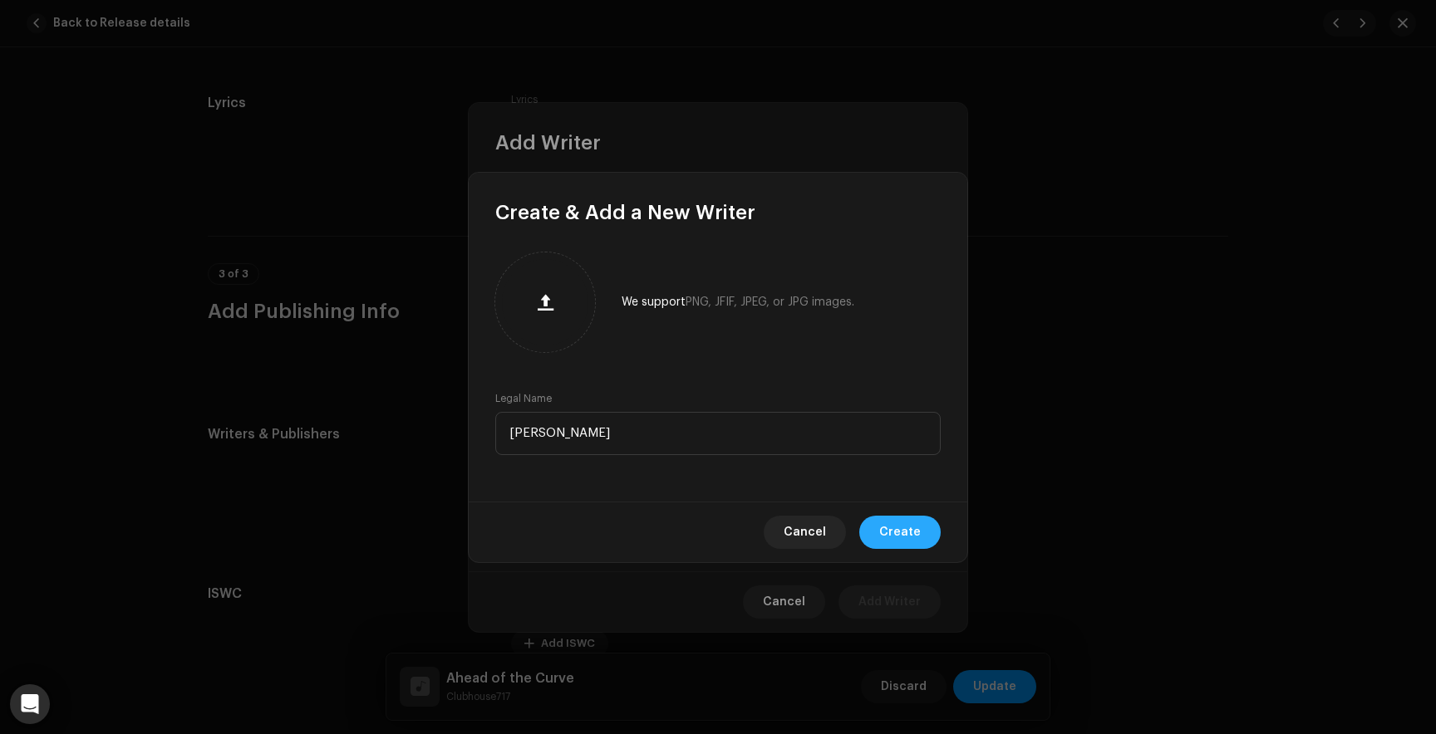
click at [898, 528] on span "Create" at bounding box center [900, 532] width 42 height 33
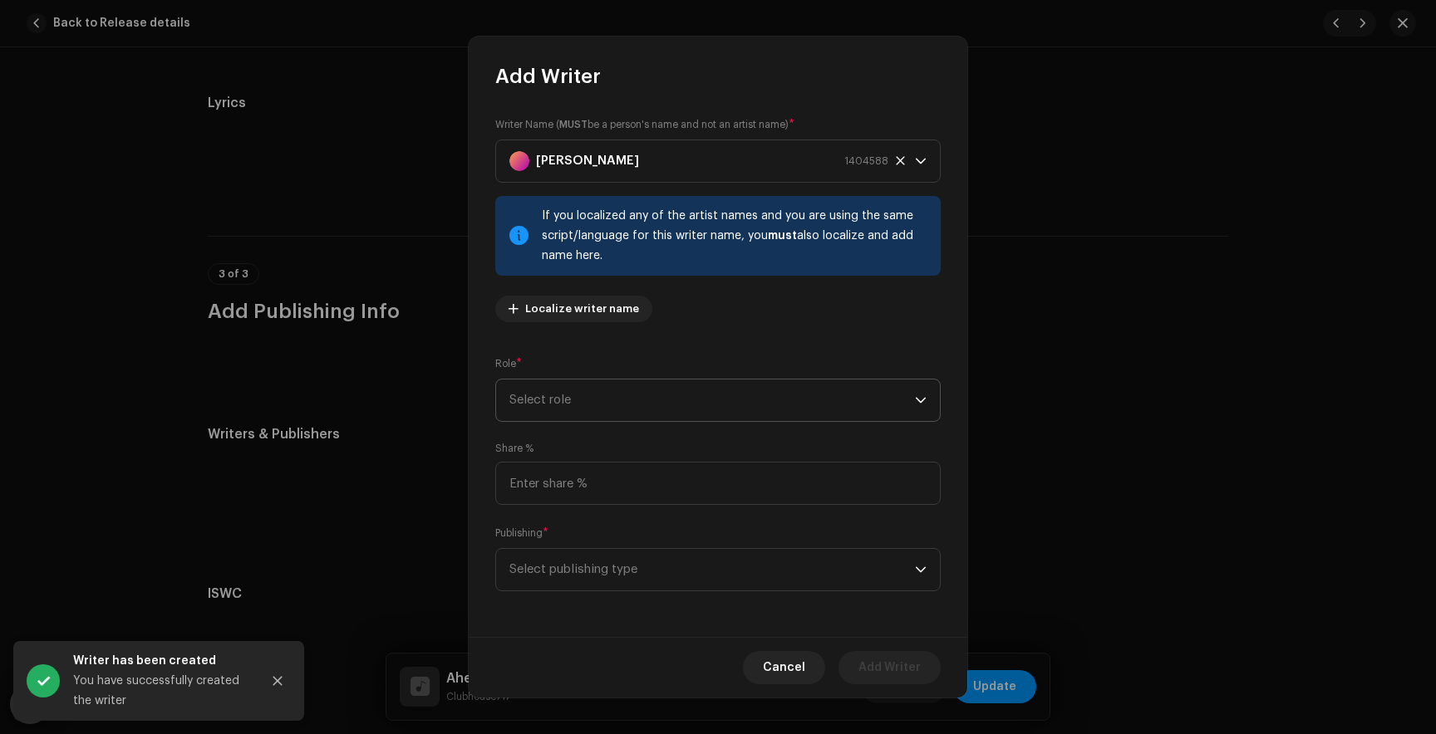
click at [567, 399] on span "Select role" at bounding box center [711, 401] width 405 height 42
click at [564, 543] on span "Composer & Lyricist" at bounding box center [567, 545] width 117 height 17
click at [558, 571] on span "Select publishing type" at bounding box center [711, 570] width 405 height 42
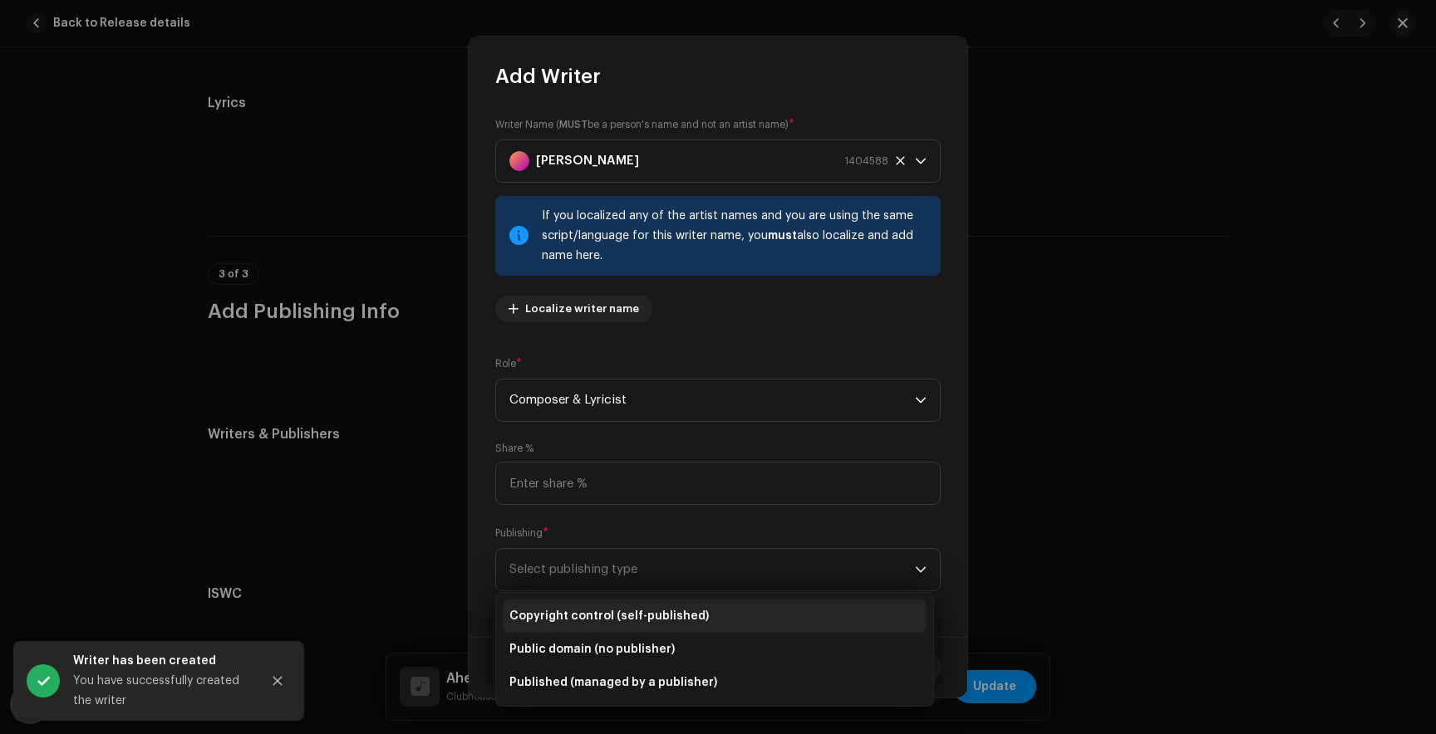
click at [562, 608] on span "Copyright control (self-published)" at bounding box center [608, 616] width 199 height 17
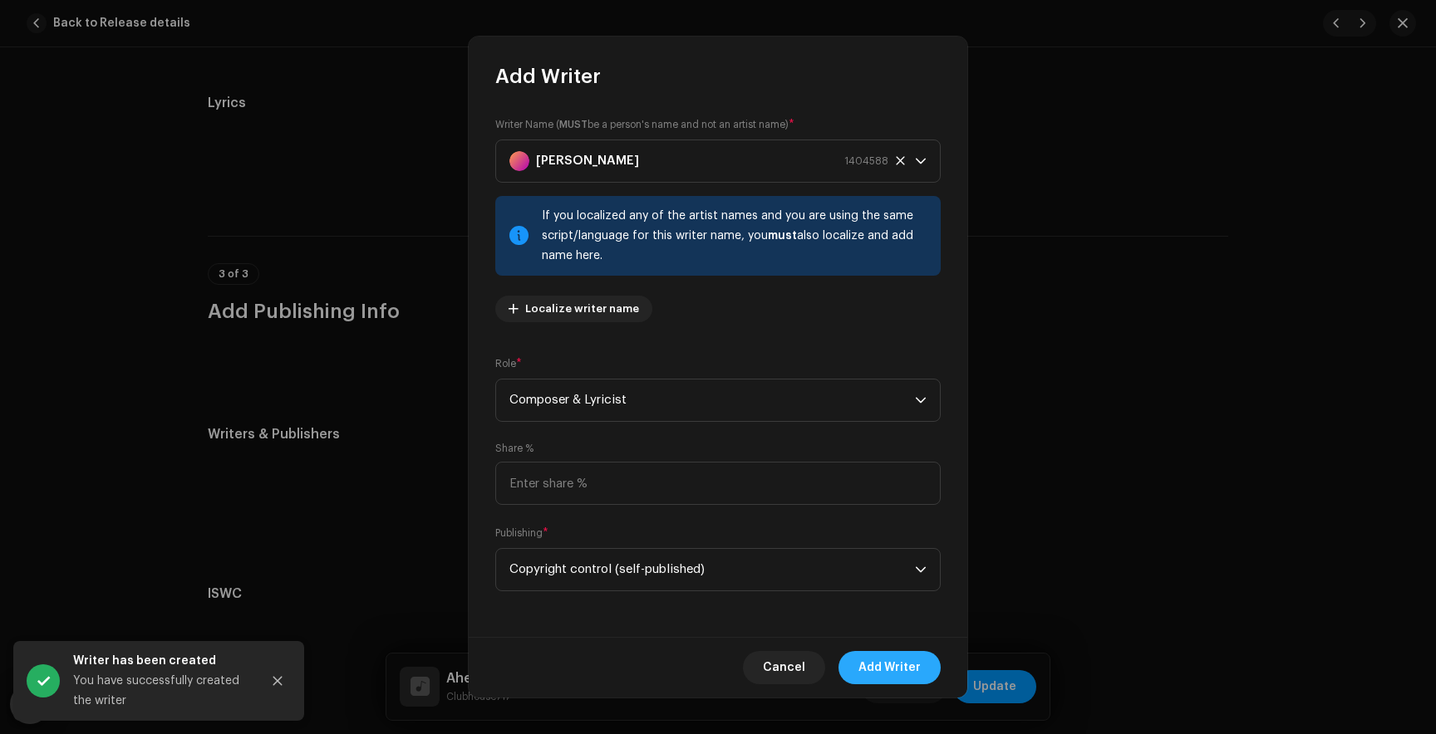
click at [909, 667] on span "Add Writer" at bounding box center [889, 667] width 62 height 33
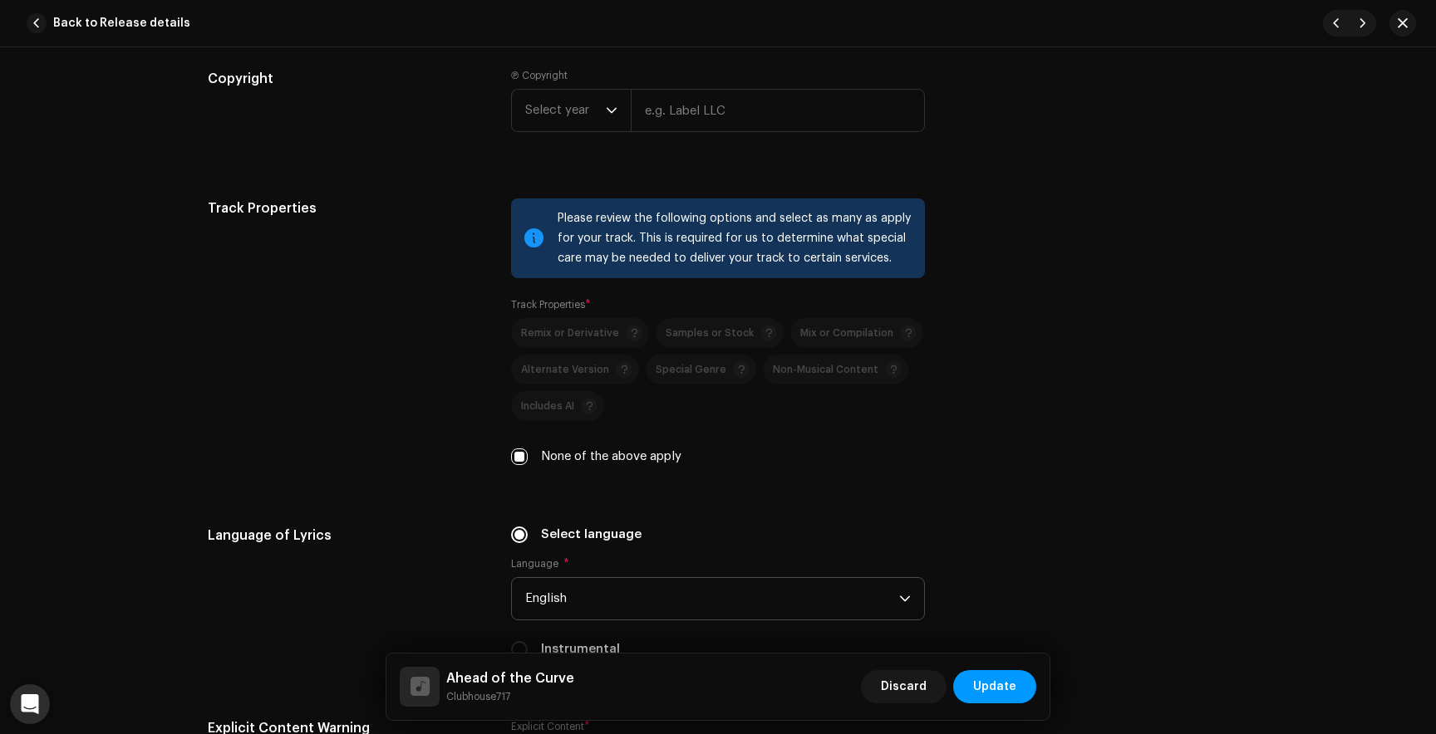
scroll to position [1695, 0]
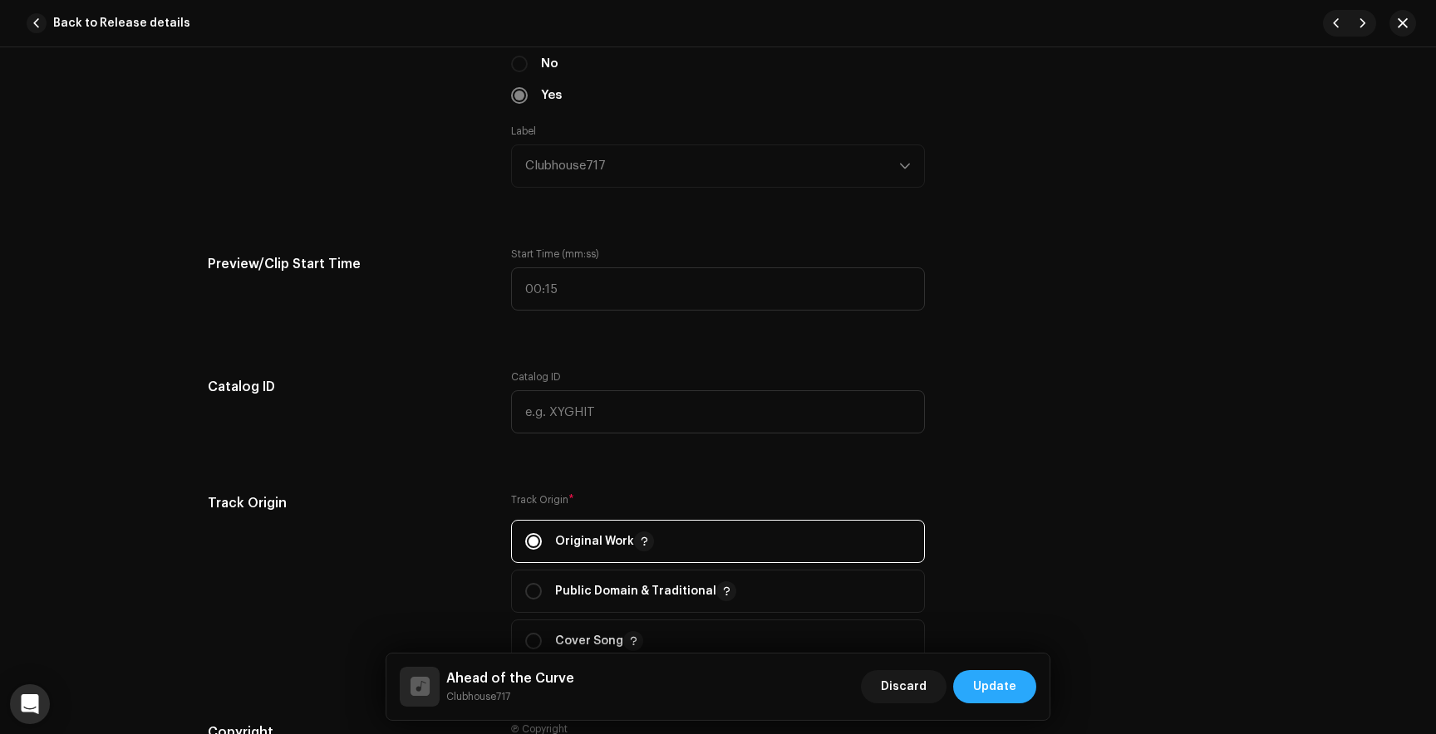
click at [1002, 677] on span "Update" at bounding box center [994, 686] width 43 height 33
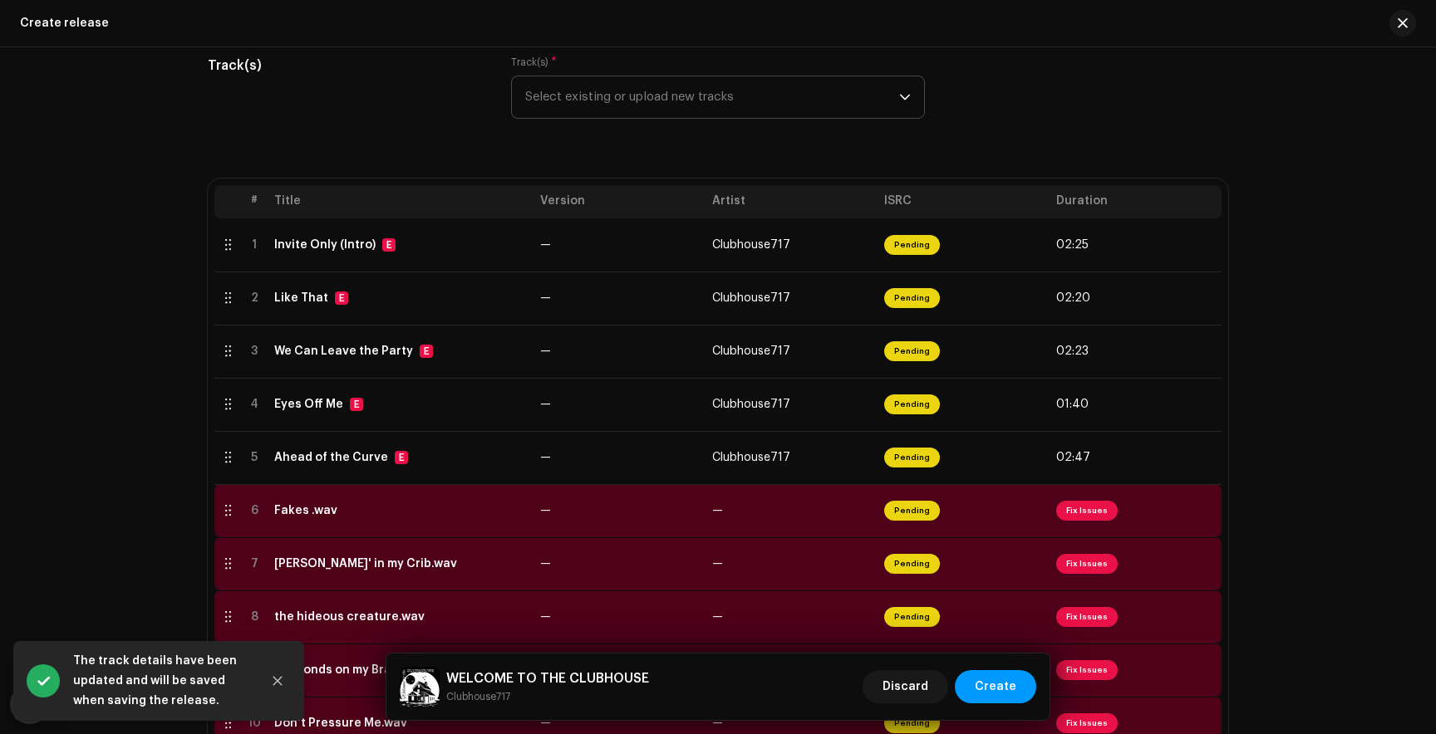
scroll to position [217, 0]
